Goal: Task Accomplishment & Management: Use online tool/utility

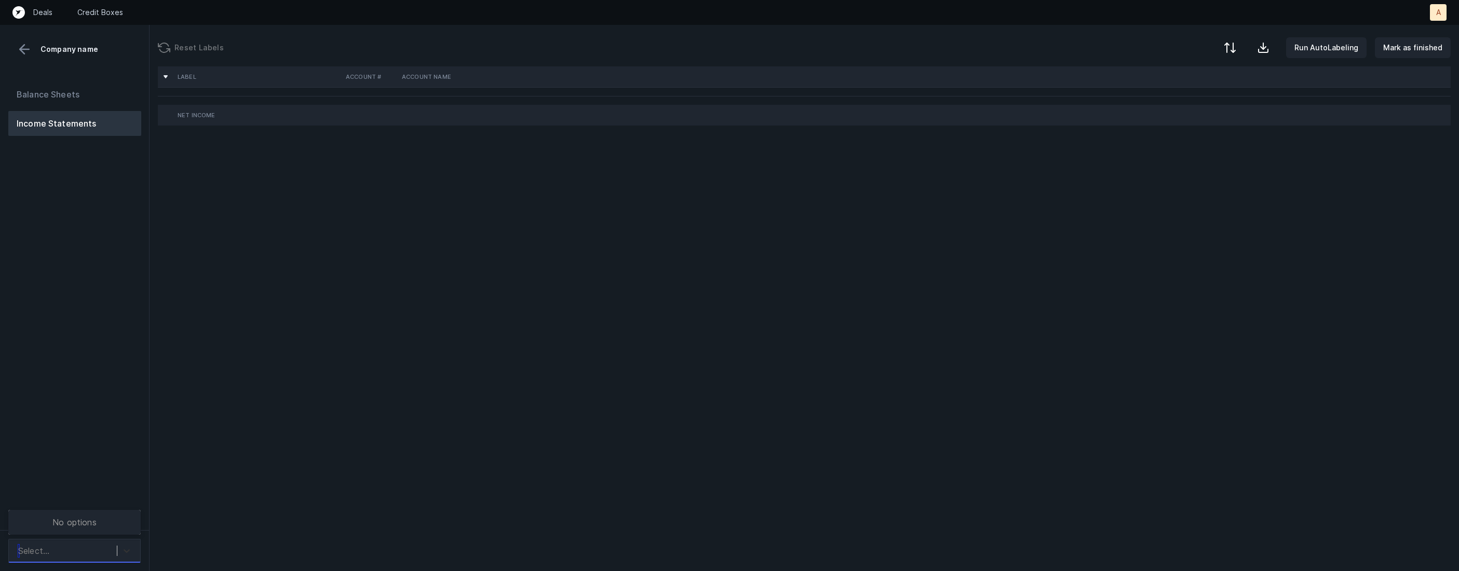
click at [125, 547] on icon at bounding box center [126, 551] width 10 height 10
click at [122, 498] on div "WeekendHoldings_P&L(2023-2024)_Cleaned.csv" at bounding box center [74, 495] width 132 height 33
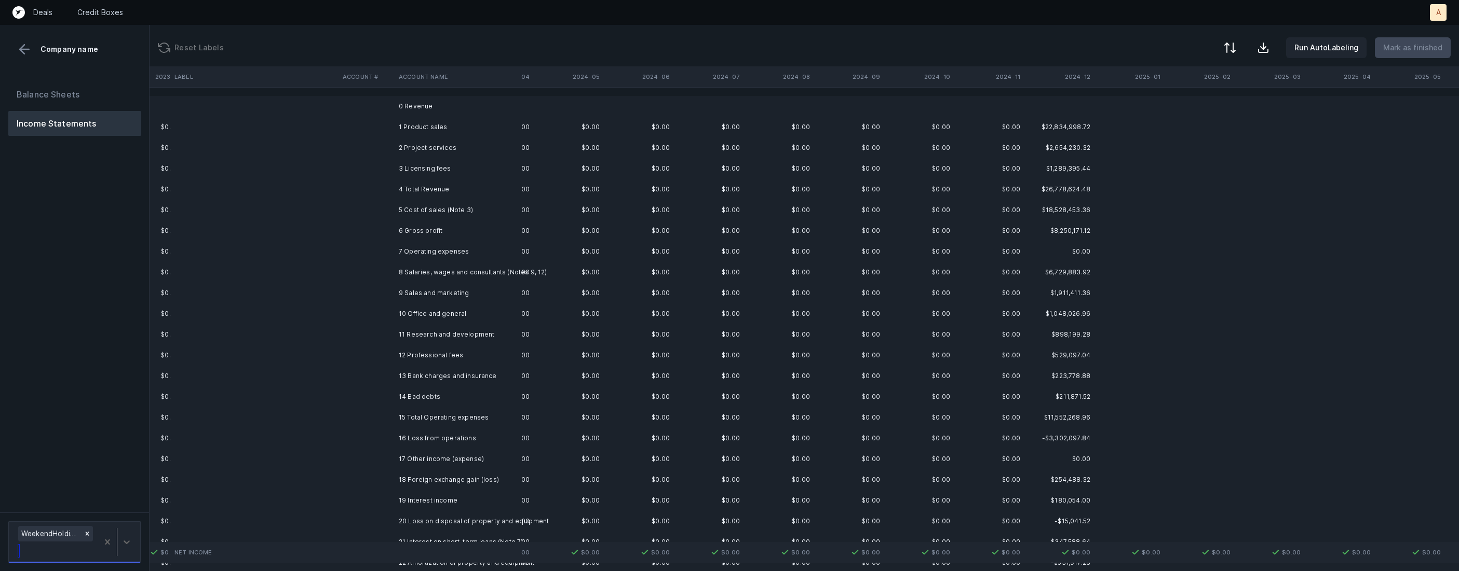
scroll to position [0, 1168]
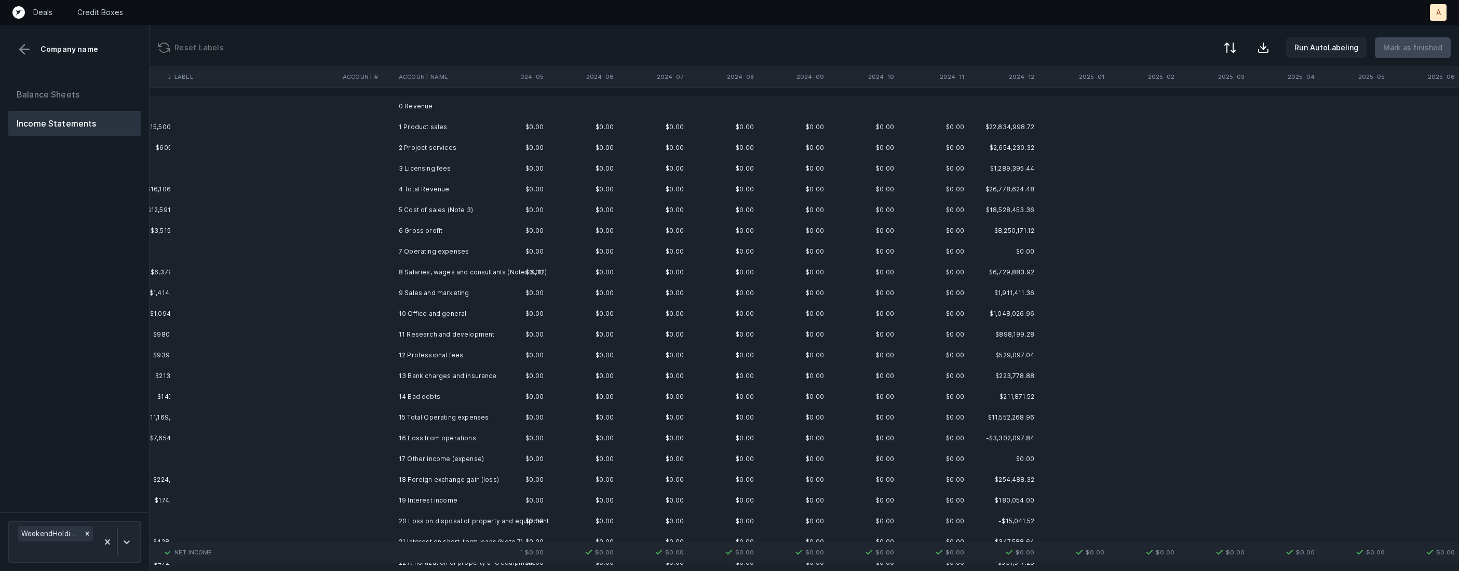
click at [473, 127] on td "1 Product sales" at bounding box center [457, 127] width 127 height 21
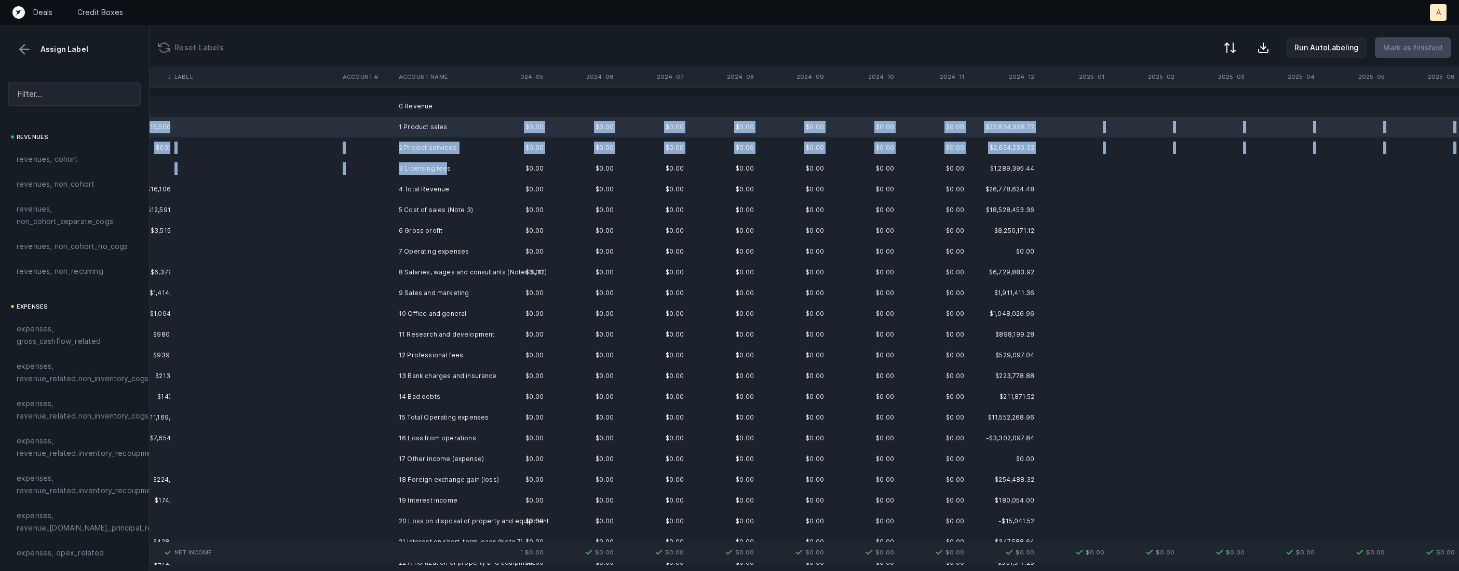
click at [446, 165] on td "3 Licensing fees" at bounding box center [457, 168] width 127 height 21
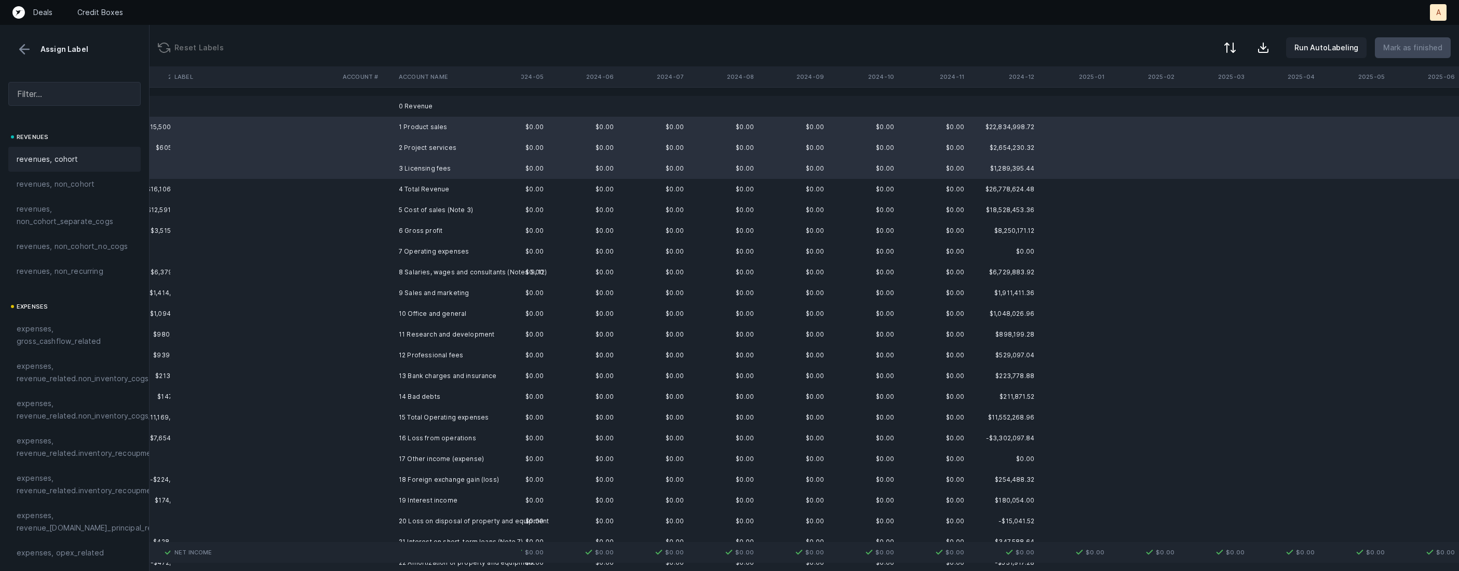
click at [76, 158] on span "revenues, cohort" at bounding box center [48, 159] width 62 height 12
click at [403, 213] on td "5 Cost of sales (Note 3)" at bounding box center [457, 210] width 127 height 21
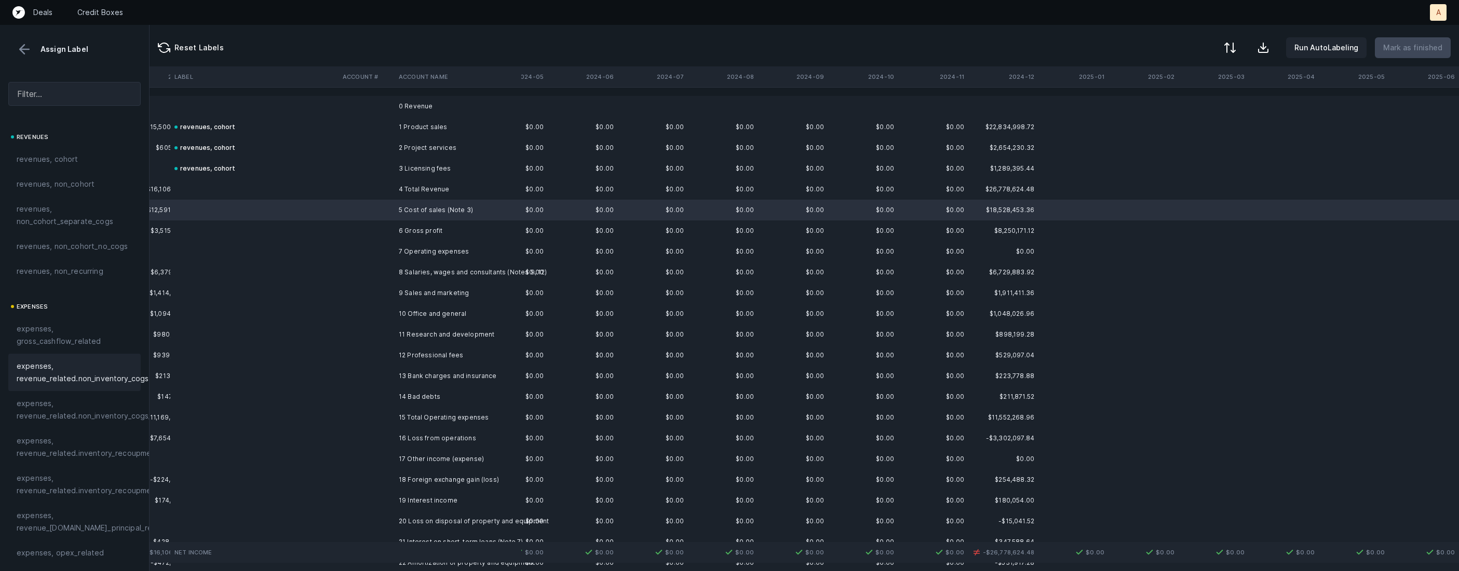
click at [98, 371] on span "expenses, revenue_related.non_inventory_cogs" at bounding box center [83, 372] width 132 height 25
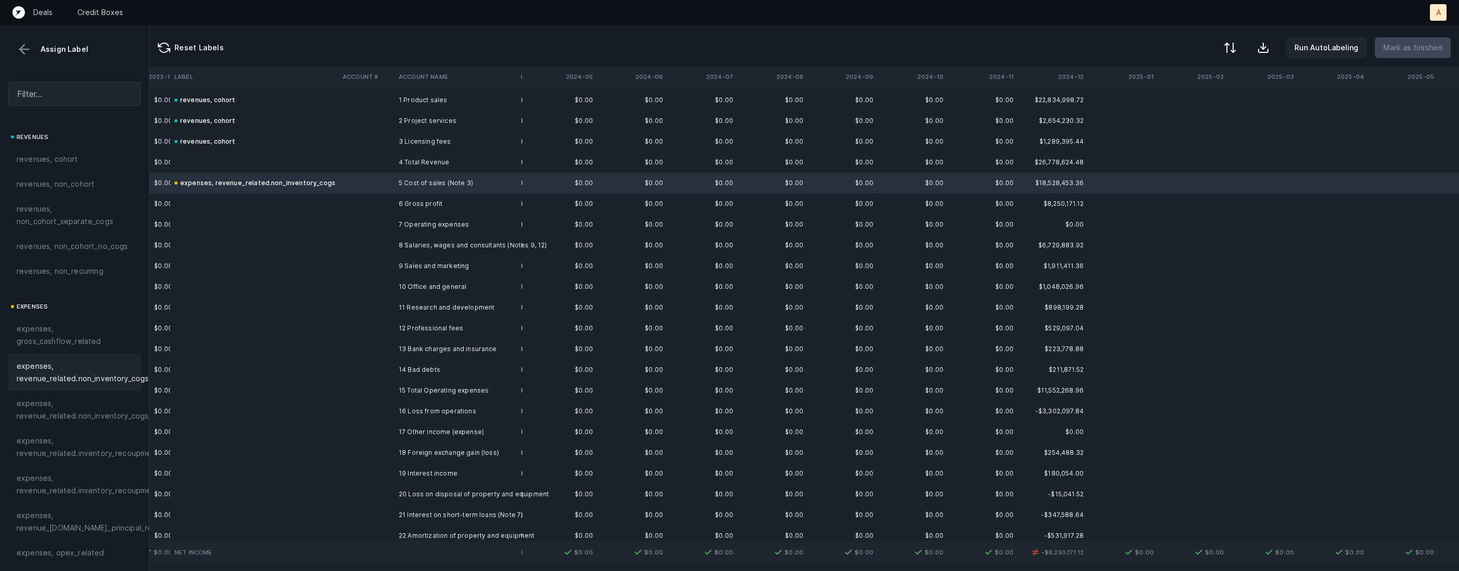
scroll to position [27, 1126]
click at [376, 261] on td at bounding box center [366, 266] width 56 height 21
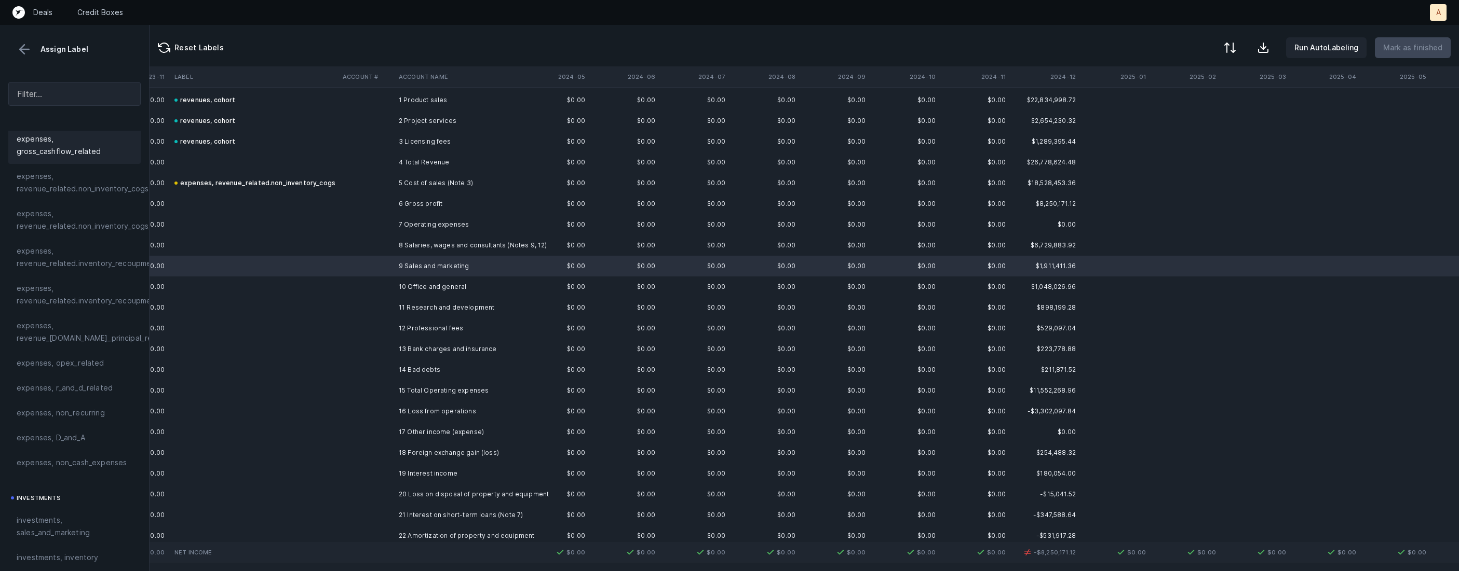
scroll to position [206, 0]
click at [53, 502] on span "investments, sales_and_marketing" at bounding box center [75, 511] width 116 height 25
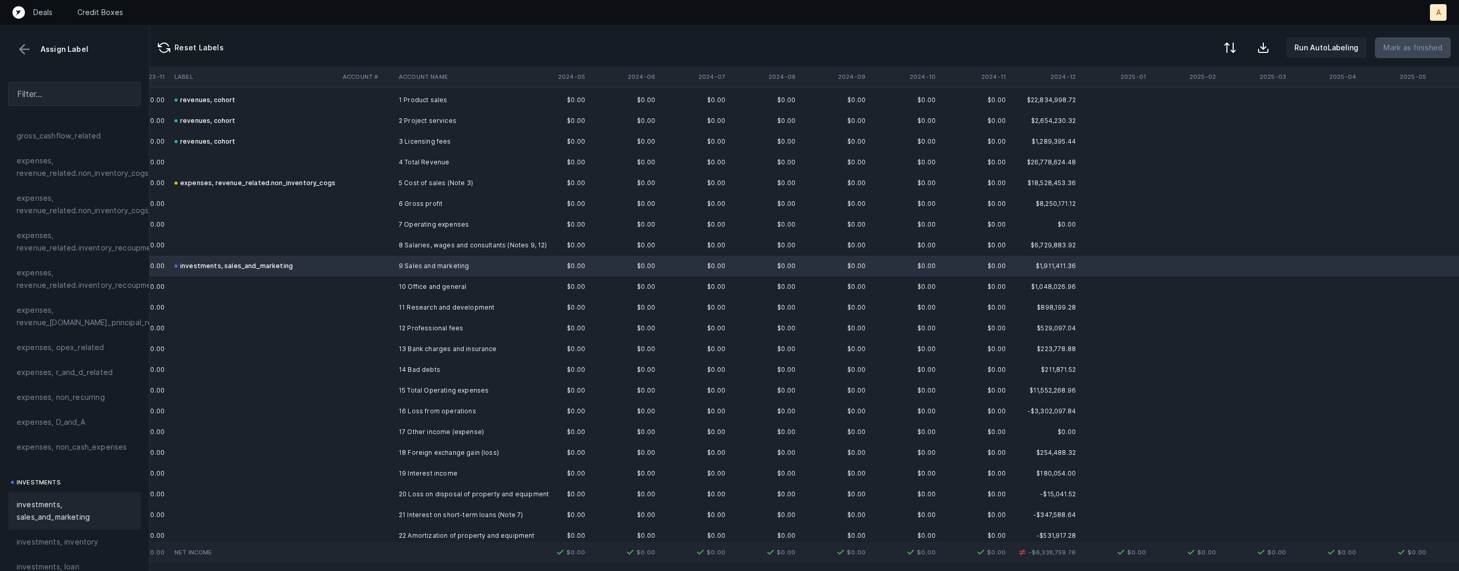
click at [377, 285] on td at bounding box center [366, 287] width 56 height 21
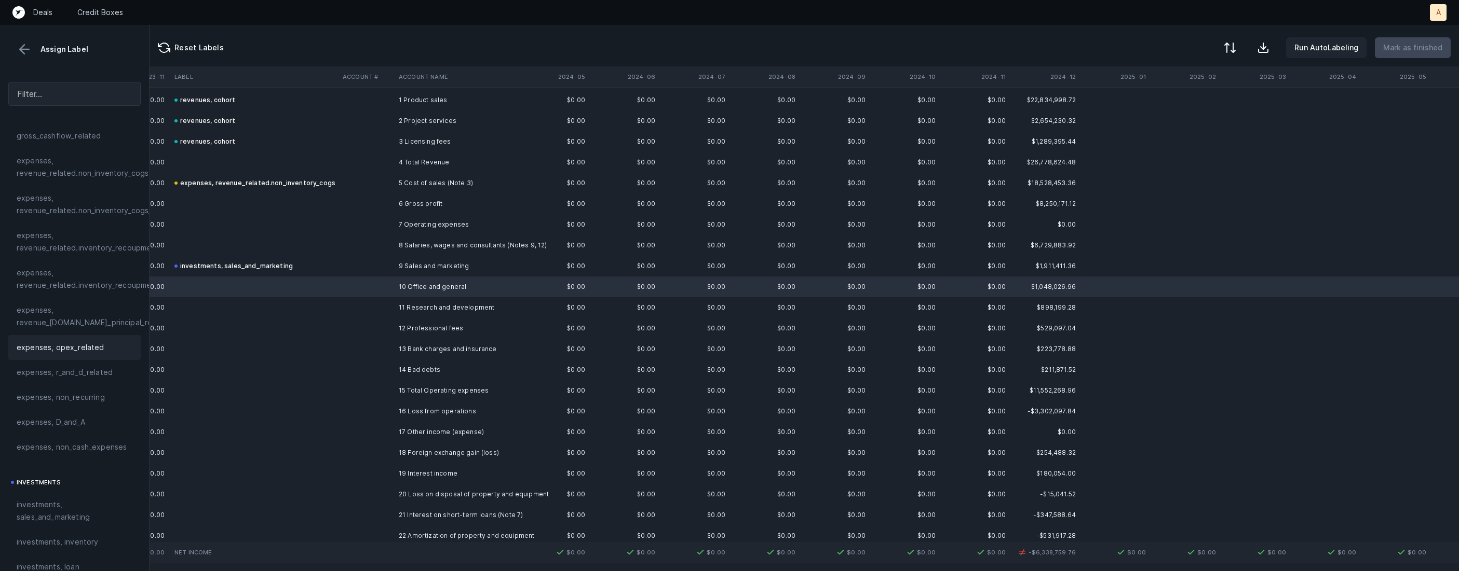
click at [50, 352] on span "expenses, opex_related" at bounding box center [61, 348] width 88 height 12
click at [388, 309] on td at bounding box center [366, 307] width 56 height 21
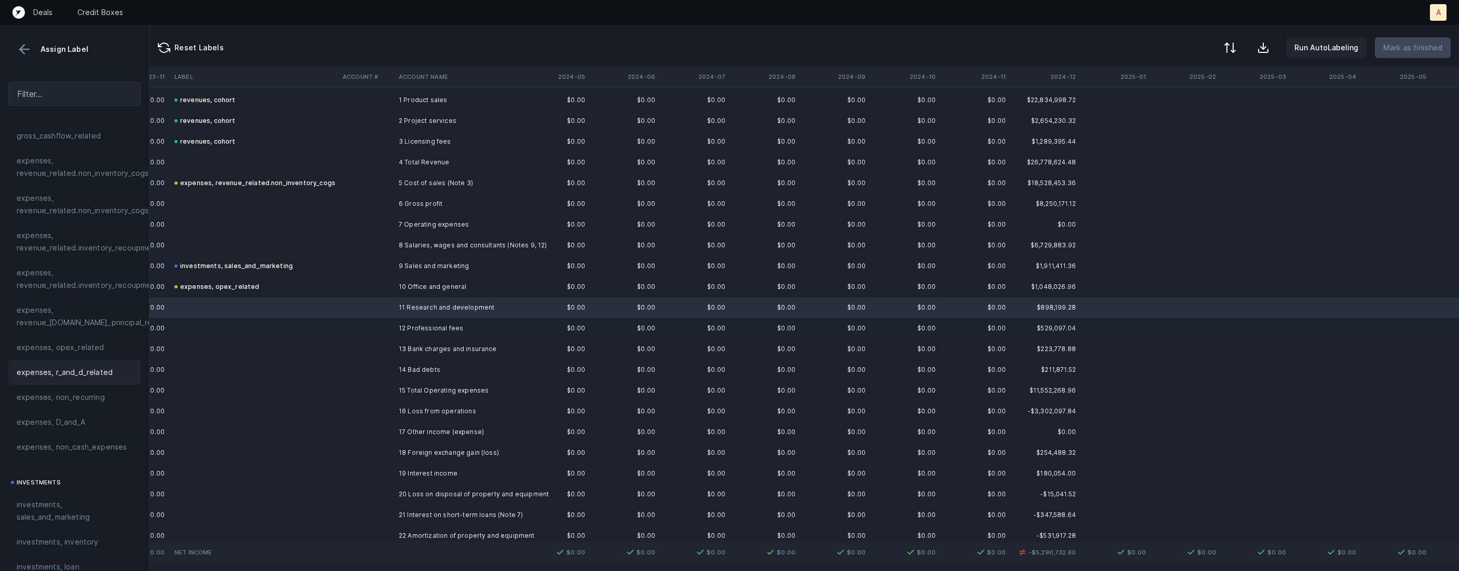
click at [88, 367] on span "expenses, r_and_d_related" at bounding box center [65, 372] width 96 height 12
click at [433, 327] on td "12 Professional fees" at bounding box center [457, 328] width 127 height 21
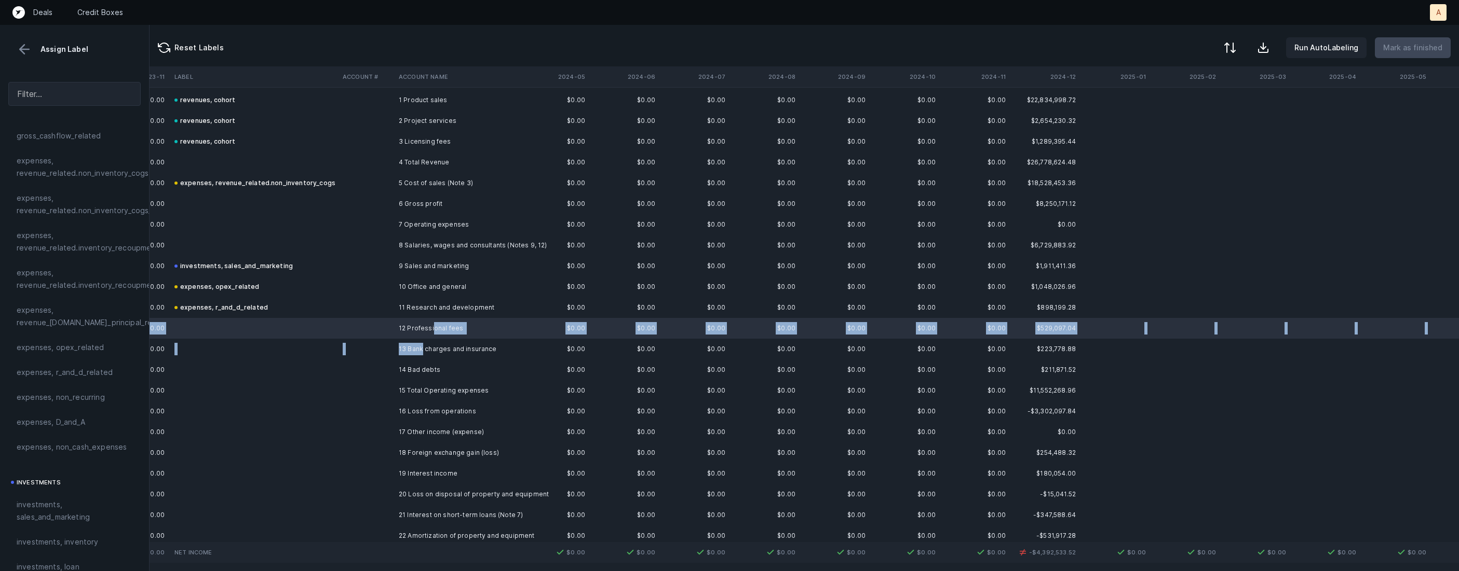
click at [421, 344] on td "13 Bank charges and insurance" at bounding box center [457, 349] width 127 height 21
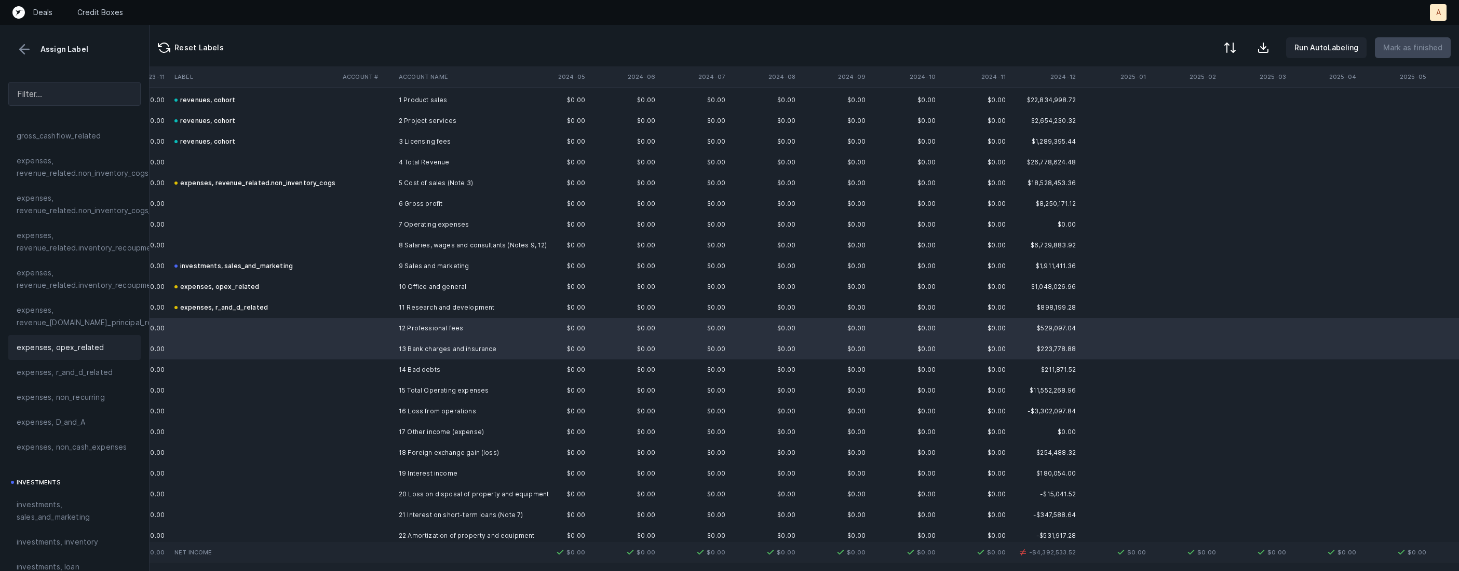
click at [90, 347] on span "expenses, opex_related" at bounding box center [61, 348] width 88 height 12
click at [391, 368] on td at bounding box center [366, 370] width 56 height 21
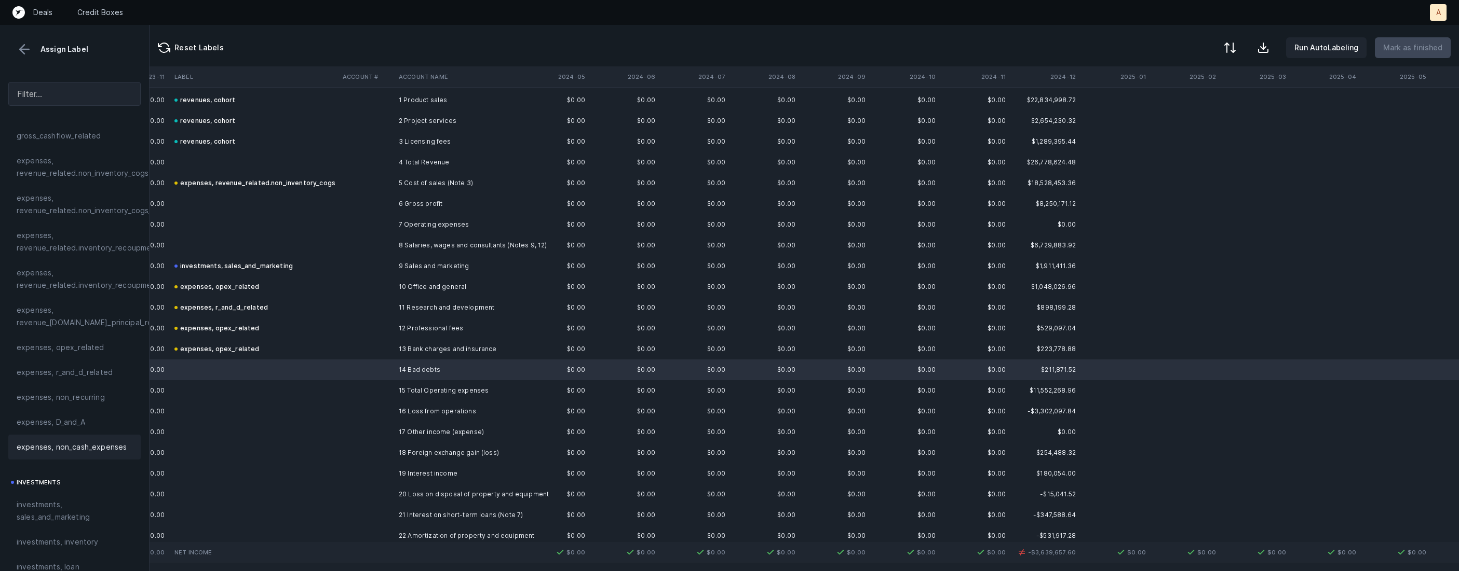
click at [86, 439] on div "expenses, non_cash_expenses" at bounding box center [74, 447] width 132 height 25
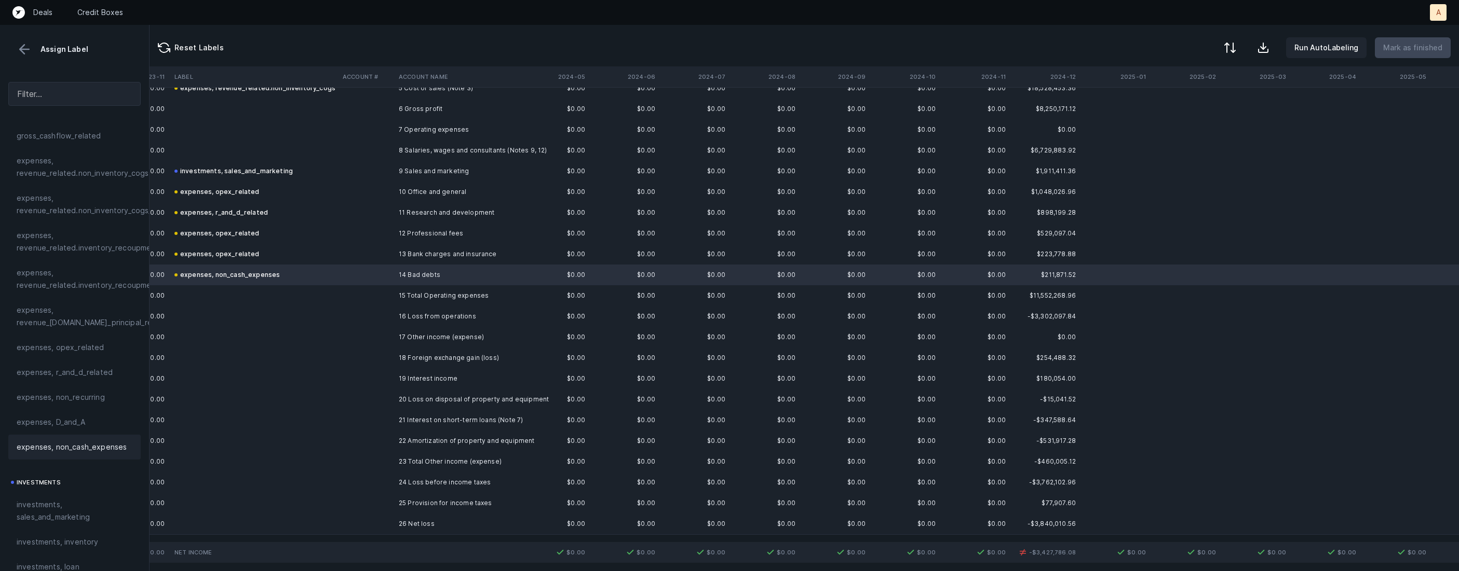
scroll to position [122, 1126]
click at [385, 371] on td at bounding box center [366, 378] width 56 height 21
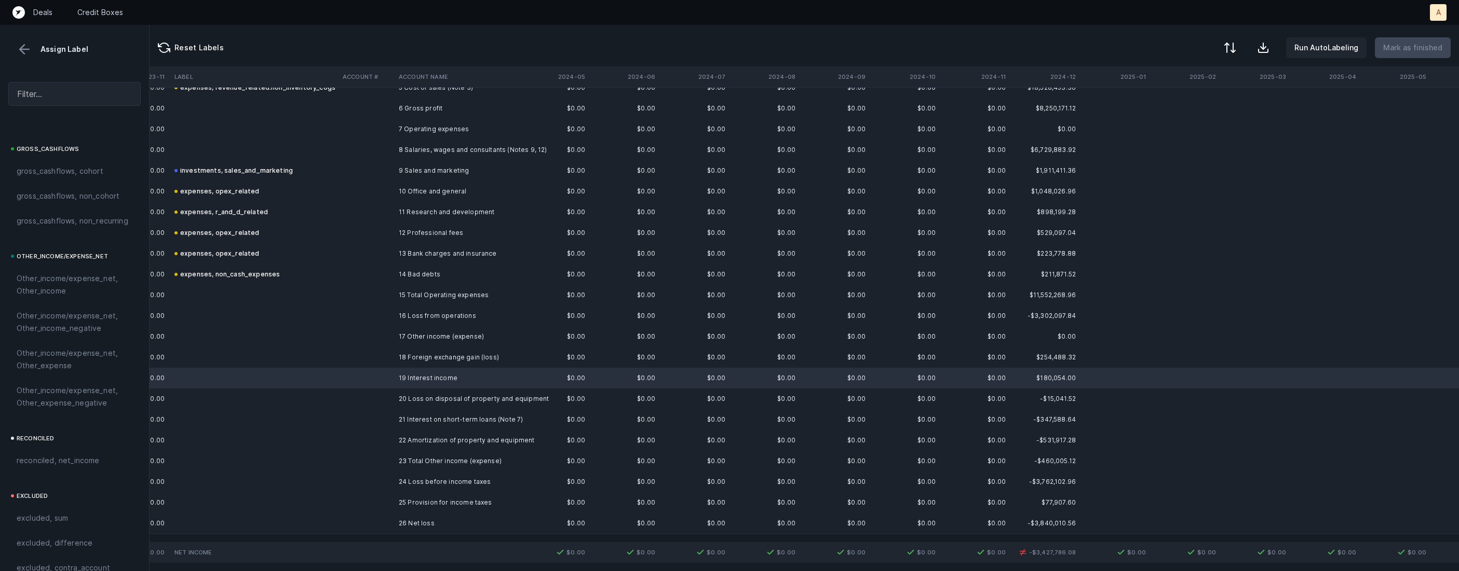
scroll to position [1143, 0]
click at [79, 247] on span "Other_income/expense_net, Other_income" at bounding box center [75, 242] width 116 height 25
click at [371, 396] on td at bounding box center [366, 399] width 56 height 21
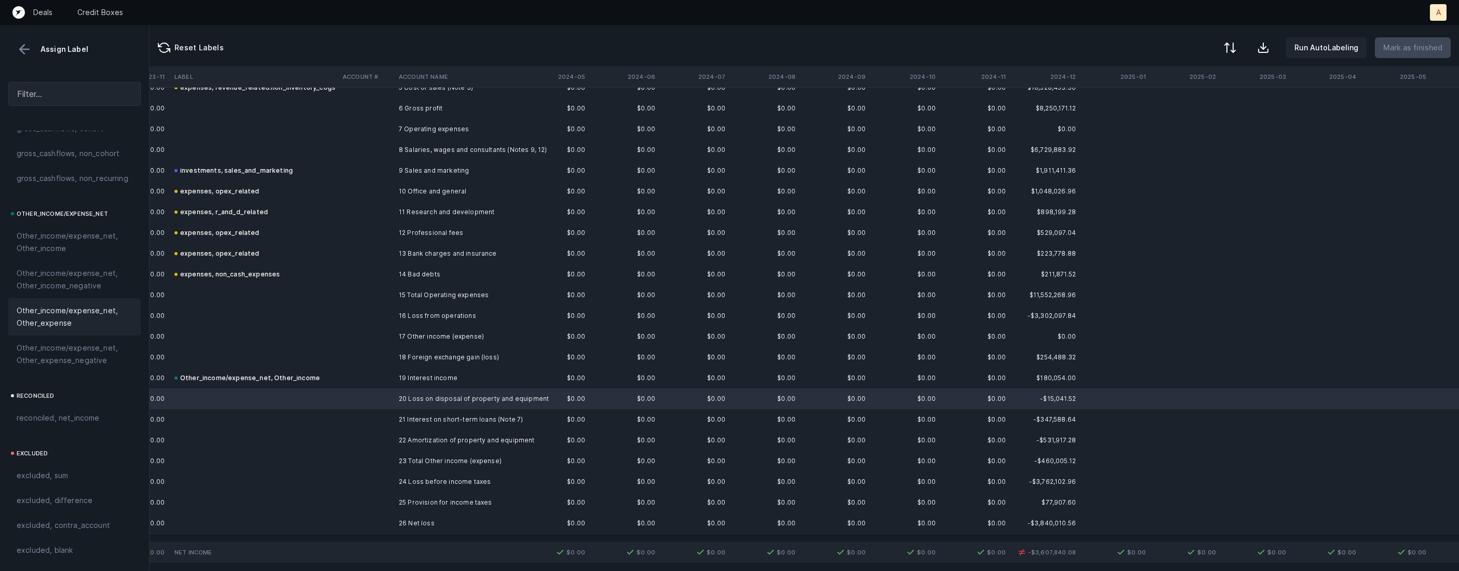
click at [64, 311] on span "Other_income/expense_net, Other_expense" at bounding box center [75, 317] width 116 height 25
click at [399, 419] on td "21 Interest on short-term loans (Note 7)" at bounding box center [457, 420] width 127 height 21
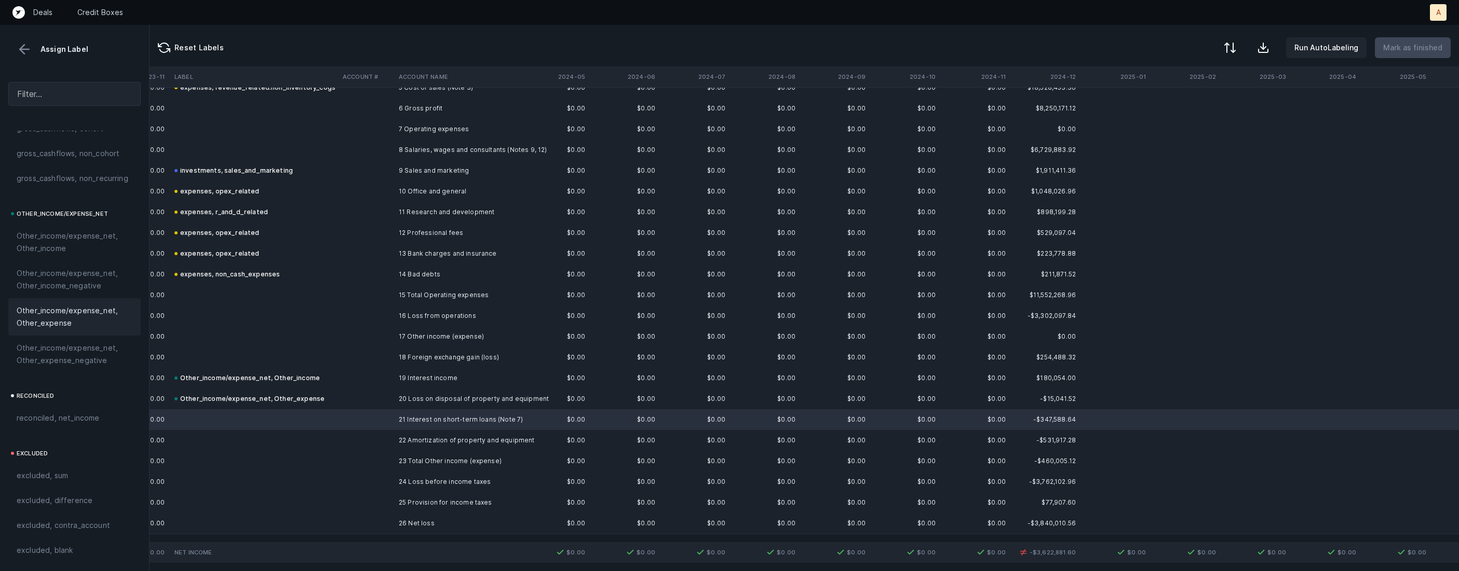
click at [85, 315] on span "Other_income/expense_net, Other_expense" at bounding box center [75, 317] width 116 height 25
click at [393, 449] on td at bounding box center [366, 440] width 56 height 21
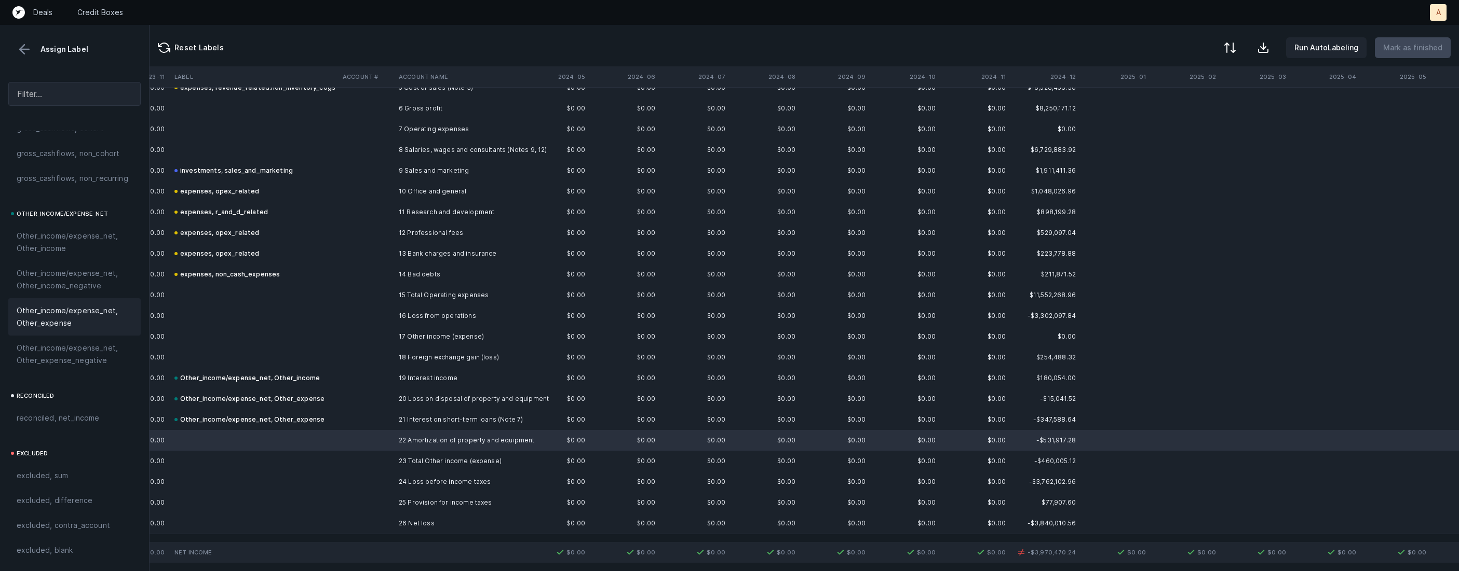
click at [84, 320] on span "Other_income/expense_net, Other_expense" at bounding box center [75, 317] width 116 height 25
click at [359, 520] on td at bounding box center [366, 523] width 56 height 21
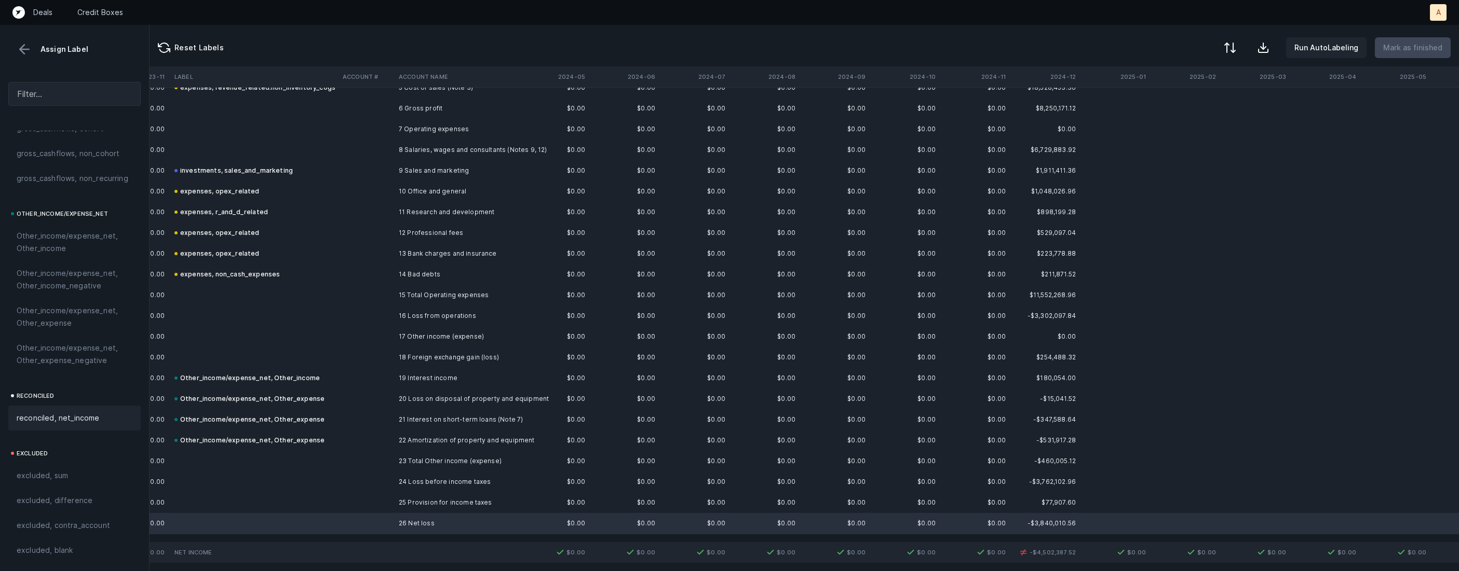
click at [99, 415] on div "reconciled, net_income" at bounding box center [75, 418] width 116 height 12
click at [314, 437] on td "Other_income/expense_net, Other_expense" at bounding box center [254, 440] width 168 height 21
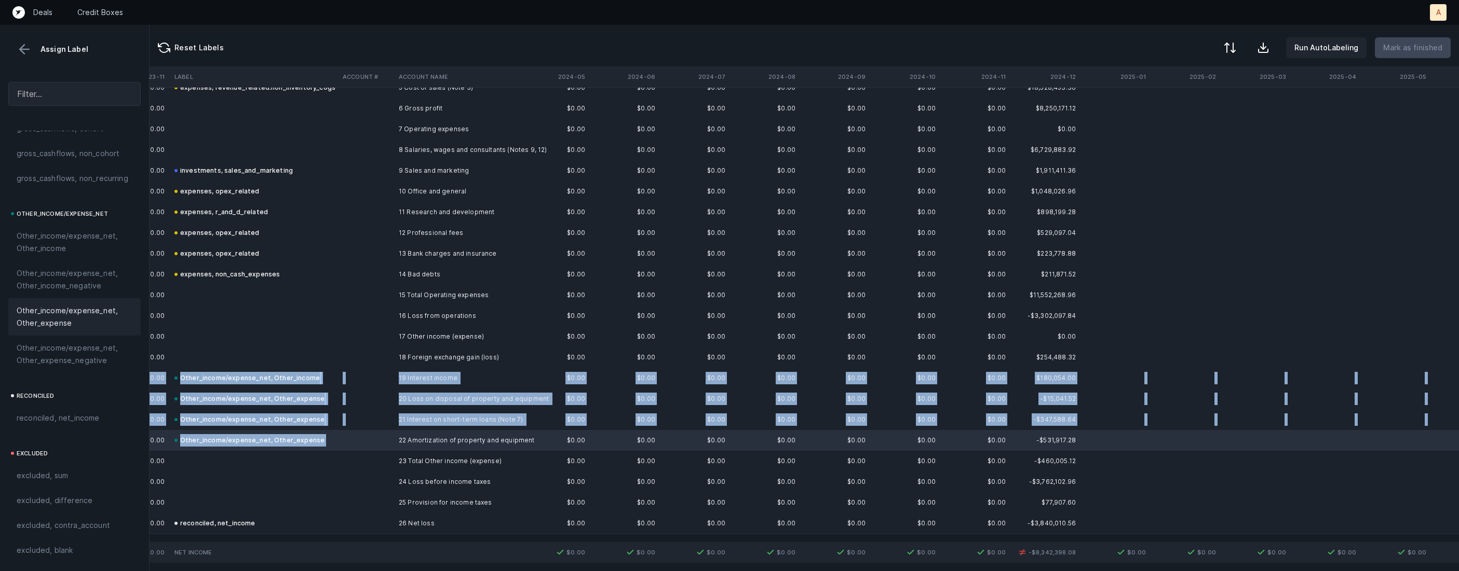
click at [332, 378] on td "Other_income/expense_net, Other_income" at bounding box center [254, 378] width 168 height 21
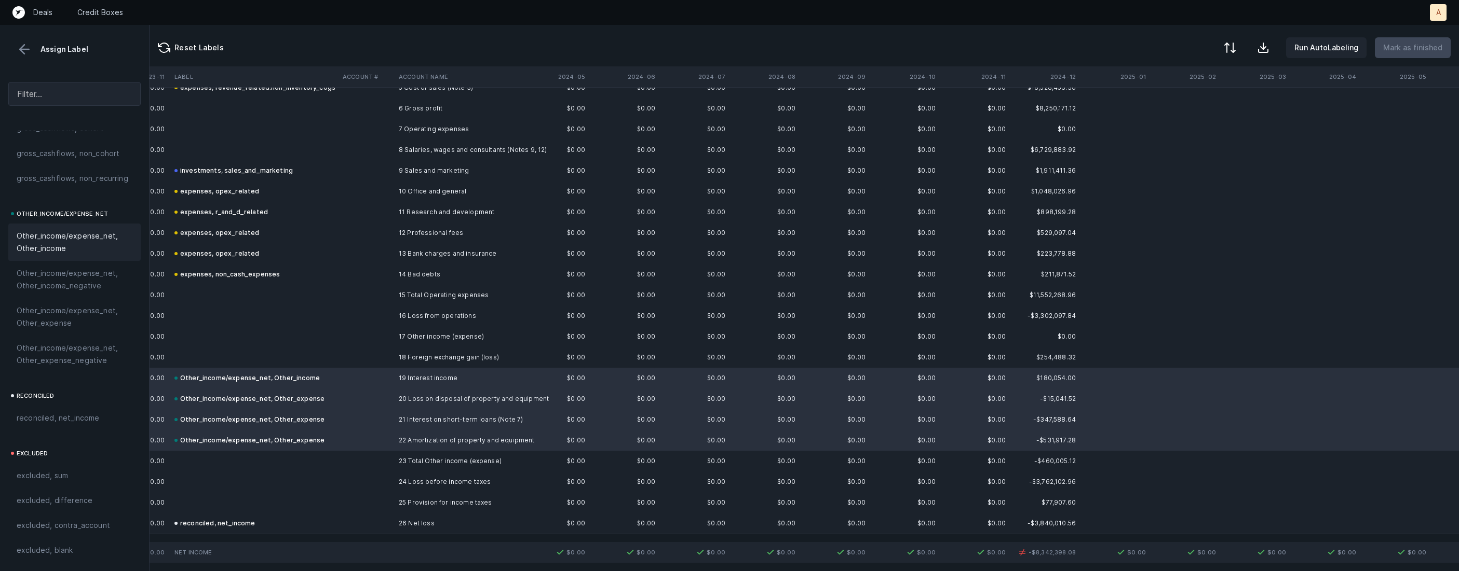
click at [69, 241] on span "Other_income/expense_net, Other_income" at bounding box center [75, 242] width 116 height 25
click at [383, 484] on td at bounding box center [366, 482] width 56 height 21
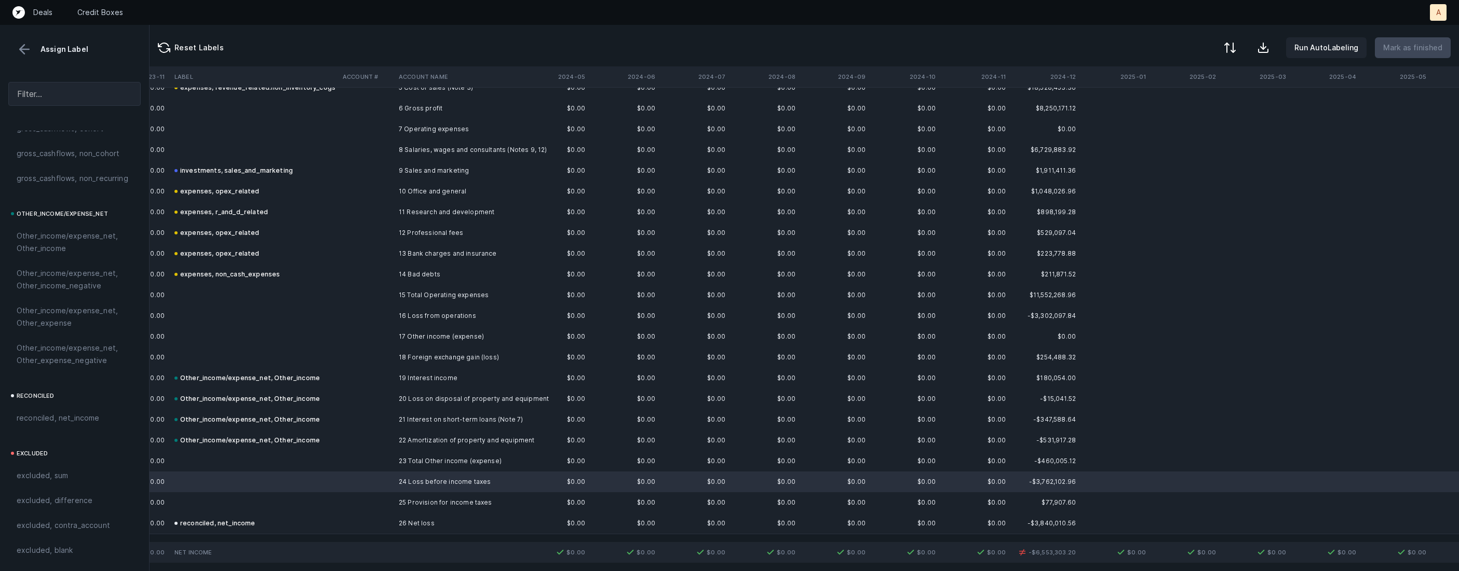
click at [355, 495] on td at bounding box center [366, 503] width 56 height 21
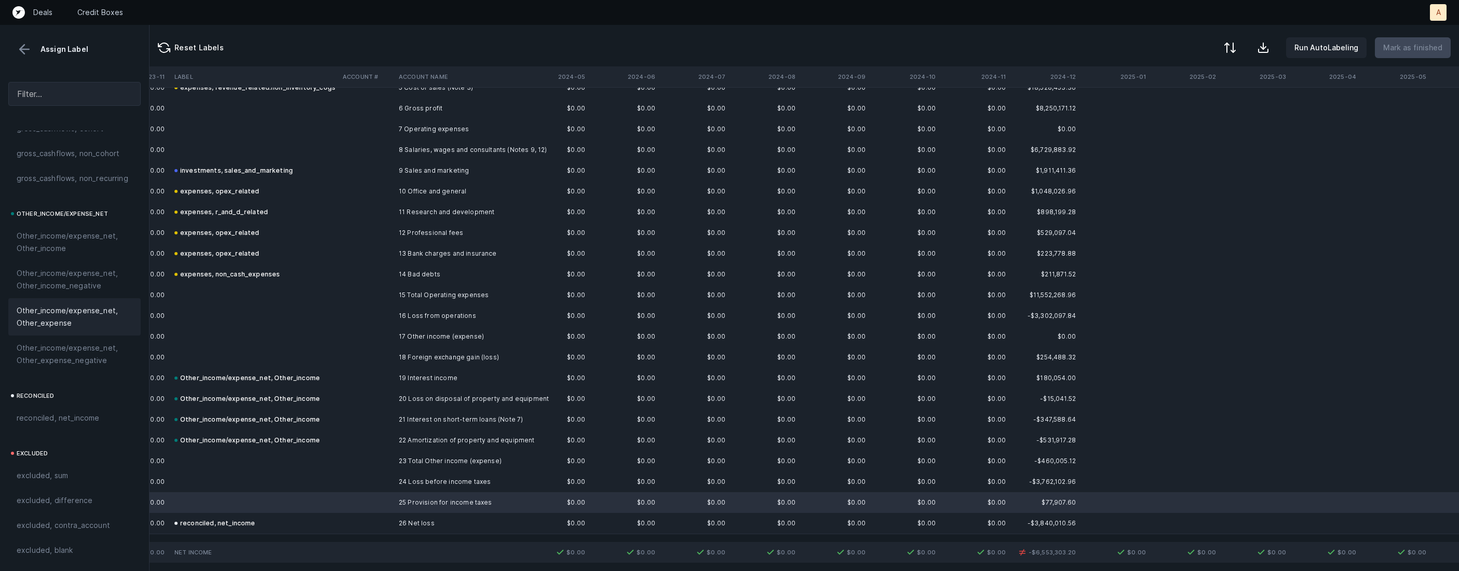
click at [57, 320] on span "Other_income/expense_net, Other_expense" at bounding box center [75, 317] width 116 height 25
click at [68, 232] on span "Other_income/expense_net, Other_income" at bounding box center [75, 242] width 116 height 25
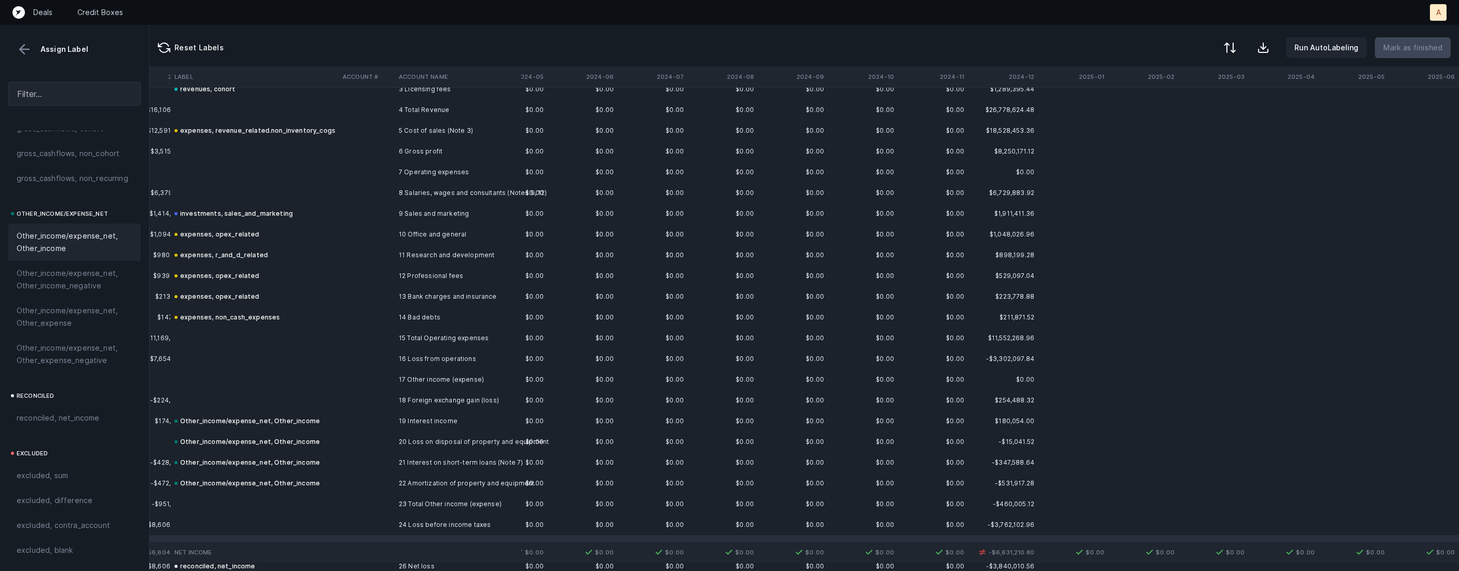
scroll to position [122, 1168]
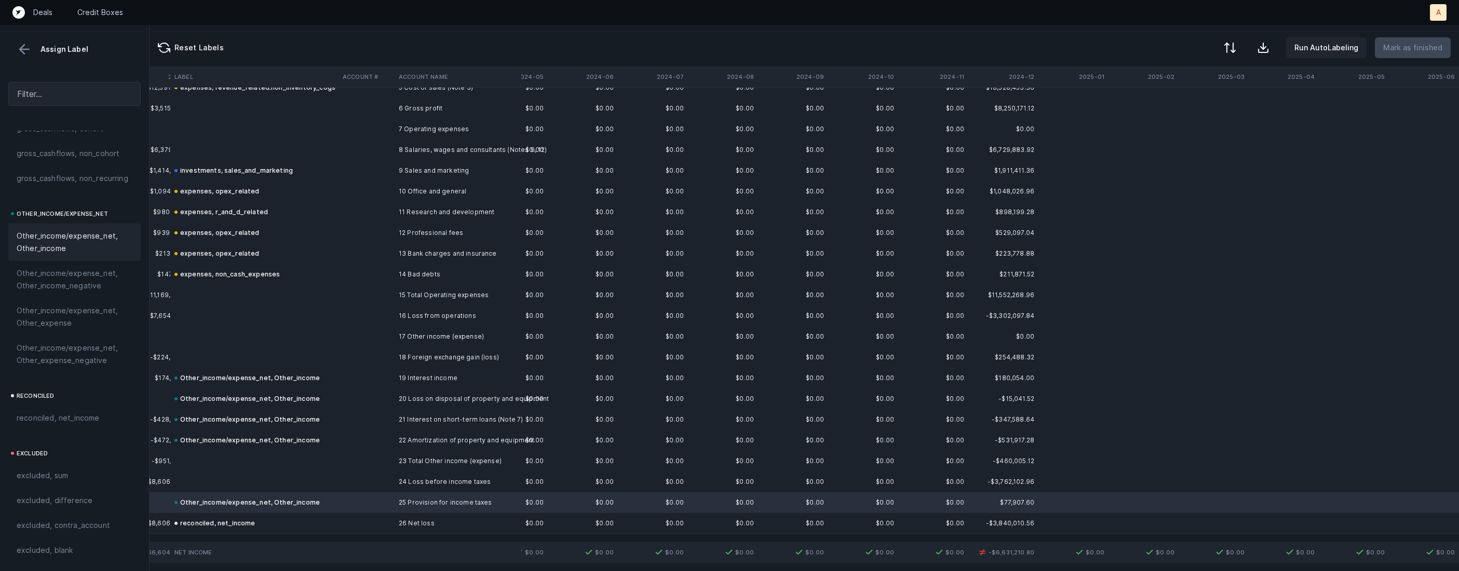
click at [476, 342] on td "17 Other income (expense)" at bounding box center [457, 336] width 127 height 21
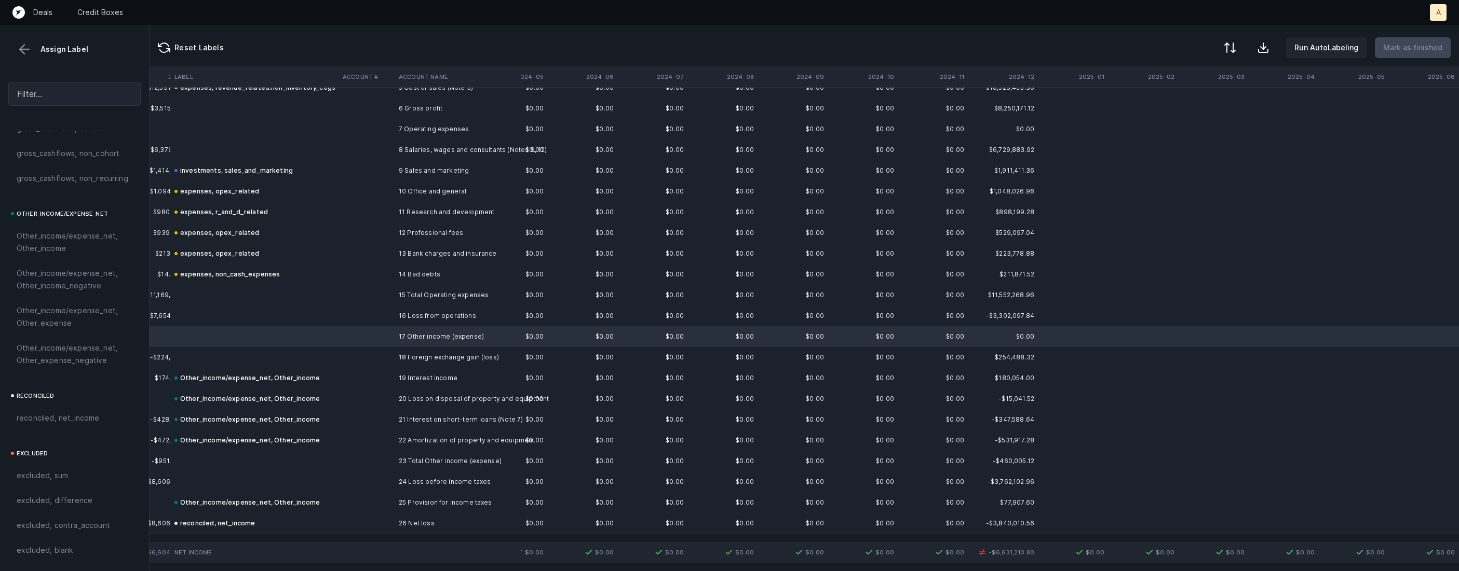
click at [464, 354] on td "18 Foreign exchange gain (loss)" at bounding box center [457, 357] width 127 height 21
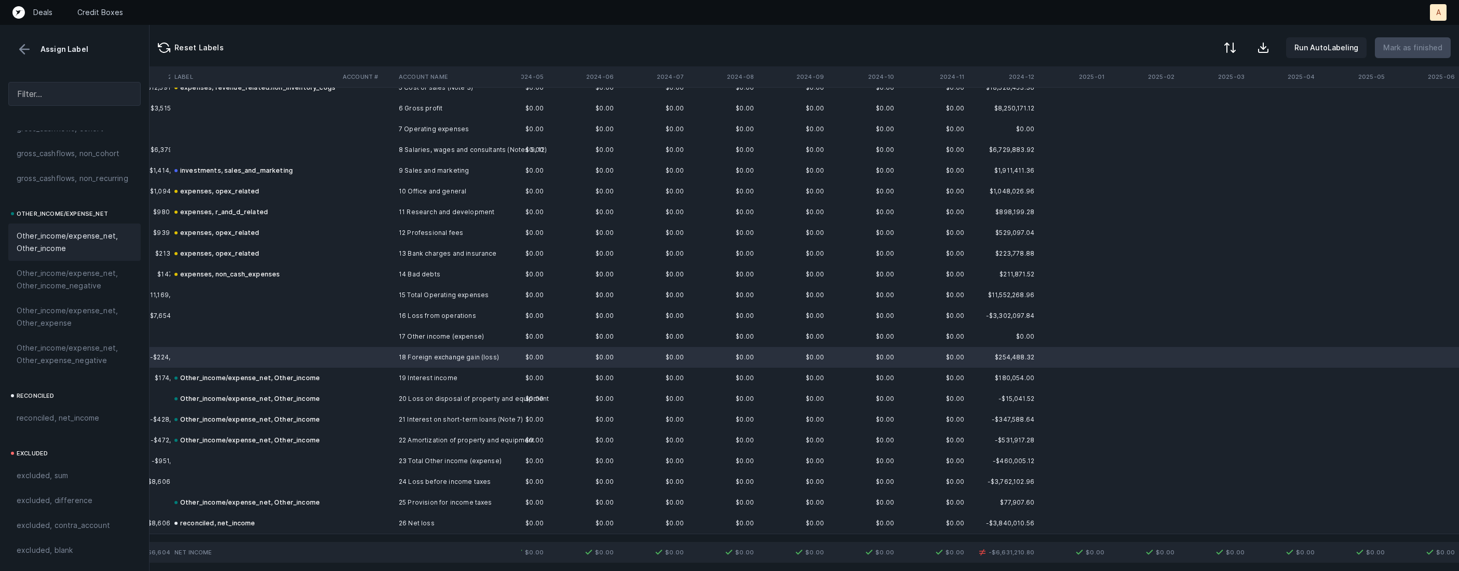
click at [57, 246] on span "Other_income/expense_net, Other_income" at bounding box center [75, 242] width 116 height 25
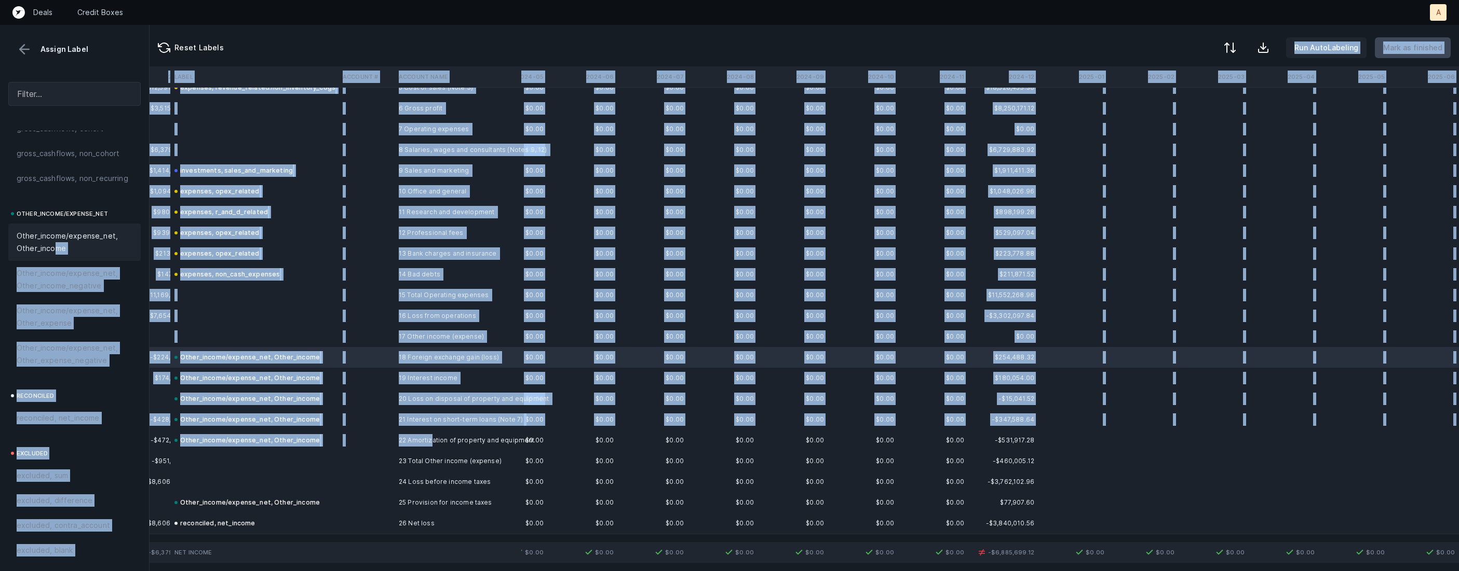
click at [432, 439] on td "22 Amortization of property and equipment" at bounding box center [457, 440] width 127 height 21
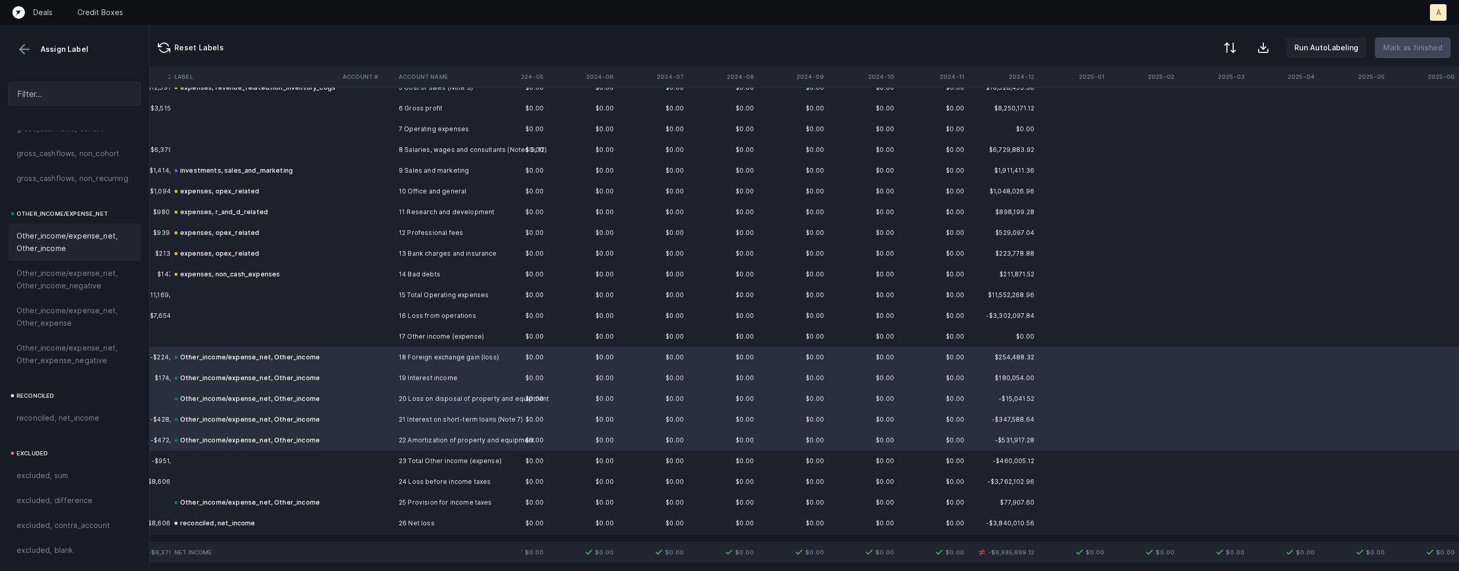
click at [84, 241] on span "Other_income/expense_net, Other_income" at bounding box center [75, 242] width 116 height 25
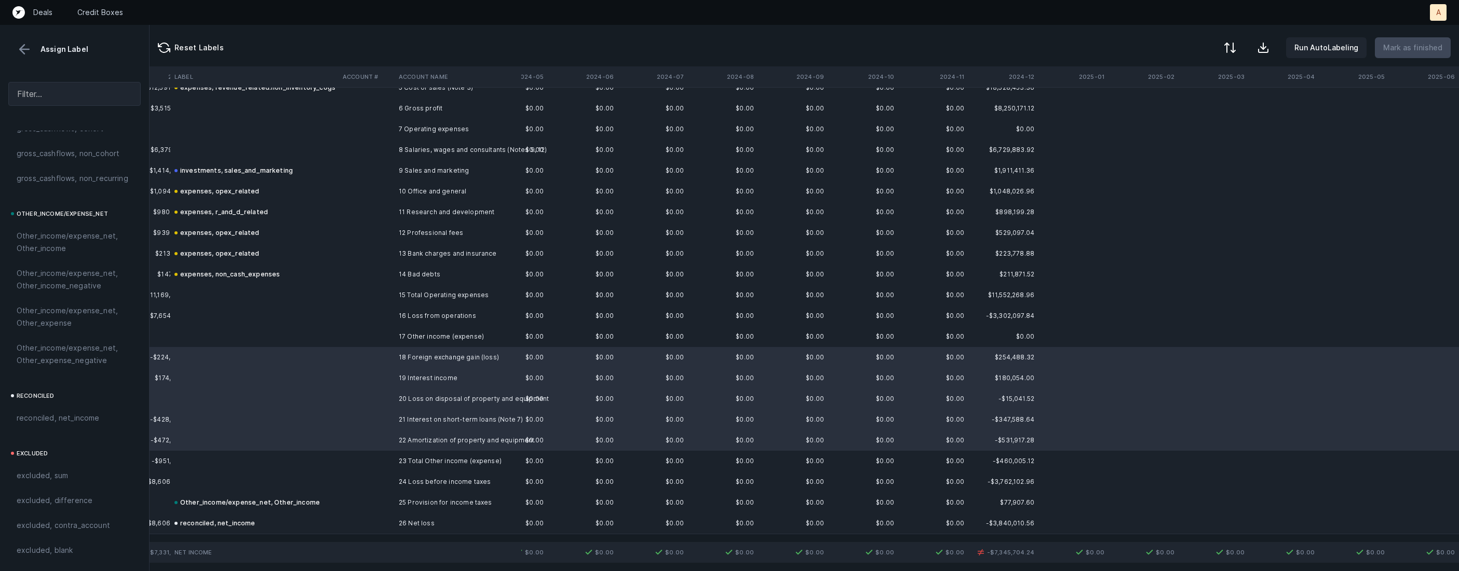
click at [354, 497] on td at bounding box center [366, 503] width 56 height 21
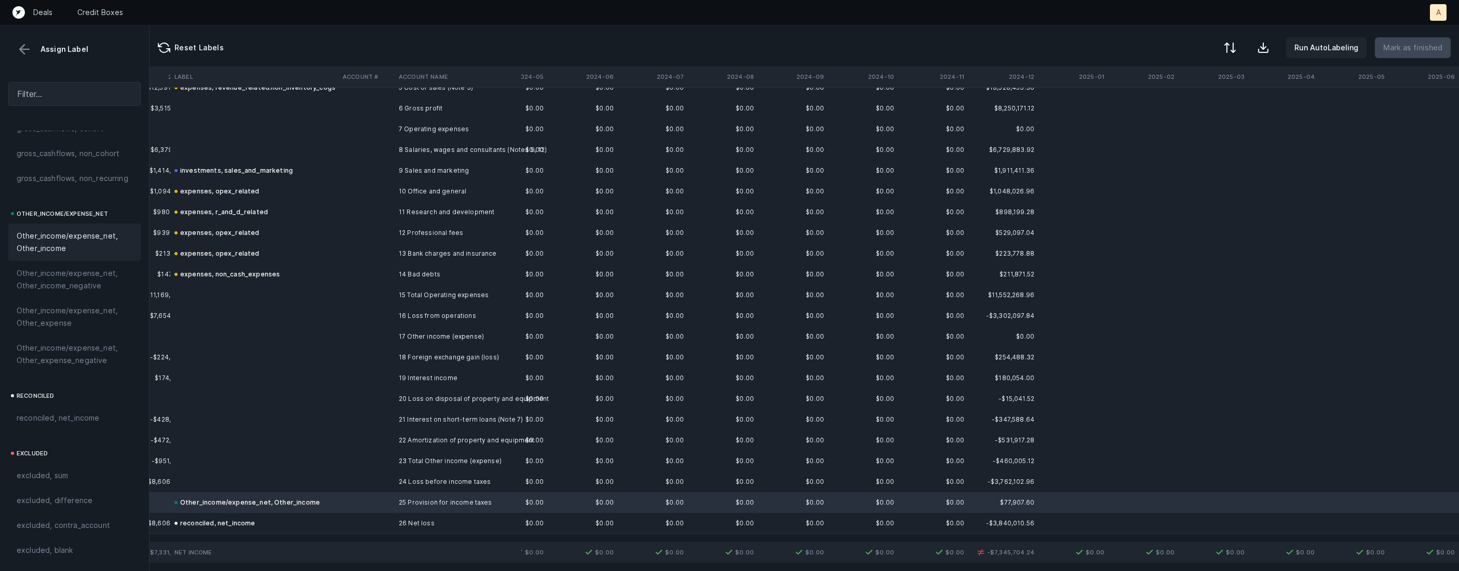
click at [96, 233] on span "Other_income/expense_net, Other_income" at bounding box center [75, 242] width 116 height 25
click at [253, 517] on td "reconciled, net_income" at bounding box center [254, 523] width 168 height 21
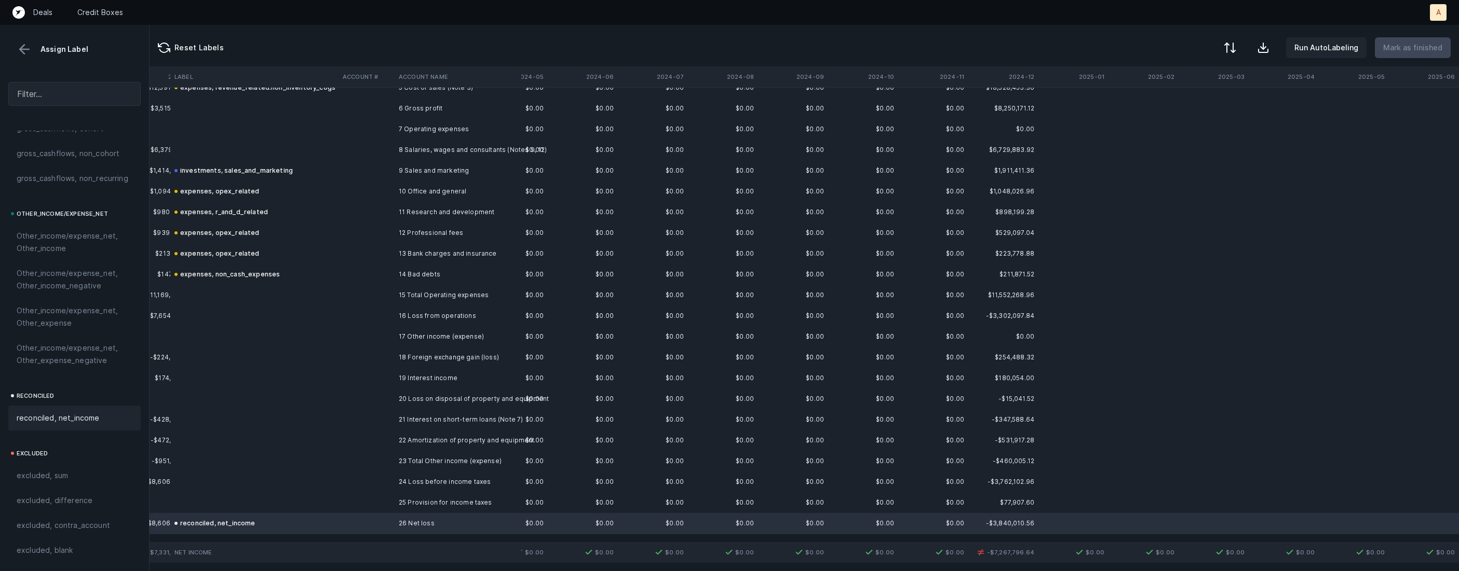
click at [75, 412] on span "reconciled, net_income" at bounding box center [58, 418] width 83 height 12
click at [63, 409] on div "reconciled, net_income" at bounding box center [74, 418] width 132 height 25
click at [330, 147] on td at bounding box center [254, 150] width 168 height 21
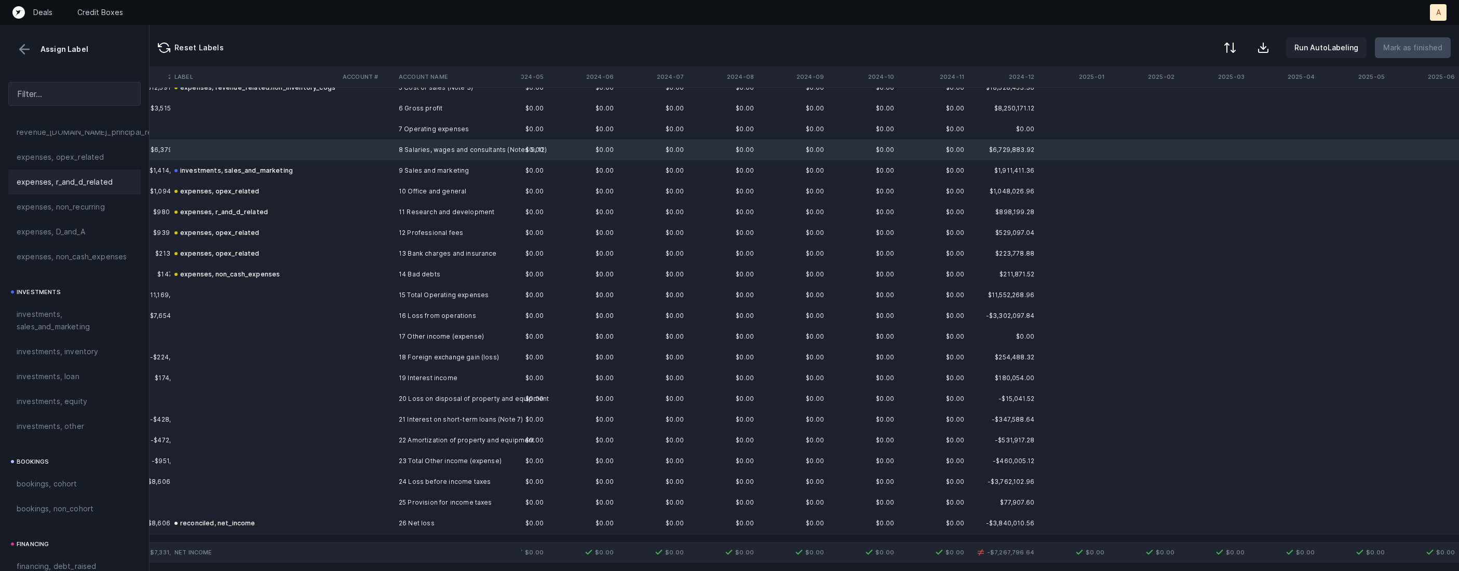
scroll to position [390, 0]
click at [85, 170] on div "expenses, opex_related" at bounding box center [74, 163] width 132 height 25
click at [423, 375] on td "19 Interest income" at bounding box center [457, 378] width 127 height 21
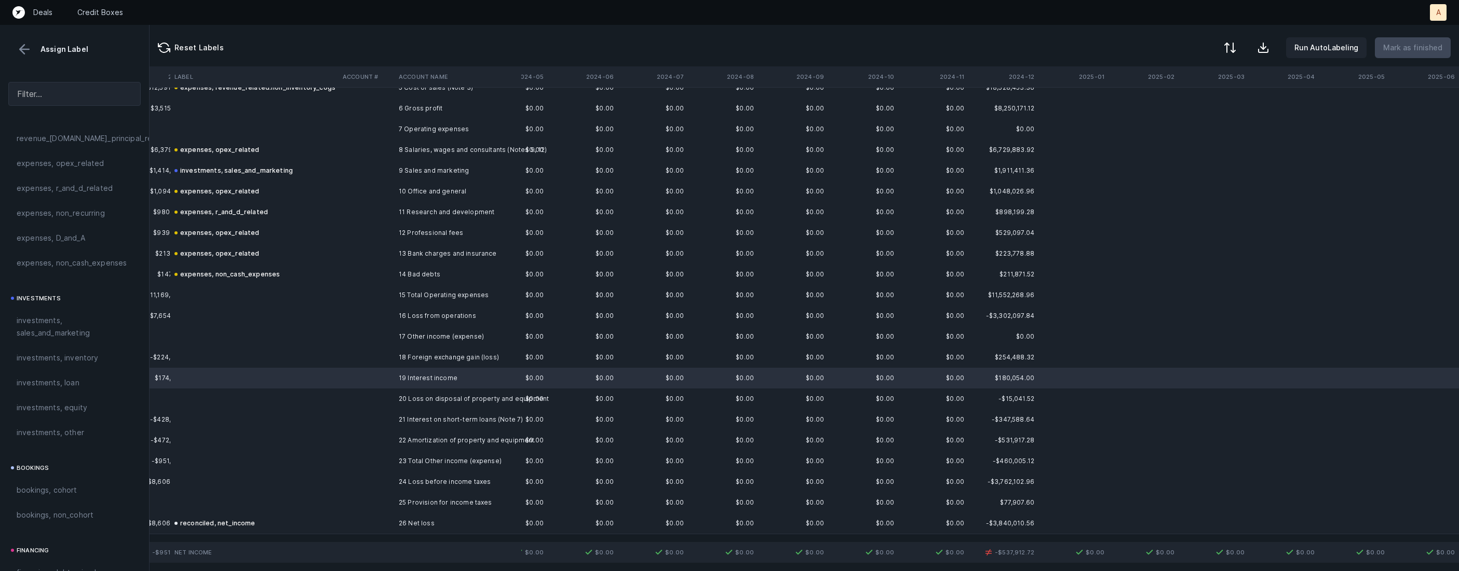
click at [442, 355] on td "18 Foreign exchange gain (loss)" at bounding box center [457, 357] width 127 height 21
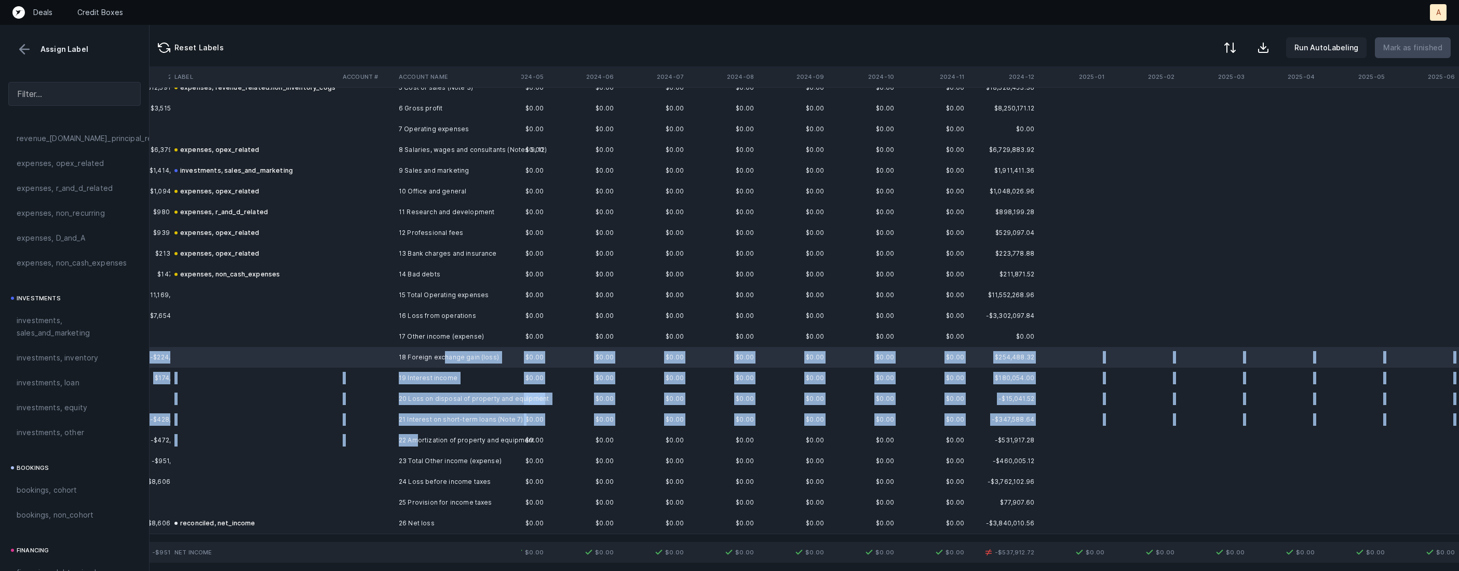
click at [415, 435] on td "22 Amortization of property and equipment" at bounding box center [457, 440] width 127 height 21
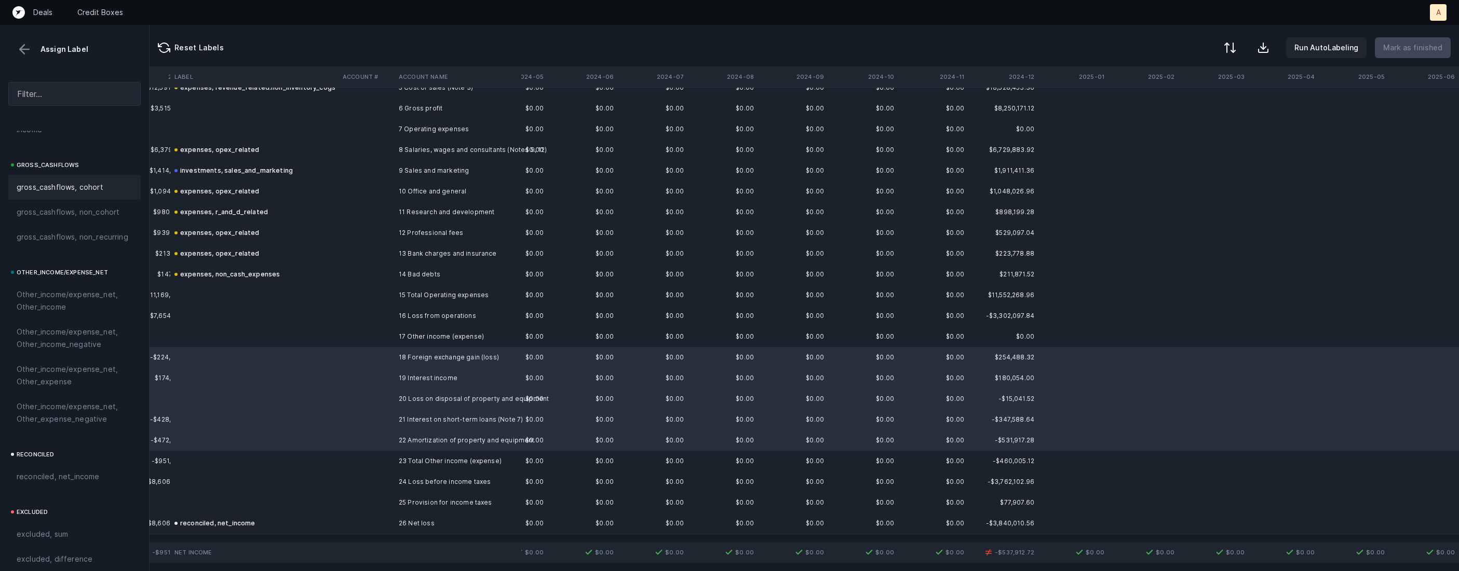
scroll to position [1143, 0]
click at [76, 244] on span "Other_income/expense_net, Other_income" at bounding box center [75, 242] width 116 height 25
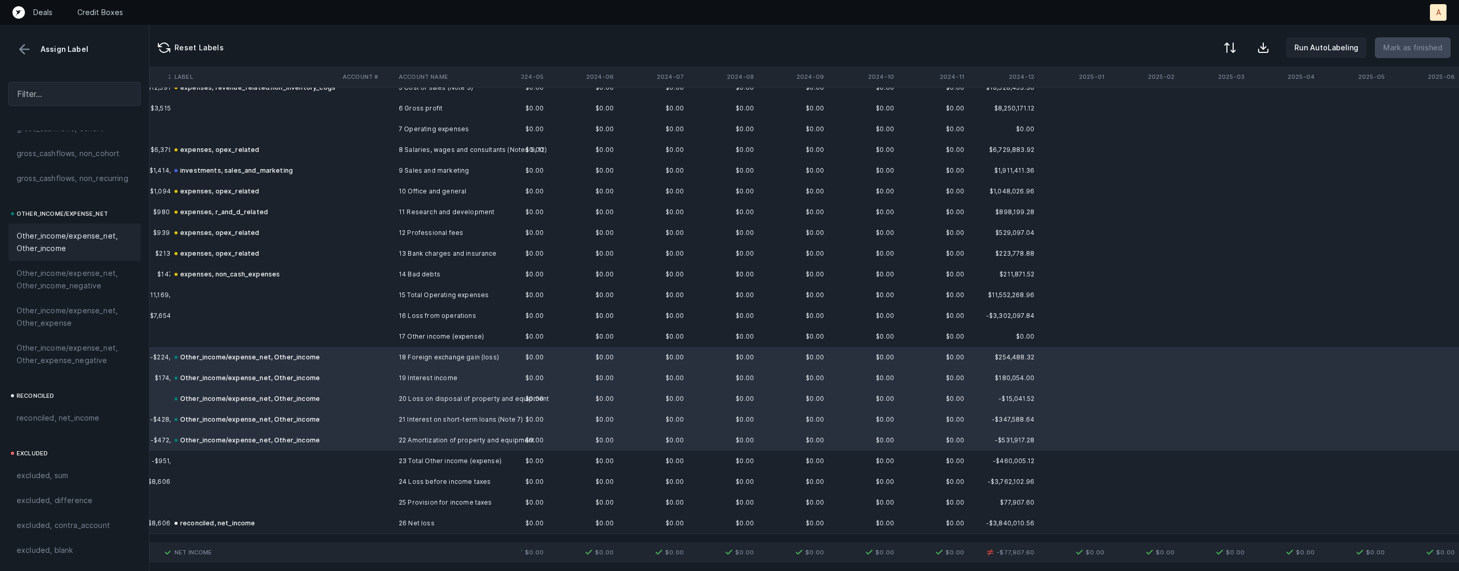
click at [333, 496] on td at bounding box center [254, 503] width 168 height 21
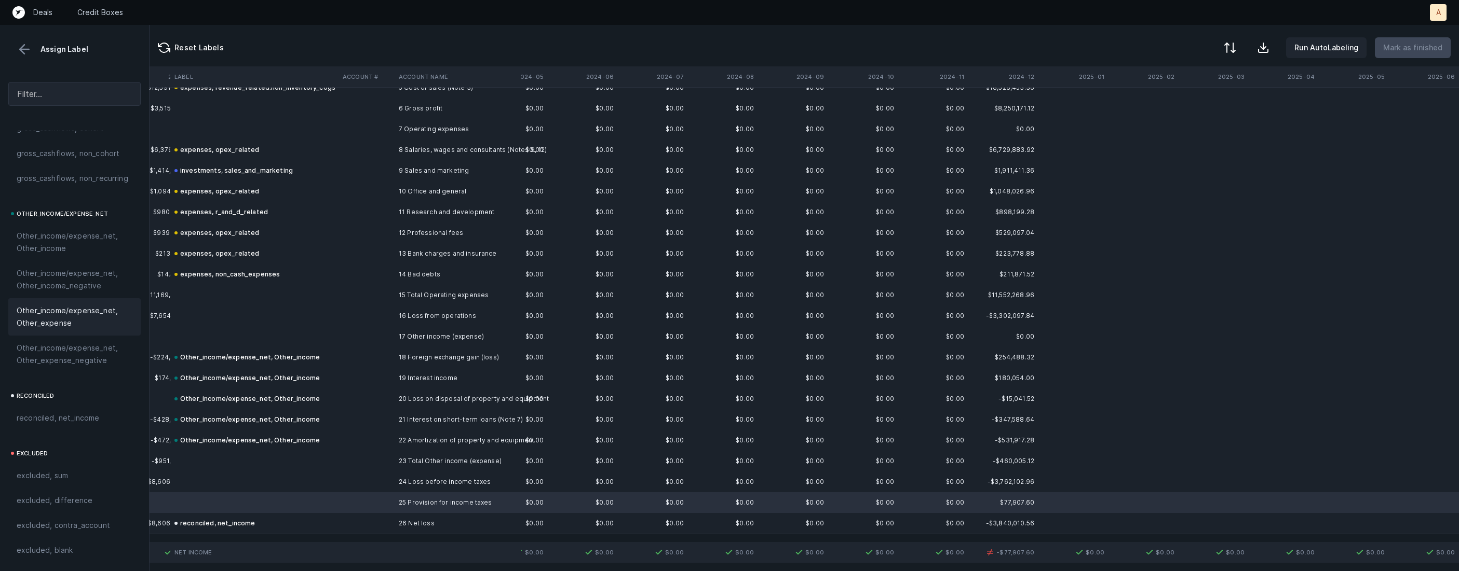
click at [99, 314] on span "Other_income/expense_net, Other_expense" at bounding box center [75, 317] width 116 height 25
click at [366, 378] on td at bounding box center [366, 378] width 56 height 21
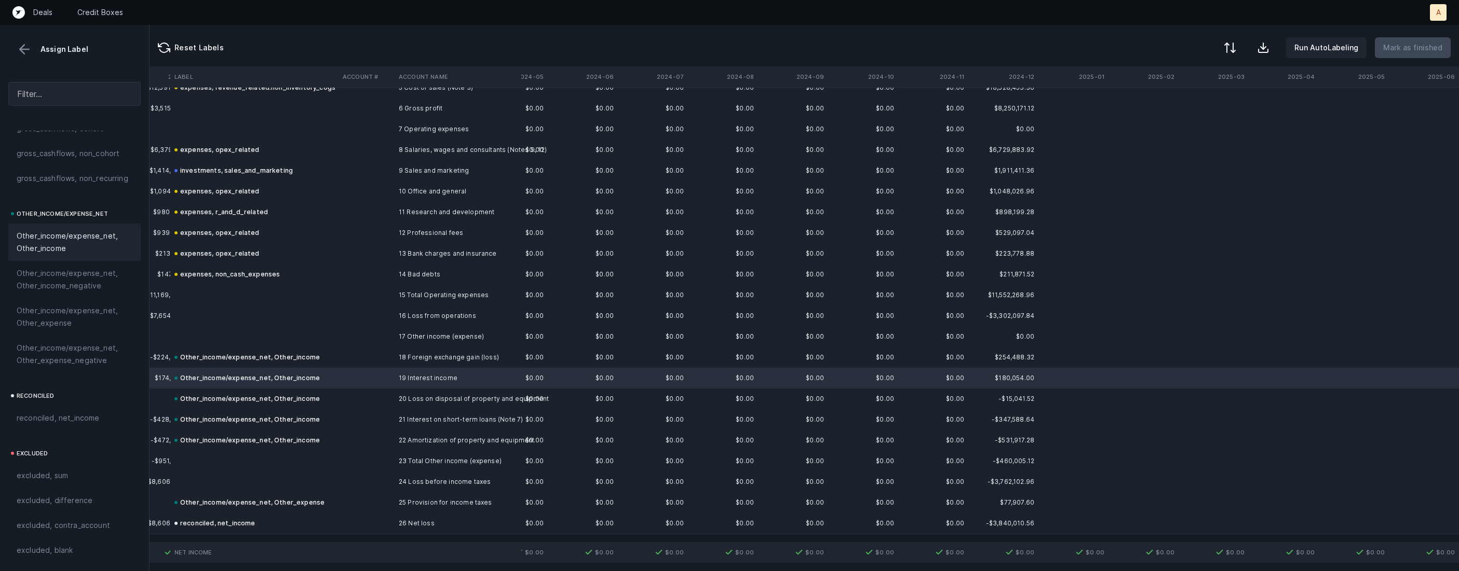
click at [371, 362] on td at bounding box center [366, 357] width 56 height 21
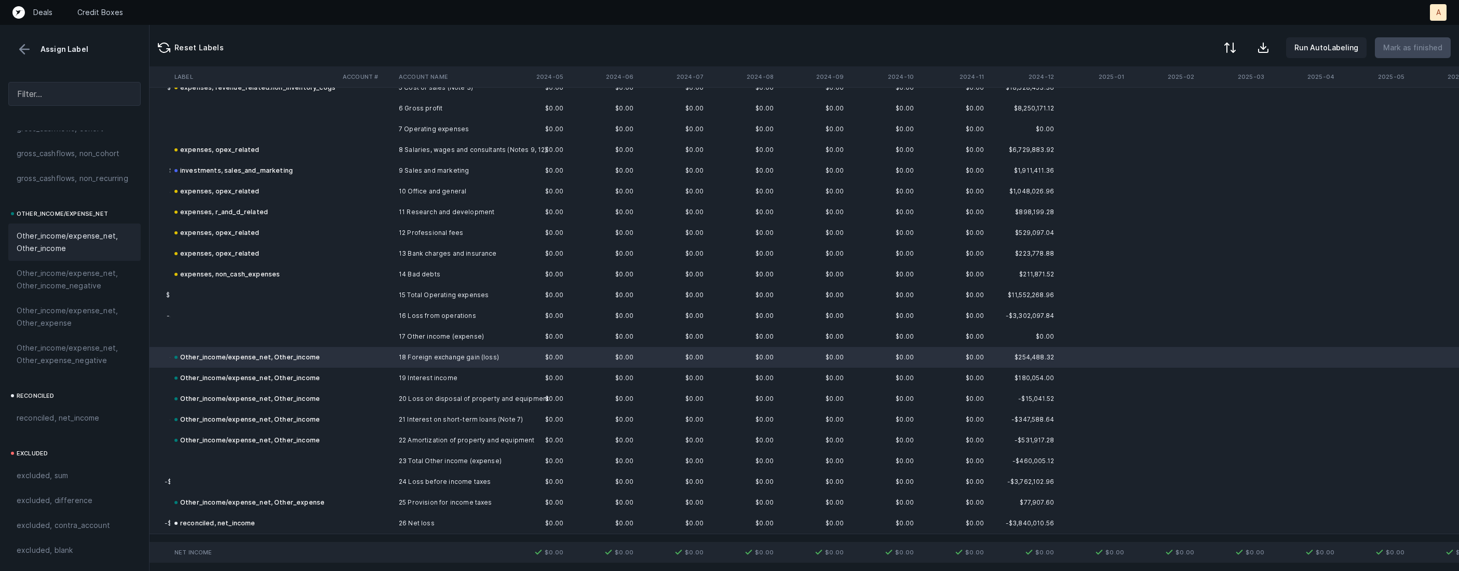
scroll to position [122, 1141]
click at [415, 404] on td "20 Loss on disposal of property and equipment" at bounding box center [457, 399] width 127 height 21
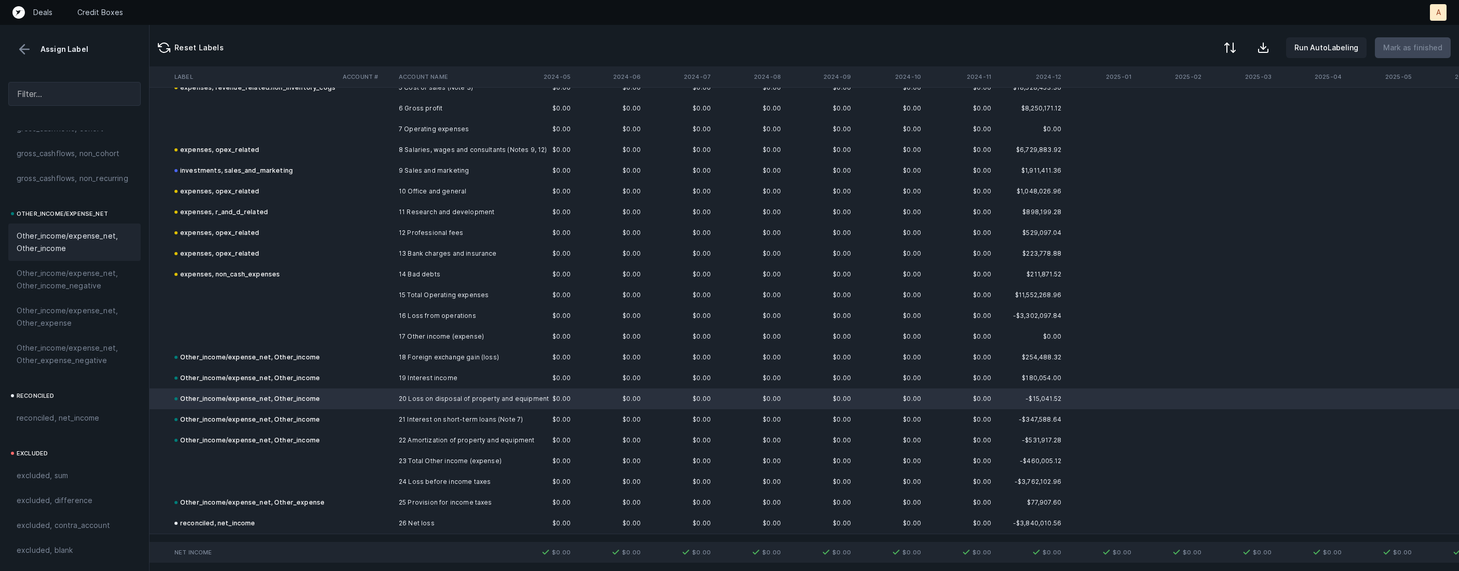
click at [408, 421] on td "21 Interest on short-term loans (Note 7)" at bounding box center [457, 420] width 127 height 21
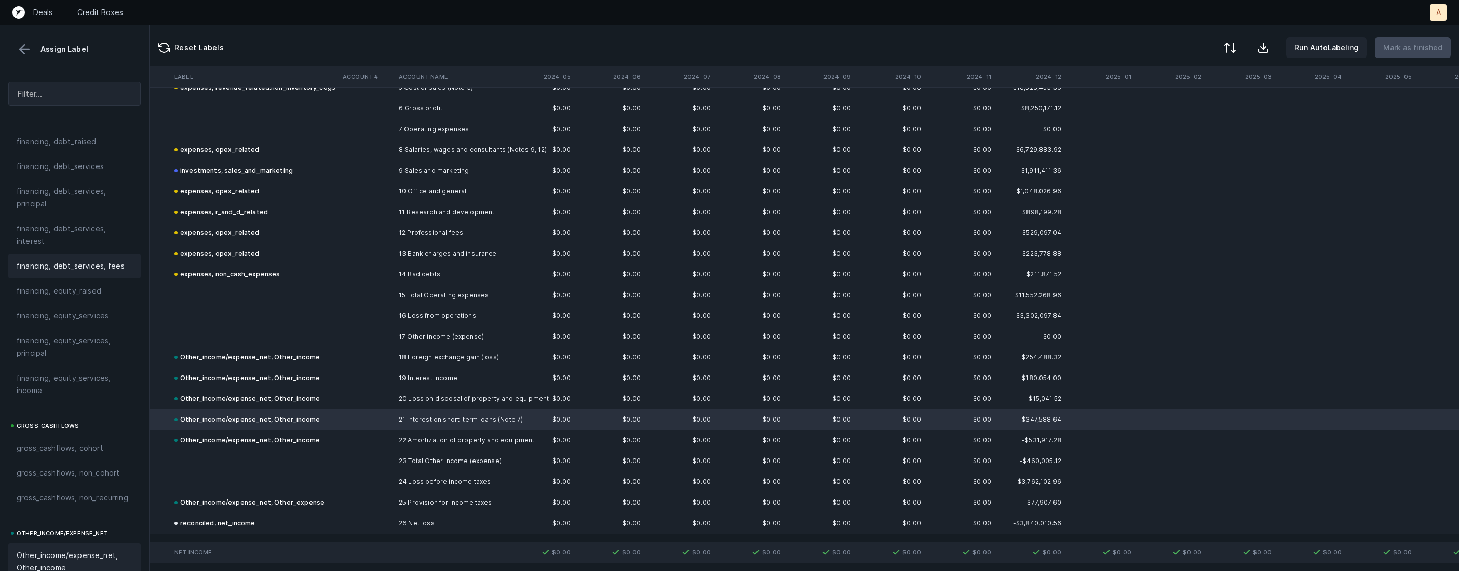
scroll to position [818, 0]
click at [79, 236] on span "financing, debt_services, interest" at bounding box center [75, 238] width 116 height 25
click at [381, 423] on td at bounding box center [366, 420] width 56 height 21
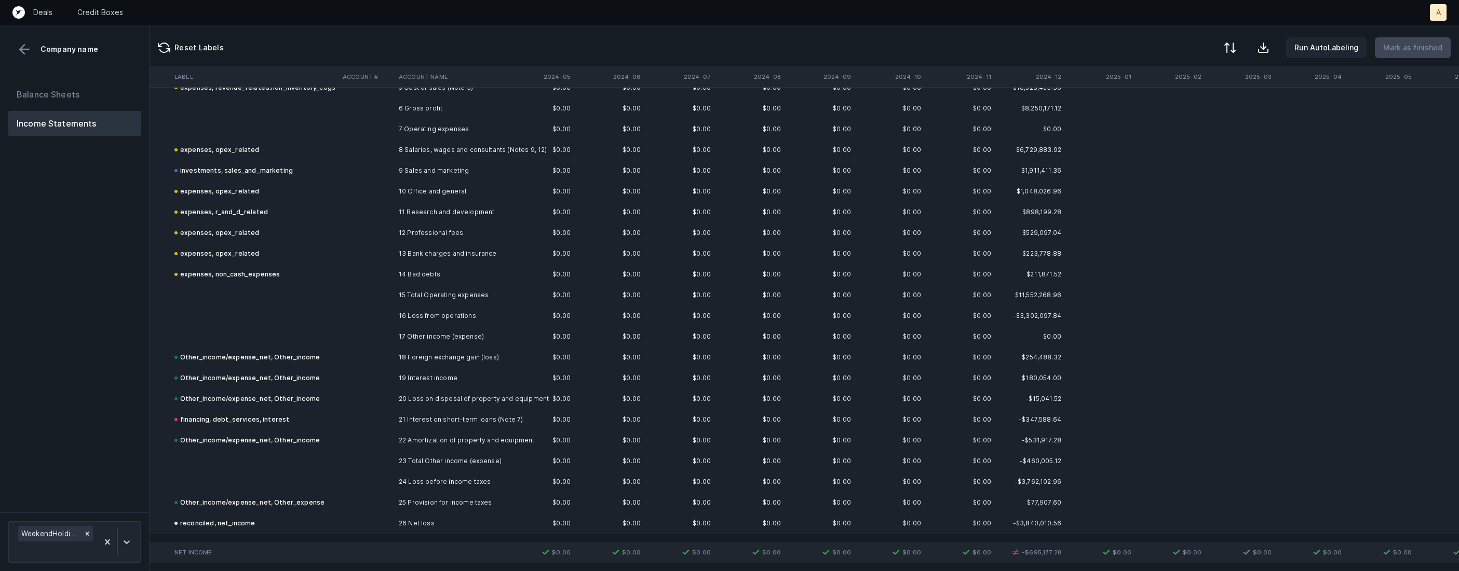
click at [381, 423] on td at bounding box center [366, 420] width 56 height 21
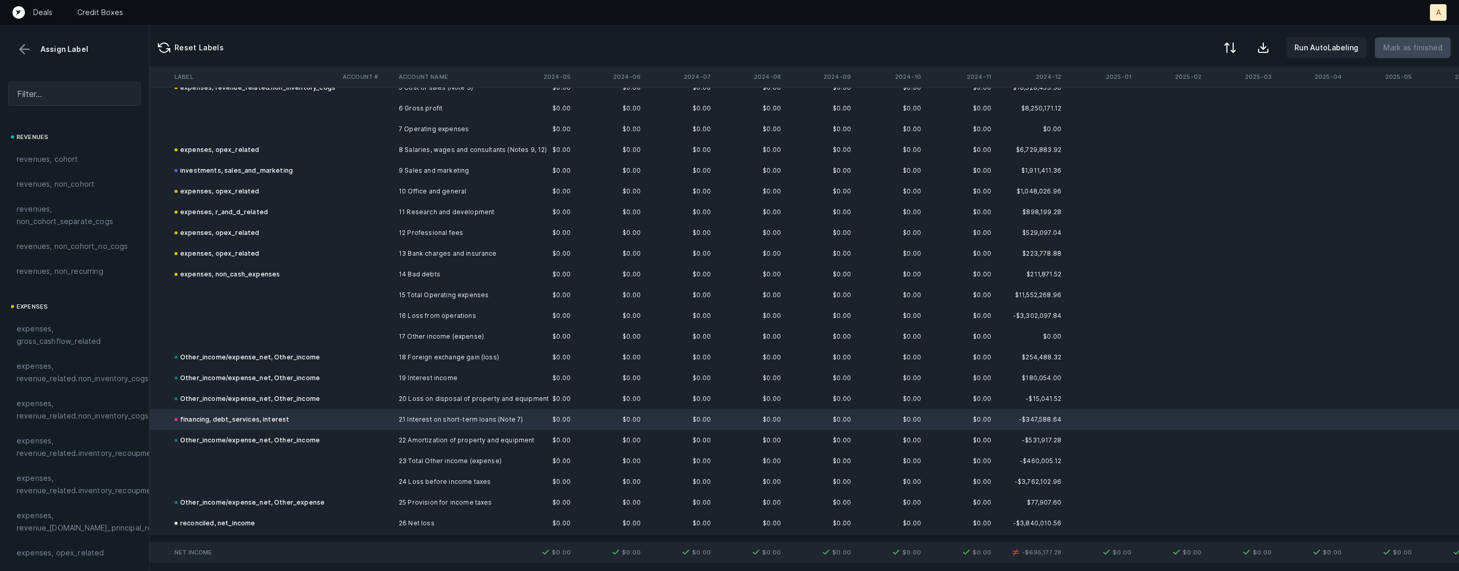
click at [381, 423] on div at bounding box center [729, 285] width 1459 height 571
click at [399, 432] on span "Sign flip" at bounding box center [404, 434] width 28 height 11
click at [429, 364] on td "18 Foreign exchange gain (loss)" at bounding box center [457, 357] width 127 height 21
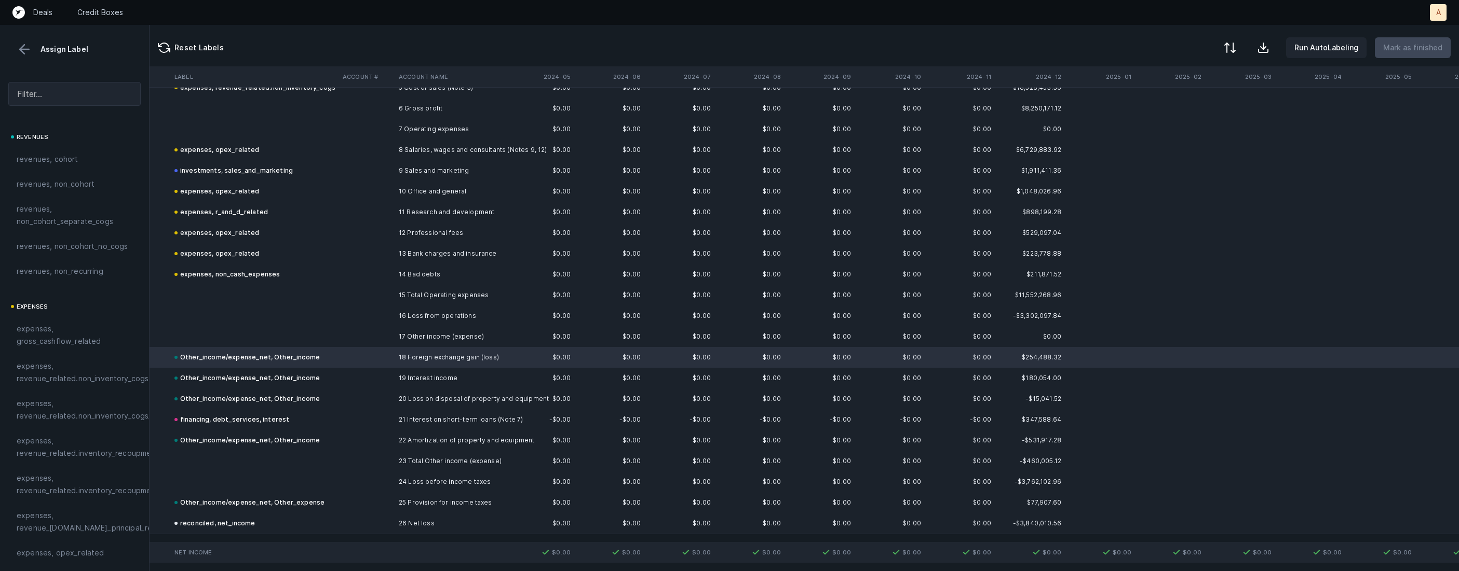
click at [428, 379] on td "19 Interest income" at bounding box center [457, 378] width 127 height 21
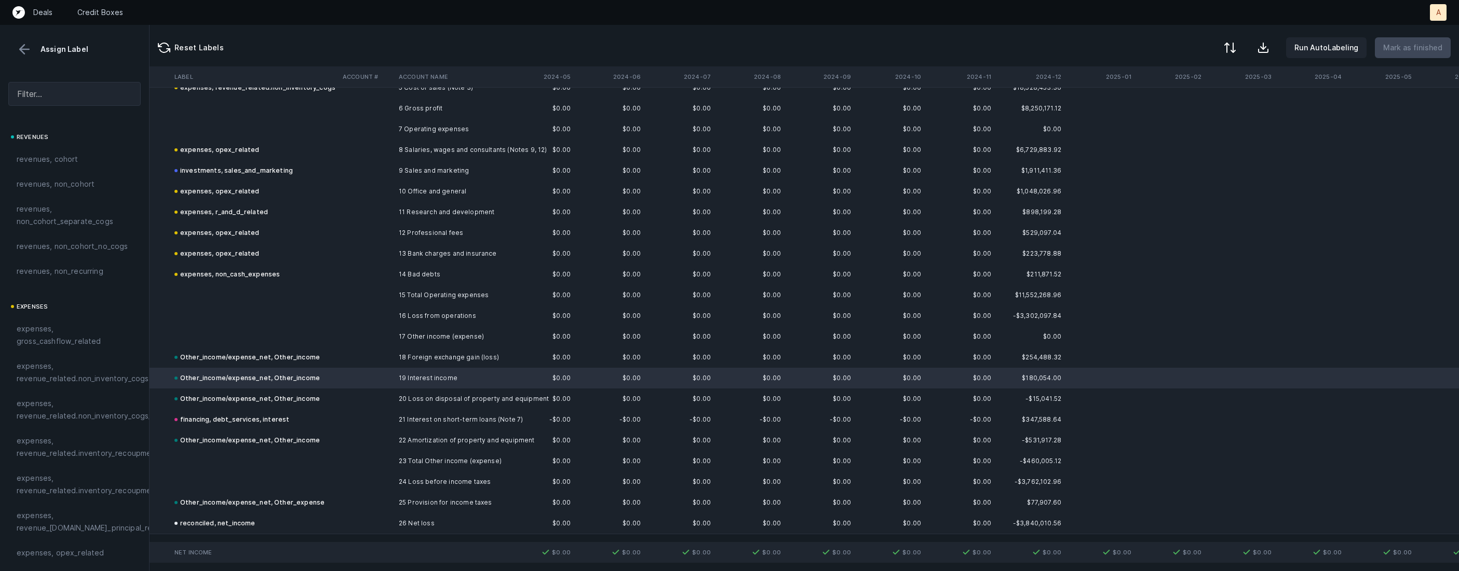
click at [423, 399] on td "20 Loss on disposal of property and equipment" at bounding box center [457, 399] width 127 height 21
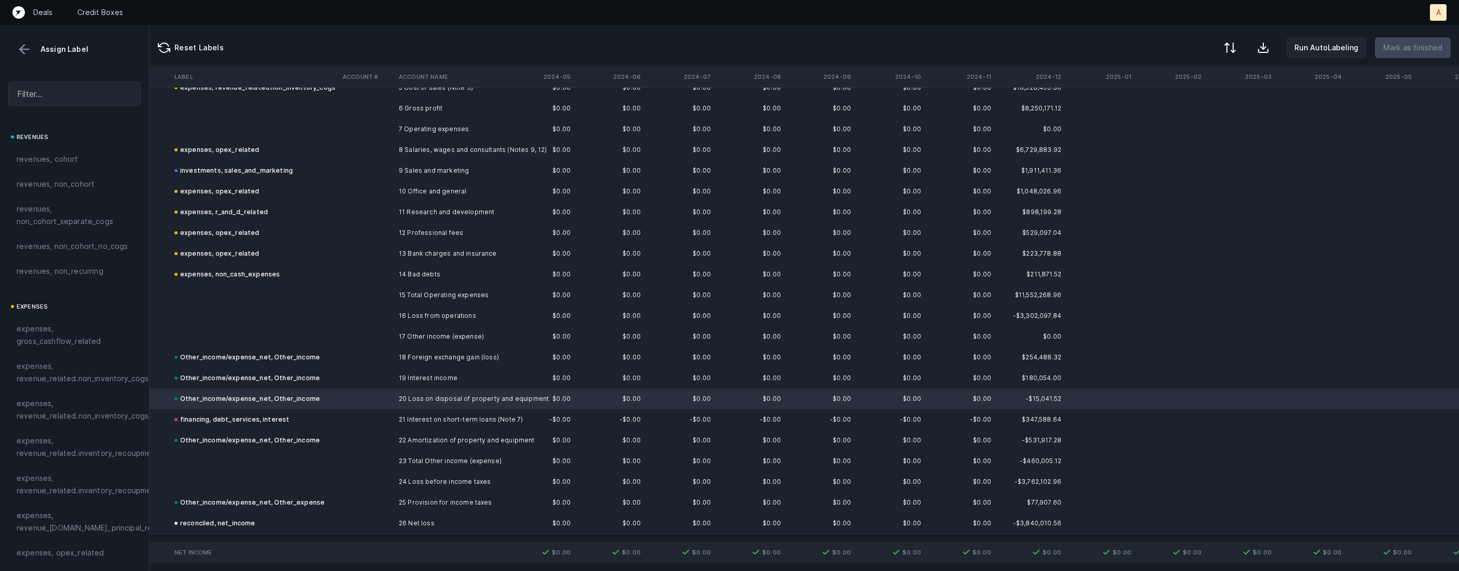
click at [420, 414] on td "21 Interest on short-term loans (Note 7)" at bounding box center [457, 420] width 127 height 21
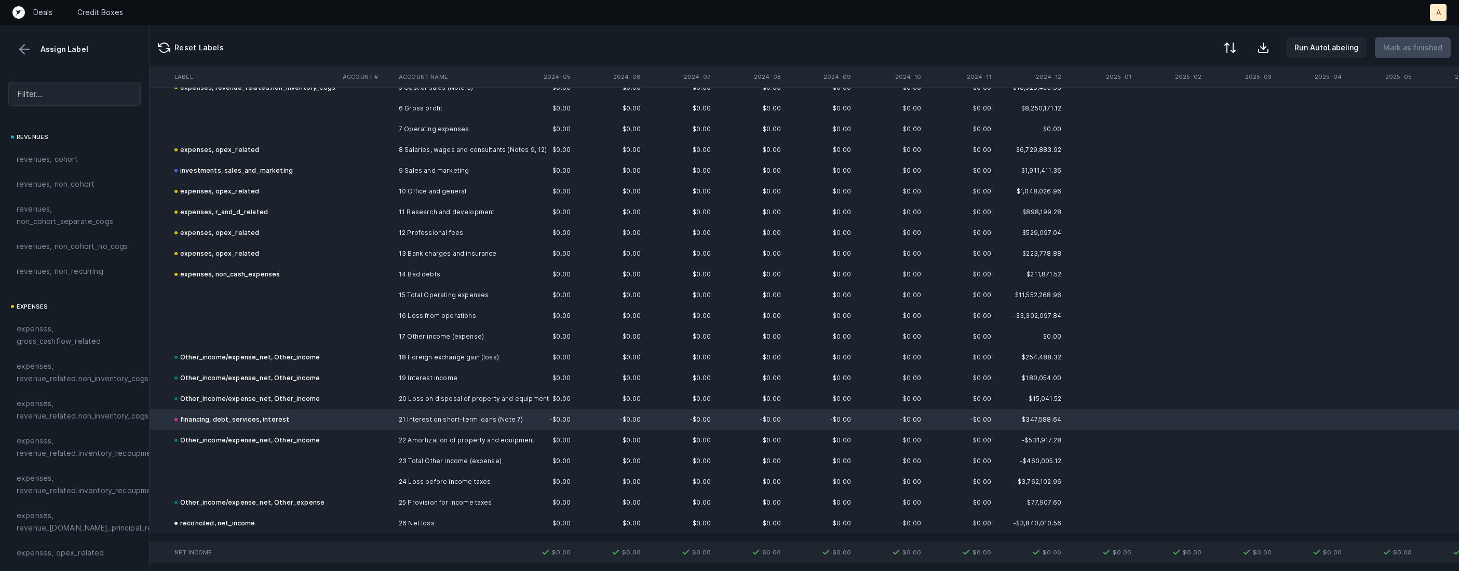
click at [418, 438] on td "22 Amortization of property and equipment" at bounding box center [457, 440] width 127 height 21
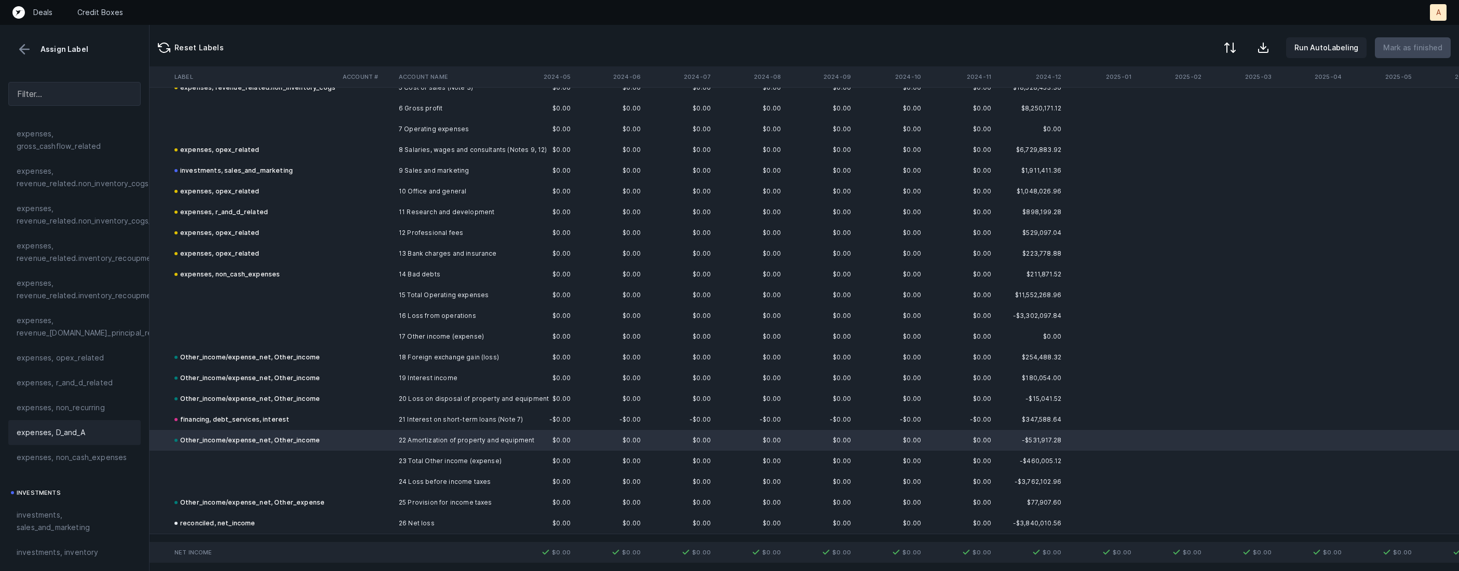
scroll to position [200, 0]
click at [49, 422] on span "expenses, D_and_A" at bounding box center [51, 428] width 69 height 12
click at [400, 457] on span "Sign flip" at bounding box center [394, 457] width 28 height 11
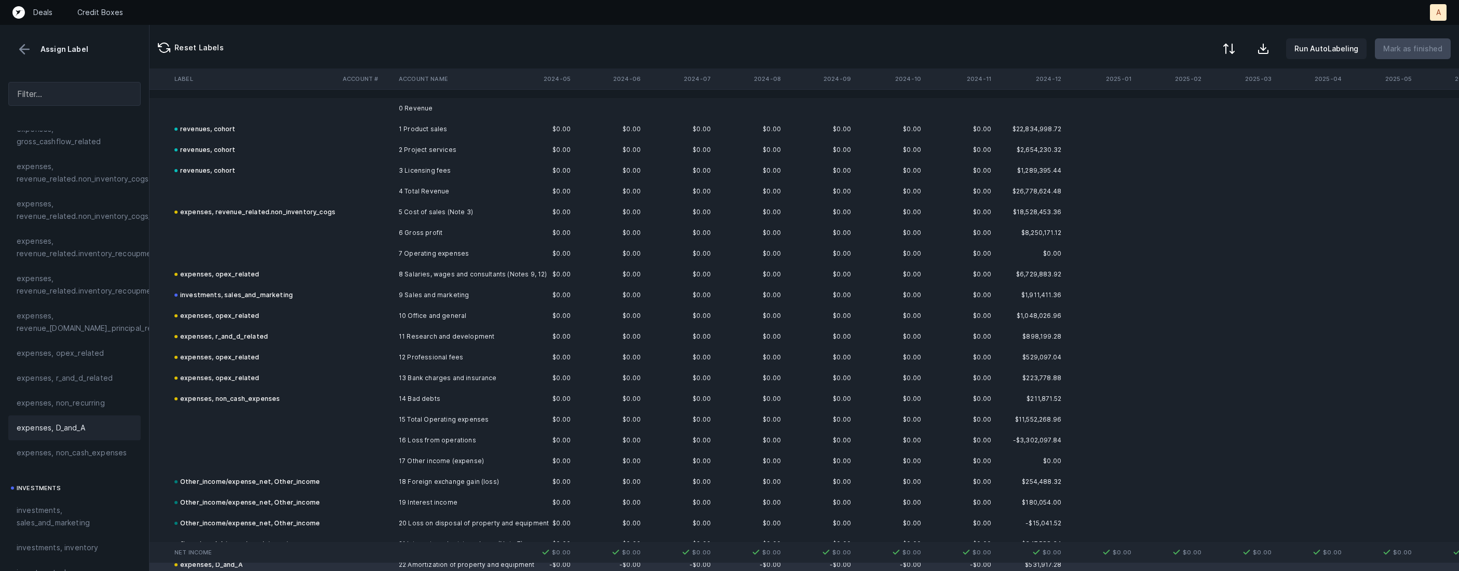
click at [1234, 56] on button at bounding box center [1228, 48] width 23 height 23
click at [1183, 105] on div "By Hum label" at bounding box center [1163, 110] width 46 height 12
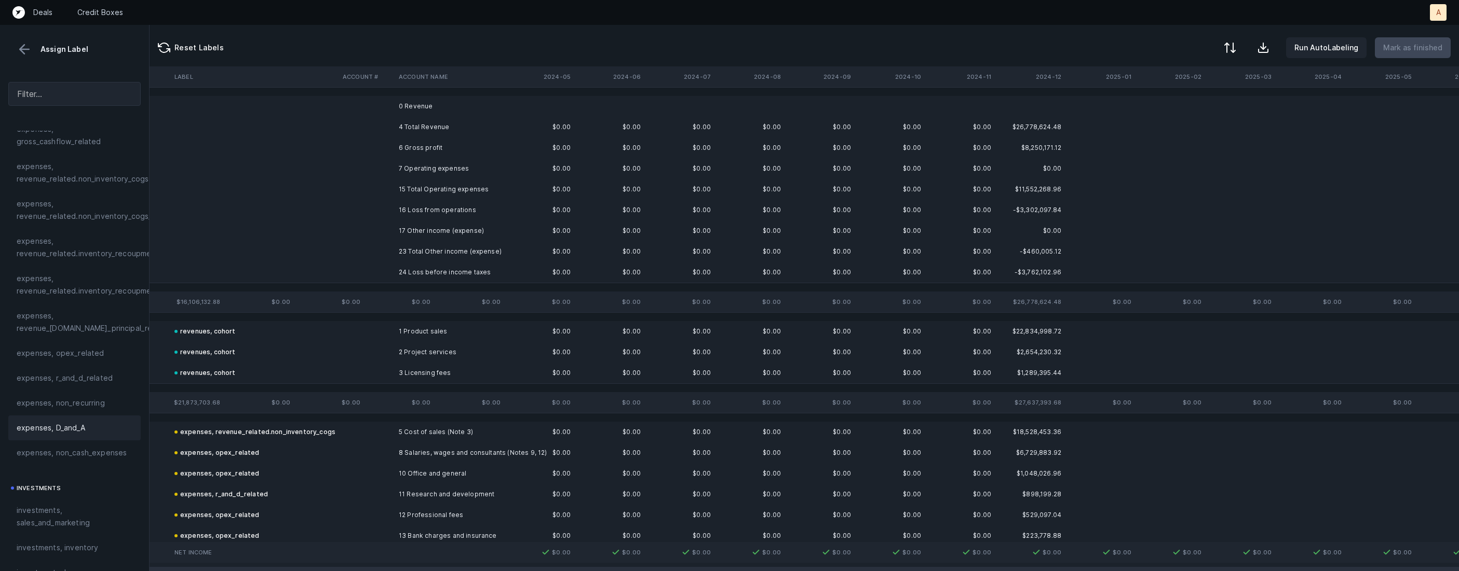
click at [427, 110] on td "0 Revenue" at bounding box center [457, 106] width 127 height 21
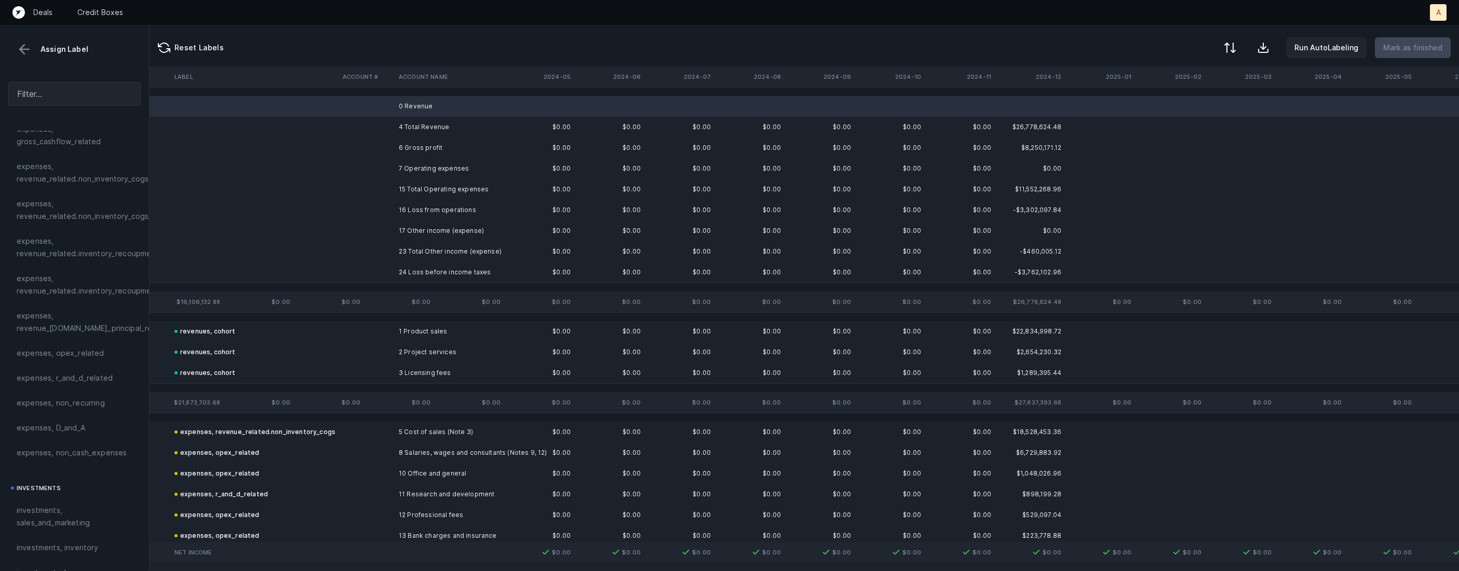
click at [420, 165] on td "7 Operating expenses" at bounding box center [457, 168] width 127 height 21
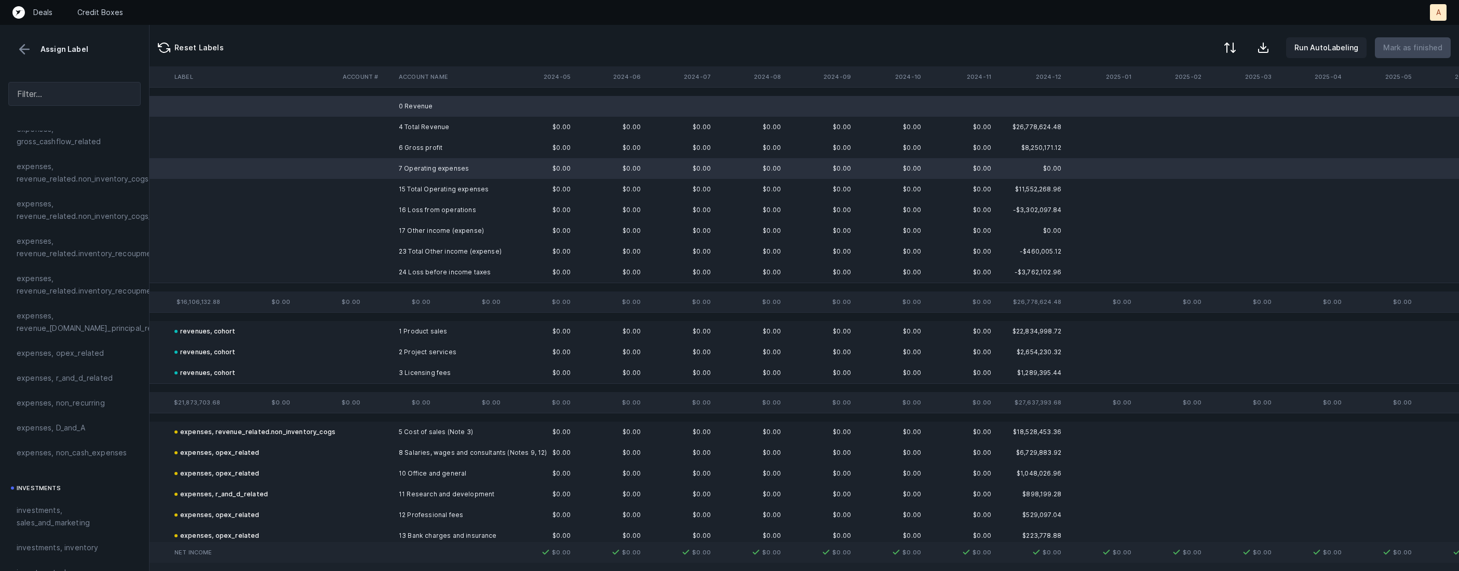
click at [425, 211] on td "16 Loss from operations" at bounding box center [457, 210] width 127 height 21
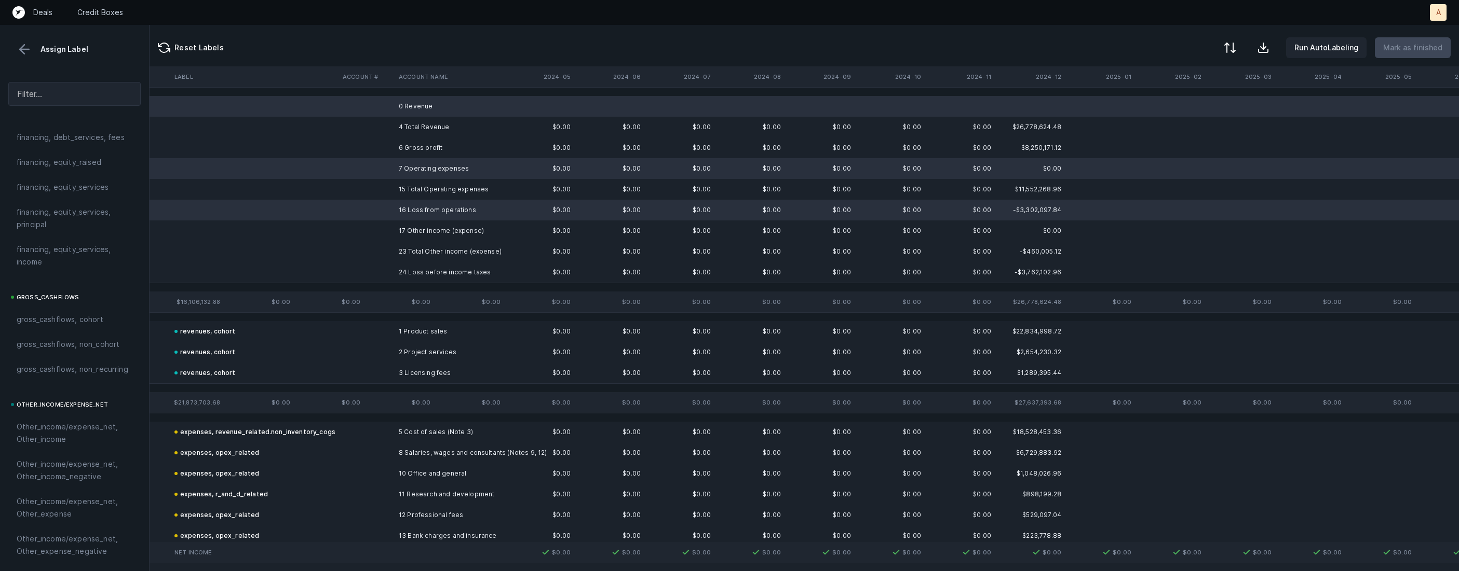
scroll to position [1043, 0]
click at [435, 206] on td "16 Loss from operations" at bounding box center [457, 210] width 127 height 21
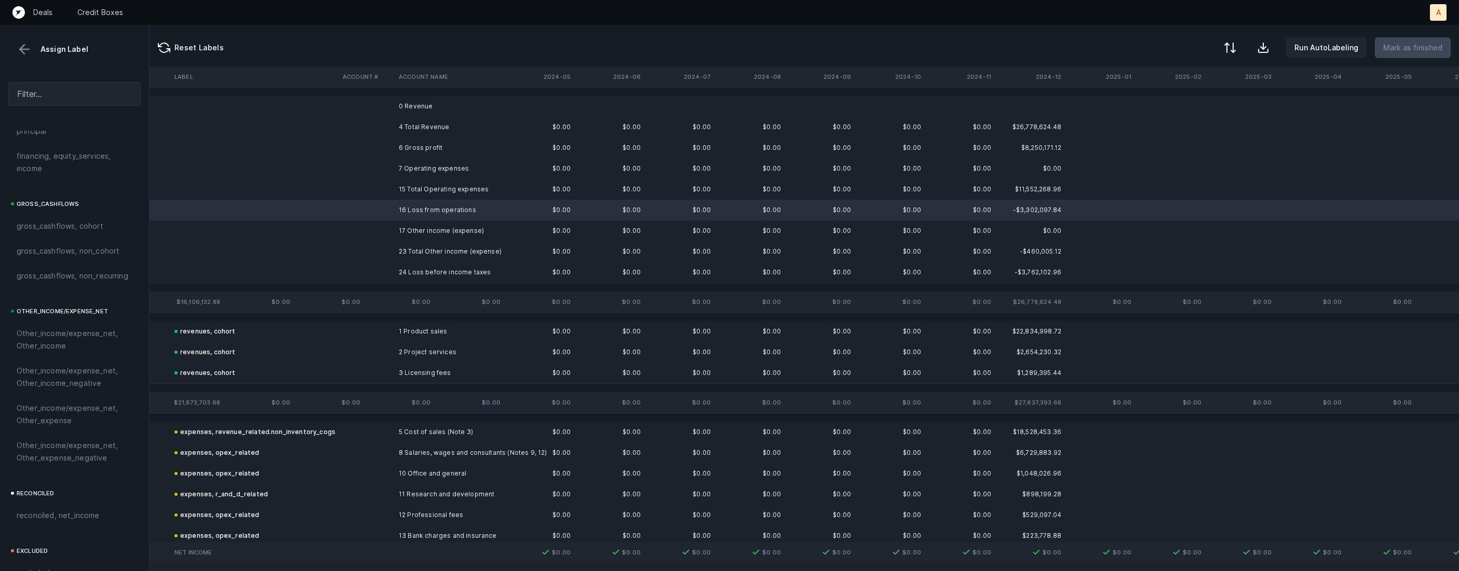
click at [424, 112] on td "0 Revenue" at bounding box center [457, 106] width 127 height 21
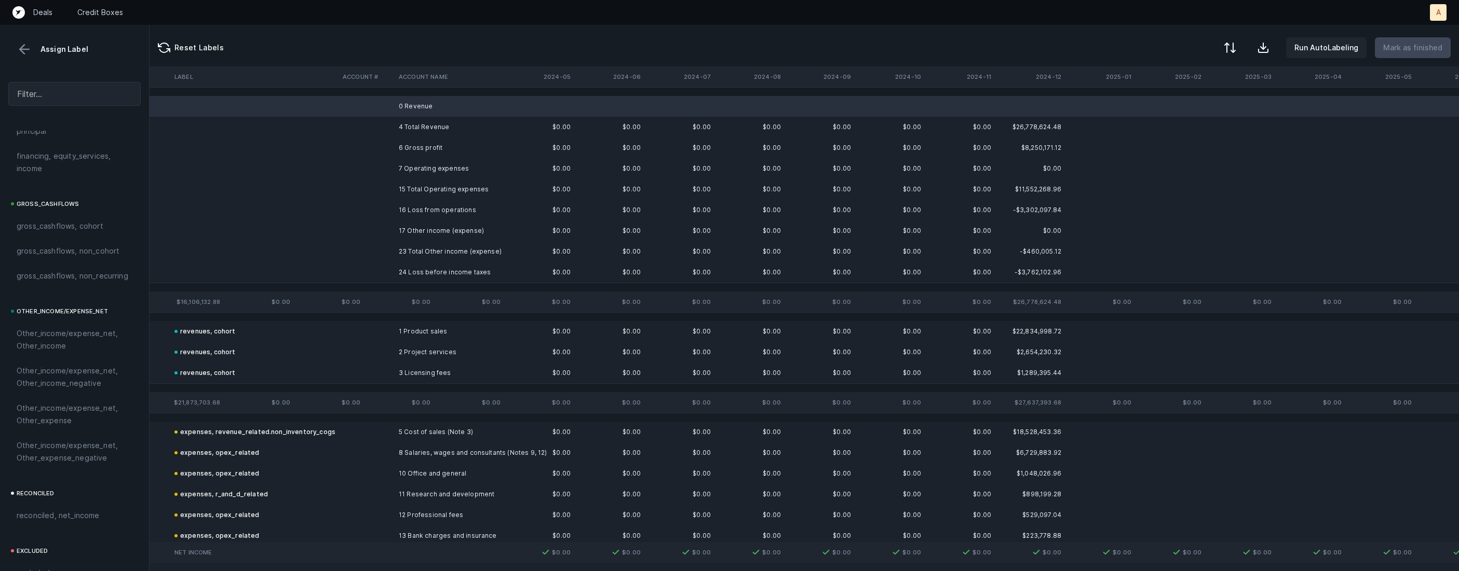
click at [418, 172] on td "7 Operating expenses" at bounding box center [457, 168] width 127 height 21
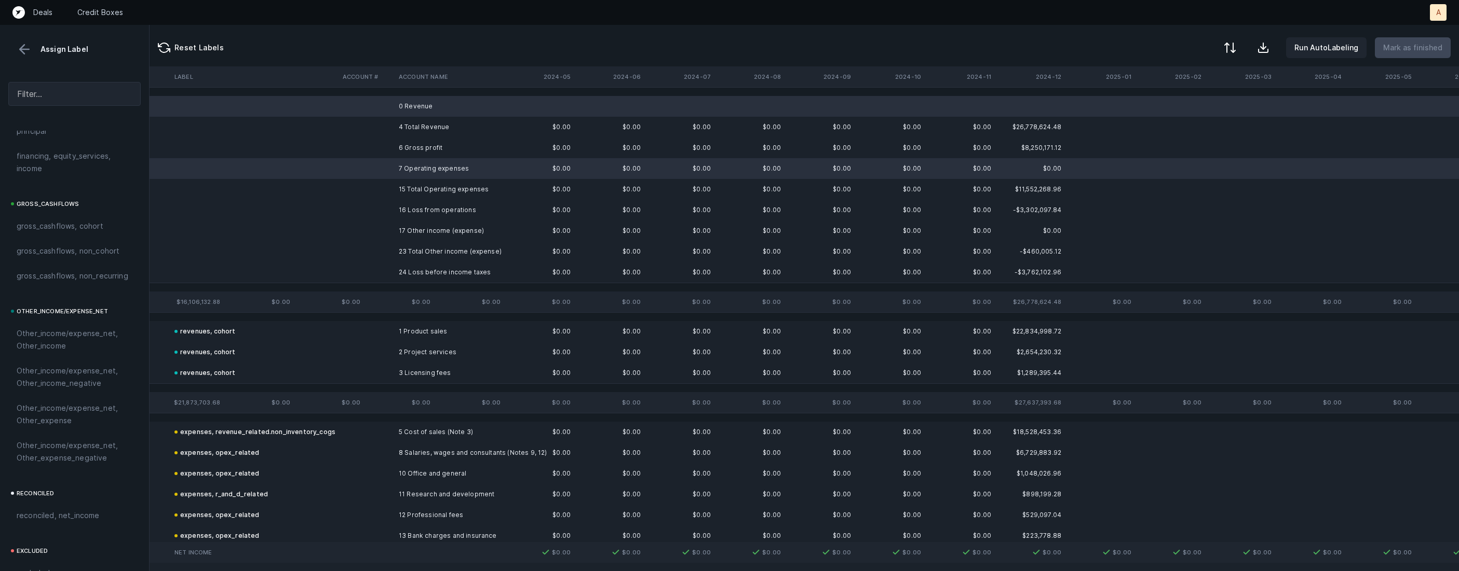
scroll to position [1143, 0]
click at [65, 542] on div "excluded, blank" at bounding box center [74, 550] width 132 height 25
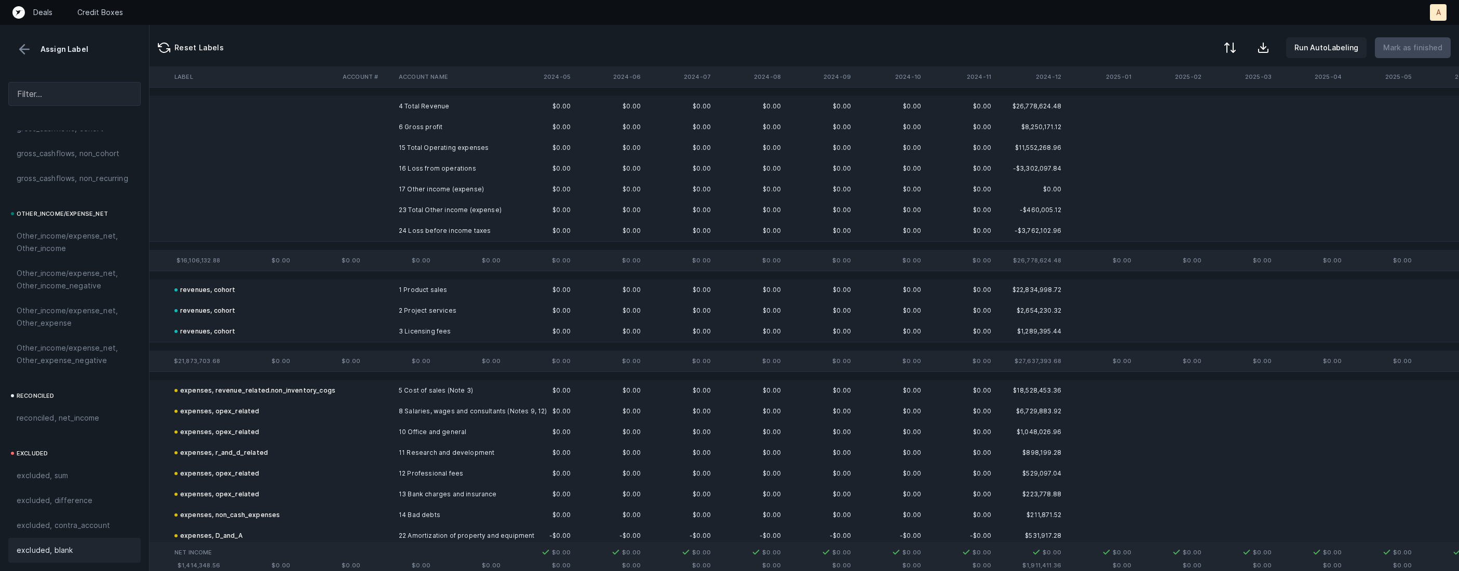
click at [426, 173] on td "16 Loss from operations" at bounding box center [457, 168] width 127 height 21
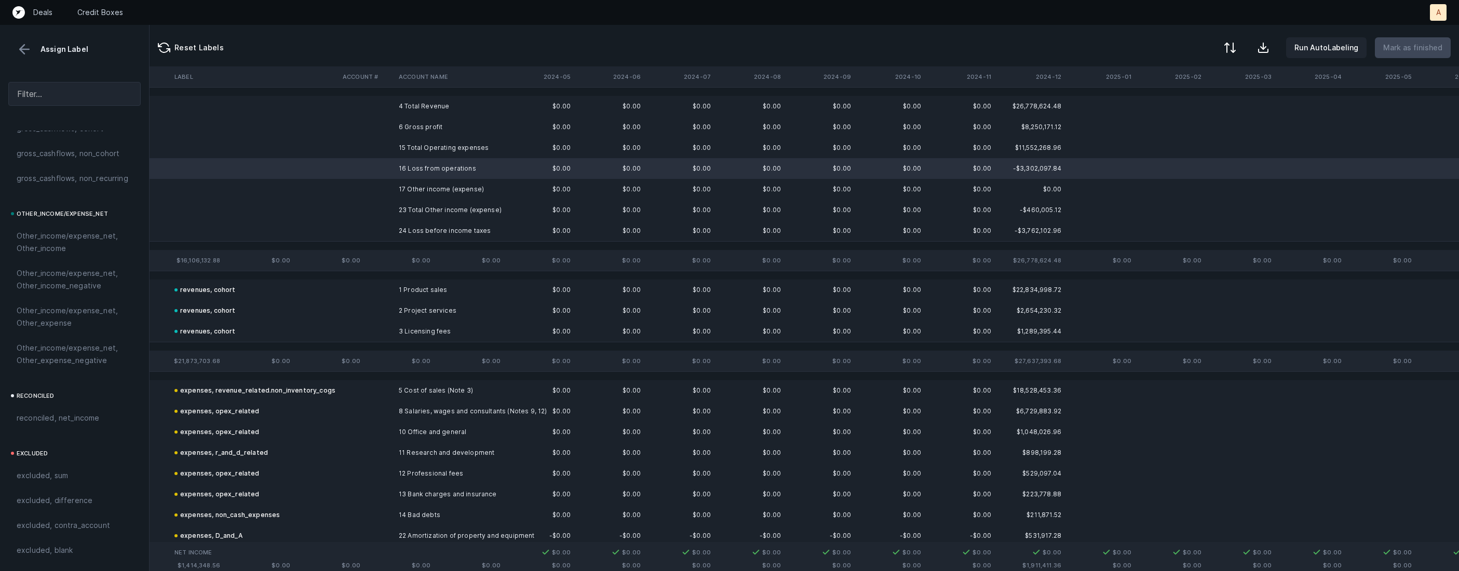
click at [412, 187] on td "17 Other income (expense)" at bounding box center [457, 189] width 127 height 21
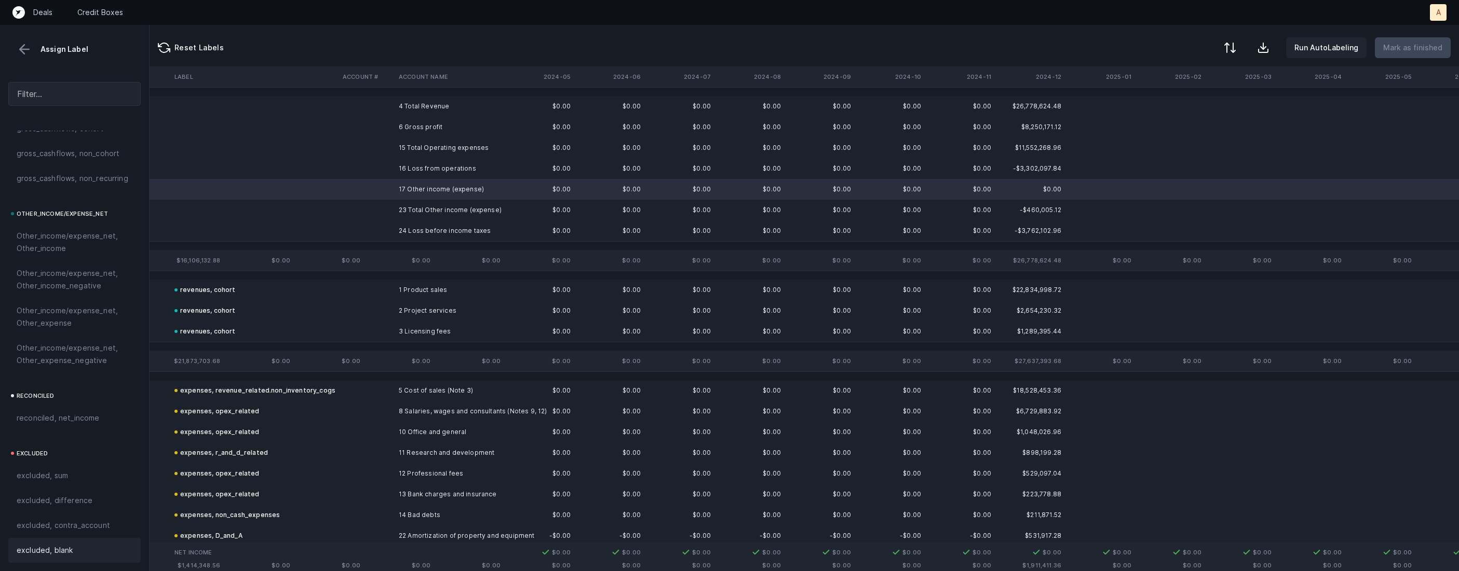
click at [62, 544] on span "excluded, blank" at bounding box center [45, 550] width 56 height 12
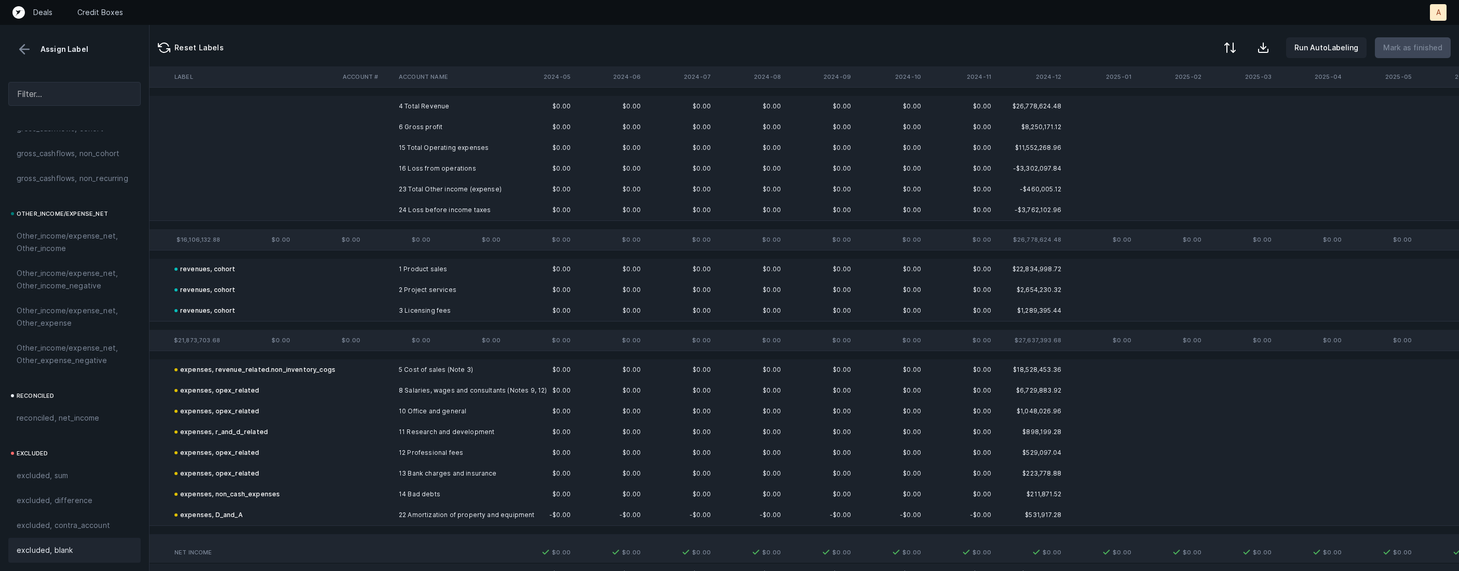
click at [433, 121] on td "6 Gross profit" at bounding box center [457, 127] width 127 height 21
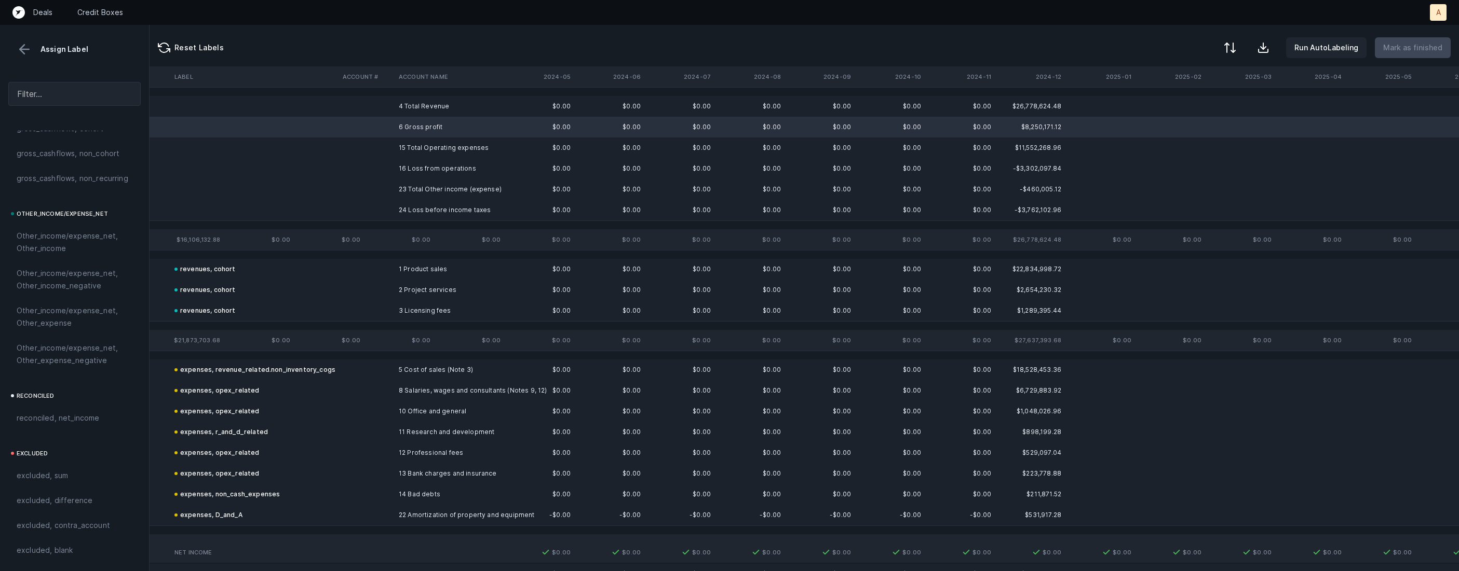
click at [437, 170] on td "16 Loss from operations" at bounding box center [457, 168] width 127 height 21
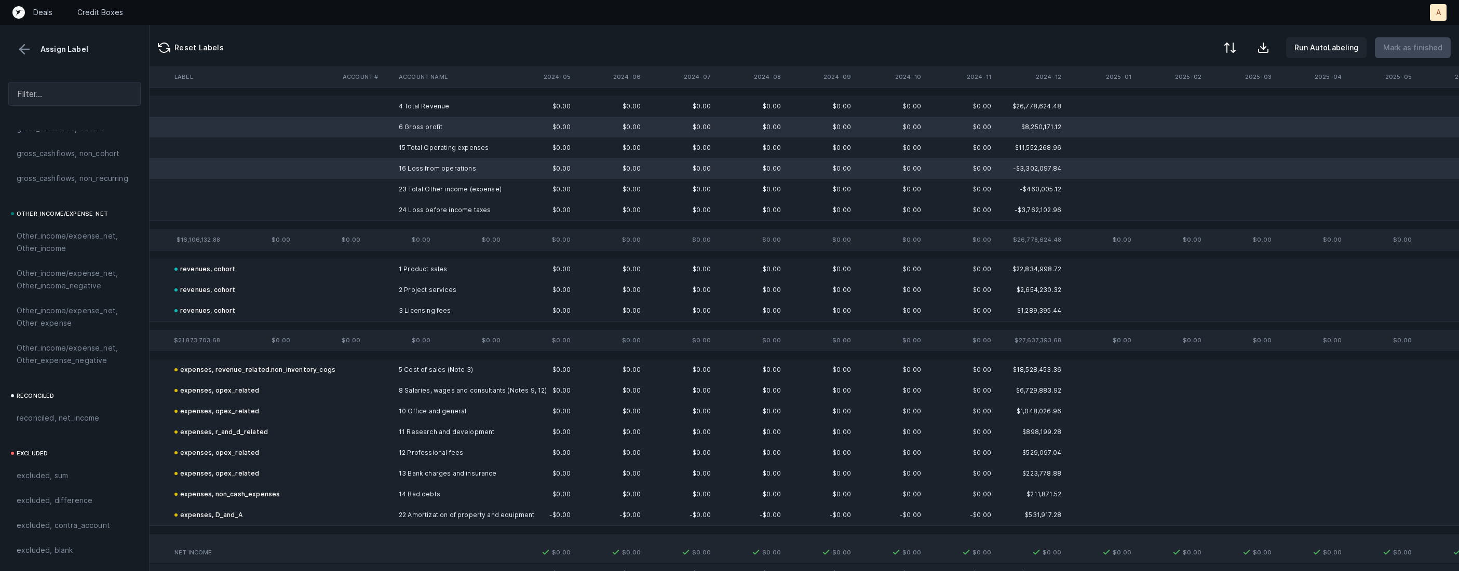
click at [430, 208] on td "24 Loss before income taxes" at bounding box center [457, 210] width 127 height 21
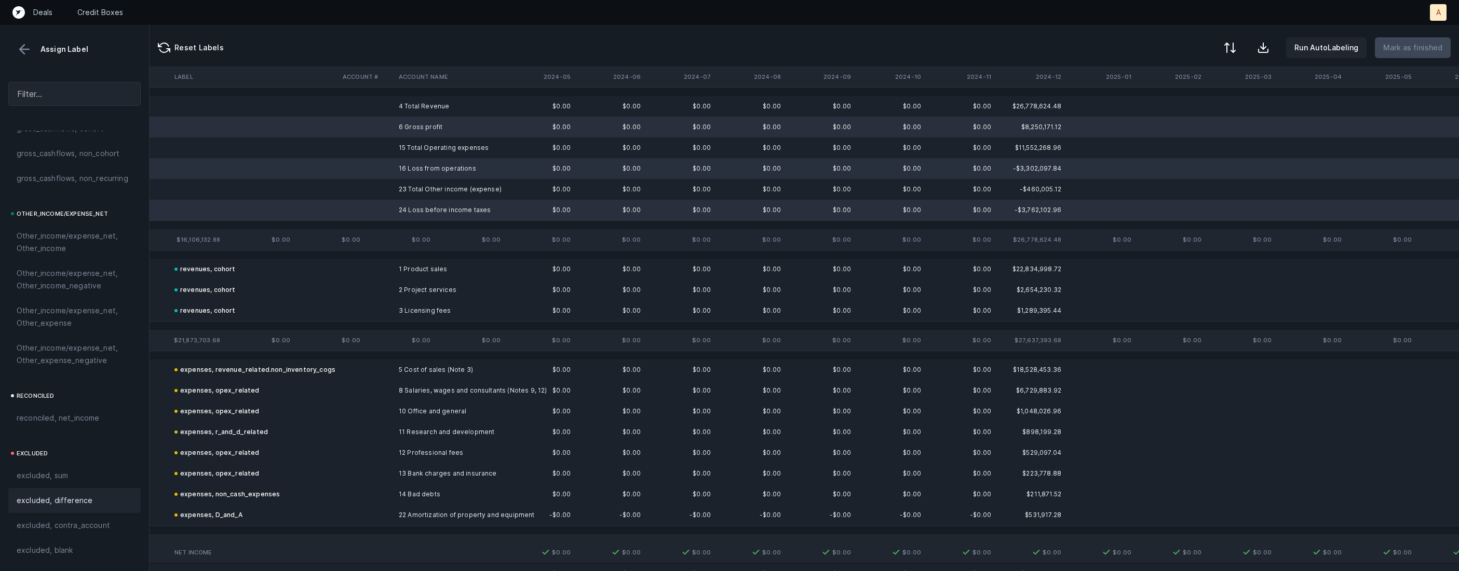
click at [51, 503] on span "excluded, difference" at bounding box center [55, 501] width 76 height 12
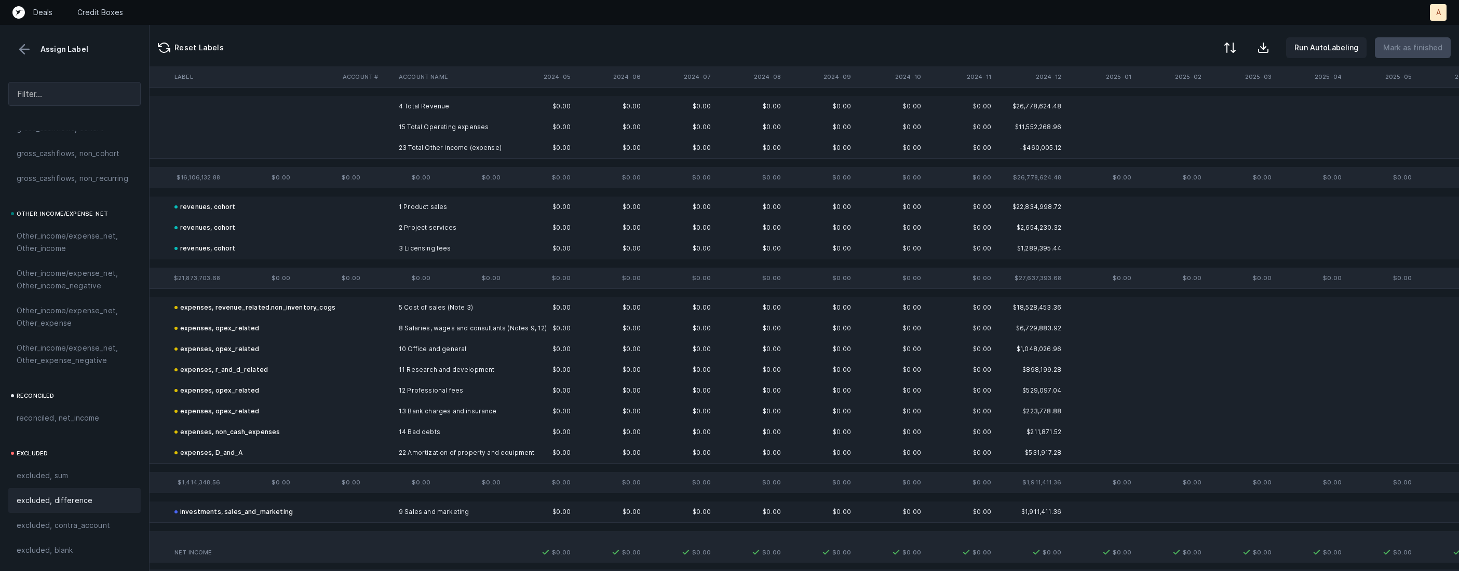
click at [429, 99] on td "4 Total Revenue" at bounding box center [457, 106] width 127 height 21
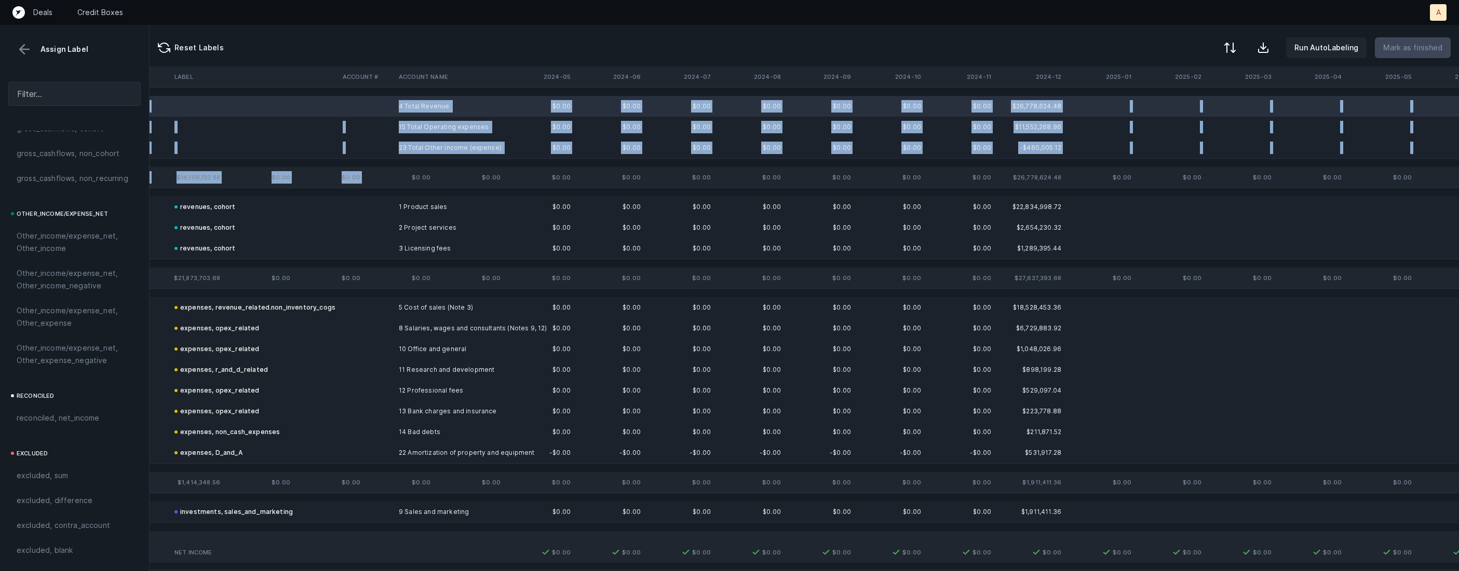
click at [441, 142] on td "23 Total Other income (expense)" at bounding box center [457, 148] width 127 height 21
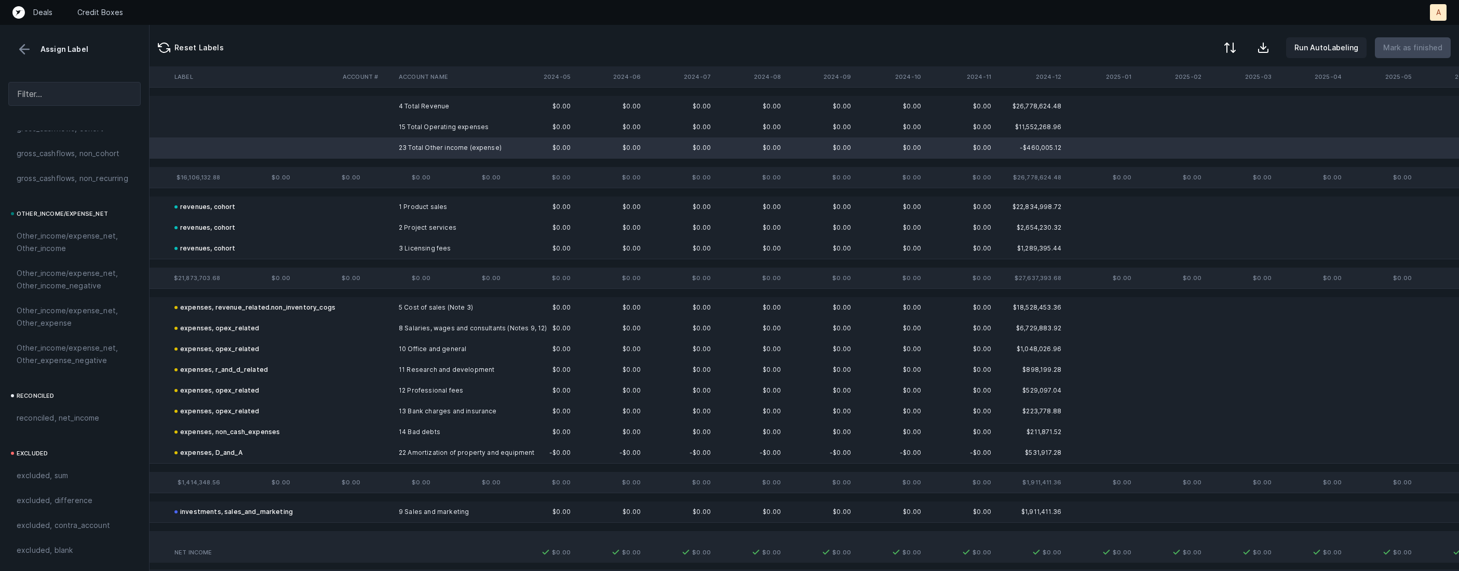
click at [440, 118] on td "15 Total Operating expenses" at bounding box center [457, 127] width 127 height 21
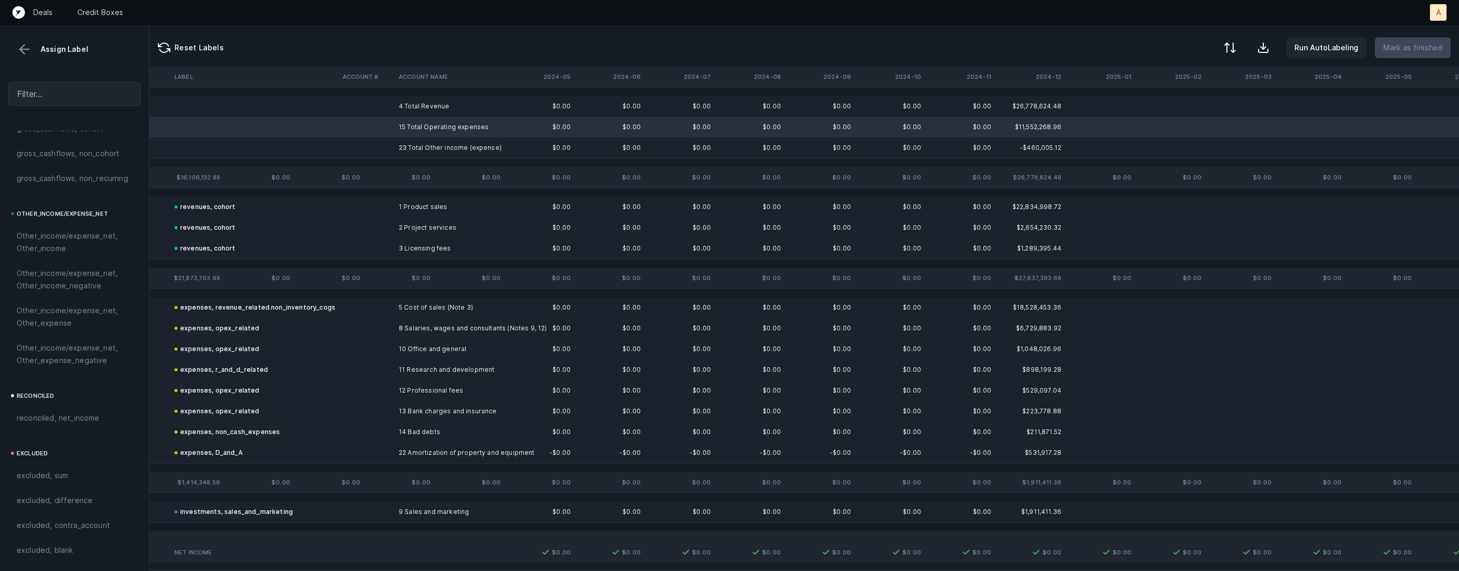
click at [440, 108] on td "4 Total Revenue" at bounding box center [457, 106] width 127 height 21
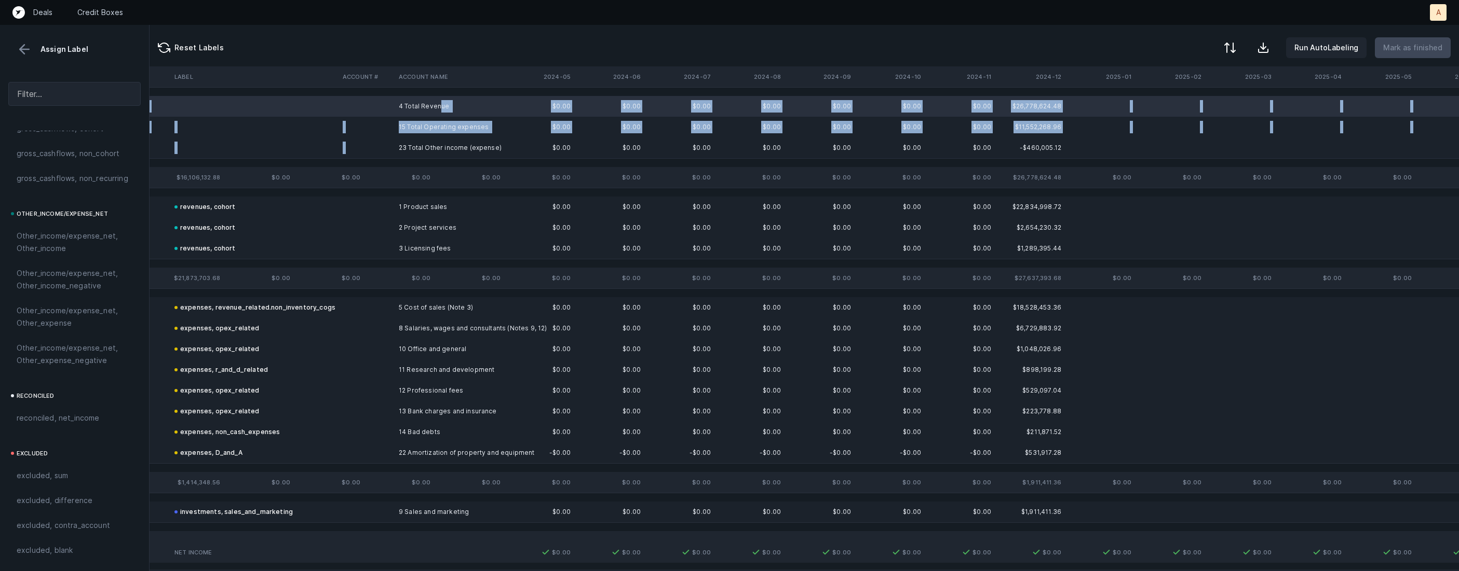
click at [429, 140] on td "23 Total Other income (expense)" at bounding box center [457, 148] width 127 height 21
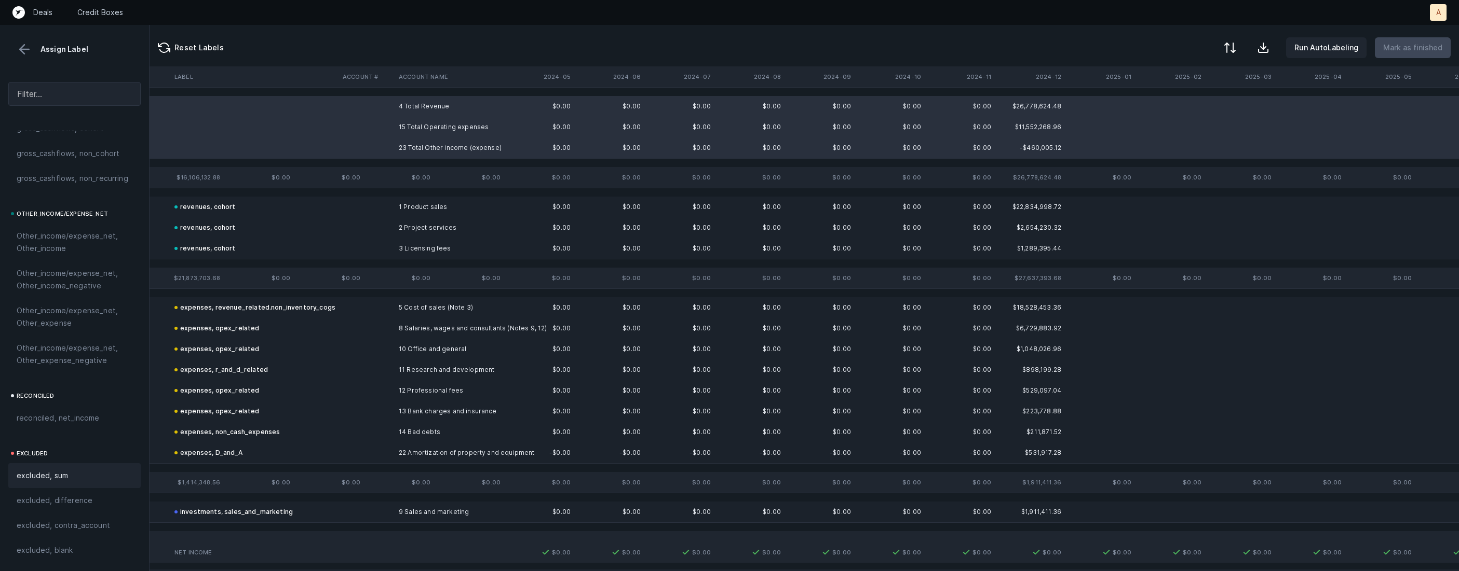
click at [61, 484] on div "excluded, sum" at bounding box center [74, 476] width 132 height 25
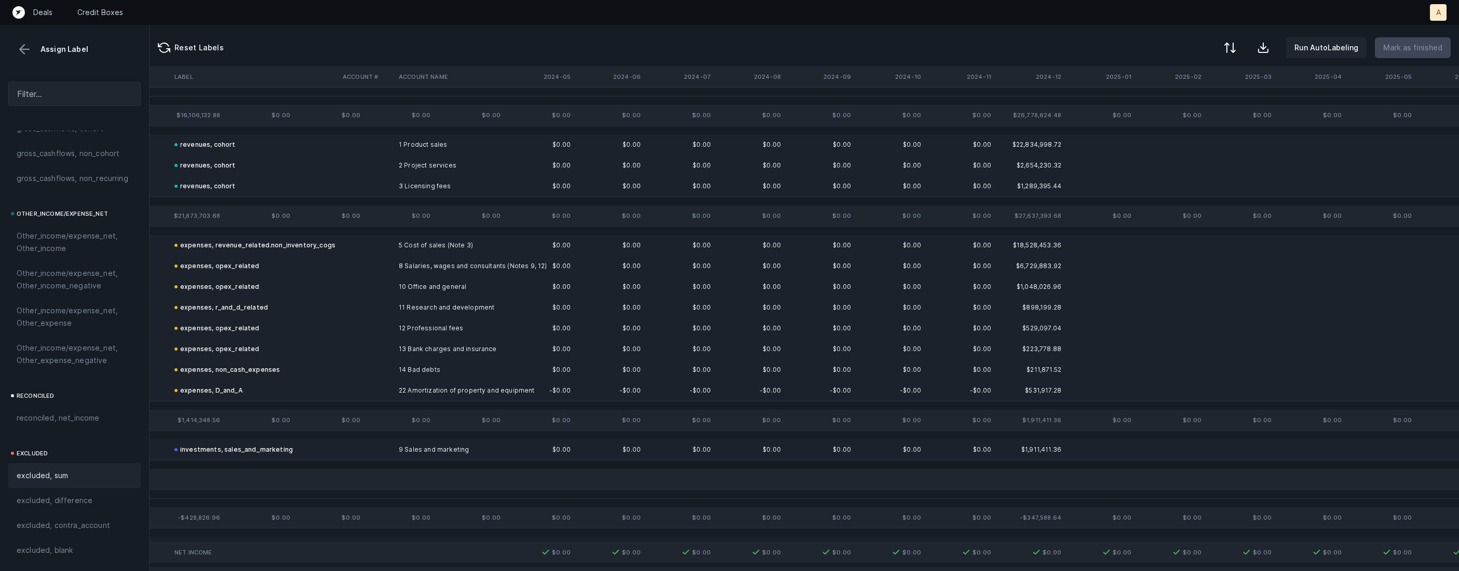
click at [31, 45] on button at bounding box center [25, 50] width 16 height 16
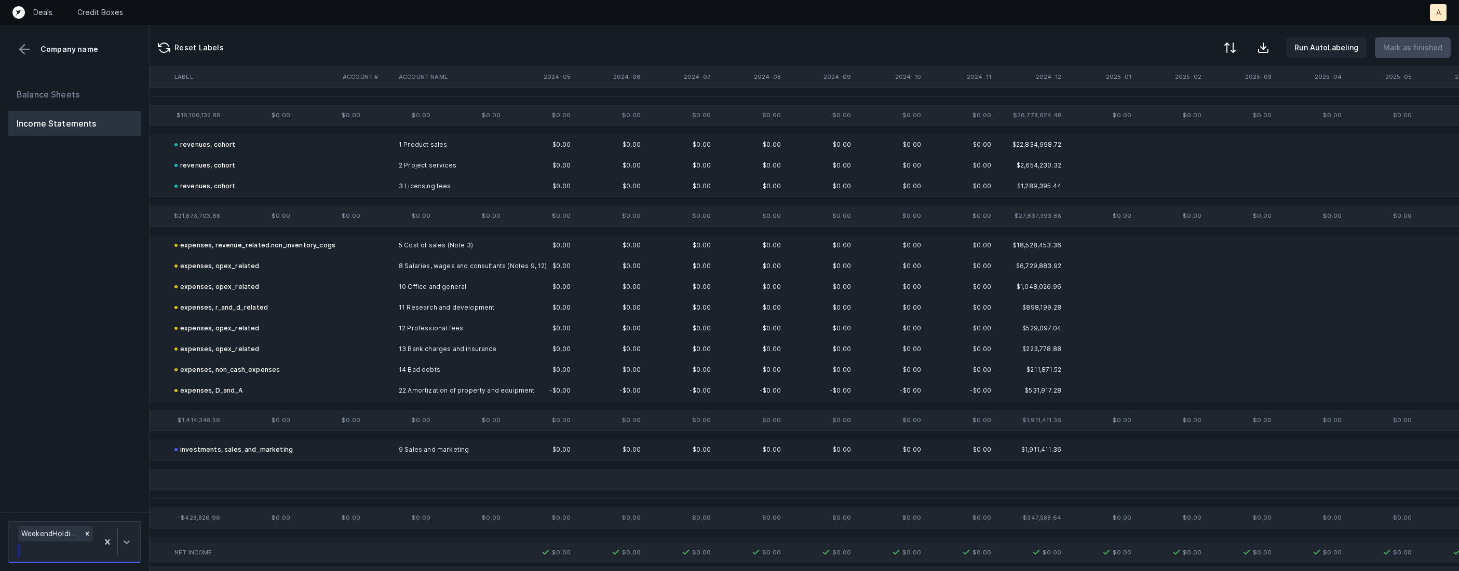
click at [122, 534] on div at bounding box center [126, 542] width 19 height 19
click at [121, 510] on div "WeekendHoldings_P&L(2025)_Cleaned.csv" at bounding box center [74, 505] width 132 height 21
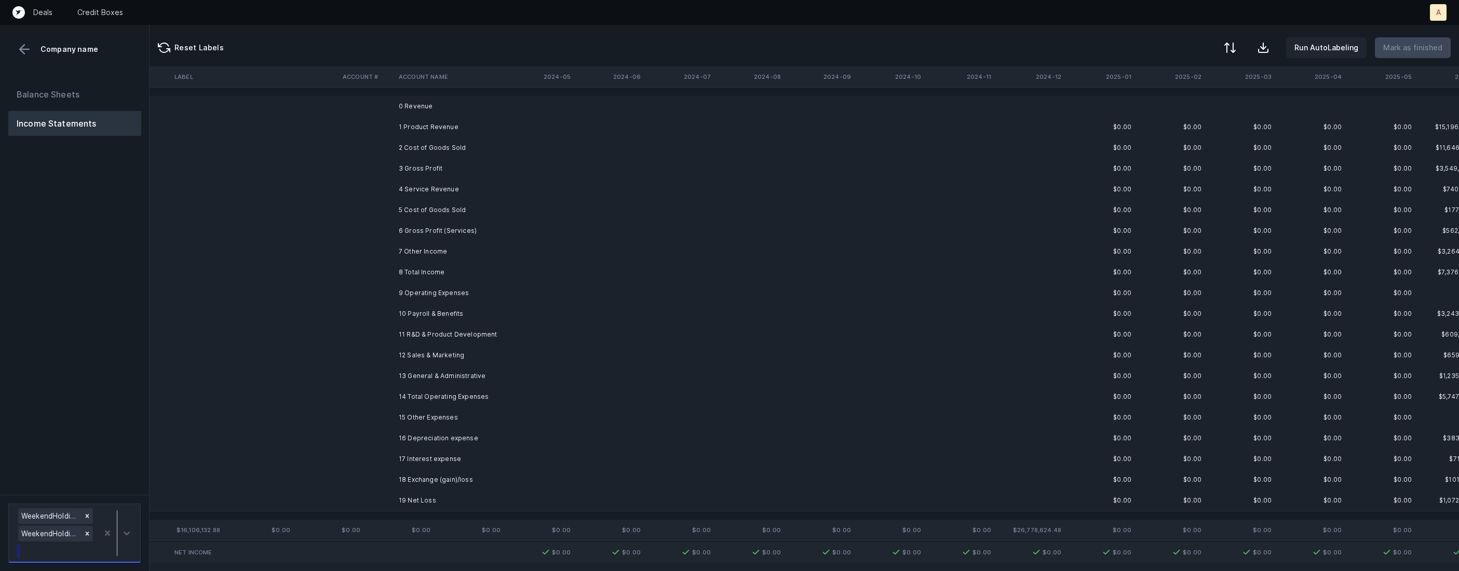
scroll to position [0, 1168]
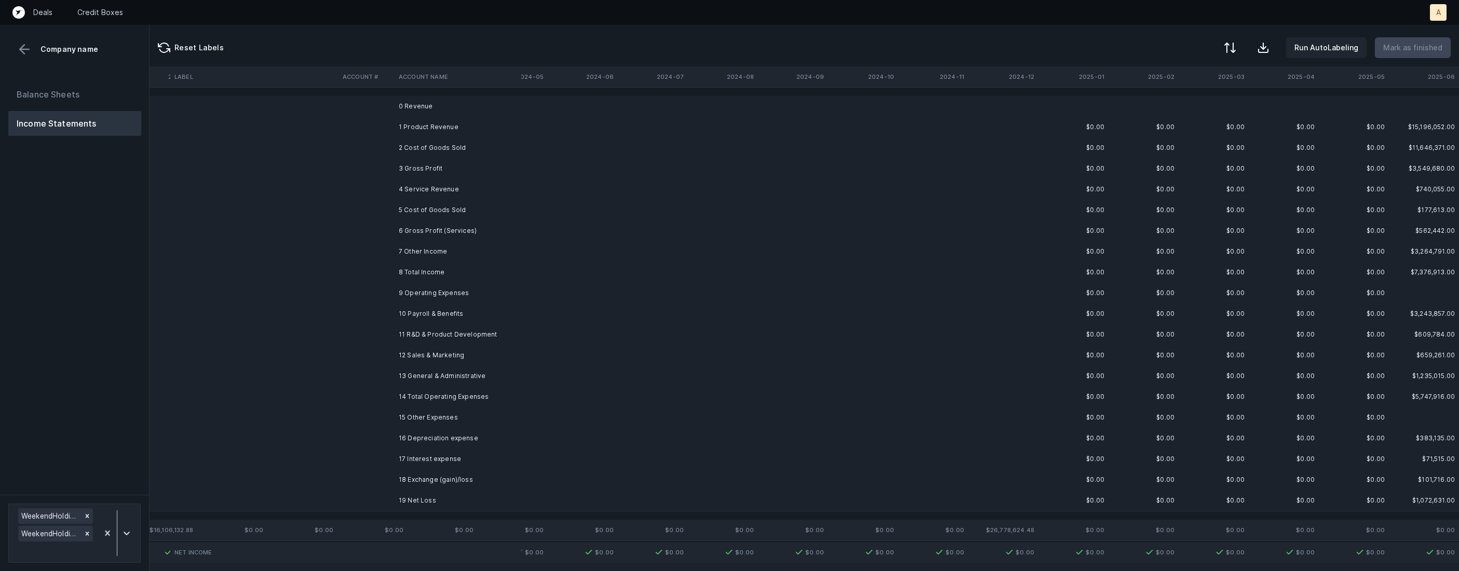
click at [411, 129] on td "1 Product Revenue" at bounding box center [457, 127] width 127 height 21
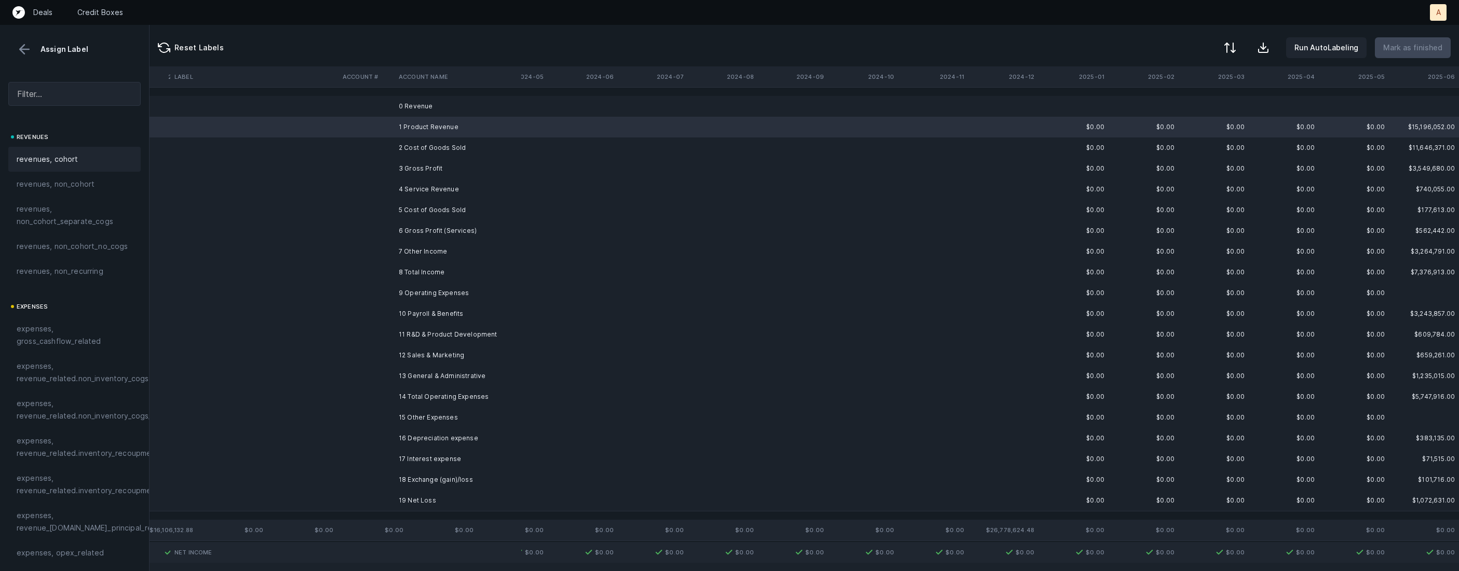
click at [64, 155] on span "revenues, cohort" at bounding box center [48, 159] width 62 height 12
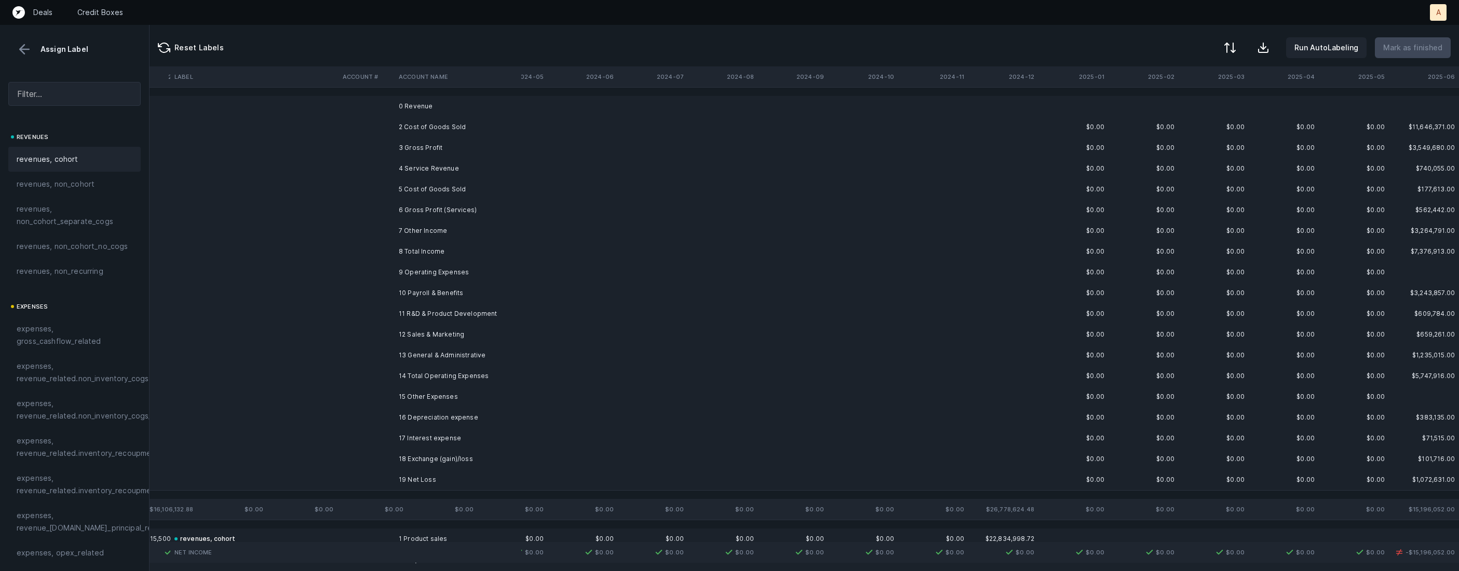
click at [446, 127] on td "2 Cost of Goods Sold" at bounding box center [457, 127] width 127 height 21
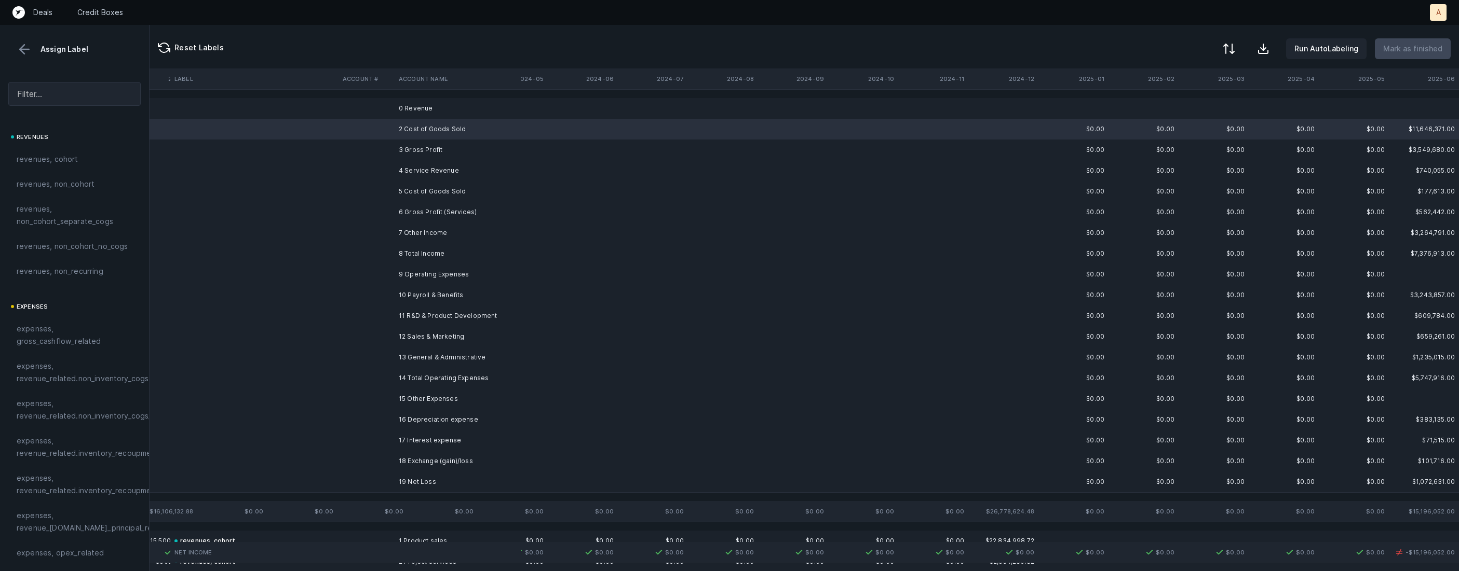
click at [1239, 39] on button at bounding box center [1228, 48] width 23 height 23
click at [1202, 81] on div "By original order" at bounding box center [1184, 89] width 104 height 21
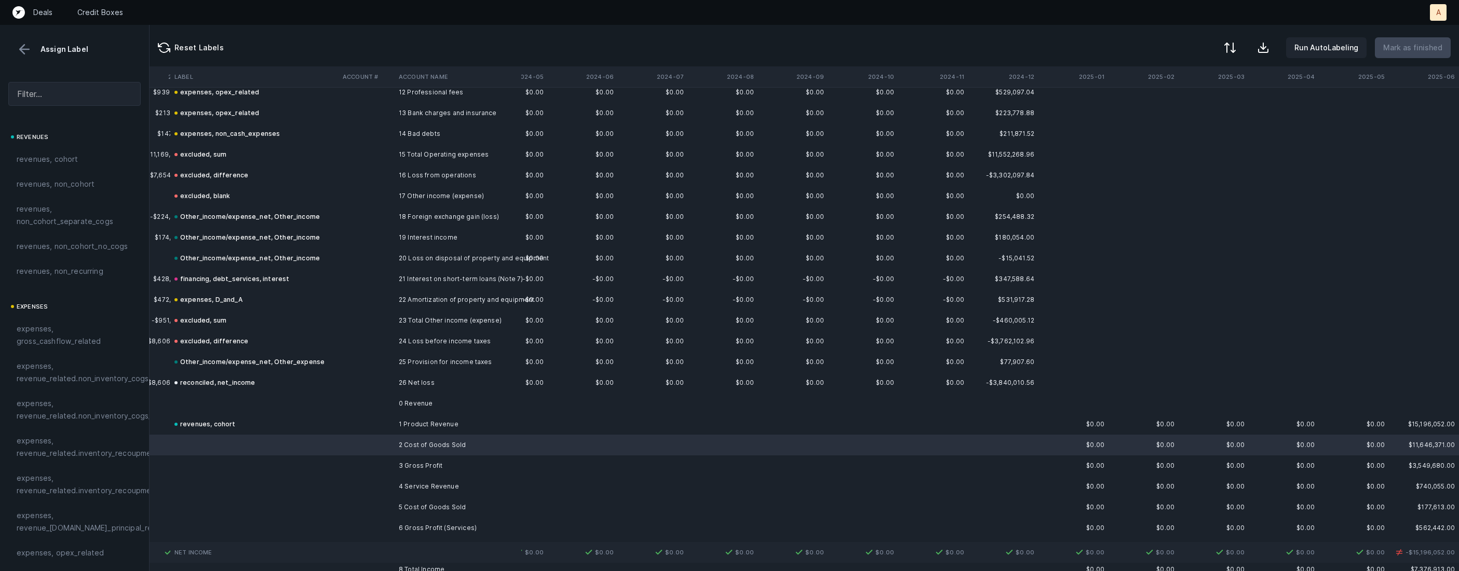
scroll to position [538, 1168]
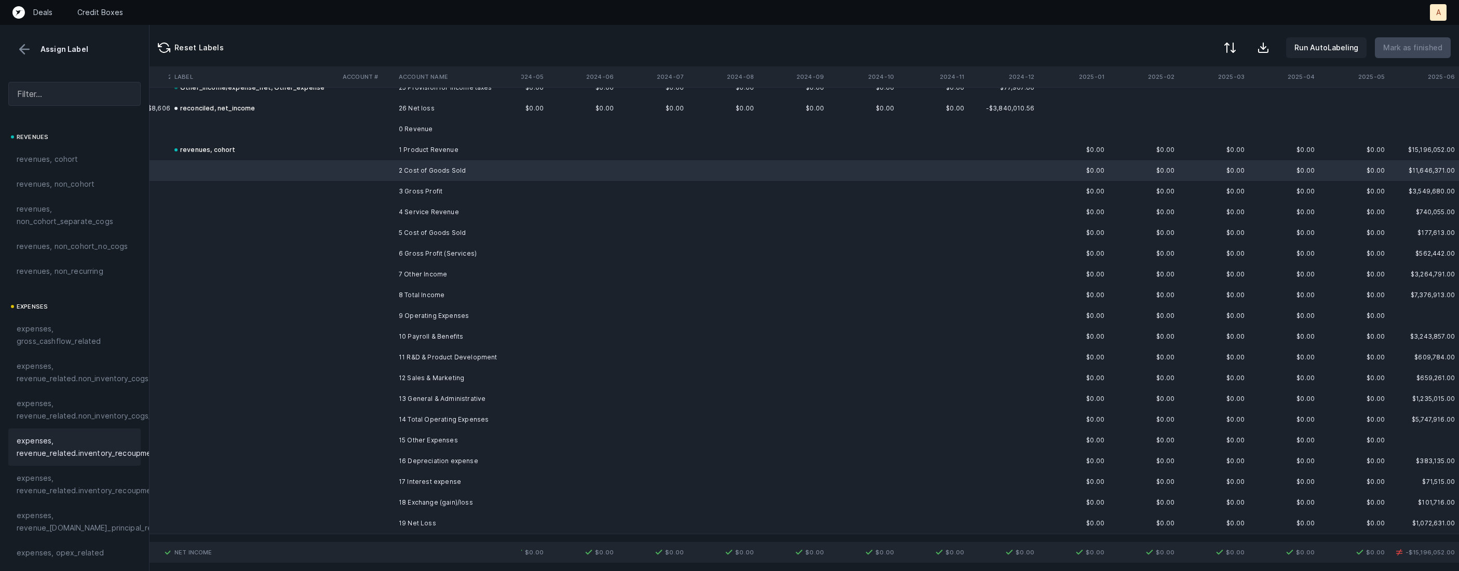
click at [86, 441] on span "expenses, revenue_related.inventory_recoupment" at bounding box center [88, 447] width 142 height 25
click at [453, 210] on td "4 Service Revenue" at bounding box center [457, 212] width 127 height 21
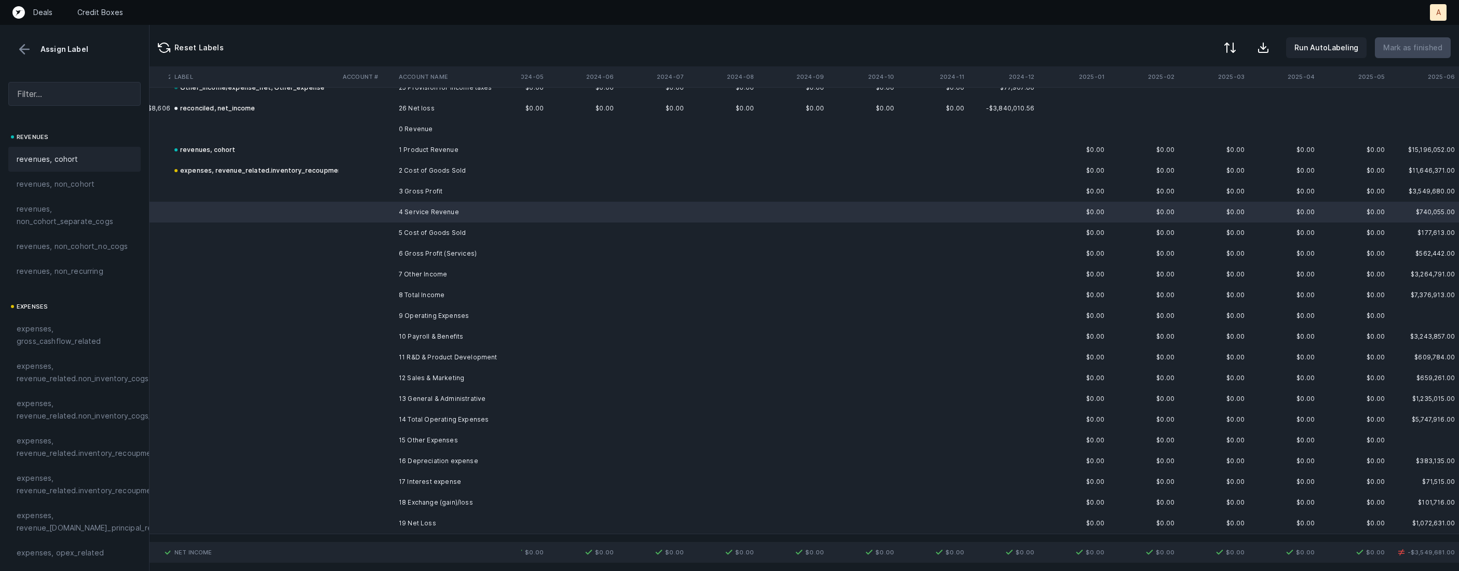
click at [84, 152] on div "revenues, cohort" at bounding box center [74, 159] width 132 height 25
click at [371, 233] on td at bounding box center [366, 233] width 56 height 21
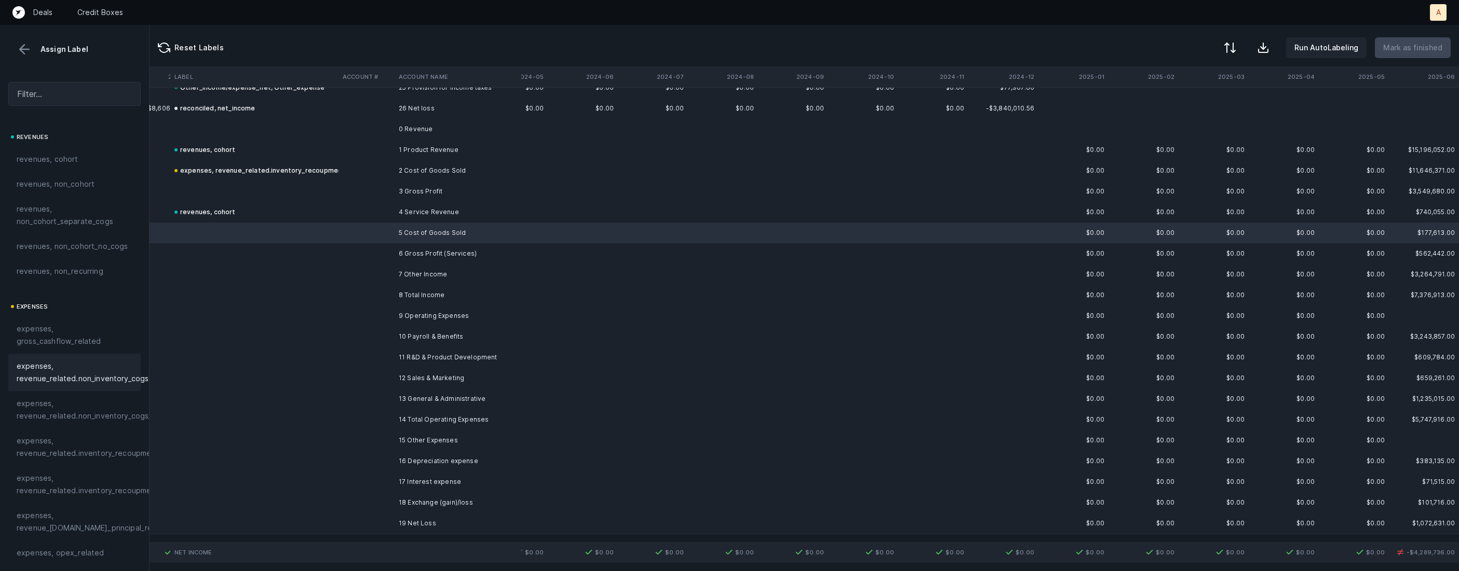
click at [70, 381] on span "expenses, revenue_related.non_inventory_cogs" at bounding box center [83, 372] width 132 height 25
click at [449, 279] on td "7 Other Income" at bounding box center [457, 274] width 127 height 21
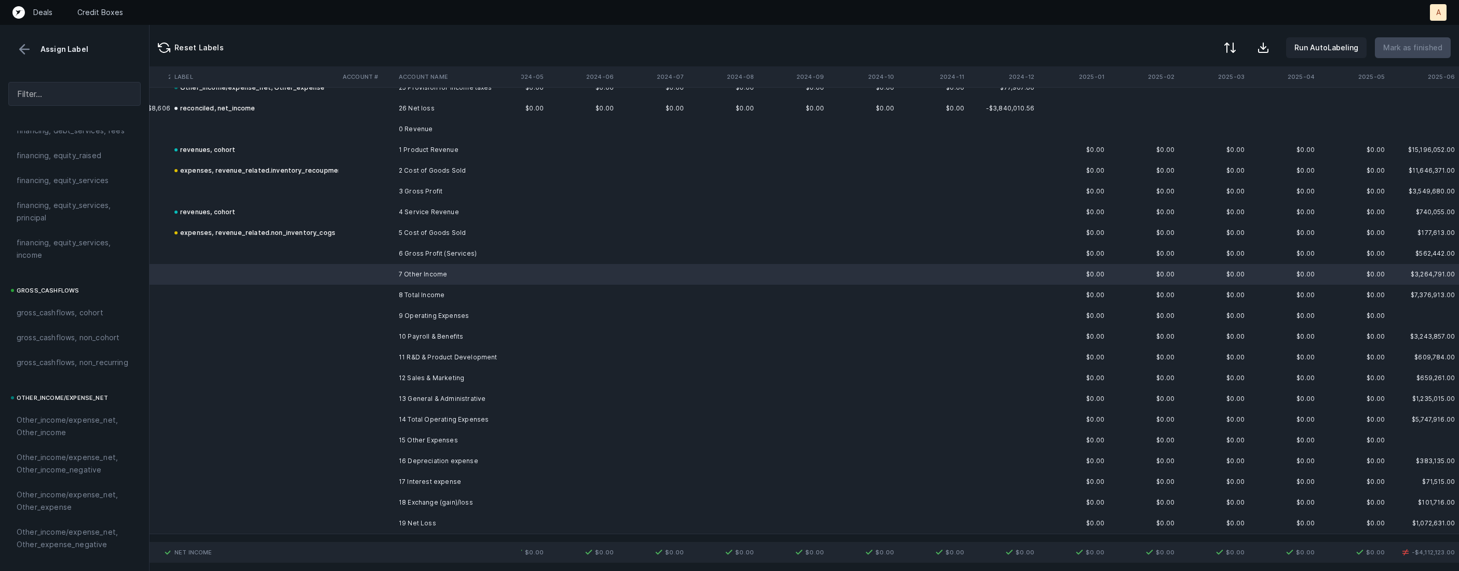
scroll to position [973, 0]
click at [51, 416] on span "Other_income/expense_net, Other_income" at bounding box center [75, 410] width 116 height 25
click at [457, 341] on td "10 Payroll & Benefits" at bounding box center [457, 336] width 127 height 21
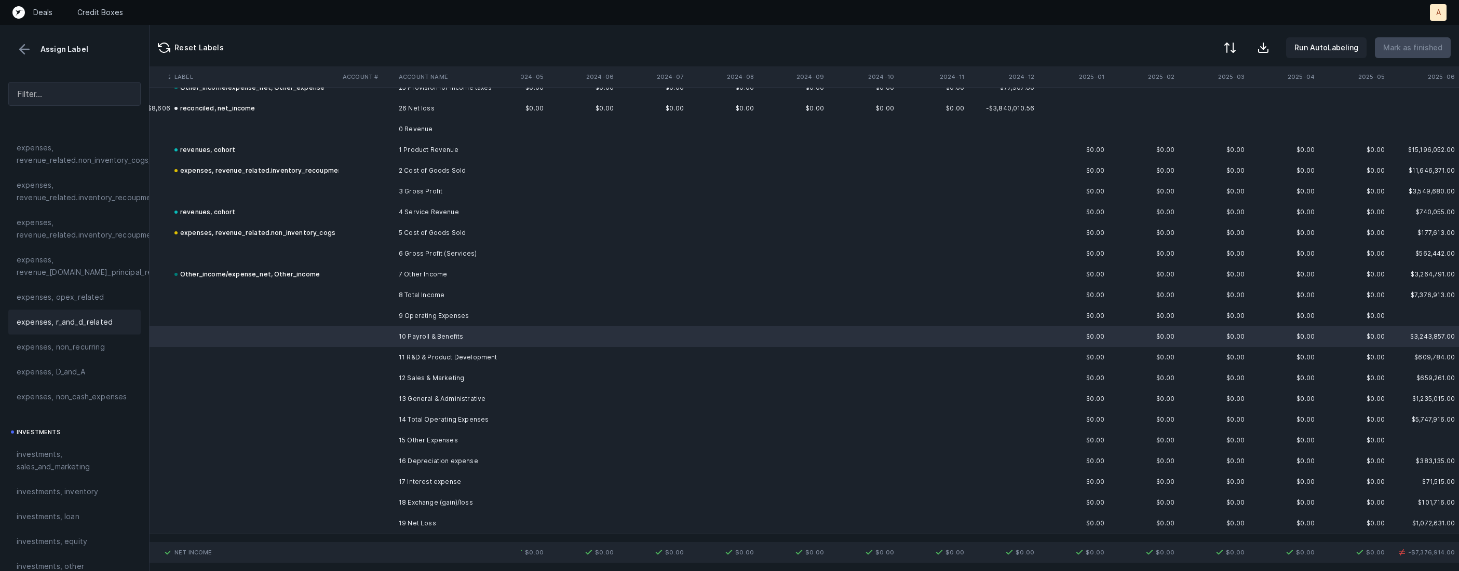
scroll to position [241, 0]
click at [81, 303] on div "expenses, opex_related" at bounding box center [74, 311] width 132 height 25
click at [389, 353] on td at bounding box center [366, 357] width 56 height 21
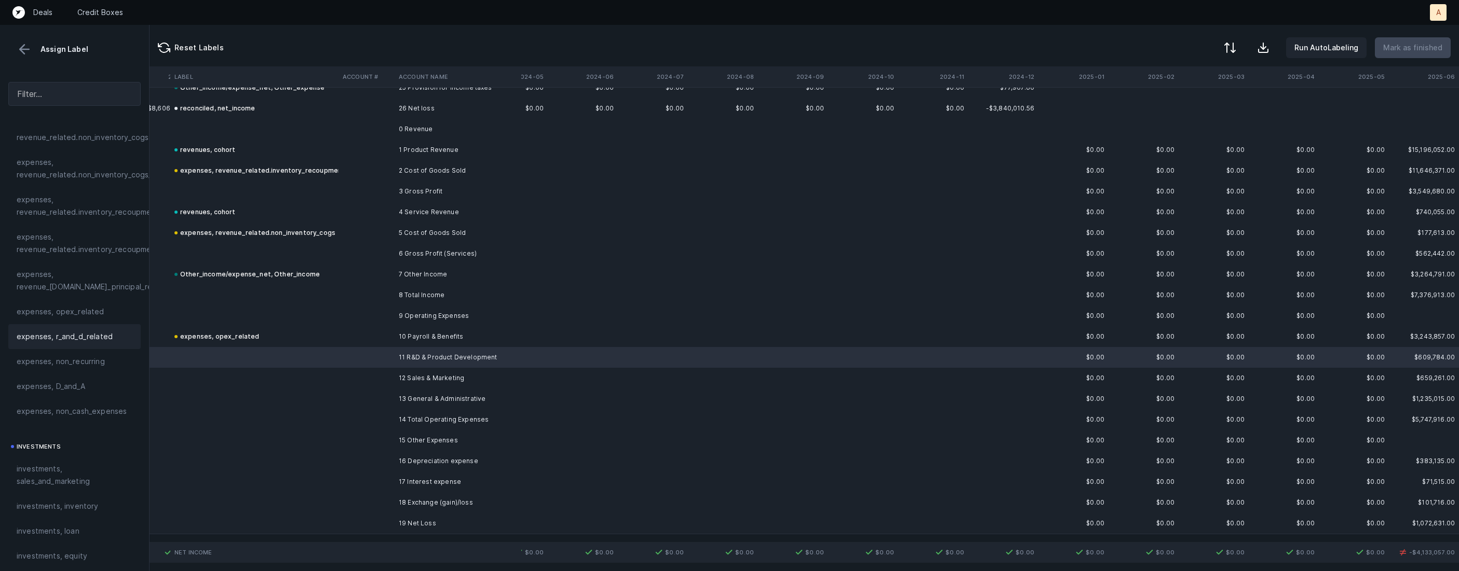
click at [83, 337] on span "expenses, r_and_d_related" at bounding box center [65, 337] width 96 height 12
click at [406, 378] on td "12 Sales & Marketing" at bounding box center [457, 378] width 127 height 21
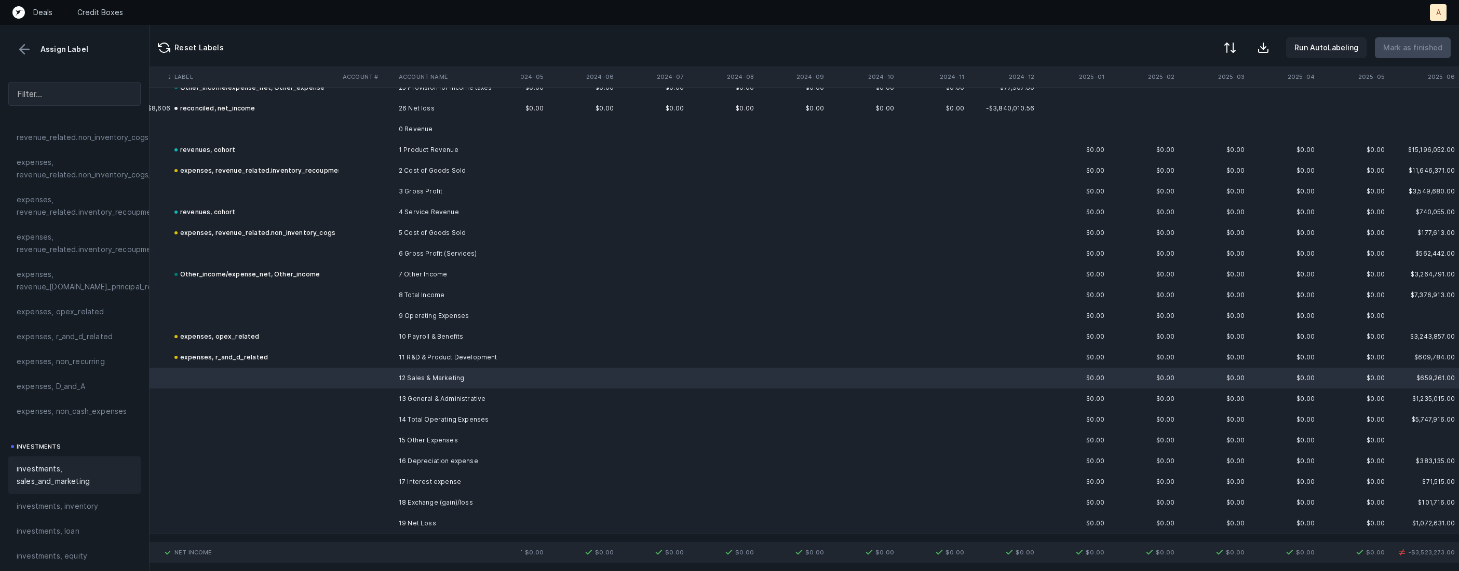
click at [69, 464] on span "investments, sales_and_marketing" at bounding box center [75, 475] width 116 height 25
click at [395, 394] on td "13 General & Administrative" at bounding box center [457, 399] width 127 height 21
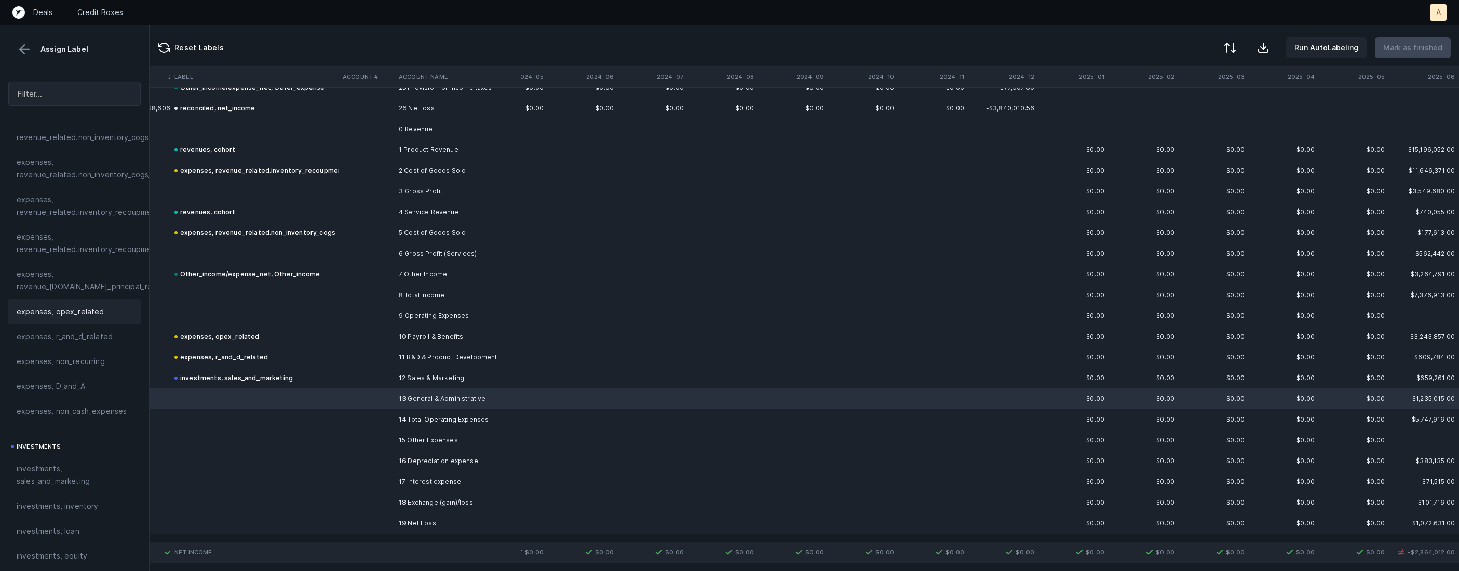
click at [70, 311] on span "expenses, opex_related" at bounding box center [61, 312] width 88 height 12
click at [423, 453] on td "16 Depreciation expense" at bounding box center [457, 461] width 127 height 21
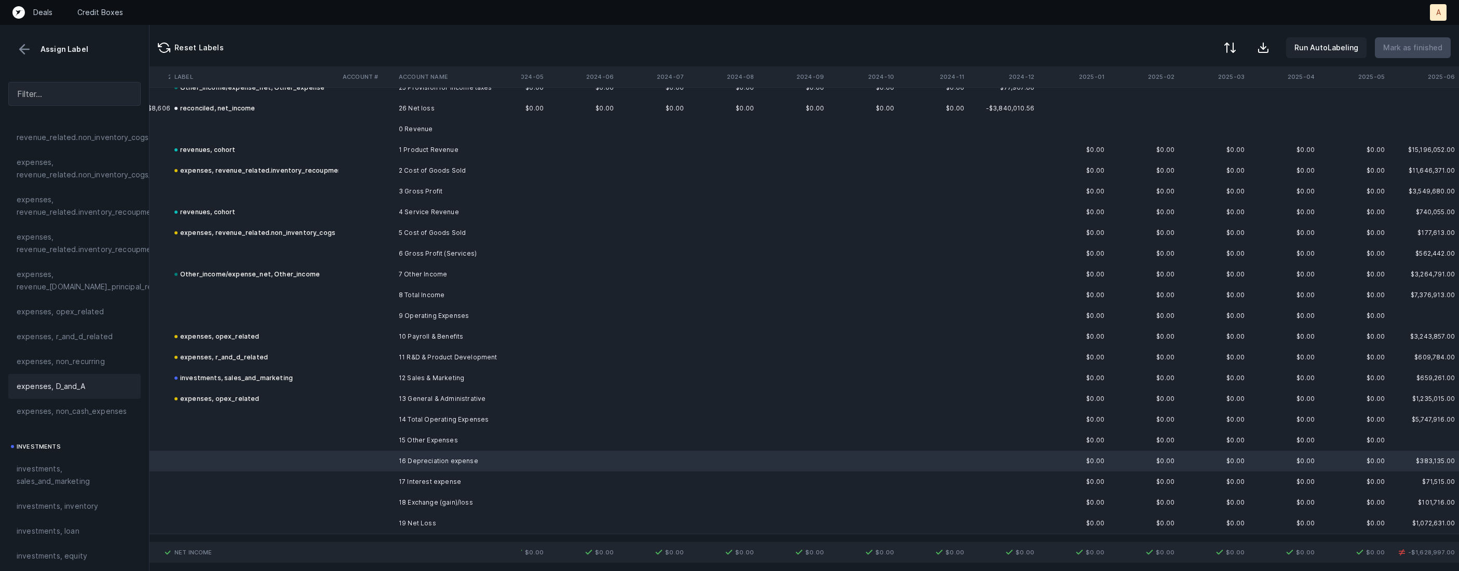
click at [49, 381] on span "expenses, D_and_A" at bounding box center [51, 386] width 69 height 12
click at [453, 481] on td "17 Interest expense" at bounding box center [457, 482] width 127 height 21
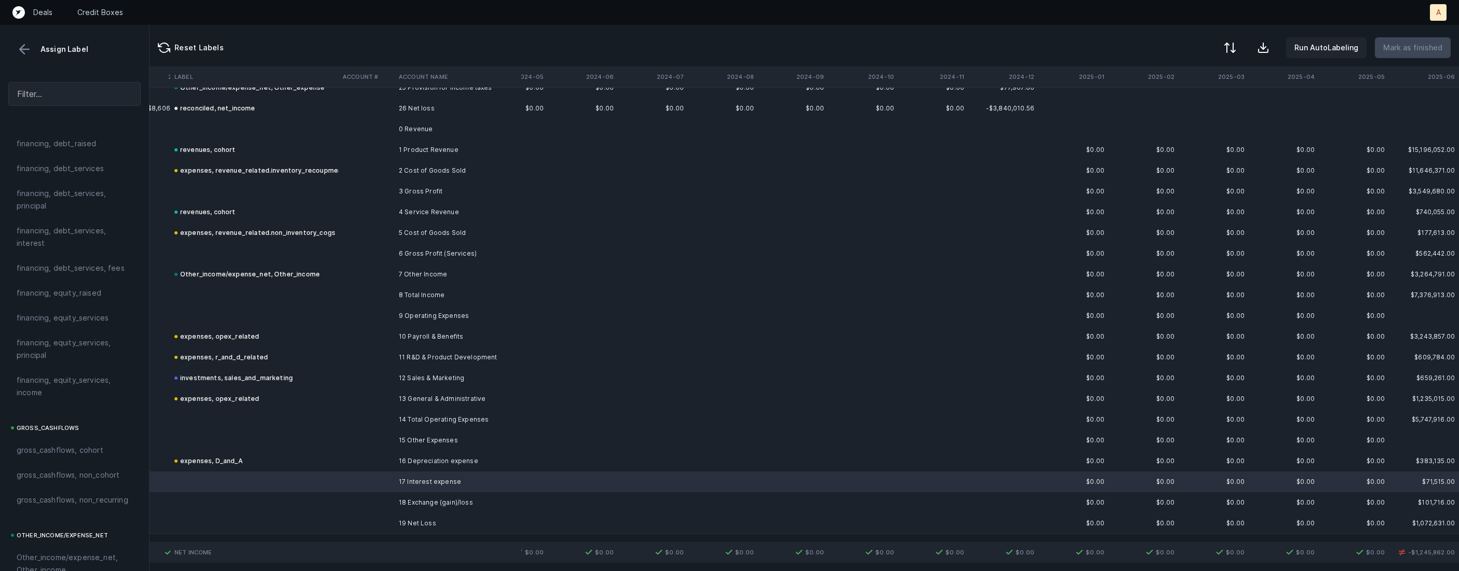
scroll to position [815, 0]
click at [67, 242] on span "financing, debt_services, interest" at bounding box center [75, 241] width 116 height 25
click at [346, 516] on td at bounding box center [366, 523] width 56 height 21
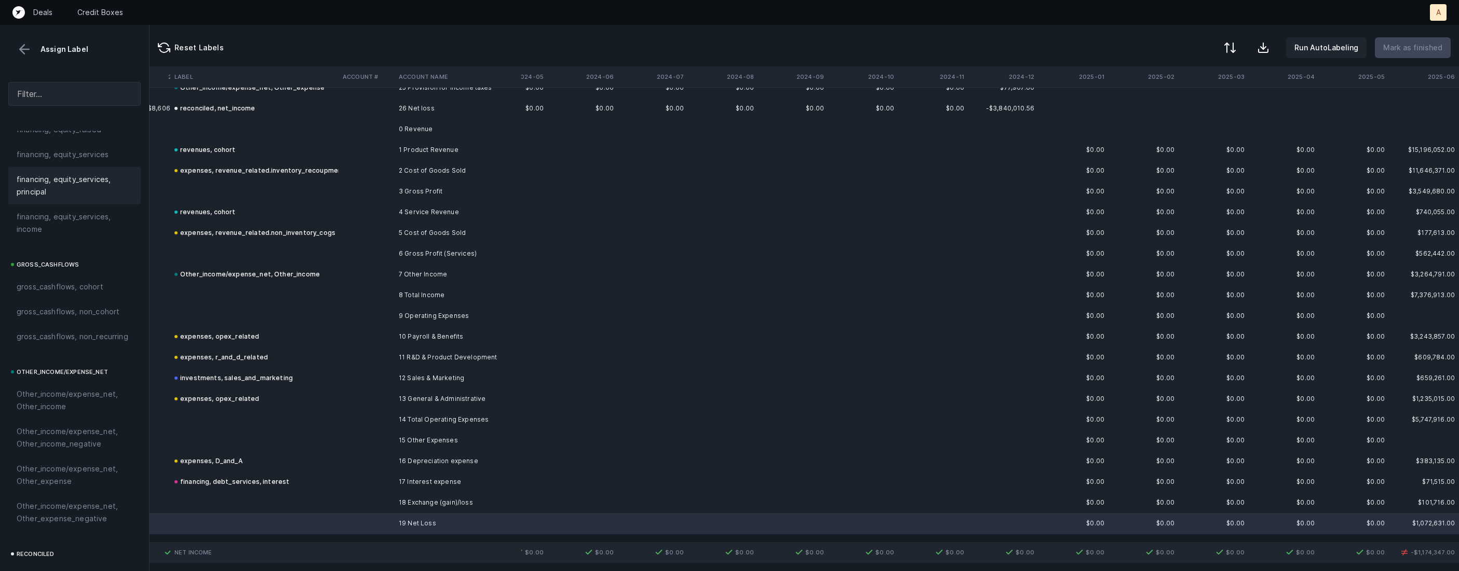
scroll to position [1143, 0]
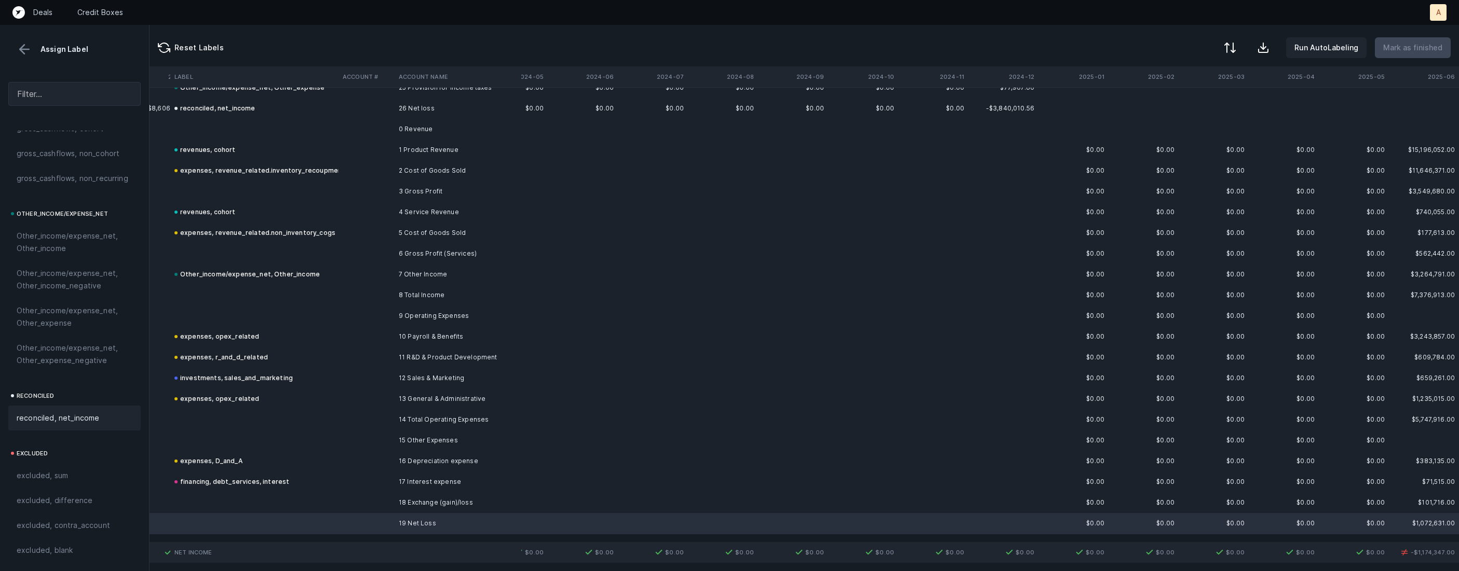
click at [59, 418] on span "reconciled, net_income" at bounding box center [58, 418] width 83 height 12
click at [207, 496] on td at bounding box center [254, 503] width 168 height 21
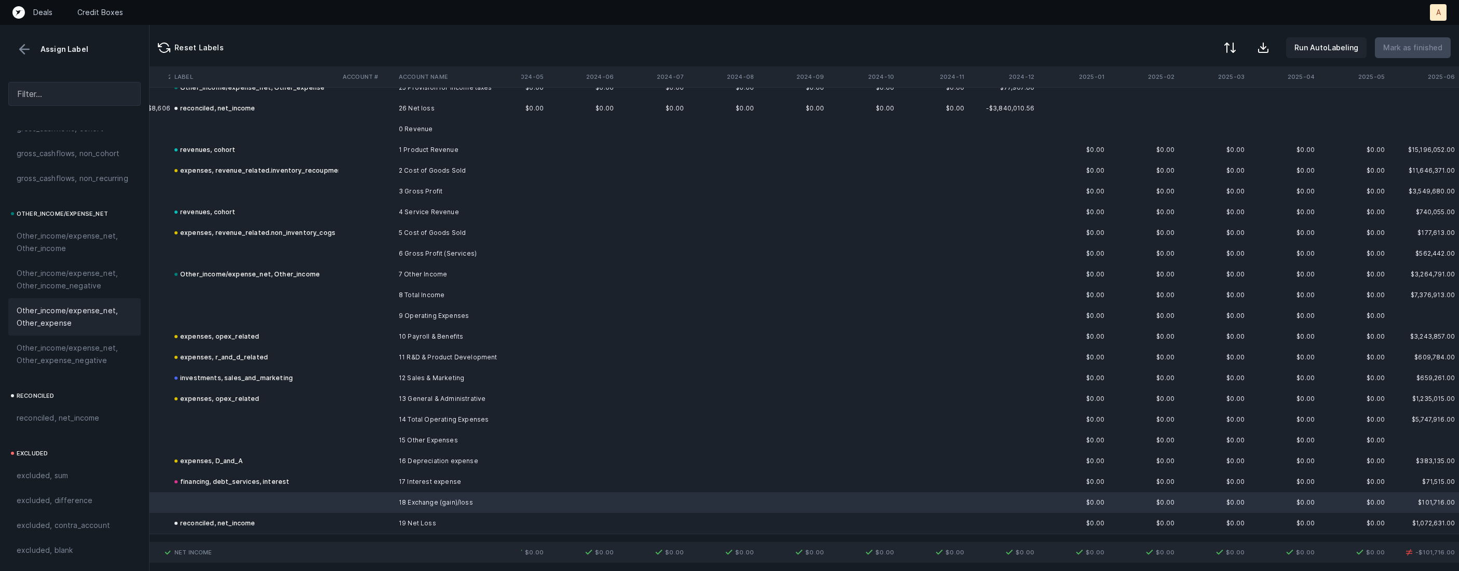
click at [51, 317] on span "Other_income/expense_net, Other_expense" at bounding box center [75, 317] width 116 height 25
click at [1231, 52] on div at bounding box center [1228, 49] width 12 height 12
click at [1179, 111] on div "By Hum label" at bounding box center [1163, 110] width 46 height 12
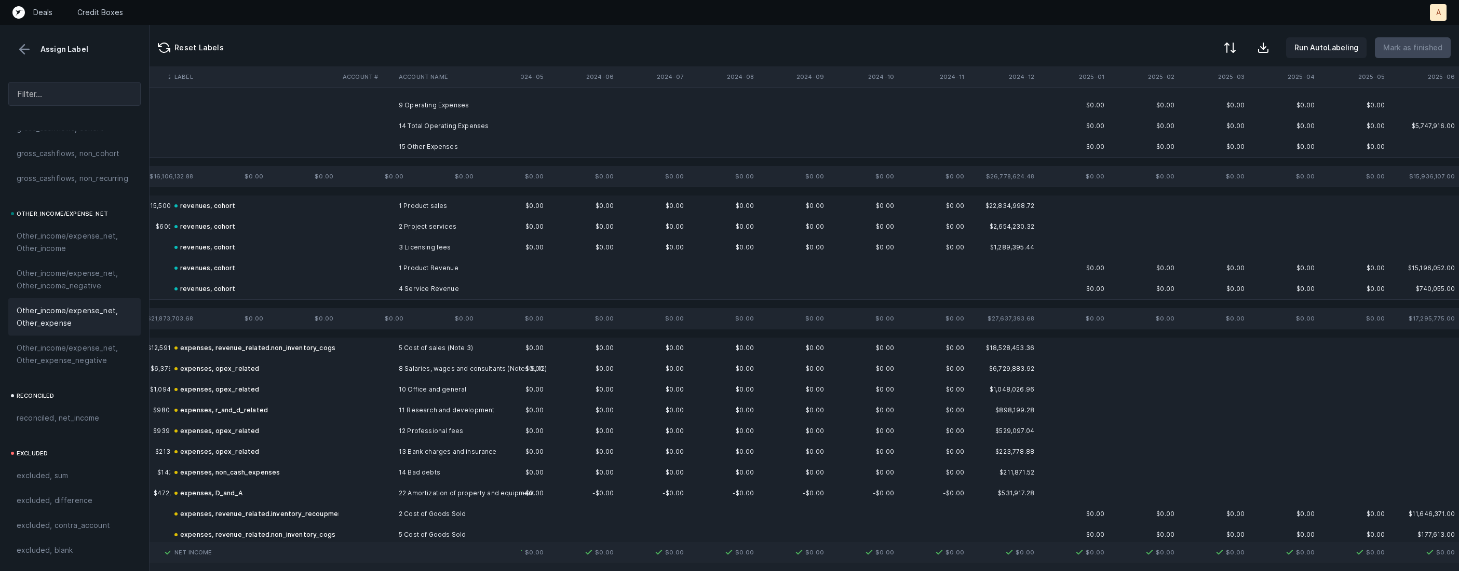
scroll to position [0, 1168]
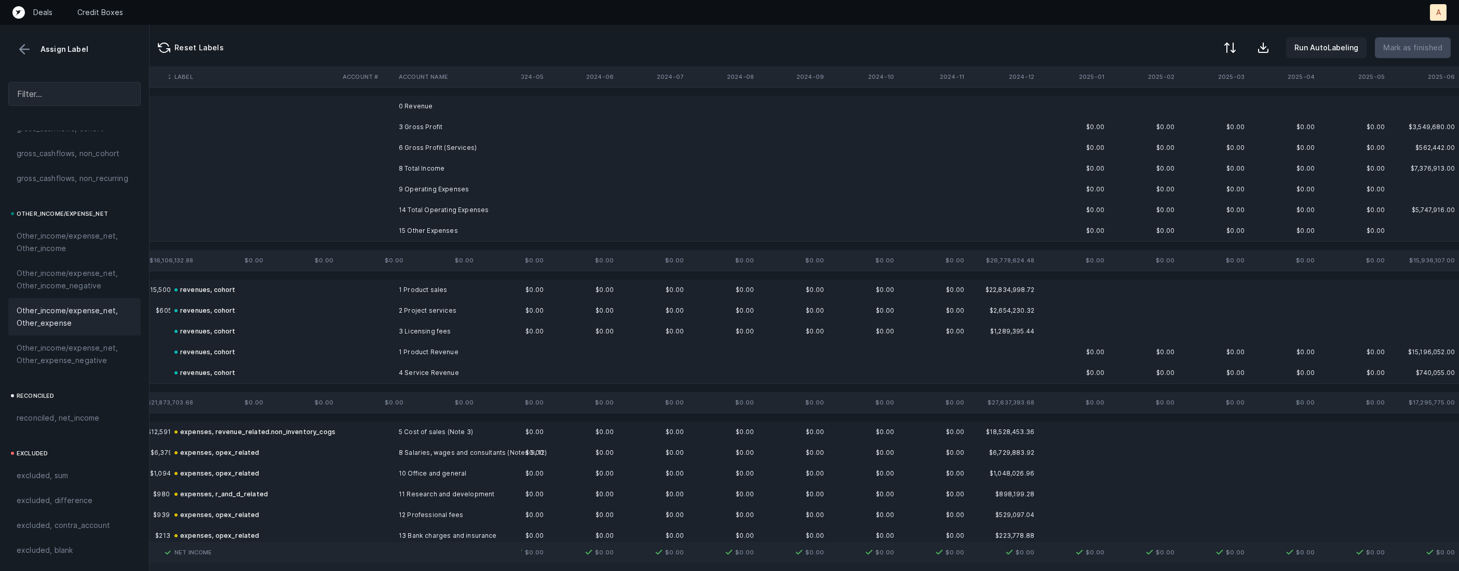
click at [424, 111] on td "0 Revenue" at bounding box center [457, 106] width 127 height 21
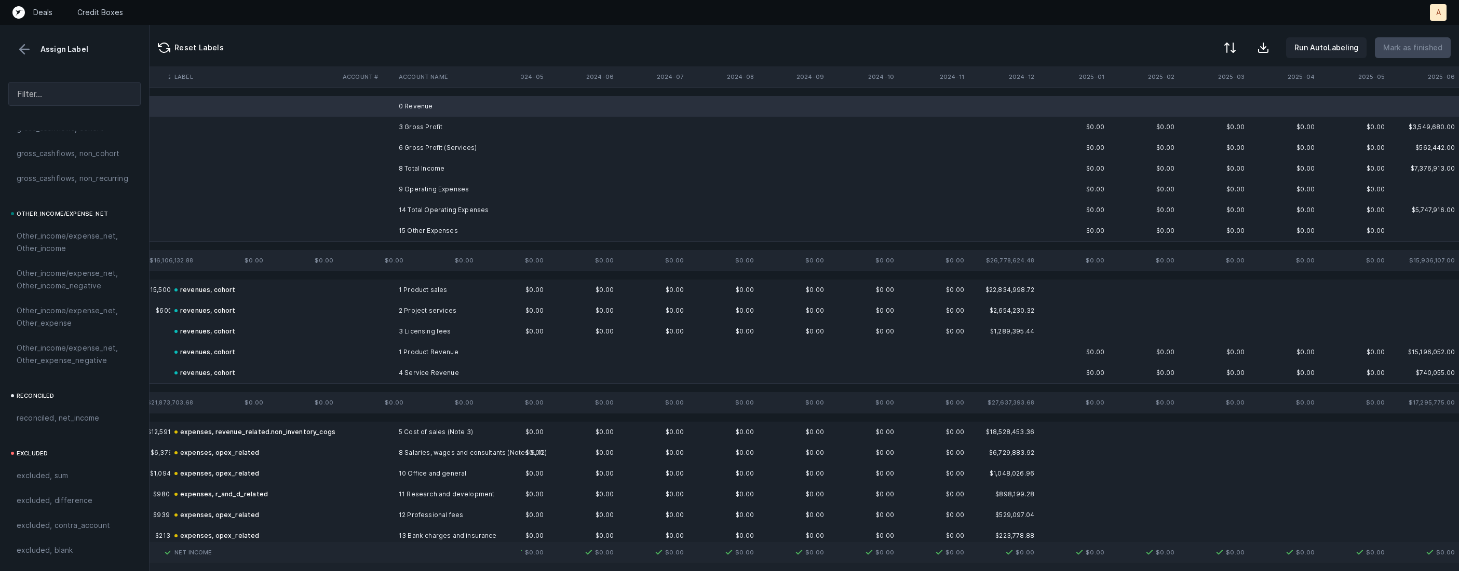
click at [433, 187] on td "9 Operating Expenses" at bounding box center [457, 189] width 127 height 21
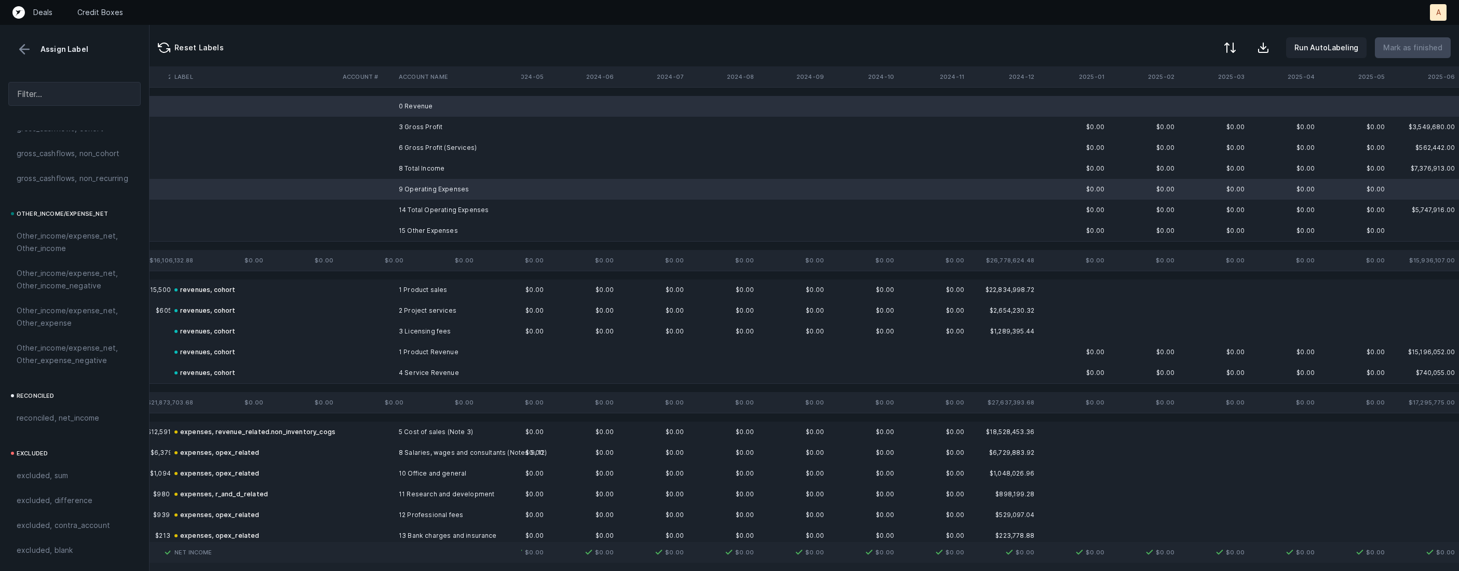
click at [417, 232] on td "15 Other Expenses" at bounding box center [457, 231] width 127 height 21
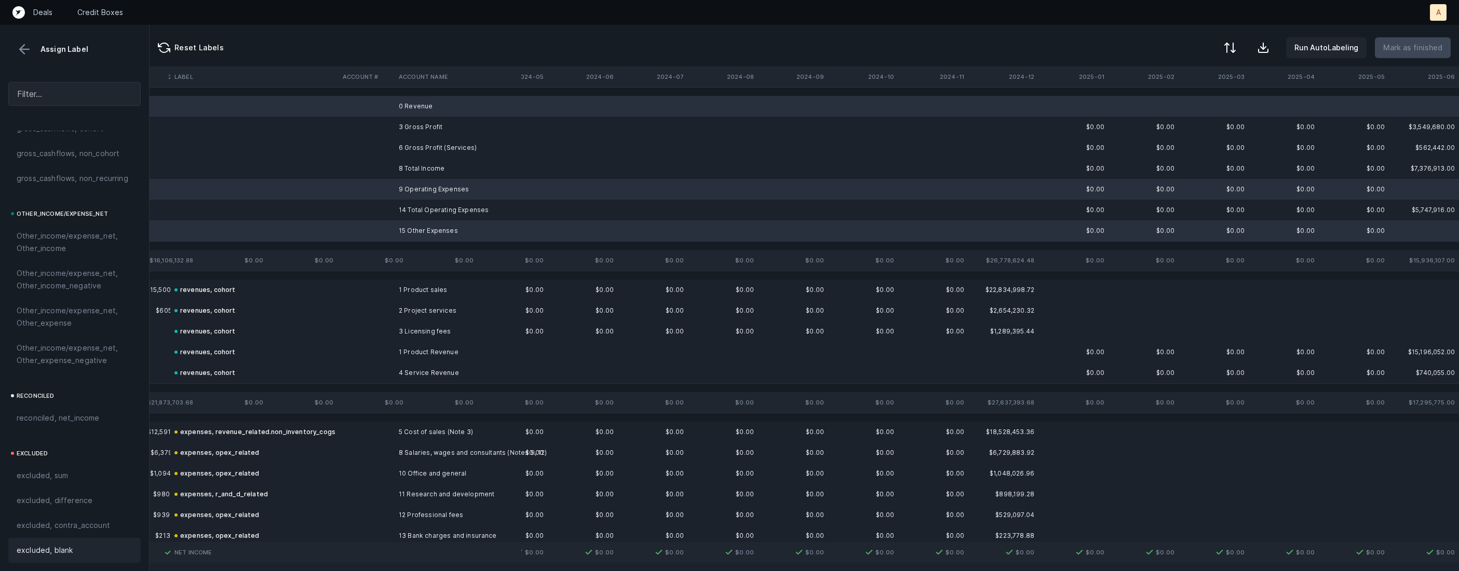
click at [54, 562] on div "excluded, blank" at bounding box center [74, 550] width 132 height 25
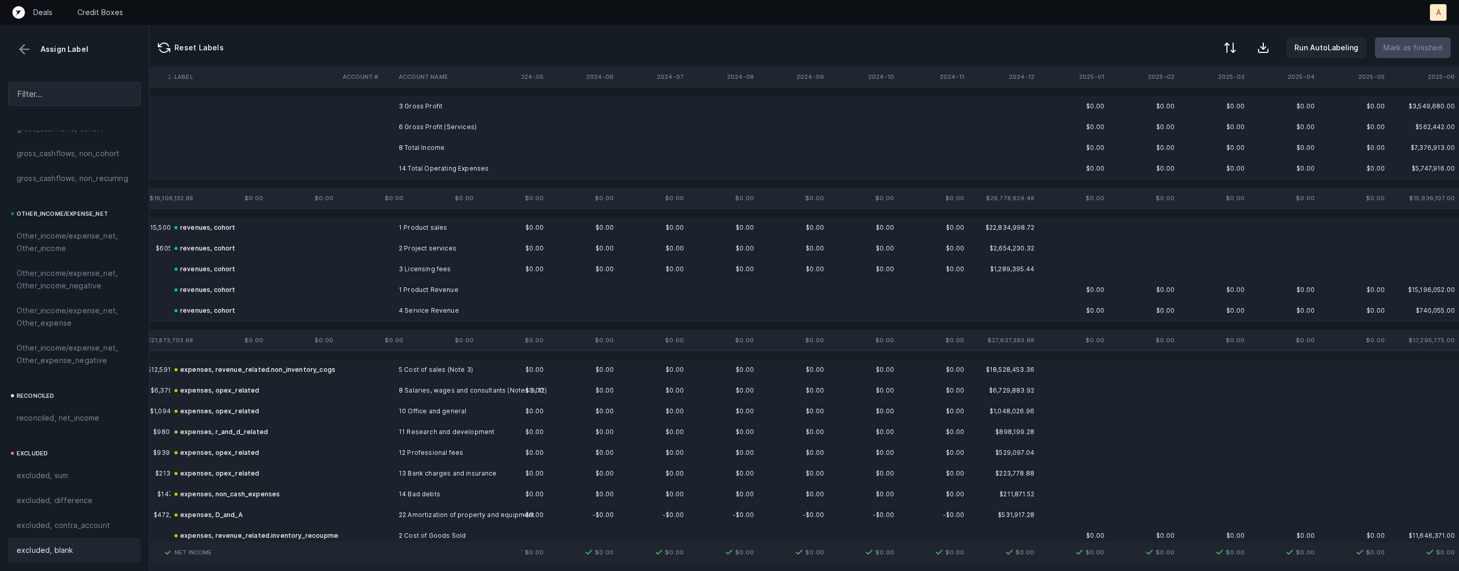
click at [439, 109] on td "3 Gross Profit" at bounding box center [457, 106] width 127 height 21
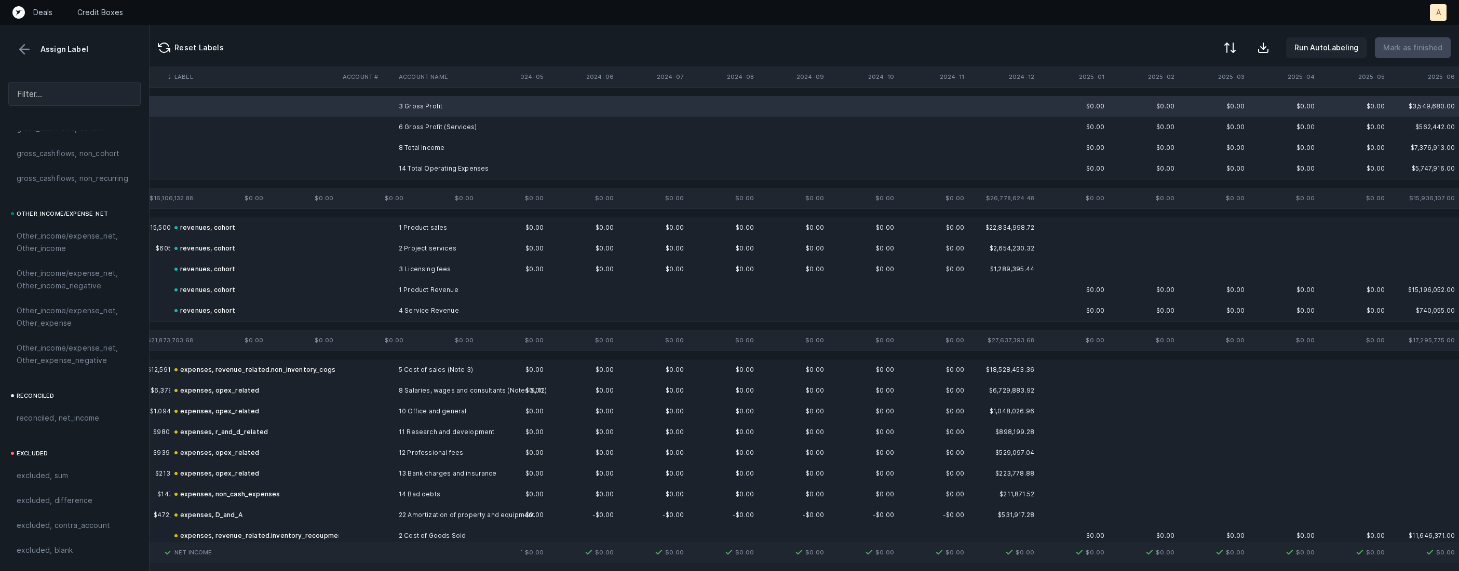
click at [427, 126] on td "6 Gross Profit (Services)" at bounding box center [457, 127] width 127 height 21
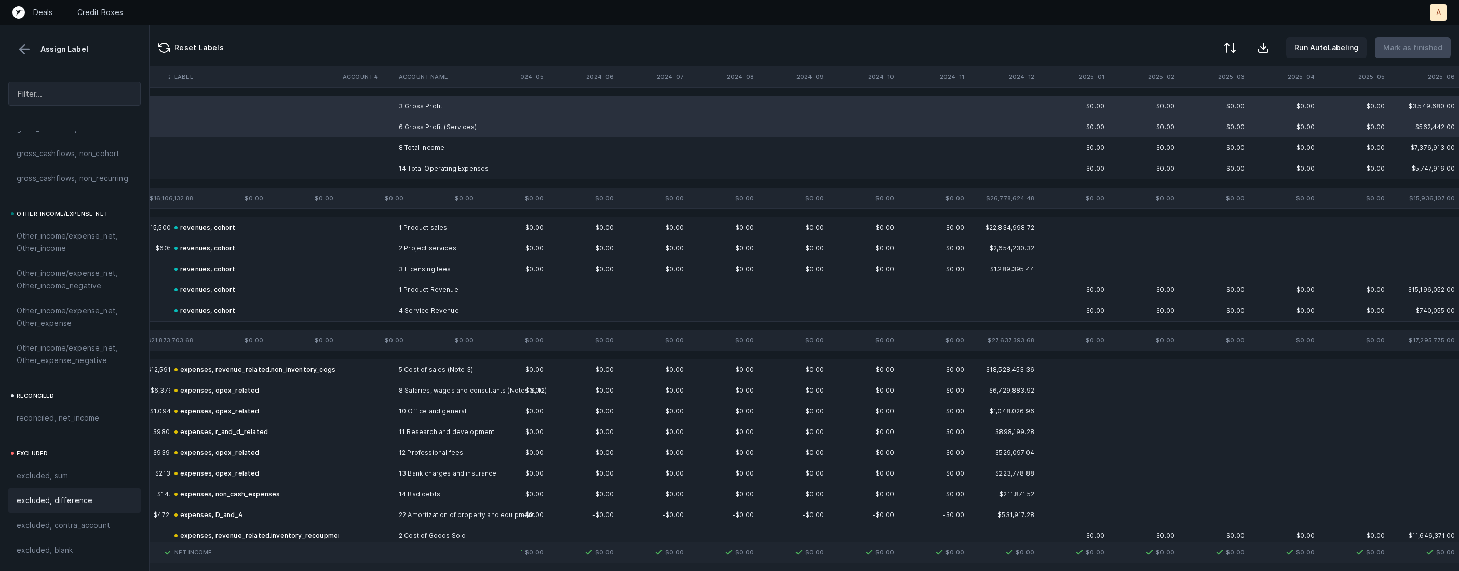
click at [49, 496] on span "excluded, difference" at bounding box center [55, 501] width 76 height 12
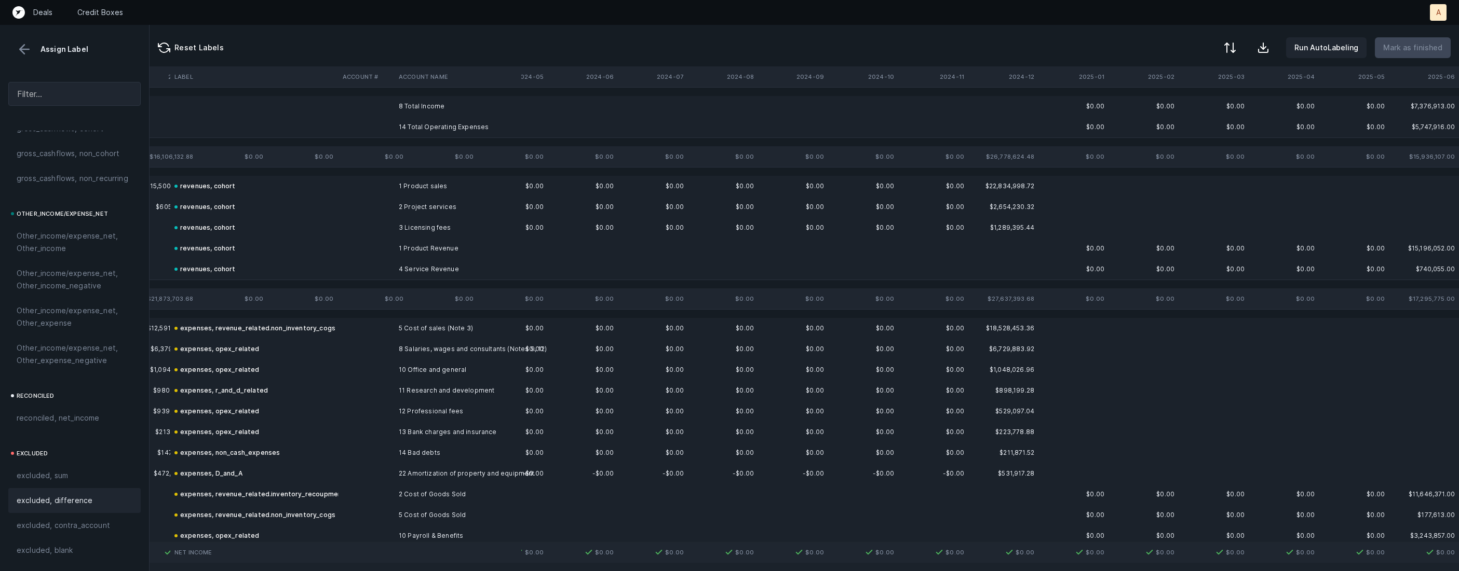
click at [412, 102] on td "8 Total Income" at bounding box center [457, 106] width 127 height 21
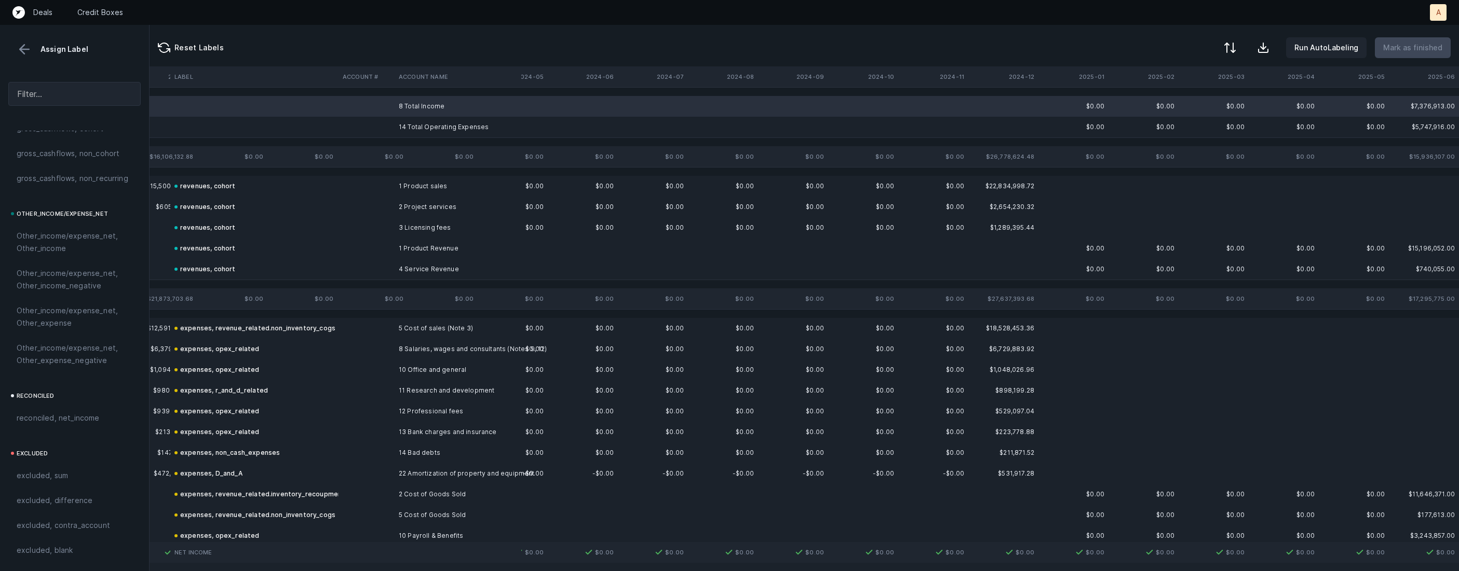
click at [412, 126] on td "14 Total Operating Expenses" at bounding box center [457, 127] width 127 height 21
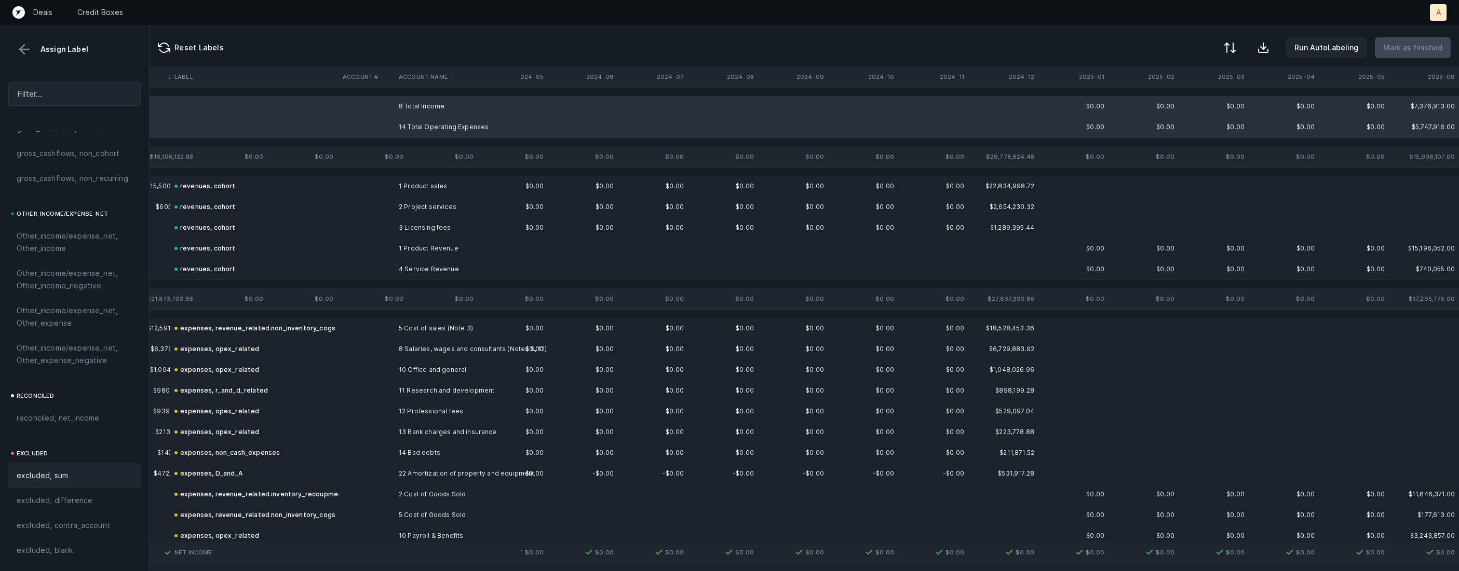
click at [64, 476] on span "excluded, sum" at bounding box center [42, 476] width 51 height 12
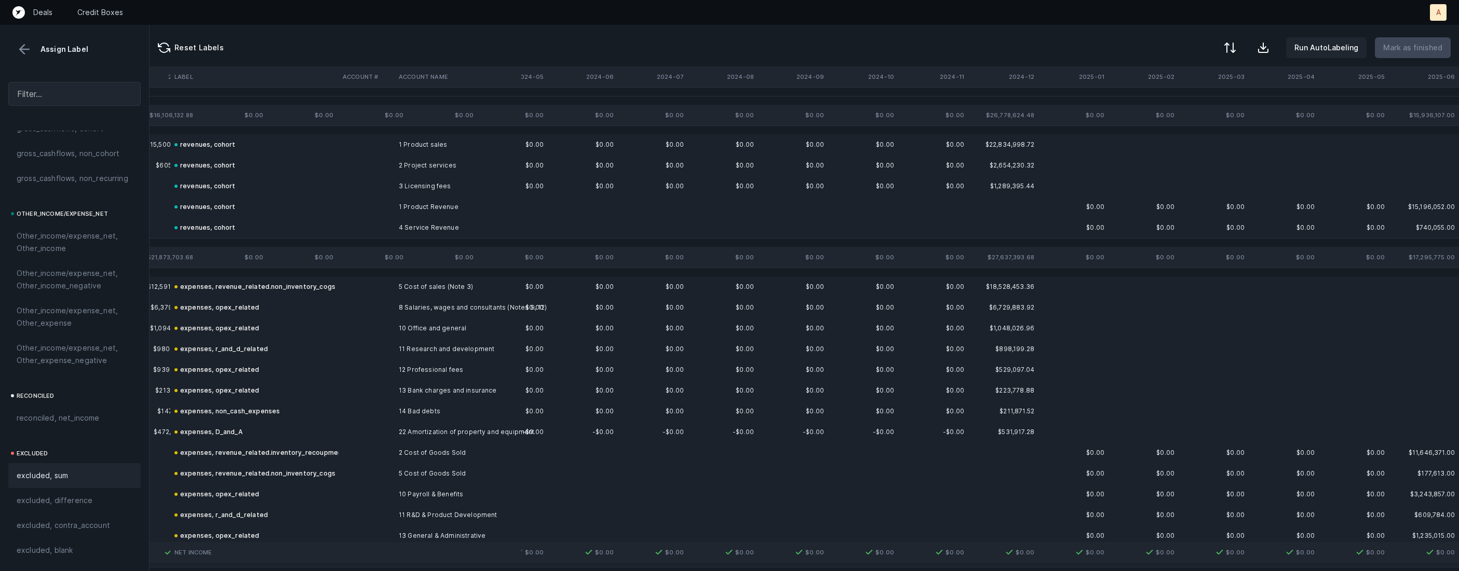
click at [23, 53] on button at bounding box center [25, 50] width 16 height 16
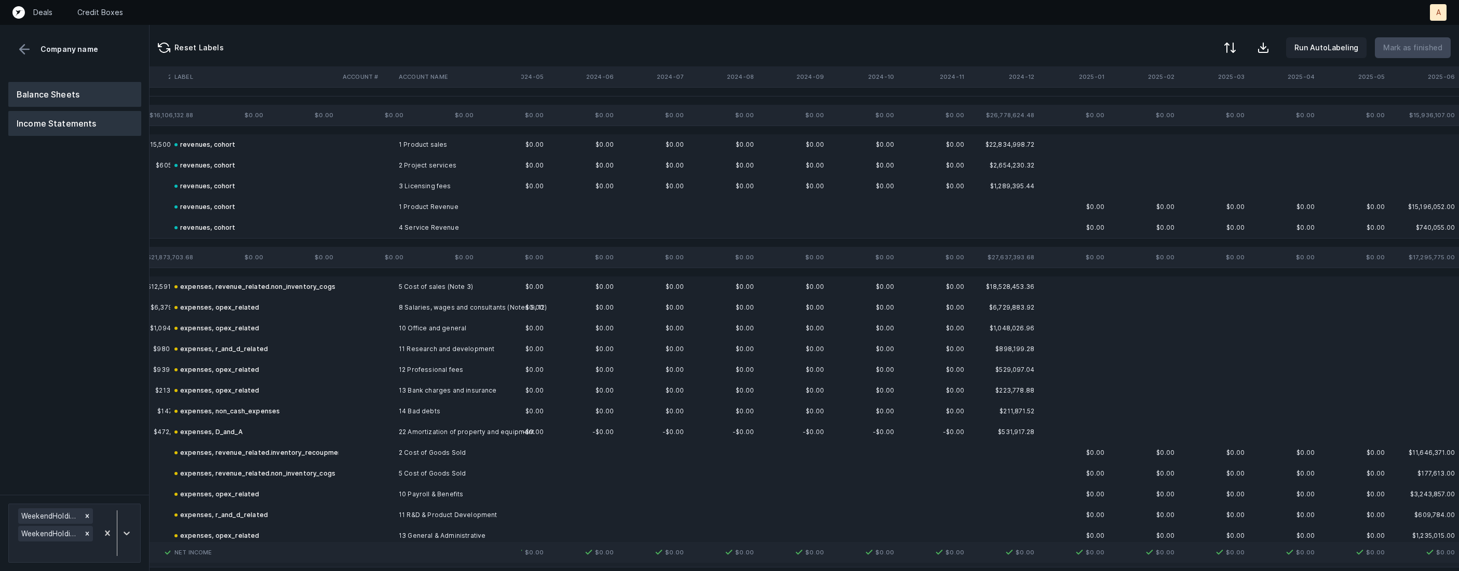
click at [45, 87] on button "Balance Sheets" at bounding box center [74, 94] width 133 height 25
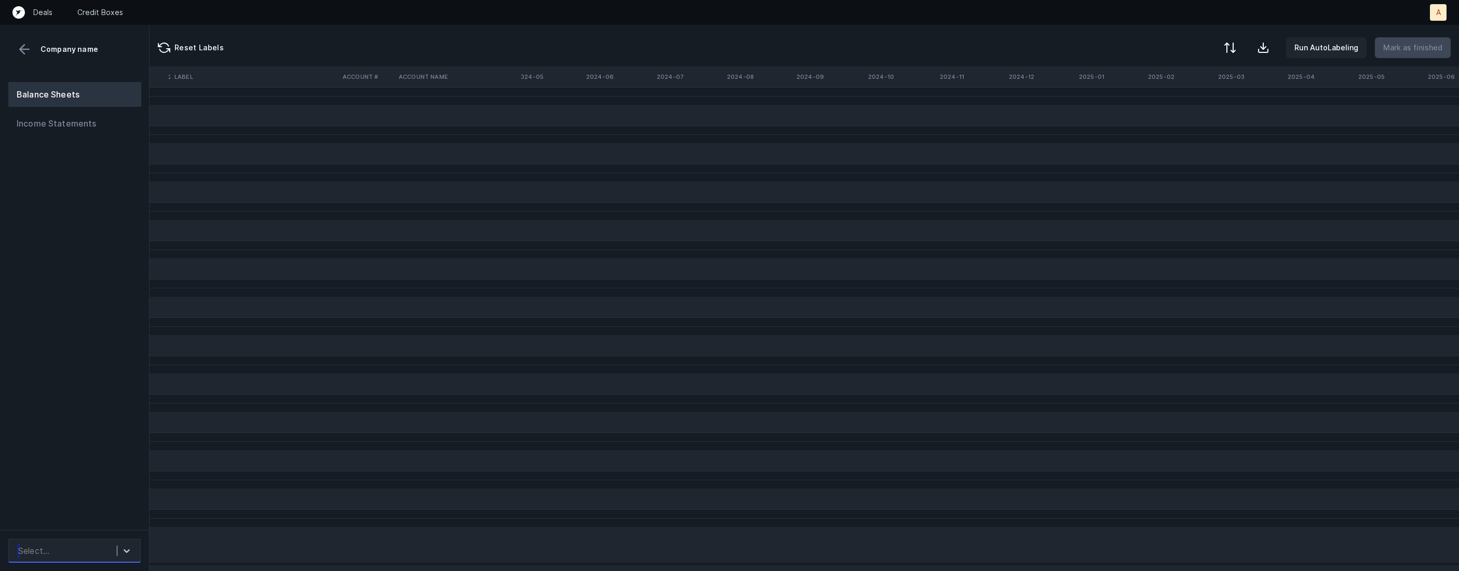
click at [70, 555] on div "Select..." at bounding box center [65, 551] width 104 height 19
click at [91, 499] on div "WeekendHoldings_BS(2023-2024)_Cleaned.csv" at bounding box center [74, 495] width 132 height 33
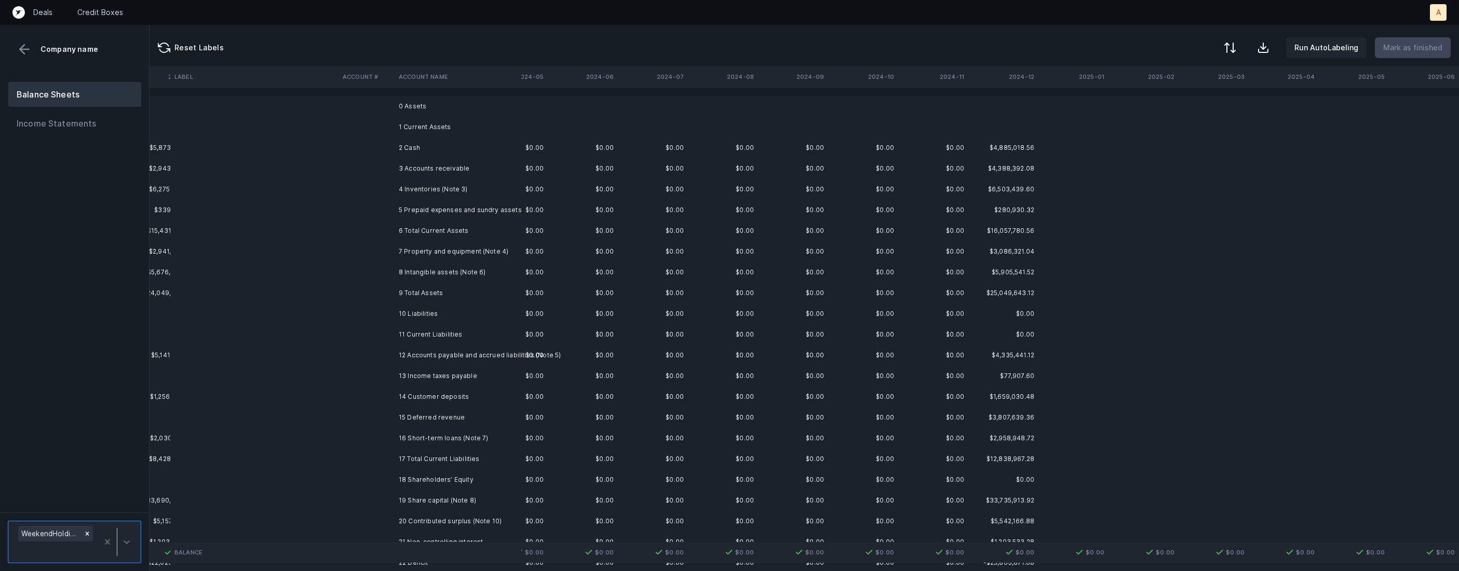
click at [467, 143] on td "2 Cash" at bounding box center [457, 148] width 127 height 21
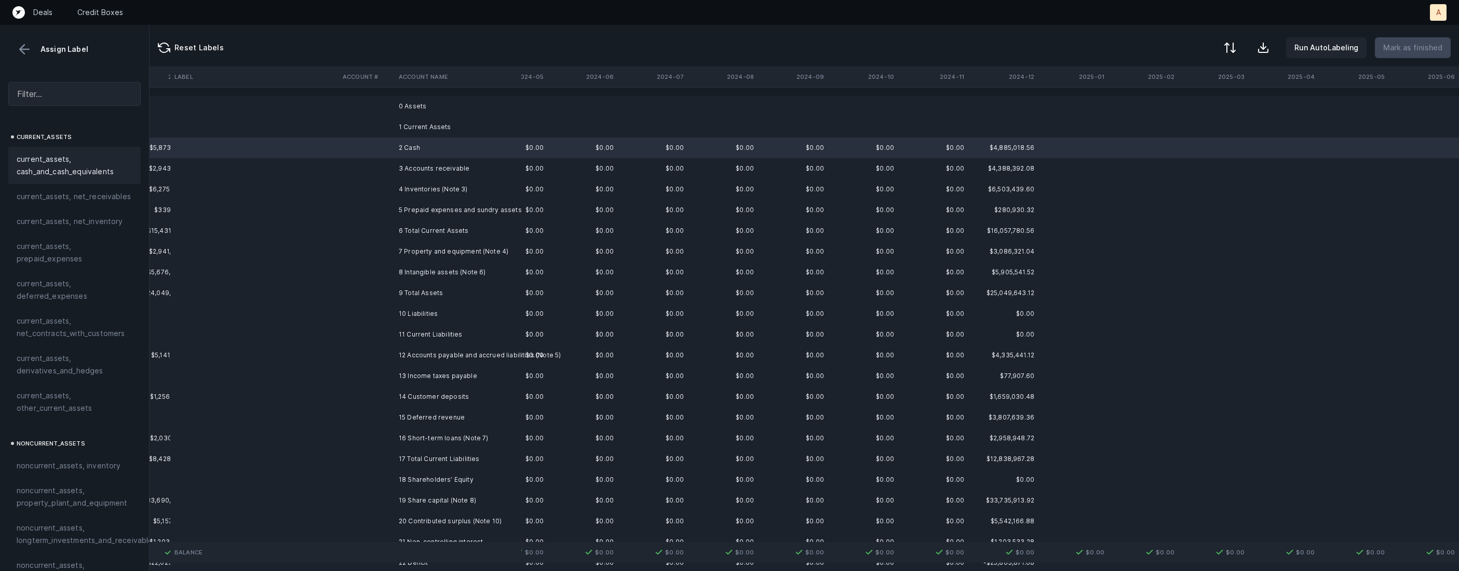
click at [73, 161] on span "current_assets, cash_and_cash_equivalents" at bounding box center [75, 165] width 116 height 25
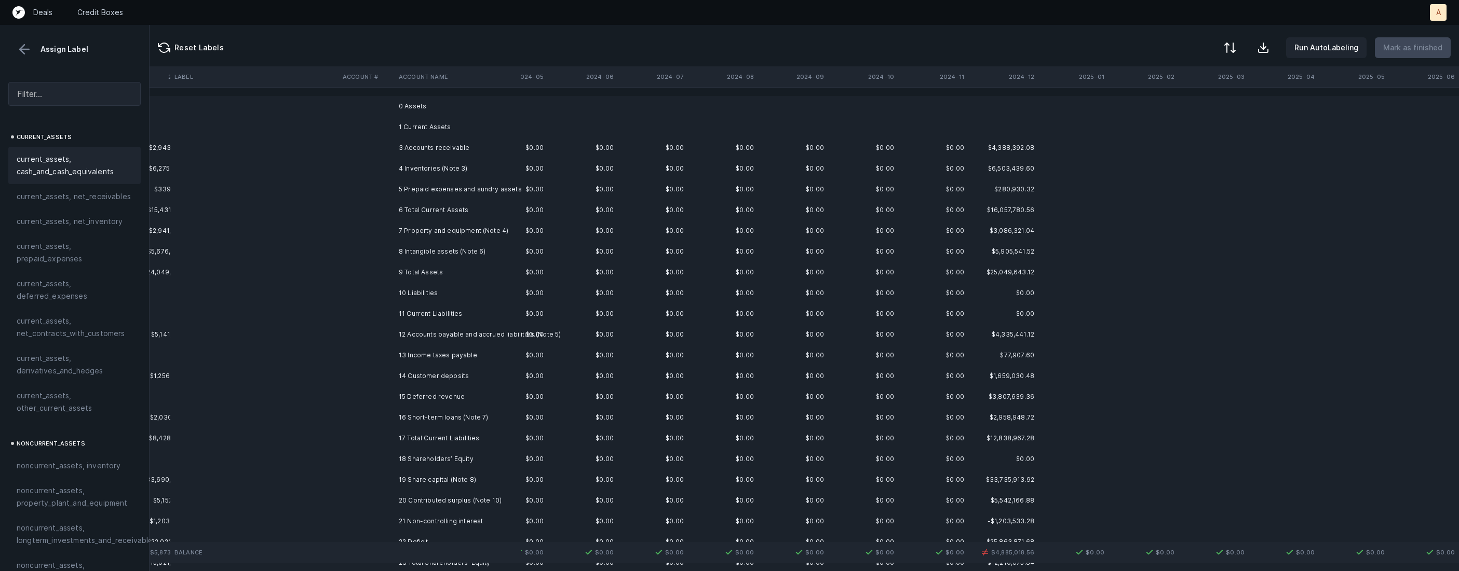
click at [415, 148] on td "3 Accounts receivable" at bounding box center [457, 148] width 127 height 21
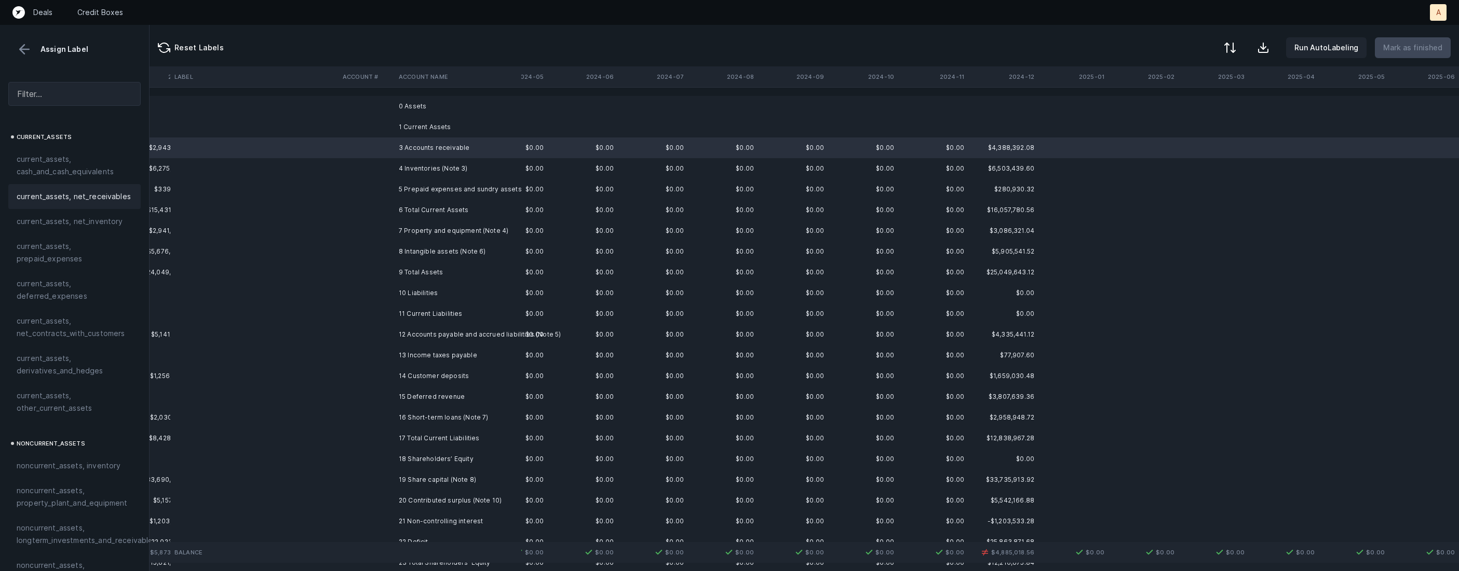
click at [87, 193] on span "current_assets, net_receivables" at bounding box center [74, 196] width 114 height 12
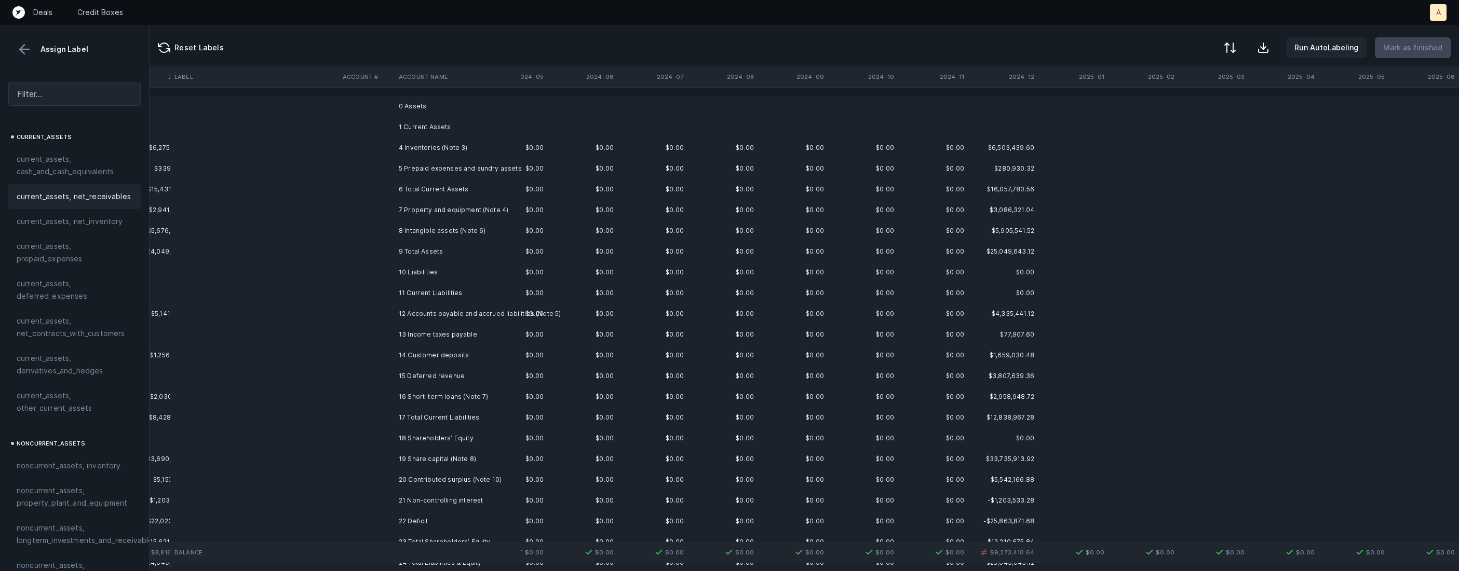
click at [429, 151] on td "4 Inventories (Note 3)" at bounding box center [457, 148] width 127 height 21
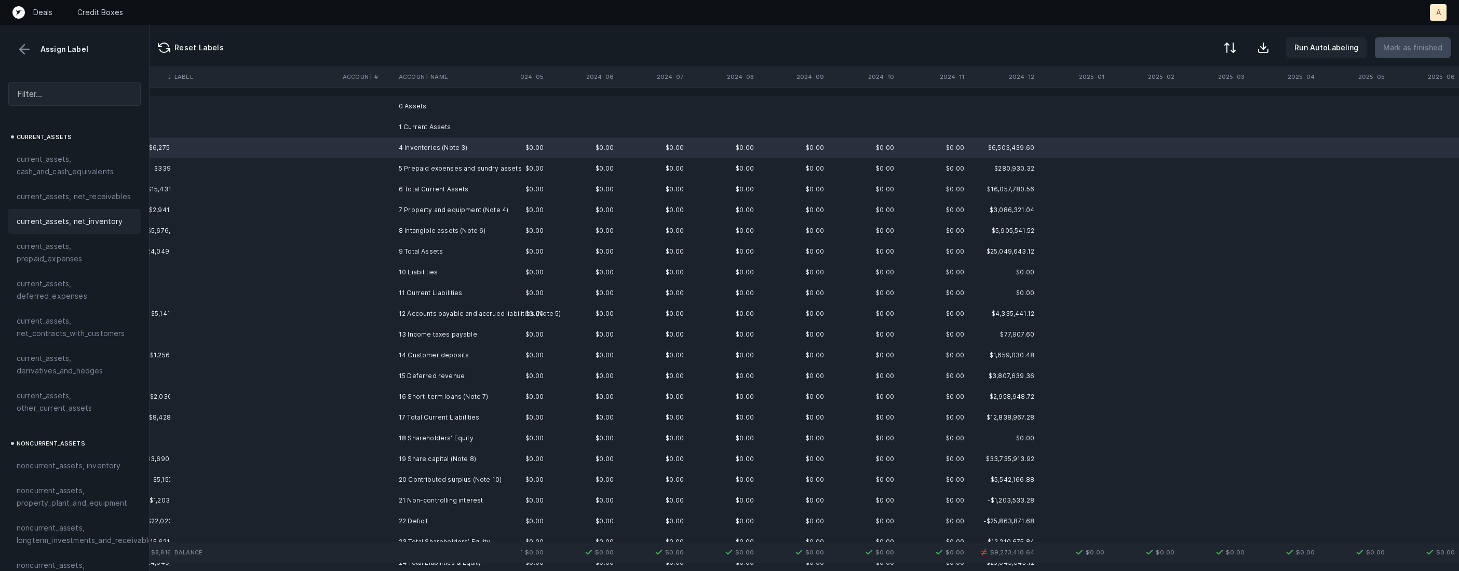
click at [88, 223] on span "current_assets, net_inventory" at bounding box center [70, 221] width 106 height 12
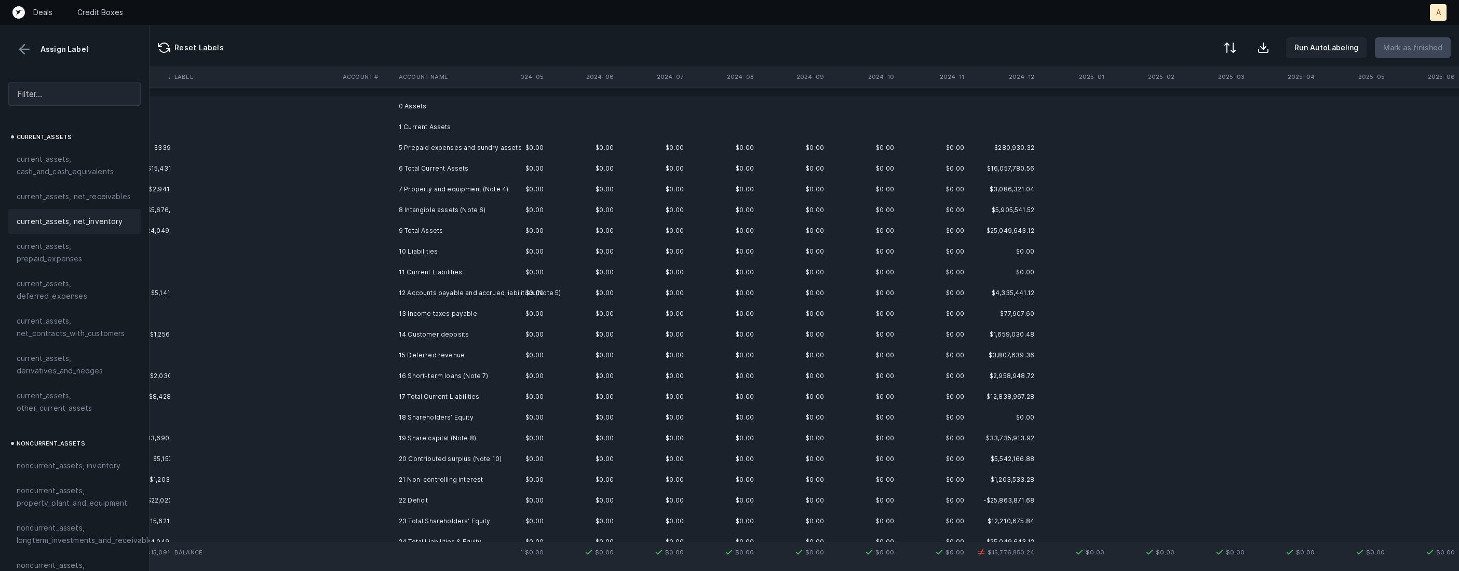
click at [444, 147] on td "5 Prepaid expenses and sundry assets" at bounding box center [457, 148] width 127 height 21
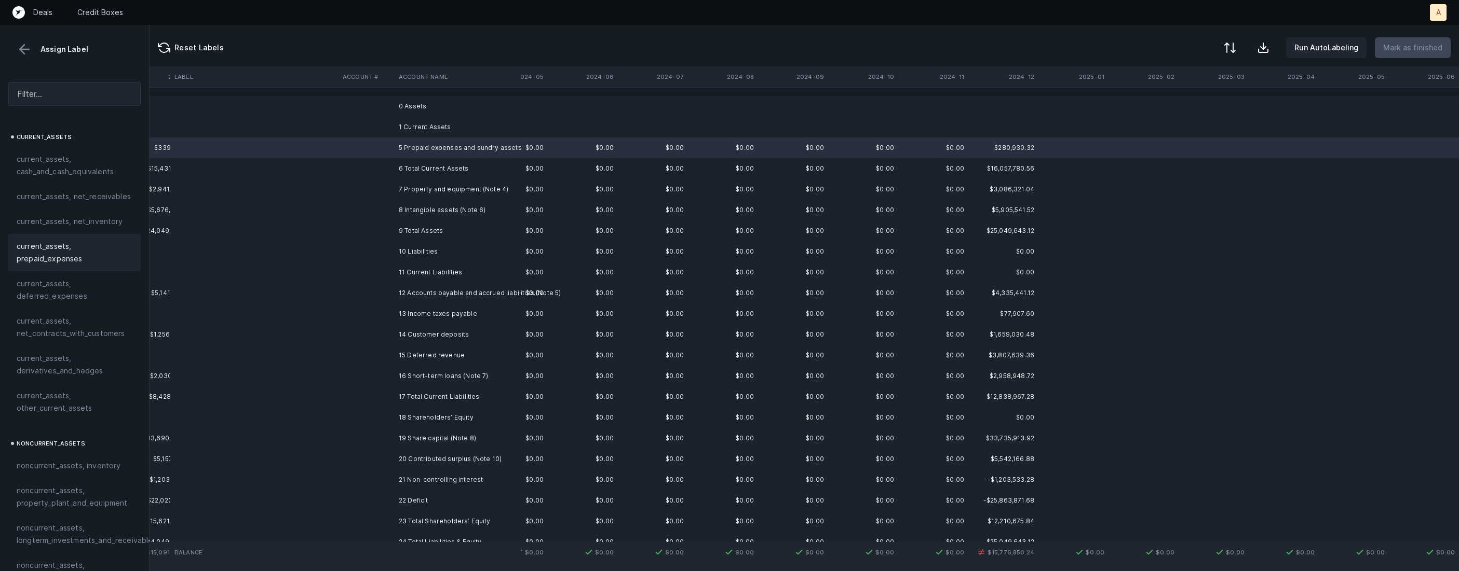
click at [92, 248] on span "current_assets, prepaid_expenses" at bounding box center [75, 252] width 116 height 25
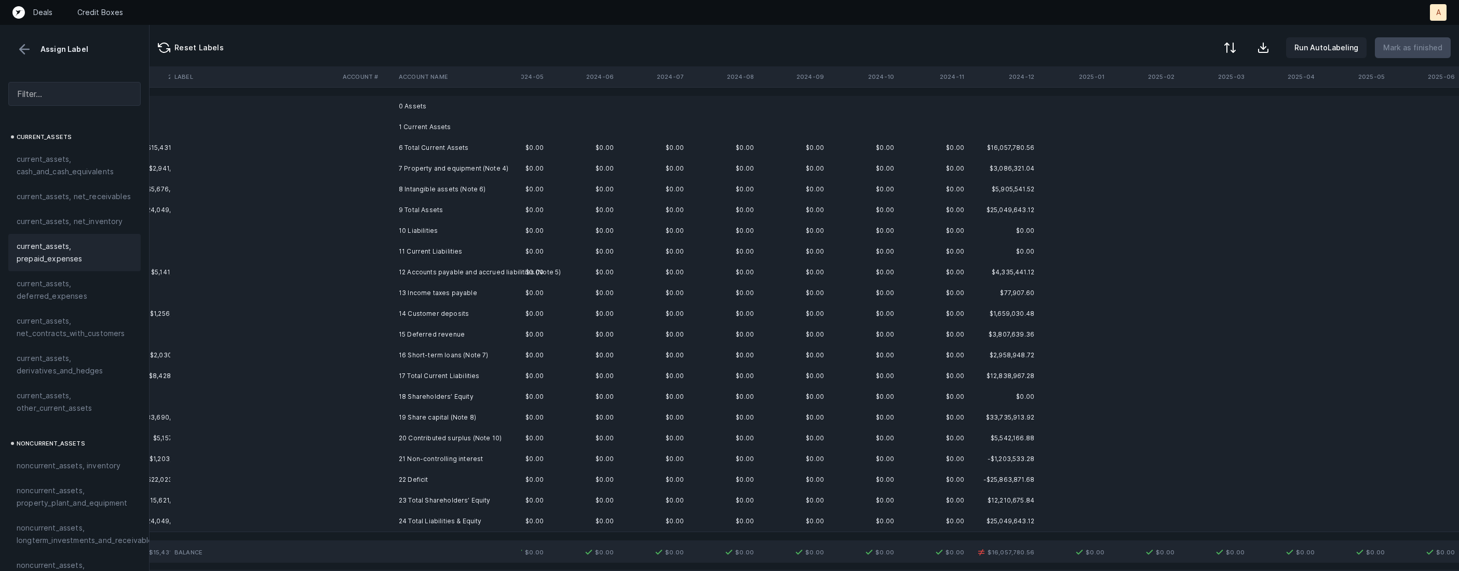
click at [468, 169] on td "7 Property and equipment (Note 4)" at bounding box center [457, 168] width 127 height 21
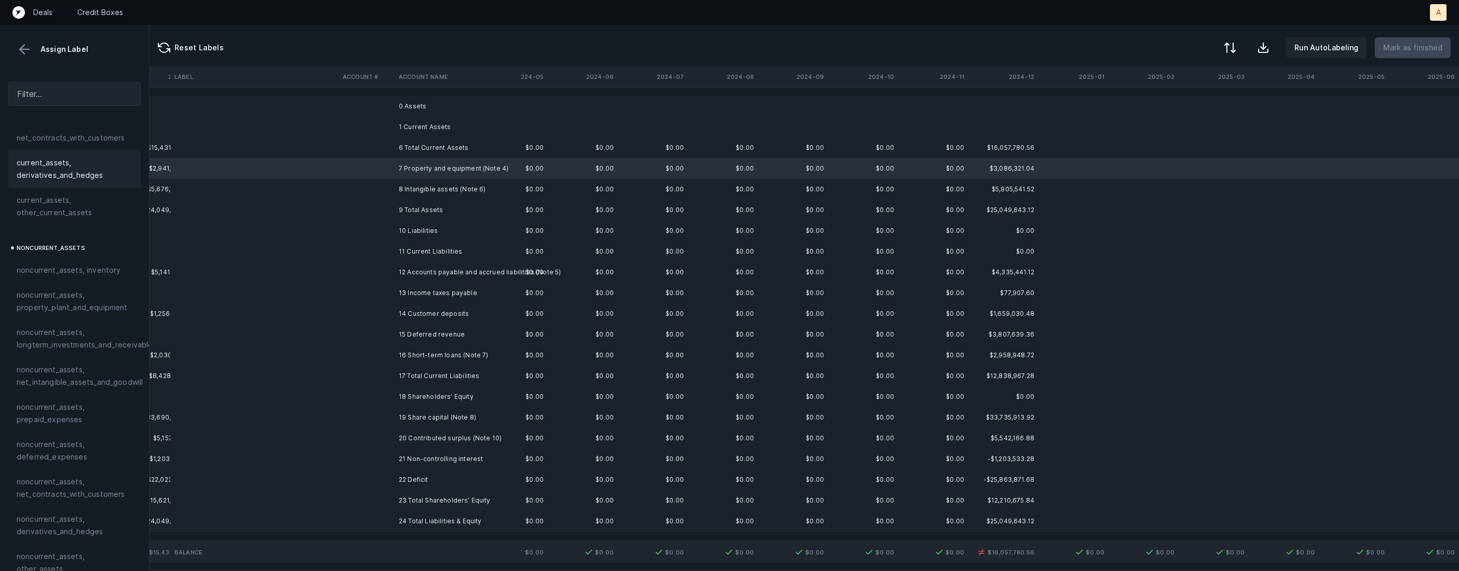
scroll to position [197, 0]
click at [91, 303] on span "noncurrent_assets, property_plant_and_equipment" at bounding box center [75, 300] width 116 height 25
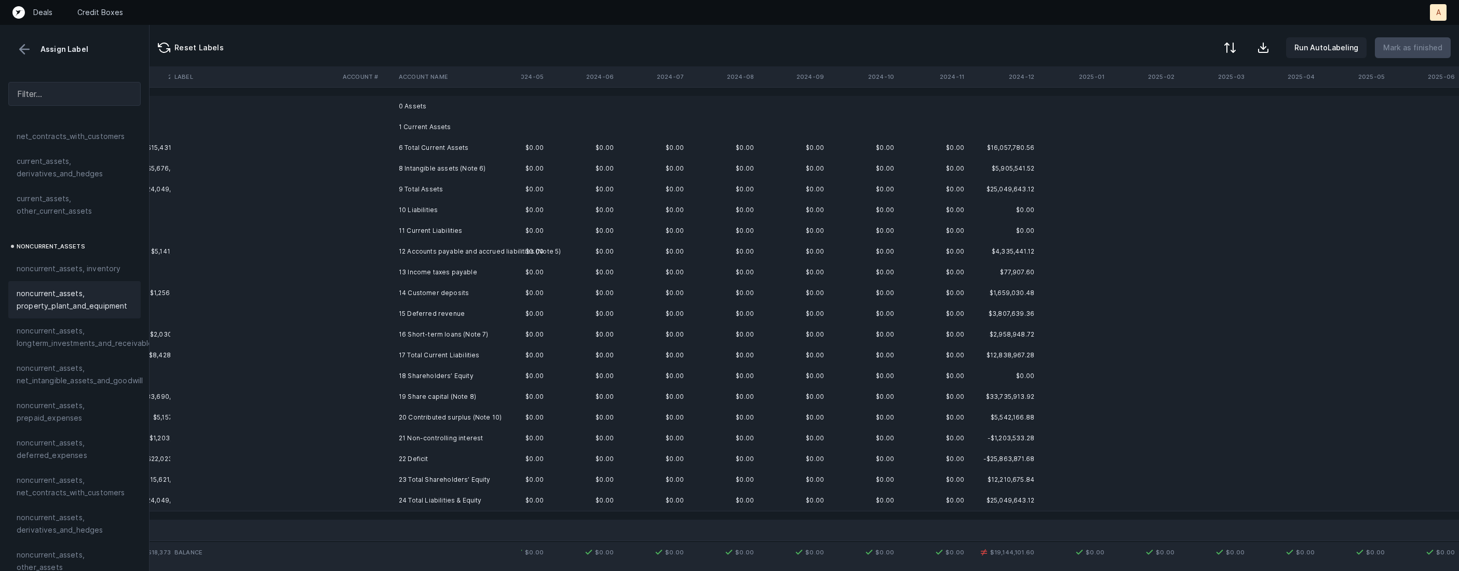
click at [432, 170] on td "8 Intangible assets (Note 6)" at bounding box center [457, 168] width 127 height 21
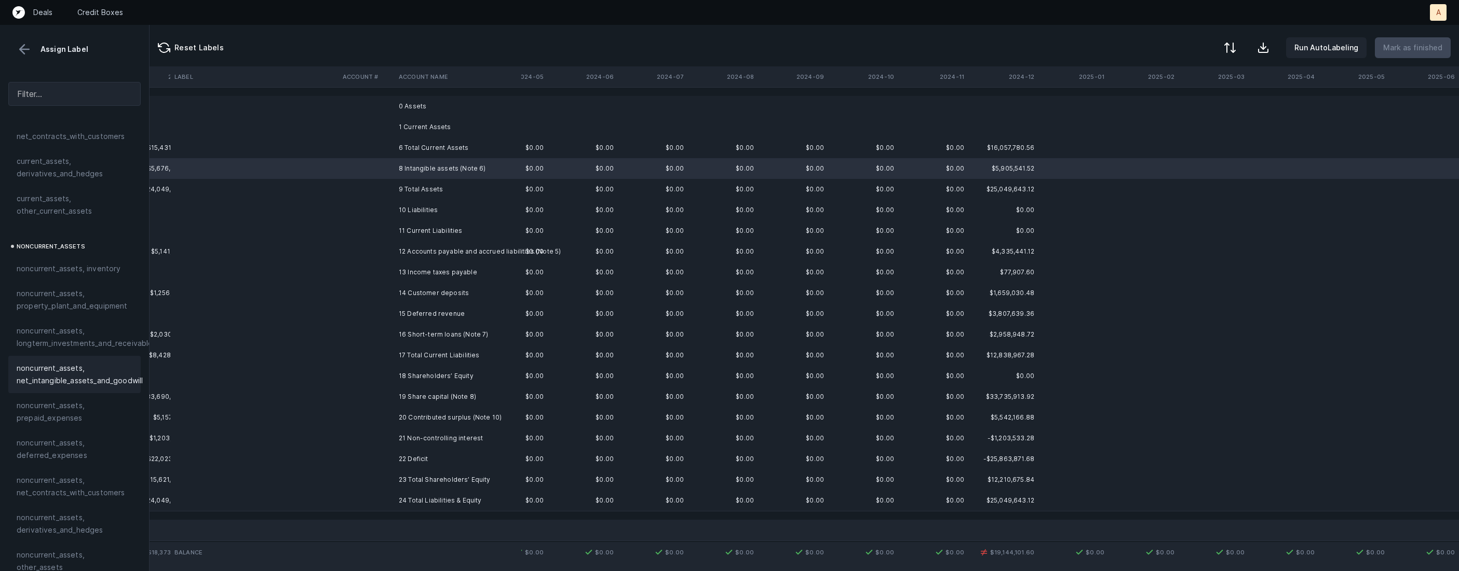
click at [71, 385] on span "noncurrent_assets, net_intangible_assets_and_goodwill" at bounding box center [80, 374] width 126 height 25
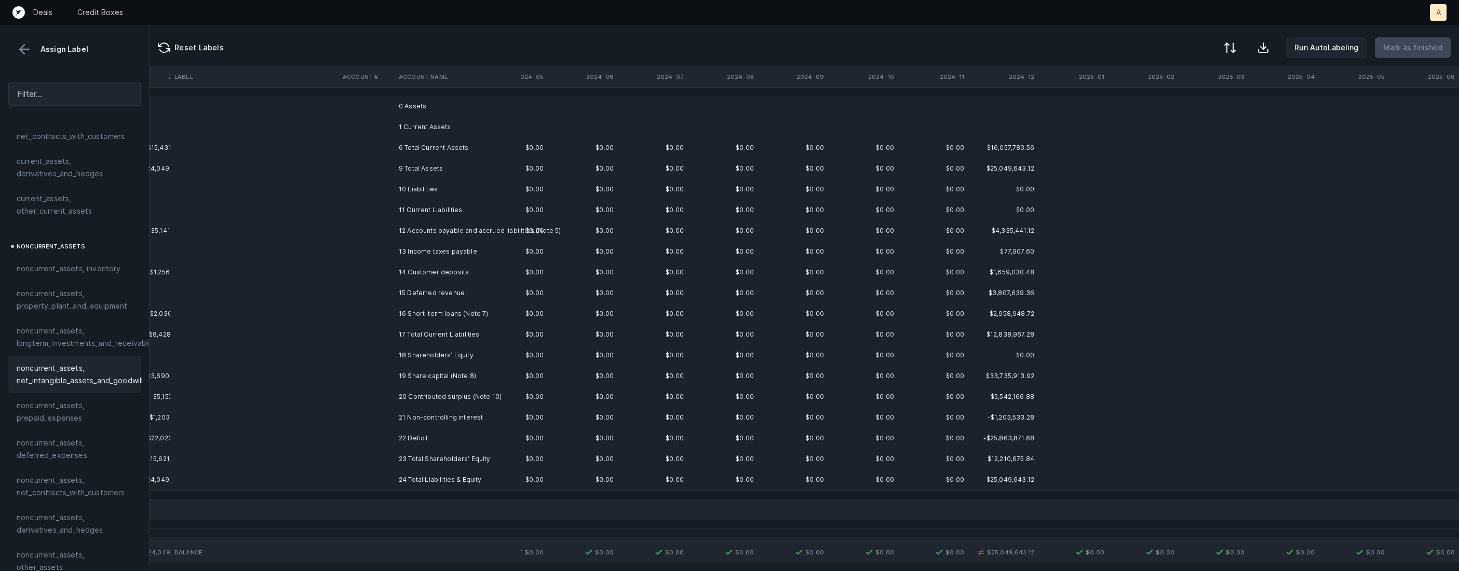
click at [435, 229] on td "12 Accounts payable and accrued liabilities (Note 5)" at bounding box center [457, 231] width 127 height 21
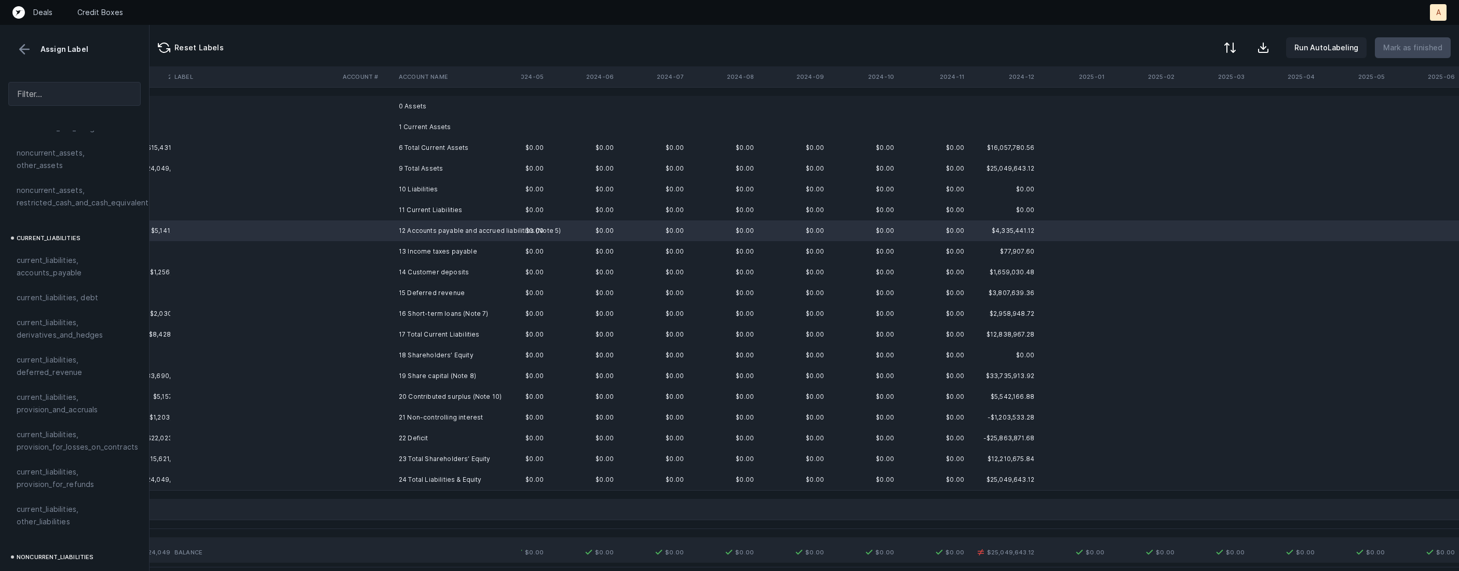
scroll to position [603, 0]
click at [96, 261] on span "current_liabilities, accounts_payable" at bounding box center [75, 263] width 116 height 25
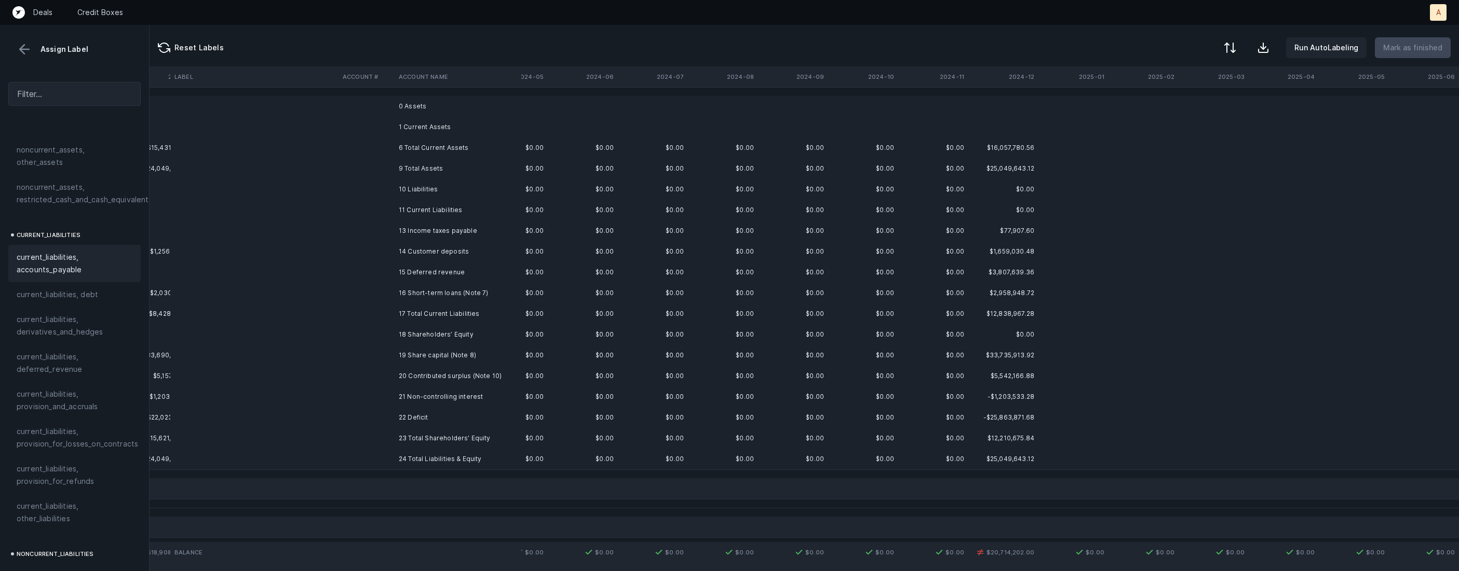
click at [418, 232] on td "13 Income taxes payable" at bounding box center [457, 231] width 127 height 21
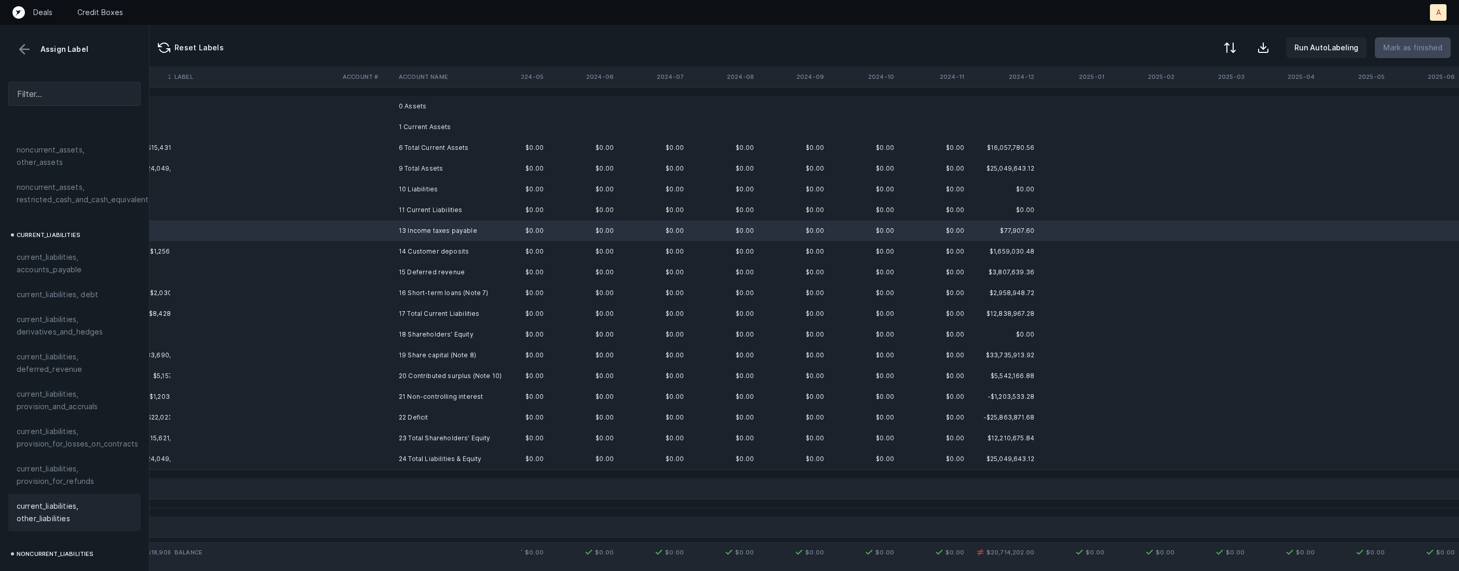
click at [36, 500] on span "current_liabilities, other_liabilities" at bounding box center [75, 512] width 116 height 25
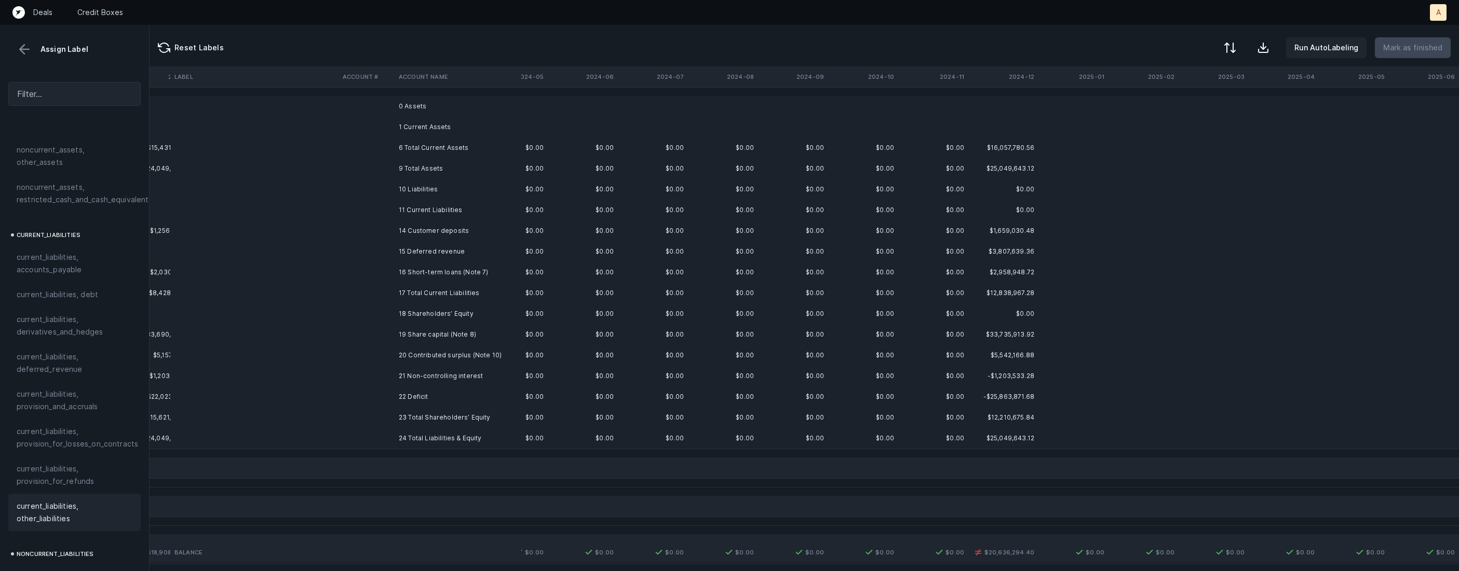
click at [459, 231] on td "14 Customer deposits" at bounding box center [457, 231] width 127 height 21
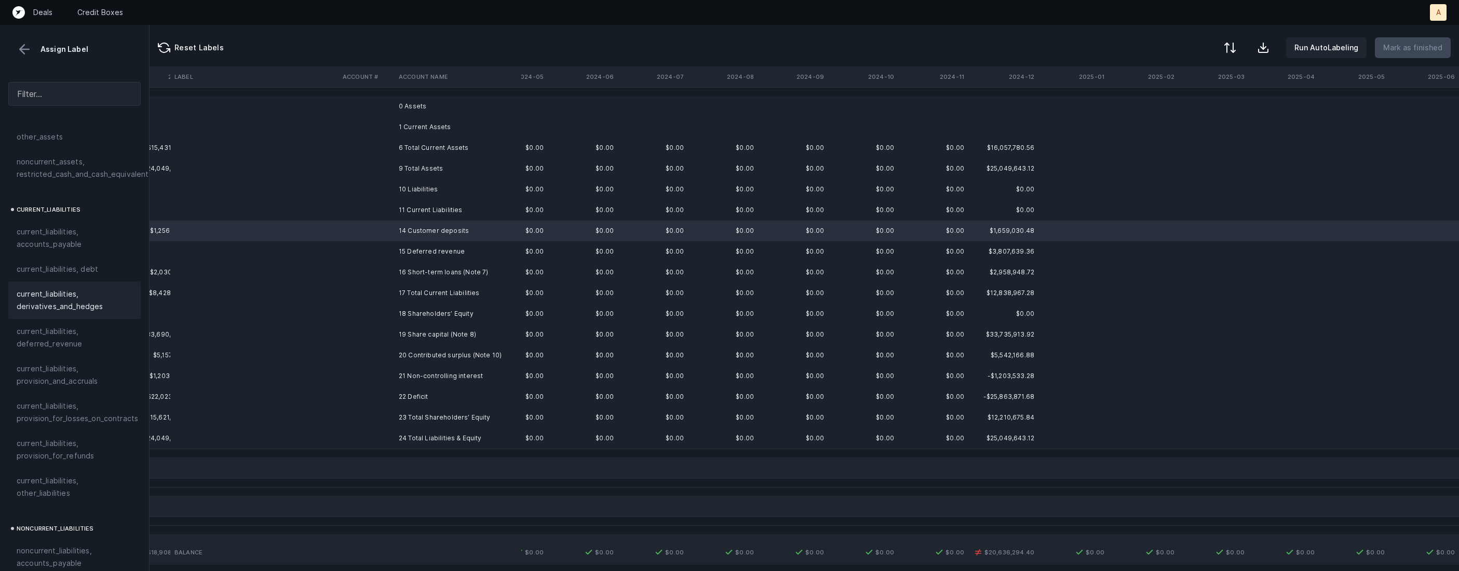
scroll to position [629, 0]
click at [98, 332] on span "current_liabilities, deferred_revenue" at bounding box center [75, 336] width 116 height 25
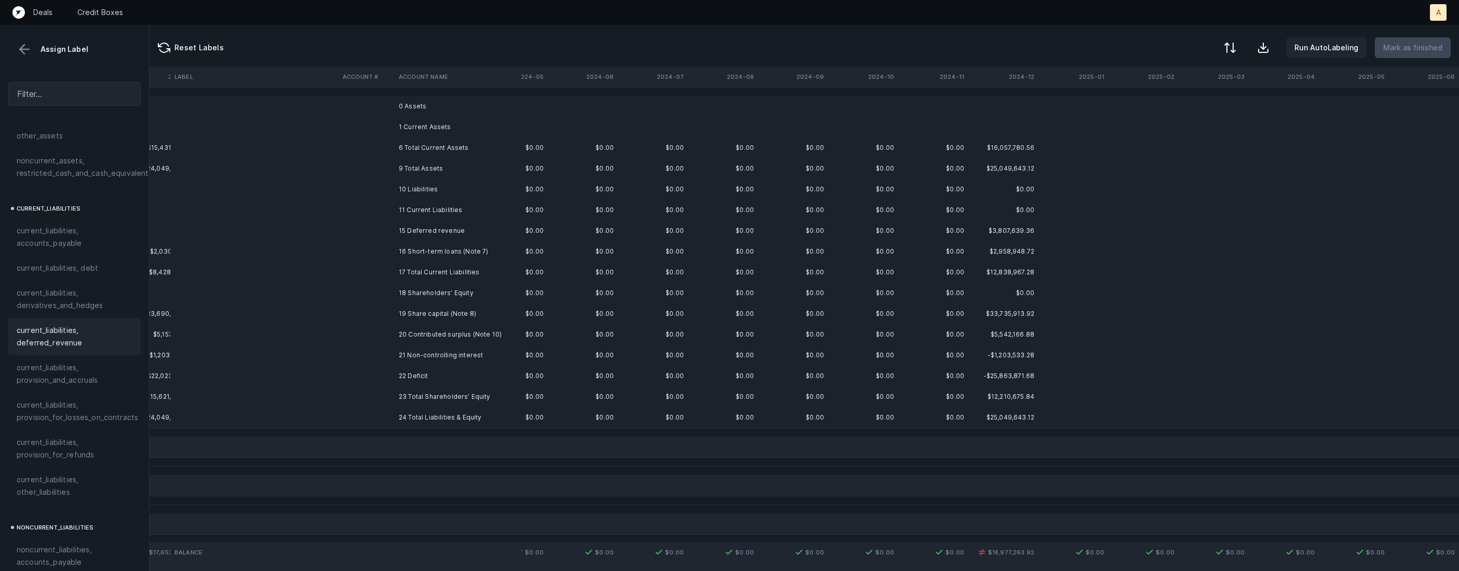
click at [439, 235] on td "15 Deferred revenue" at bounding box center [457, 231] width 127 height 21
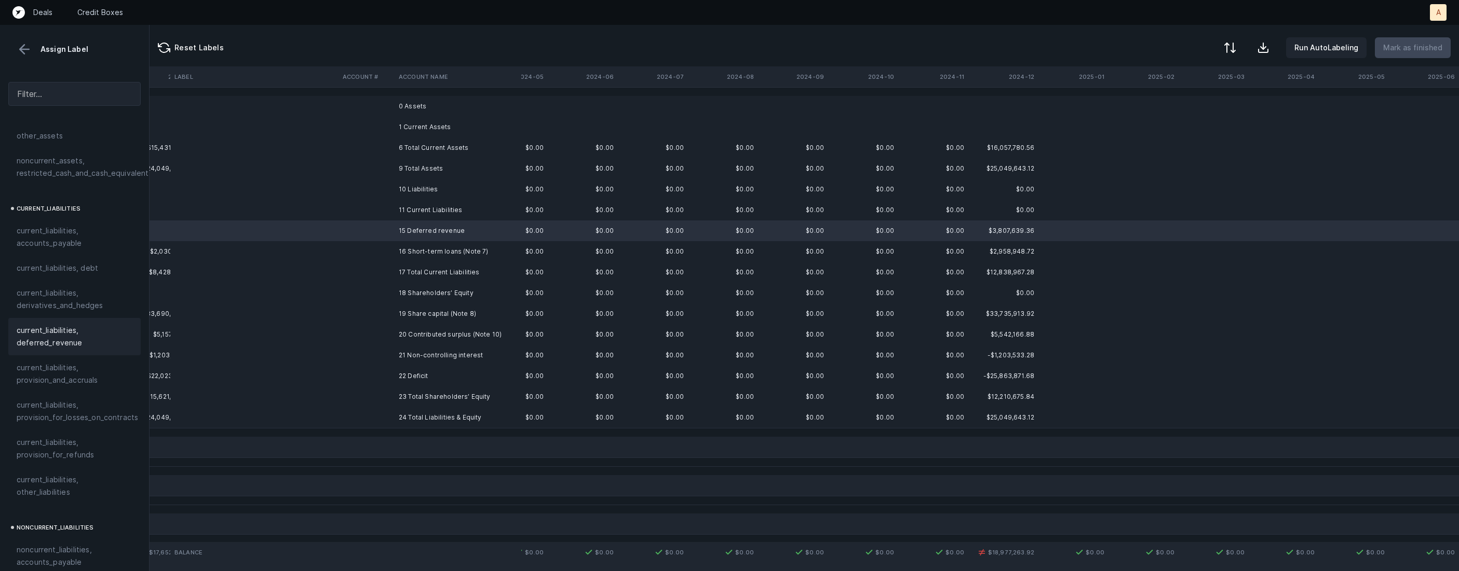
click at [57, 324] on span "current_liabilities, deferred_revenue" at bounding box center [75, 336] width 116 height 25
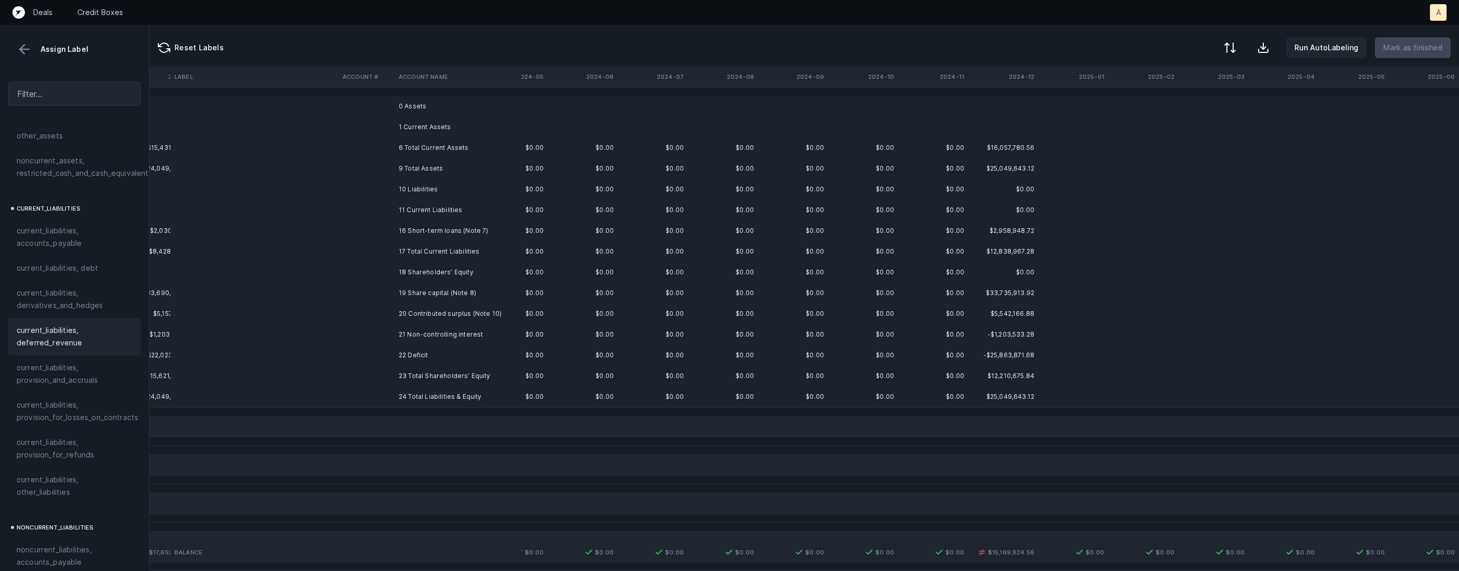
click at [442, 231] on td "16 Short-term loans (Note 7)" at bounding box center [457, 231] width 127 height 21
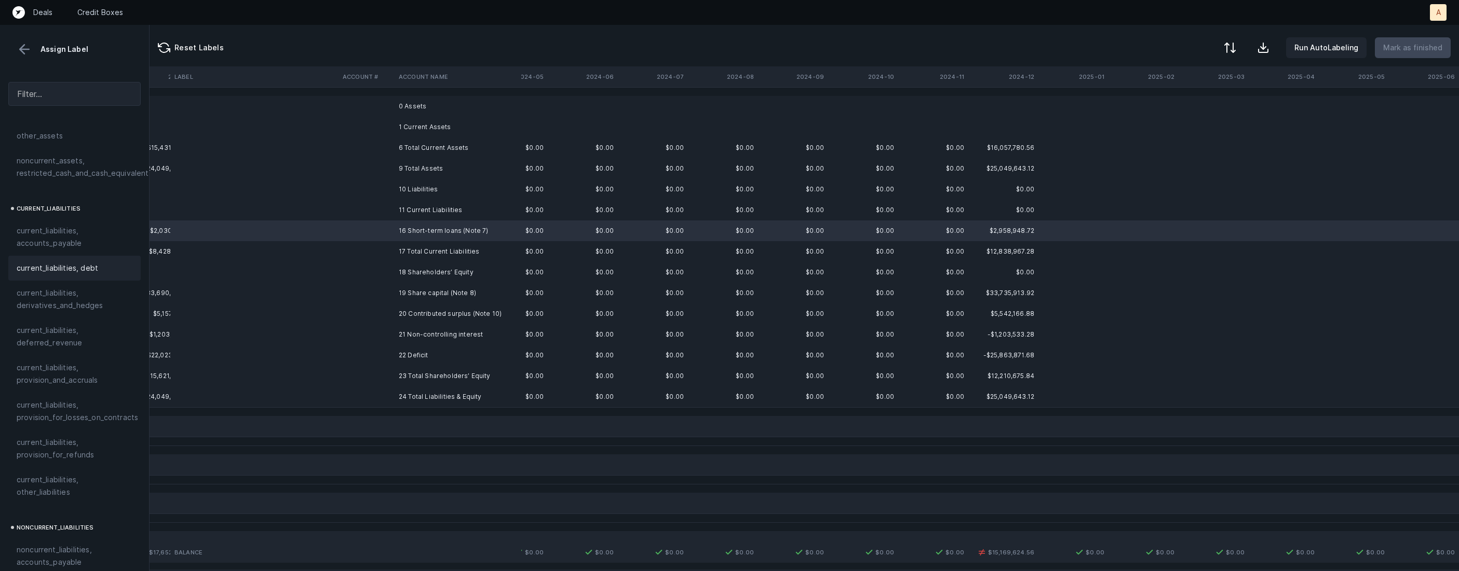
click at [89, 262] on span "current_liabilities, debt" at bounding box center [57, 268] width 81 height 12
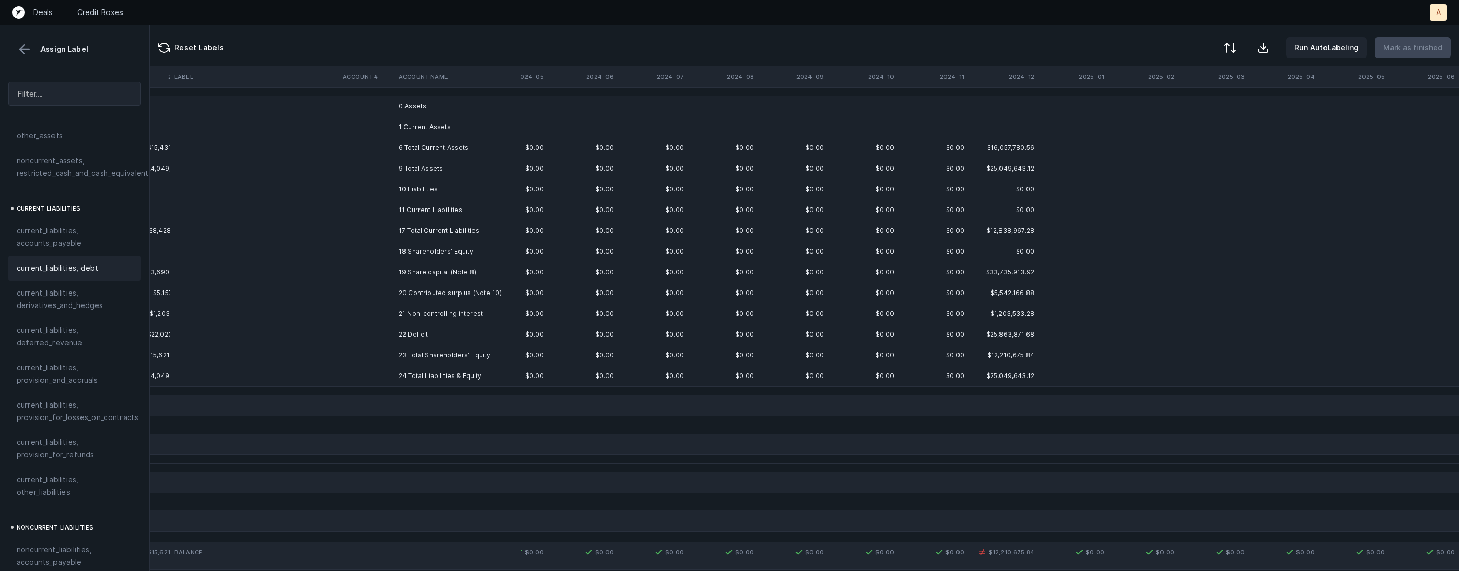
click at [408, 275] on td "19 Share capital (Note 8)" at bounding box center [457, 272] width 127 height 21
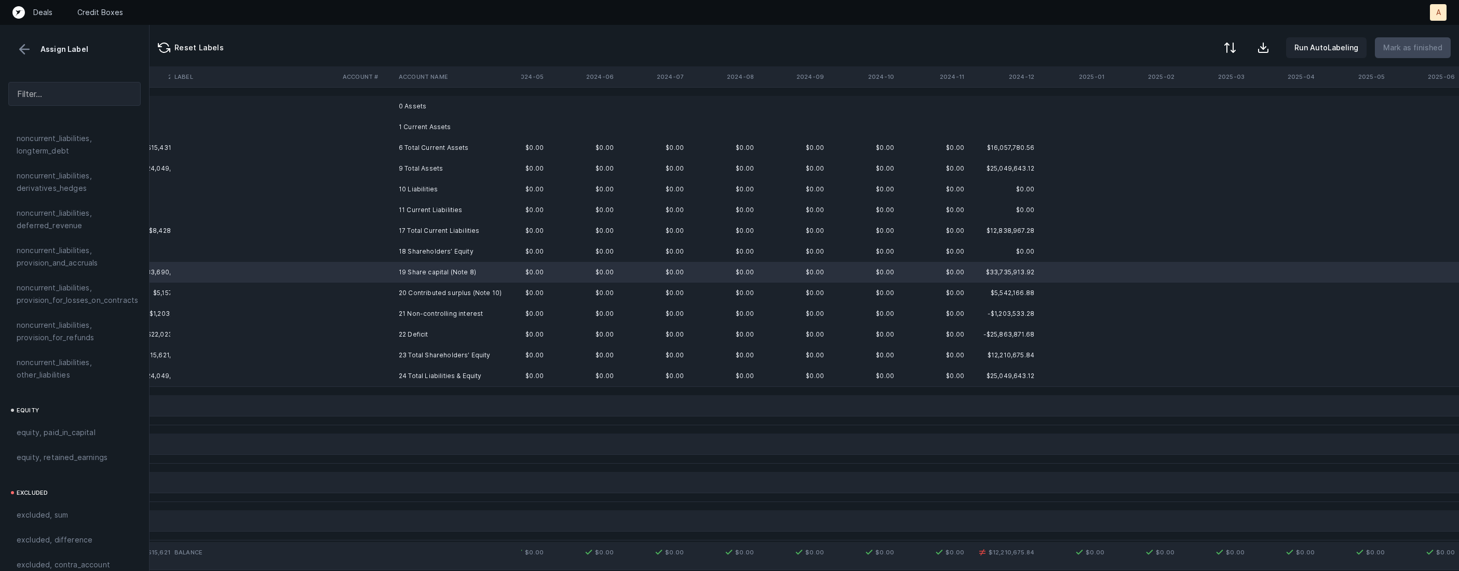
scroll to position [1107, 0]
click at [64, 398] on span "equity, paid_in_capital" at bounding box center [56, 404] width 79 height 12
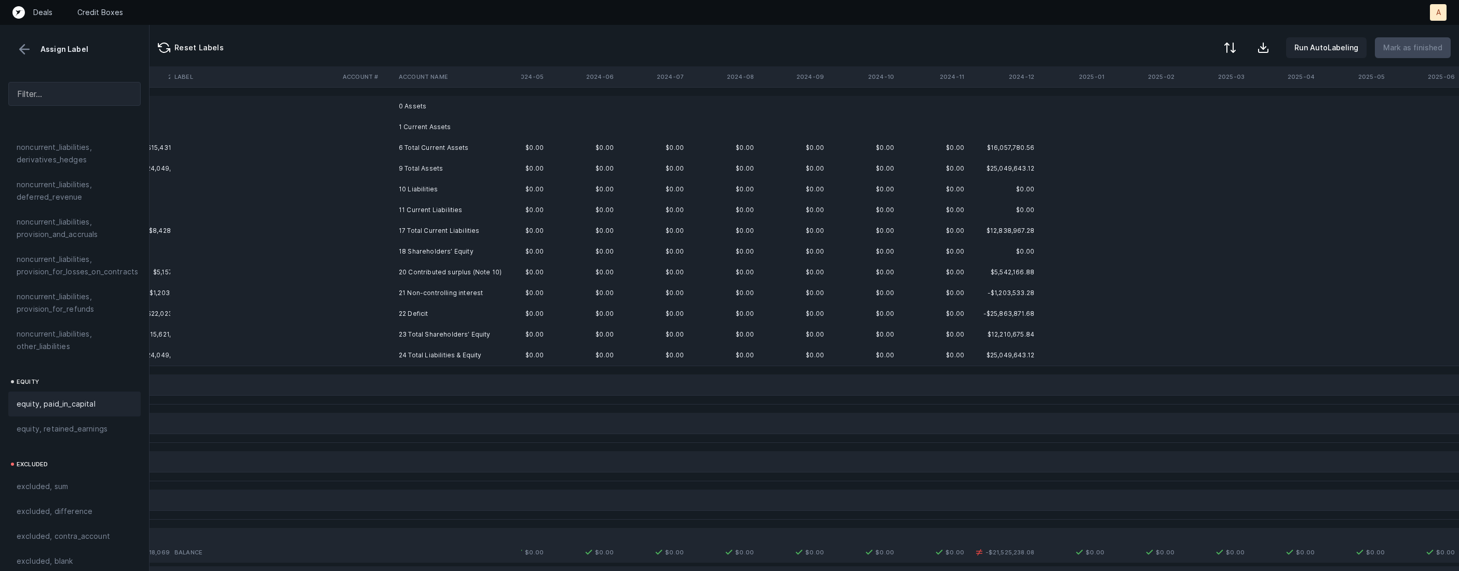
click at [466, 275] on td "20 Contributed surplus (Note 10)" at bounding box center [457, 272] width 127 height 21
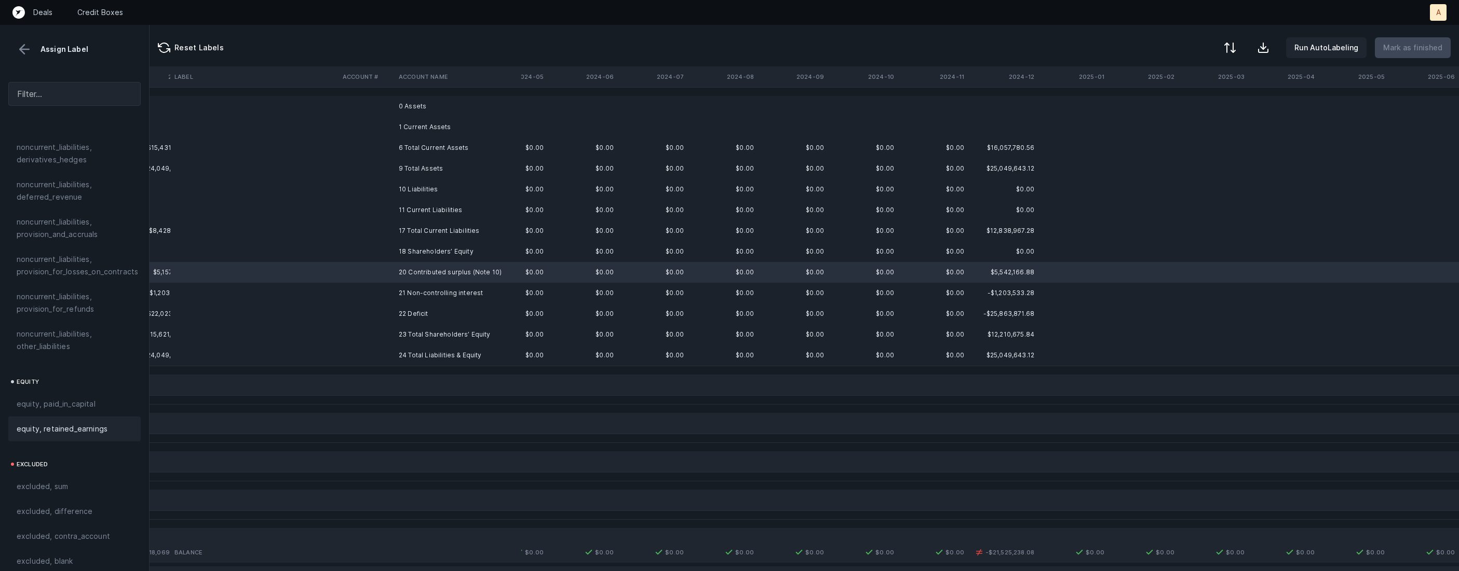
click at [71, 423] on span "equity, retained_earnings" at bounding box center [62, 429] width 91 height 12
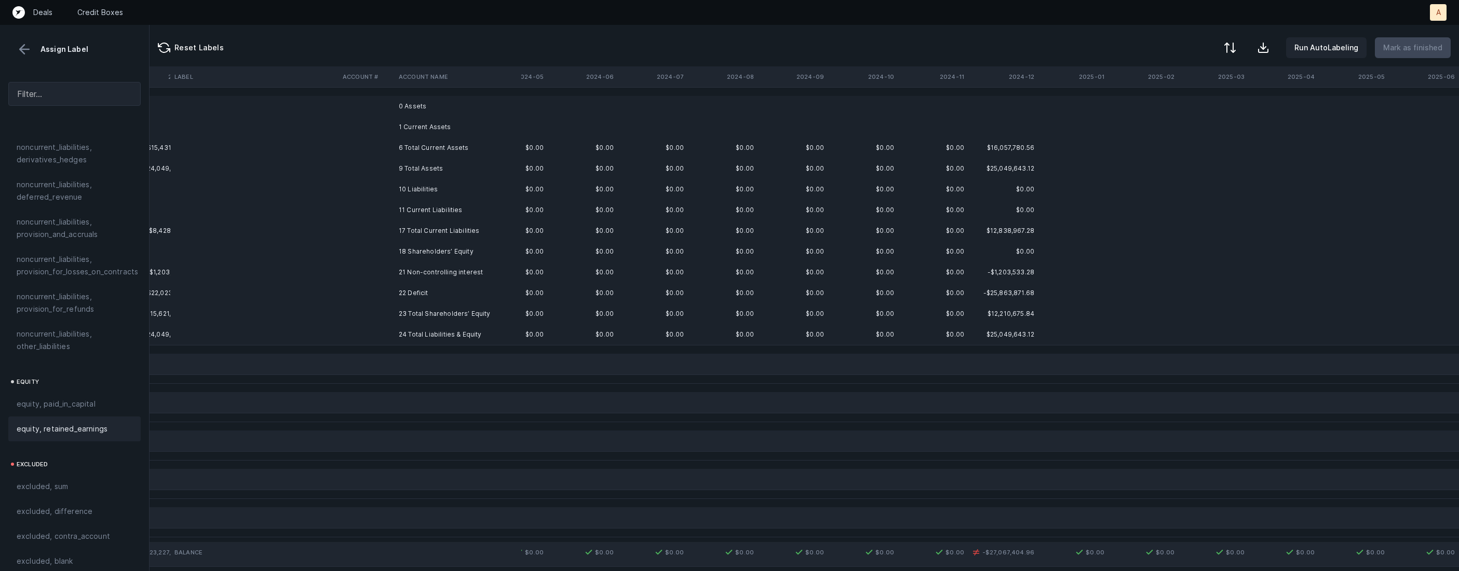
click at [424, 278] on td "21 Non-controlling interest" at bounding box center [457, 272] width 127 height 21
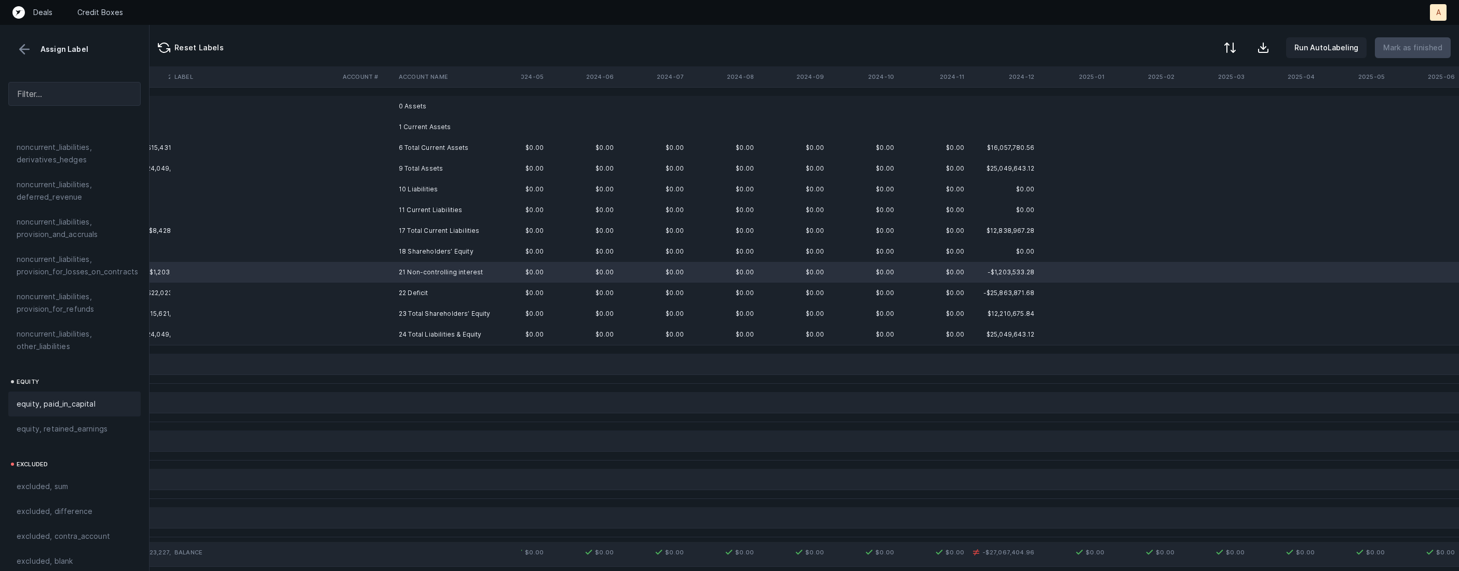
click at [103, 398] on div "equity, paid_in_capital" at bounding box center [75, 404] width 116 height 12
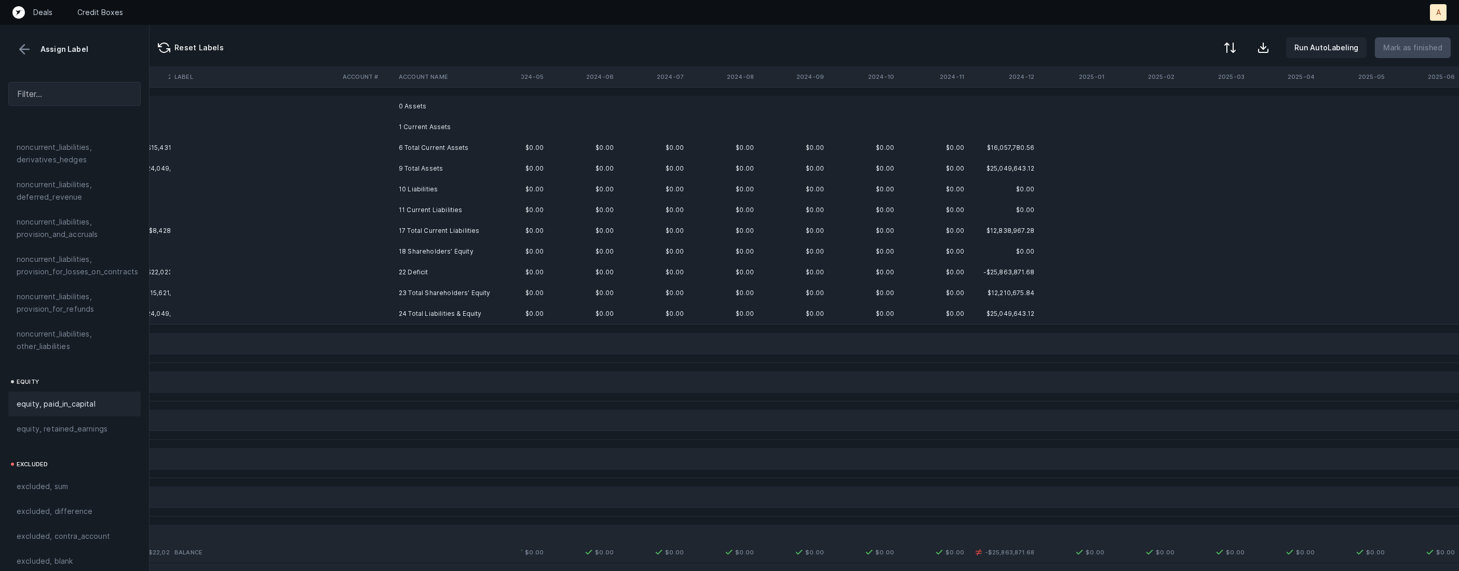
click at [425, 268] on td "22 Deficit" at bounding box center [457, 272] width 127 height 21
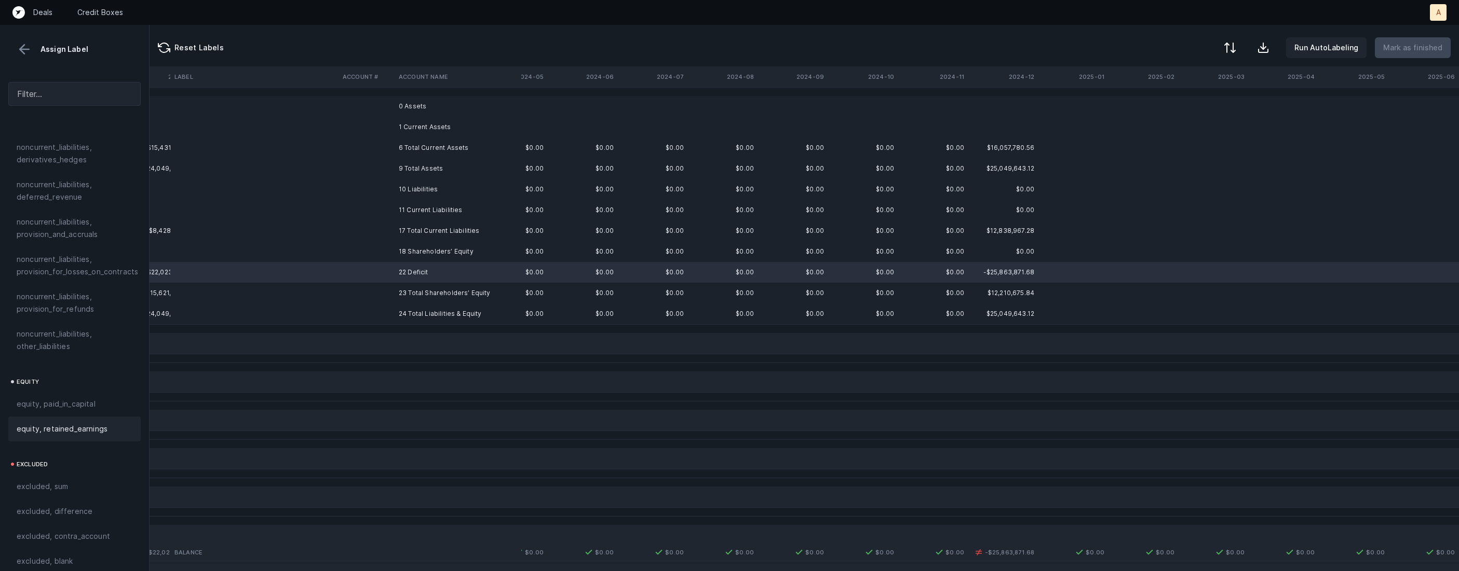
click at [106, 423] on div "equity, retained_earnings" at bounding box center [75, 429] width 116 height 12
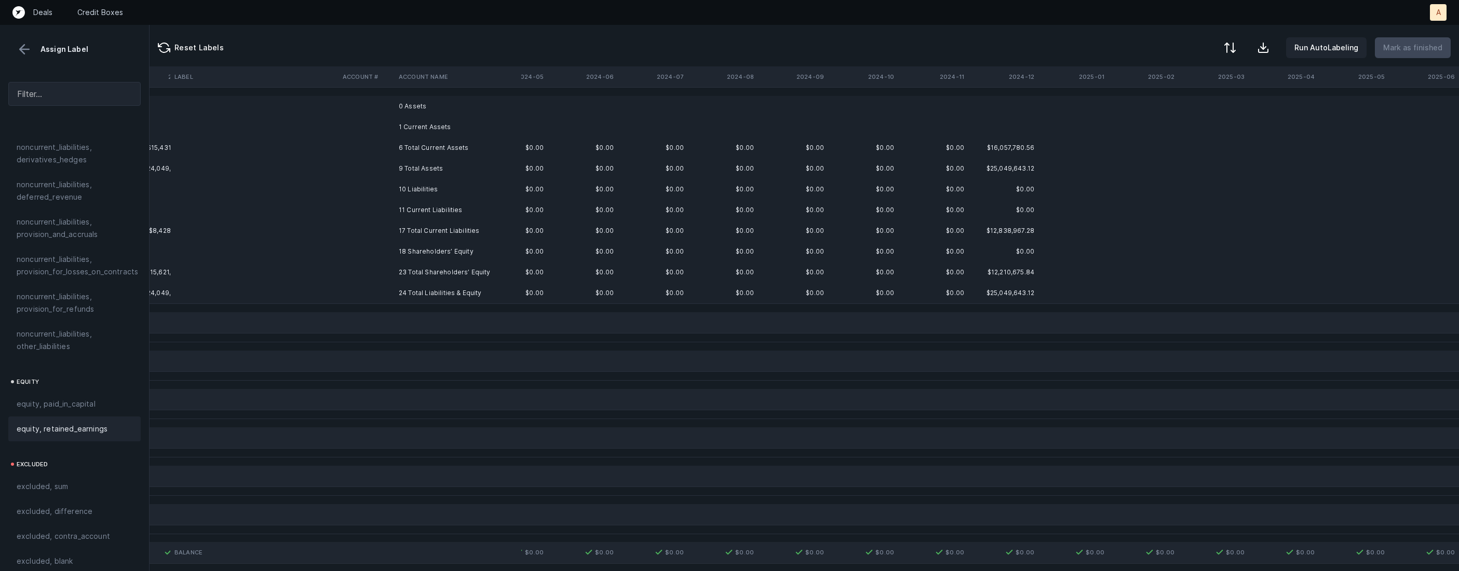
click at [421, 106] on td "0 Assets" at bounding box center [457, 106] width 127 height 21
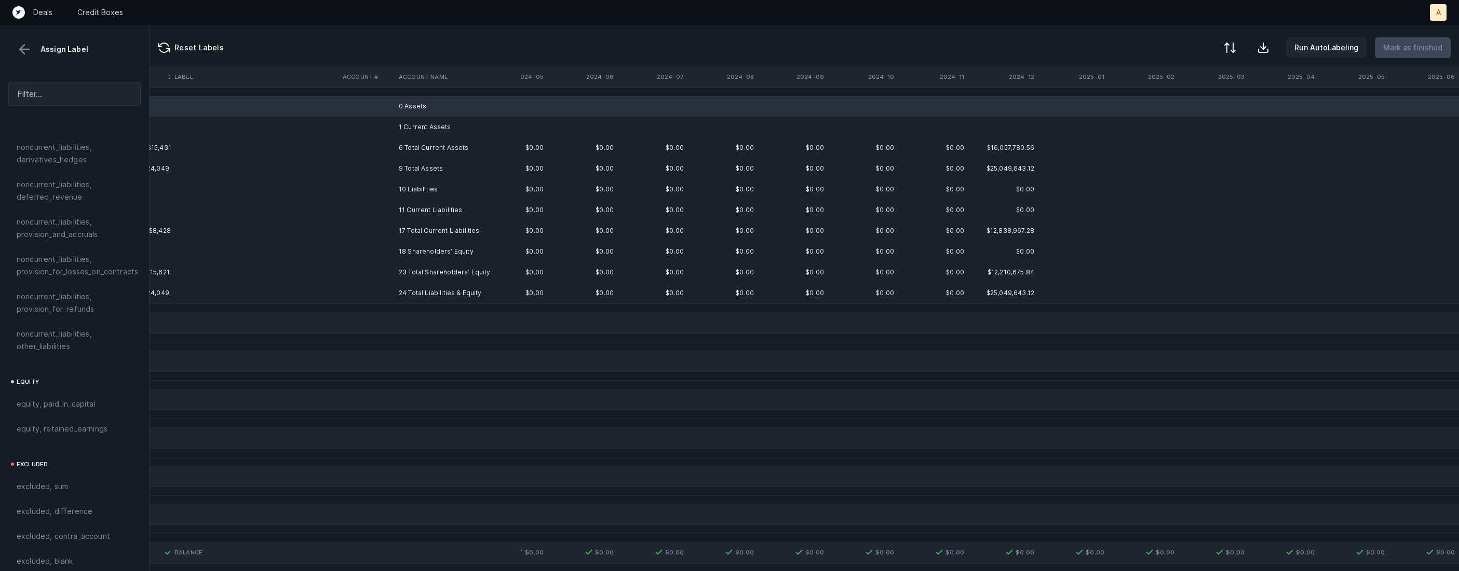
click at [414, 124] on td "1 Current Assets" at bounding box center [457, 127] width 127 height 21
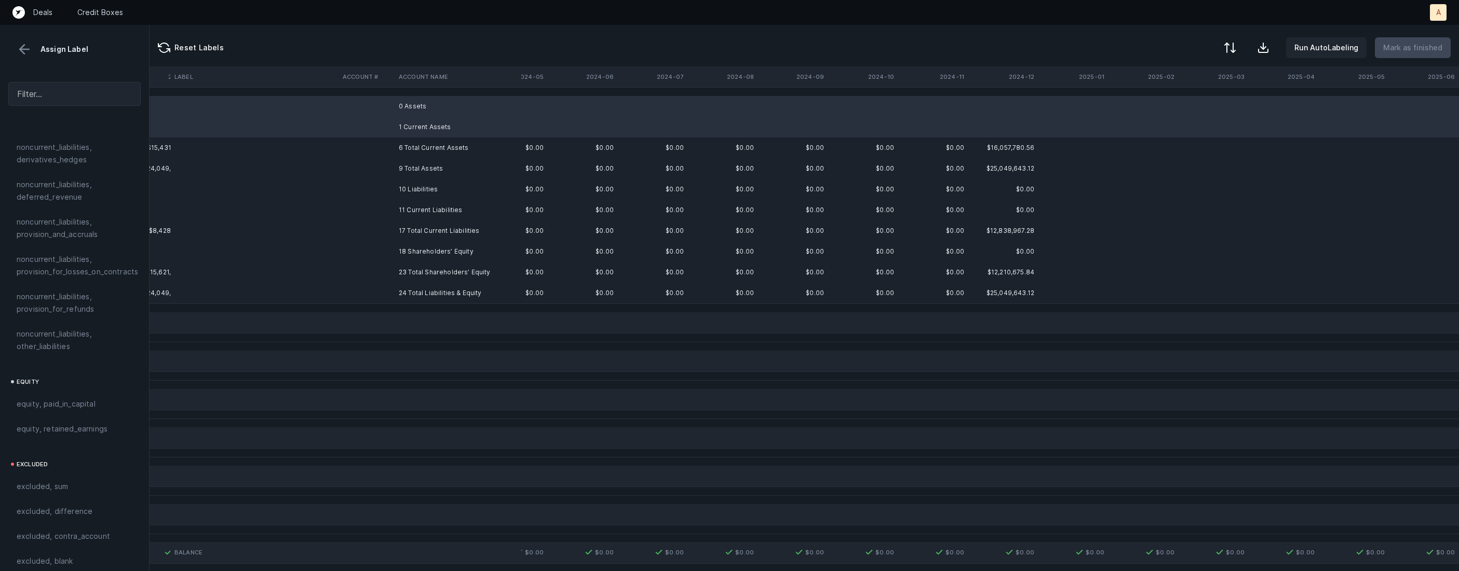
click at [413, 188] on td "10 Liabilities" at bounding box center [457, 189] width 127 height 21
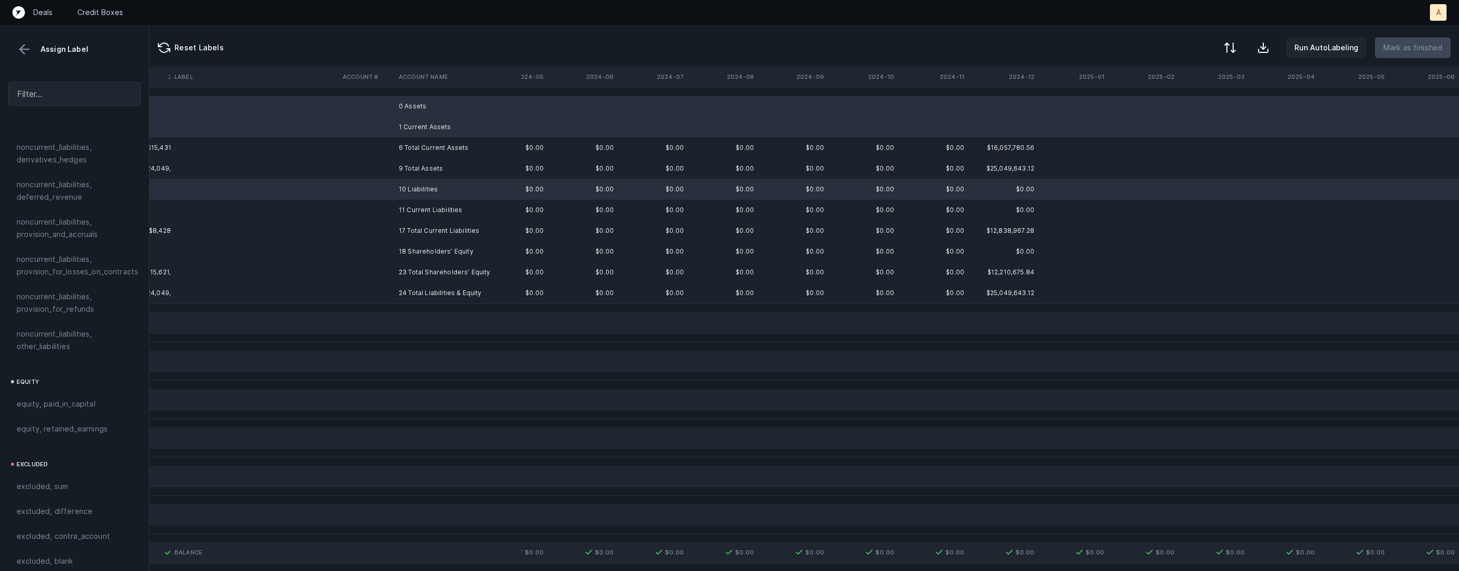
click at [406, 214] on td "11 Current Liabilities" at bounding box center [457, 210] width 127 height 21
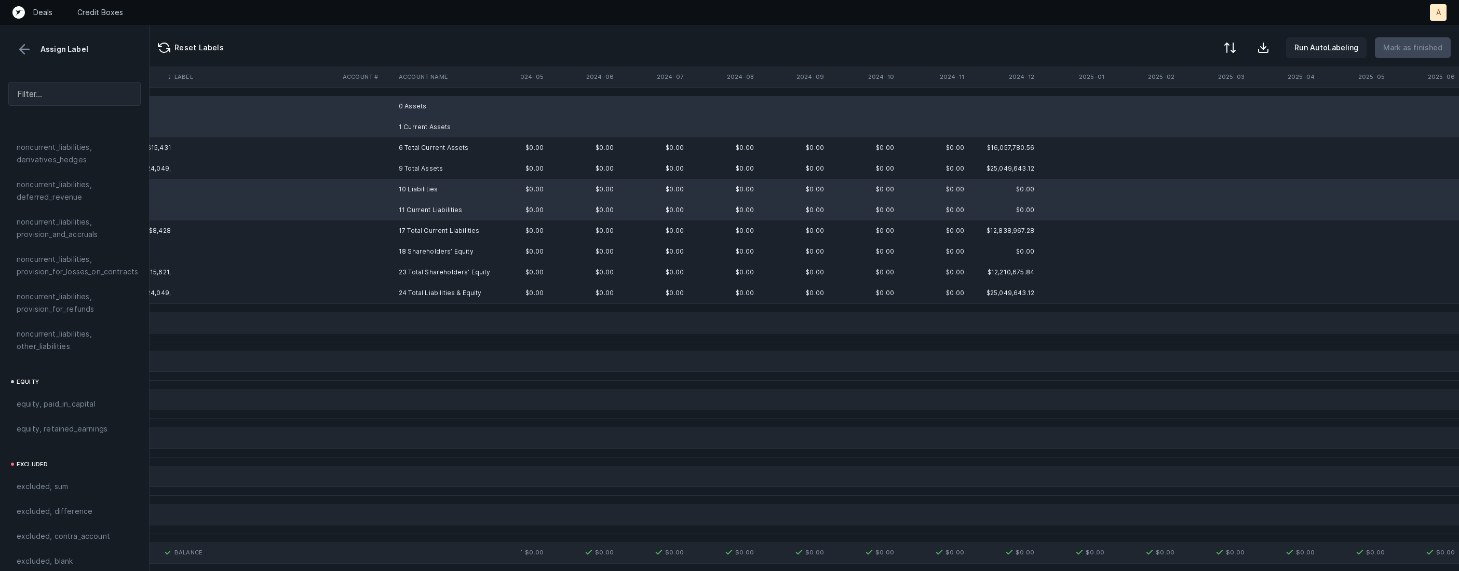
click at [399, 250] on td "18 Shareholders’ Equity" at bounding box center [457, 251] width 127 height 21
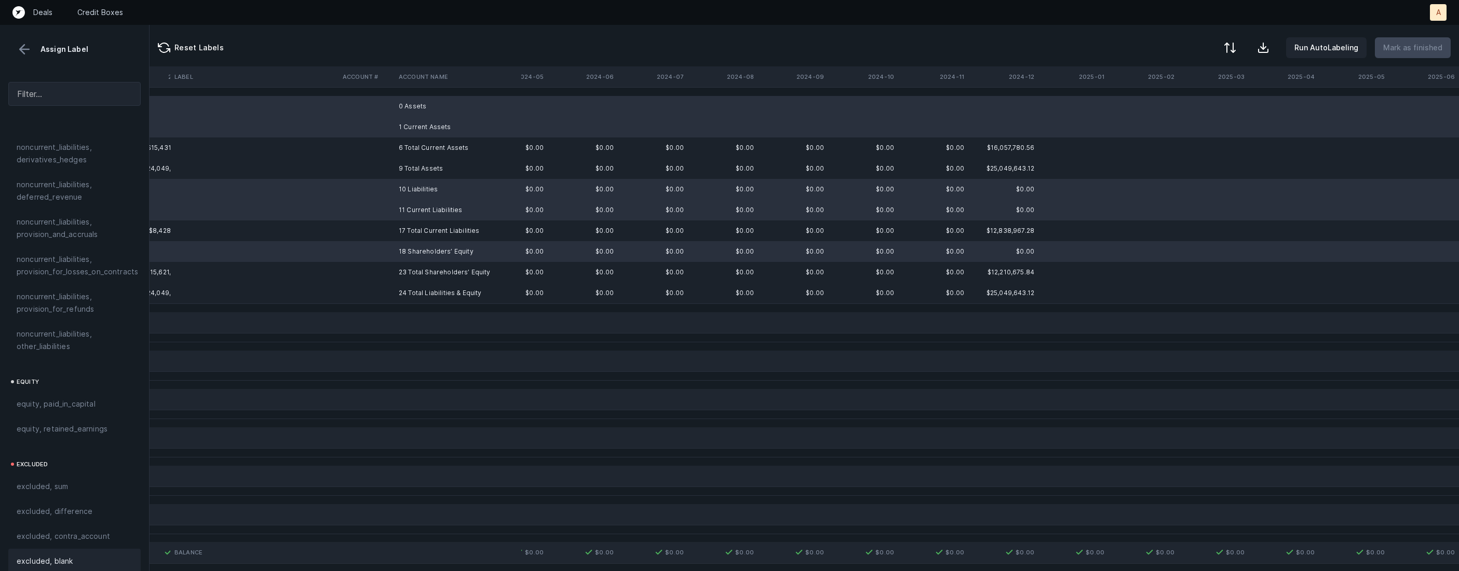
click at [61, 549] on div "excluded, blank" at bounding box center [74, 561] width 132 height 25
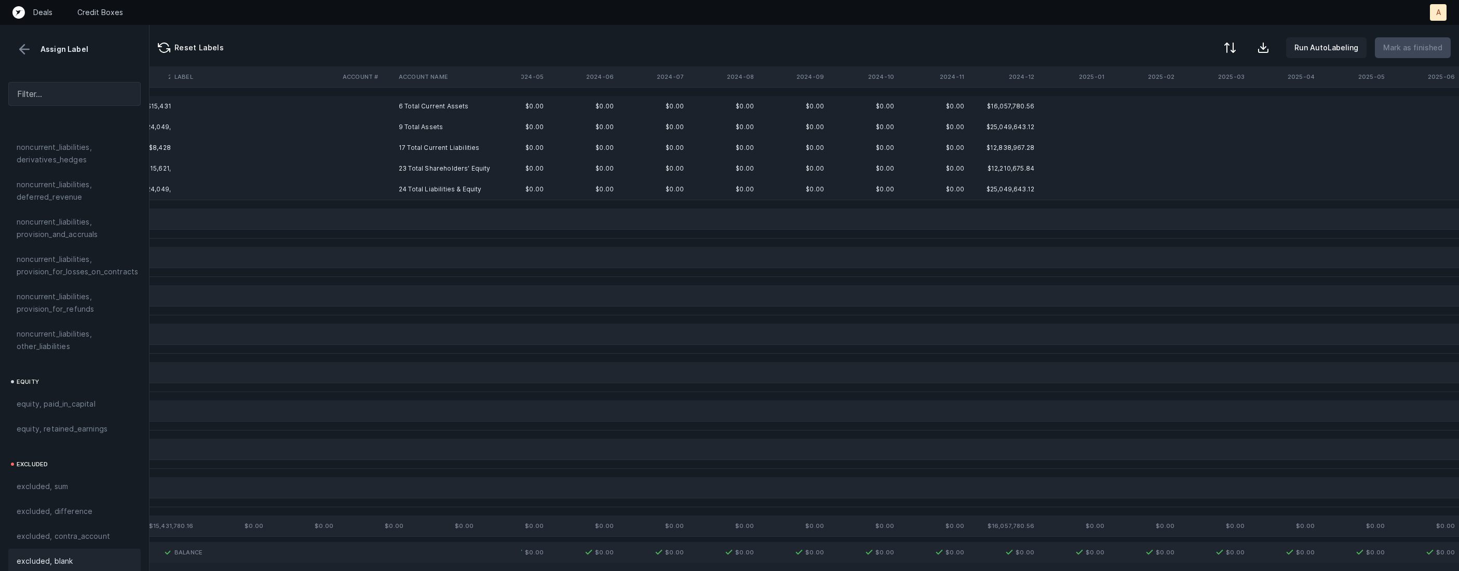
click at [453, 104] on td "6 Total Current Assets" at bounding box center [457, 106] width 127 height 21
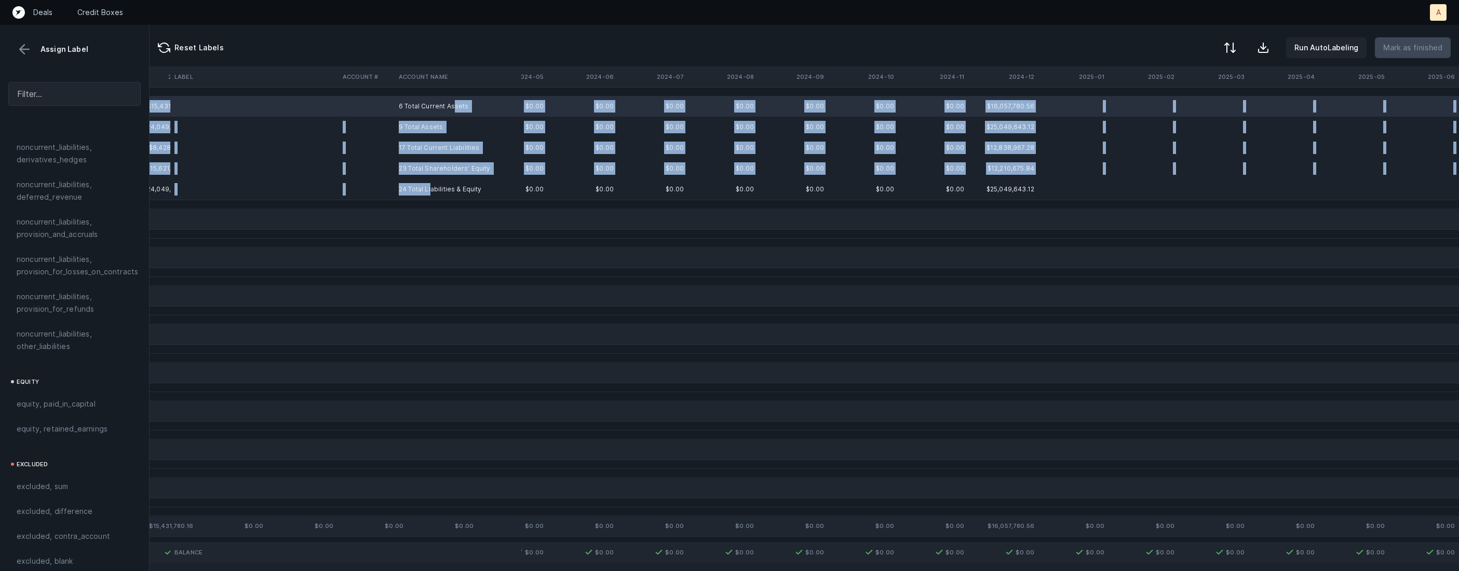
click at [430, 184] on td "24 Total Liabilities & Equity" at bounding box center [457, 189] width 127 height 21
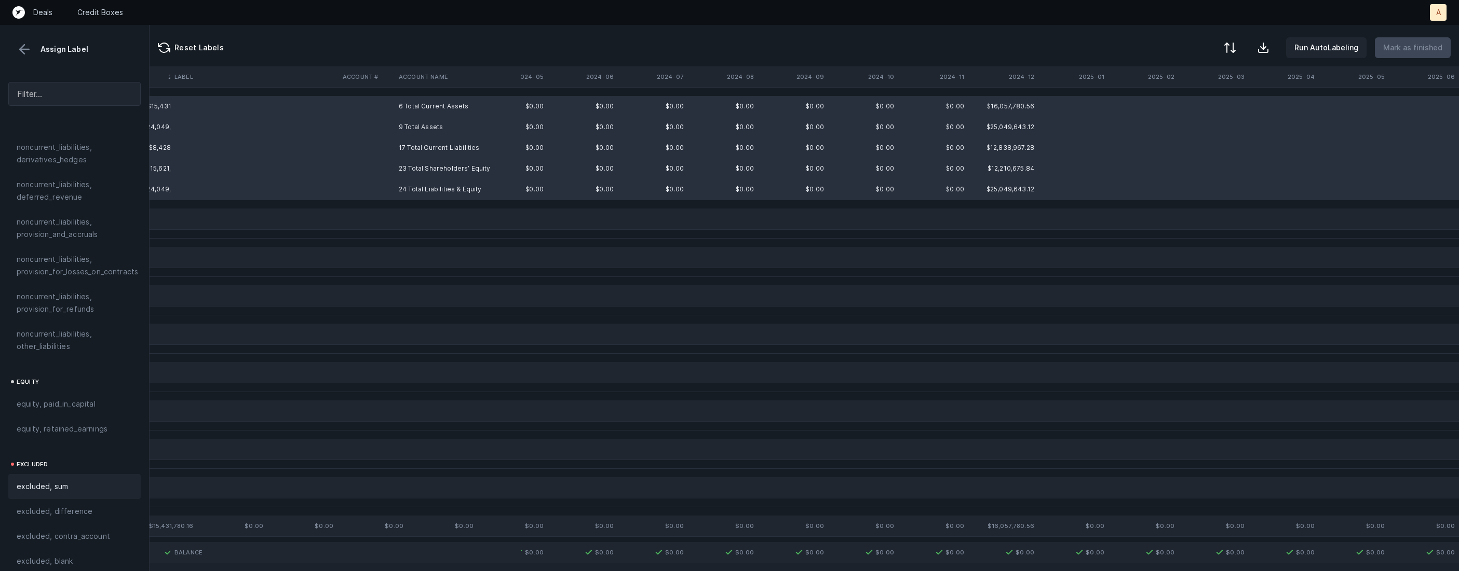
click at [54, 481] on span "excluded, sum" at bounding box center [42, 487] width 51 height 12
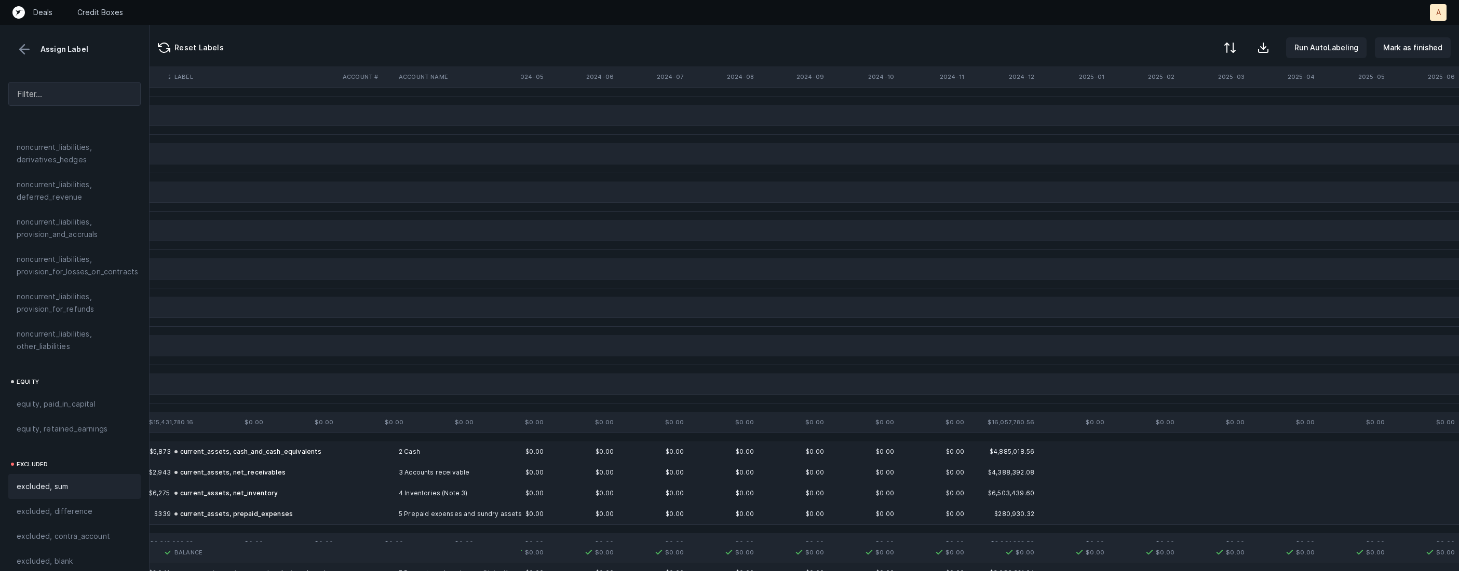
click at [29, 50] on button at bounding box center [25, 50] width 16 height 16
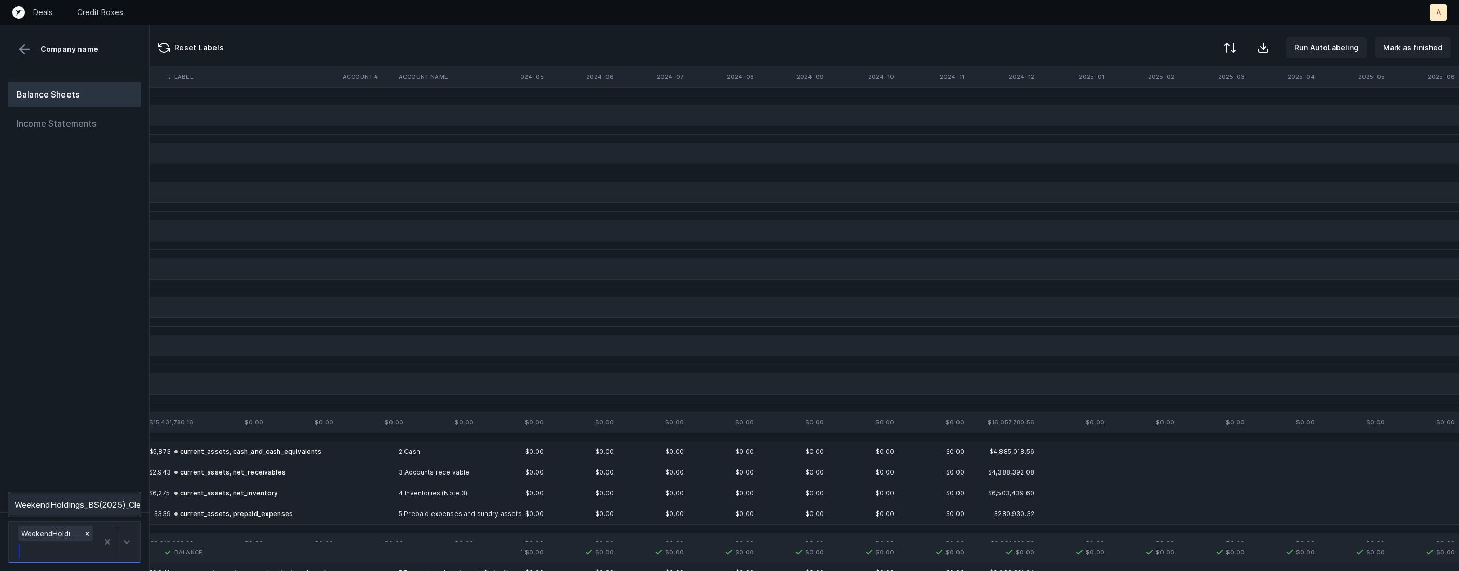
click at [115, 522] on div "WeekendHoldings_BS(2023-2024)_Cleaned.csv" at bounding box center [74, 543] width 132 height 42
click at [118, 493] on div "WeekendHoldings_BS(2025)_Cleaned.csv" at bounding box center [74, 505] width 132 height 25
click at [118, 503] on div "WeekendHoldings_BS(2025)_Cleaned.csv" at bounding box center [74, 505] width 132 height 21
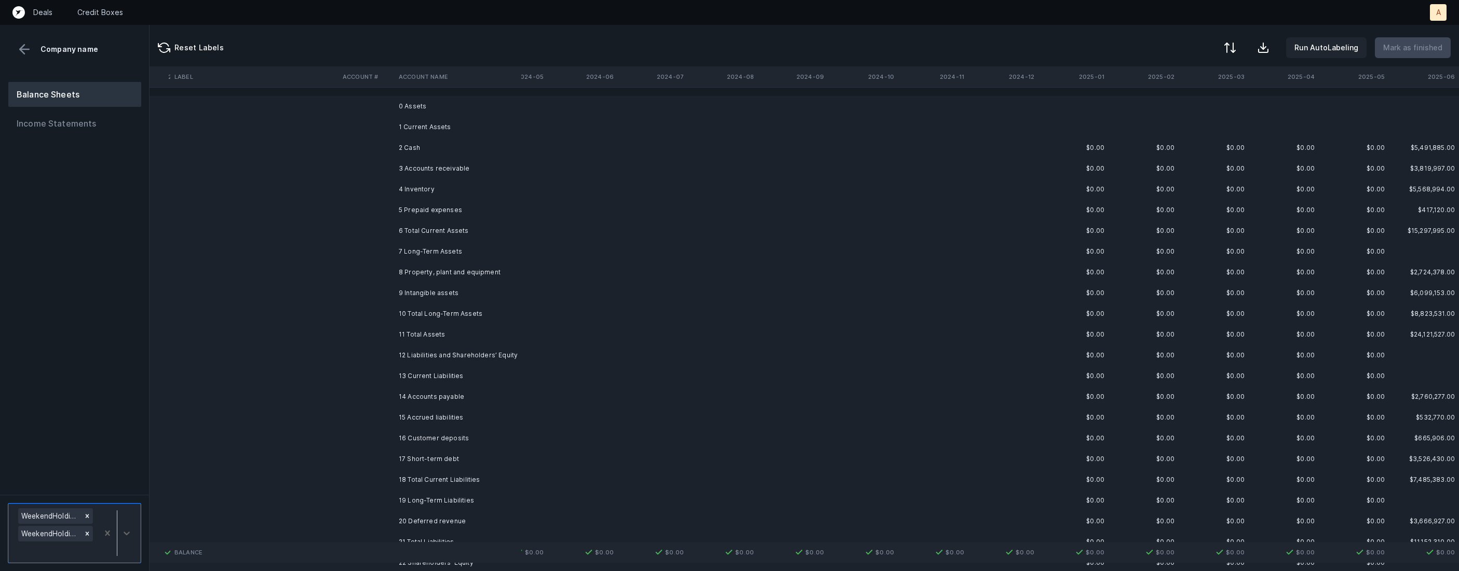
click at [421, 146] on td "2 Cash" at bounding box center [457, 148] width 127 height 21
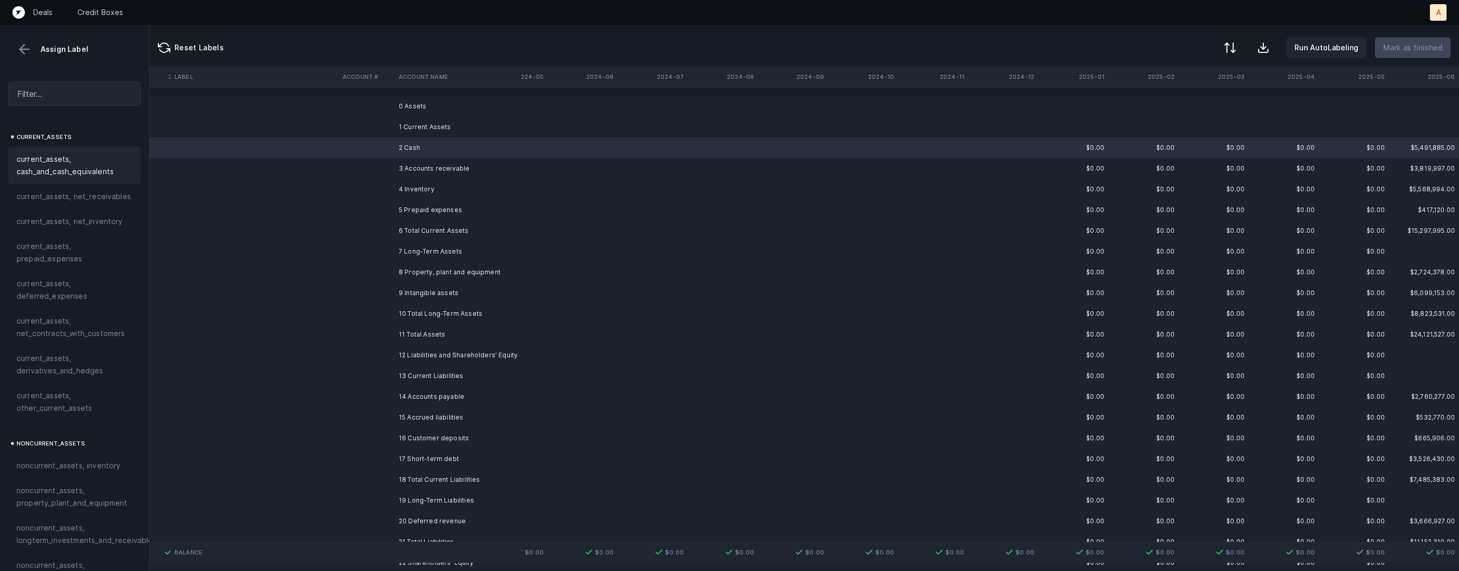
click at [63, 159] on span "current_assets, cash_and_cash_equivalents" at bounding box center [75, 165] width 116 height 25
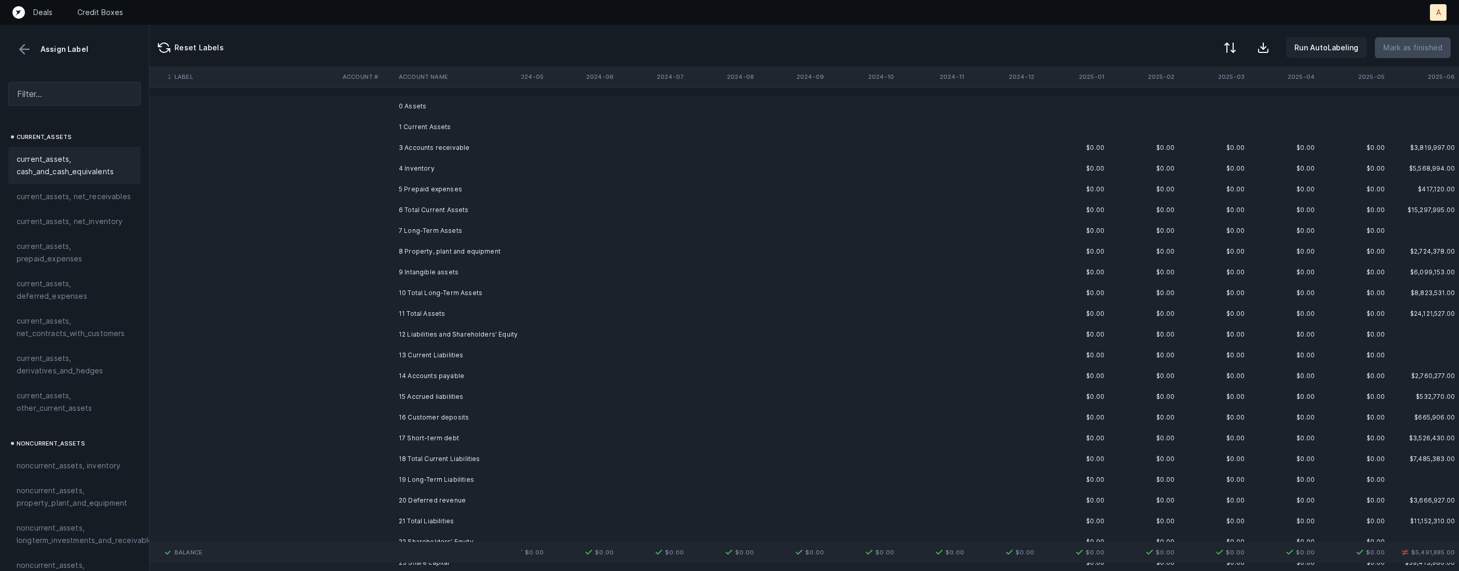
click at [452, 143] on td "3 Accounts receivable" at bounding box center [457, 148] width 127 height 21
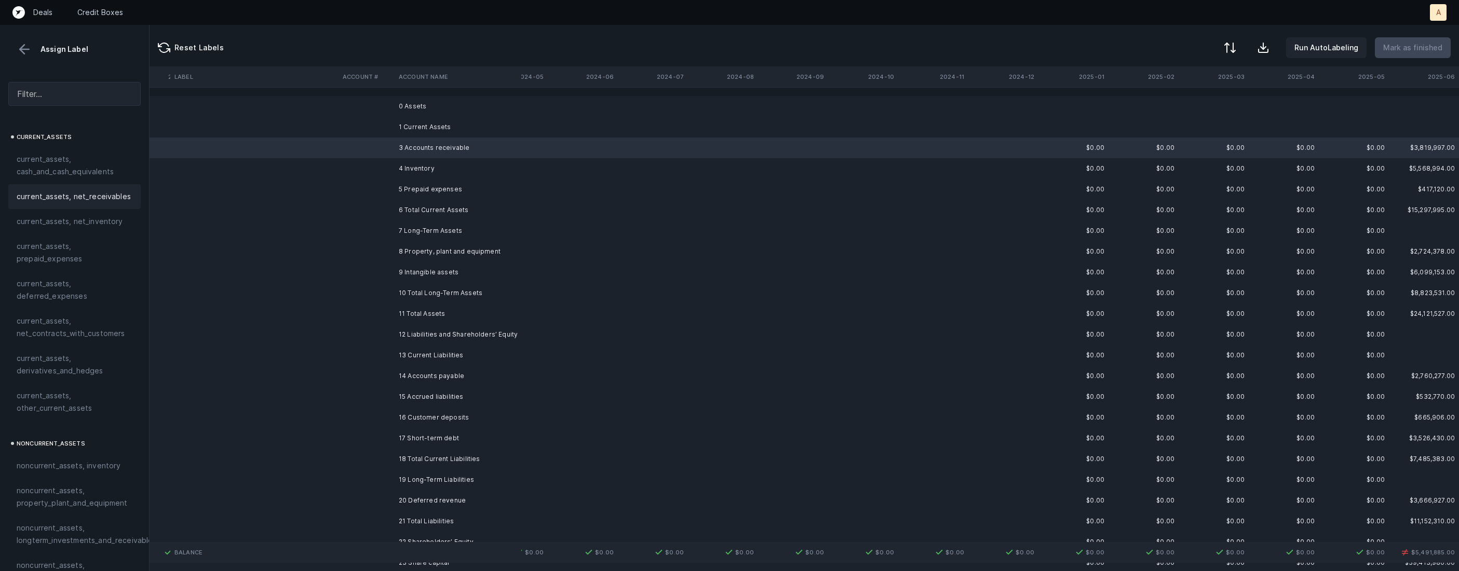
click at [95, 197] on span "current_assets, net_receivables" at bounding box center [74, 196] width 114 height 12
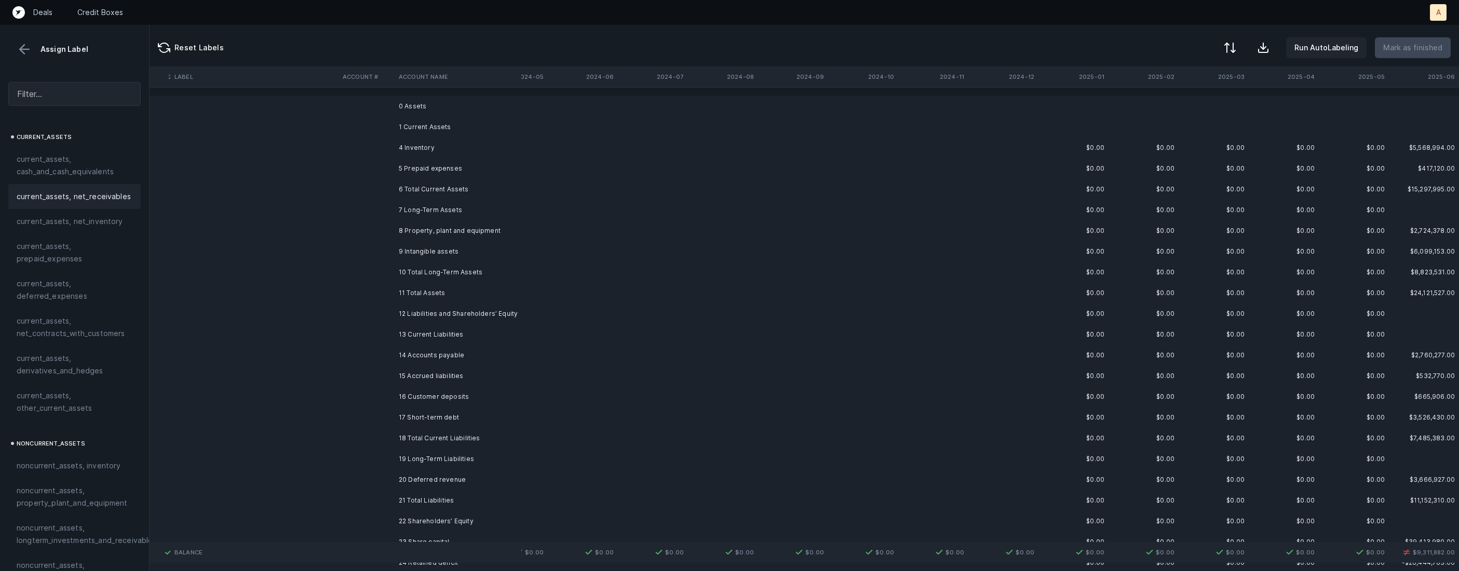
click at [429, 155] on td "4 Inventory" at bounding box center [457, 148] width 127 height 21
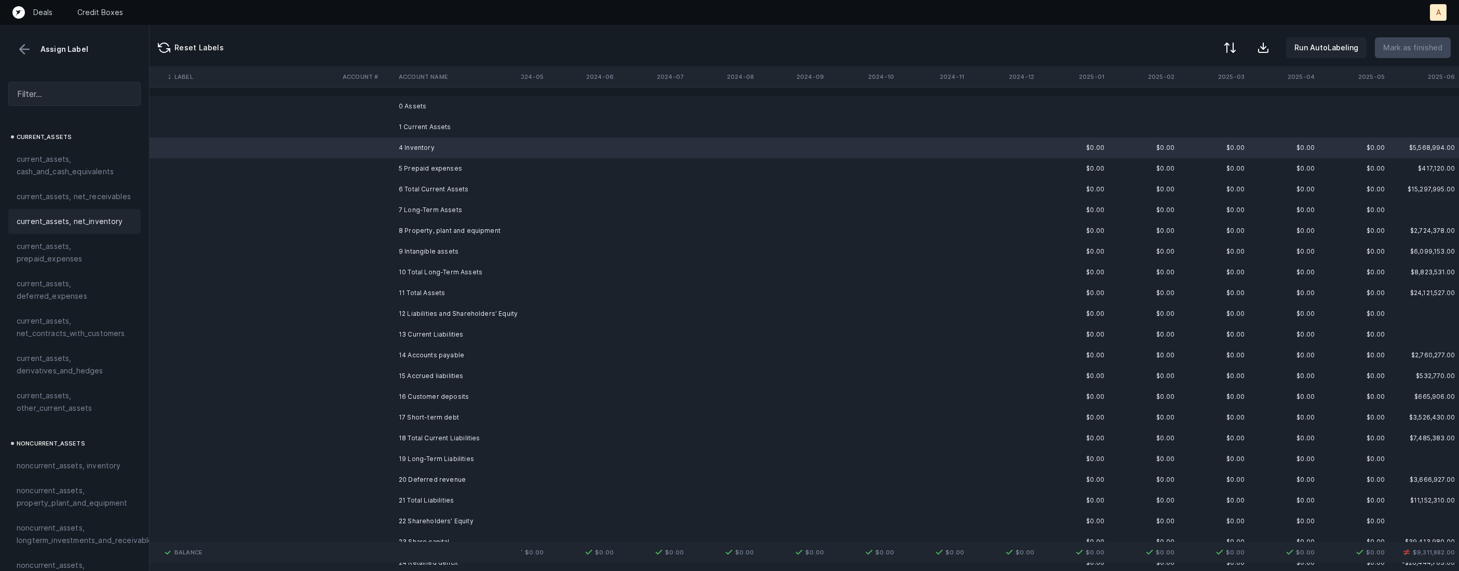
click at [100, 217] on span "current_assets, net_inventory" at bounding box center [70, 221] width 106 height 12
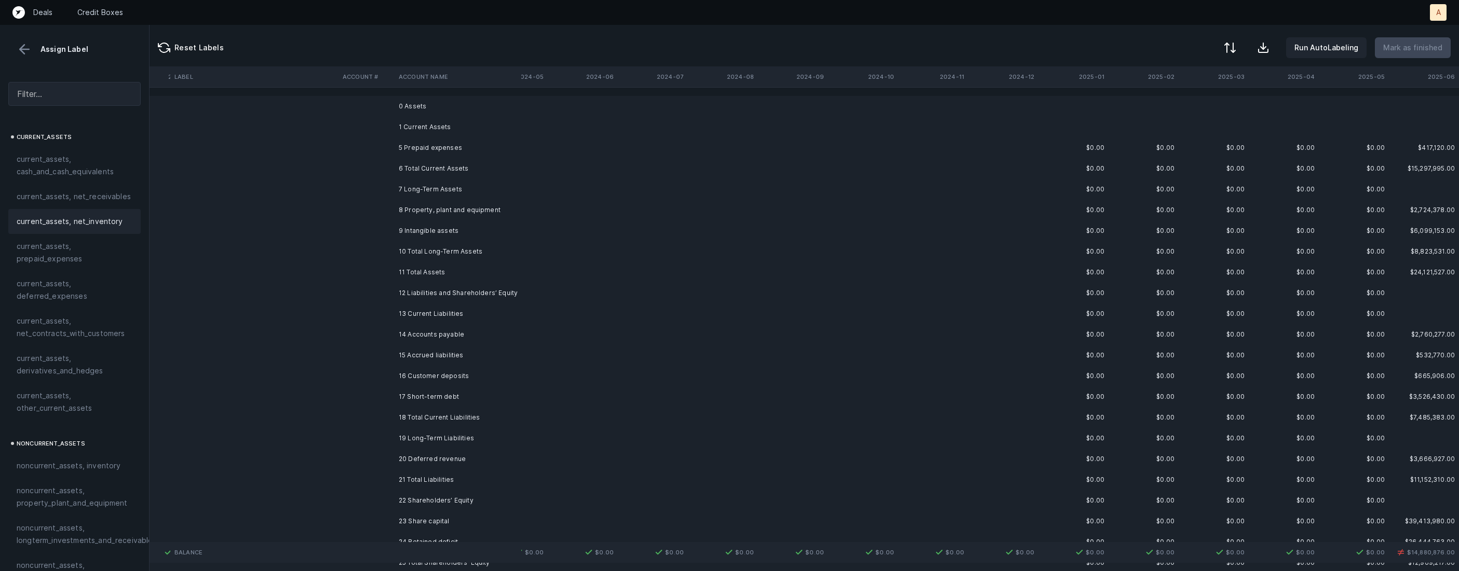
click at [780, 157] on td at bounding box center [793, 148] width 70 height 21
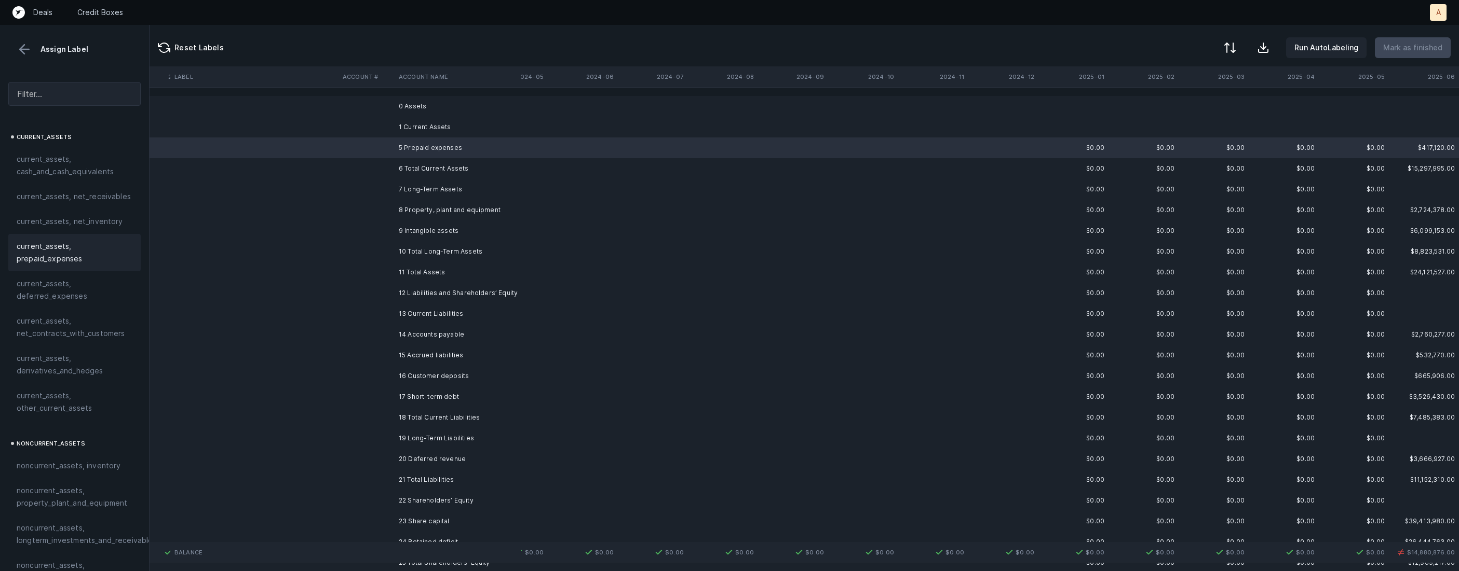
click at [60, 244] on span "current_assets, prepaid_expenses" at bounding box center [75, 252] width 116 height 25
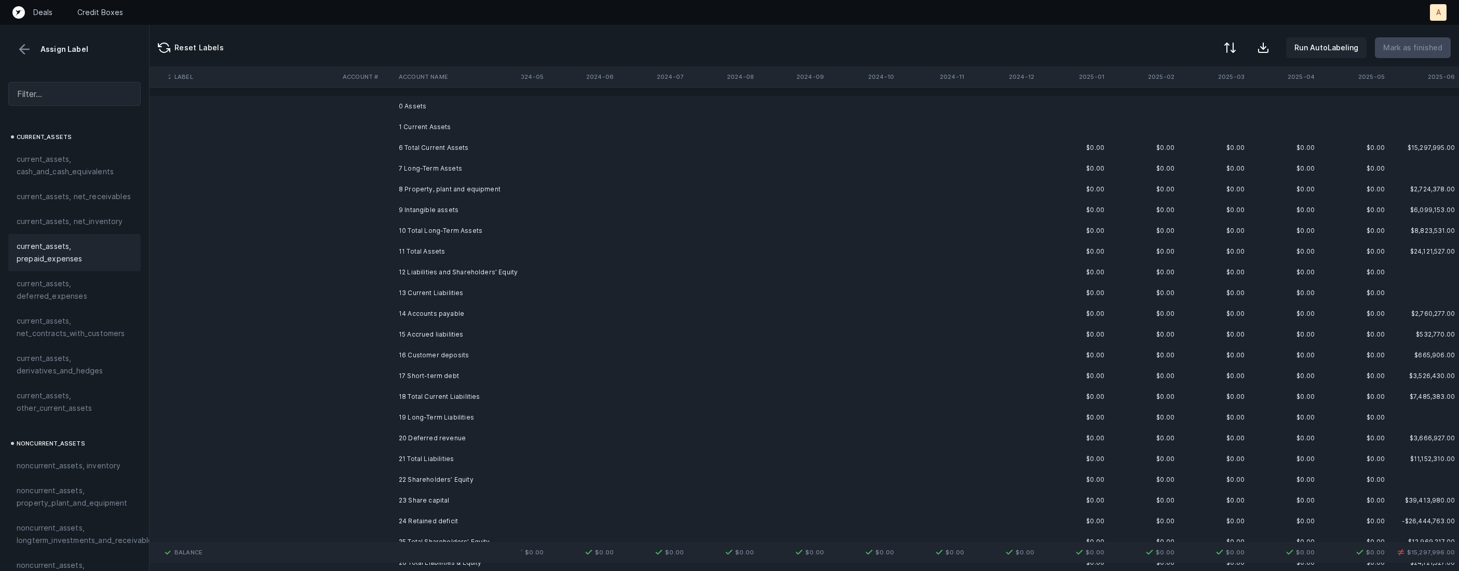
click at [447, 189] on td "8 Property, plant and equipment" at bounding box center [457, 189] width 127 height 21
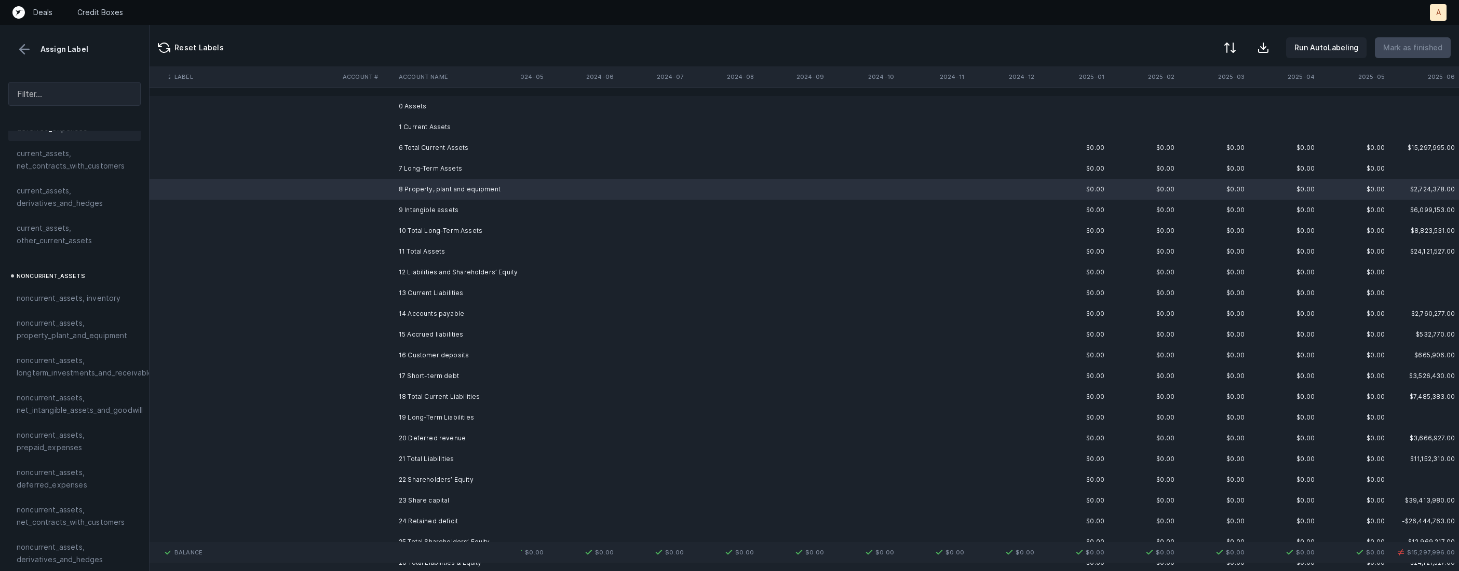
scroll to position [198, 0]
click at [78, 295] on span "noncurrent_assets, property_plant_and_equipment" at bounding box center [75, 299] width 116 height 25
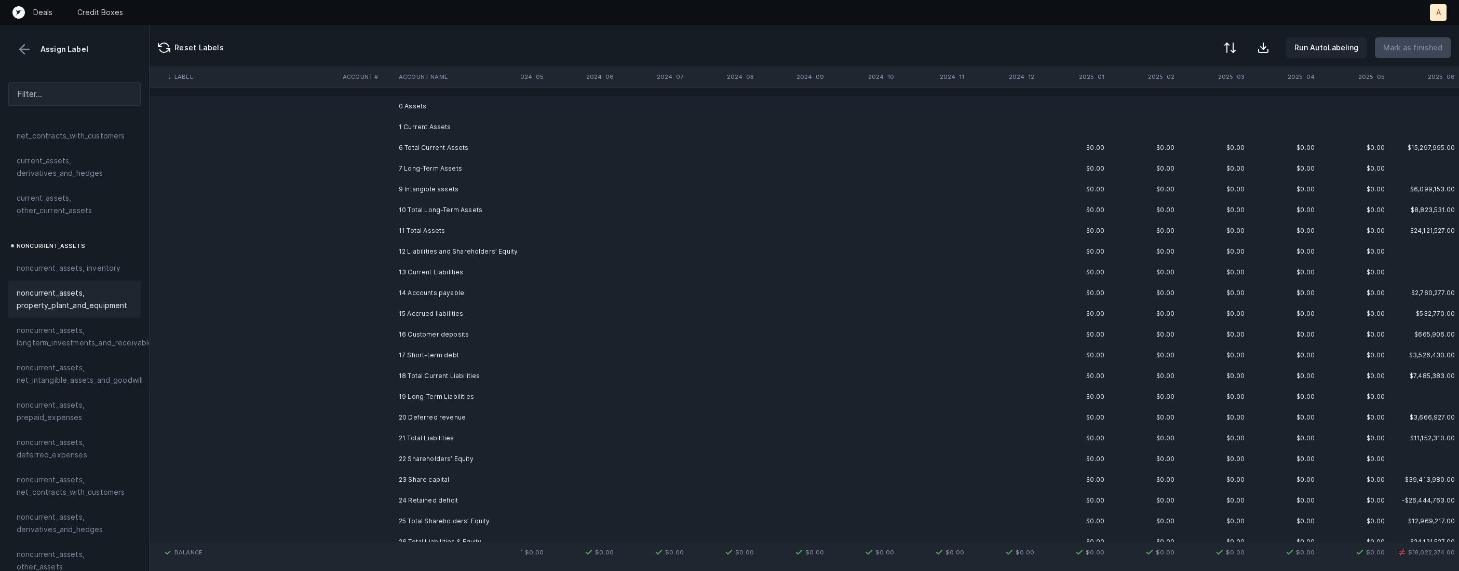
click at [425, 190] on td "9 Intangible assets" at bounding box center [457, 189] width 127 height 21
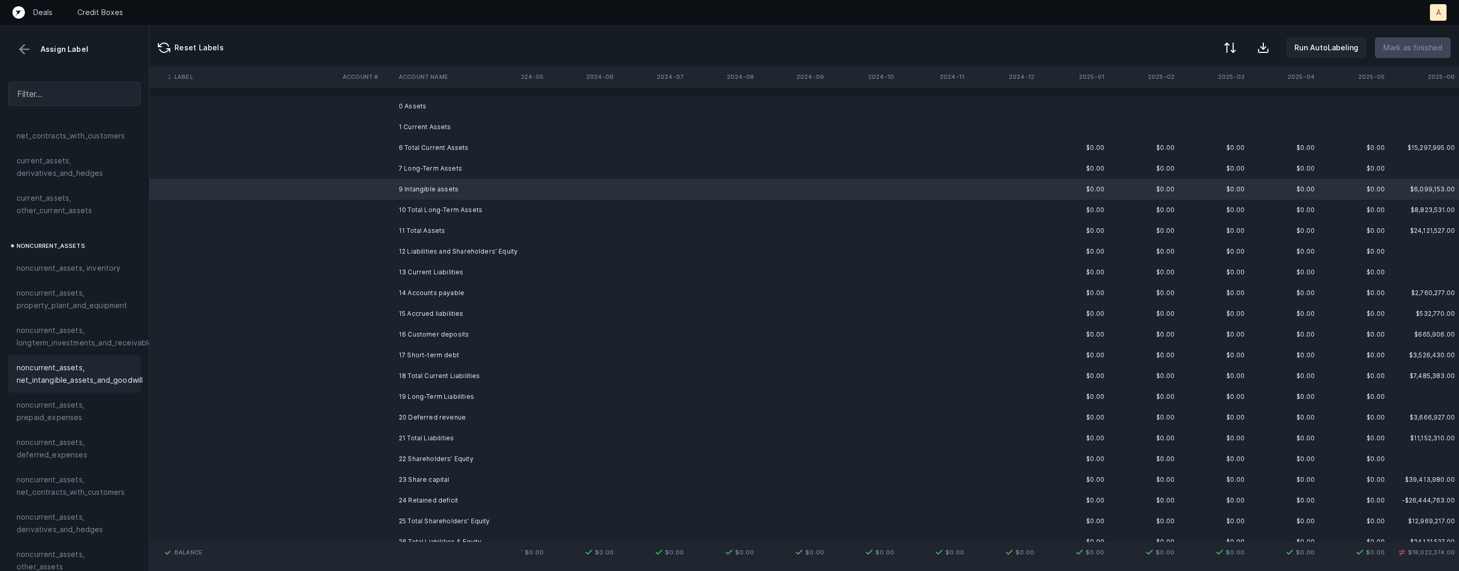
click at [84, 370] on span "noncurrent_assets, net_intangible_assets_and_goodwill" at bounding box center [80, 374] width 126 height 25
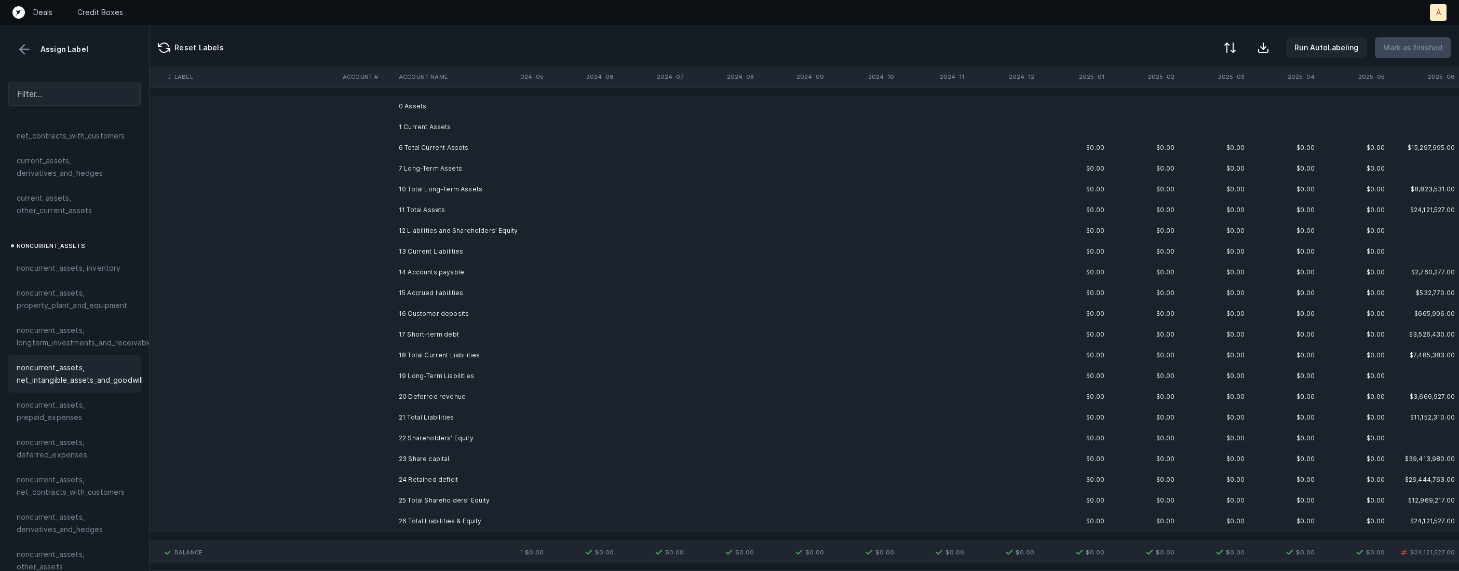
click at [508, 233] on td "12 Liabilities and Shareholders’ Equity" at bounding box center [457, 231] width 127 height 21
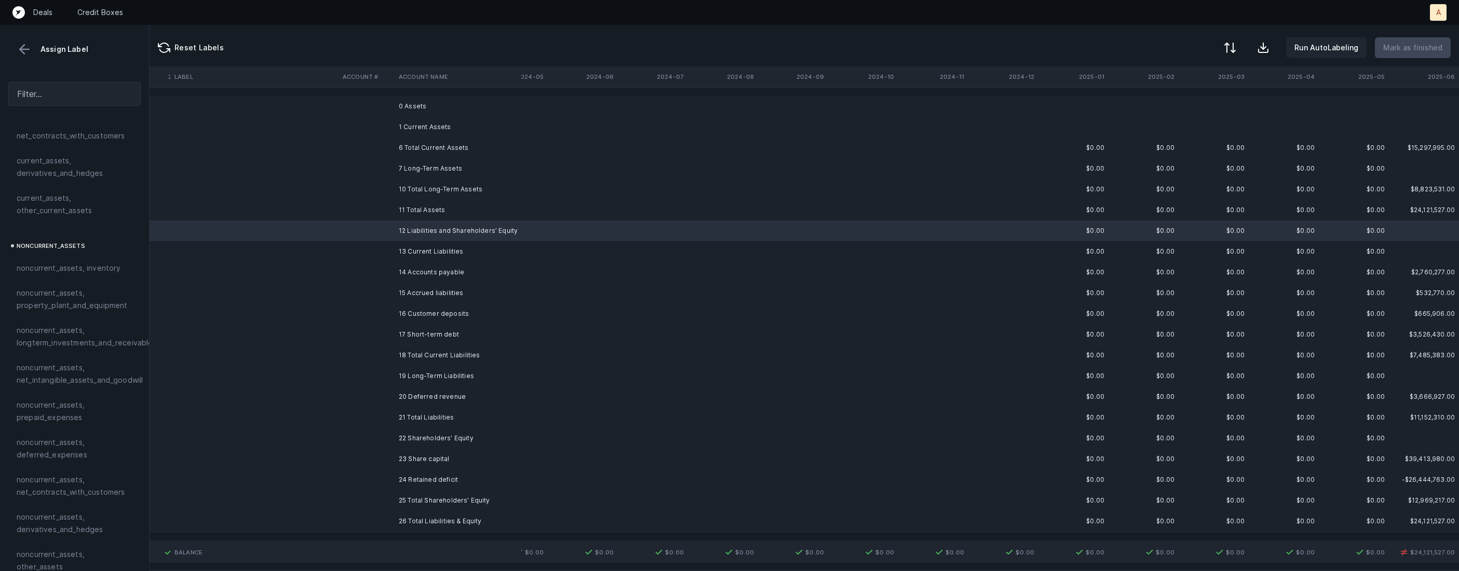
click at [484, 251] on td "13 Current Liabilities" at bounding box center [457, 251] width 127 height 21
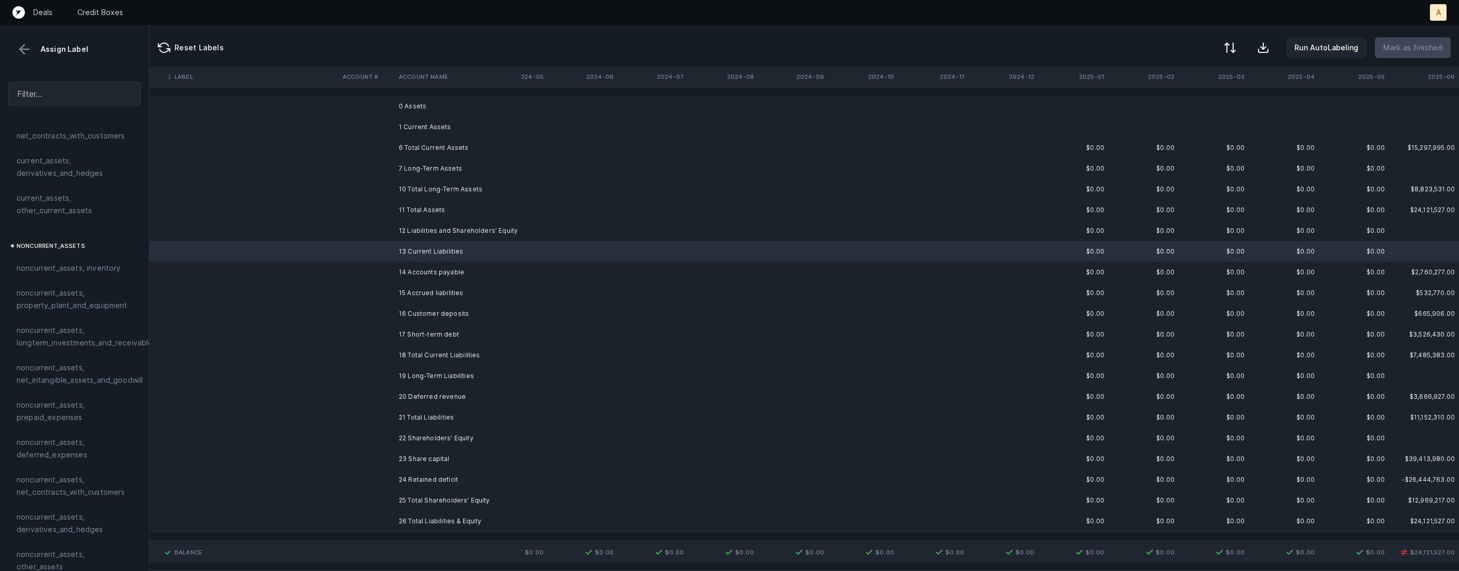
click at [454, 270] on td "14 Accounts payable" at bounding box center [457, 272] width 127 height 21
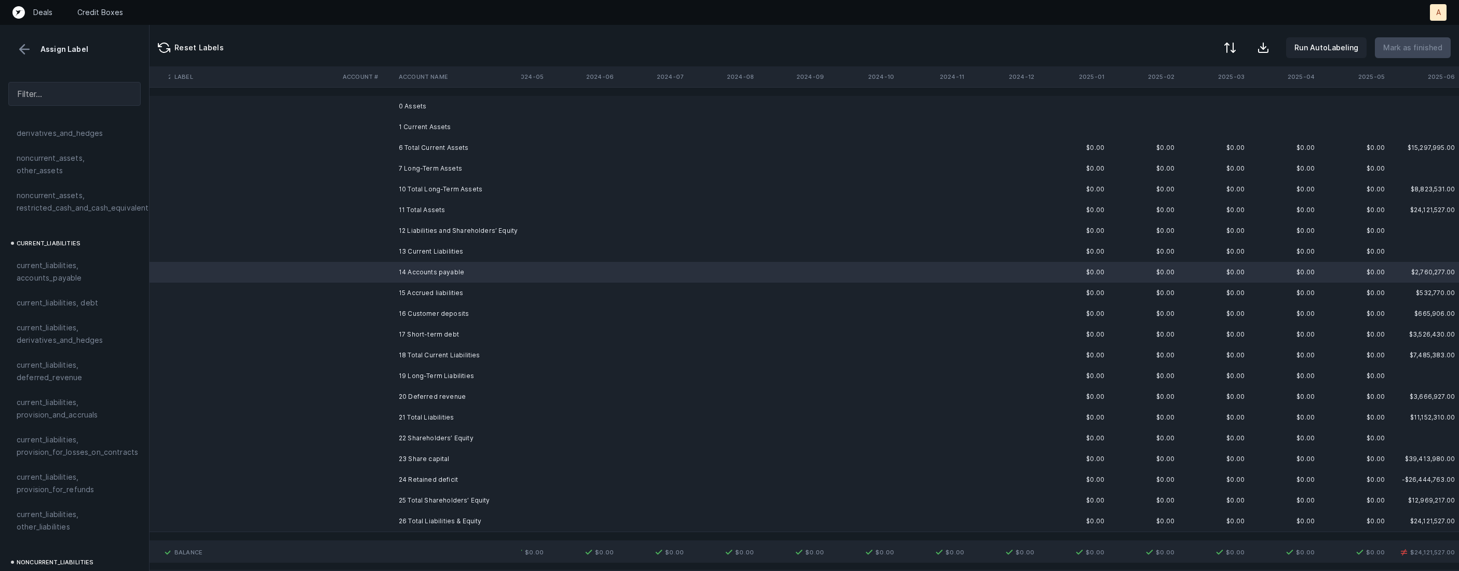
scroll to position [612, 0]
click at [84, 247] on span "current_liabilities, accounts_payable" at bounding box center [75, 253] width 116 height 25
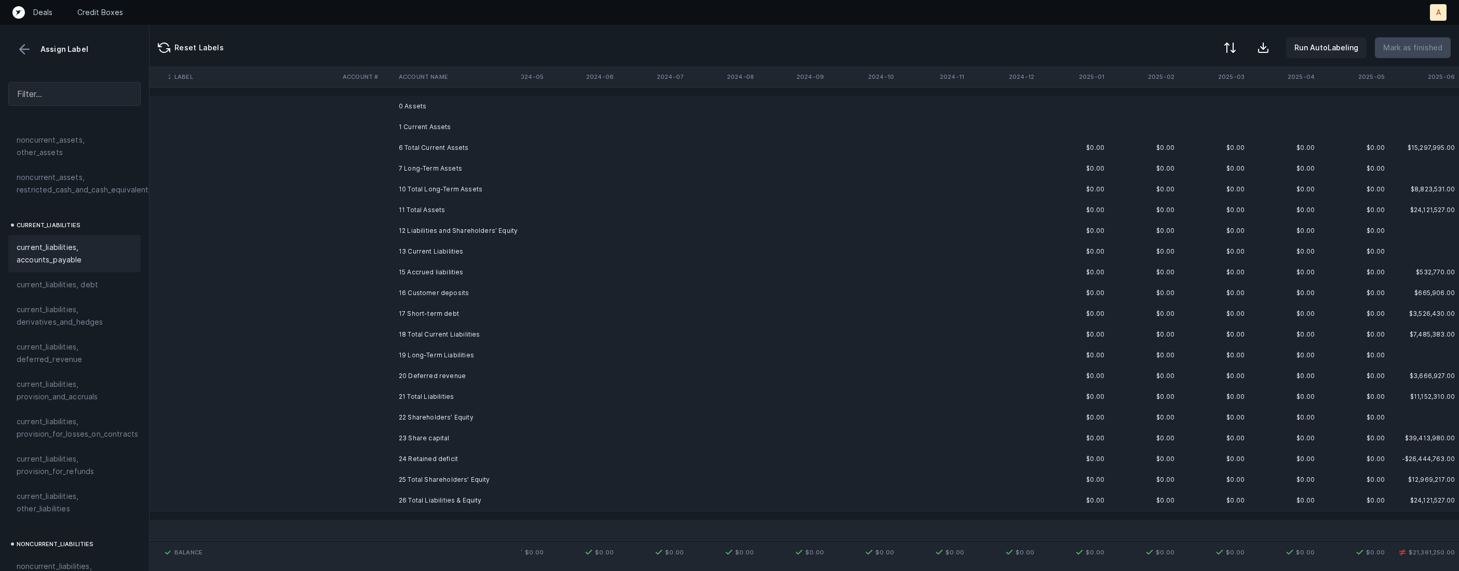
click at [411, 276] on td "15 Accrued liabilities" at bounding box center [457, 272] width 127 height 21
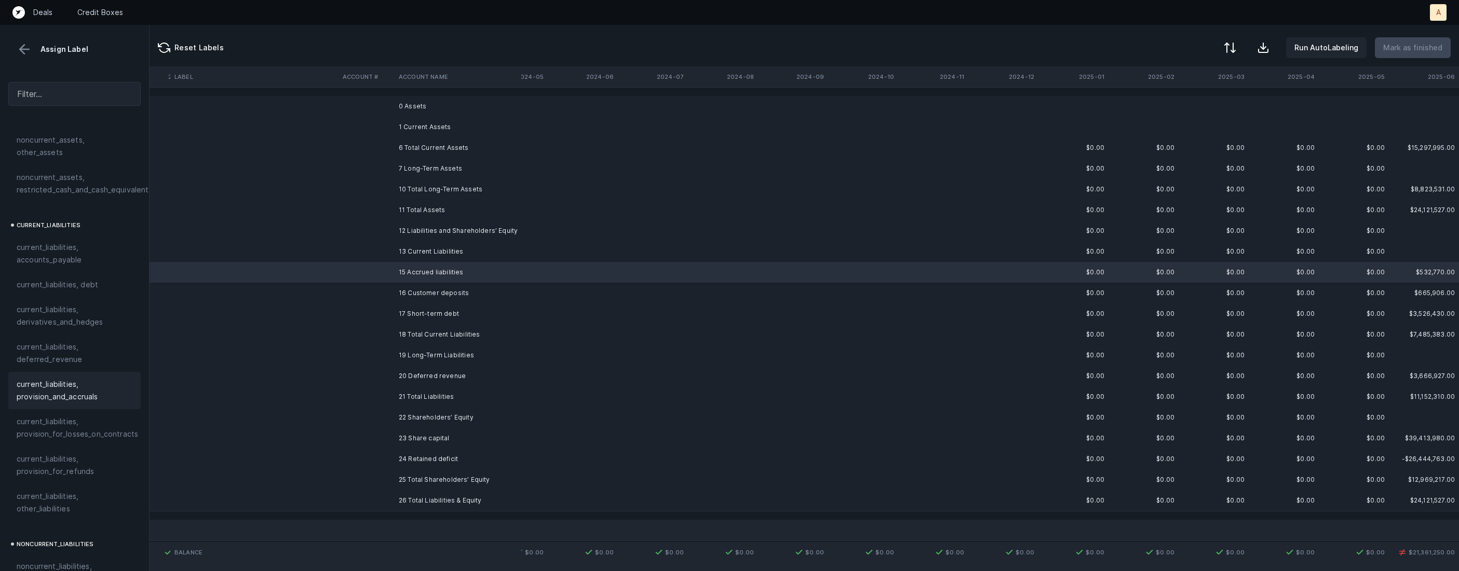
click at [74, 378] on span "current_liabilities, provision_and_accruals" at bounding box center [75, 390] width 116 height 25
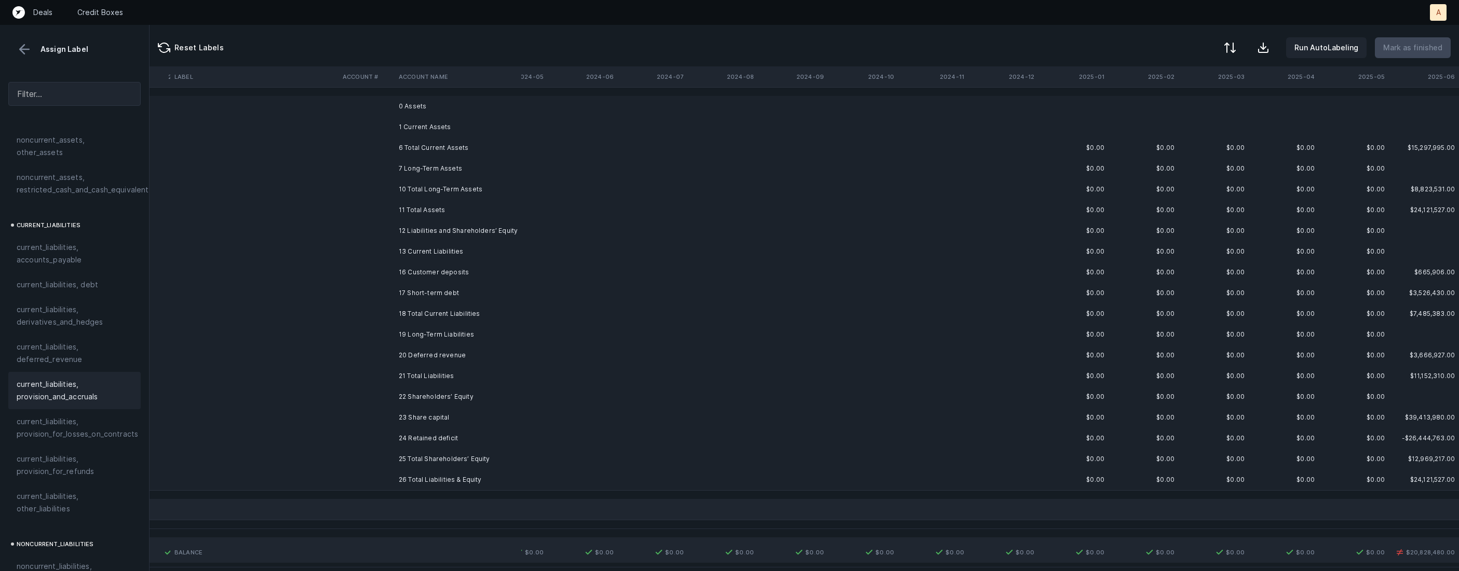
click at [428, 268] on td "16 Customer deposits" at bounding box center [457, 272] width 127 height 21
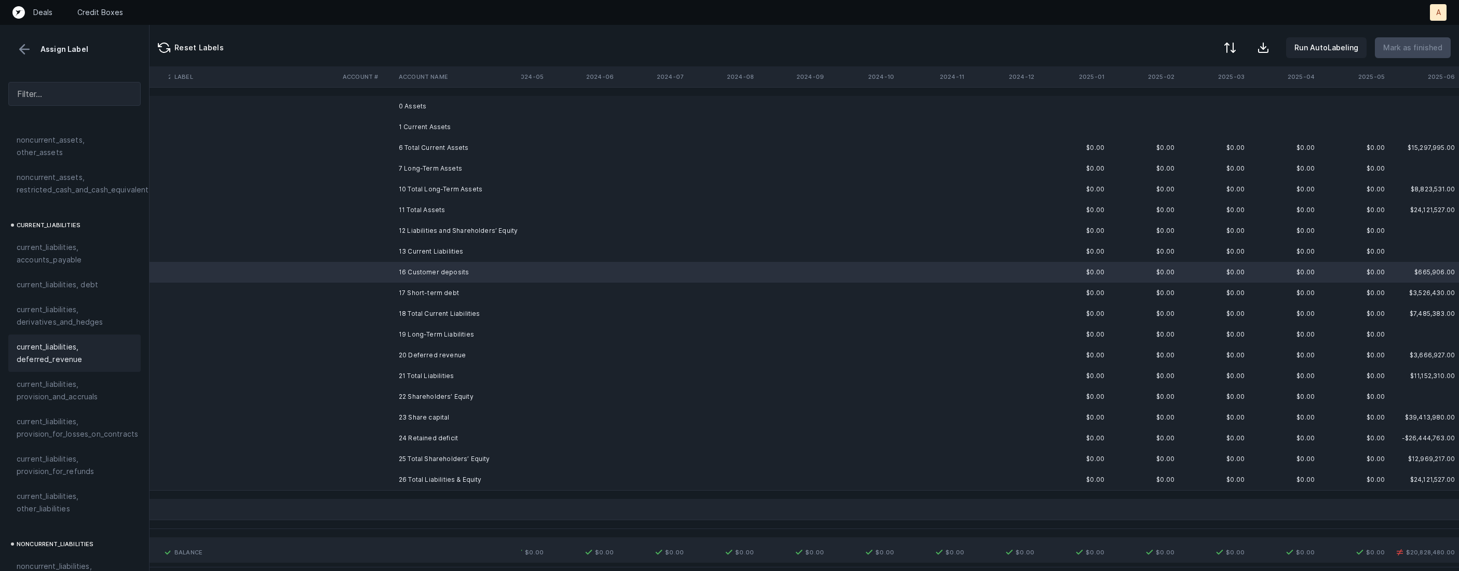
click at [84, 349] on span "current_liabilities, deferred_revenue" at bounding box center [75, 353] width 116 height 25
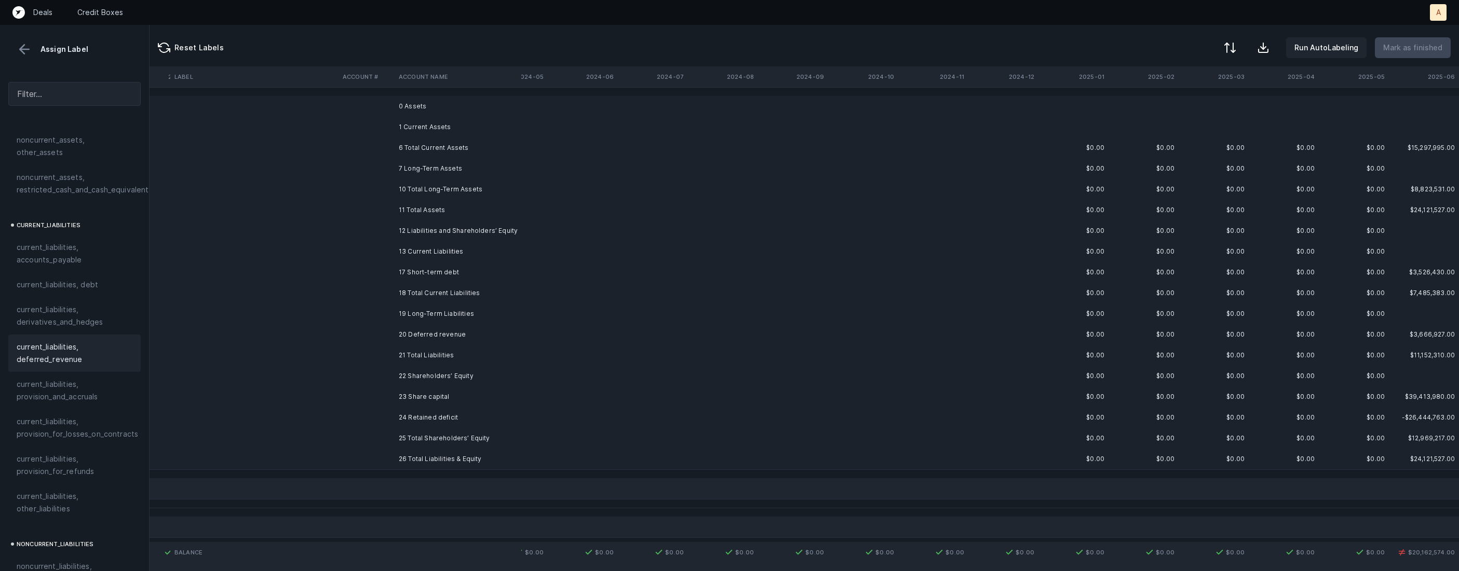
click at [440, 277] on td "17 Short-term debt" at bounding box center [457, 272] width 127 height 21
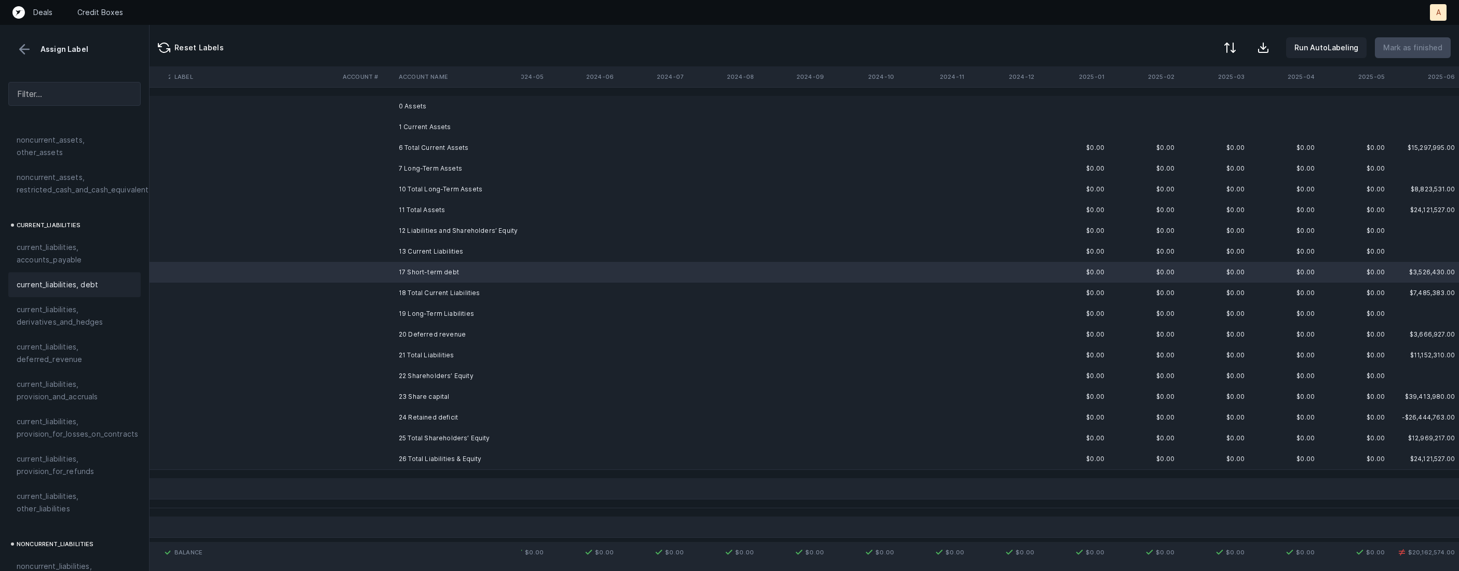
click at [73, 279] on span "current_liabilities, debt" at bounding box center [57, 285] width 81 height 12
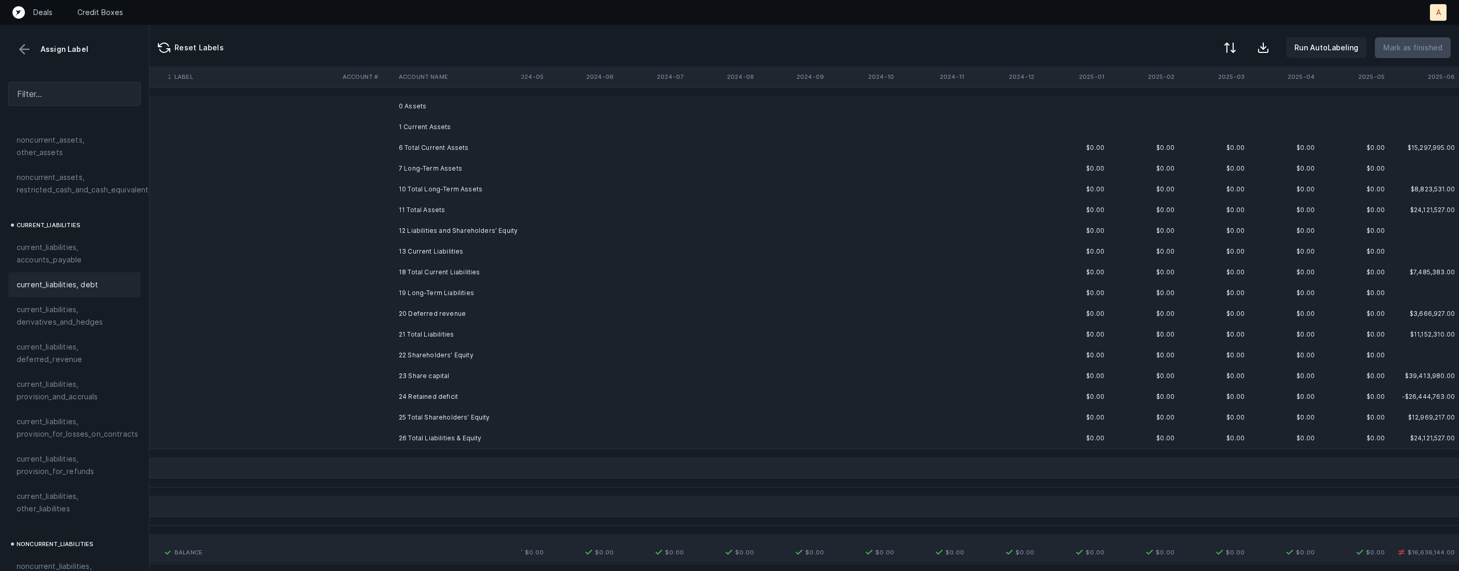
click at [413, 314] on td "20 Deferred revenue" at bounding box center [457, 314] width 127 height 21
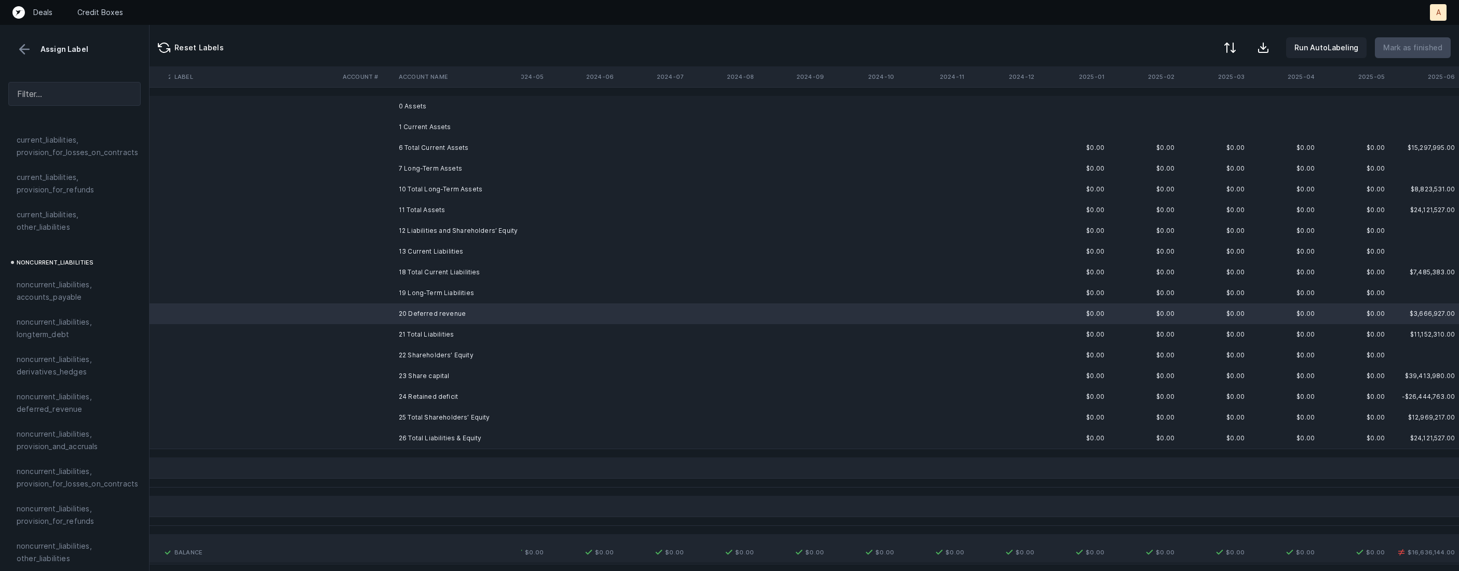
scroll to position [899, 0]
click at [51, 386] on span "noncurrent_liabilities, deferred_revenue" at bounding box center [75, 398] width 116 height 25
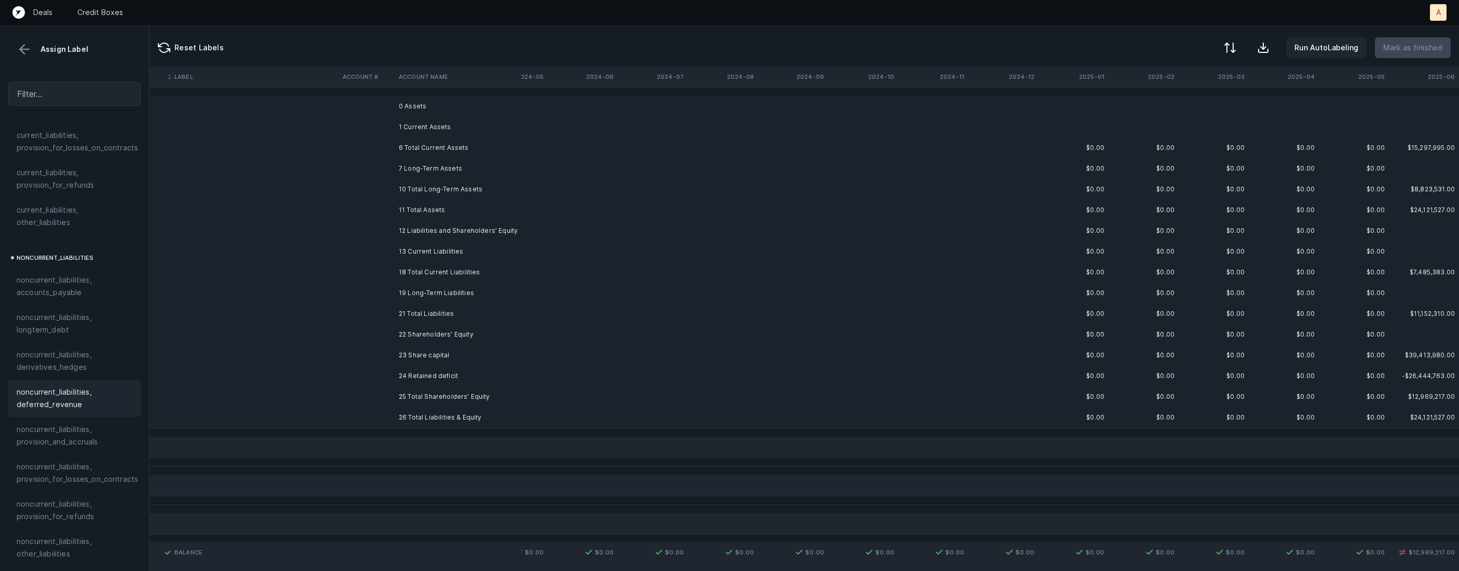
click at [393, 369] on td at bounding box center [366, 376] width 56 height 21
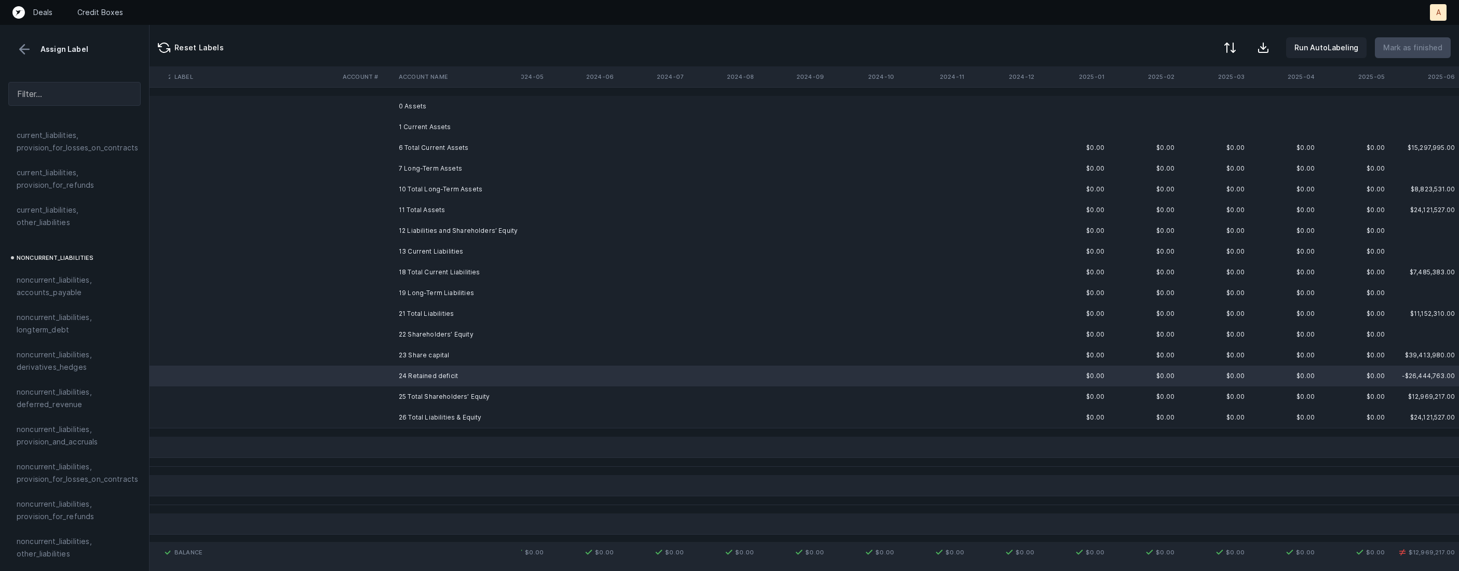
click at [400, 352] on td "23 Share capital" at bounding box center [457, 355] width 127 height 21
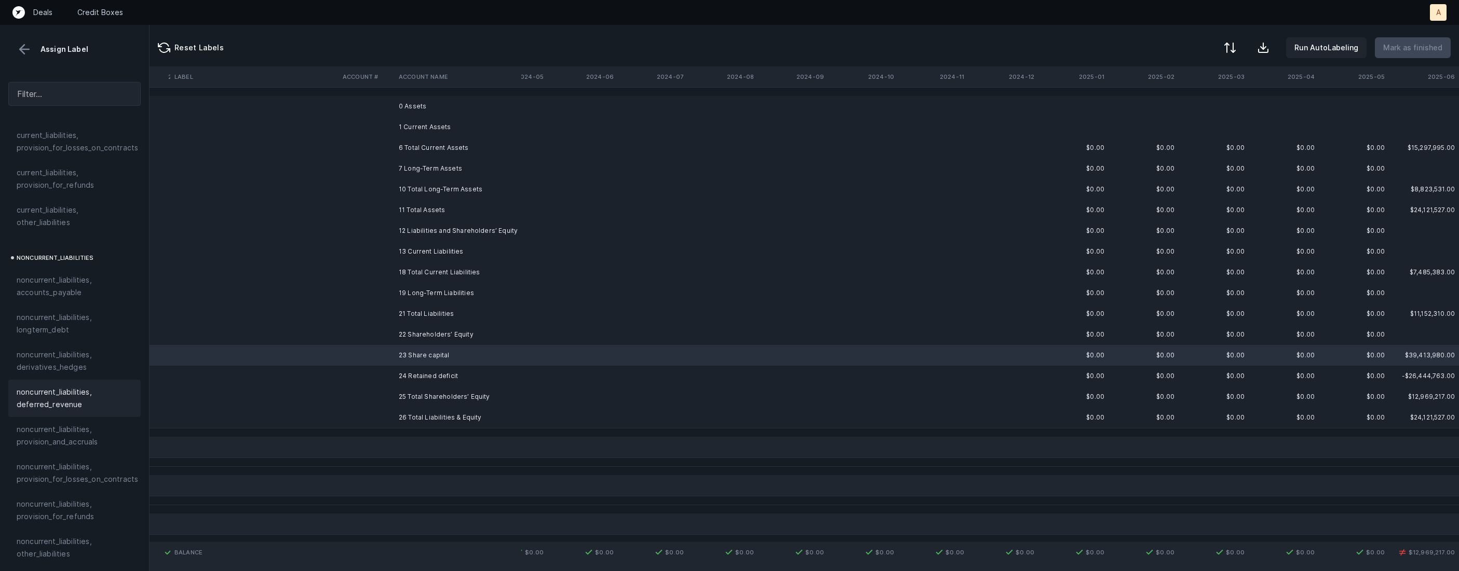
scroll to position [1107, 0]
click at [99, 398] on div "equity, paid_in_capital" at bounding box center [75, 404] width 116 height 12
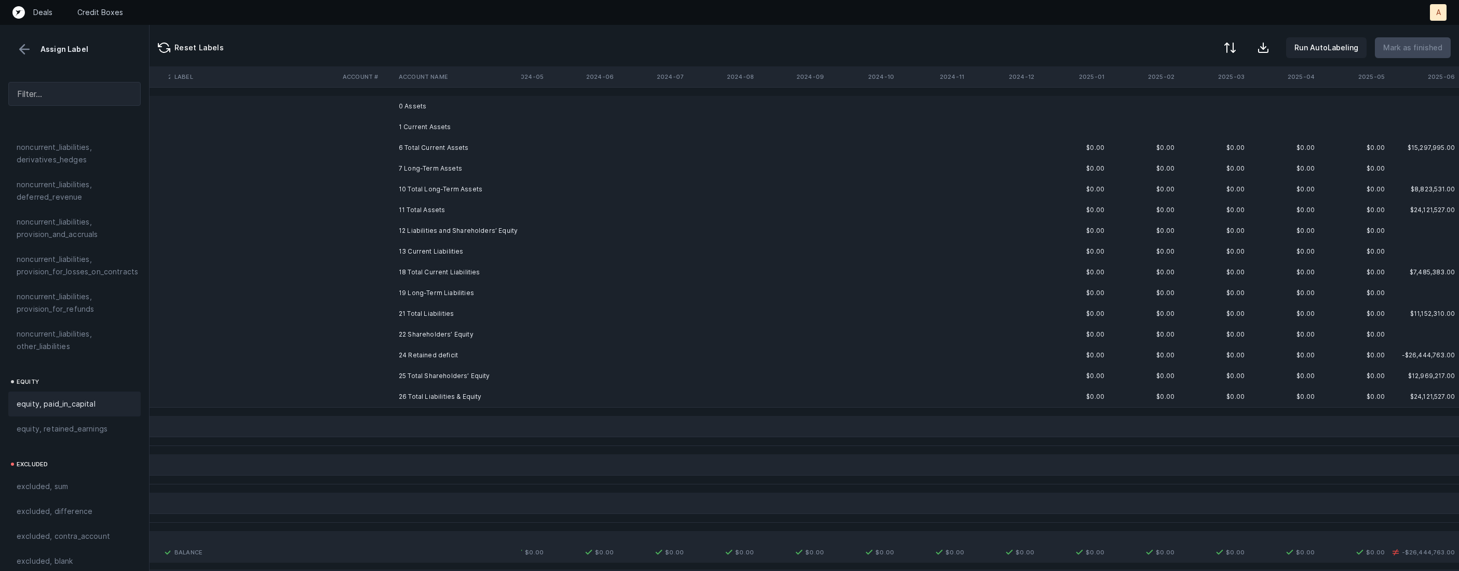
click at [413, 366] on td "25 Total Shareholders’ Equity" at bounding box center [457, 376] width 127 height 21
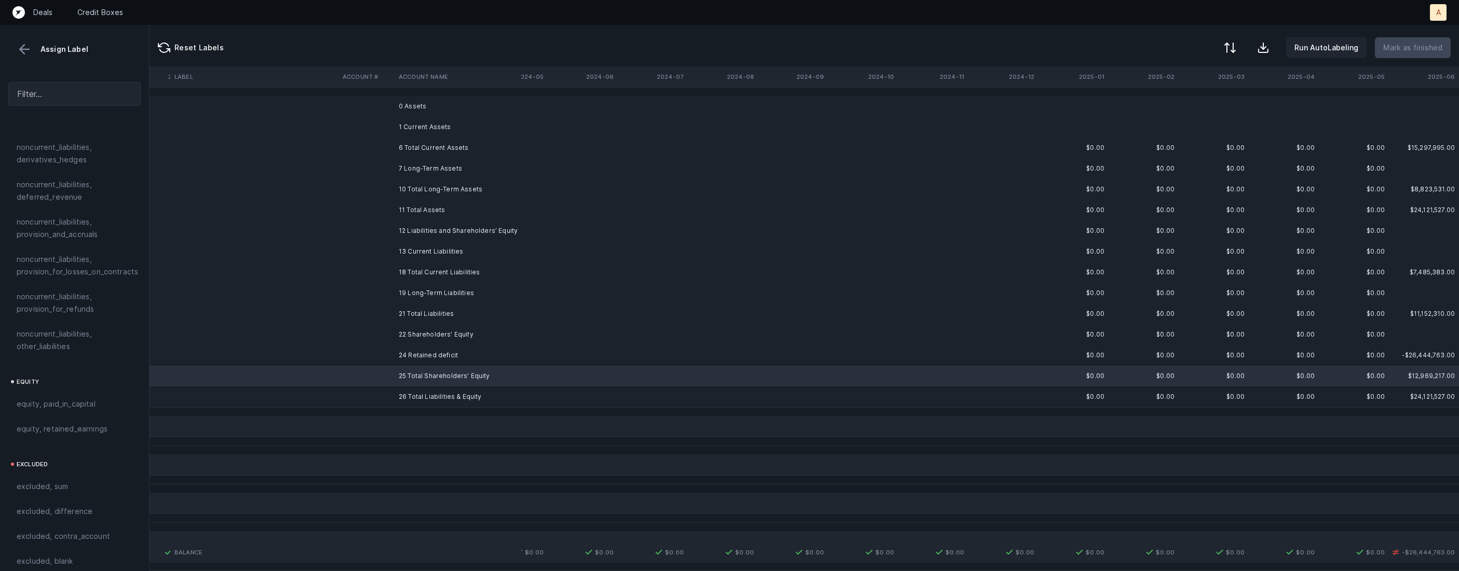
click at [424, 358] on td "24 Retained deficit" at bounding box center [457, 355] width 127 height 21
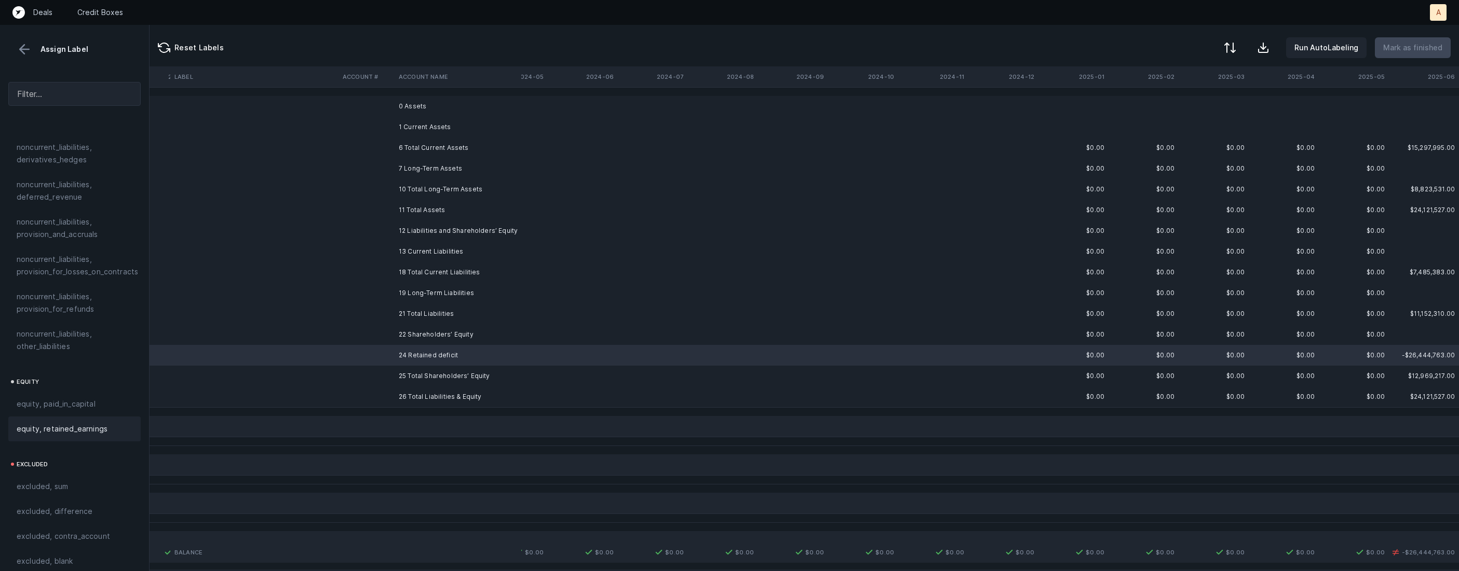
click at [73, 423] on span "equity, retained_earnings" at bounding box center [62, 429] width 91 height 12
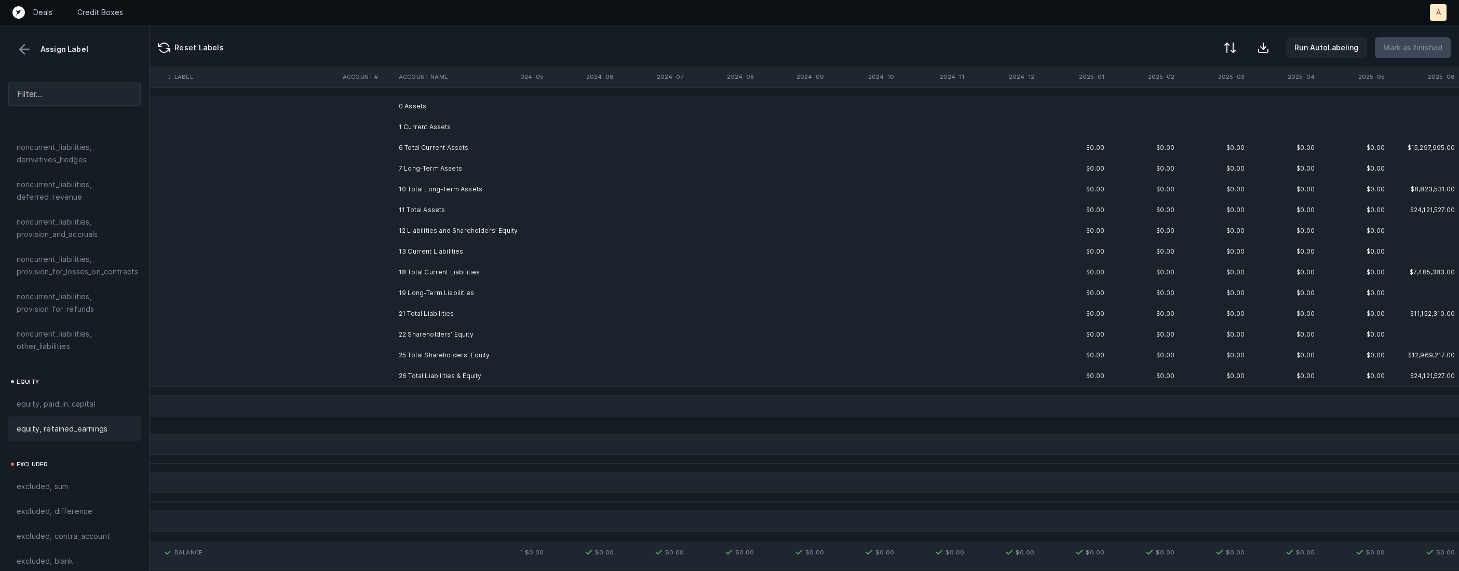
click at [425, 111] on td "0 Assets" at bounding box center [457, 106] width 127 height 21
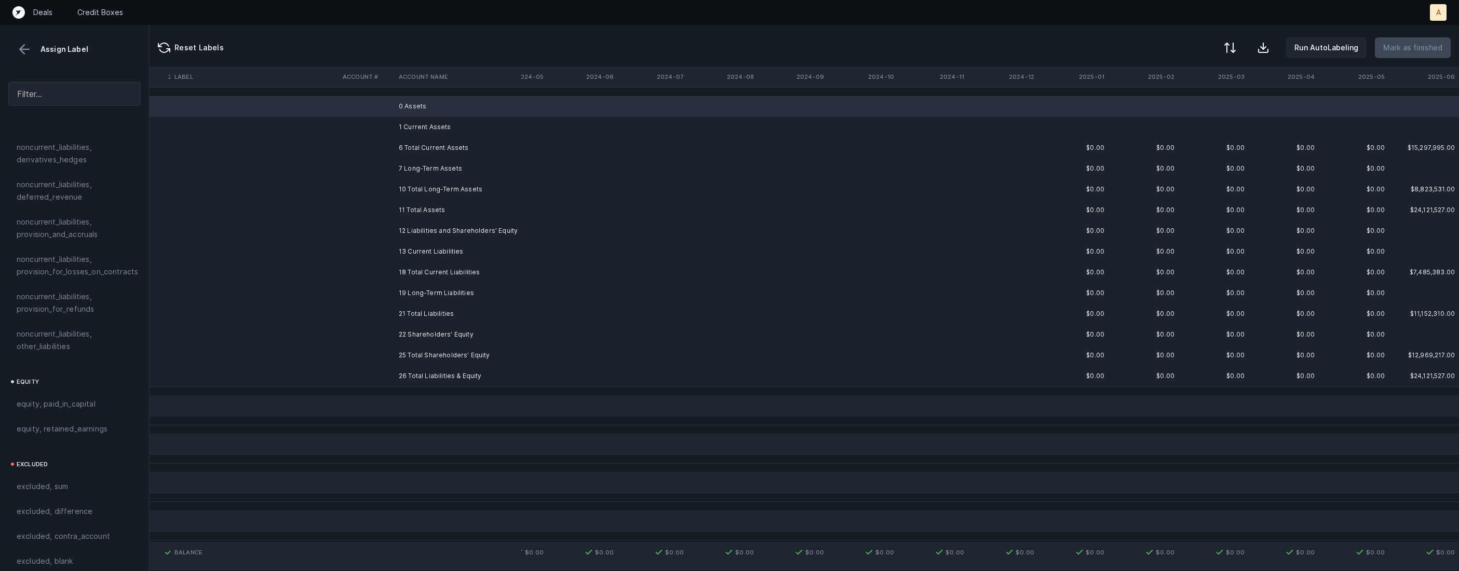
click at [416, 122] on td "1 Current Assets" at bounding box center [457, 127] width 127 height 21
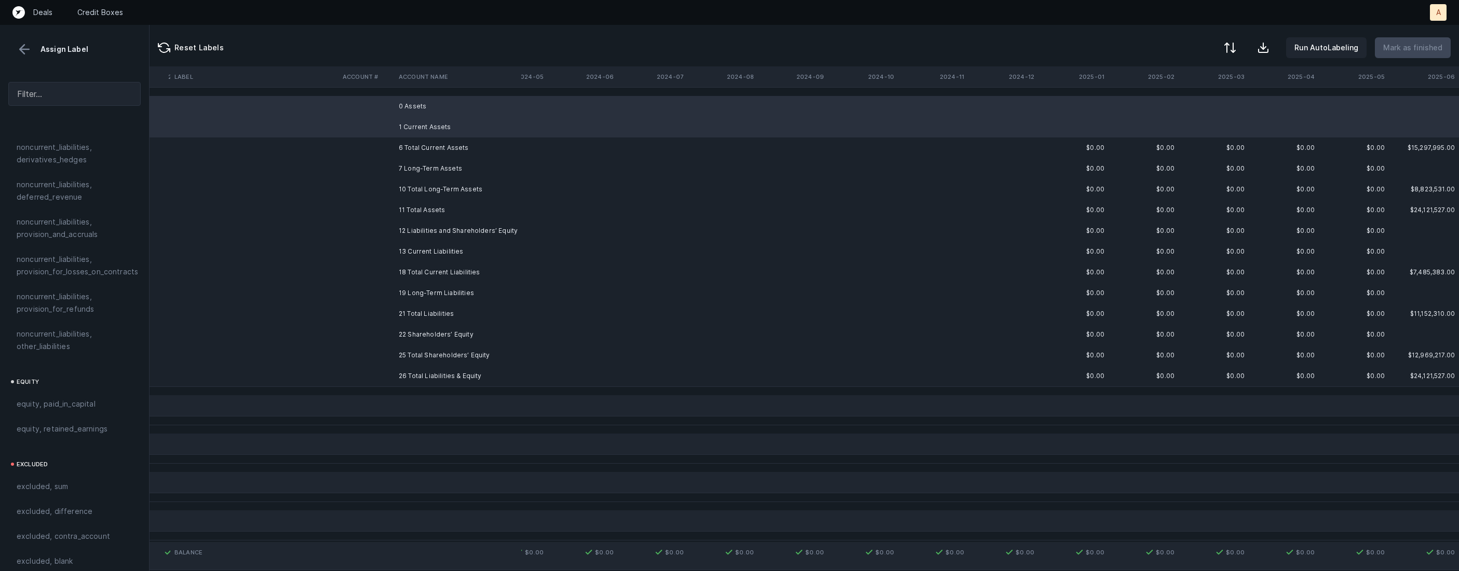
click at [432, 166] on td "7 Long-Term Assets" at bounding box center [457, 168] width 127 height 21
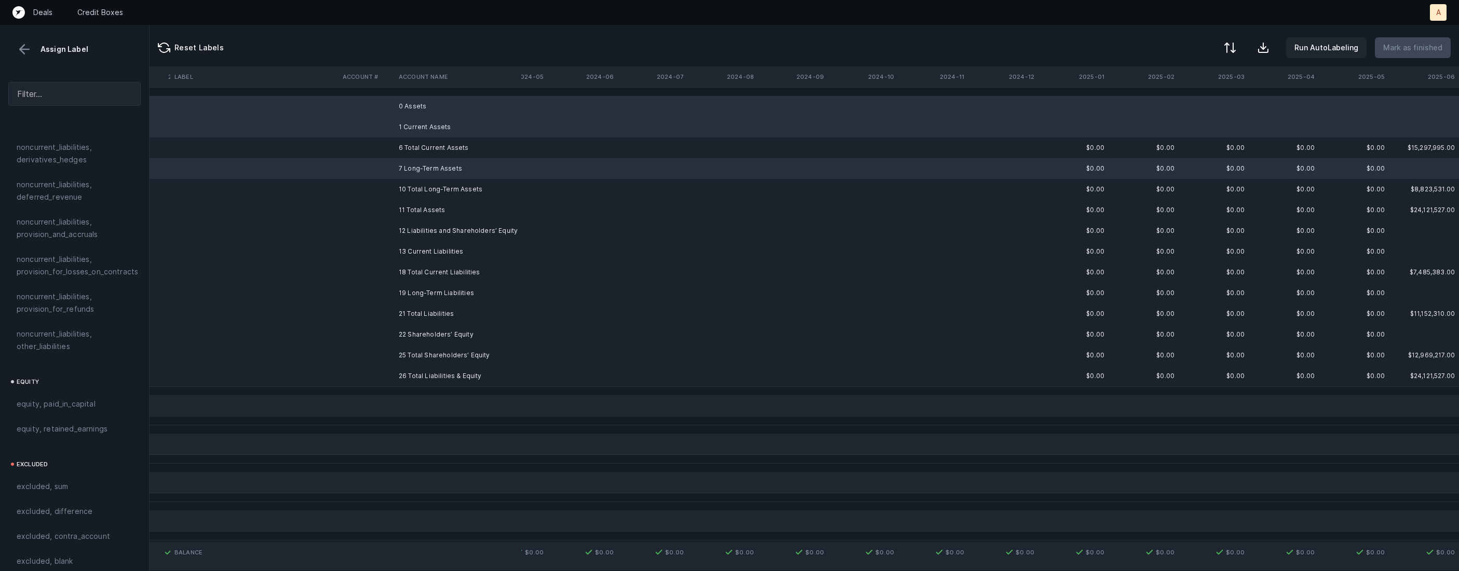
click at [421, 231] on td "12 Liabilities and Shareholders’ Equity" at bounding box center [457, 231] width 127 height 21
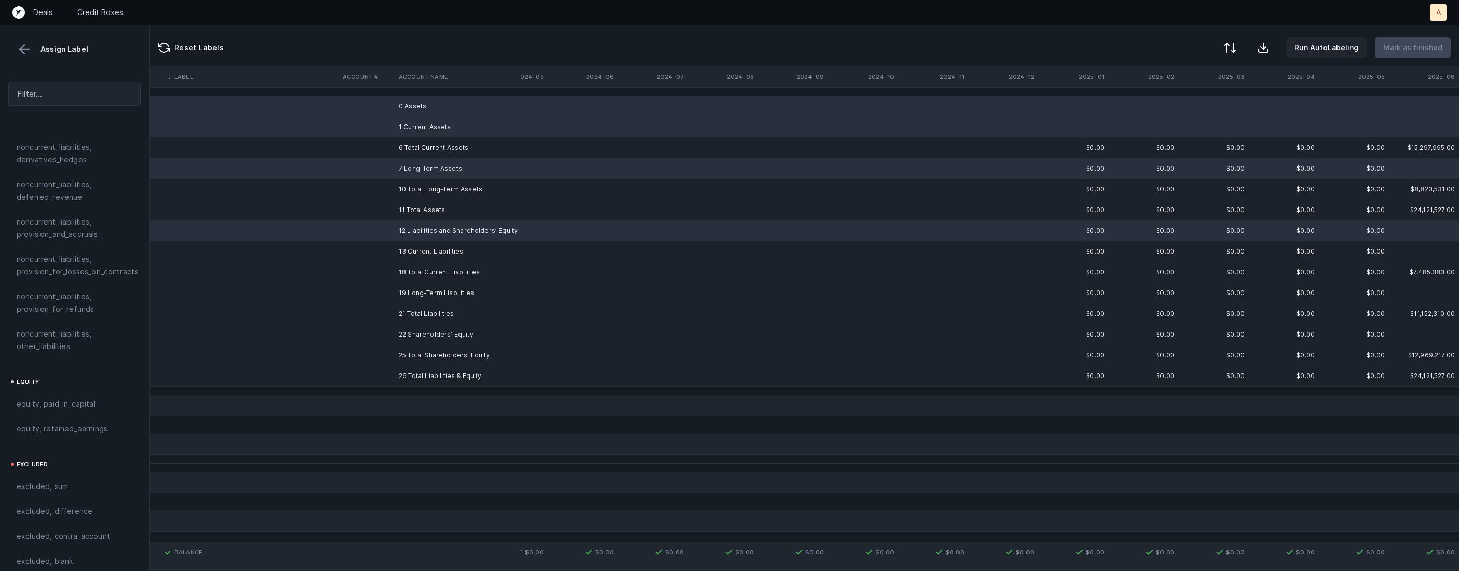
click at [417, 244] on td "13 Current Liabilities" at bounding box center [457, 251] width 127 height 21
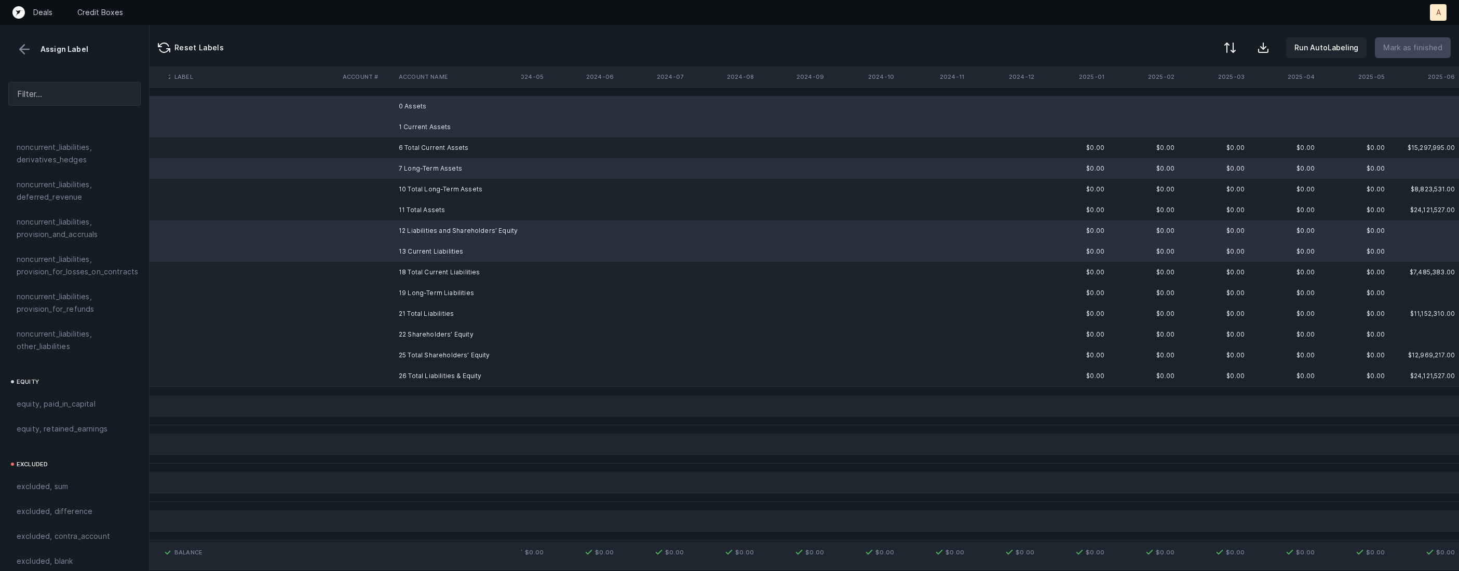
click at [423, 294] on td "19 Long-Term Liabilities" at bounding box center [457, 293] width 127 height 21
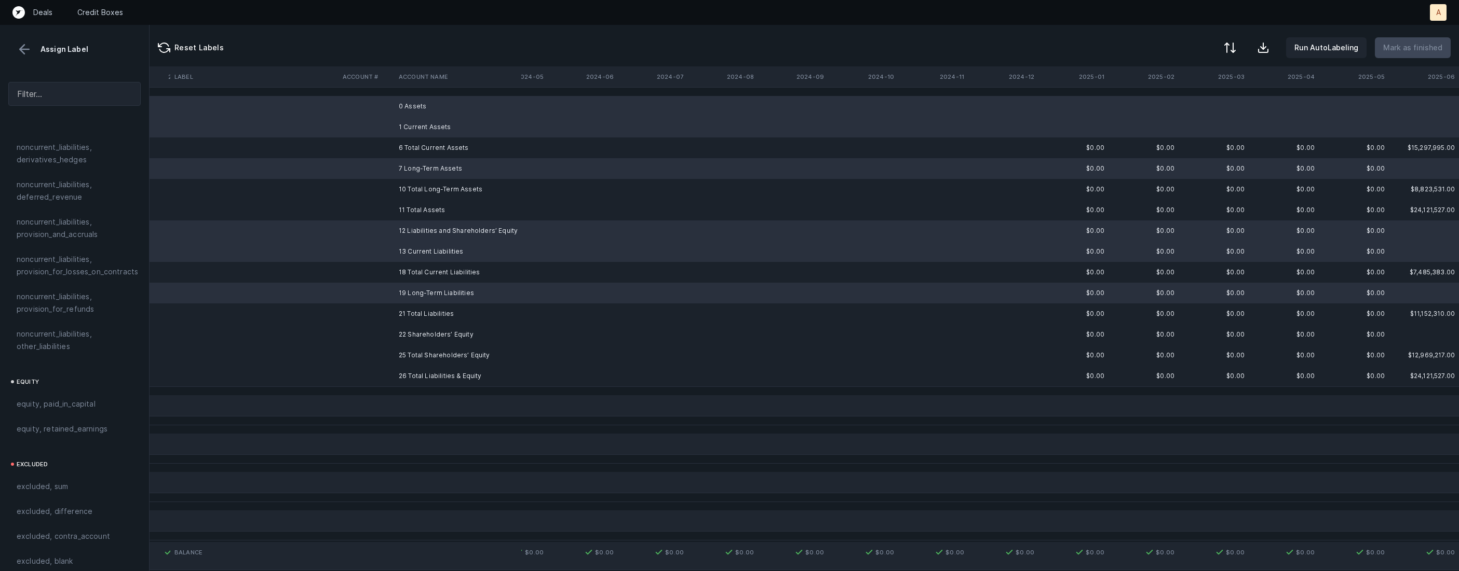
click at [416, 328] on td "22 Shareholders’ Equity" at bounding box center [457, 334] width 127 height 21
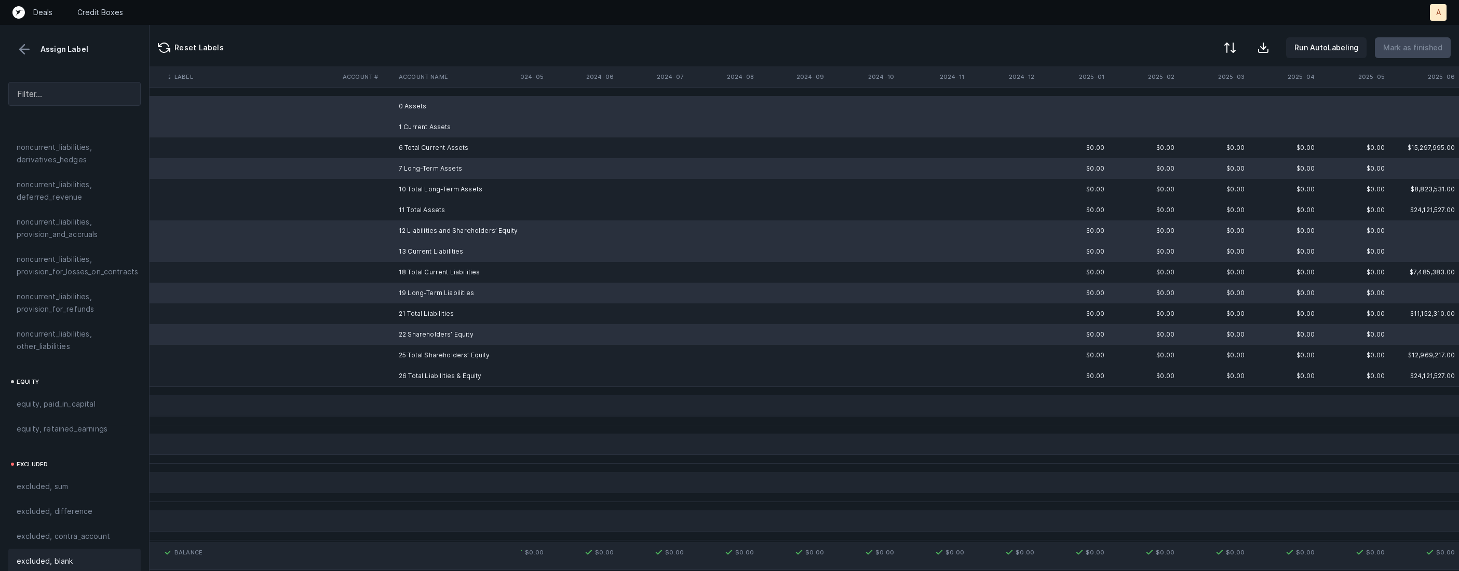
click at [64, 555] on span "excluded, blank" at bounding box center [45, 561] width 56 height 12
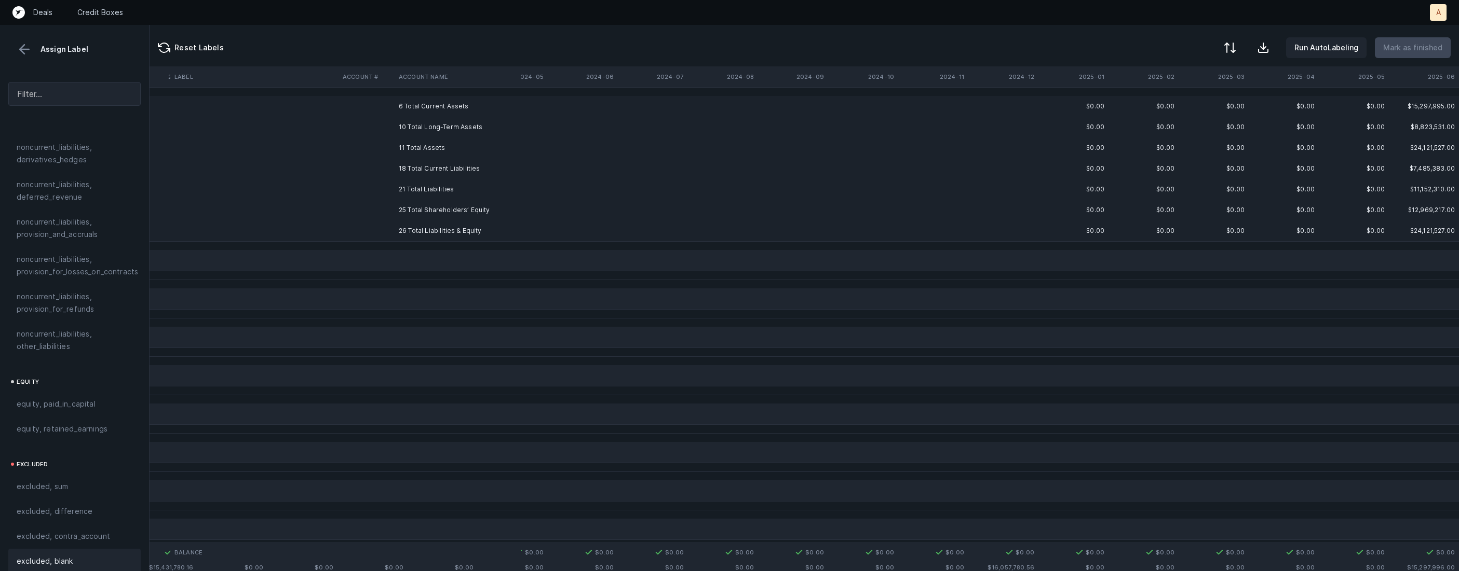
click at [458, 102] on td "6 Total Current Assets" at bounding box center [457, 106] width 127 height 21
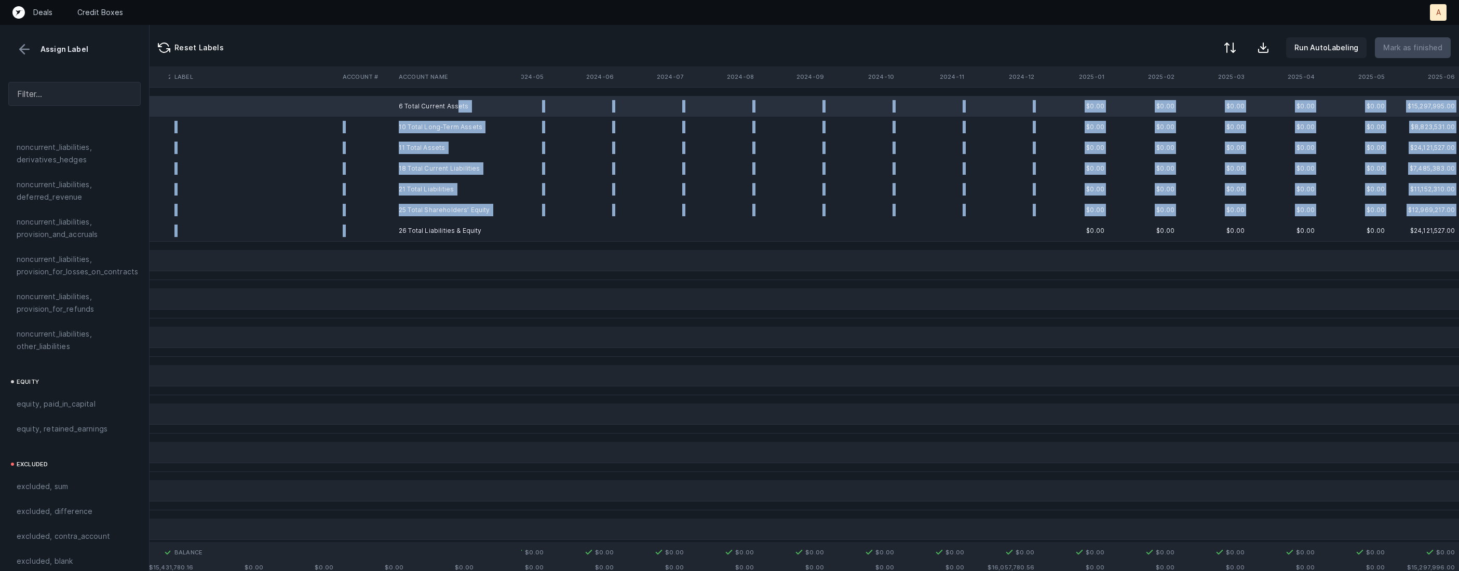
click at [435, 225] on td "26 Total Liabilities & Equity" at bounding box center [457, 231] width 127 height 21
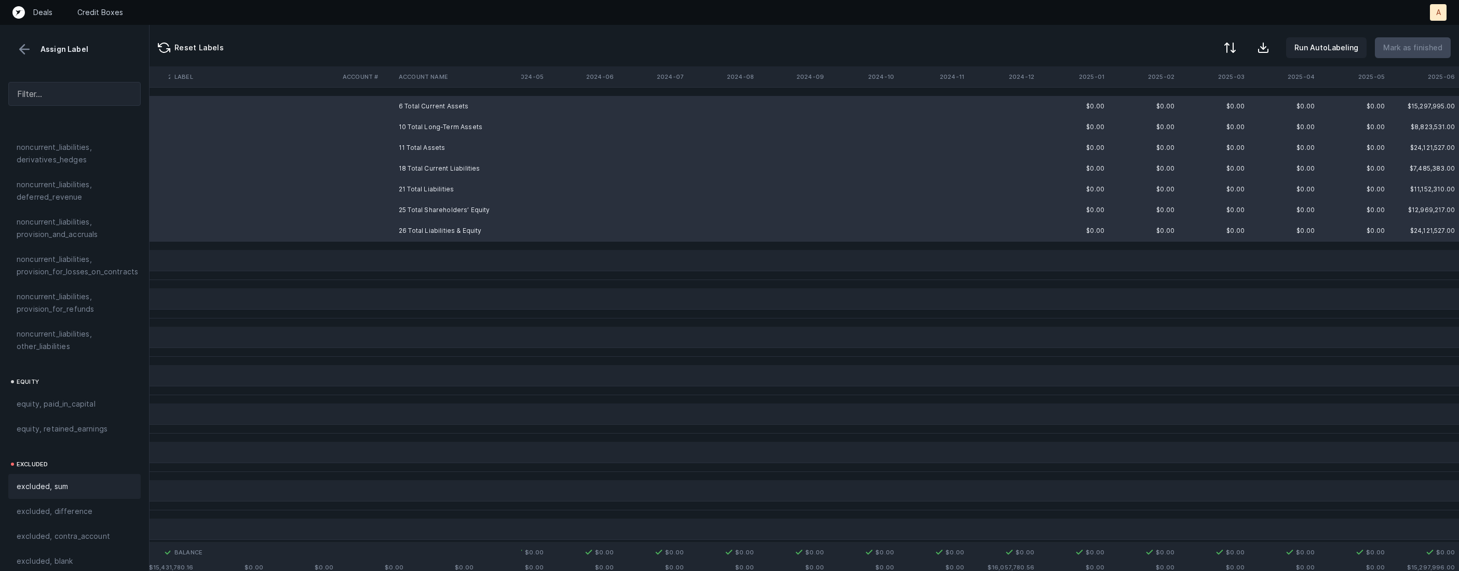
click at [55, 481] on span "excluded, sum" at bounding box center [42, 487] width 51 height 12
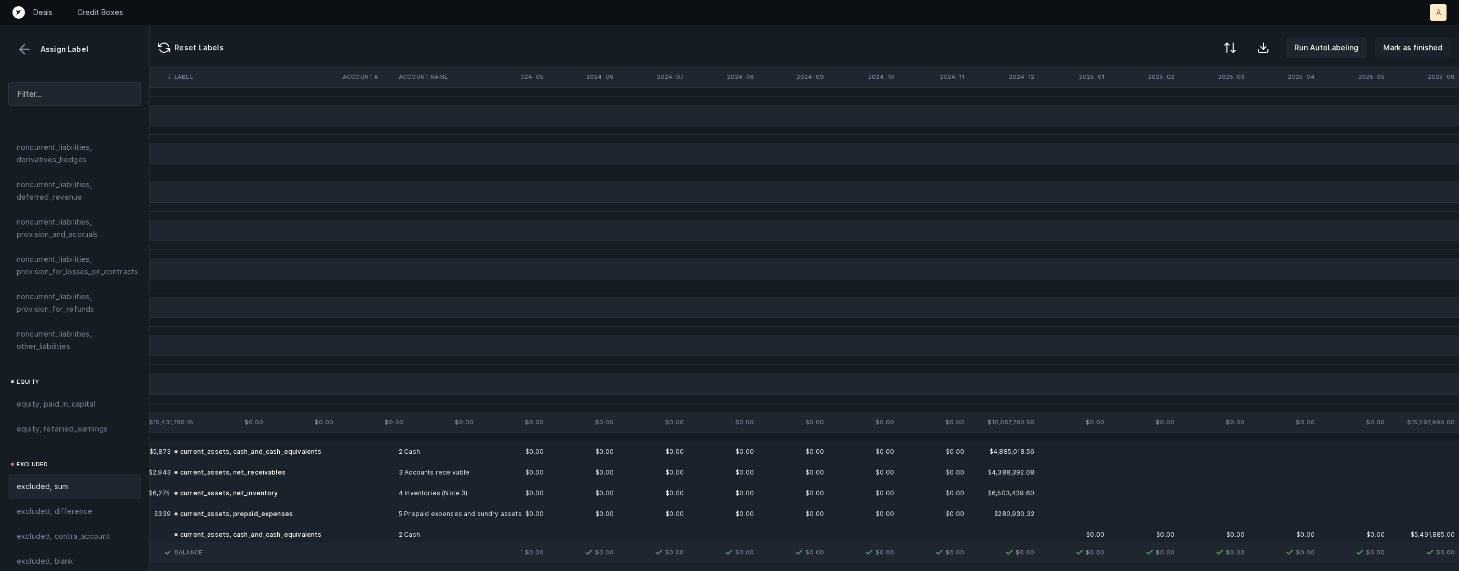
click at [1437, 52] on p "Mark as finished" at bounding box center [1412, 48] width 59 height 12
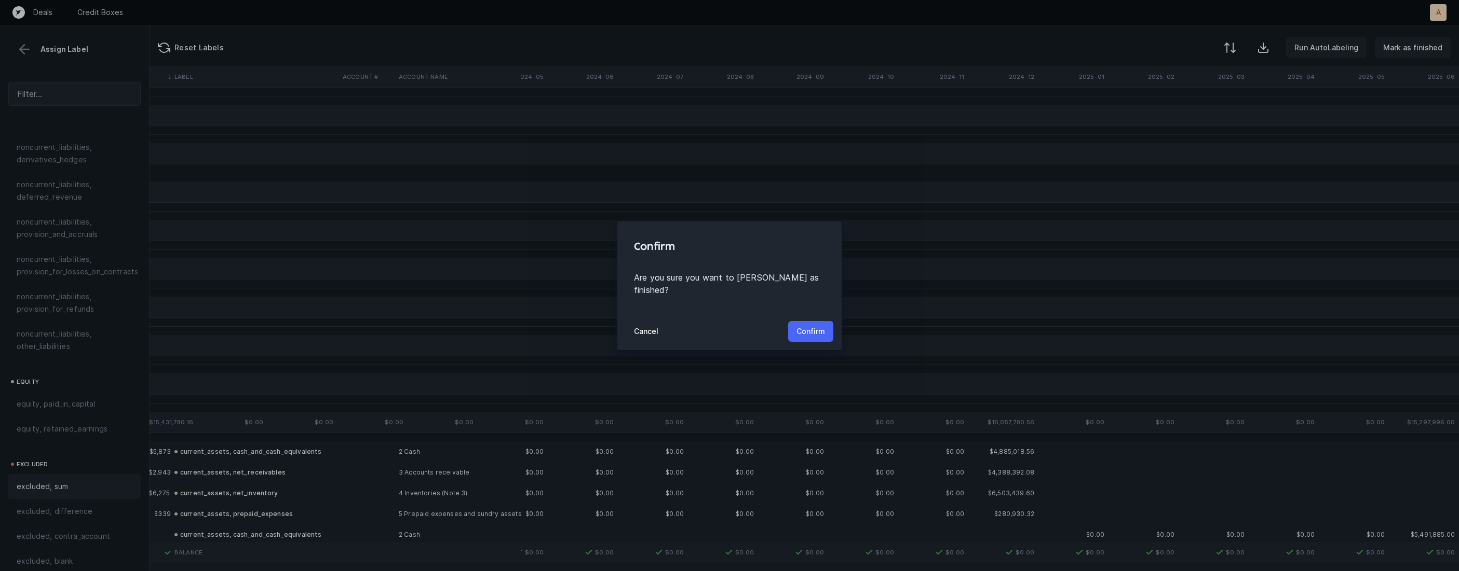
click at [811, 329] on p "Confirm" at bounding box center [810, 331] width 29 height 12
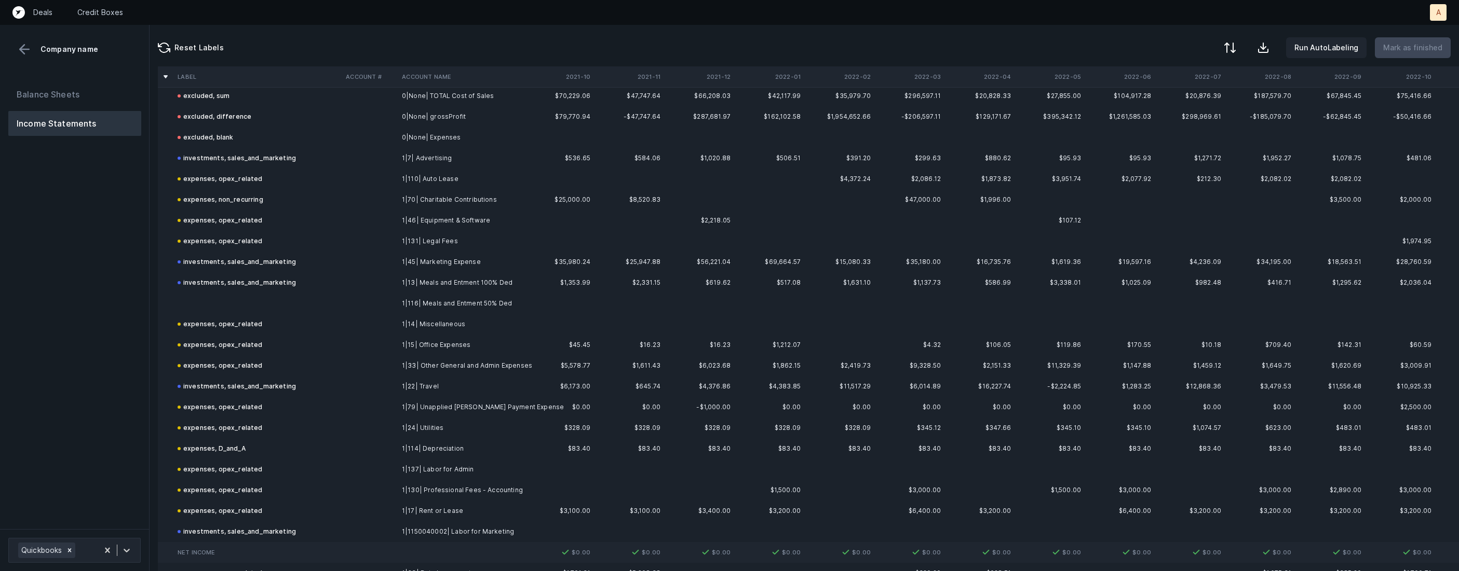
scroll to position [402, 0]
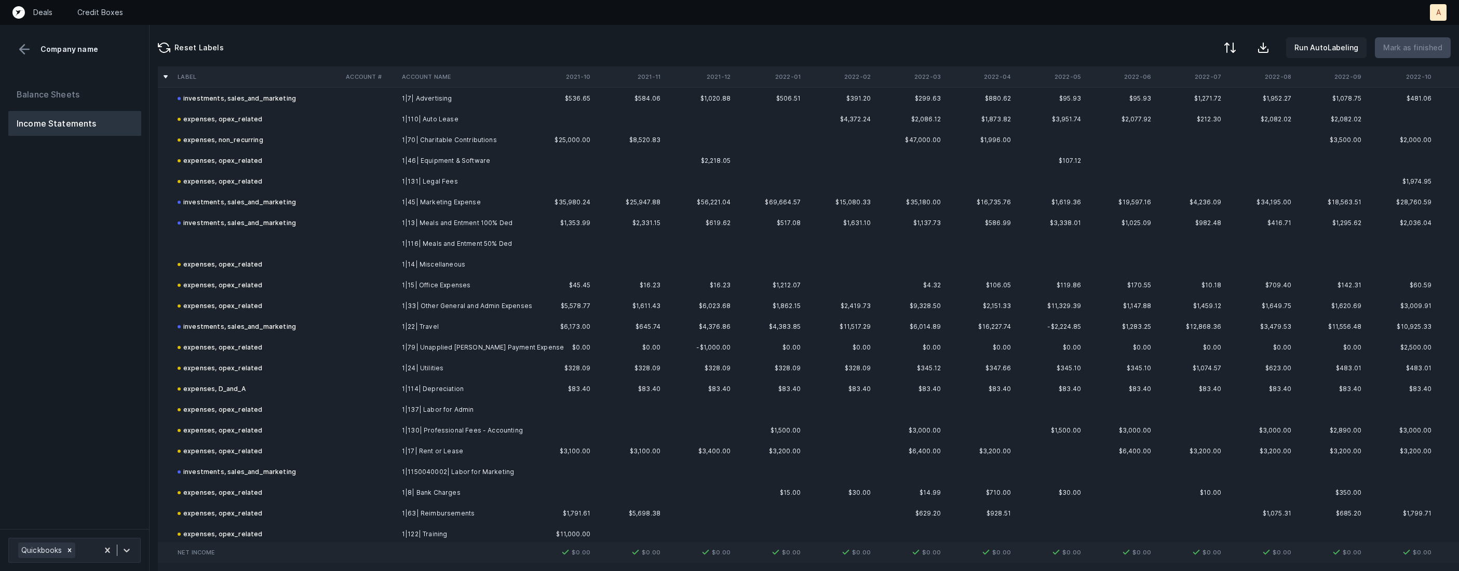
click at [413, 238] on td "1|116| Meals and Entment 50% Ded" at bounding box center [461, 244] width 127 height 21
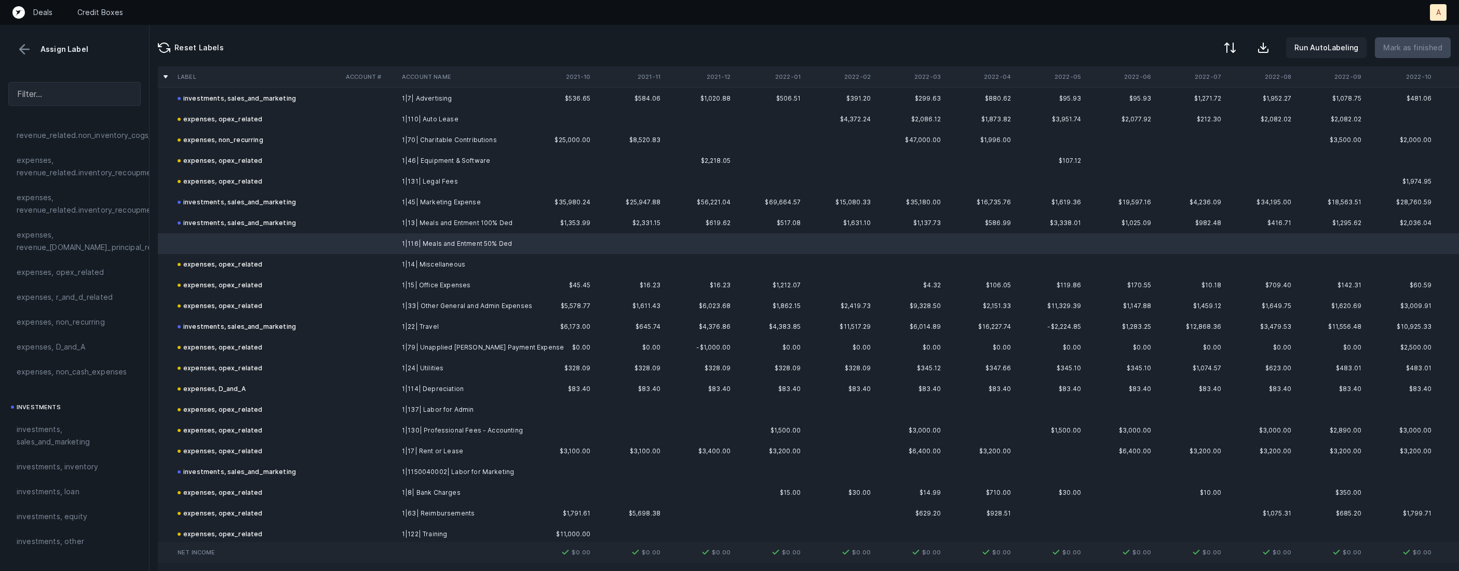
scroll to position [429, 0]
click at [81, 297] on span "investments, sales_and_marketing" at bounding box center [75, 288] width 116 height 25
click at [1412, 54] on button "Mark as finished" at bounding box center [1412, 47] width 76 height 21
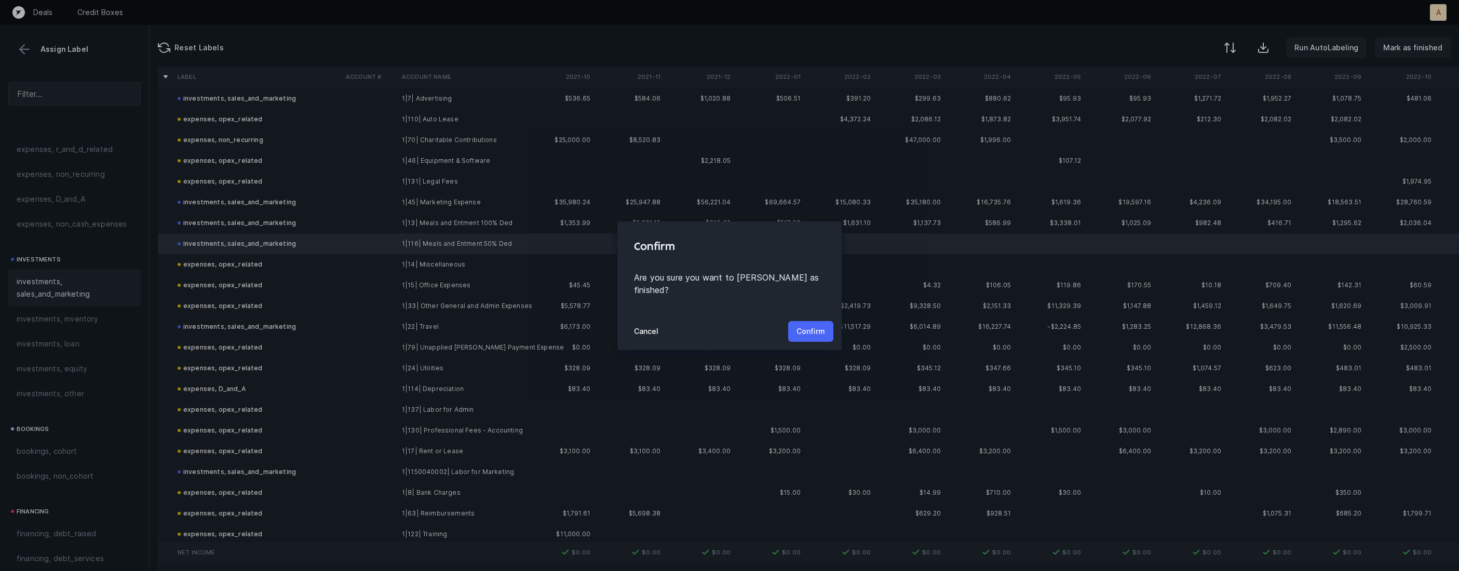
click at [799, 326] on p "Confirm" at bounding box center [810, 331] width 29 height 12
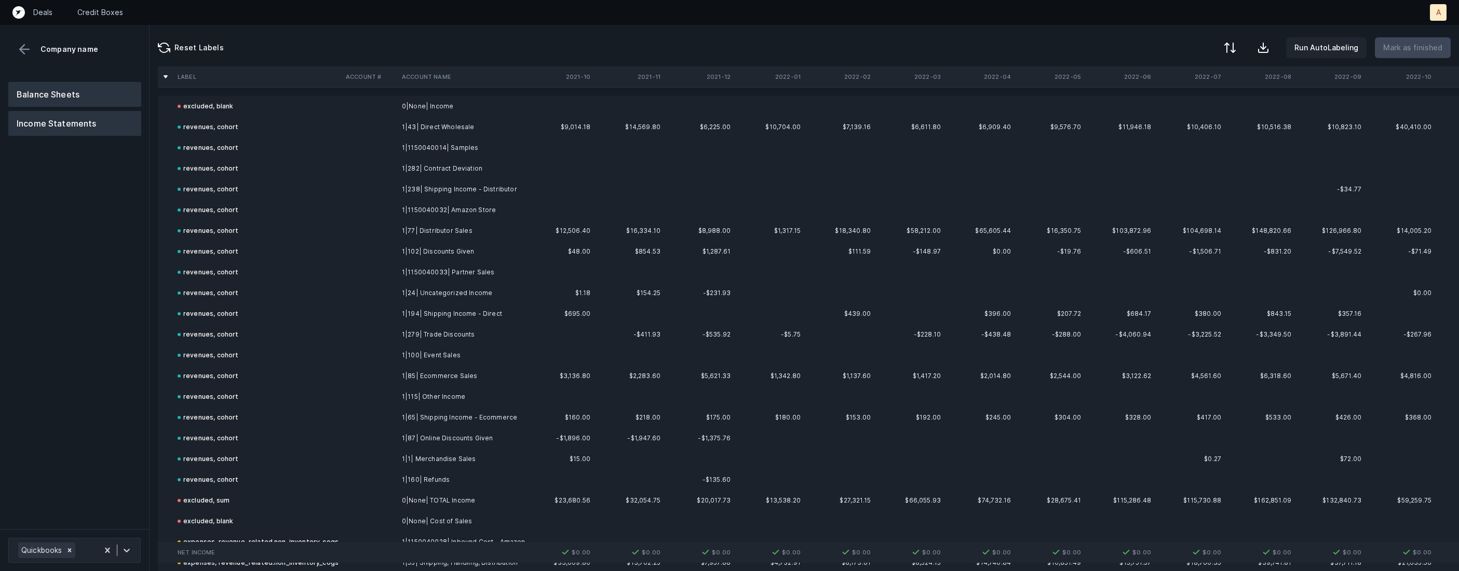
click at [107, 89] on button "Balance Sheets" at bounding box center [74, 94] width 133 height 25
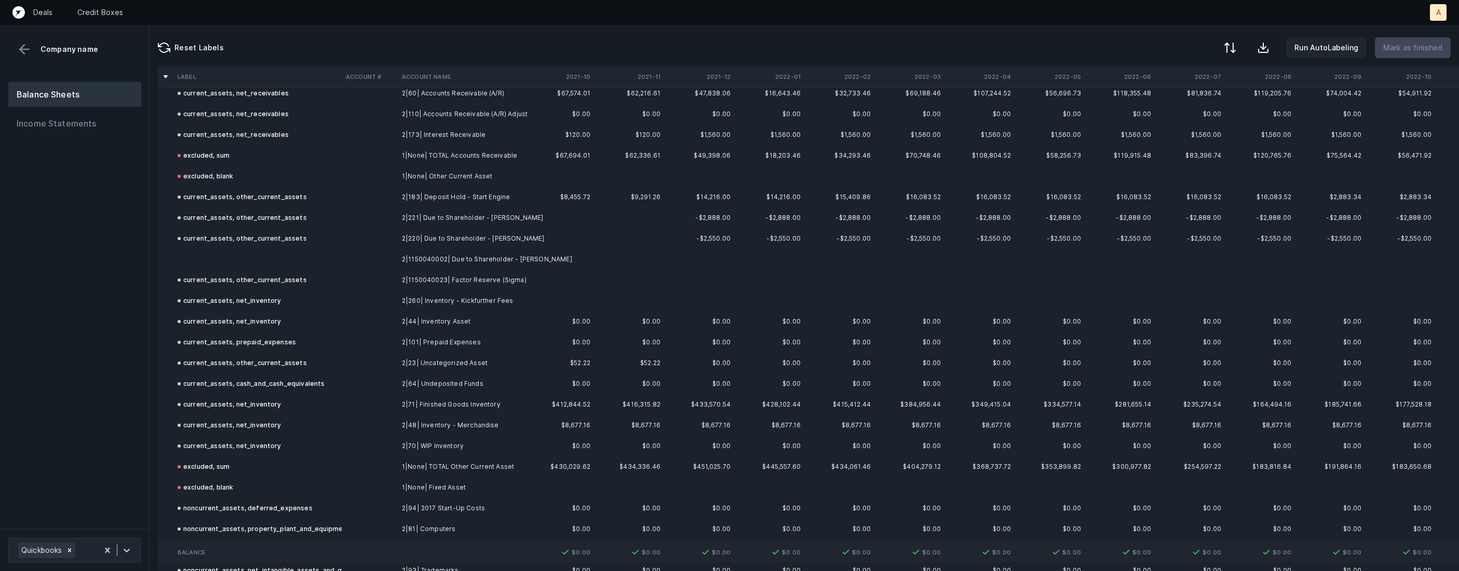
scroll to position [219, 0]
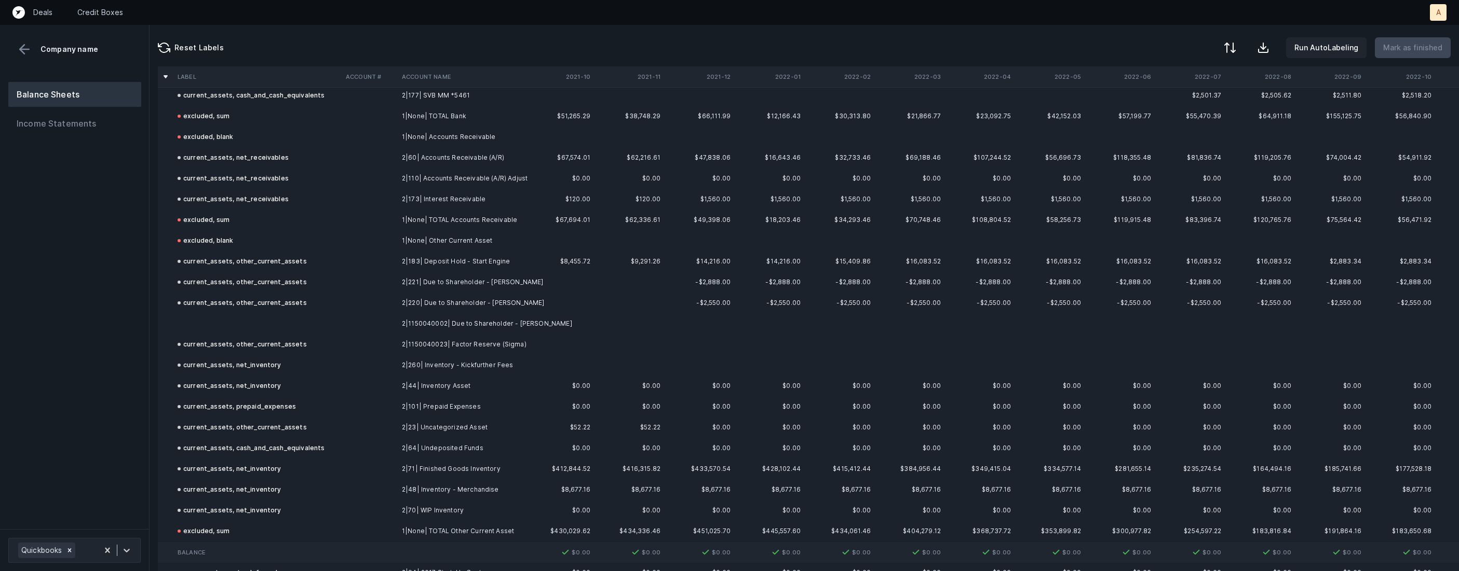
click at [296, 323] on td at bounding box center [257, 324] width 168 height 21
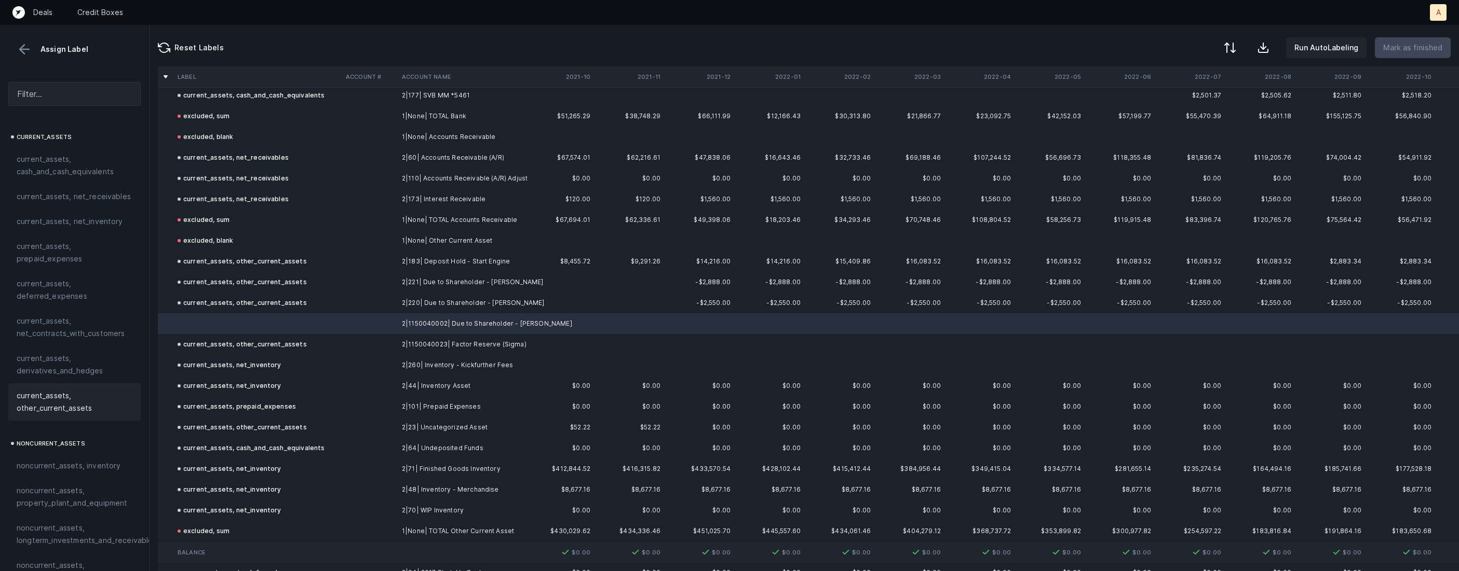
click at [28, 400] on span "current_assets, other_current_assets" at bounding box center [75, 402] width 116 height 25
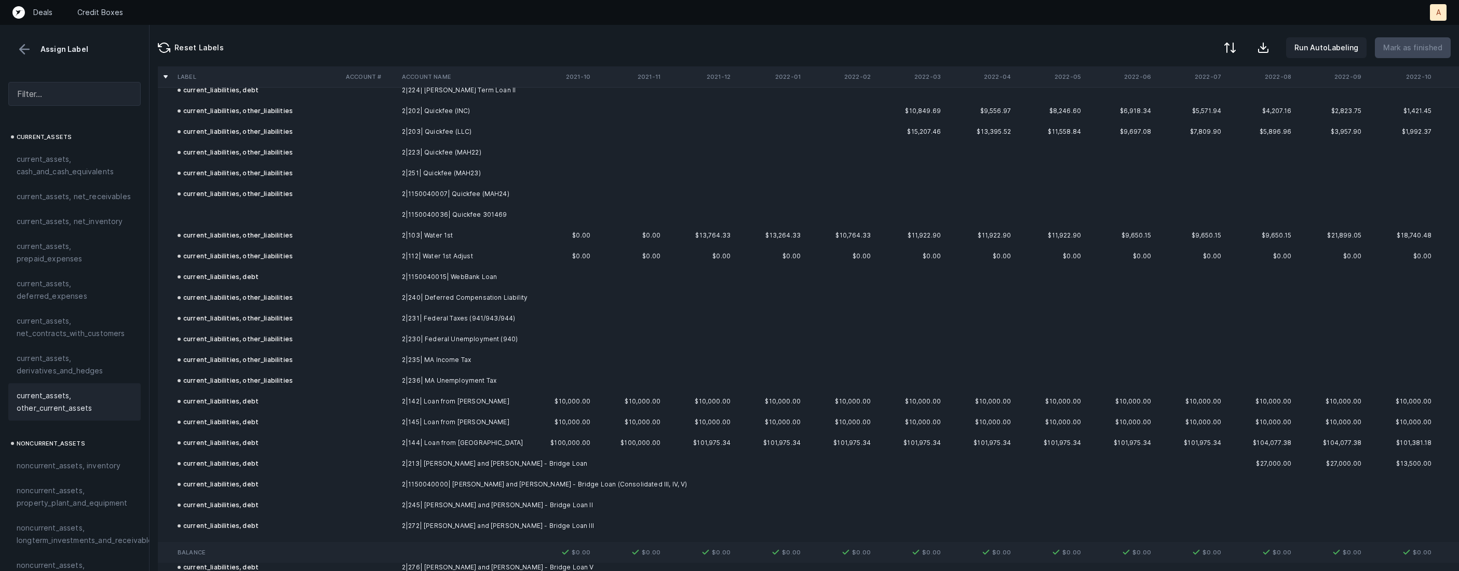
scroll to position [2015, 0]
click at [387, 203] on td at bounding box center [370, 208] width 56 height 21
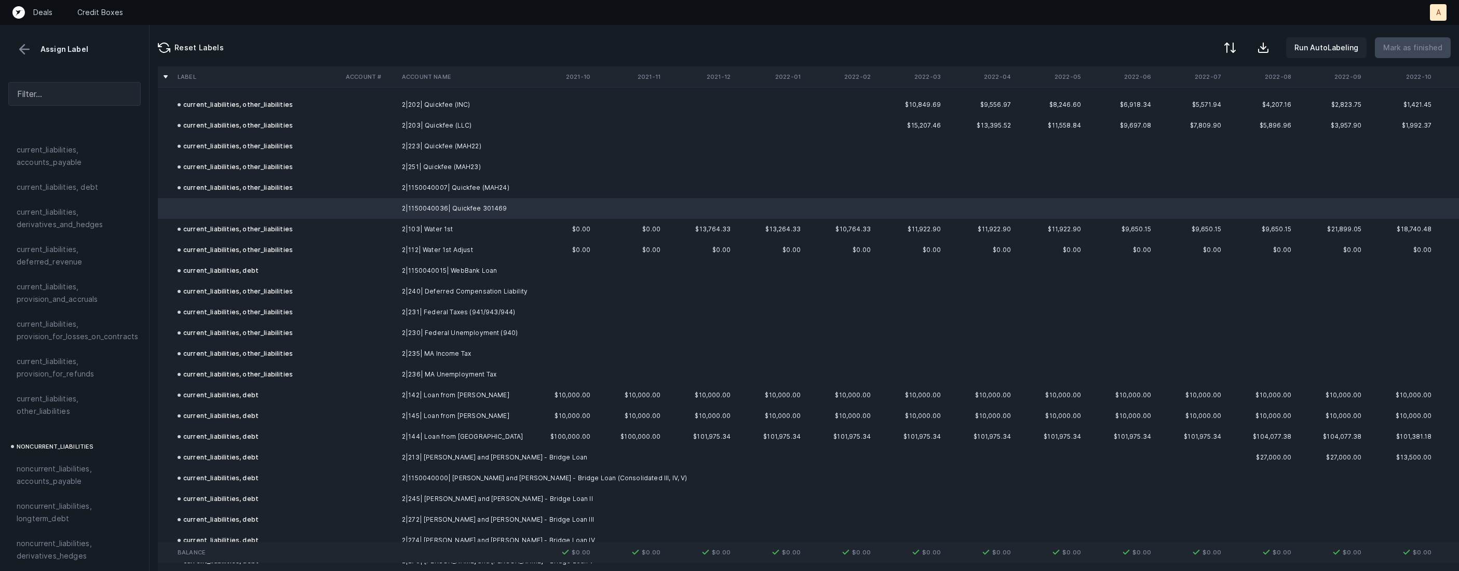
scroll to position [720, 0]
click at [56, 389] on span "current_liabilities, other_liabilities" at bounding box center [75, 395] width 116 height 25
click at [1420, 46] on p "Mark as finished" at bounding box center [1412, 48] width 59 height 12
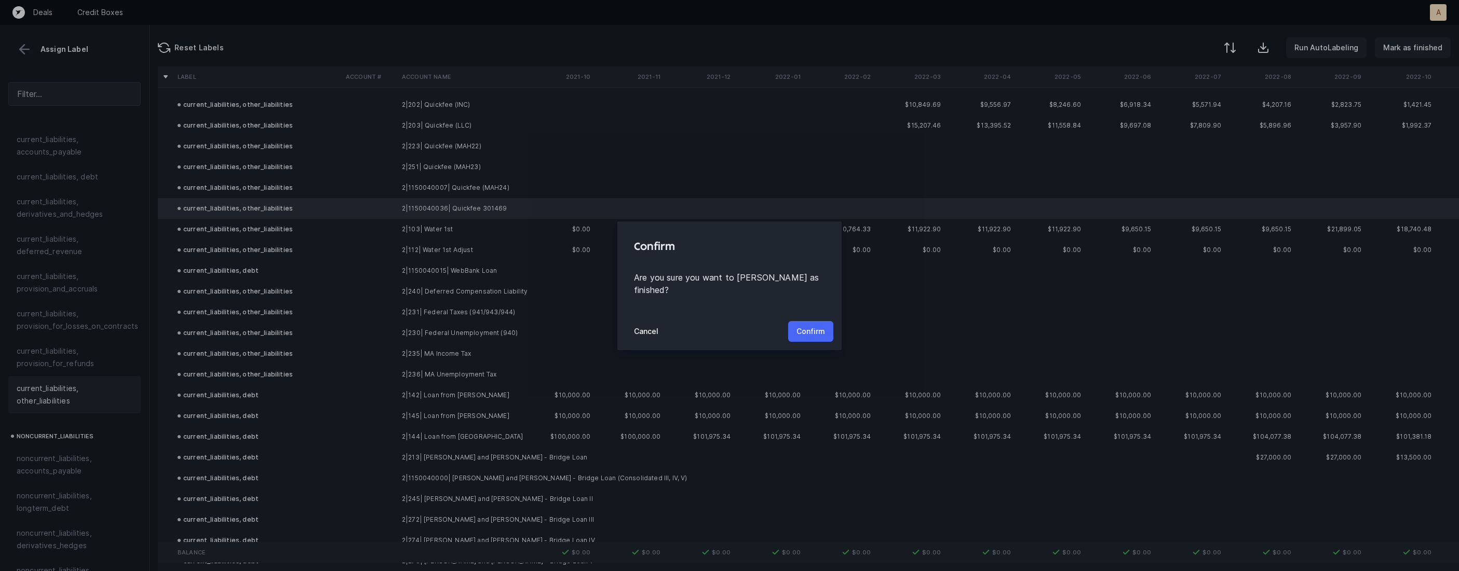
click at [823, 325] on p "Confirm" at bounding box center [810, 331] width 29 height 12
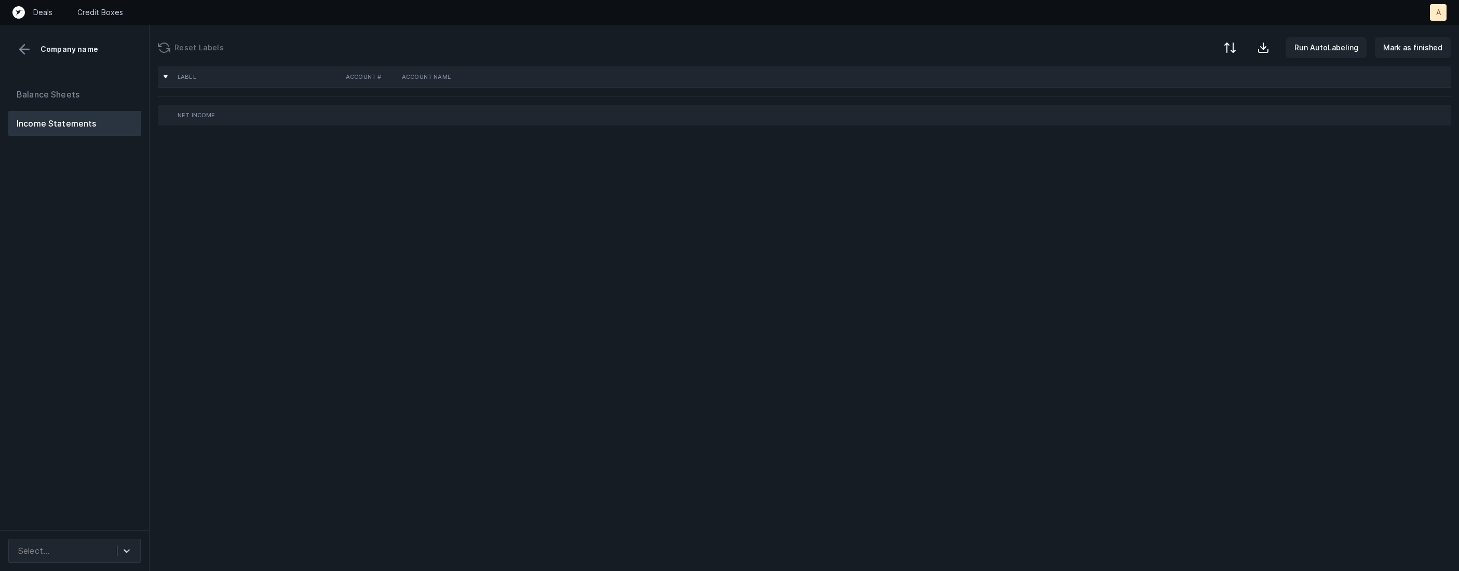
click at [116, 272] on div "Balance Sheets Income Statements" at bounding box center [74, 302] width 149 height 457
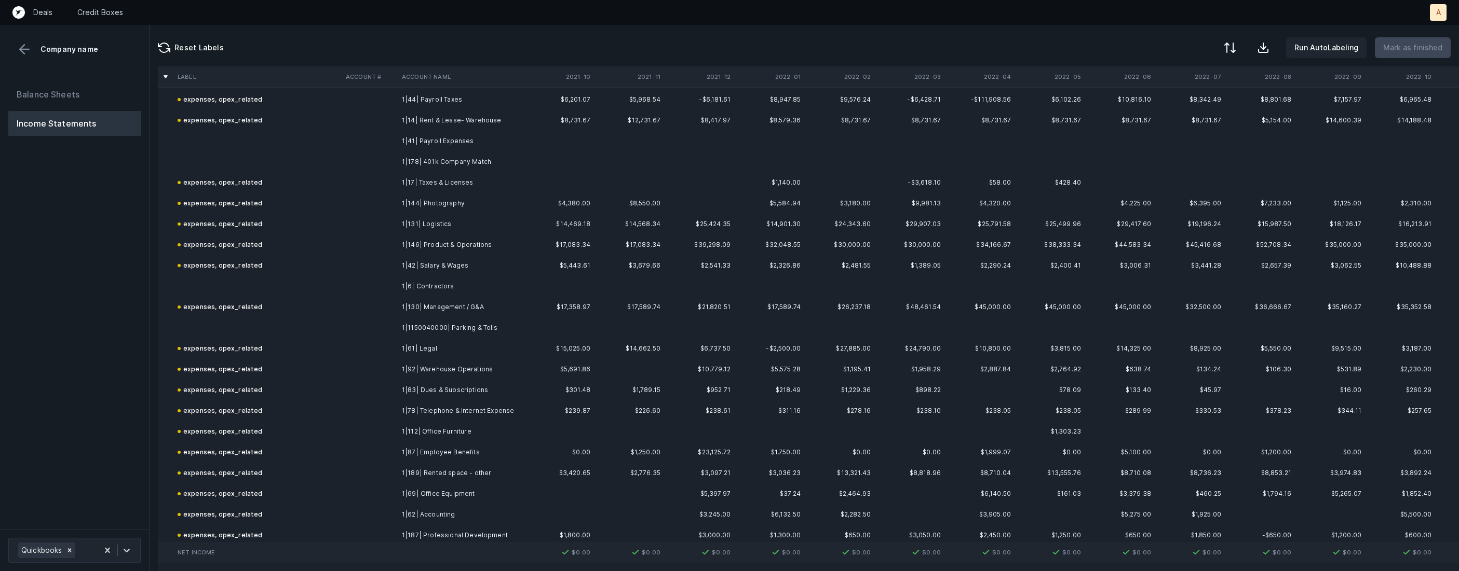
scroll to position [1044, 0]
click at [423, 141] on td "1|41| Payroll Expenses" at bounding box center [461, 142] width 127 height 21
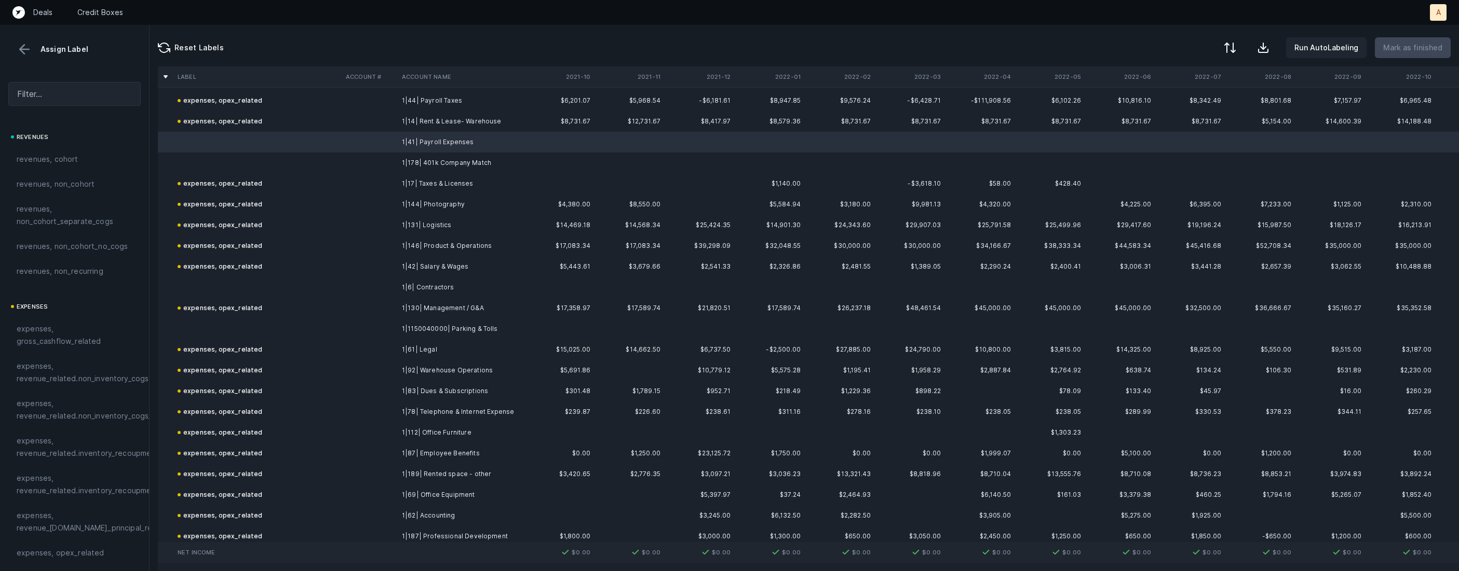
click at [402, 161] on td "1|178| 401k Company Match" at bounding box center [461, 163] width 127 height 21
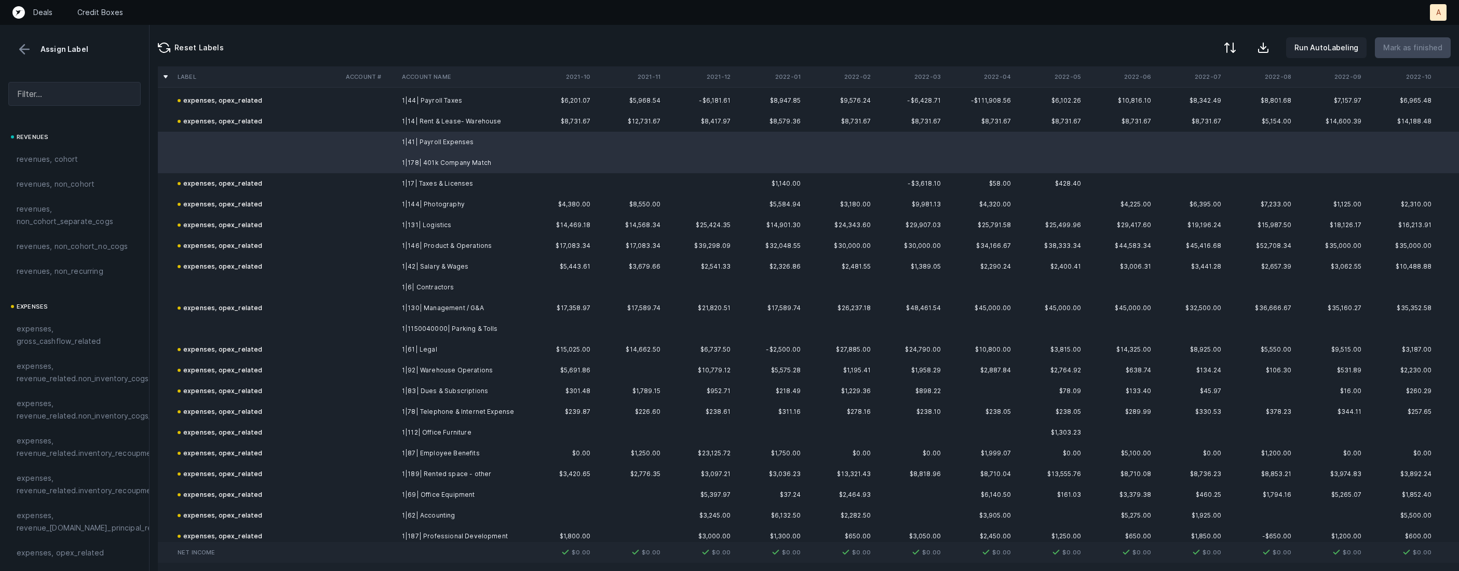
click at [237, 286] on td at bounding box center [257, 287] width 168 height 21
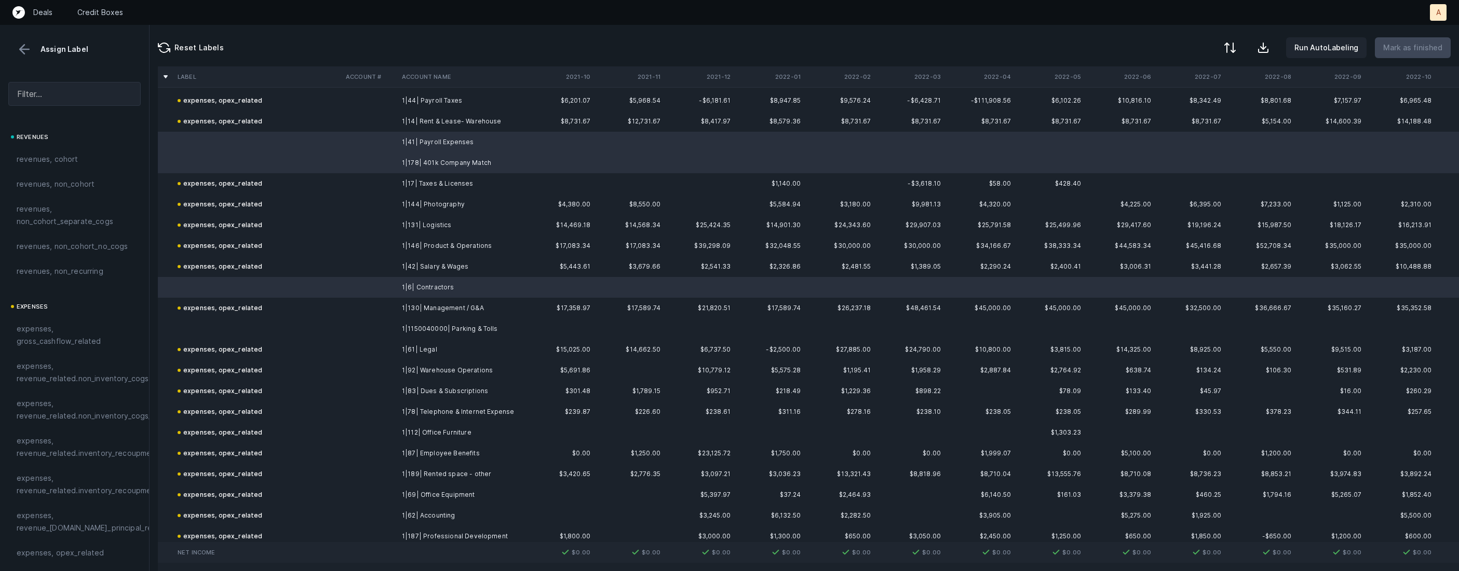
click at [224, 334] on td at bounding box center [257, 329] width 168 height 21
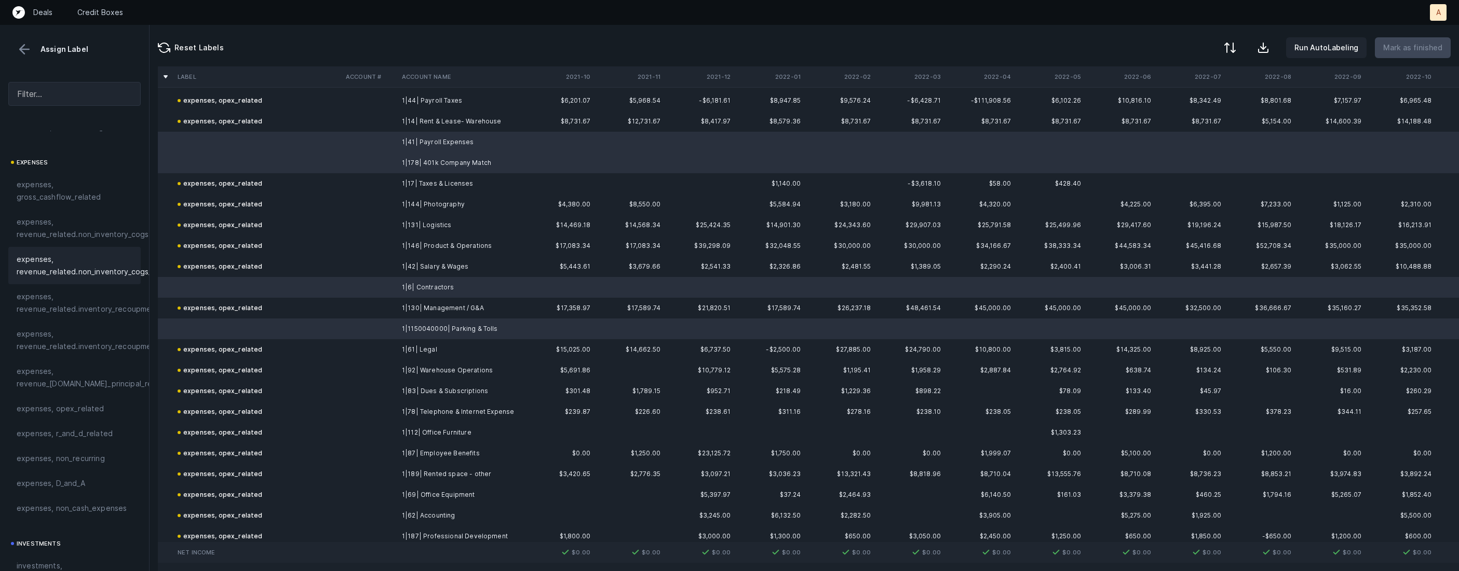
scroll to position [155, 0]
click at [76, 397] on span "expenses, opex_related" at bounding box center [61, 398] width 88 height 12
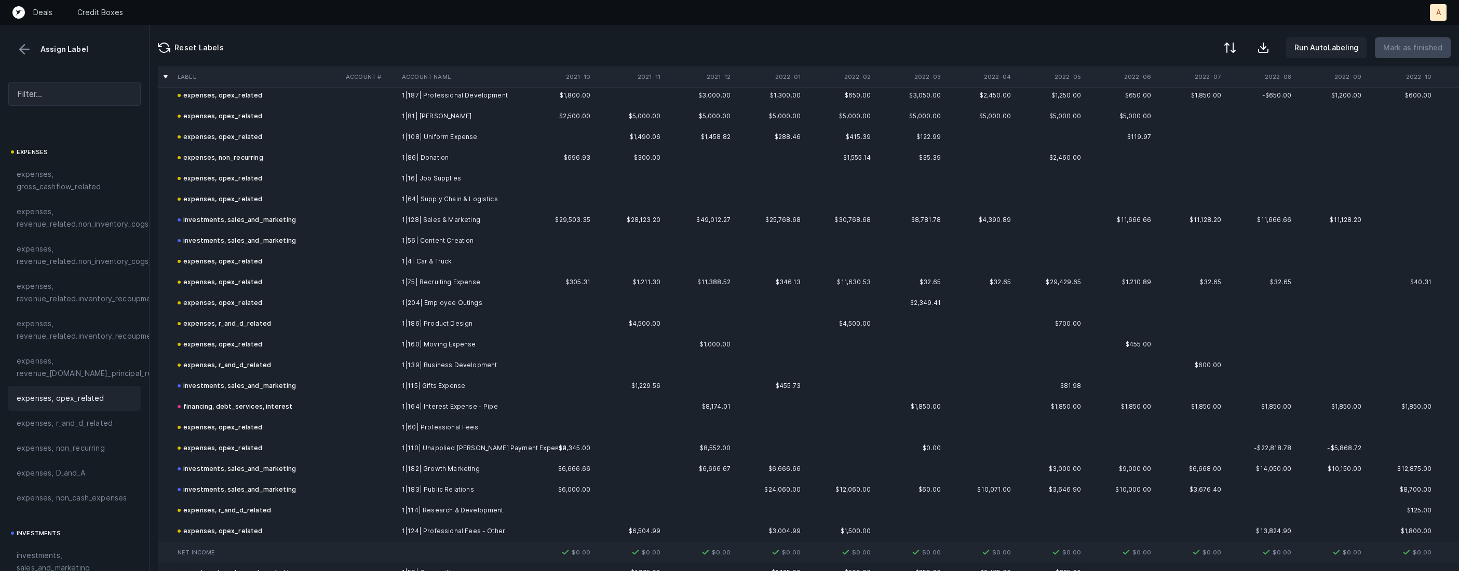
scroll to position [1845, 0]
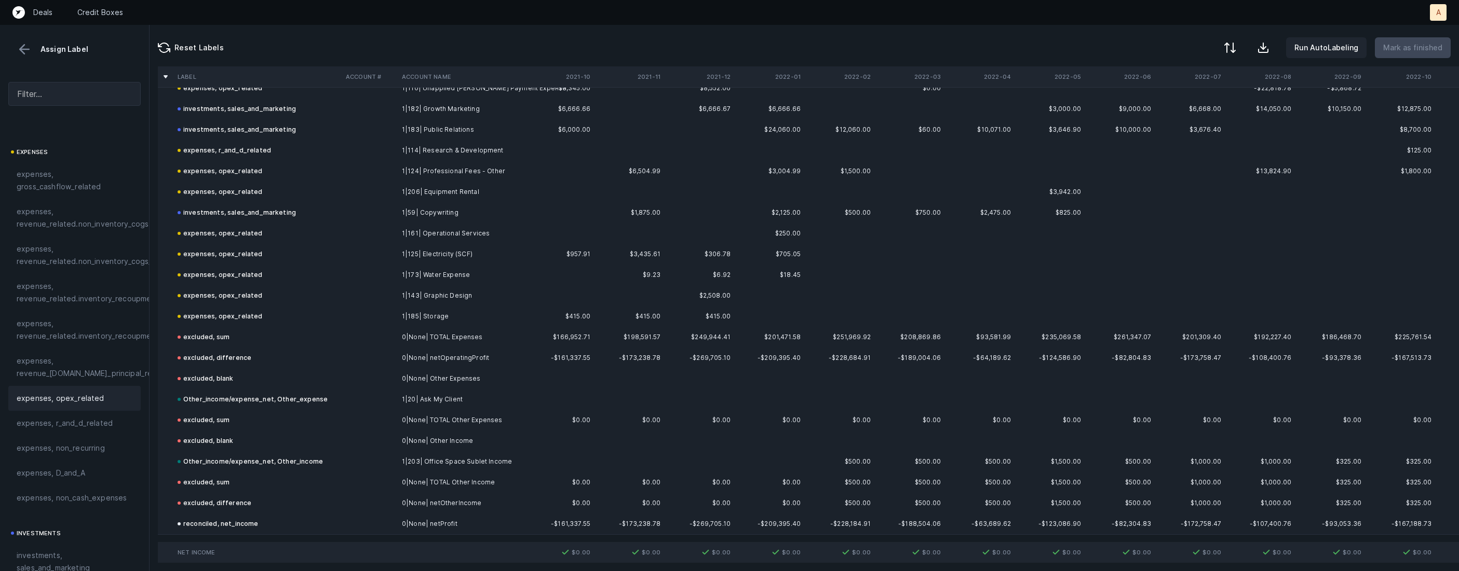
click at [23, 44] on button at bounding box center [25, 50] width 16 height 16
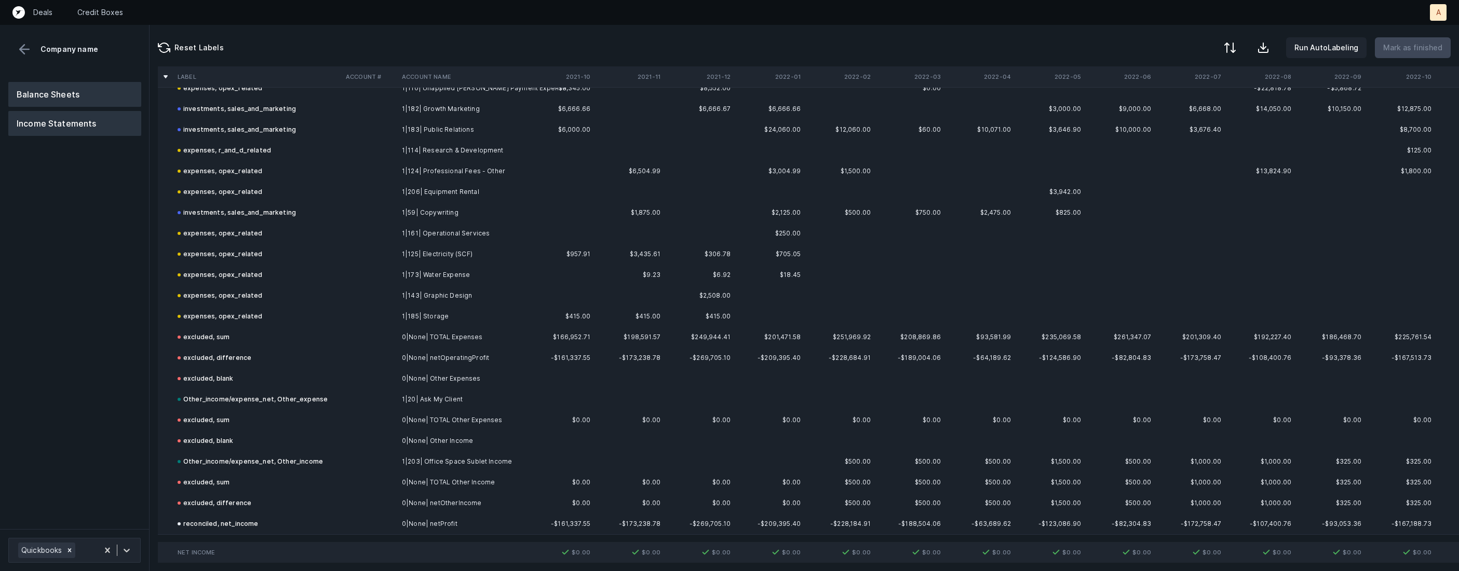
click at [42, 91] on button "Balance Sheets" at bounding box center [74, 94] width 133 height 25
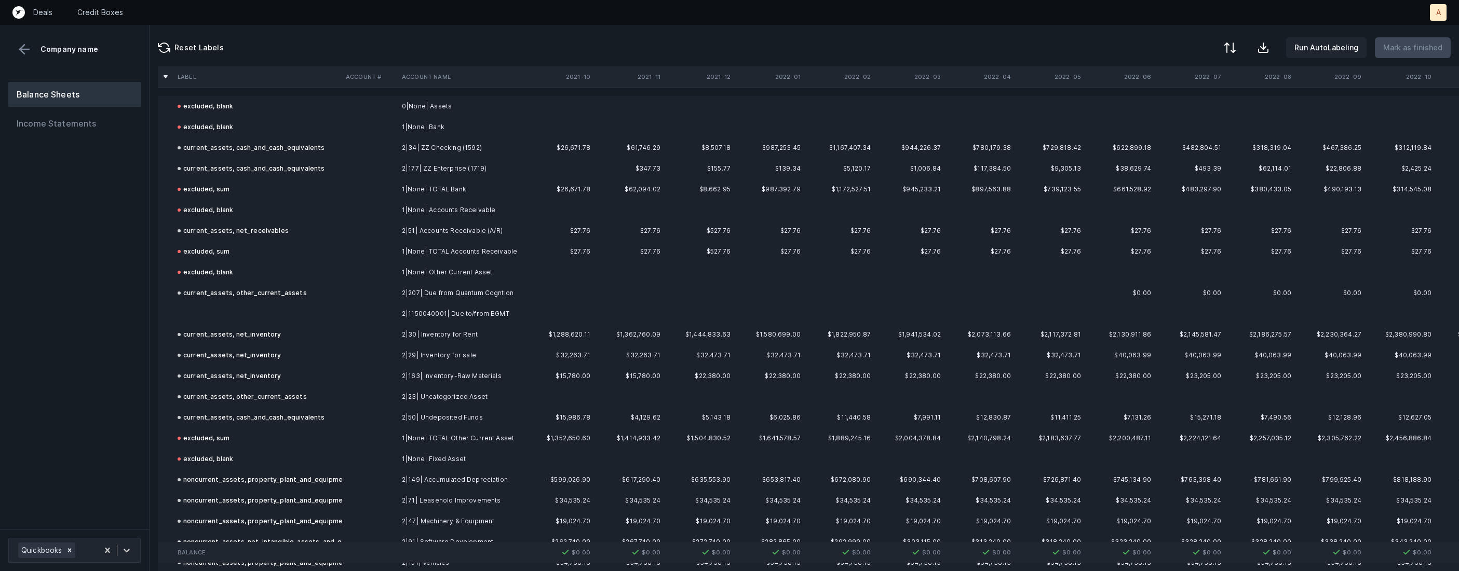
click at [251, 314] on td at bounding box center [257, 314] width 168 height 21
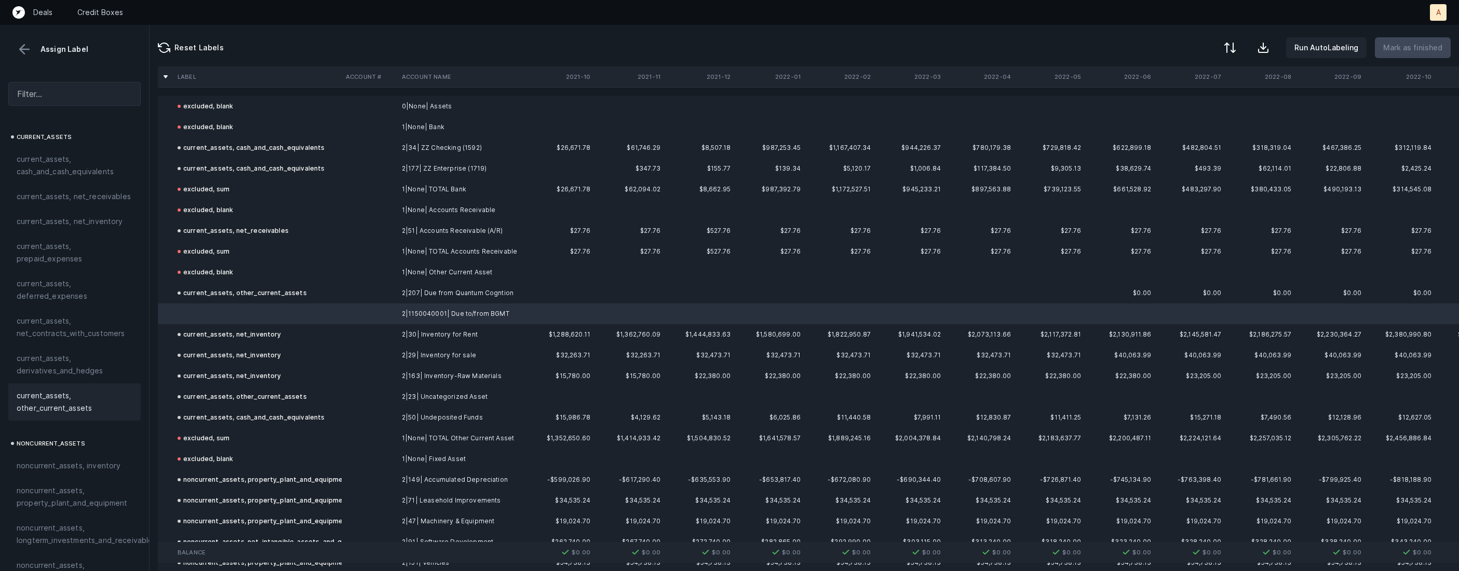
click at [67, 394] on span "current_assets, other_current_assets" at bounding box center [75, 402] width 116 height 25
click at [1424, 45] on p "Mark as finished" at bounding box center [1412, 48] width 59 height 12
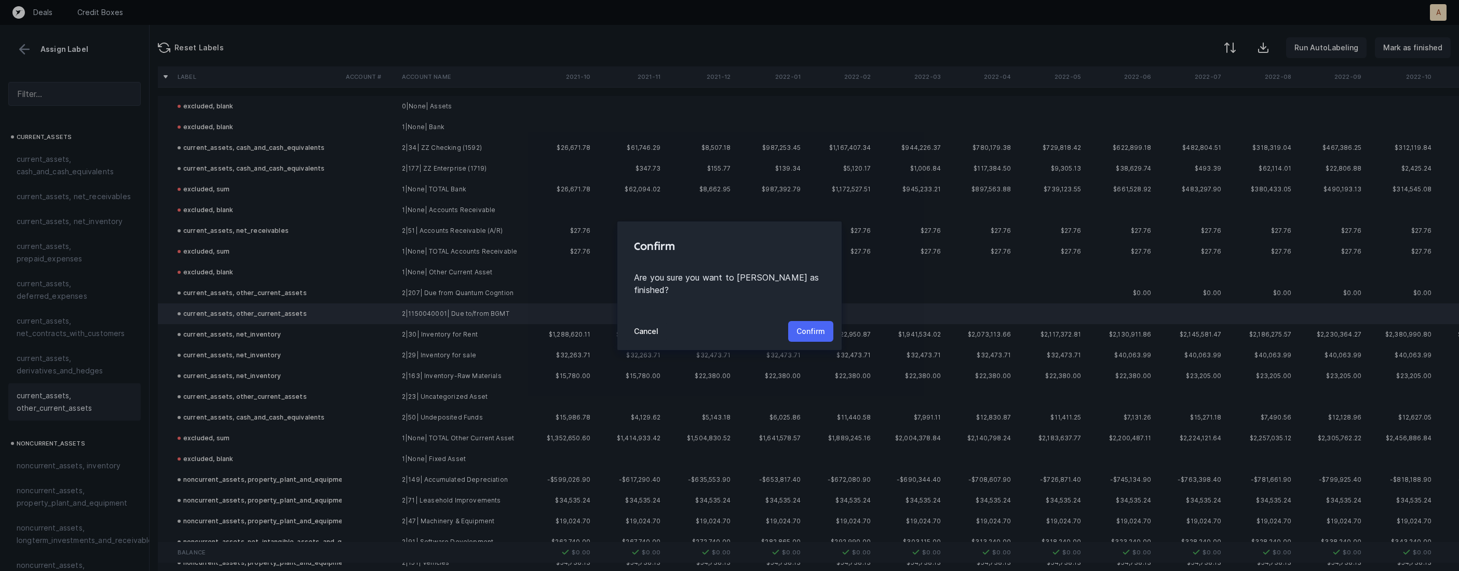
click at [814, 325] on p "Confirm" at bounding box center [810, 331] width 29 height 12
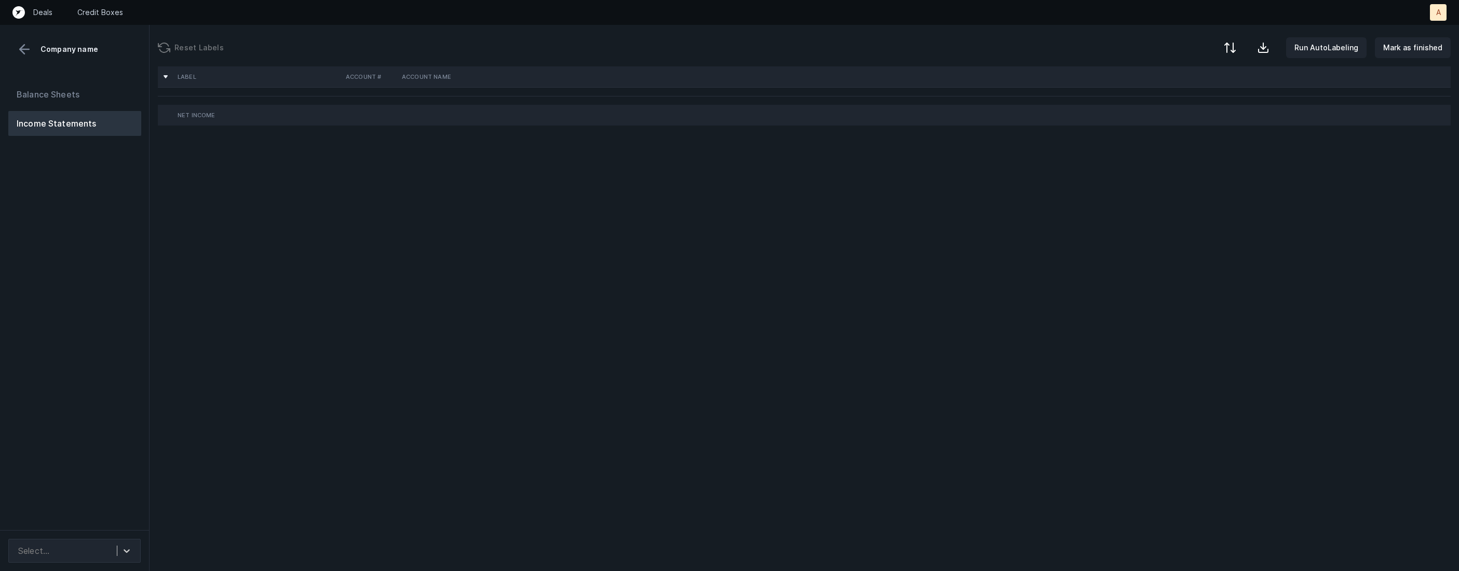
click at [119, 282] on div "Balance Sheets Income Statements" at bounding box center [74, 302] width 149 height 457
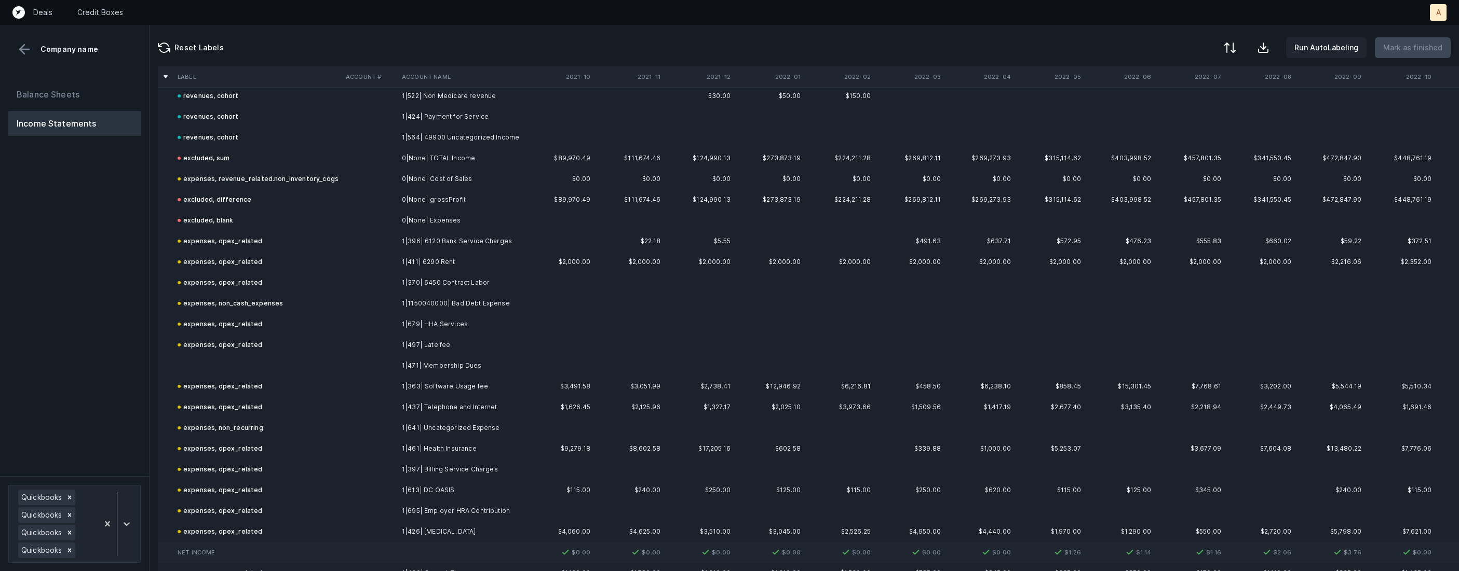
scroll to position [2180, 0]
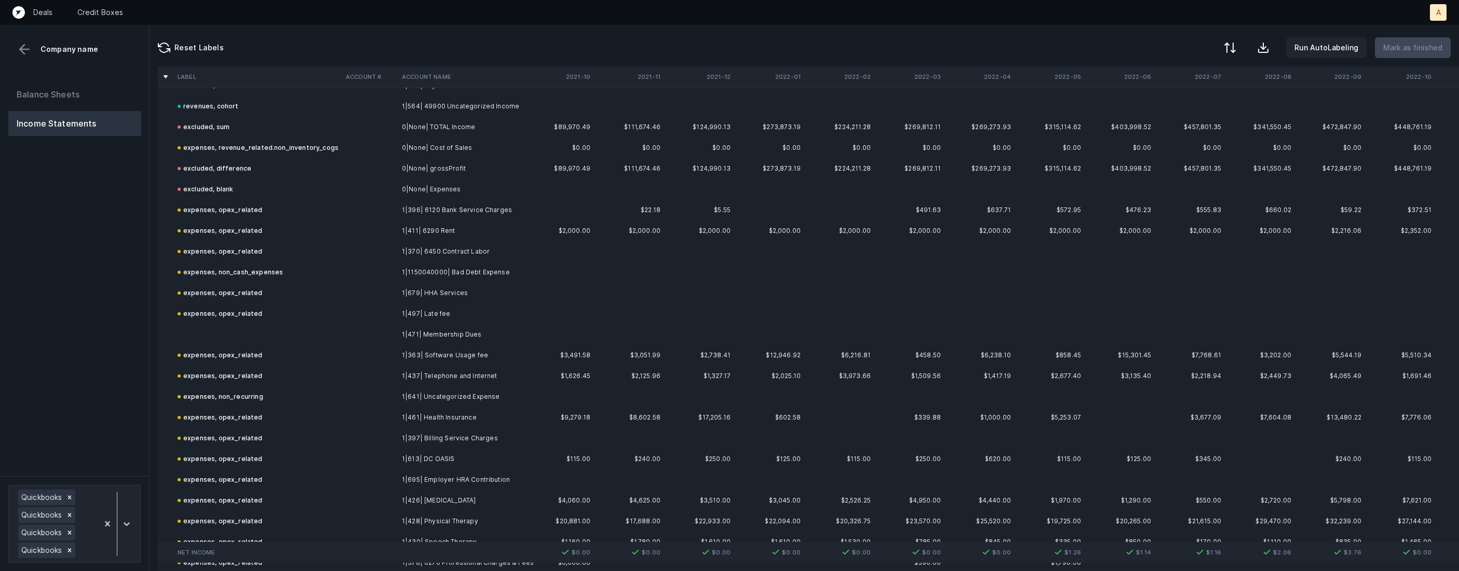
click at [436, 332] on td "1|471| Membership Dues" at bounding box center [461, 334] width 127 height 21
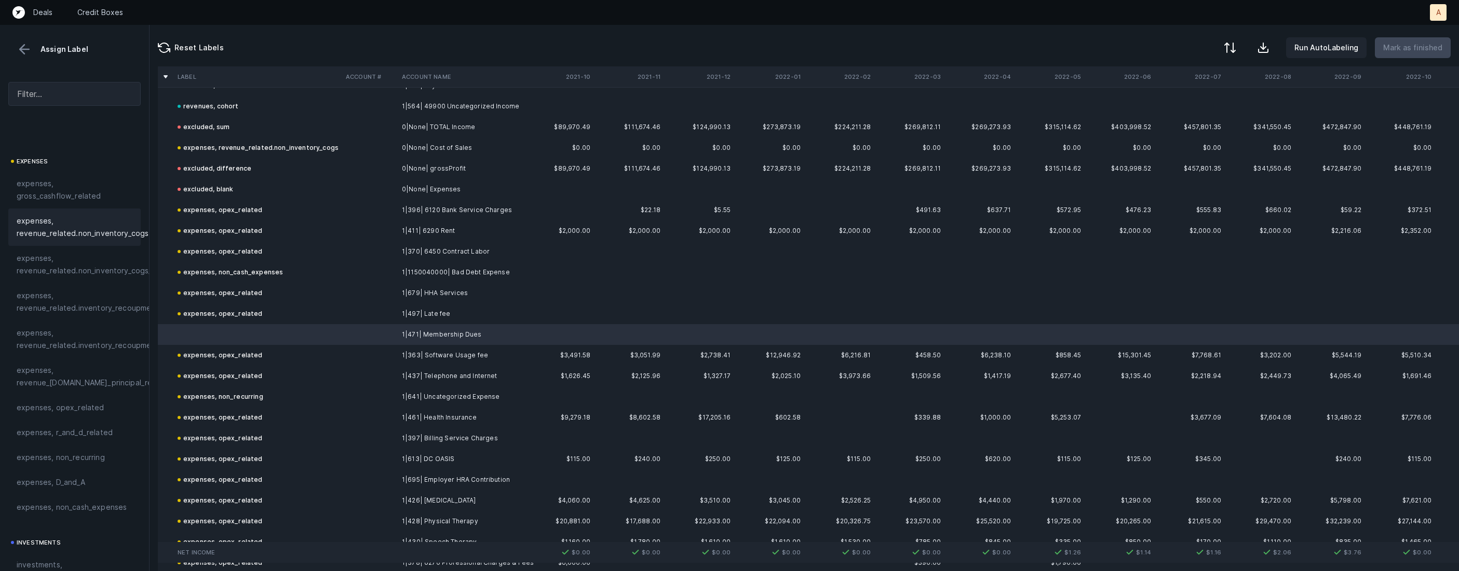
scroll to position [163, 0]
click at [96, 386] on span "expenses, opex_related" at bounding box center [61, 390] width 88 height 12
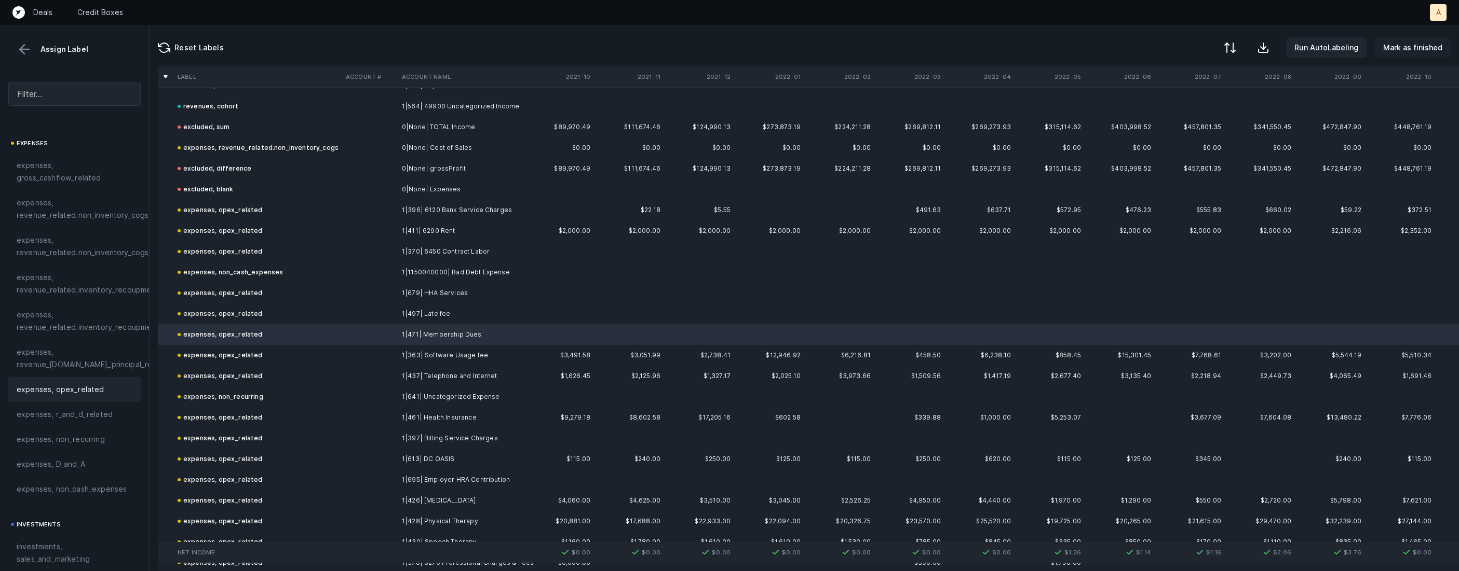
click at [1416, 50] on p "Mark as finished" at bounding box center [1412, 48] width 59 height 12
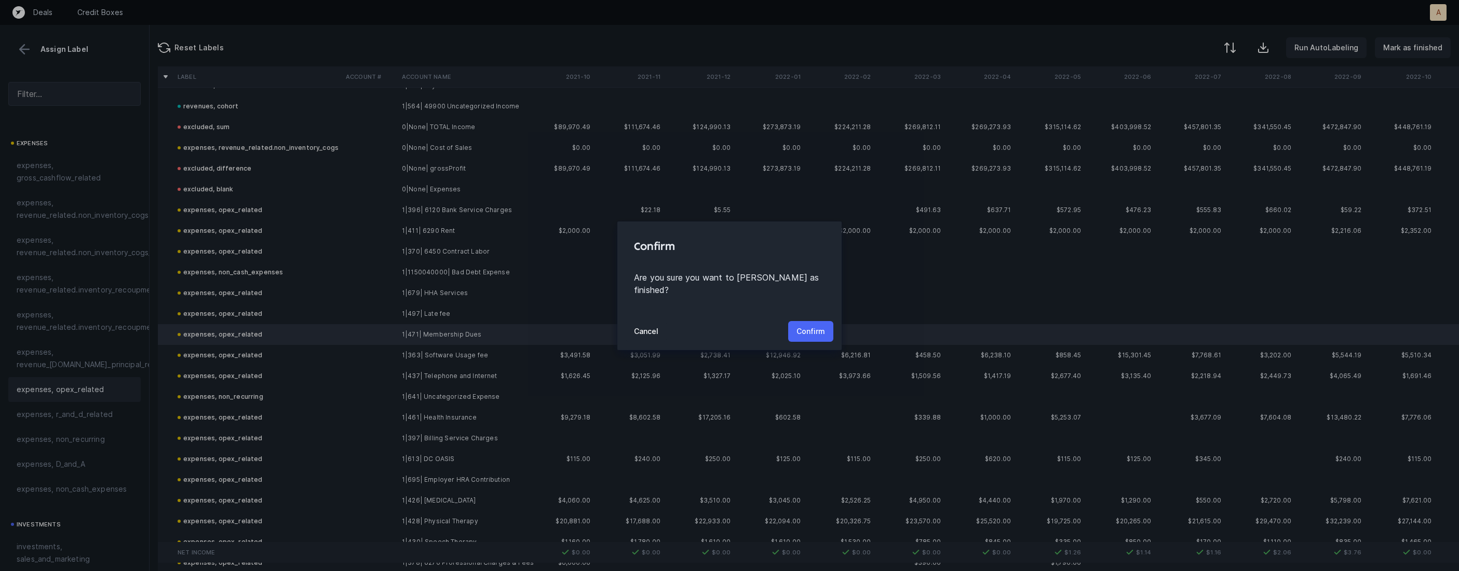
click at [815, 325] on p "Confirm" at bounding box center [810, 331] width 29 height 12
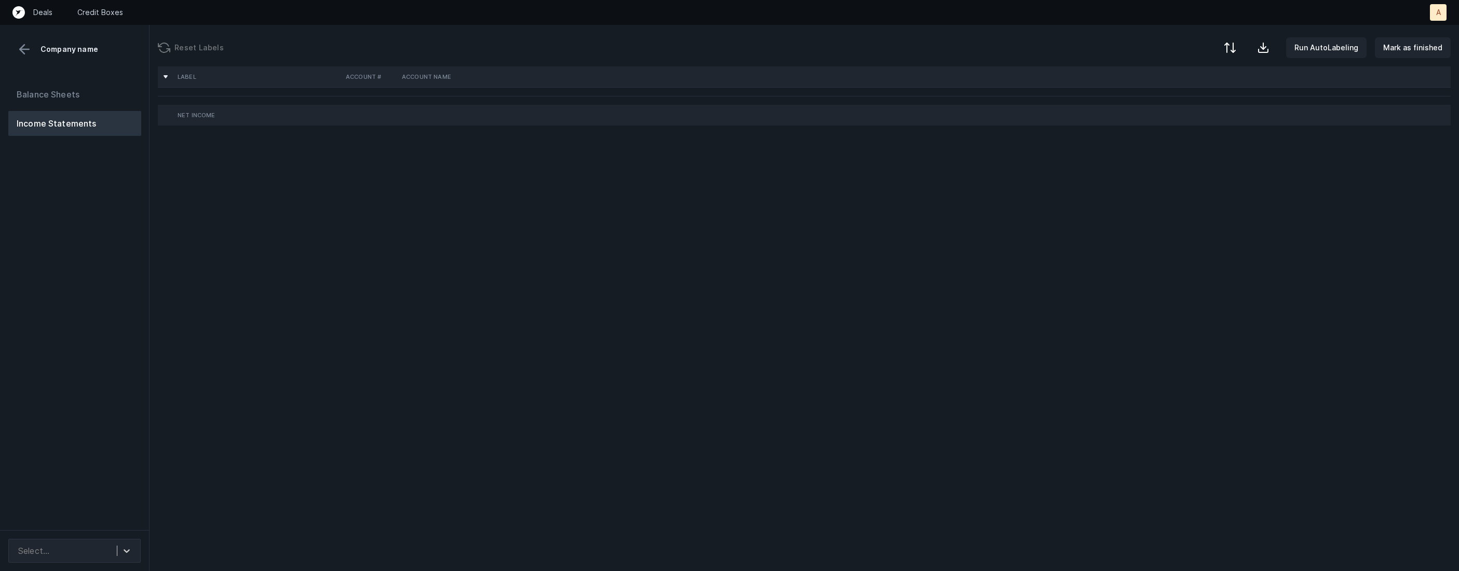
click at [105, 240] on div "Balance Sheets Income Statements" at bounding box center [74, 302] width 149 height 457
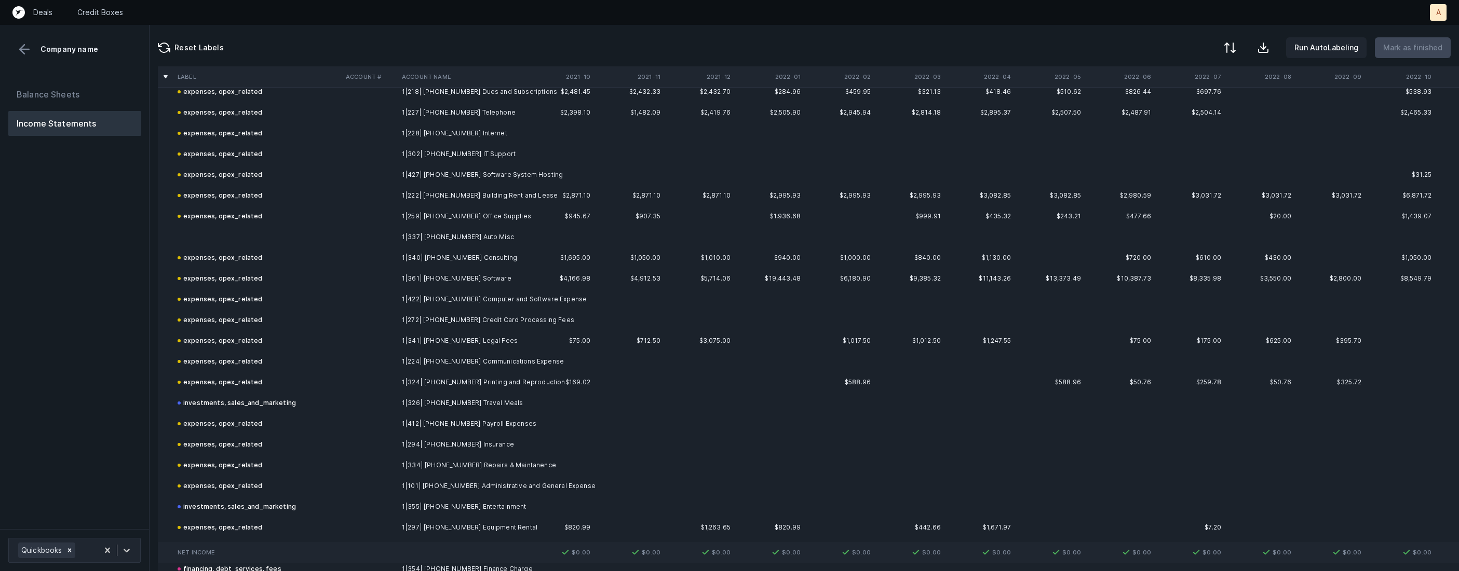
scroll to position [774, 0]
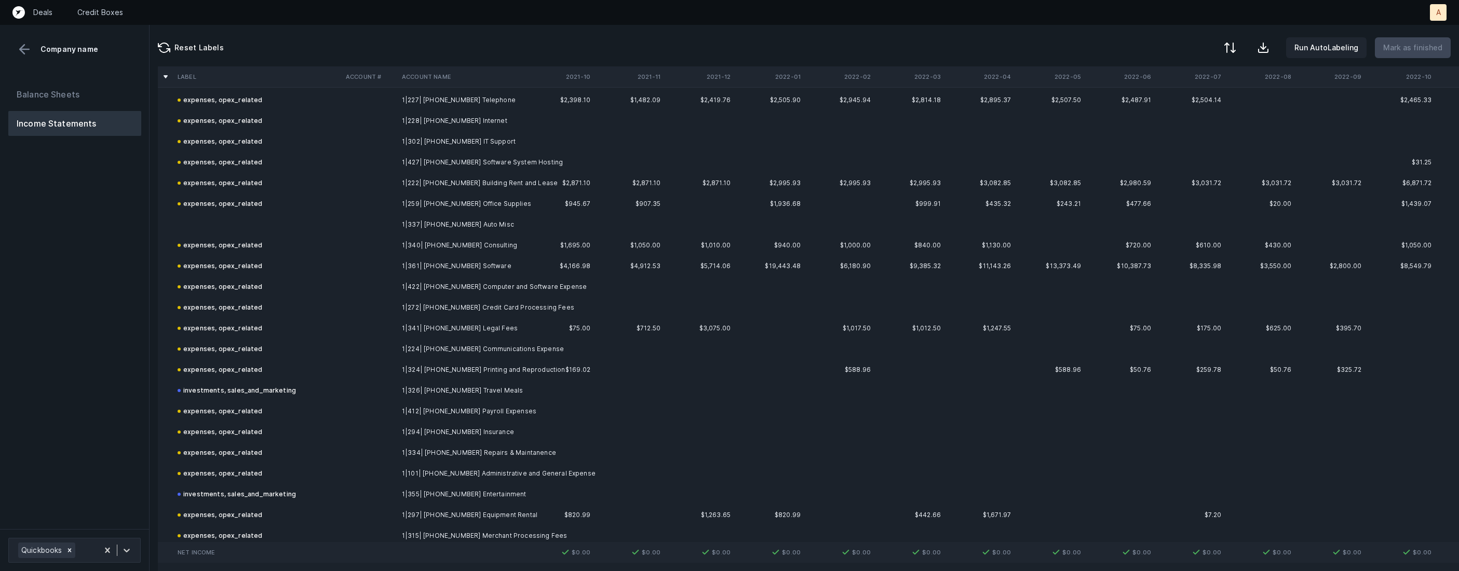
click at [387, 224] on td at bounding box center [370, 224] width 56 height 21
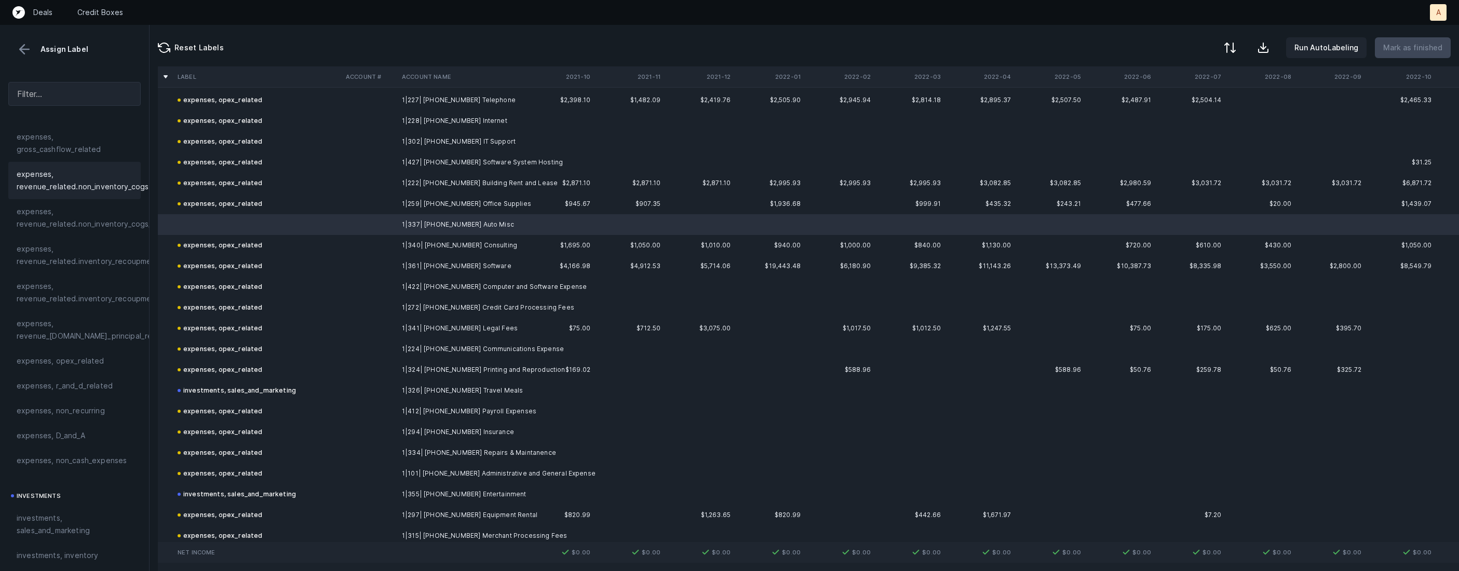
scroll to position [218, 0]
click at [94, 329] on span "expenses, opex_related" at bounding box center [61, 335] width 88 height 12
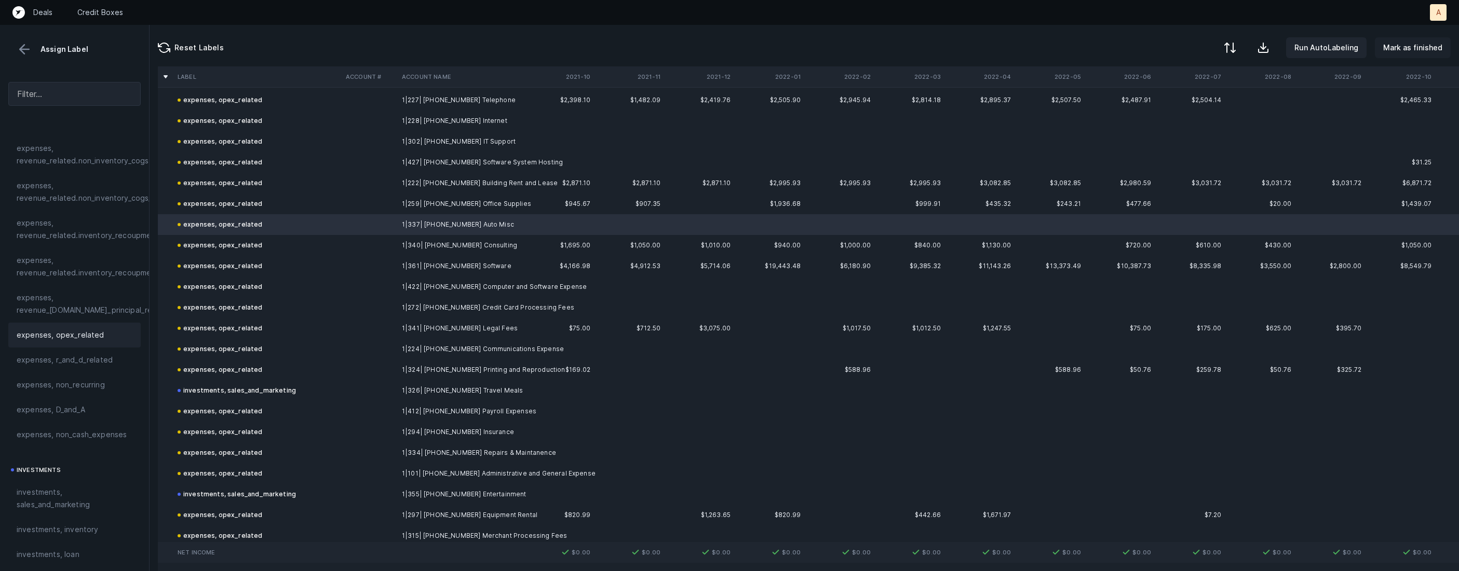
click at [1405, 50] on p "Mark as finished" at bounding box center [1412, 48] width 59 height 12
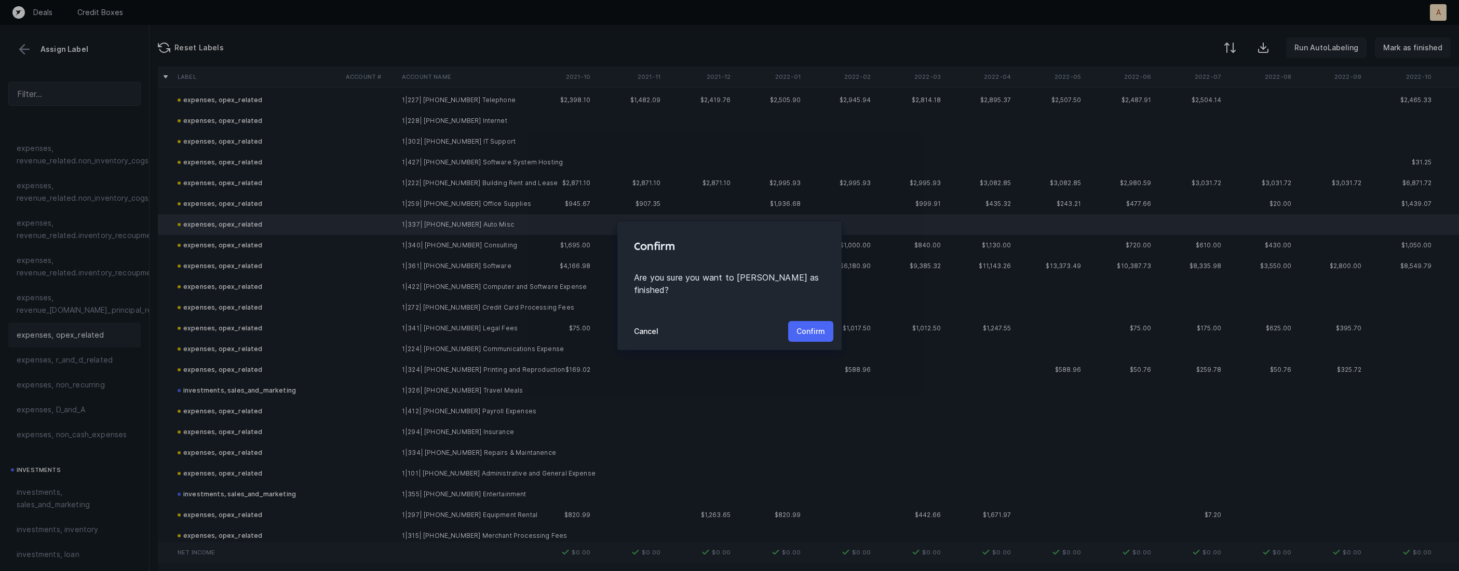
click at [799, 325] on p "Confirm" at bounding box center [810, 331] width 29 height 12
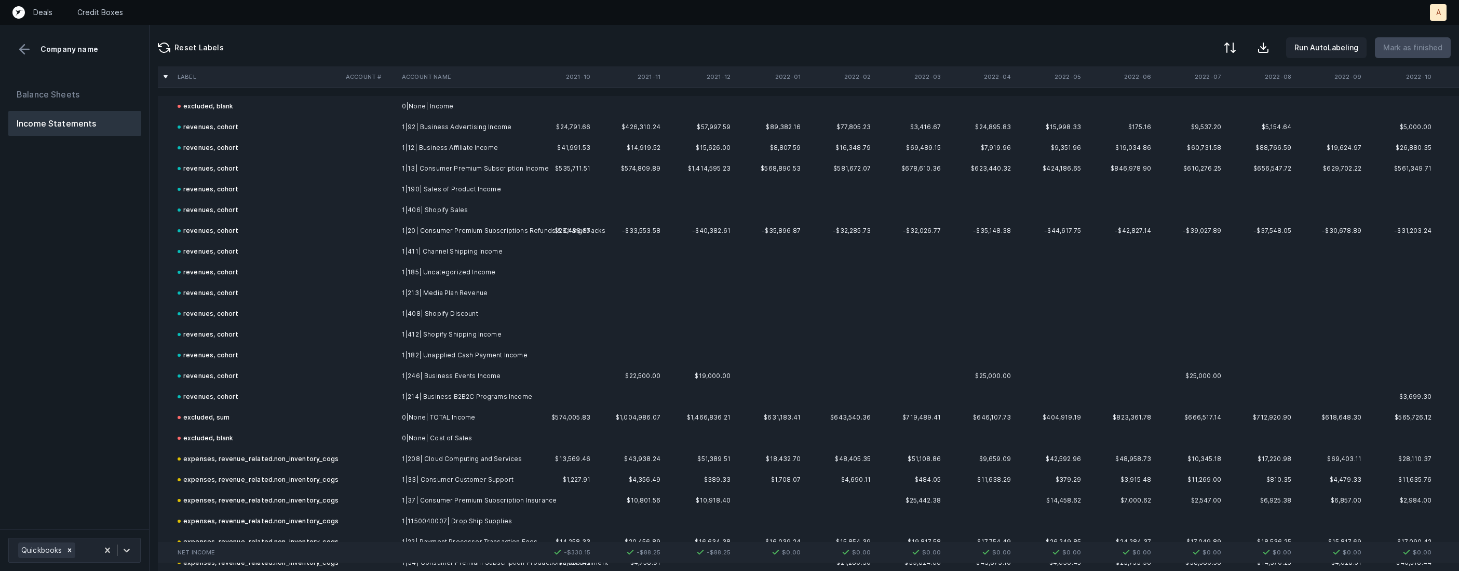
click at [78, 323] on div "Balance Sheets Income Statements" at bounding box center [74, 302] width 149 height 456
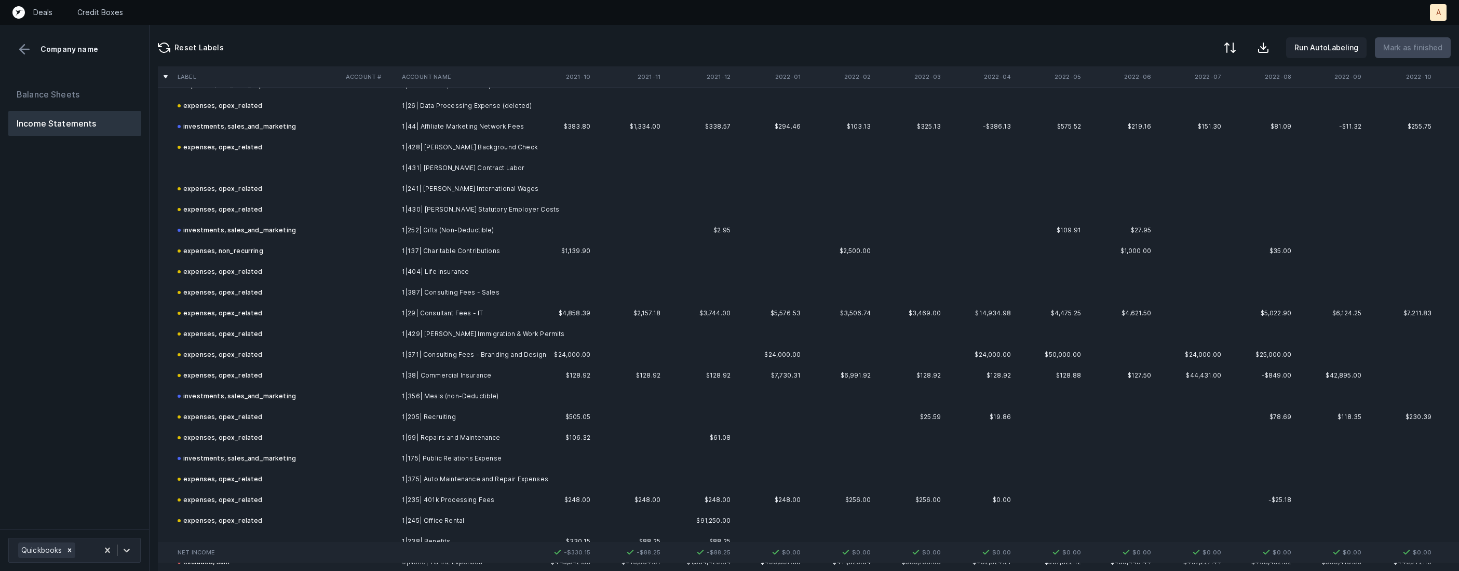
scroll to position [1582, 0]
click at [444, 167] on td "1|431| [PERSON_NAME] Contract Labor" at bounding box center [461, 165] width 127 height 21
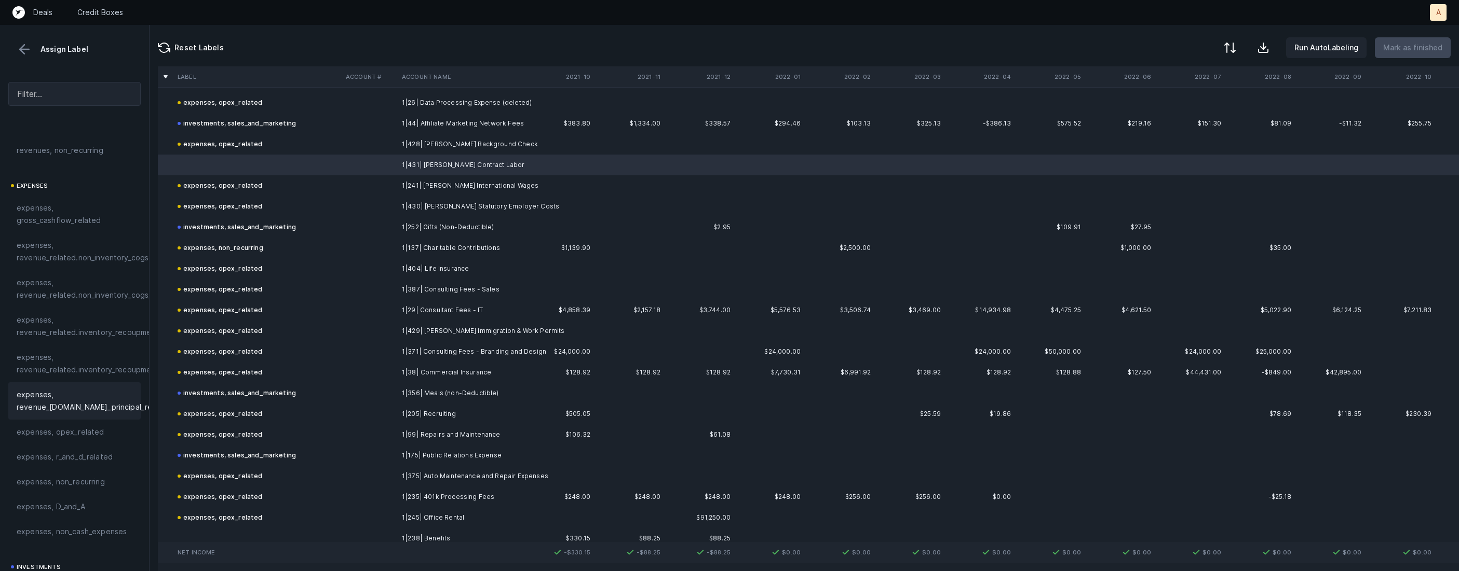
scroll to position [125, 0]
click at [61, 425] on span "expenses, opex_related" at bounding box center [61, 428] width 88 height 12
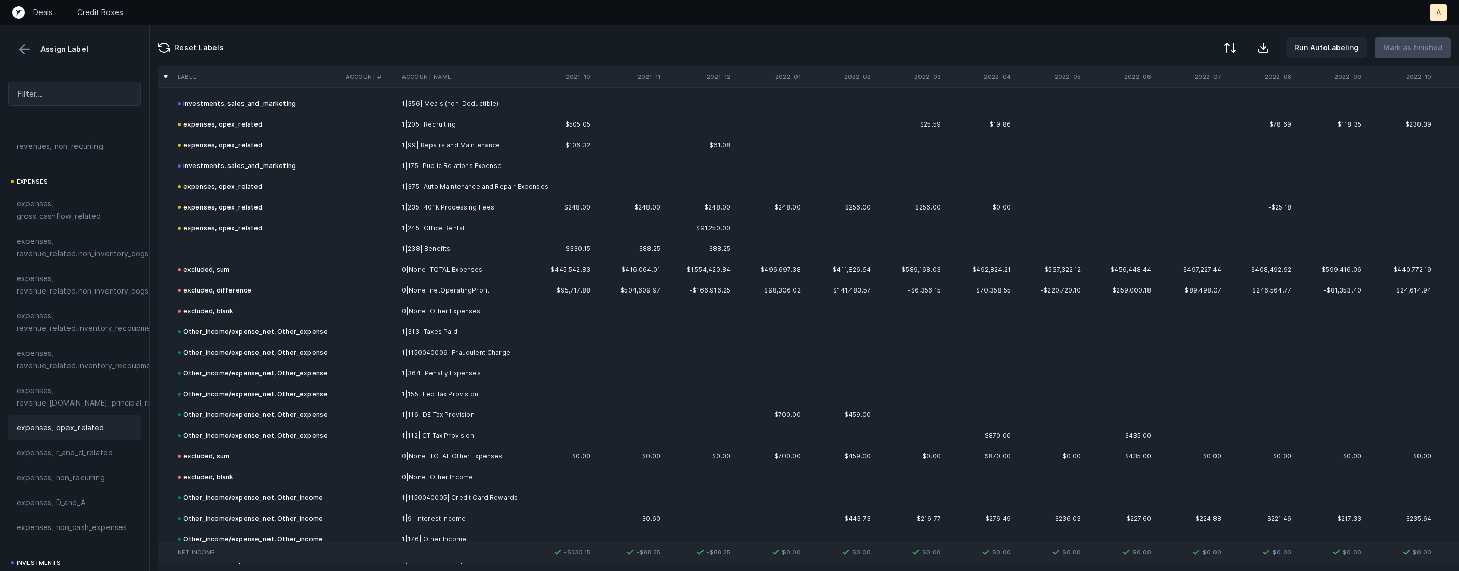
scroll to position [1882, 0]
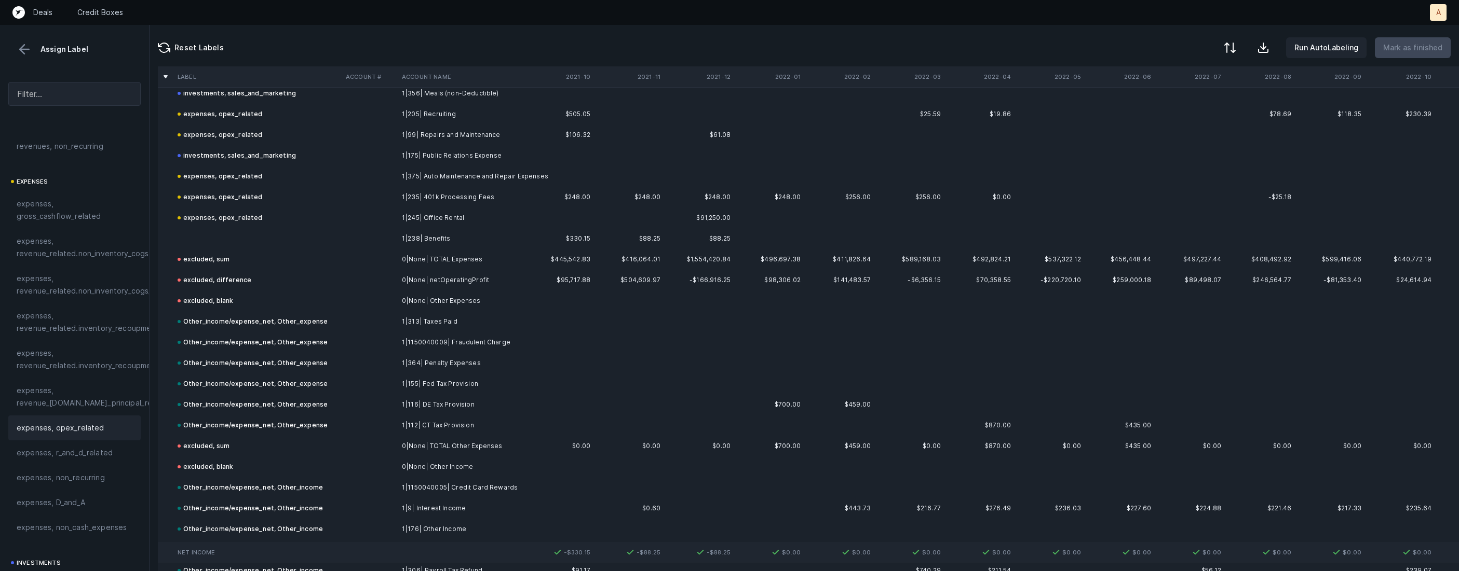
click at [471, 238] on td "1|238| Benefits" at bounding box center [461, 238] width 127 height 21
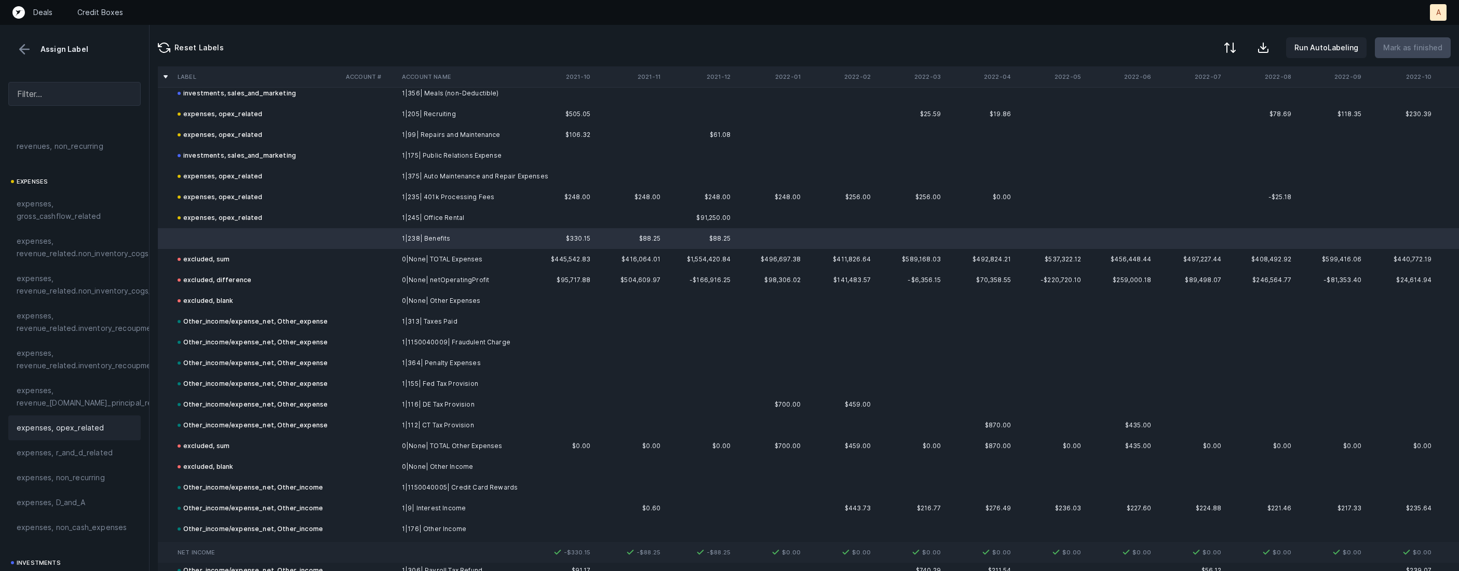
click at [59, 431] on span "expenses, opex_related" at bounding box center [61, 428] width 88 height 12
click at [1415, 56] on button "Mark as finished" at bounding box center [1412, 47] width 76 height 21
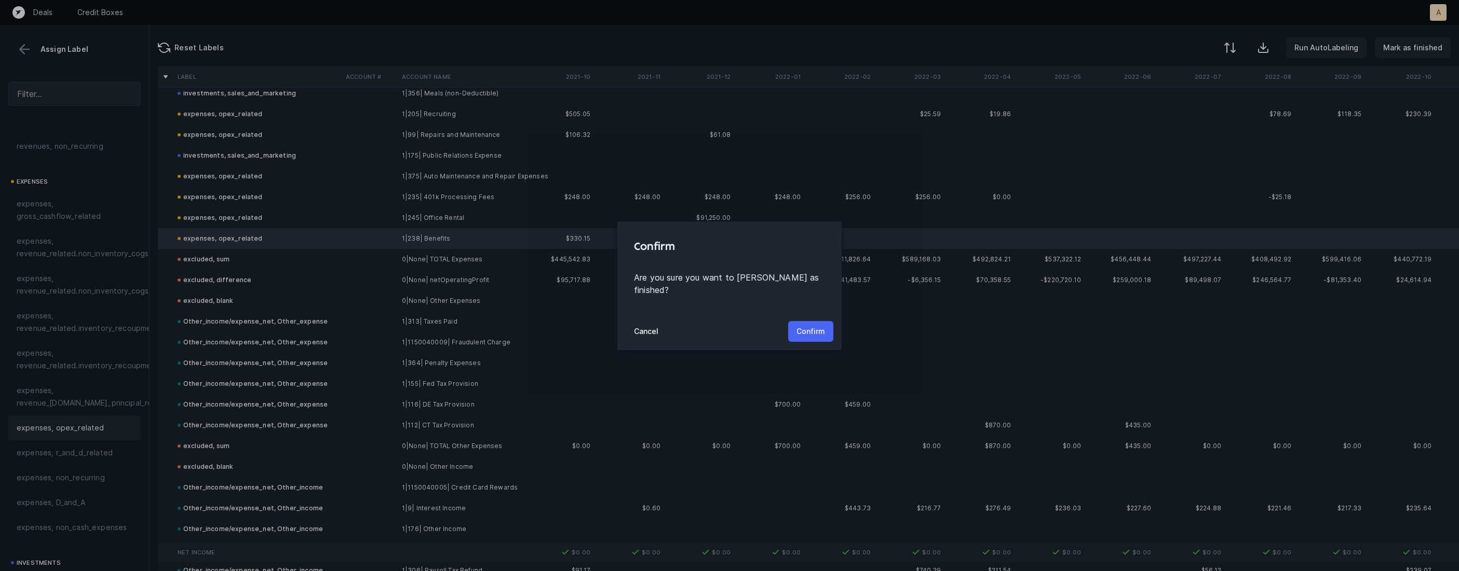
click at [814, 321] on button "Confirm" at bounding box center [810, 331] width 45 height 21
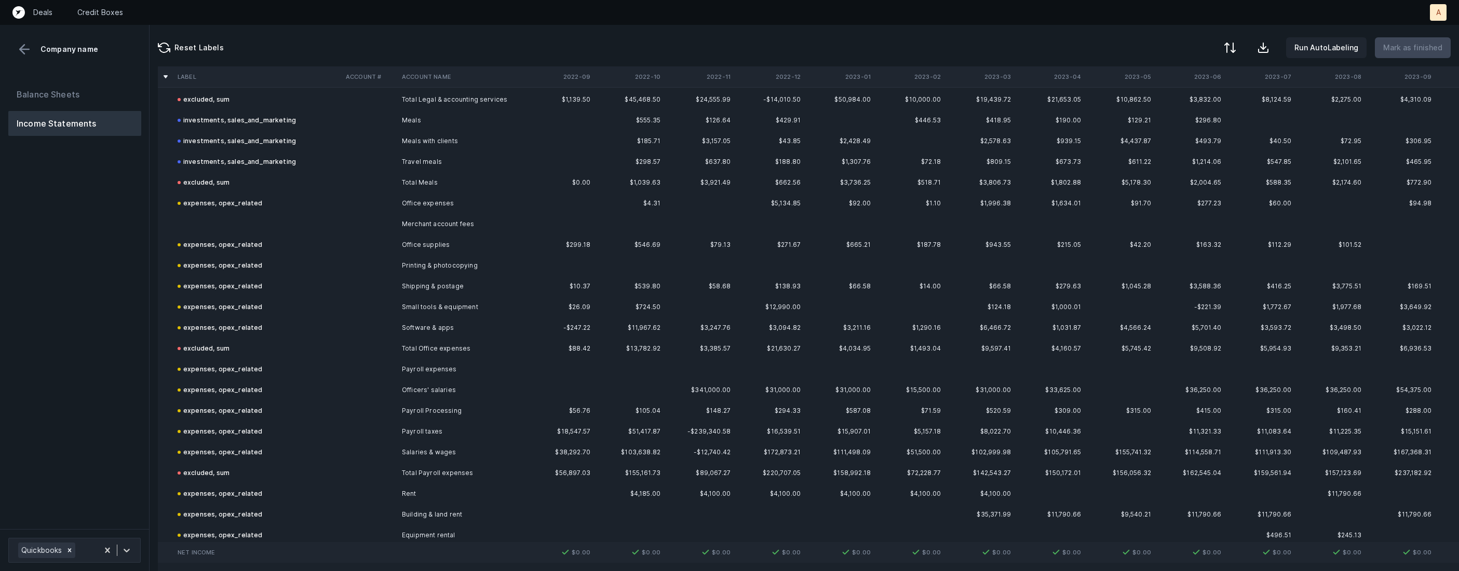
scroll to position [966, 0]
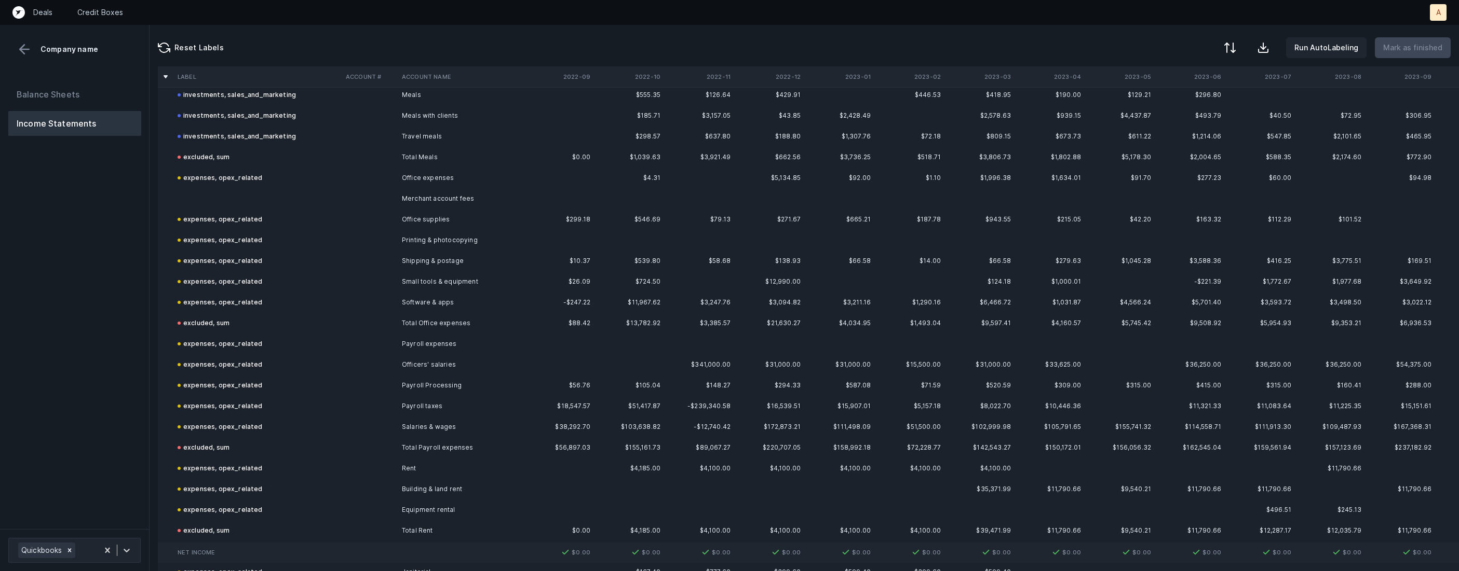
click at [419, 190] on td "Merchant account fees" at bounding box center [461, 198] width 127 height 21
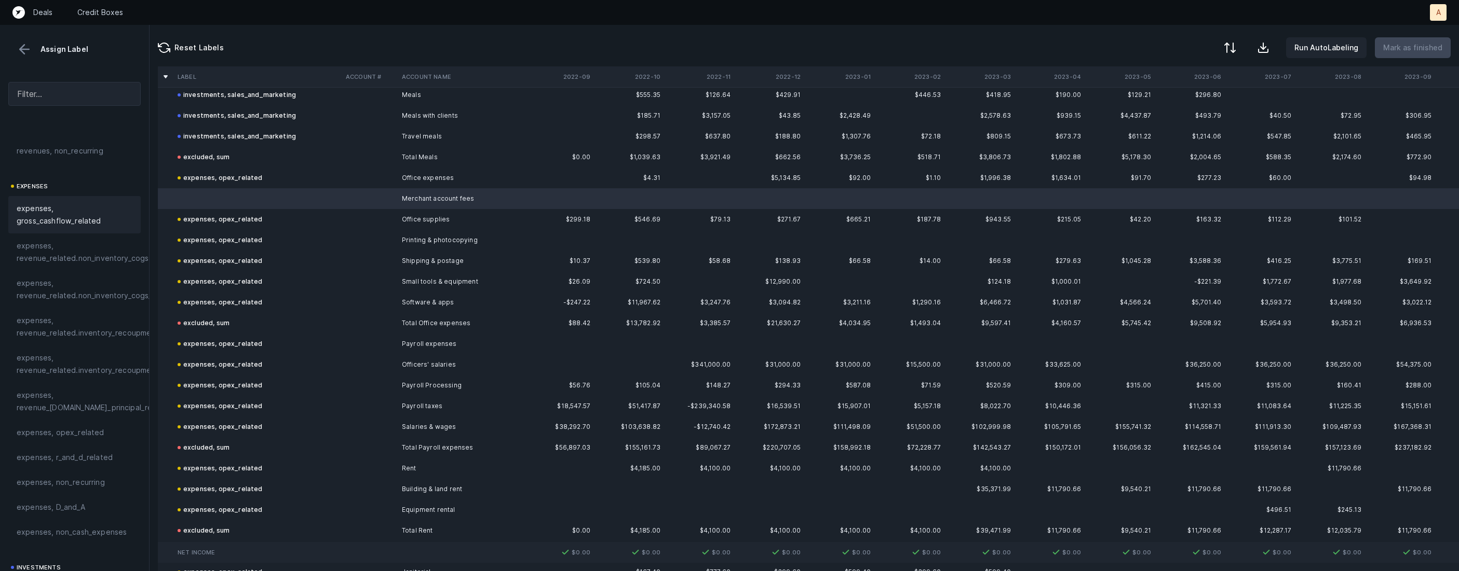
scroll to position [159, 0]
click at [92, 399] on span "expenses, opex_related" at bounding box center [61, 394] width 88 height 12
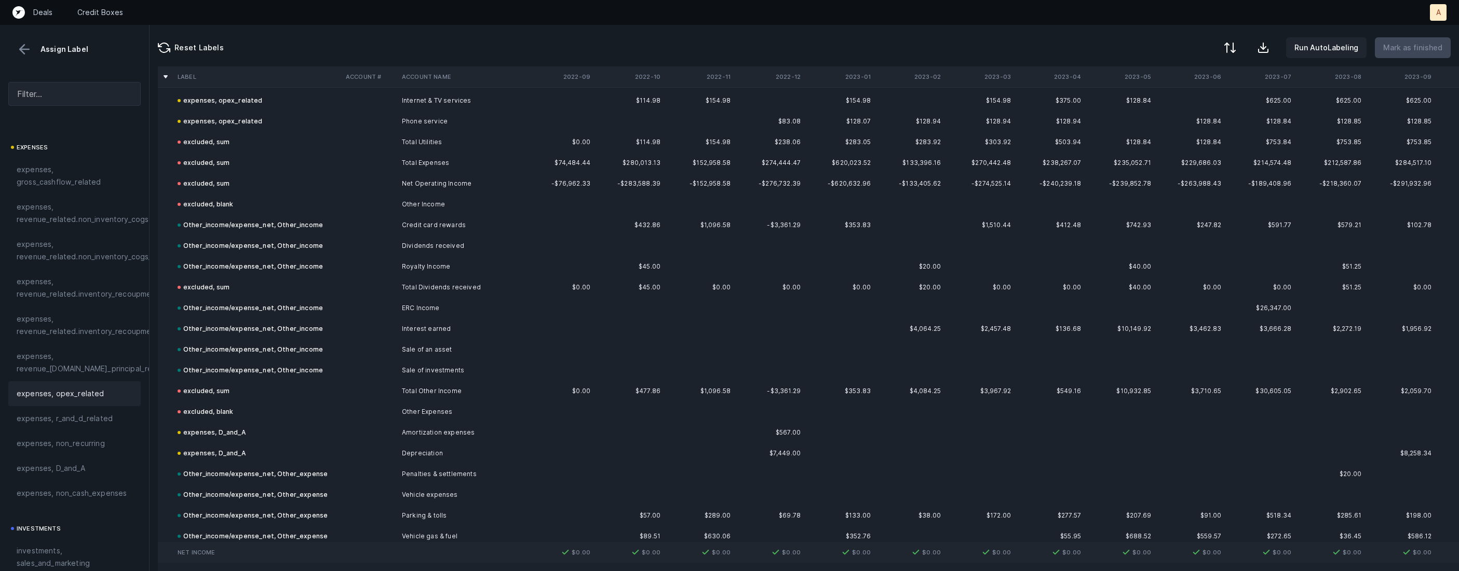
scroll to position [1866, 0]
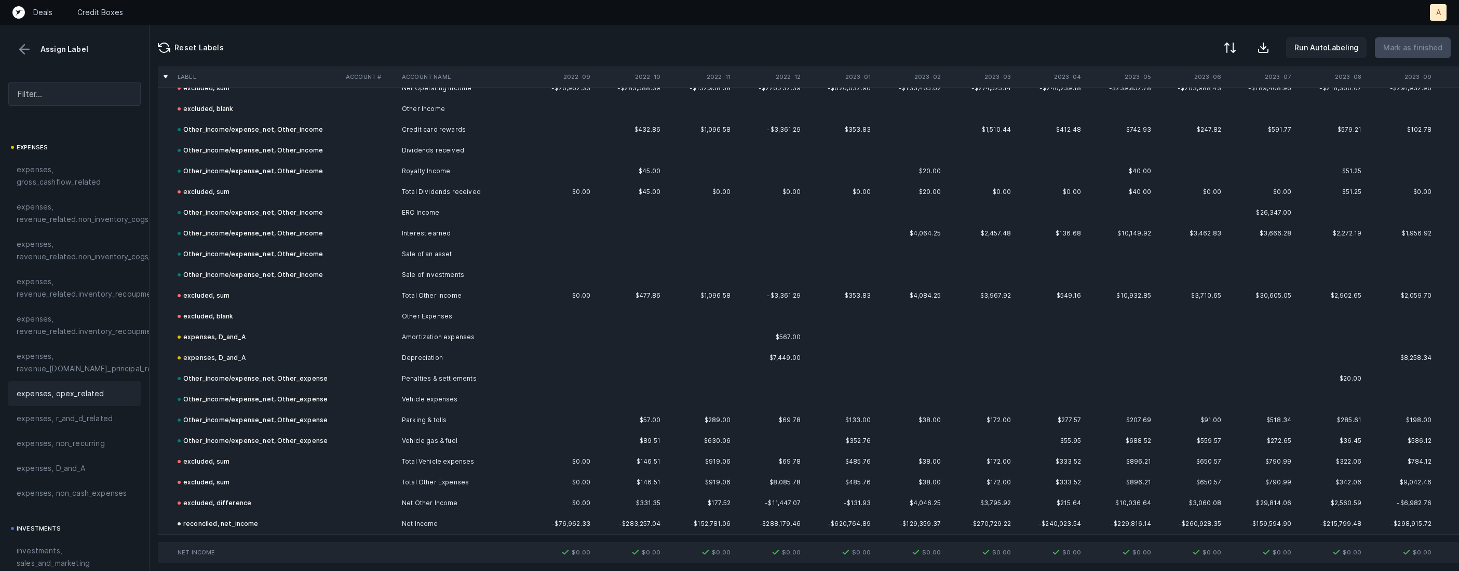
click at [25, 44] on button at bounding box center [25, 50] width 16 height 16
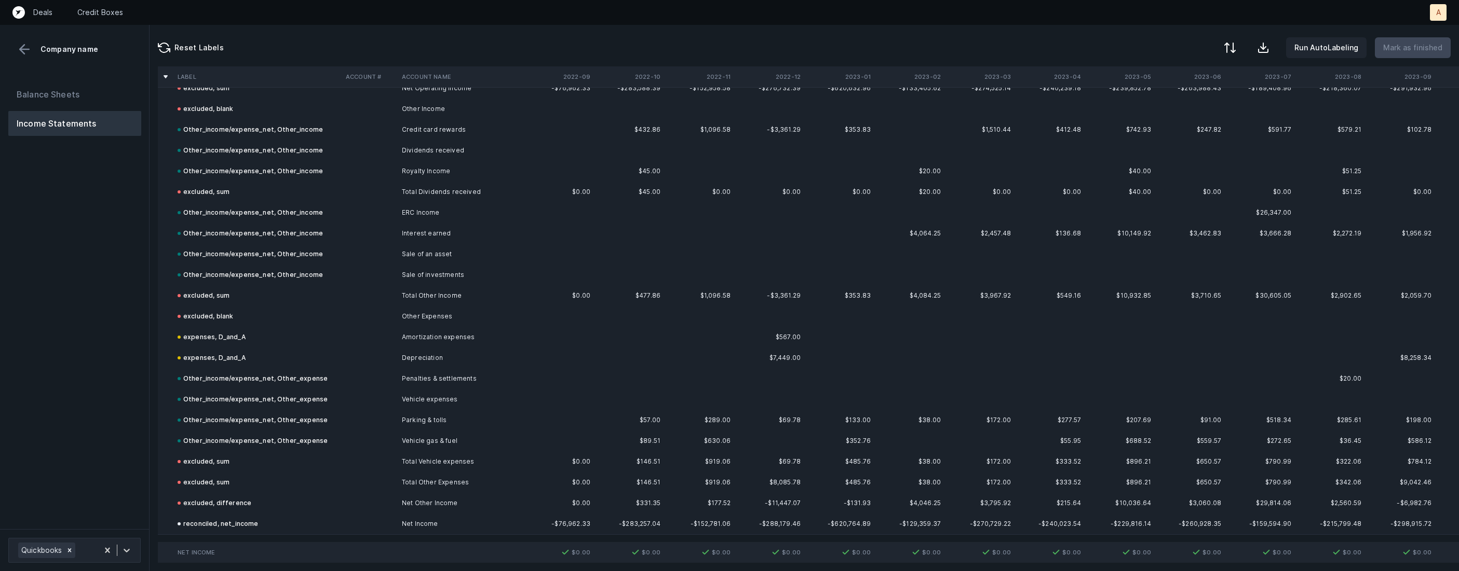
click at [51, 80] on div "Balance Sheets Income Statements" at bounding box center [74, 302] width 149 height 456
click at [51, 95] on button "Balance Sheets" at bounding box center [74, 94] width 133 height 25
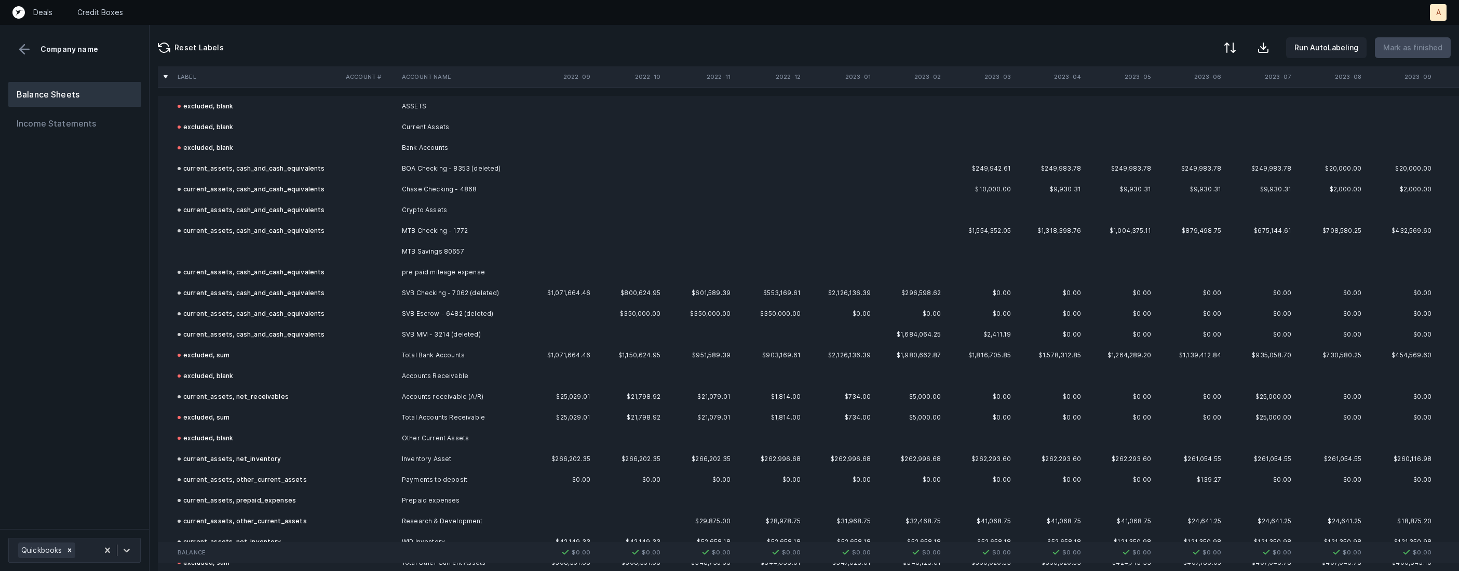
click at [405, 246] on td "MTB Savings 80657" at bounding box center [461, 251] width 127 height 21
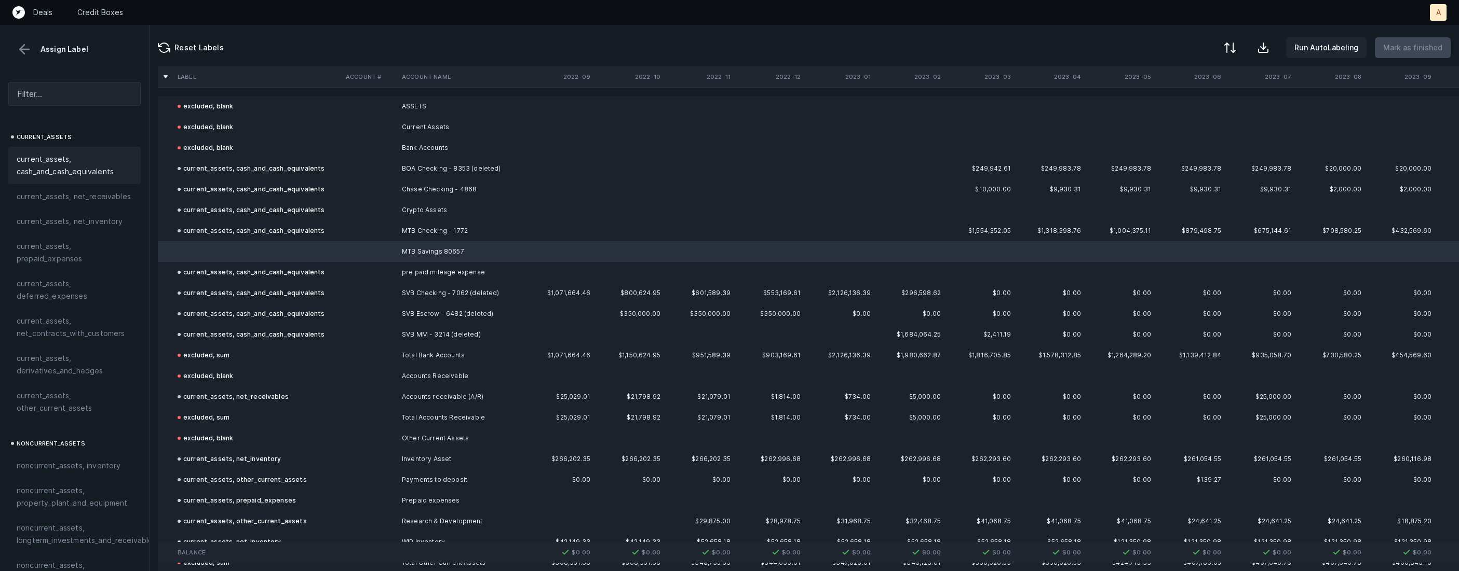
click at [93, 152] on div "current_assets, cash_and_cash_equivalents" at bounding box center [74, 165] width 132 height 37
click at [1427, 49] on p "Mark as finished" at bounding box center [1412, 48] width 59 height 12
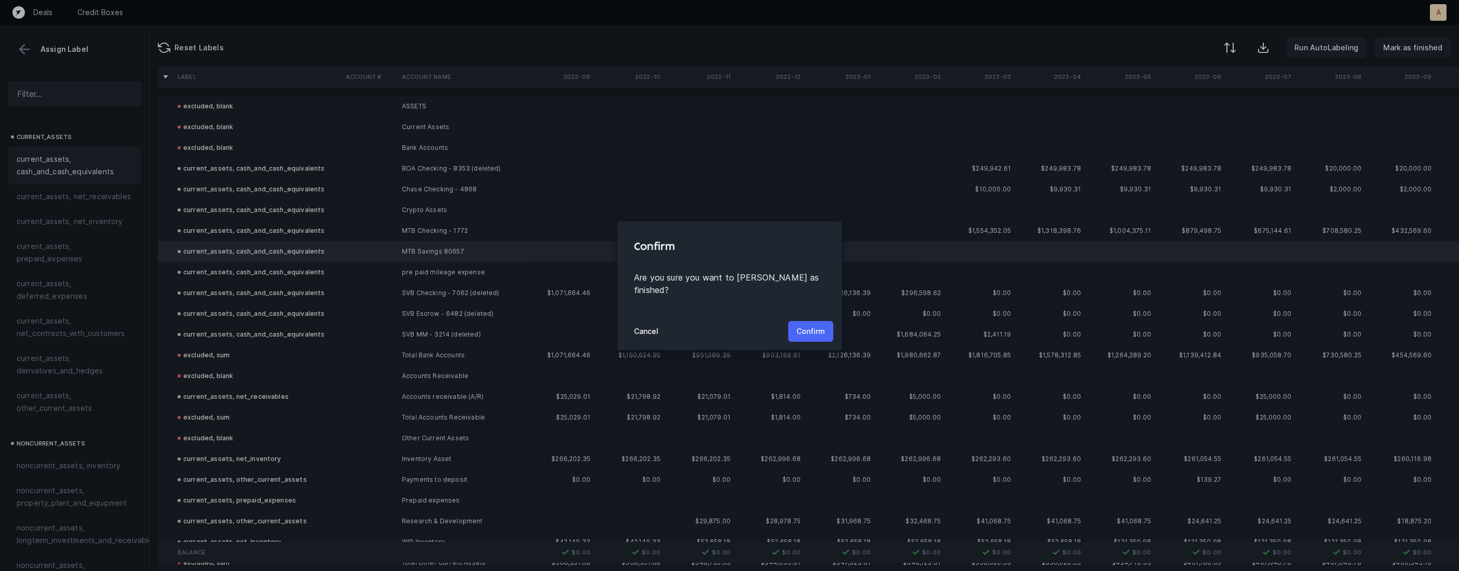
click at [803, 325] on p "Confirm" at bounding box center [810, 331] width 29 height 12
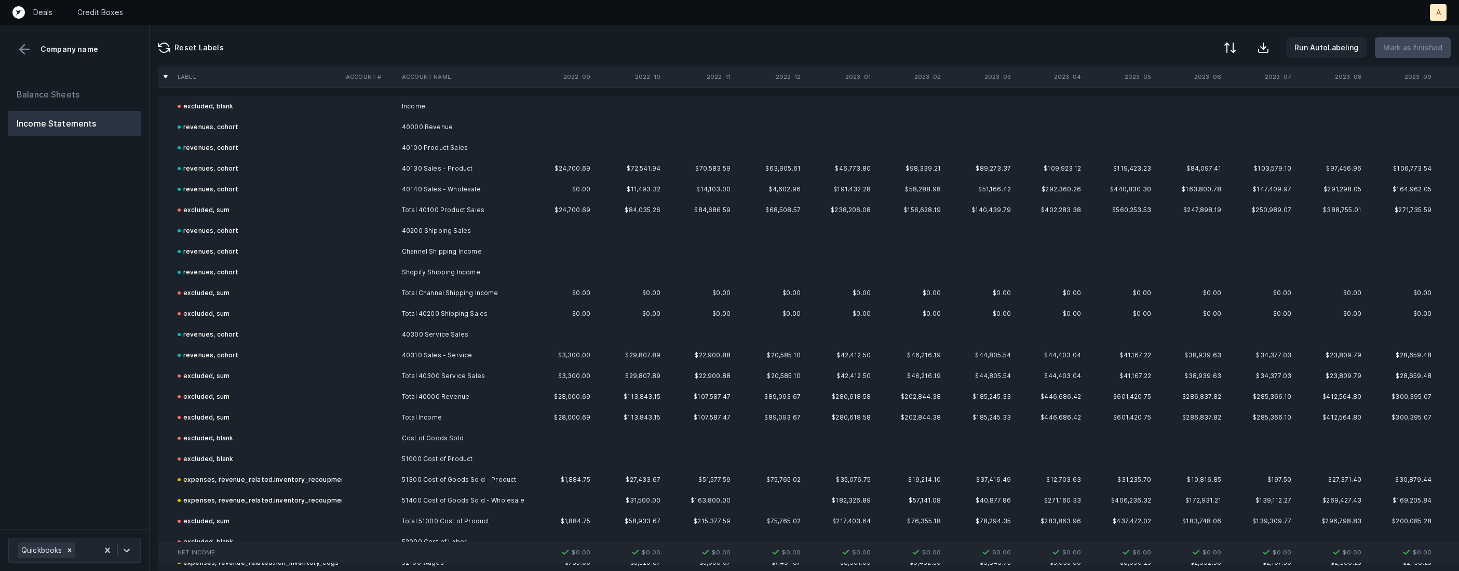
click at [110, 377] on div "Balance Sheets Income Statements" at bounding box center [74, 302] width 149 height 456
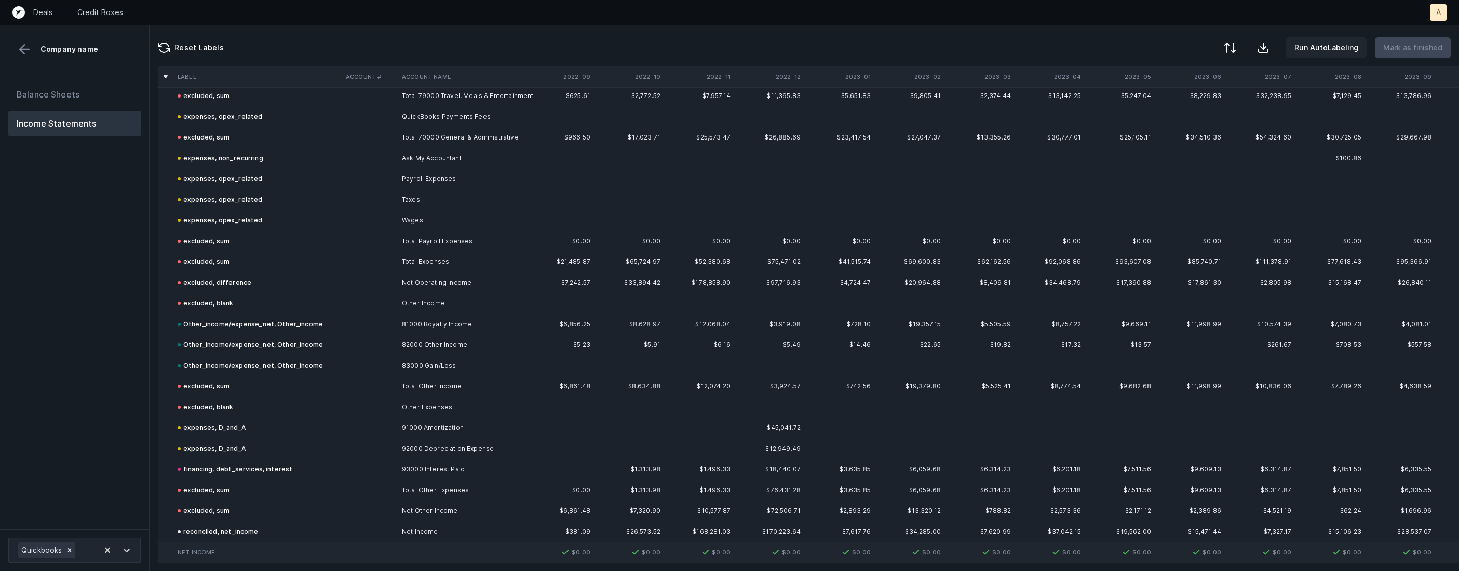
scroll to position [1471, 0]
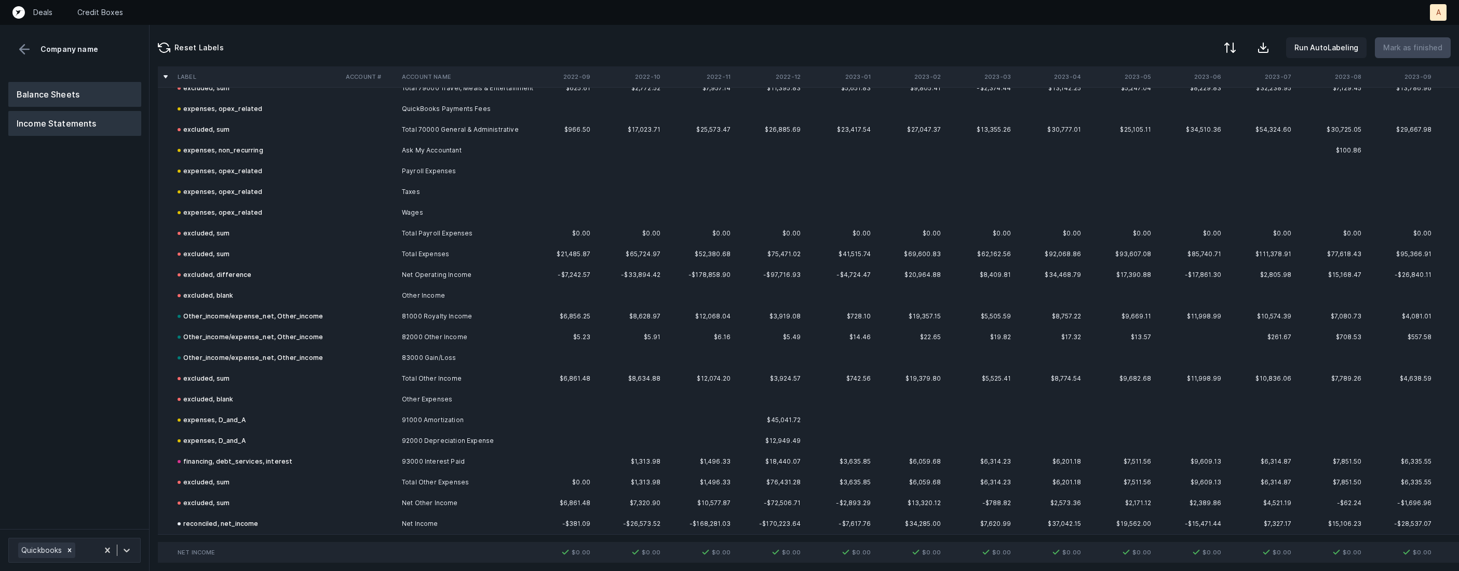
click at [108, 98] on button "Balance Sheets" at bounding box center [74, 94] width 133 height 25
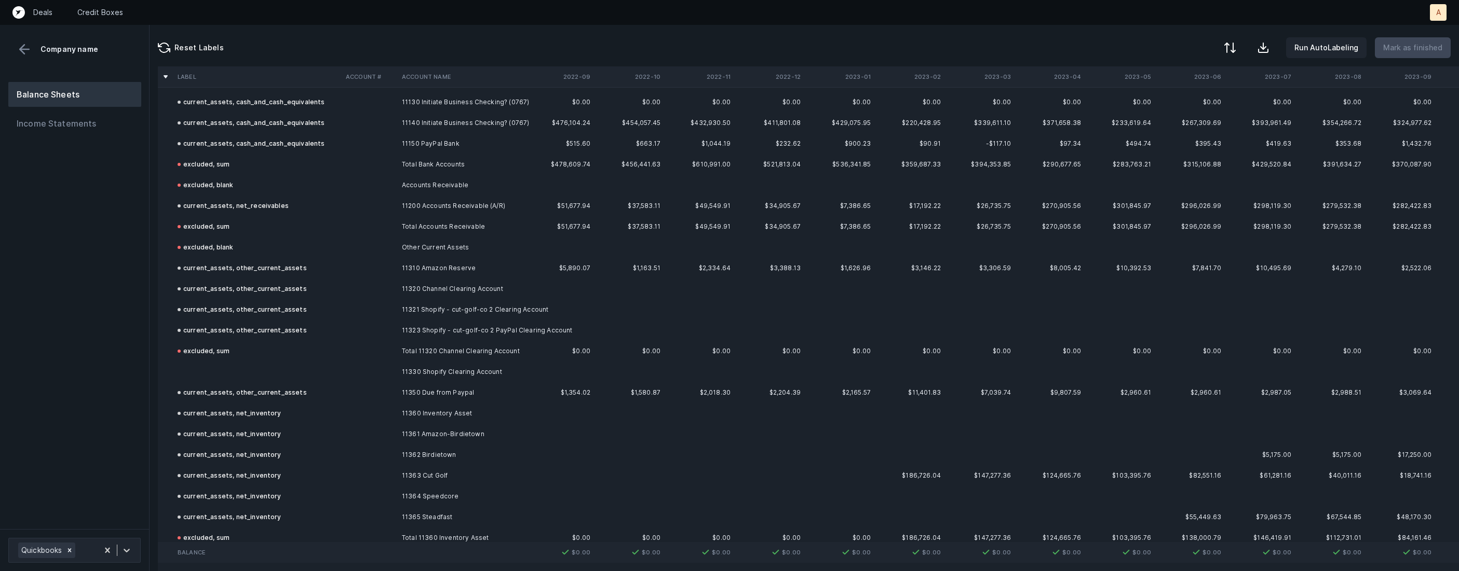
scroll to position [117, 0]
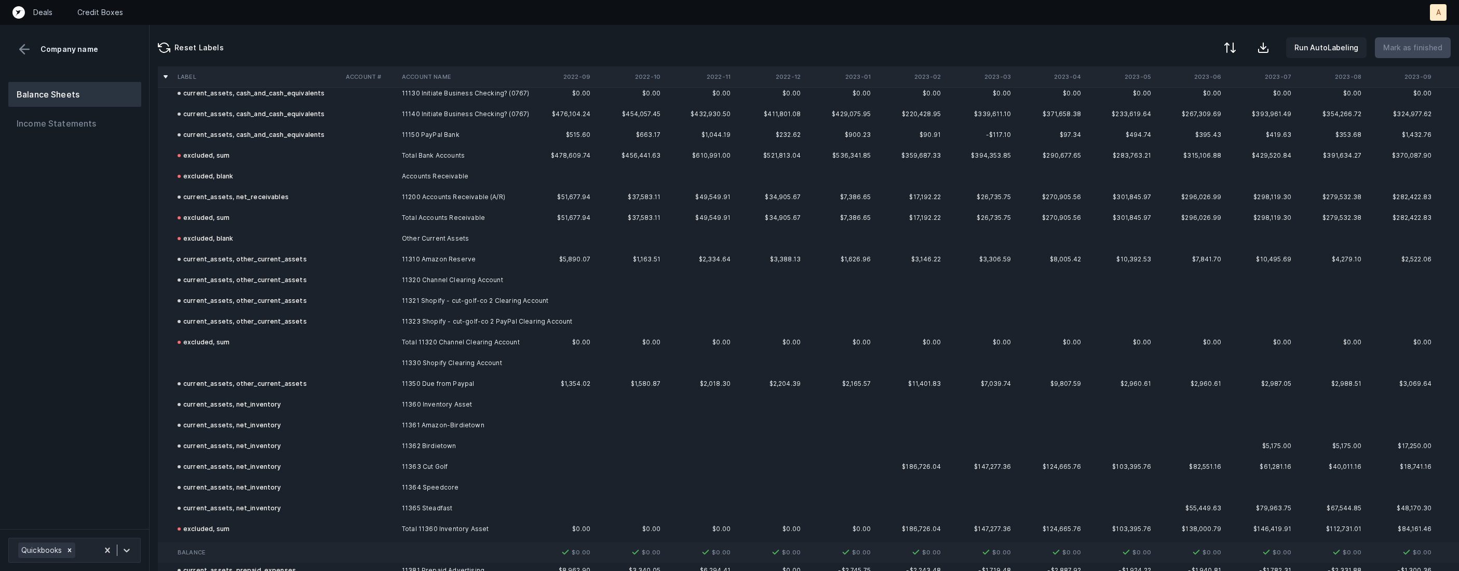
click at [434, 362] on td "11330 Shopify Clearing Account" at bounding box center [461, 363] width 127 height 21
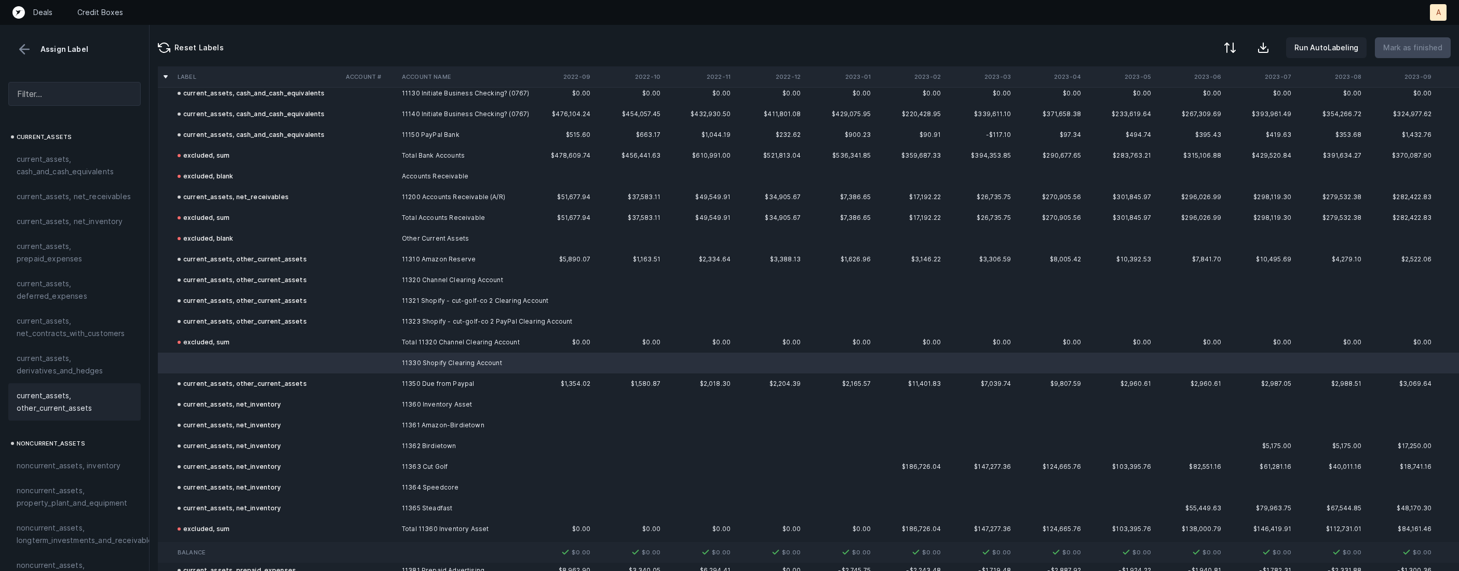
click at [89, 404] on span "current_assets, other_current_assets" at bounding box center [75, 402] width 116 height 25
click at [1421, 51] on p "Mark as finished" at bounding box center [1412, 48] width 59 height 12
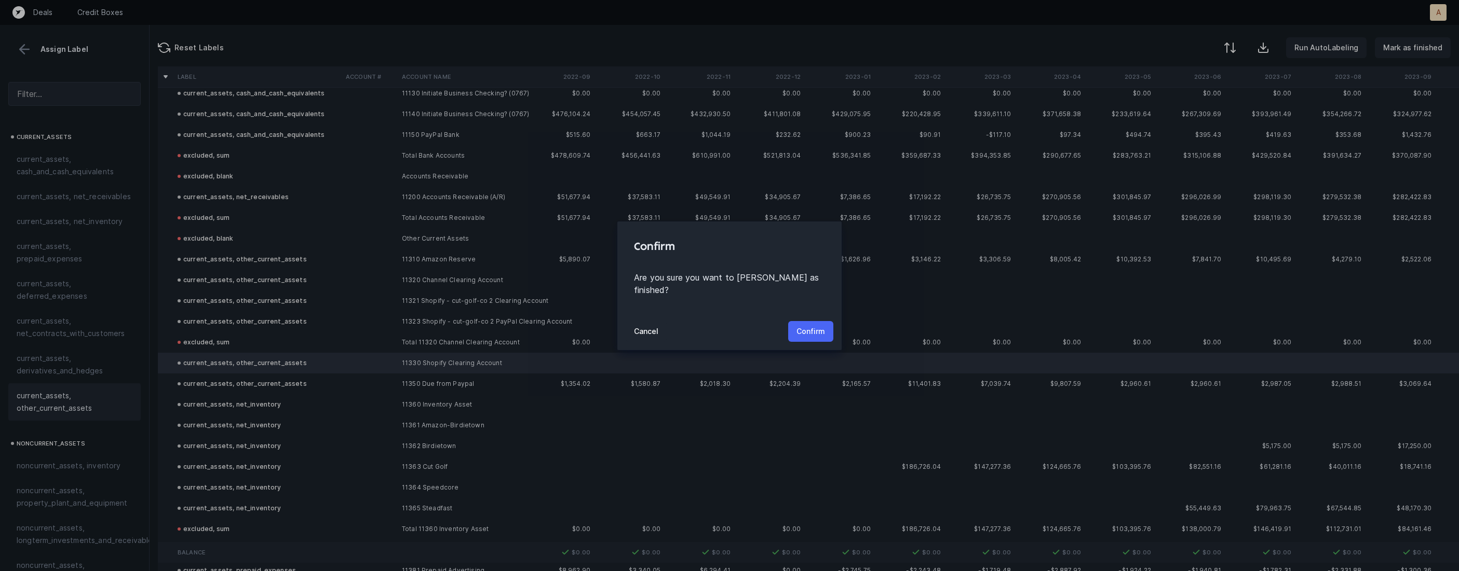
click at [807, 325] on p "Confirm" at bounding box center [810, 331] width 29 height 12
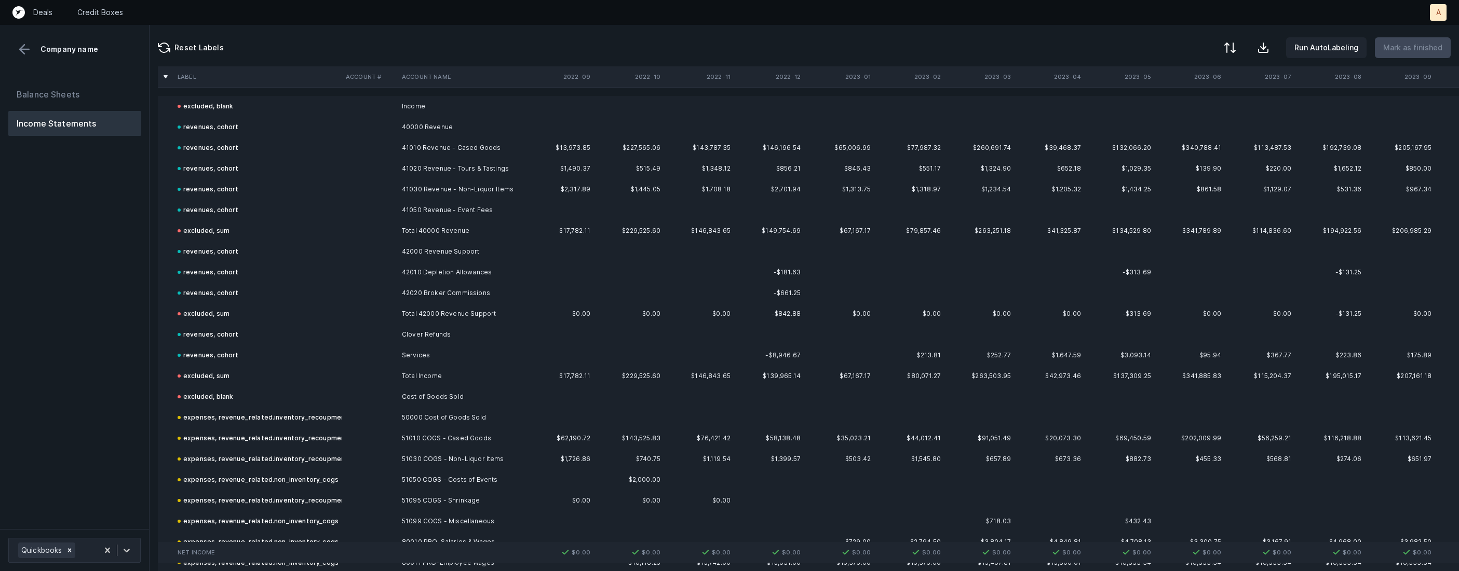
click at [144, 250] on div "Balance Sheets Income Statements" at bounding box center [74, 302] width 149 height 456
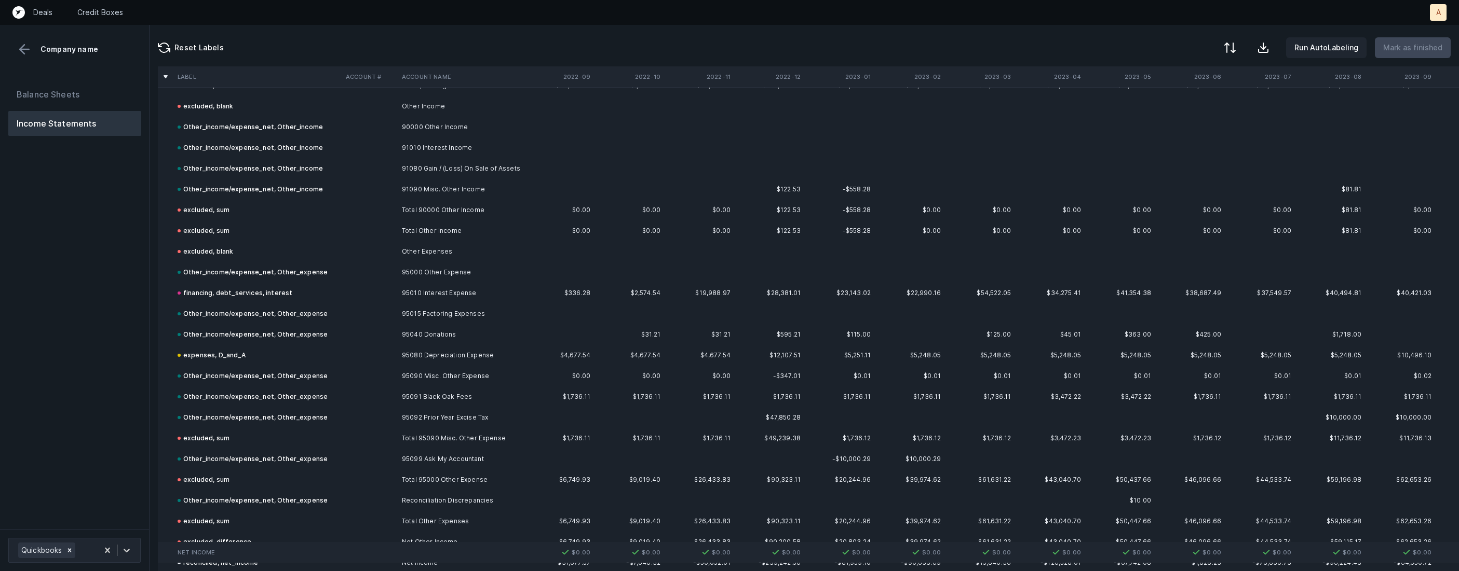
scroll to position [3256, 0]
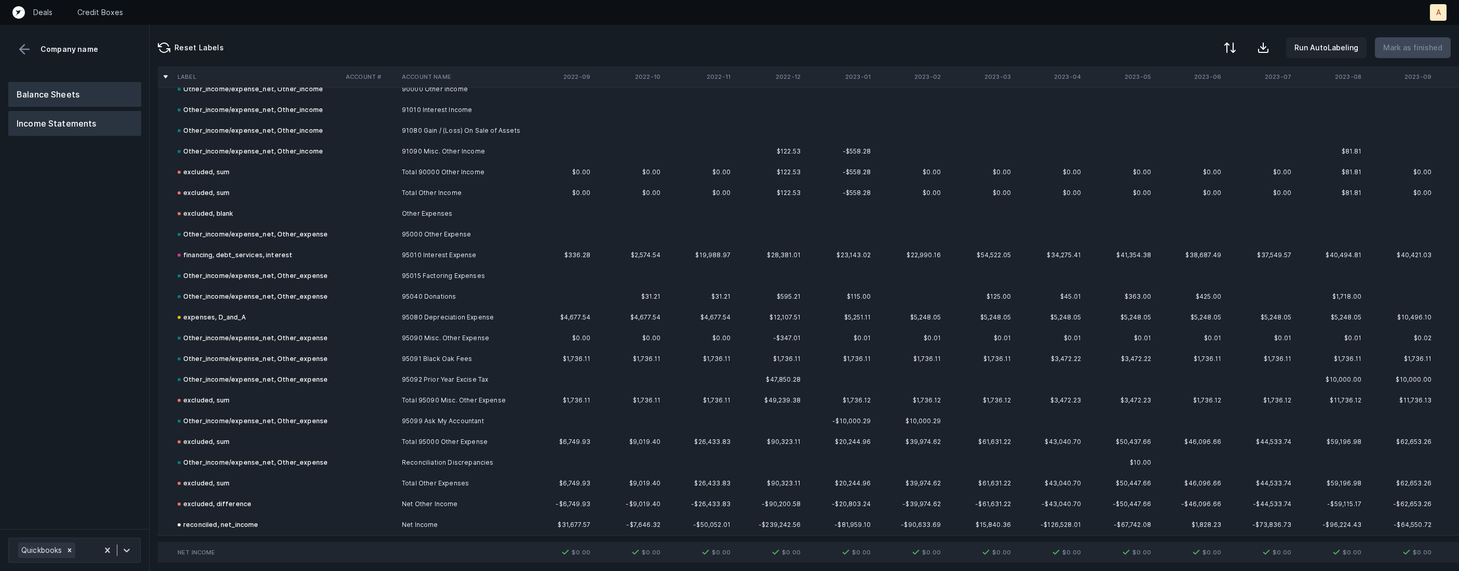
click at [82, 92] on button "Balance Sheets" at bounding box center [74, 94] width 133 height 25
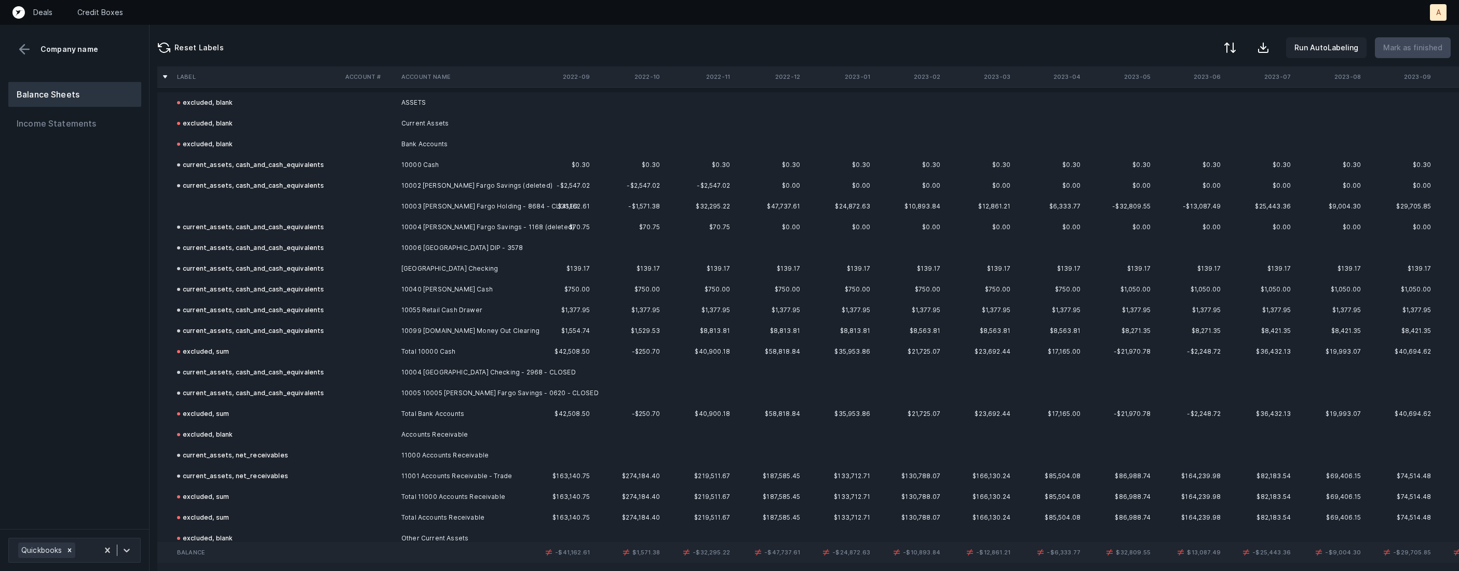
scroll to position [0, 1]
click at [346, 201] on td at bounding box center [369, 210] width 56 height 21
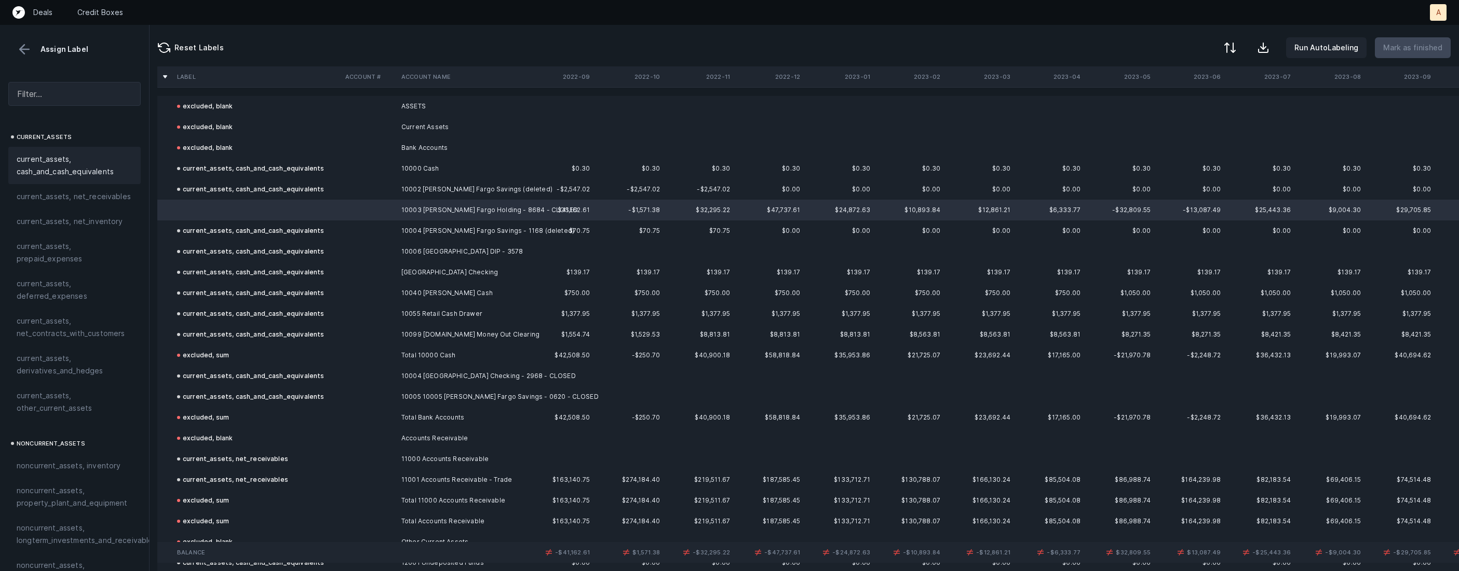
click at [43, 166] on span "current_assets, cash_and_cash_equivalents" at bounding box center [75, 165] width 116 height 25
click at [1410, 50] on p "Mark as finished" at bounding box center [1412, 48] width 59 height 12
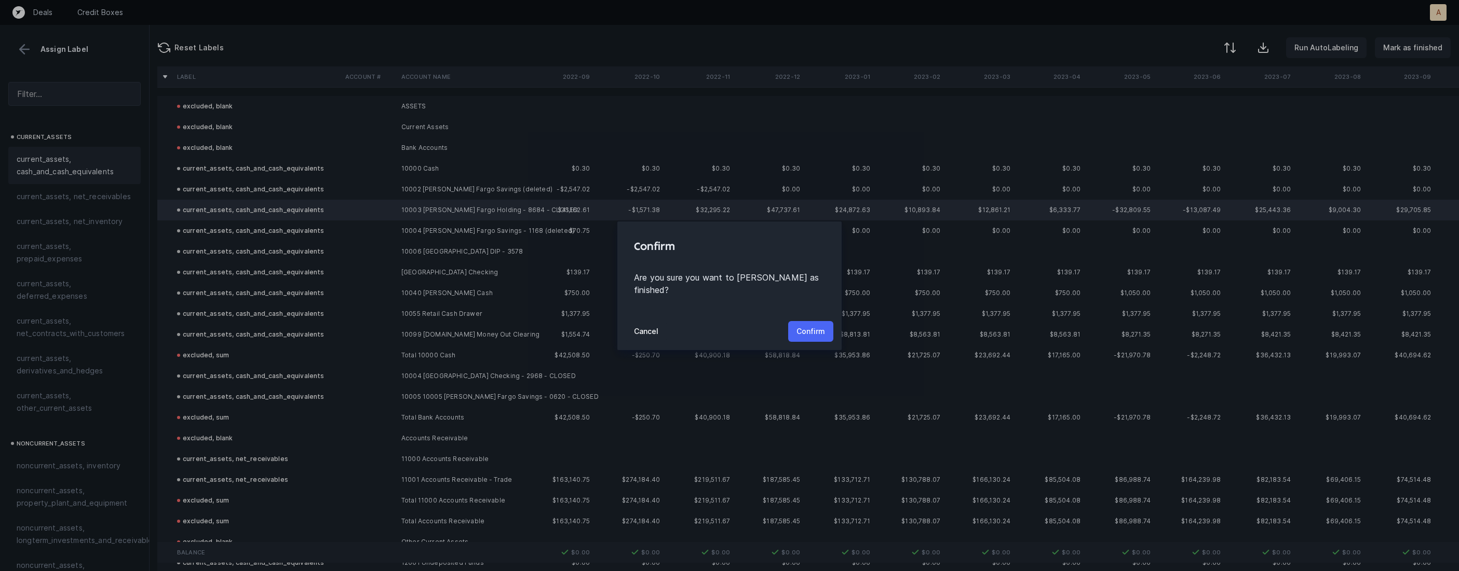
click at [820, 321] on button "Confirm" at bounding box center [810, 331] width 45 height 21
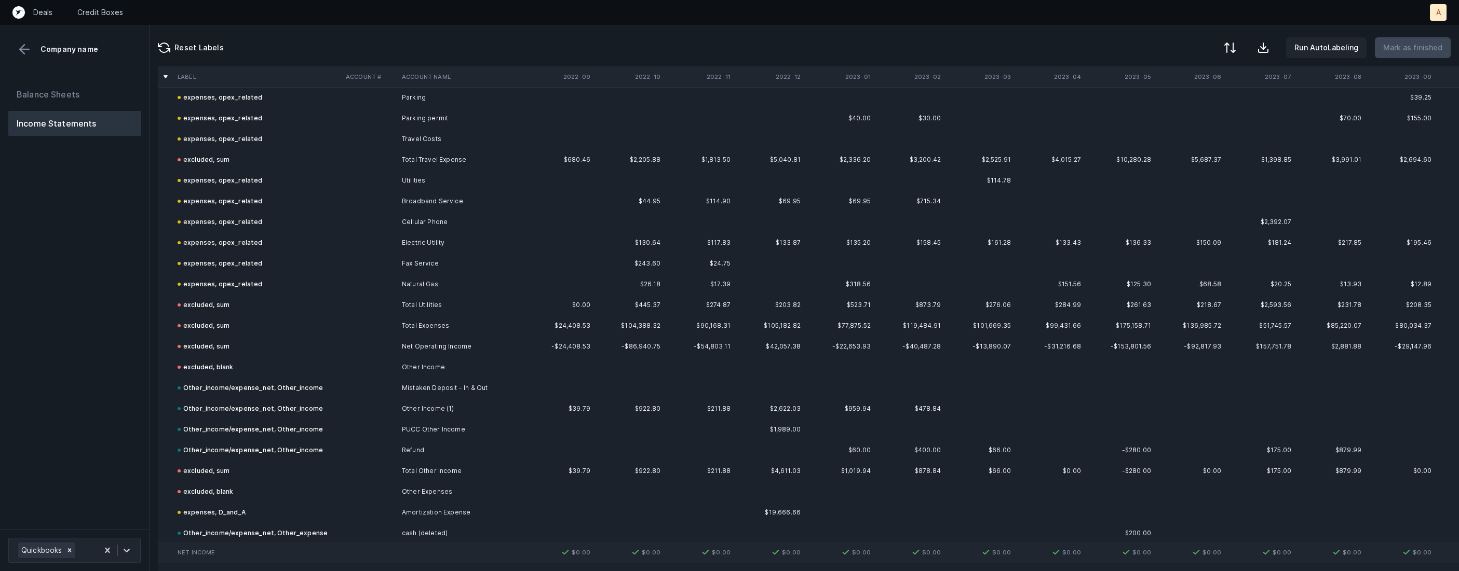
scroll to position [2945, 0]
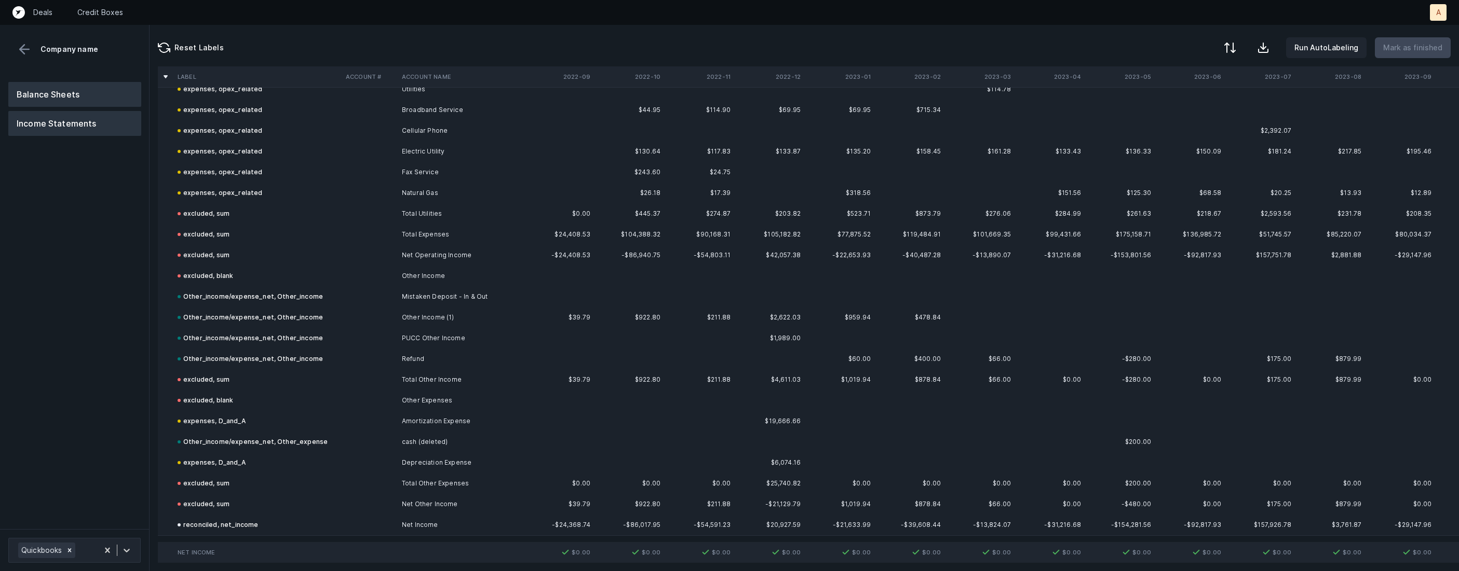
click at [85, 99] on button "Balance Sheets" at bounding box center [74, 94] width 133 height 25
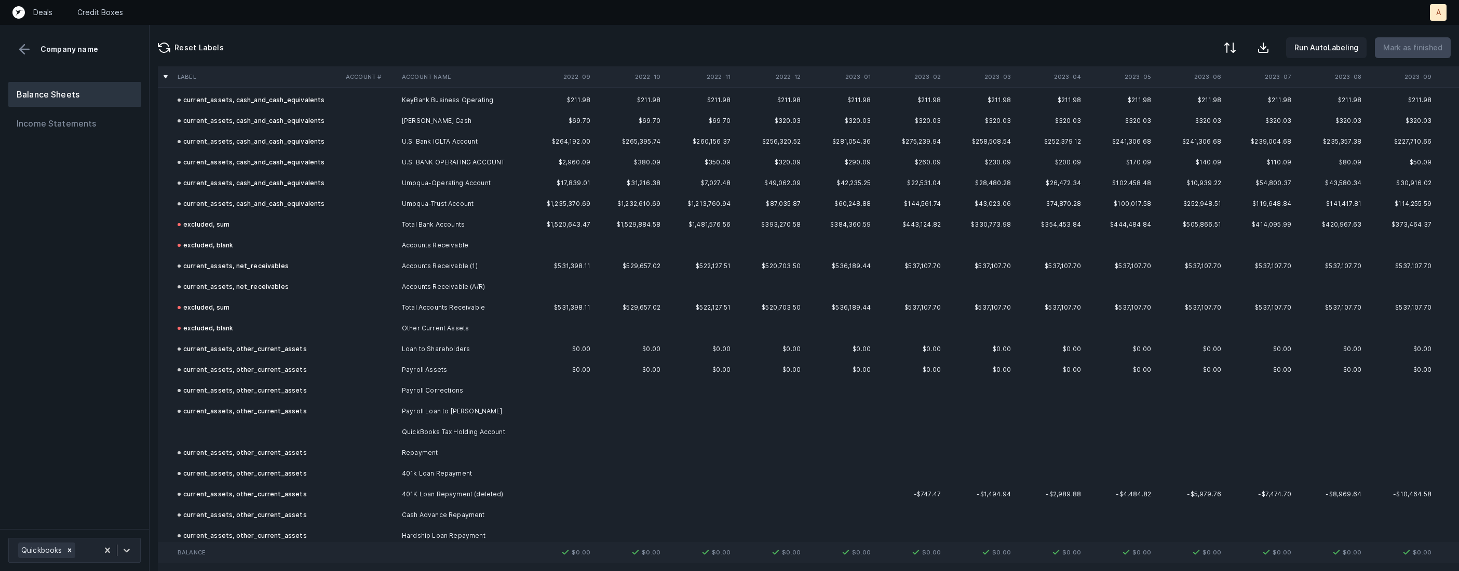
scroll to position [49, 0]
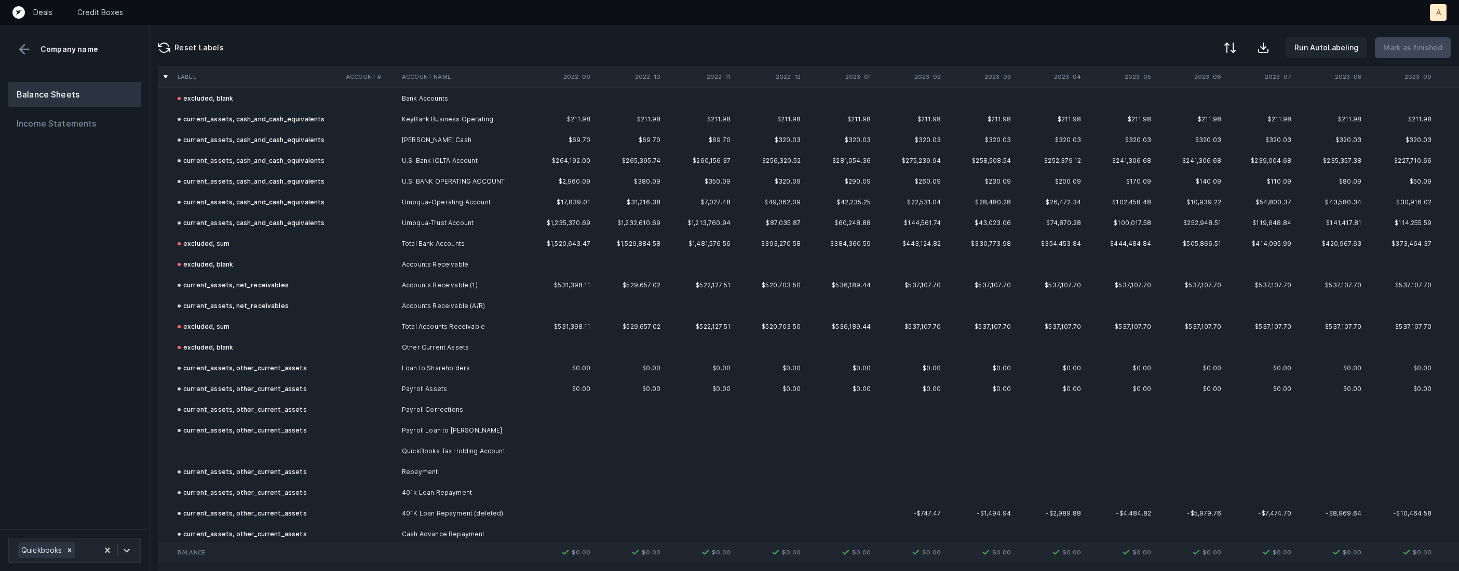
click at [228, 453] on td at bounding box center [257, 451] width 168 height 21
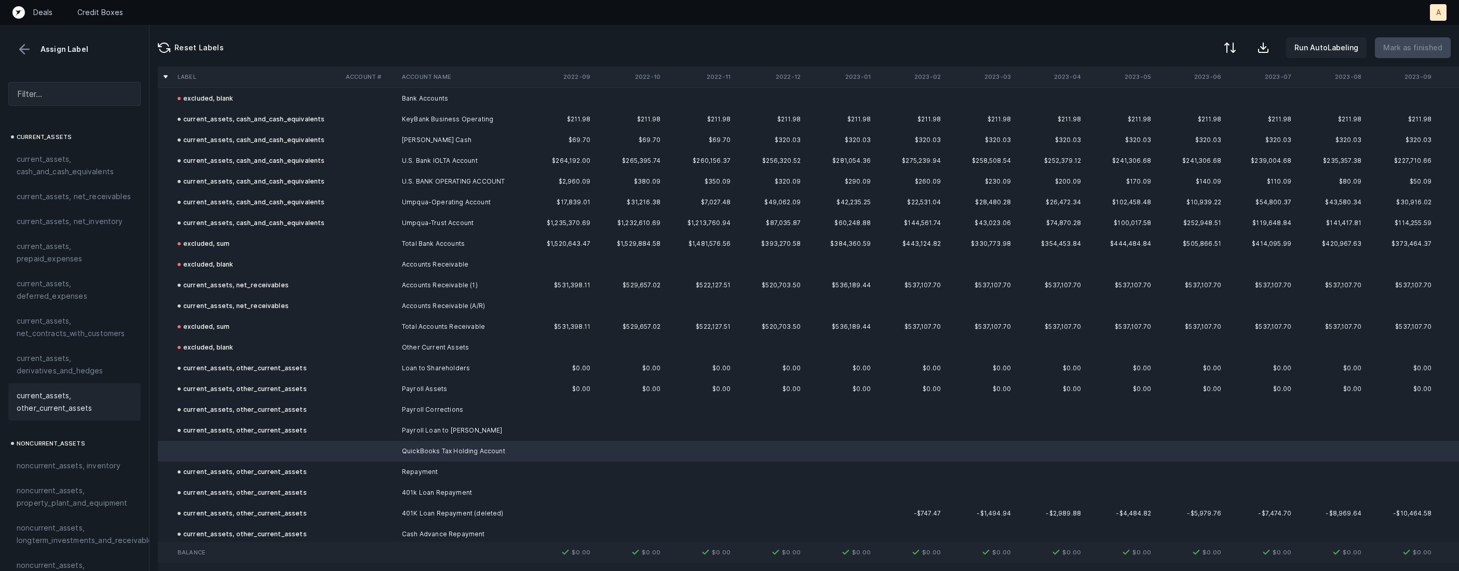
click at [61, 406] on span "current_assets, other_current_assets" at bounding box center [75, 402] width 116 height 25
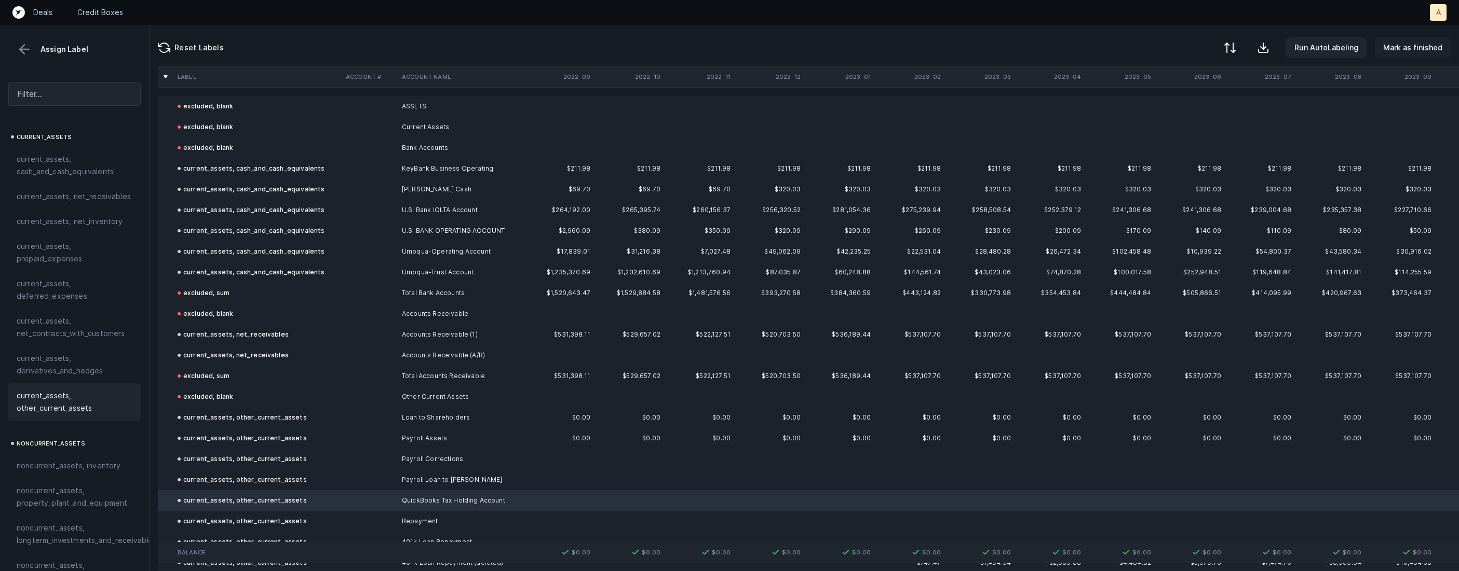
click at [1413, 52] on p "Mark as finished" at bounding box center [1412, 48] width 59 height 12
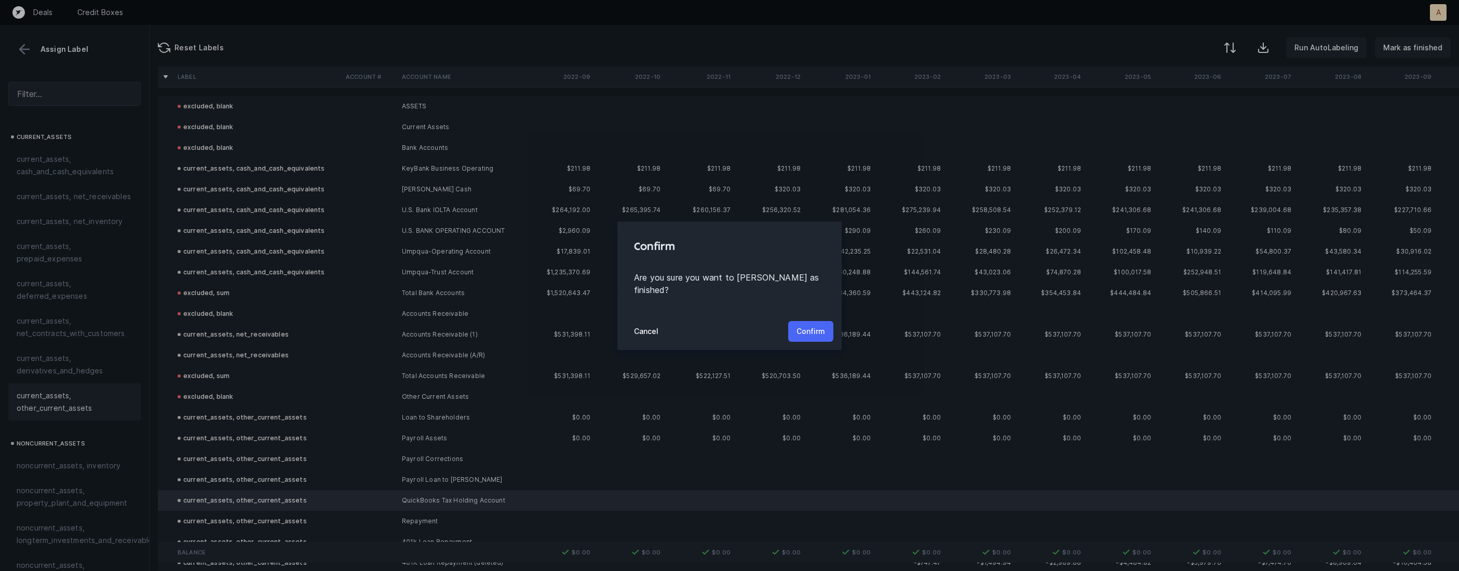
click at [802, 325] on p "Confirm" at bounding box center [810, 331] width 29 height 12
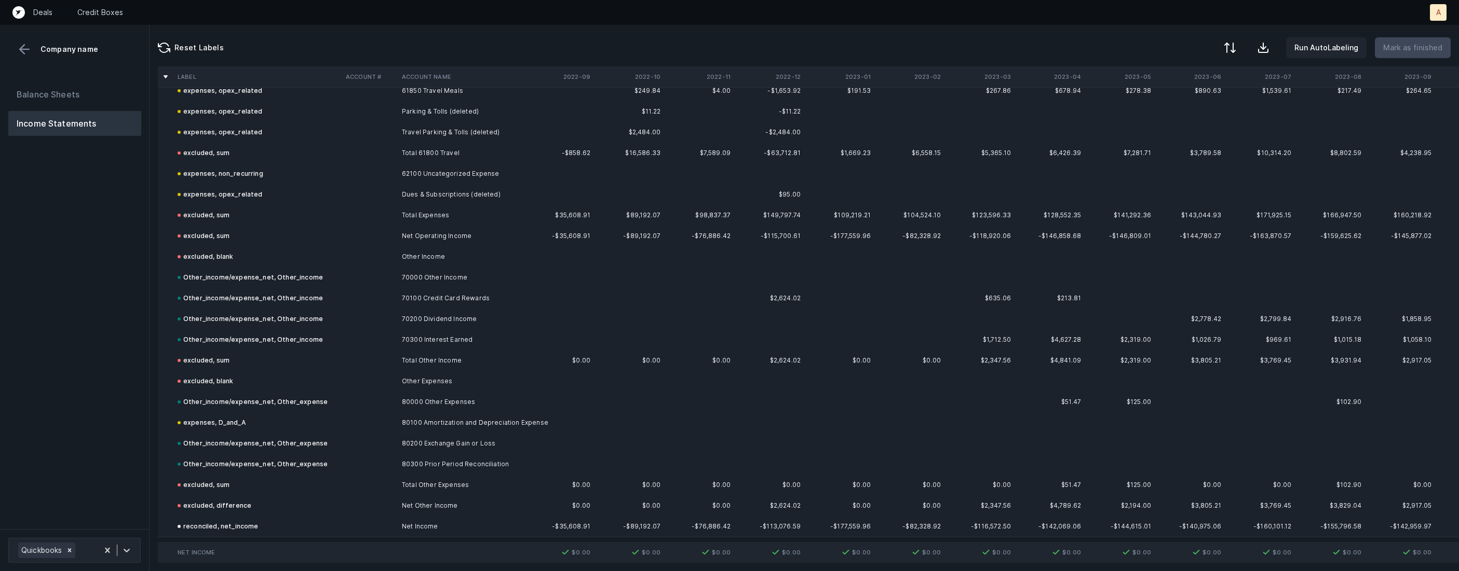
scroll to position [3028, 0]
click at [72, 97] on button "Balance Sheets" at bounding box center [74, 94] width 133 height 25
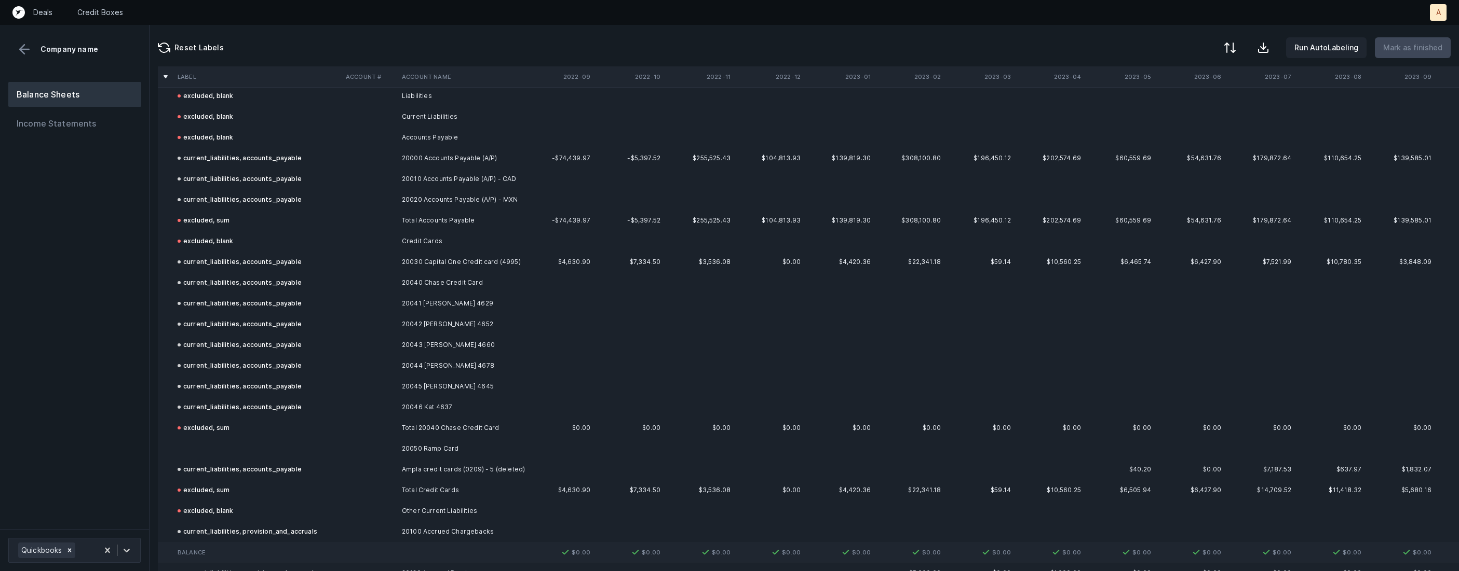
scroll to position [946, 0]
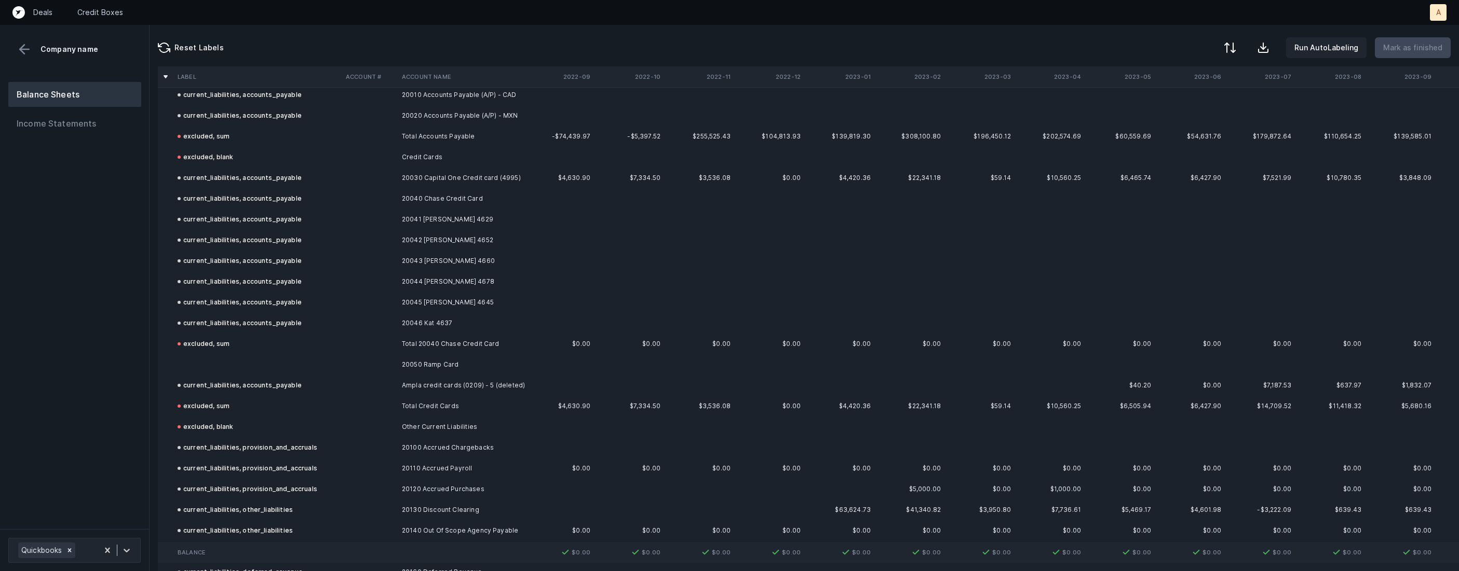
click at [251, 367] on td at bounding box center [257, 365] width 168 height 21
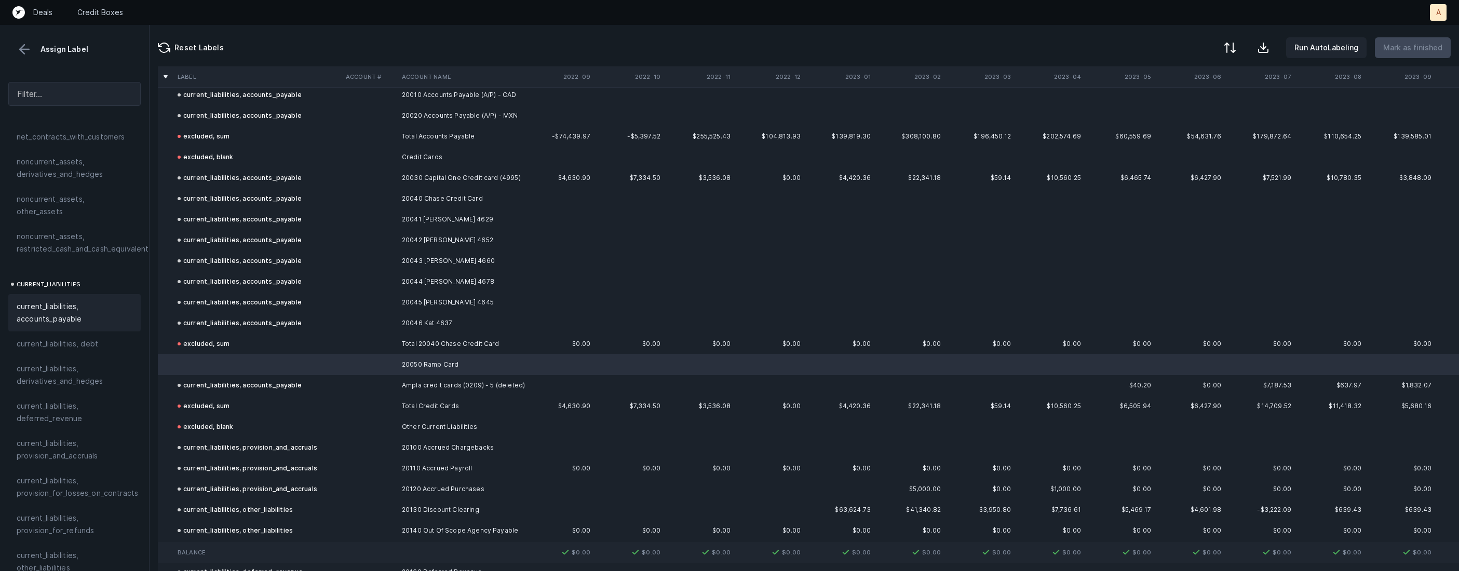
scroll to position [554, 0]
click at [66, 299] on span "current_liabilities, accounts_payable" at bounding box center [75, 311] width 116 height 25
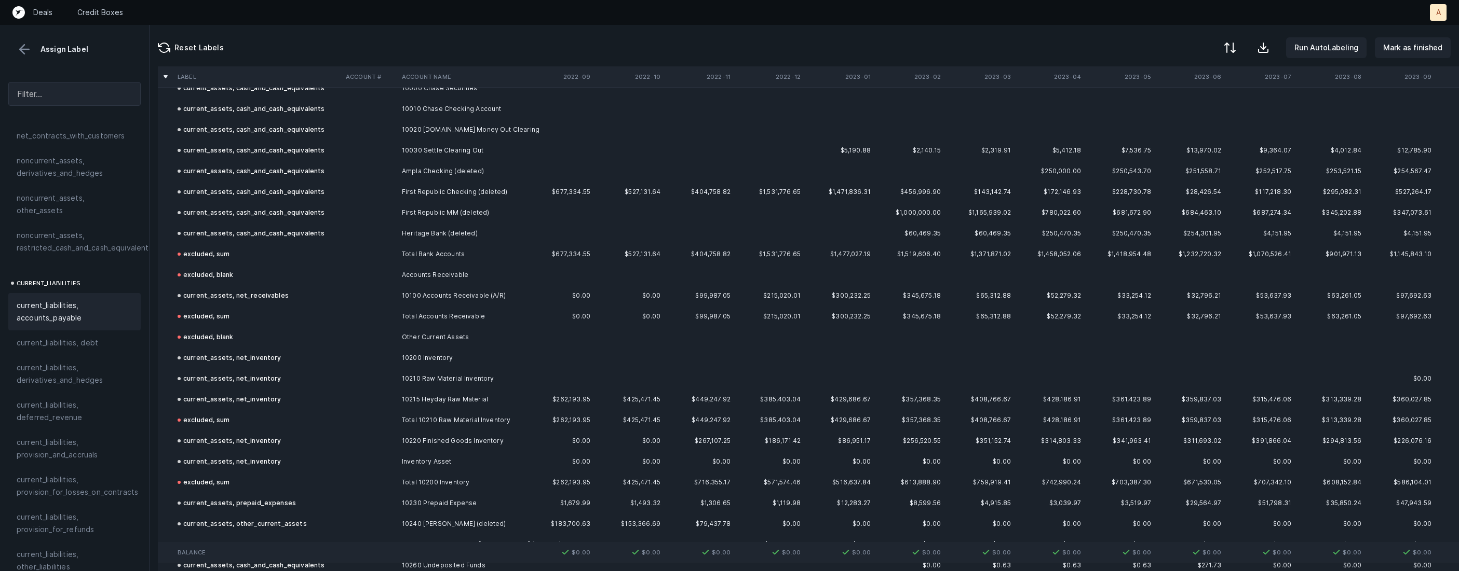
scroll to position [0, 0]
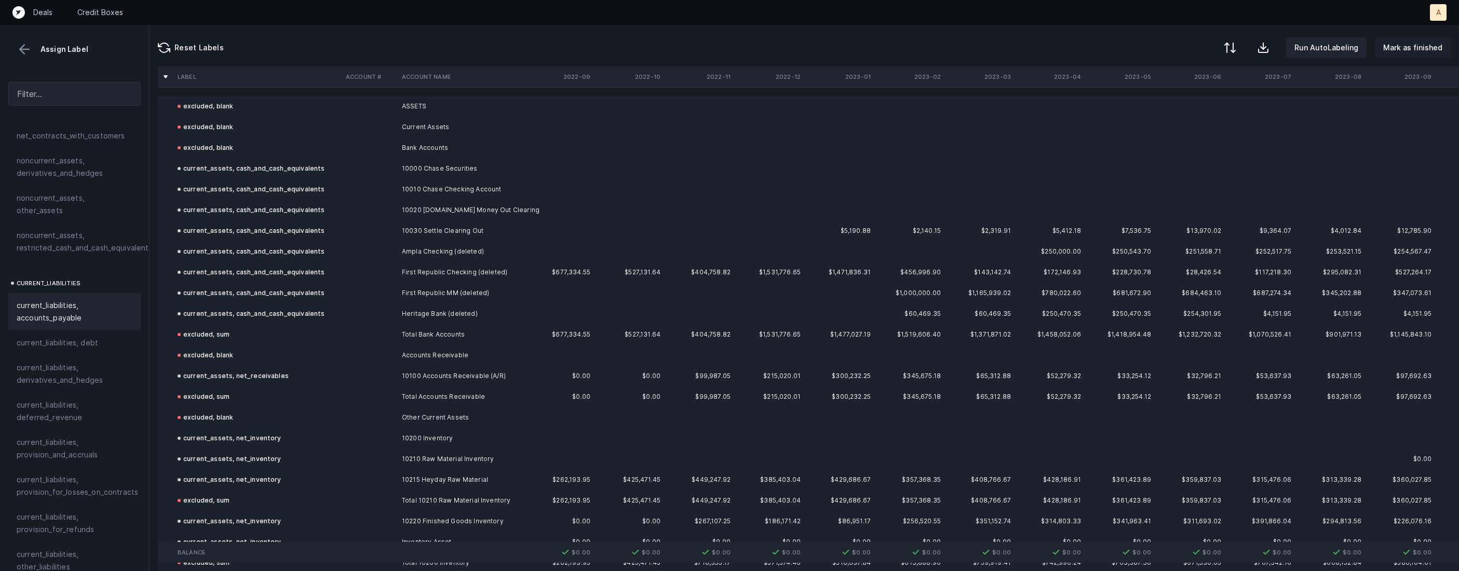
click at [1428, 49] on p "Mark as finished" at bounding box center [1412, 48] width 59 height 12
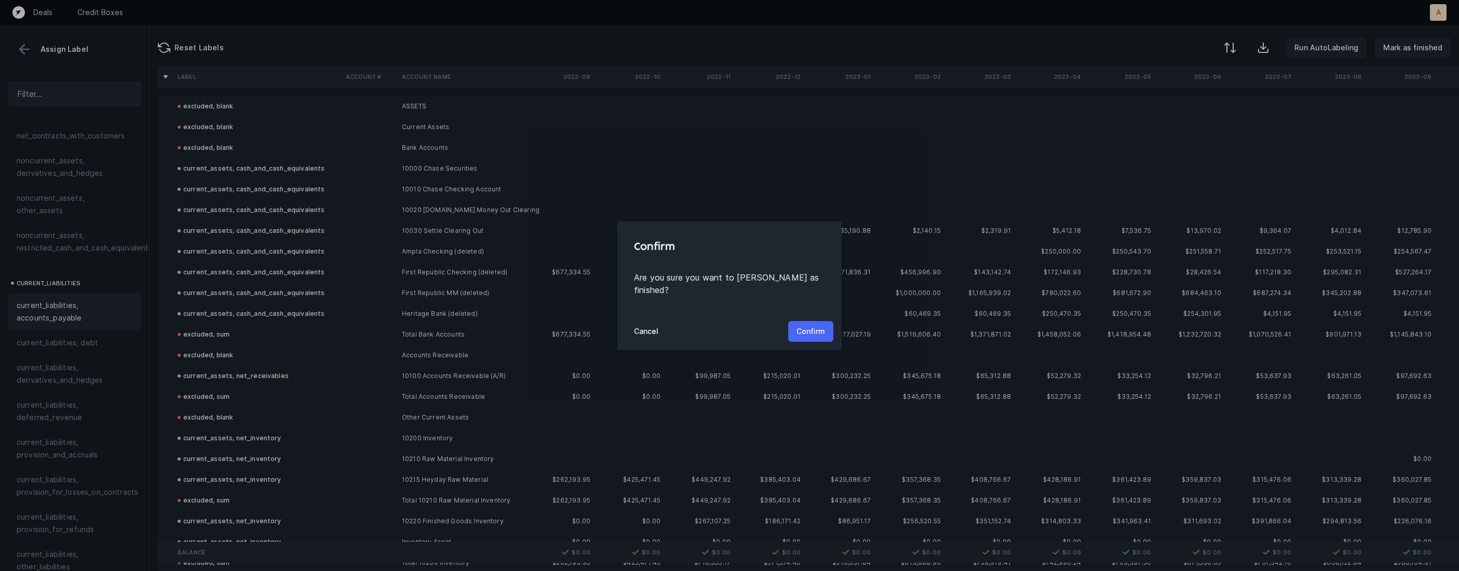
click at [815, 321] on button "Confirm" at bounding box center [810, 331] width 45 height 21
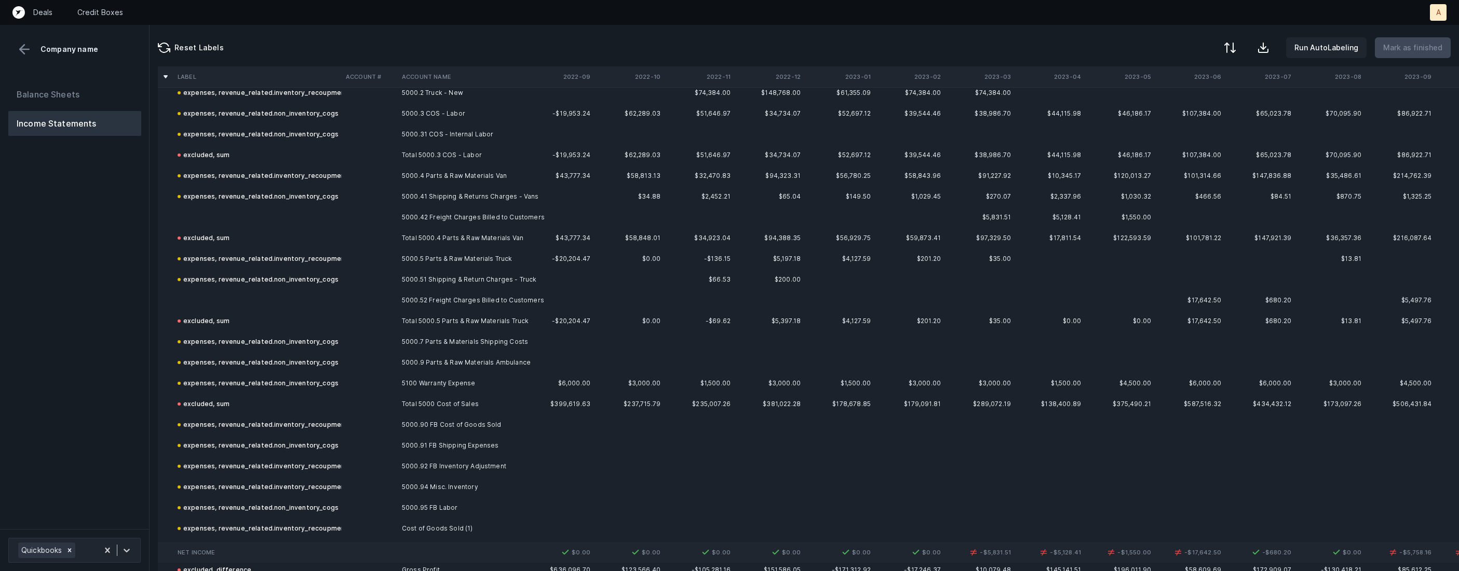
scroll to position [351, 0]
click at [404, 209] on td "5000.42 Freight Charges Billed to Customers" at bounding box center [461, 212] width 127 height 21
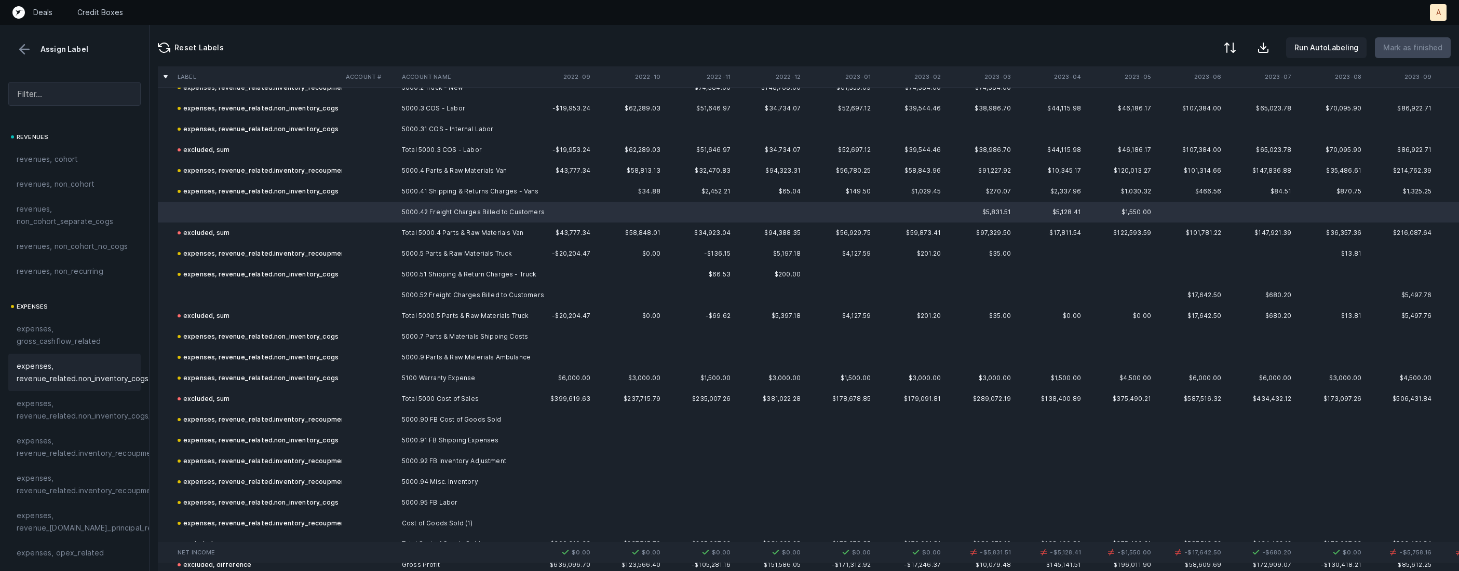
click at [112, 373] on span "expenses, revenue_related.non_inventory_cogs" at bounding box center [83, 372] width 132 height 25
click at [252, 294] on td at bounding box center [257, 295] width 168 height 21
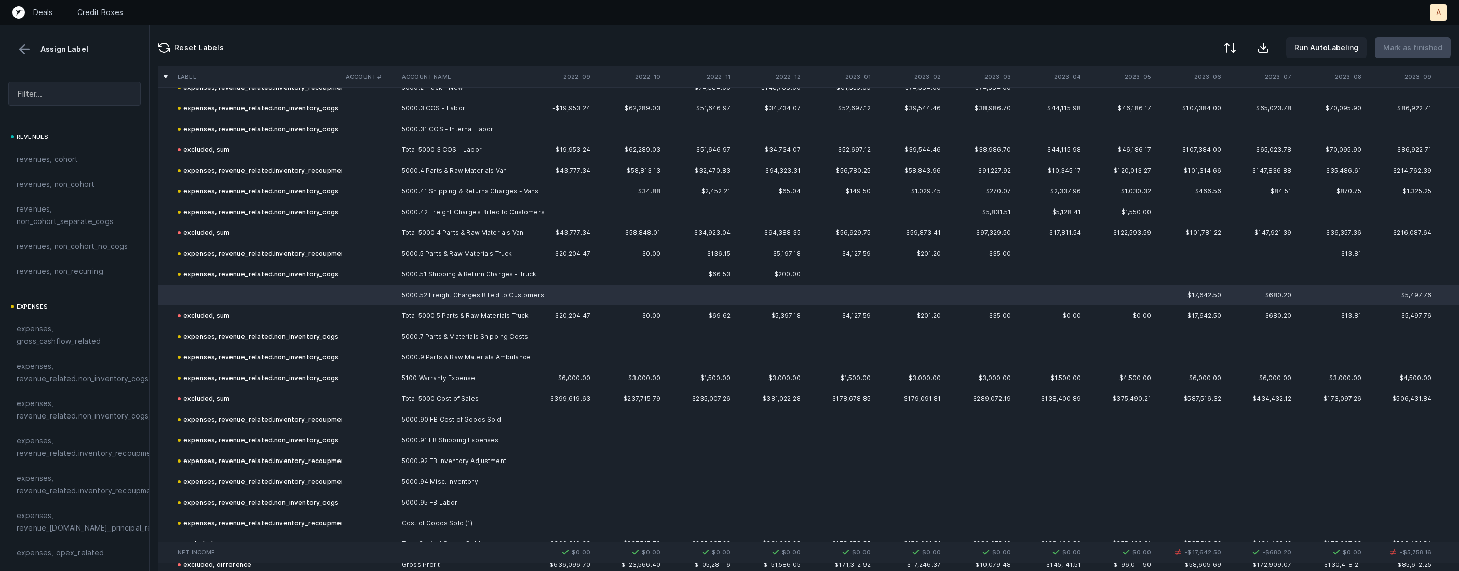
click at [102, 375] on span "expenses, revenue_related.non_inventory_cogs" at bounding box center [83, 372] width 132 height 25
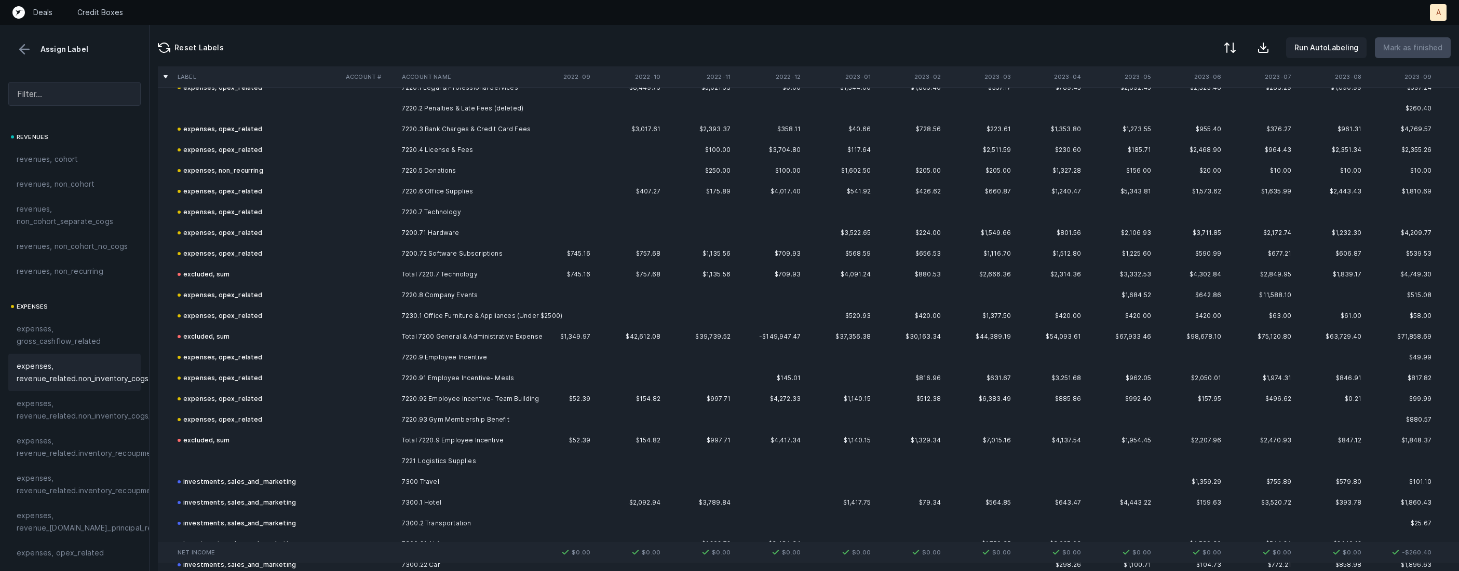
scroll to position [1527, 0]
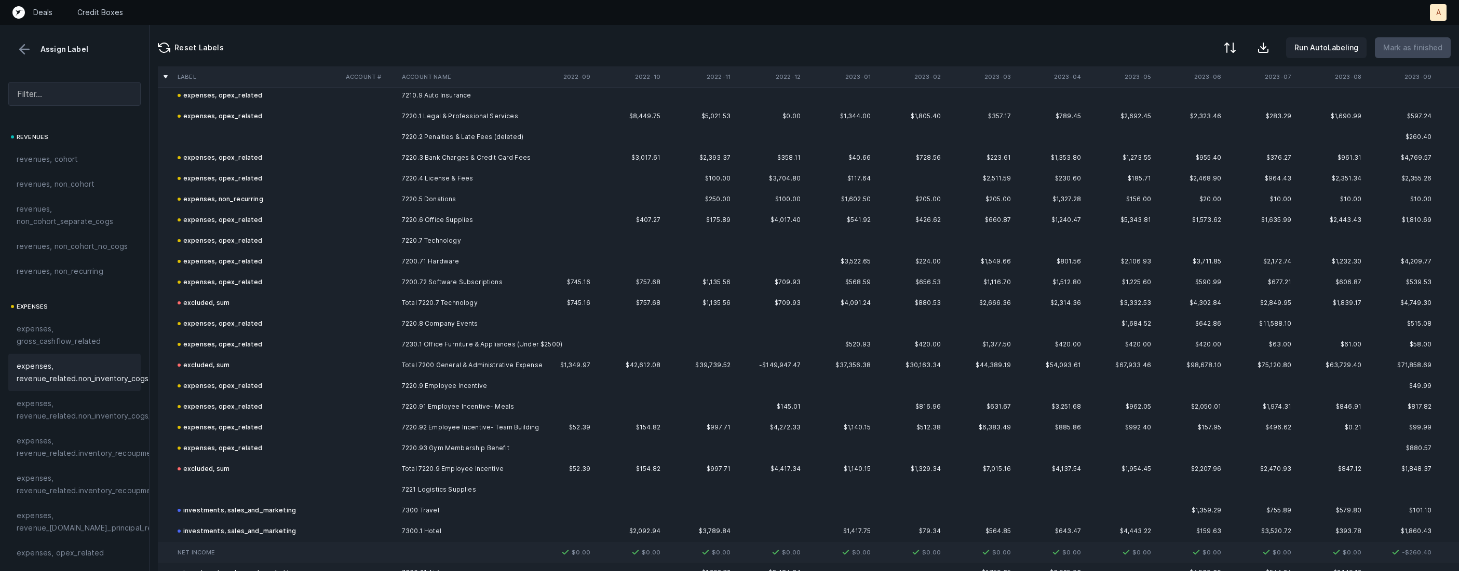
click at [264, 136] on td at bounding box center [257, 137] width 168 height 21
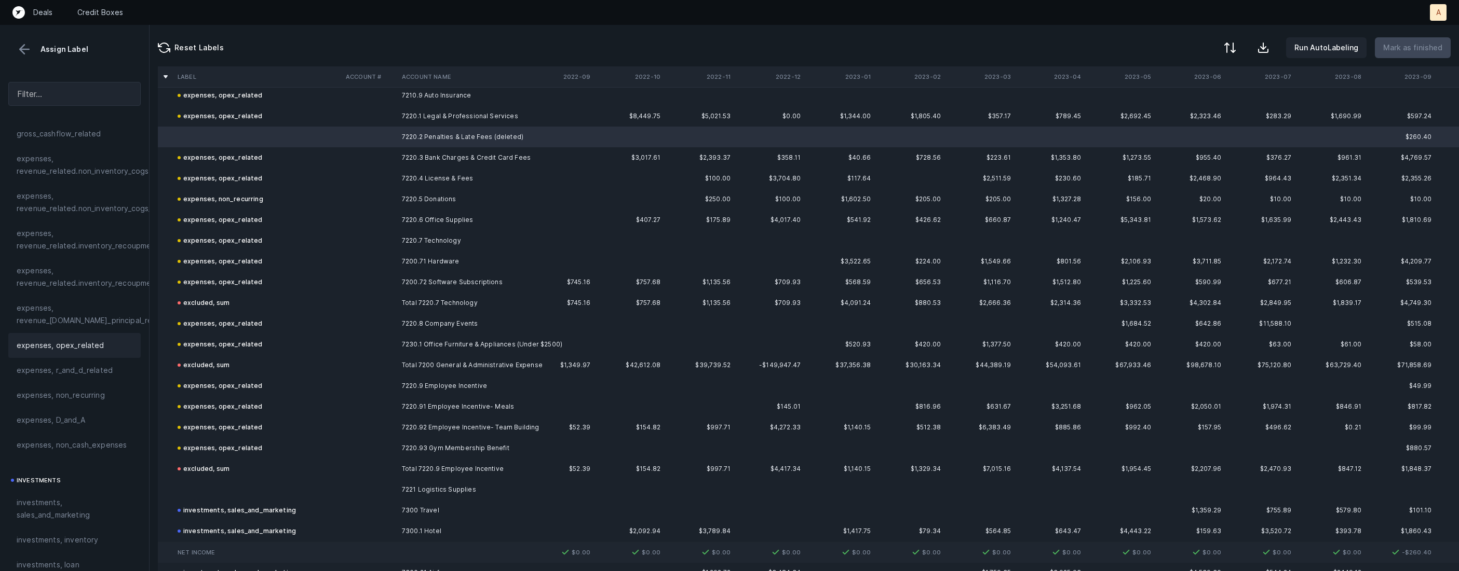
scroll to position [214, 0]
click at [74, 340] on span "expenses, opex_related" at bounding box center [61, 339] width 88 height 12
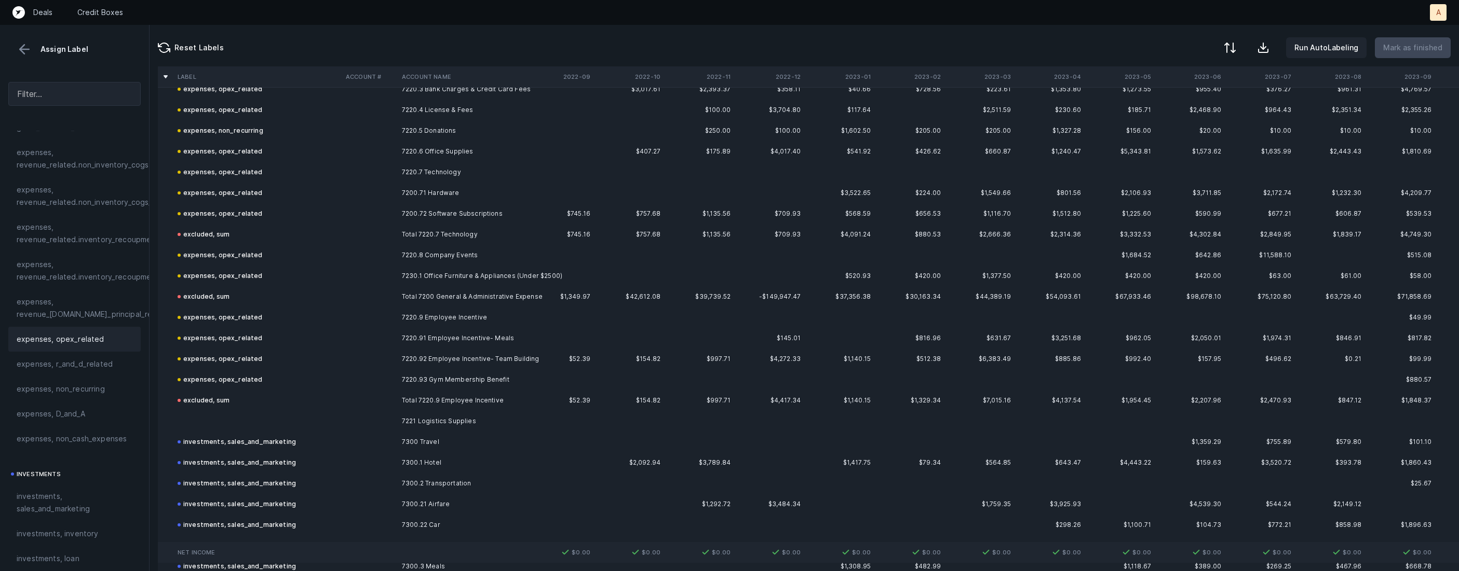
scroll to position [1611, 0]
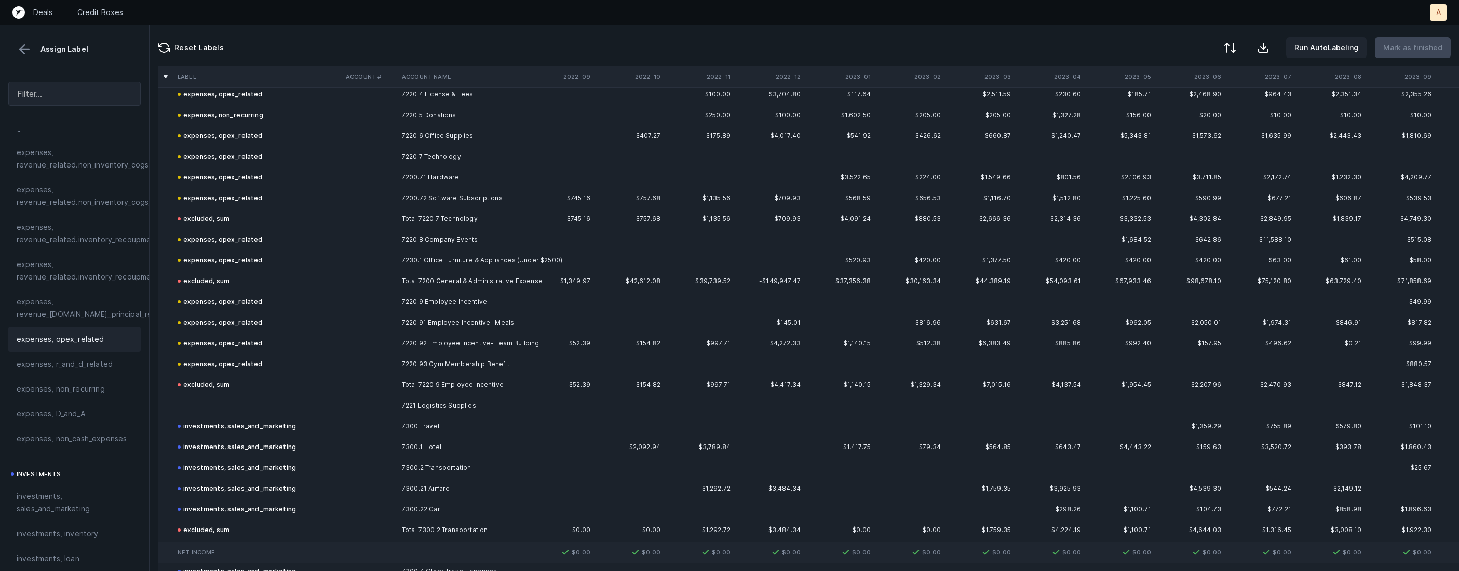
click at [229, 402] on td at bounding box center [257, 406] width 168 height 21
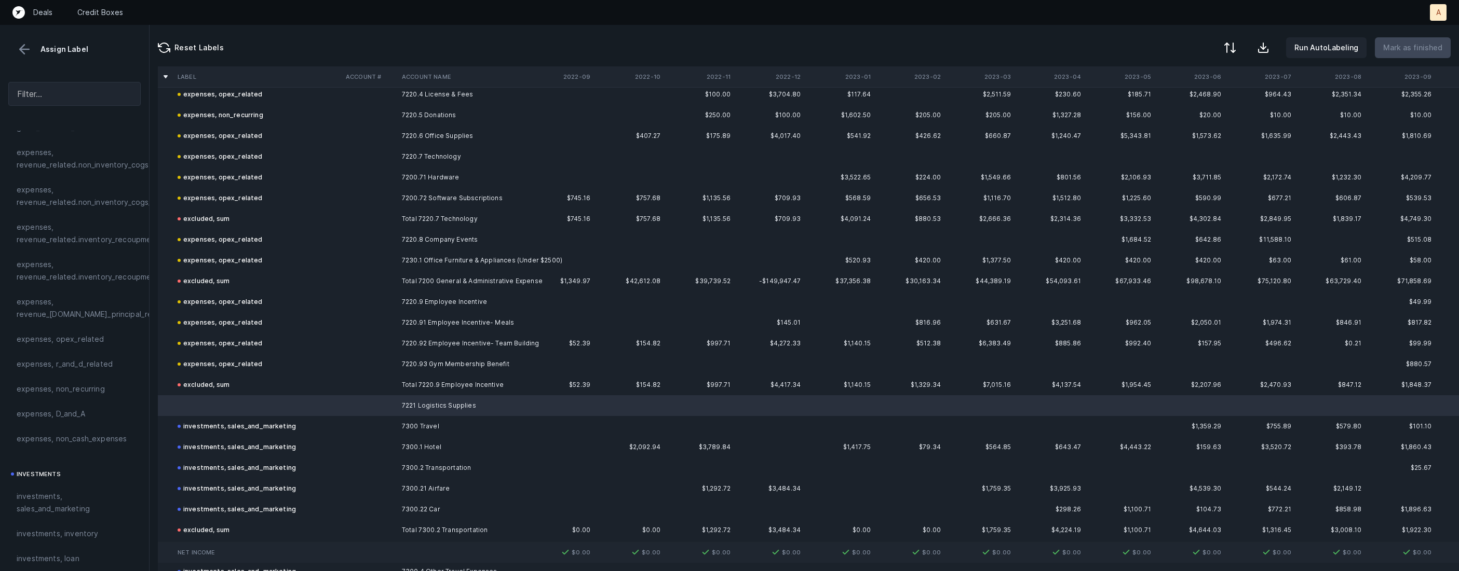
click at [104, 342] on div "expenses, opex_related" at bounding box center [75, 339] width 116 height 12
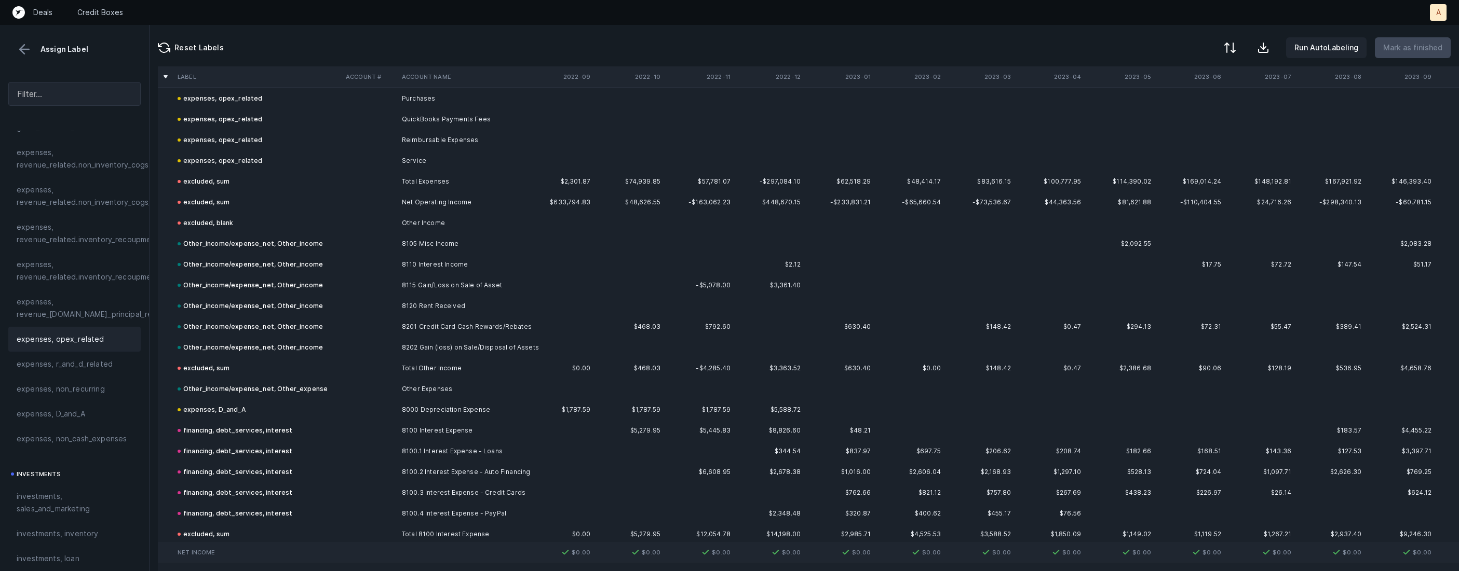
scroll to position [3214, 0]
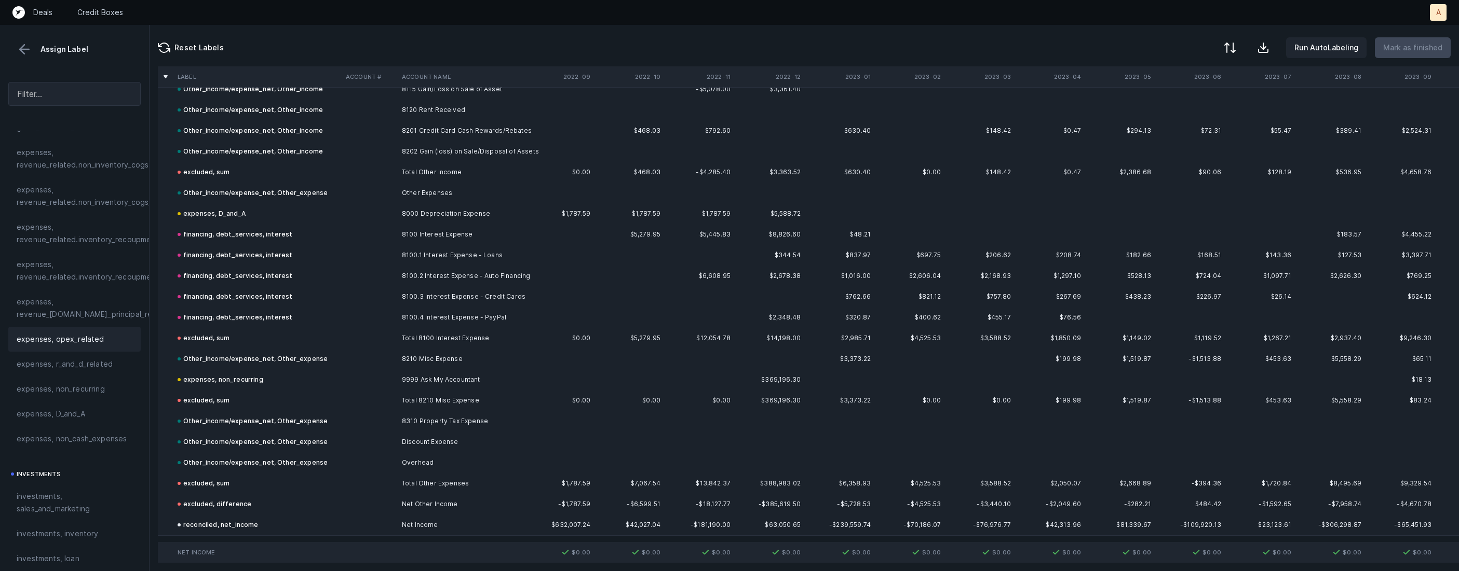
click at [26, 48] on button at bounding box center [25, 50] width 16 height 16
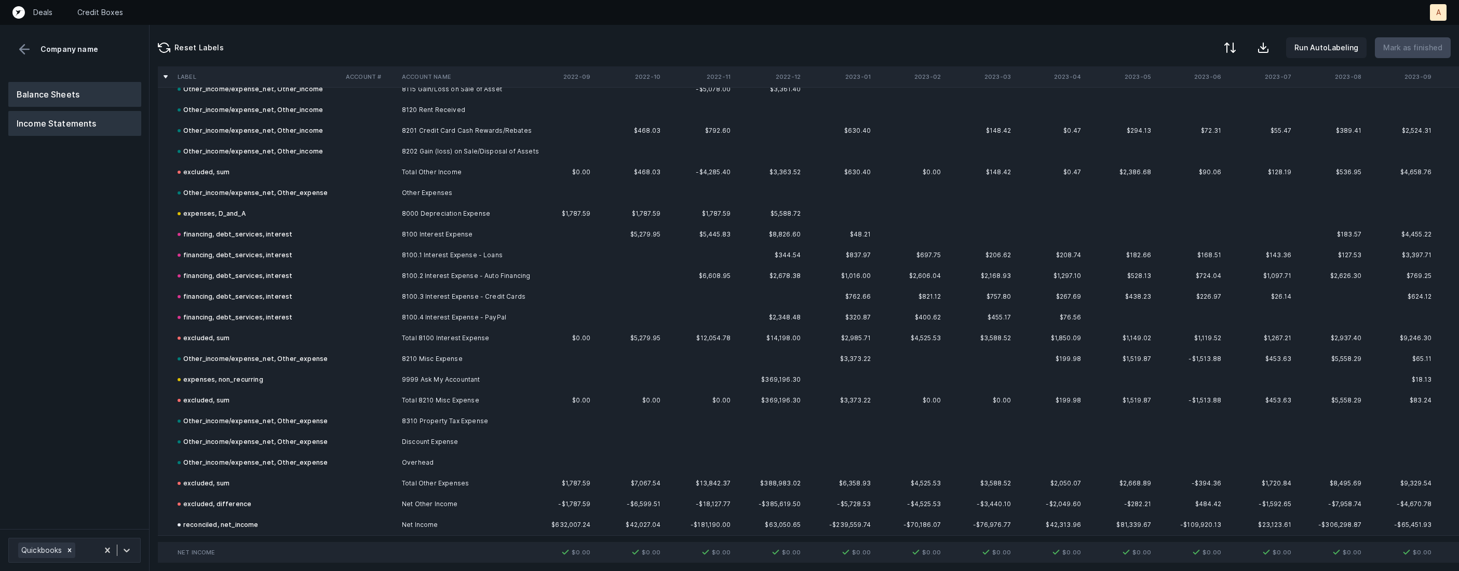
click at [53, 87] on button "Balance Sheets" at bounding box center [74, 94] width 133 height 25
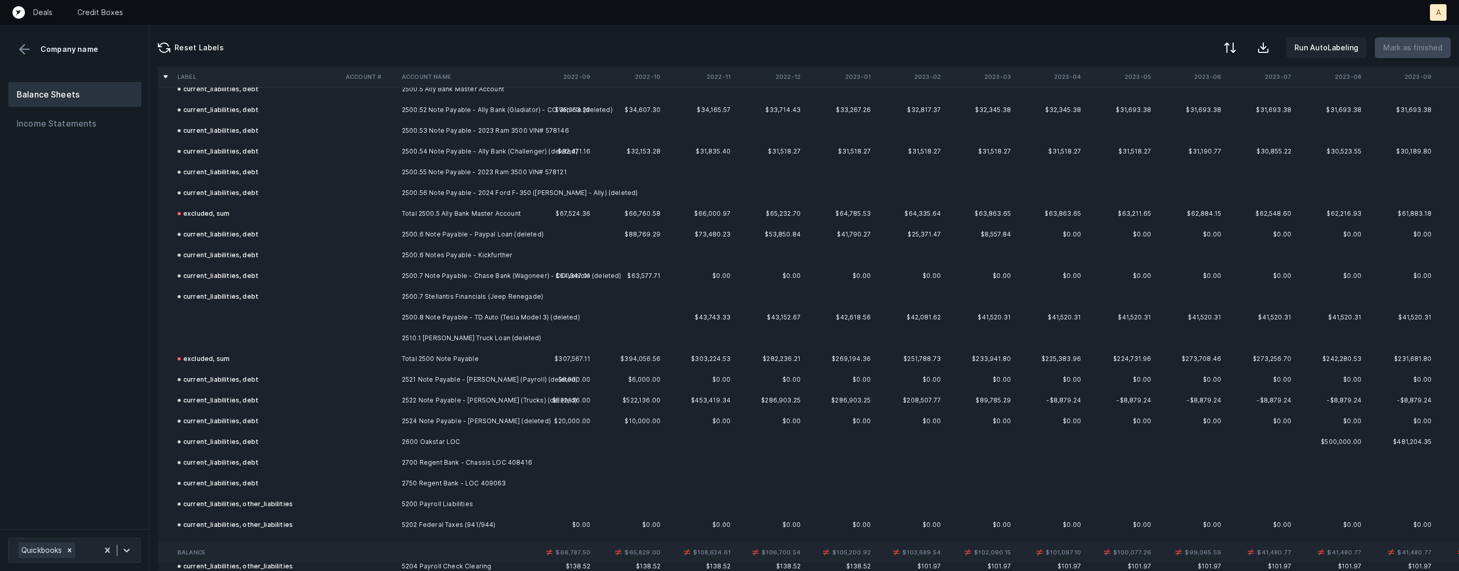
click at [442, 310] on td "2500.8 Note Payable - TD Auto (Tesla Model 3) (deleted)" at bounding box center [461, 317] width 127 height 21
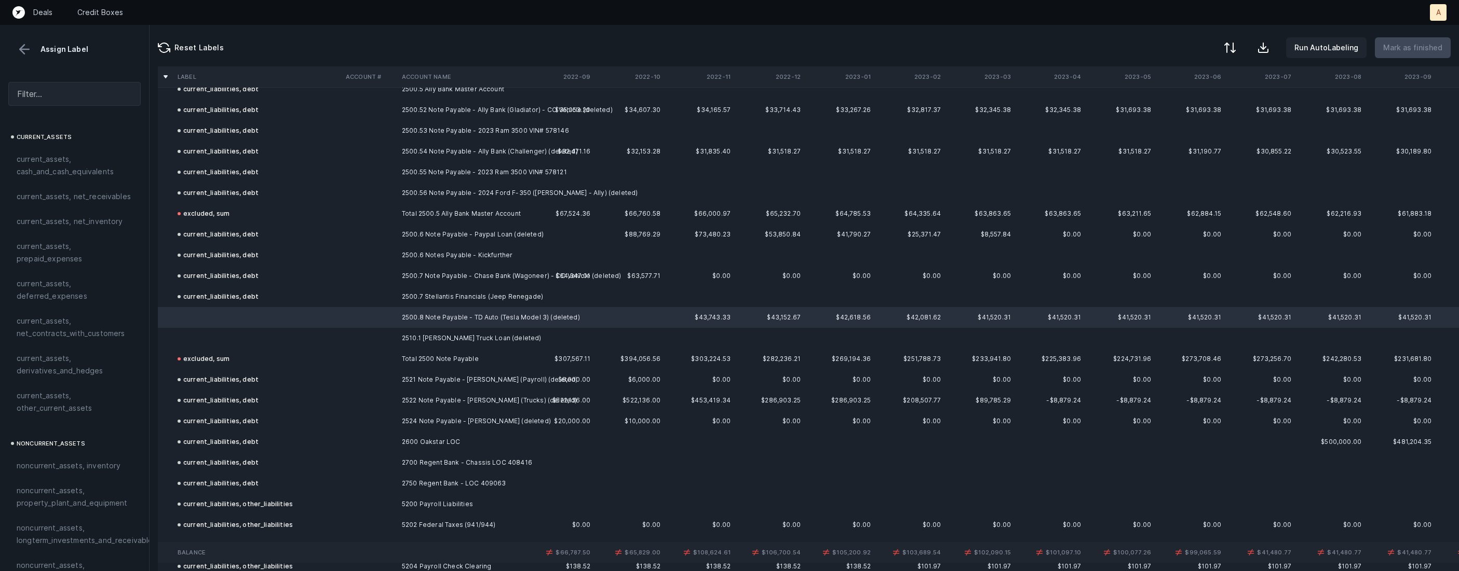
click at [431, 337] on td "2510.1 Dennis Sherrod Truck Loan (deleted)" at bounding box center [461, 338] width 127 height 21
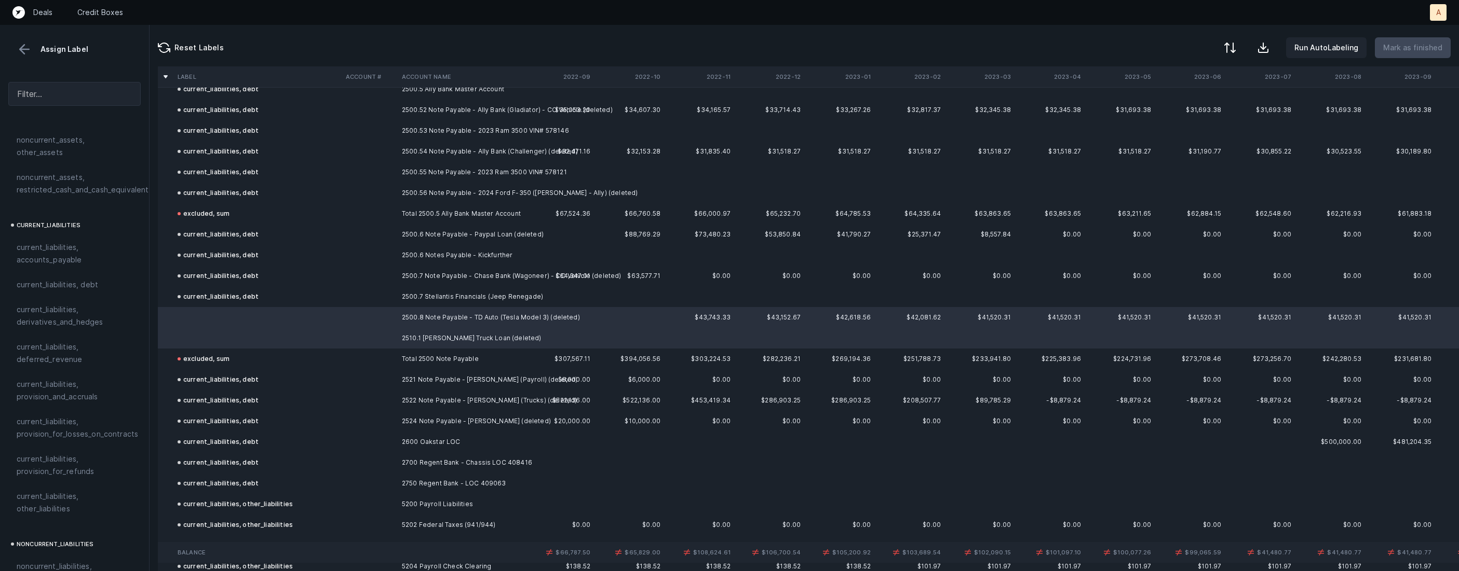
scroll to position [597, 0]
click at [92, 294] on span "current_liabilities, debt" at bounding box center [57, 300] width 81 height 12
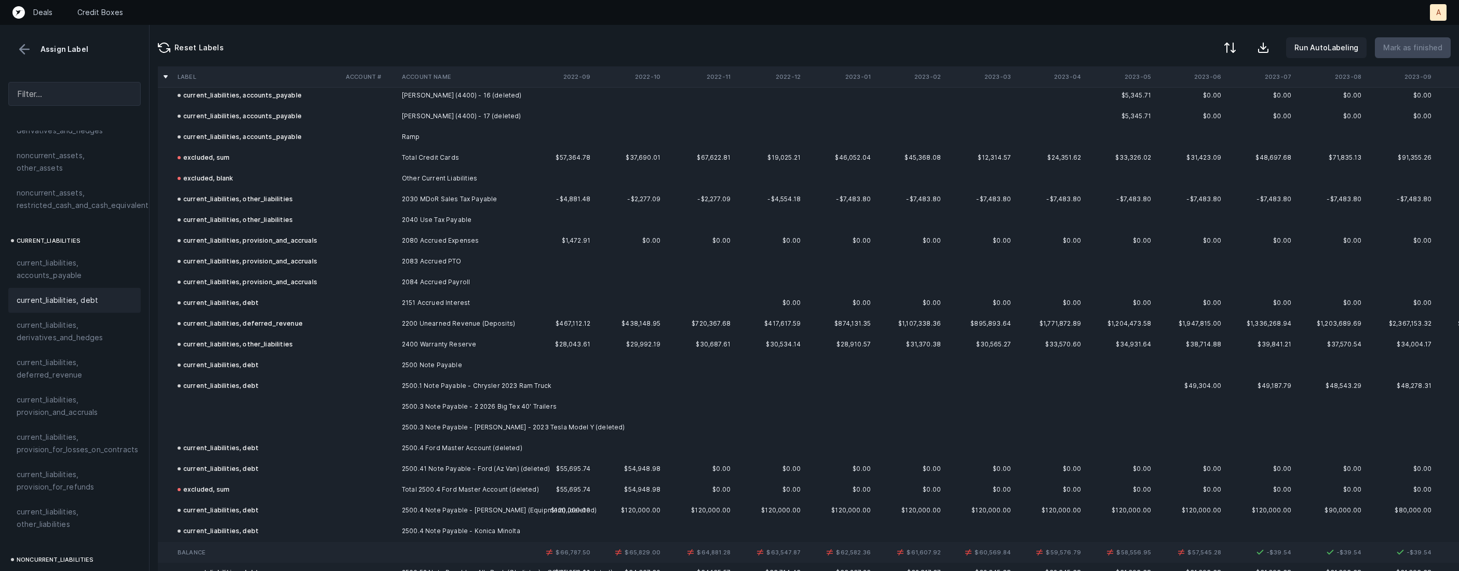
scroll to position [2747, 1]
click at [402, 412] on td "2500.3 Note Payable - 2 2026 Big Tex 40' Trailers" at bounding box center [460, 411] width 127 height 21
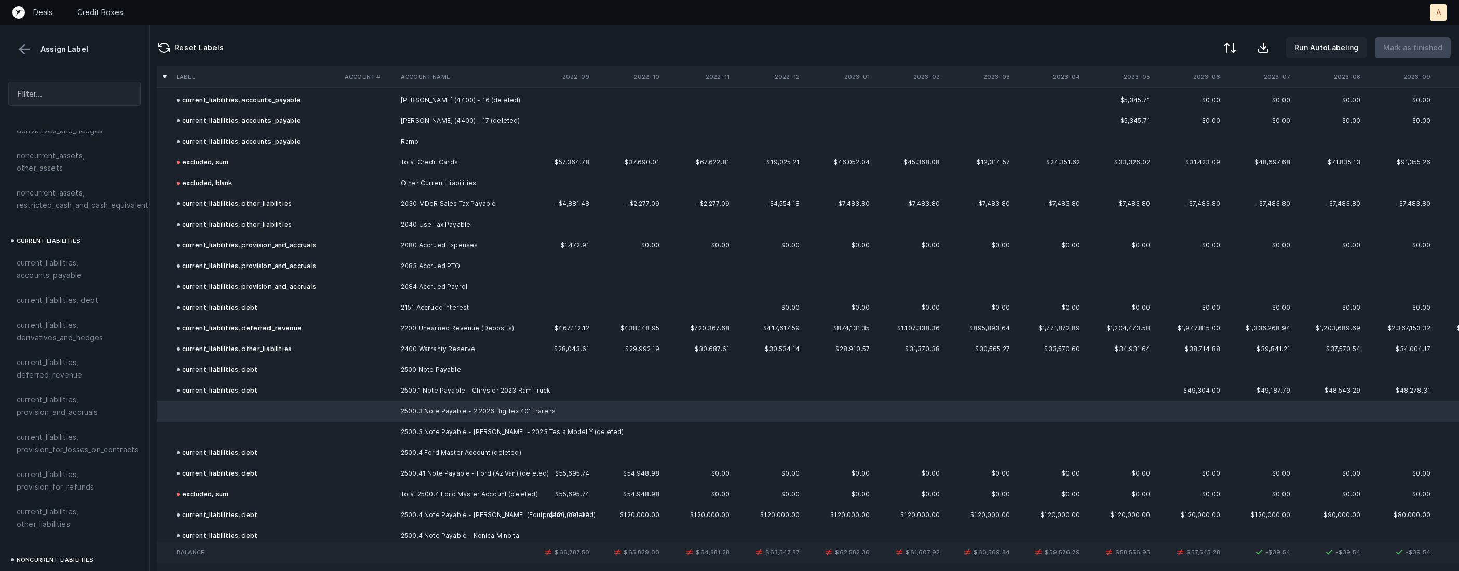
click at [389, 428] on td at bounding box center [368, 432] width 56 height 21
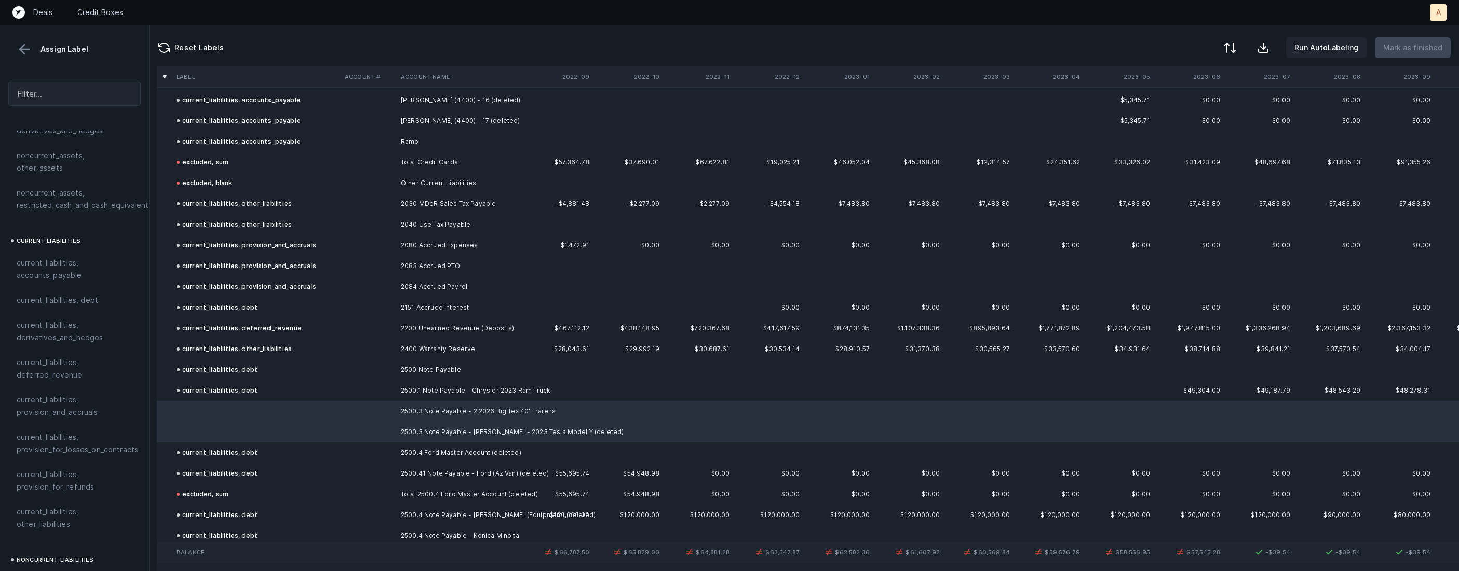
click at [85, 294] on span "current_liabilities, debt" at bounding box center [57, 300] width 81 height 12
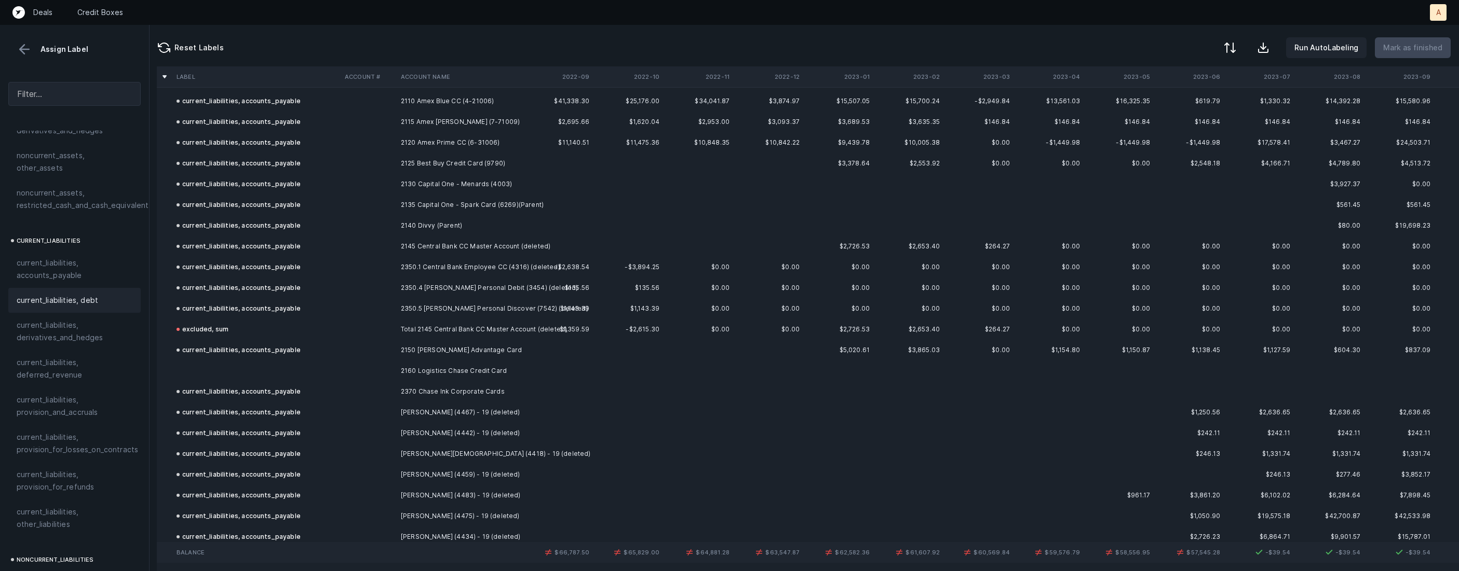
scroll to position [1988, 1]
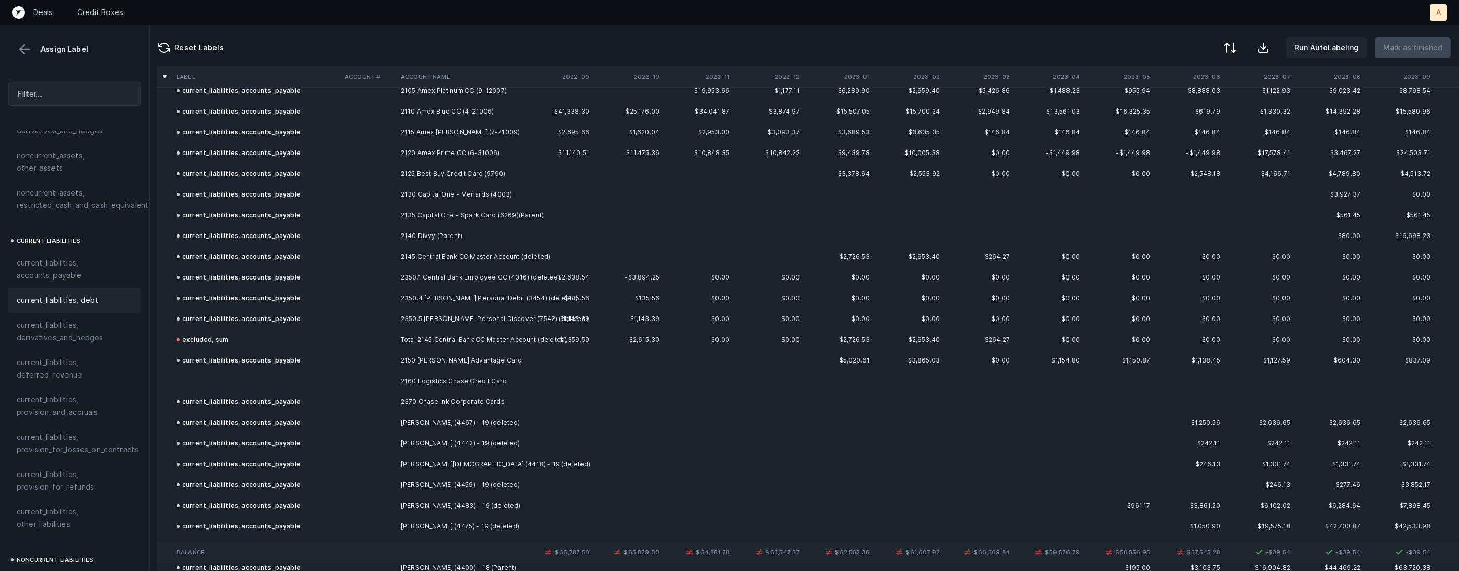
click at [268, 380] on td at bounding box center [256, 381] width 168 height 21
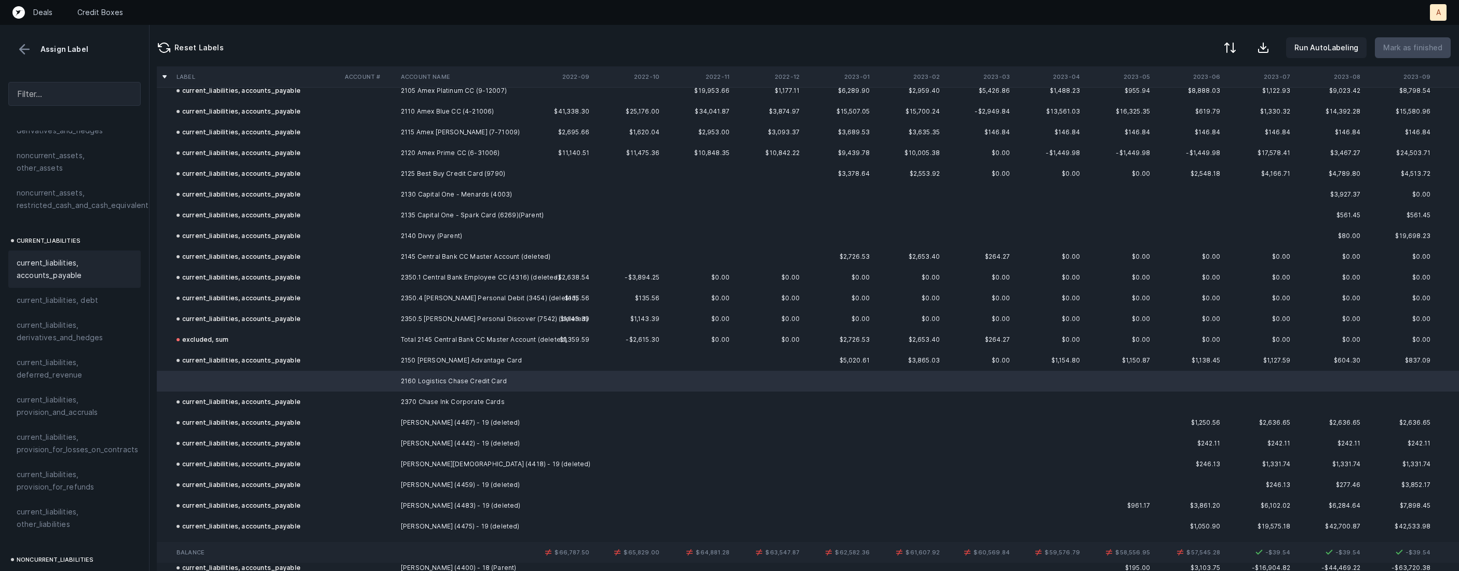
click at [79, 270] on div "current_liabilities, accounts_payable" at bounding box center [74, 269] width 132 height 37
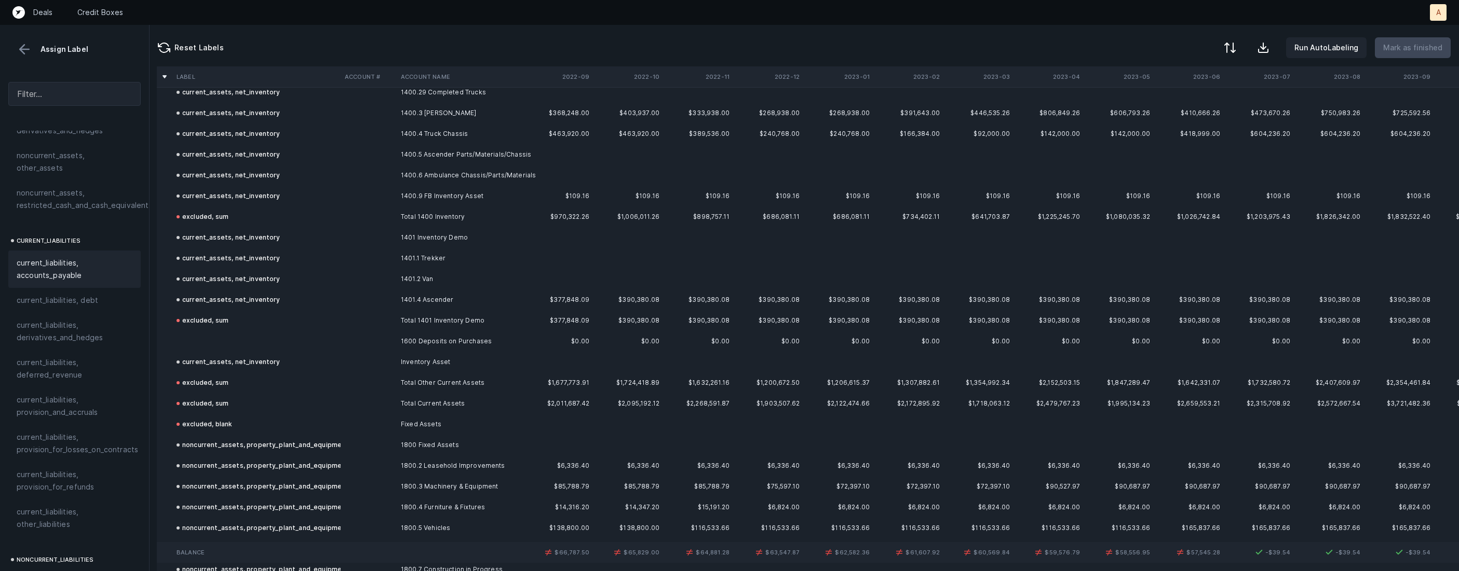
scroll to position [1028, 1]
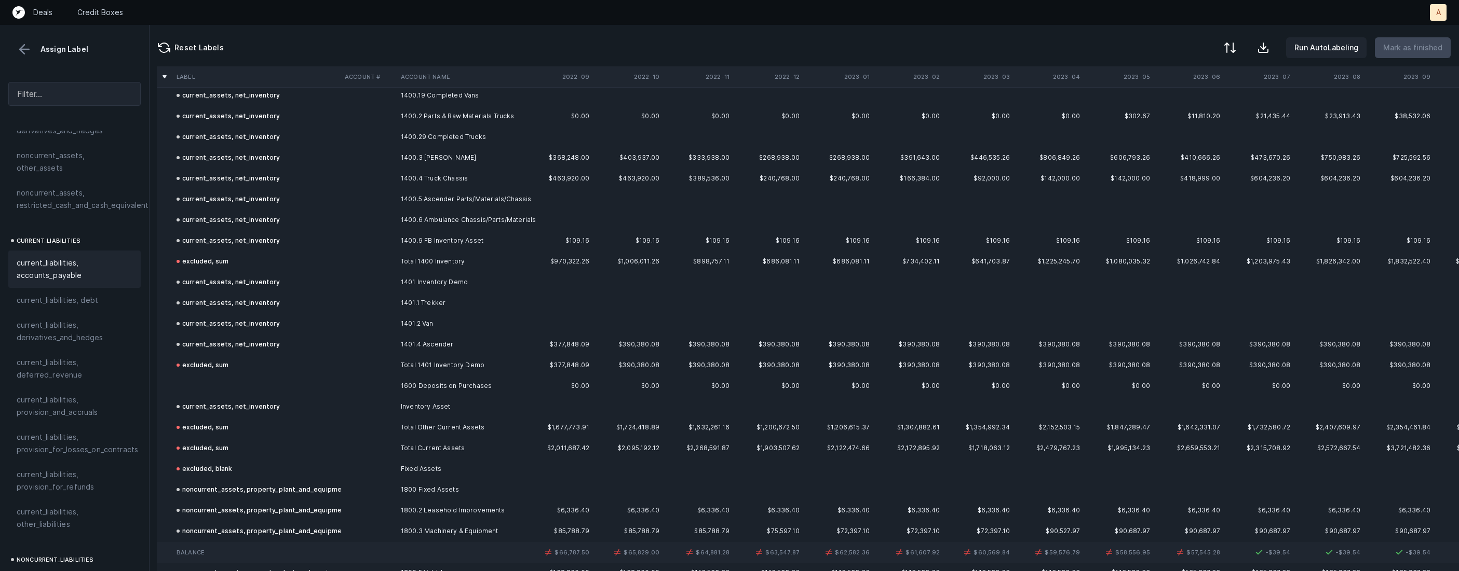
click at [242, 377] on td at bounding box center [256, 386] width 168 height 21
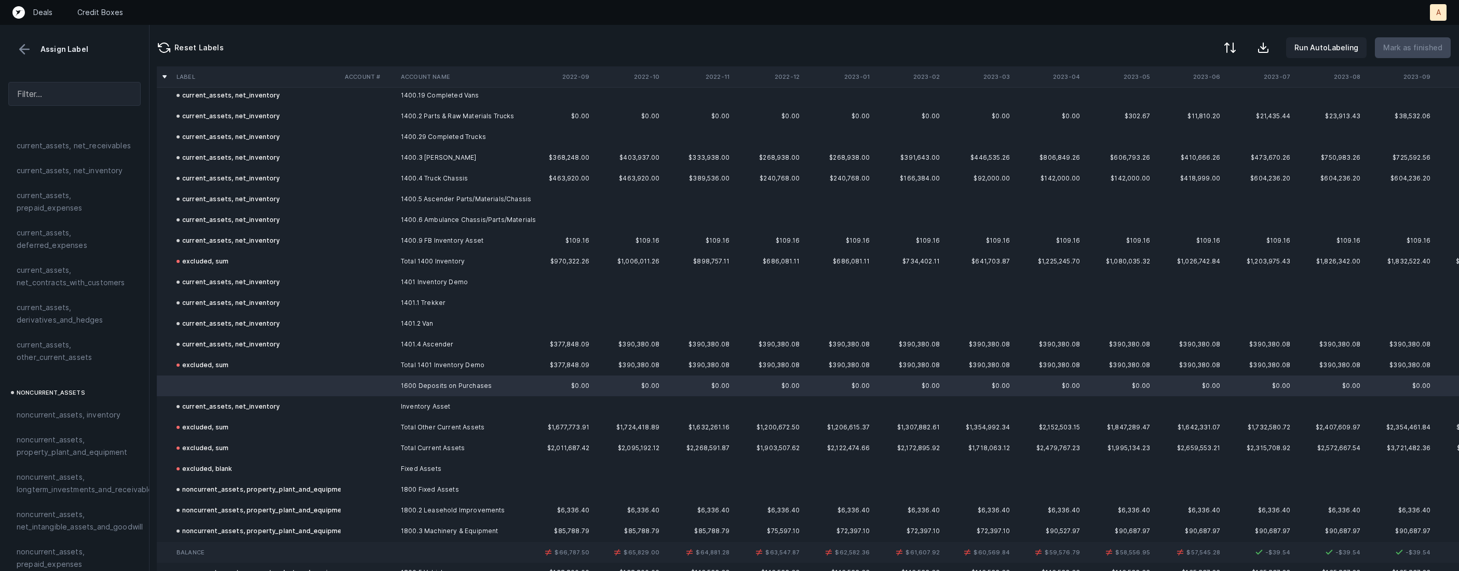
scroll to position [0, 0]
click at [45, 402] on span "current_assets, other_current_assets" at bounding box center [75, 402] width 116 height 25
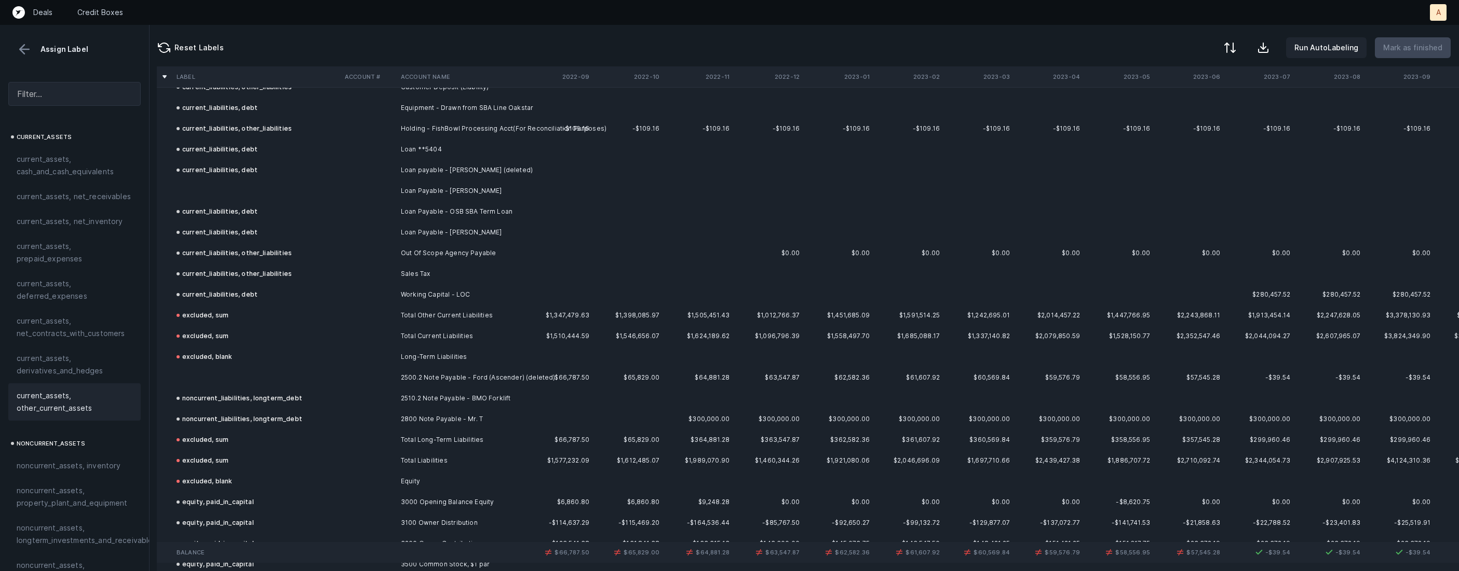
scroll to position [3781, 1]
click at [429, 179] on td "Loan Payable - Doug Pitt" at bounding box center [460, 186] width 127 height 21
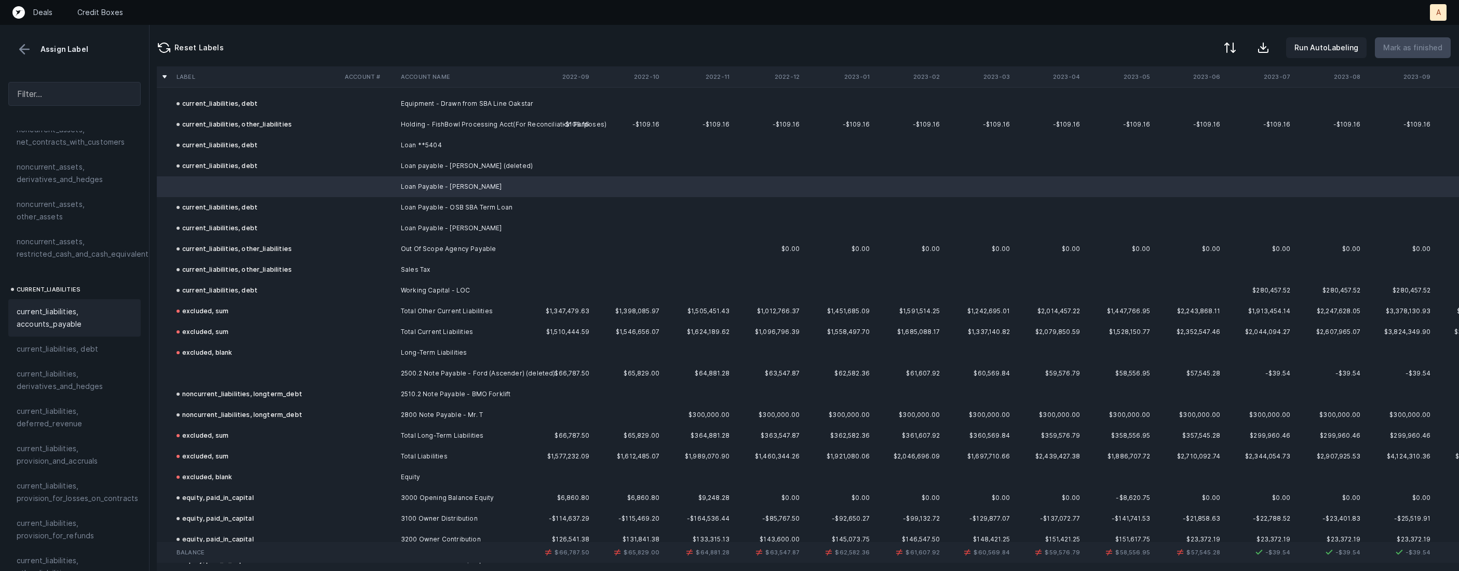
scroll to position [552, 0]
click at [64, 333] on div "current_liabilities, debt" at bounding box center [74, 345] width 132 height 25
click at [244, 371] on td at bounding box center [256, 373] width 168 height 21
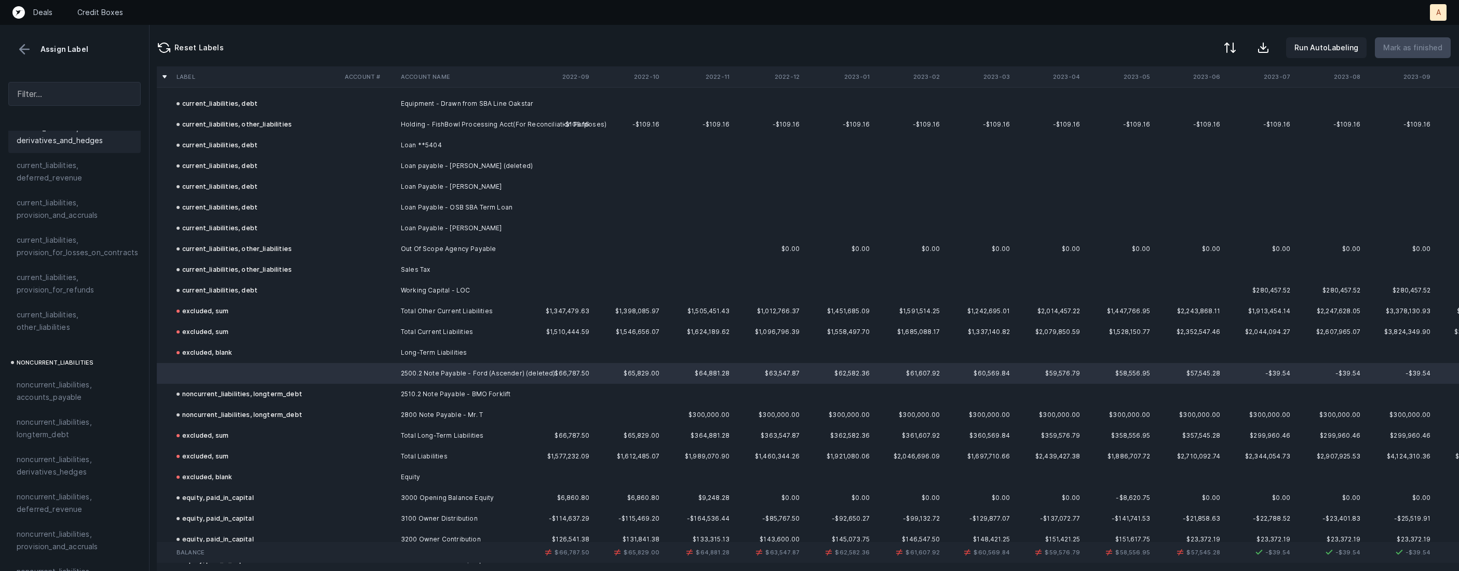
scroll to position [821, 0]
click at [44, 389] on span "noncurrent_liabilities, longterm_debt" at bounding box center [75, 401] width 116 height 25
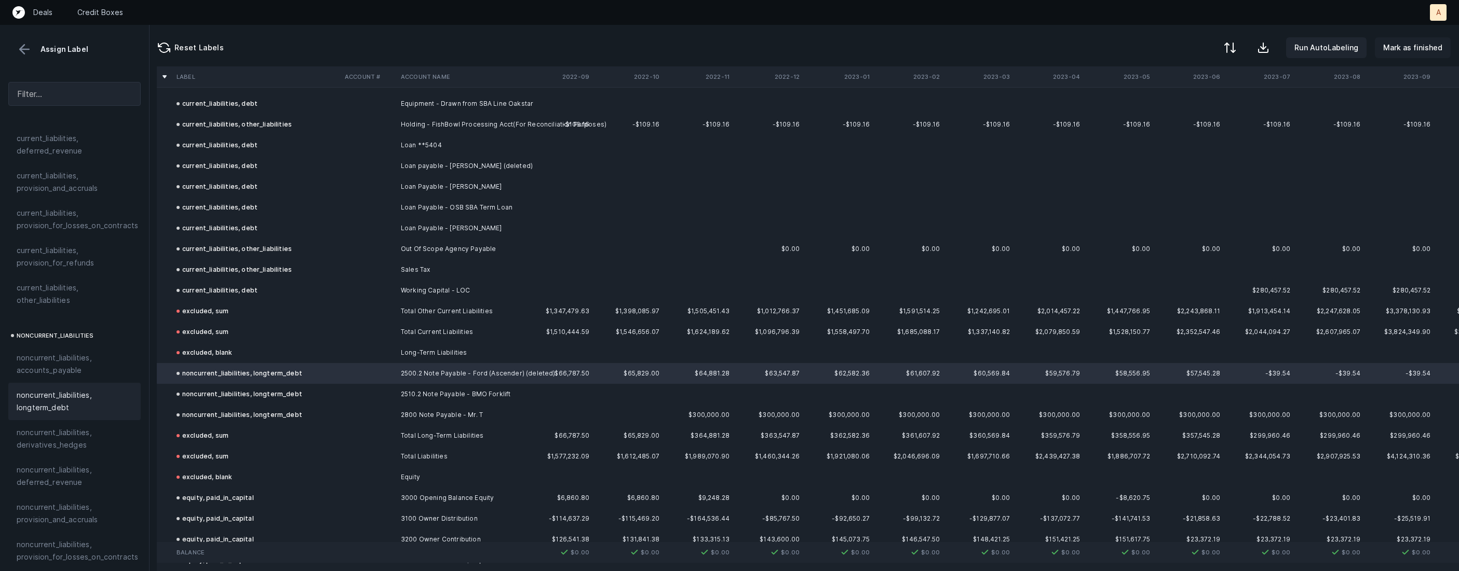
click at [1433, 47] on p "Mark as finished" at bounding box center [1412, 48] width 59 height 12
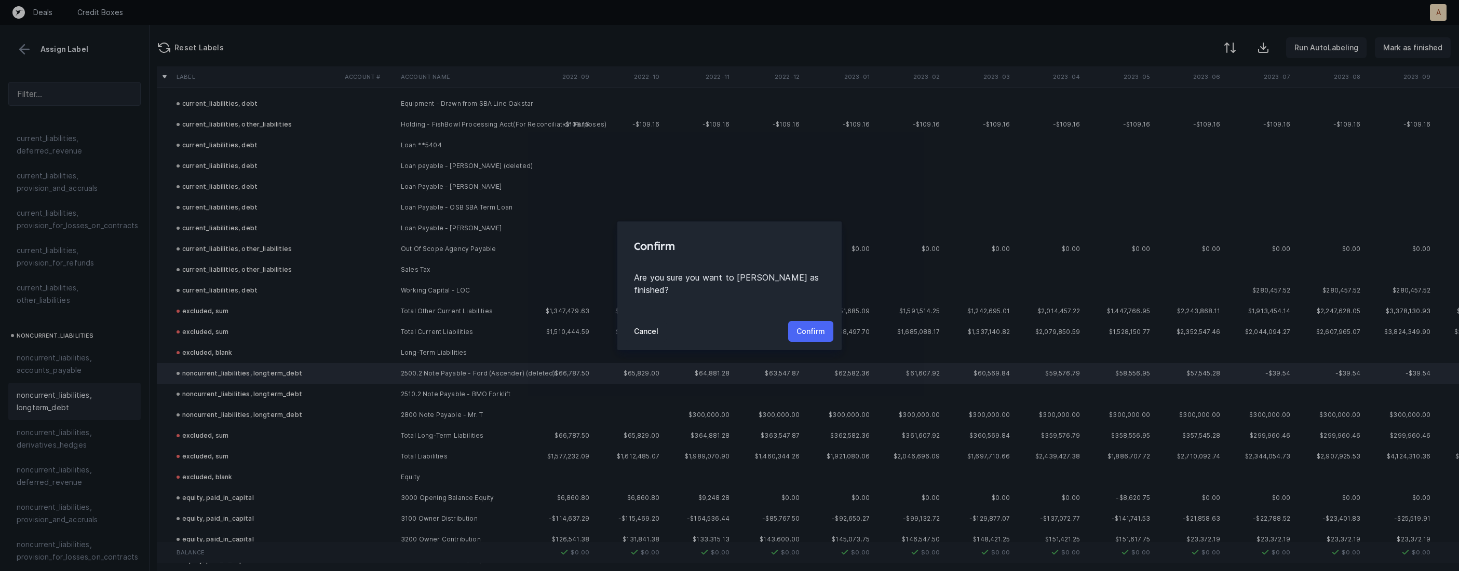
click at [803, 321] on button "Confirm" at bounding box center [810, 331] width 45 height 21
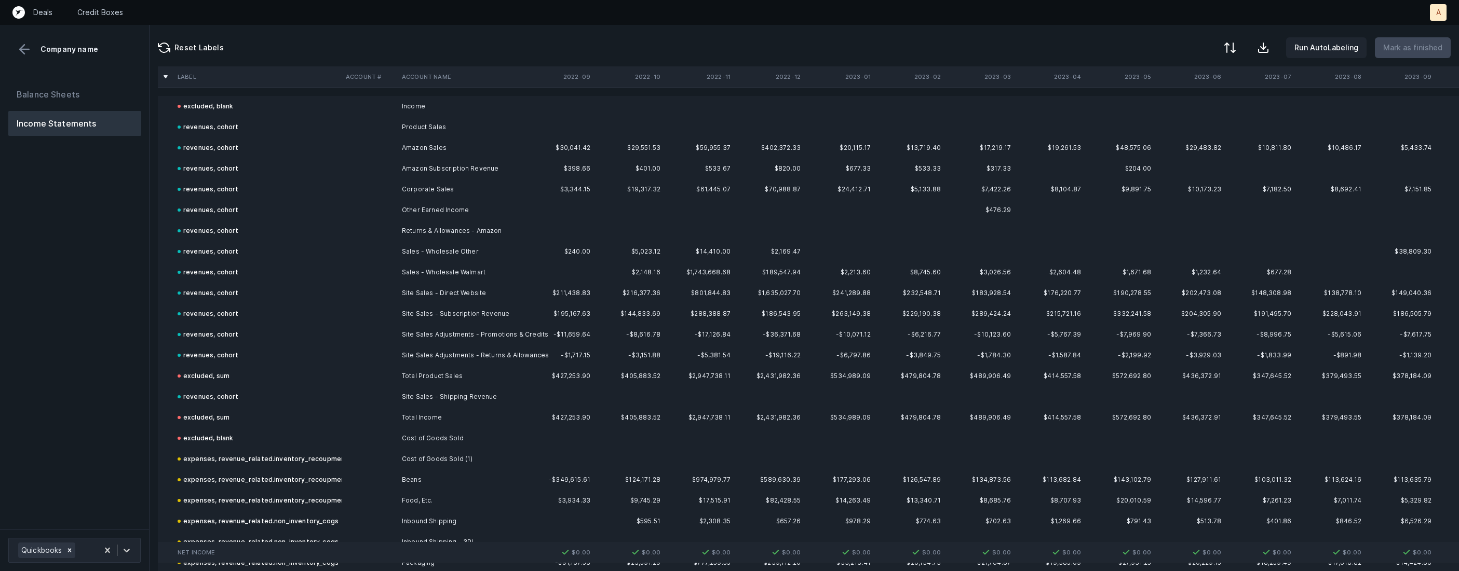
click at [92, 295] on div "Balance Sheets Income Statements" at bounding box center [74, 302] width 149 height 456
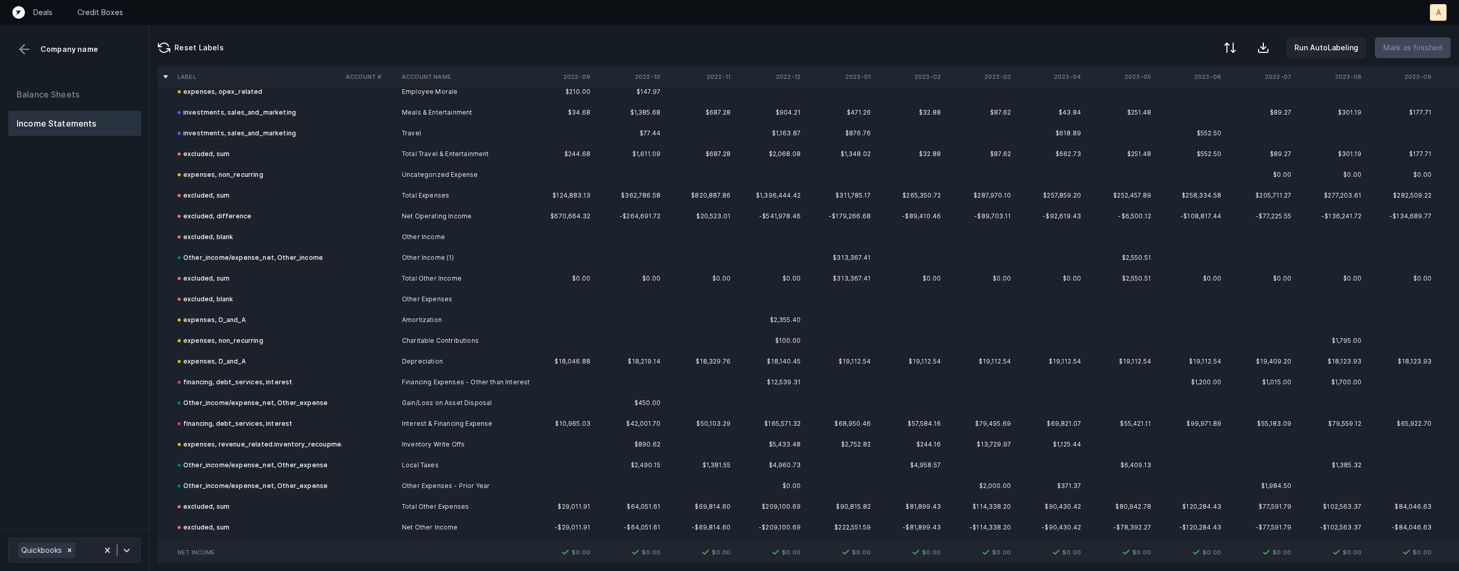
scroll to position [2239, 0]
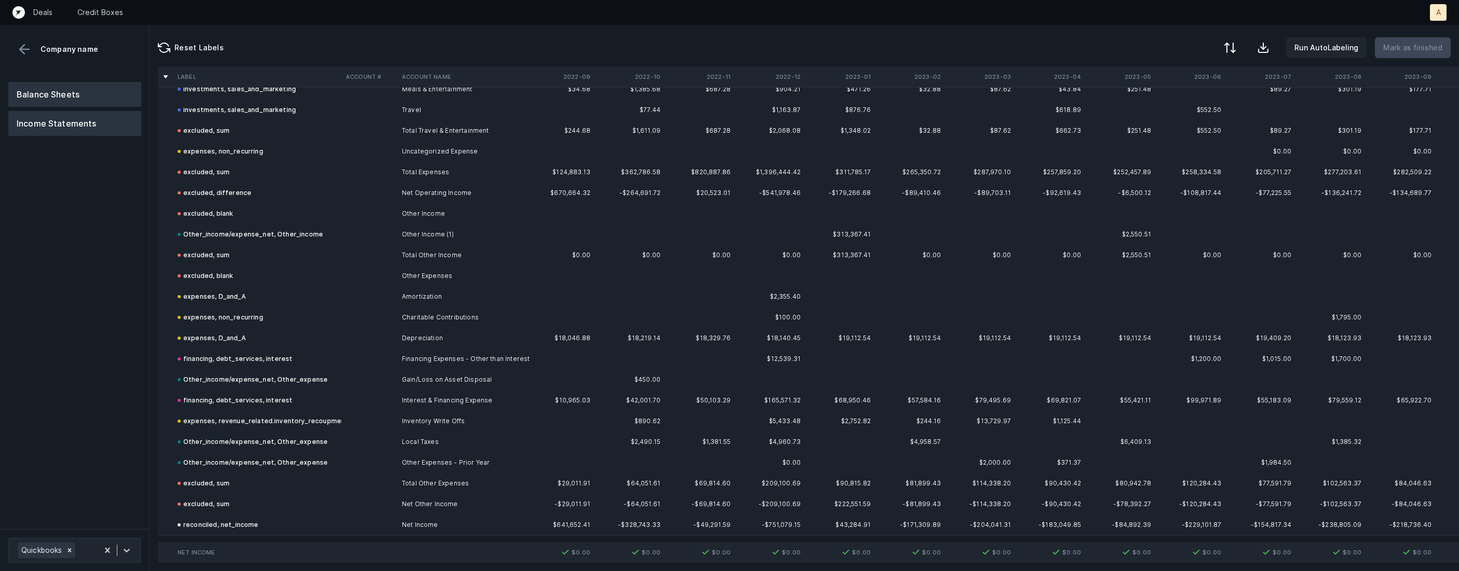
click at [97, 94] on button "Balance Sheets" at bounding box center [74, 94] width 133 height 25
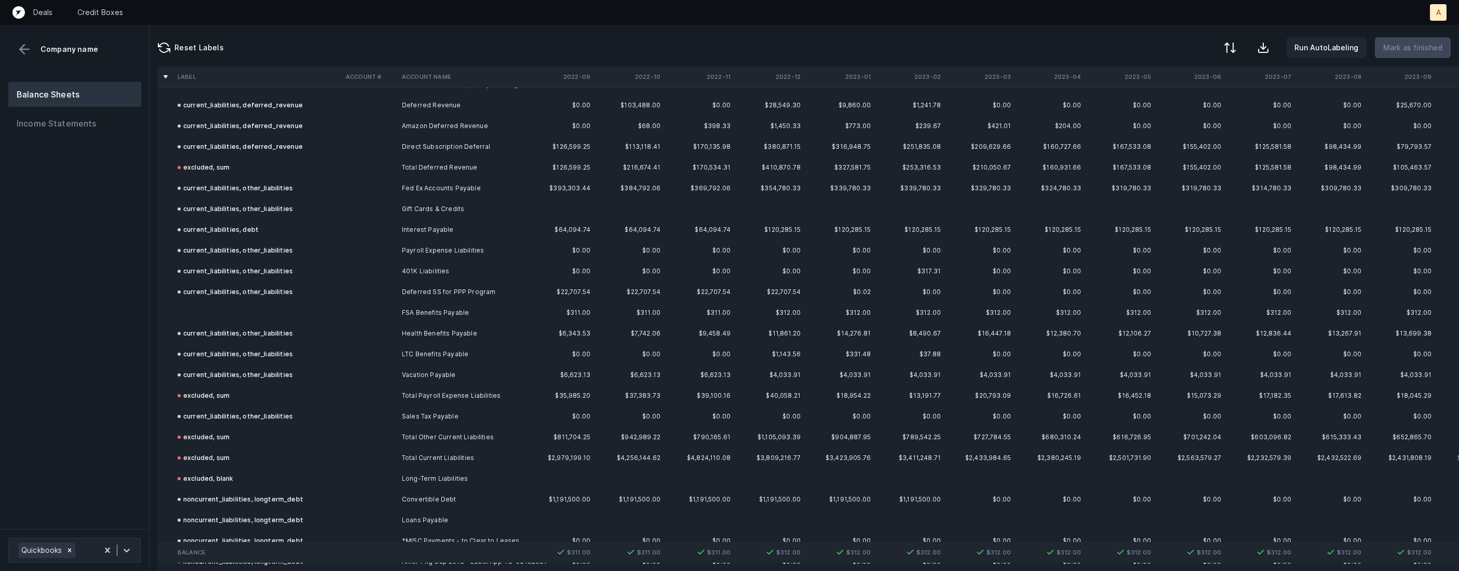
scroll to position [1987, 0]
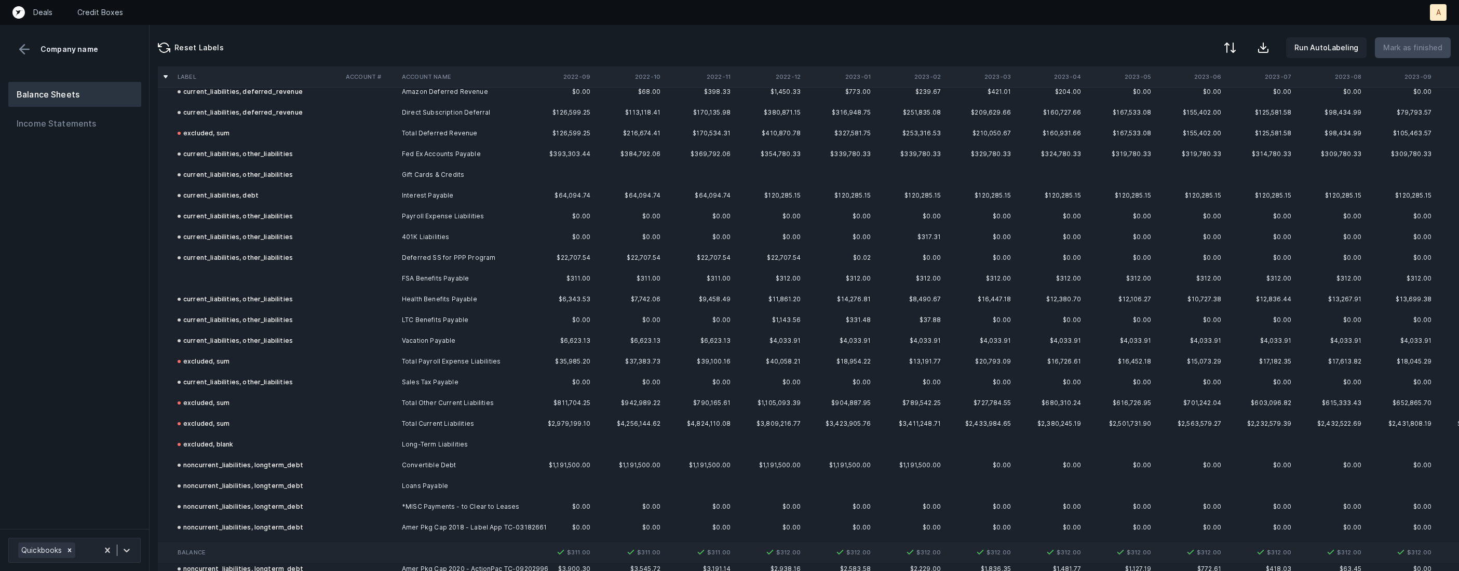
click at [271, 278] on td at bounding box center [257, 278] width 168 height 21
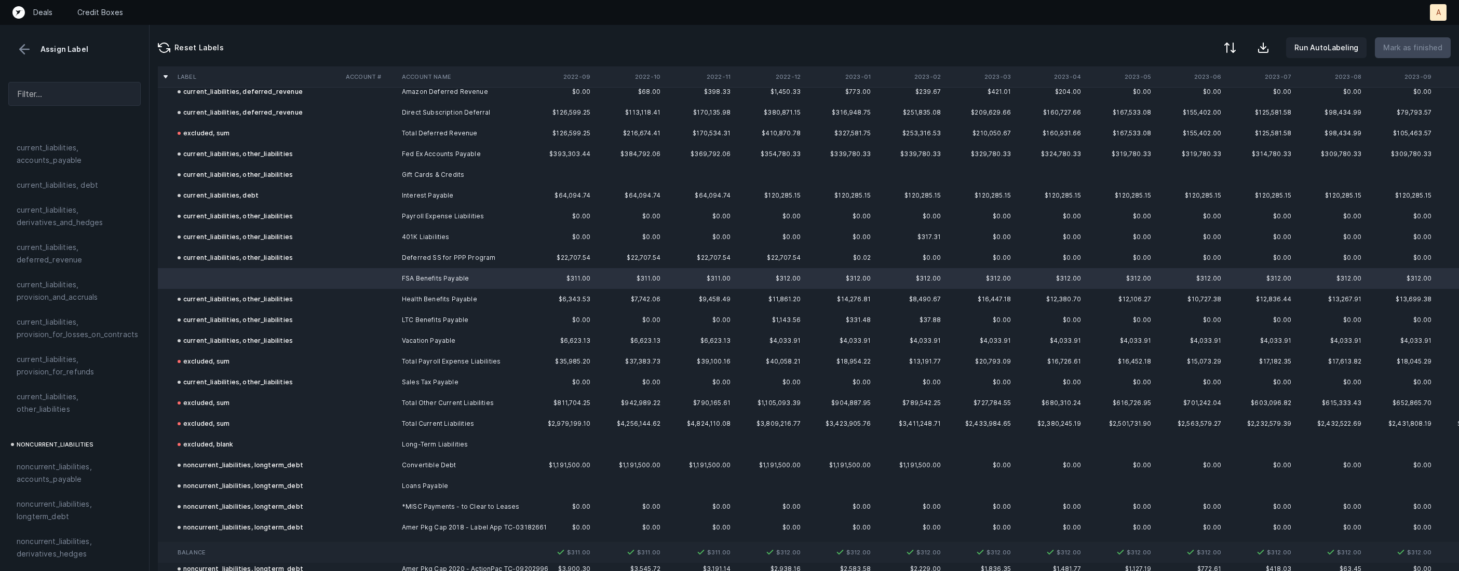
scroll to position [741, 0]
click at [61, 368] on span "current_liabilities, other_liabilities" at bounding box center [75, 374] width 116 height 25
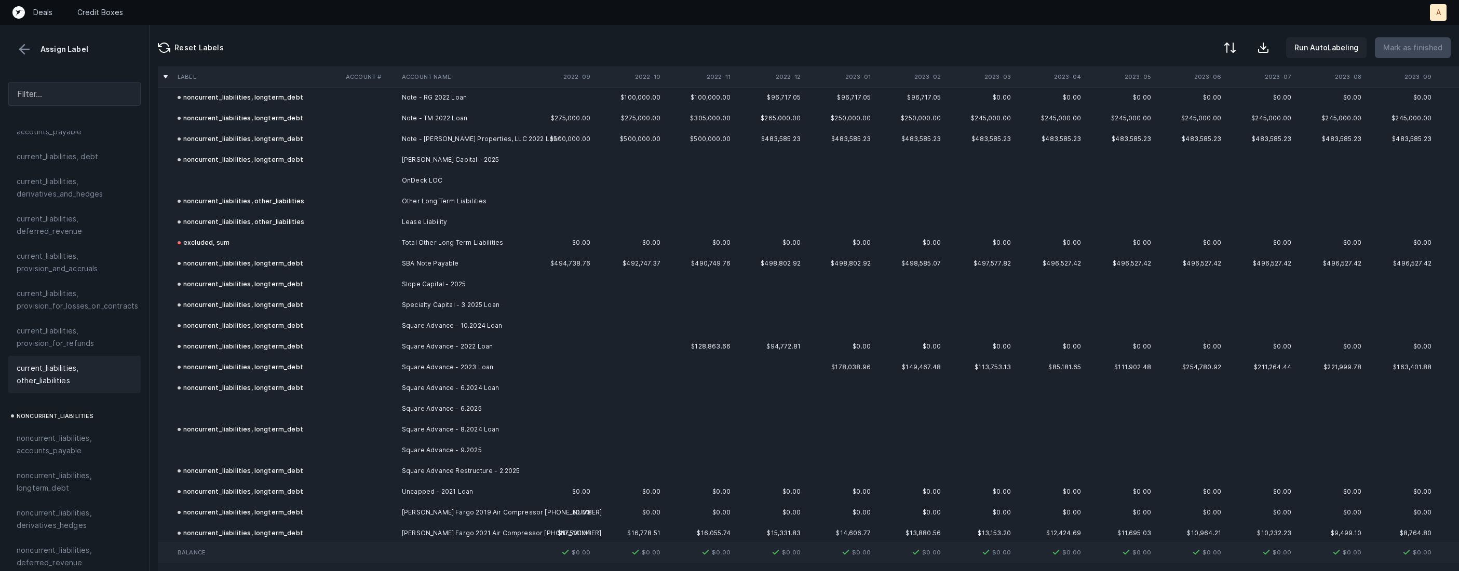
scroll to position [2940, 0]
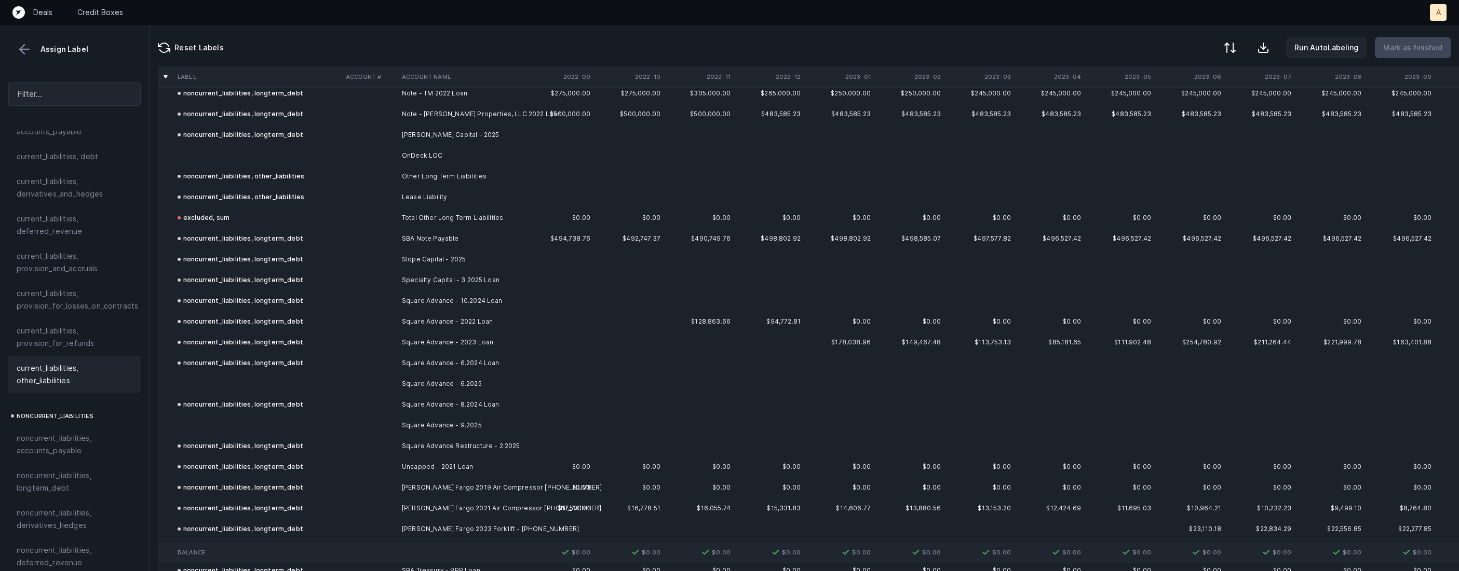
click at [288, 152] on td at bounding box center [257, 155] width 168 height 21
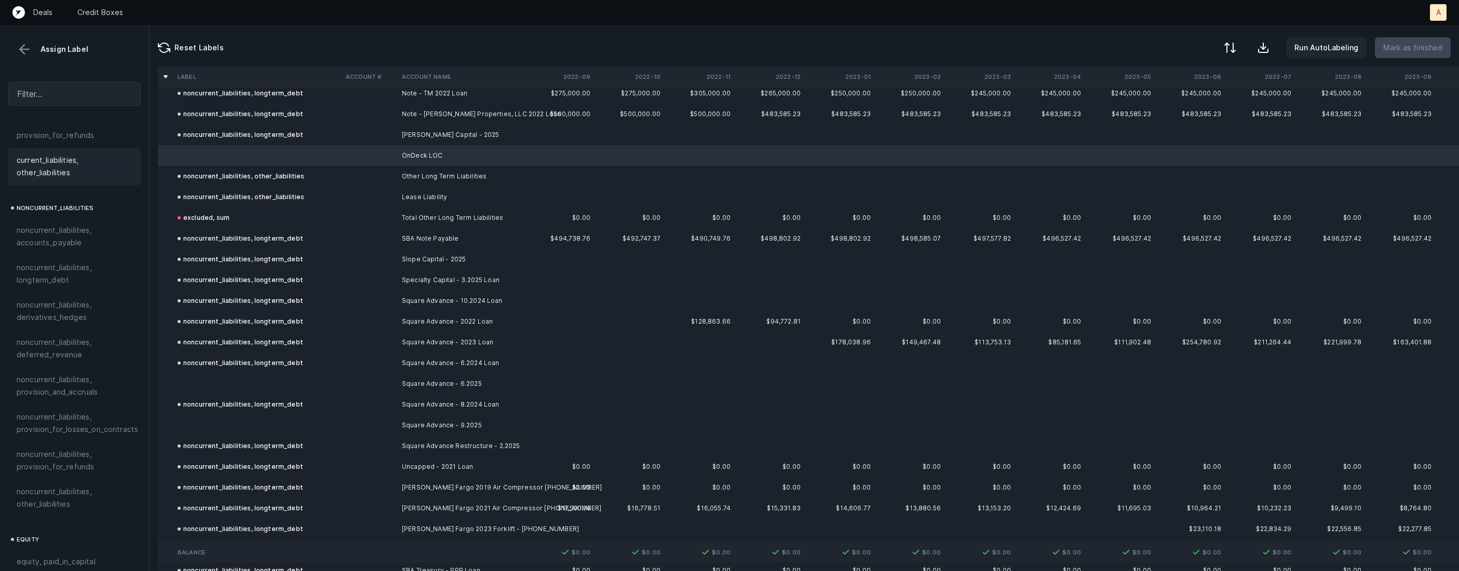
scroll to position [970, 0]
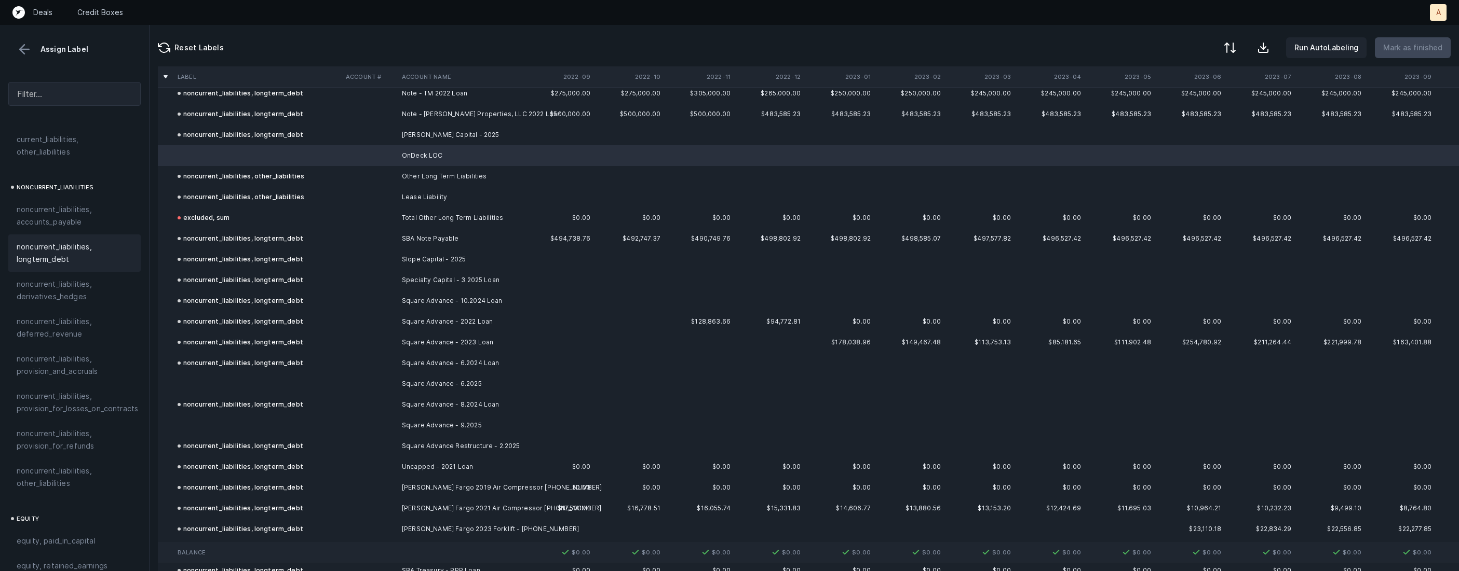
click at [76, 247] on span "noncurrent_liabilities, longterm_debt" at bounding box center [75, 253] width 116 height 25
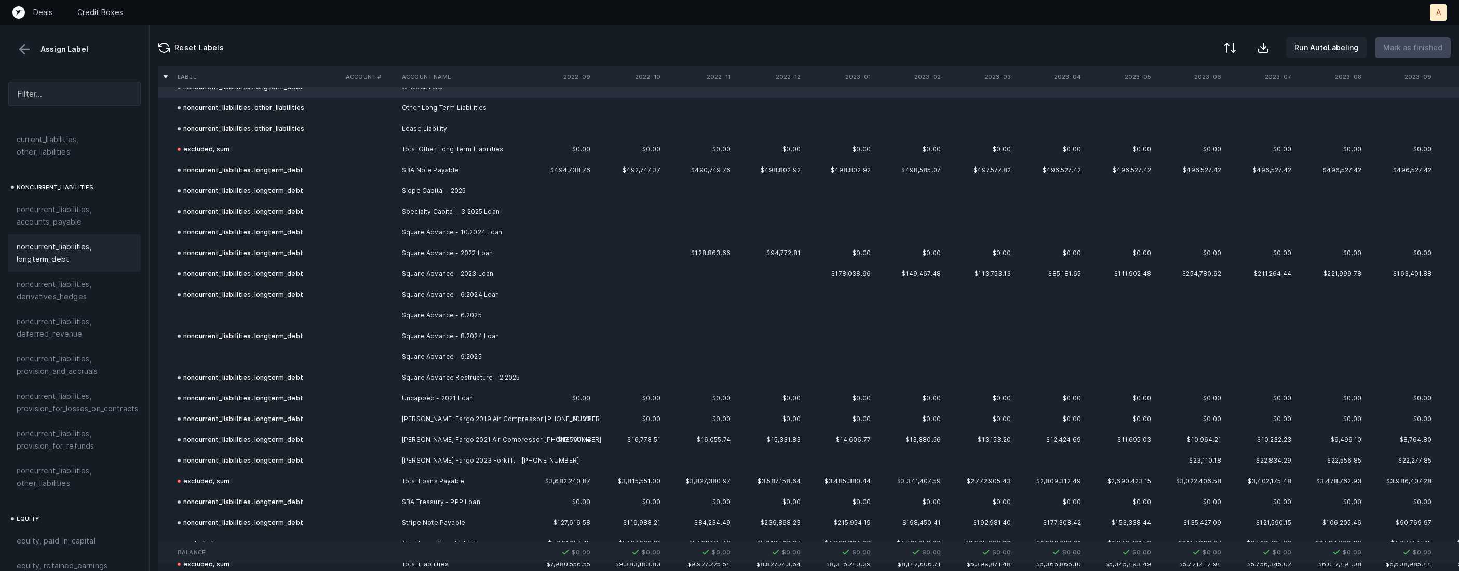
scroll to position [3082, 0]
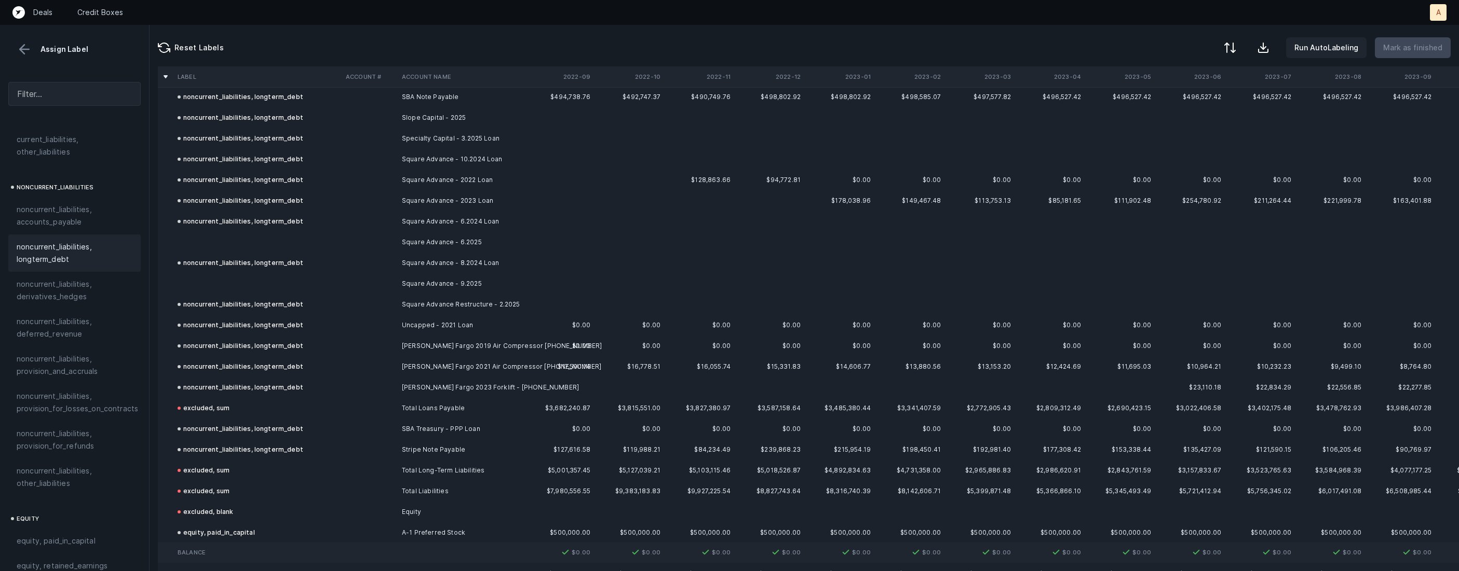
click at [282, 241] on td at bounding box center [257, 242] width 168 height 21
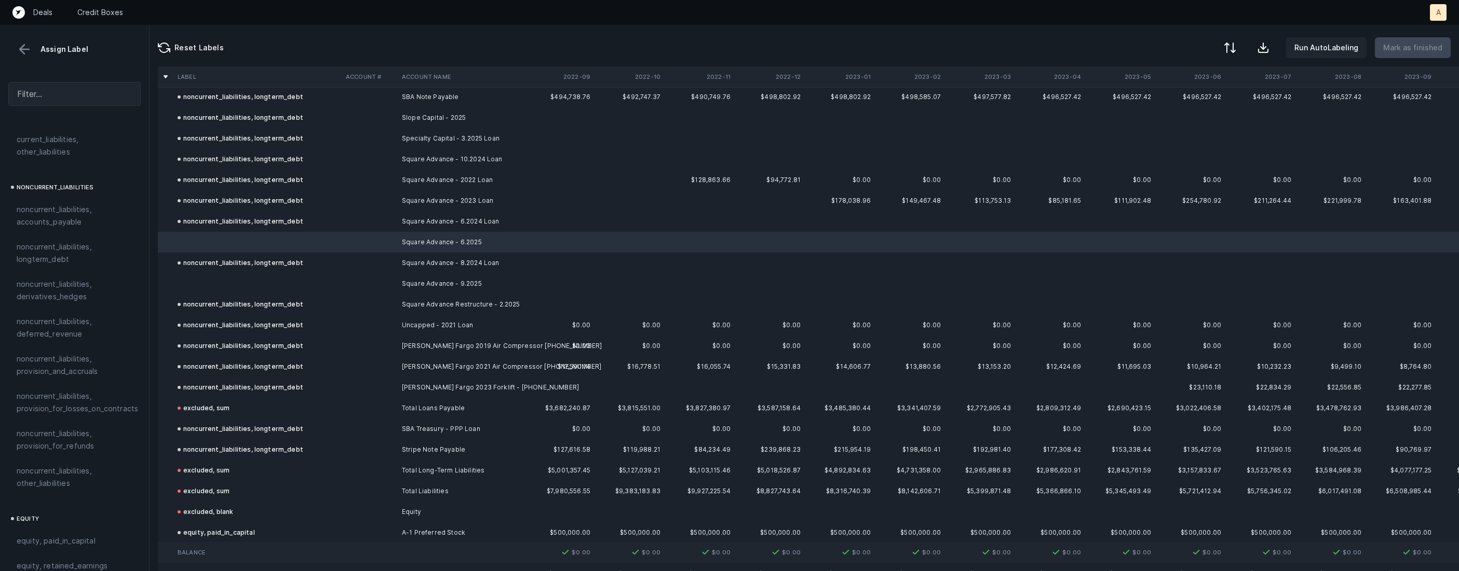
click at [268, 280] on td at bounding box center [257, 284] width 168 height 21
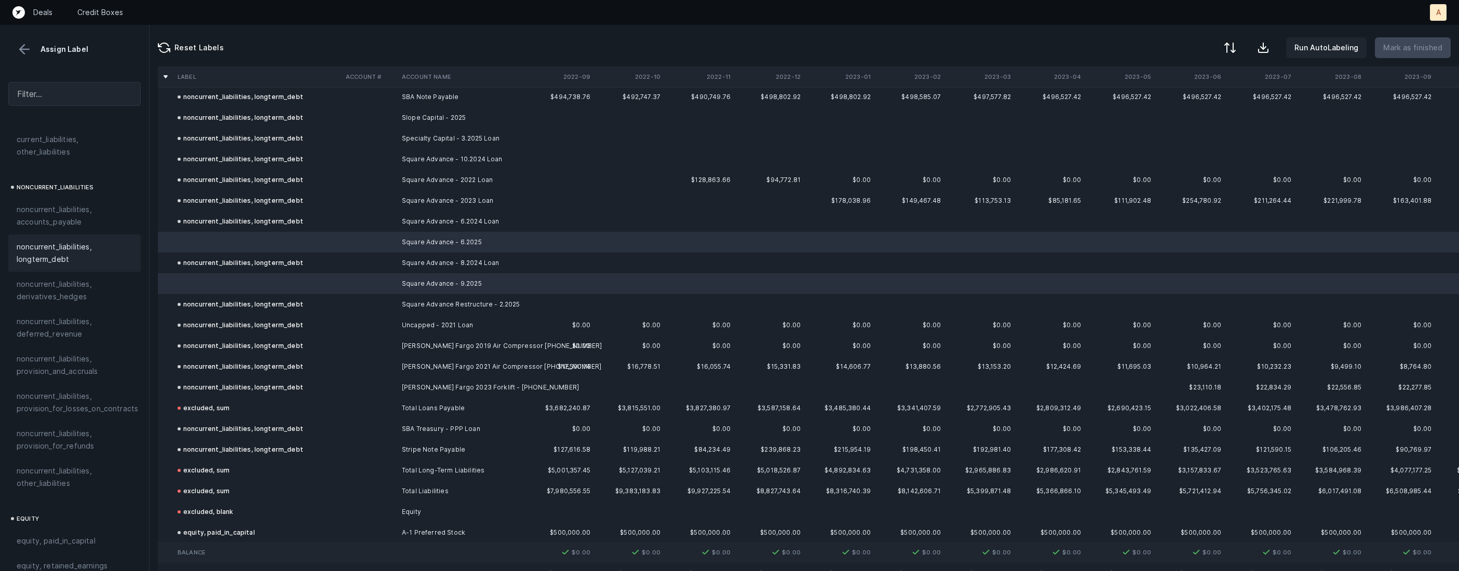
click at [73, 241] on span "noncurrent_liabilities, longterm_debt" at bounding box center [75, 253] width 116 height 25
click at [1424, 53] on p "Mark as finished" at bounding box center [1412, 48] width 59 height 12
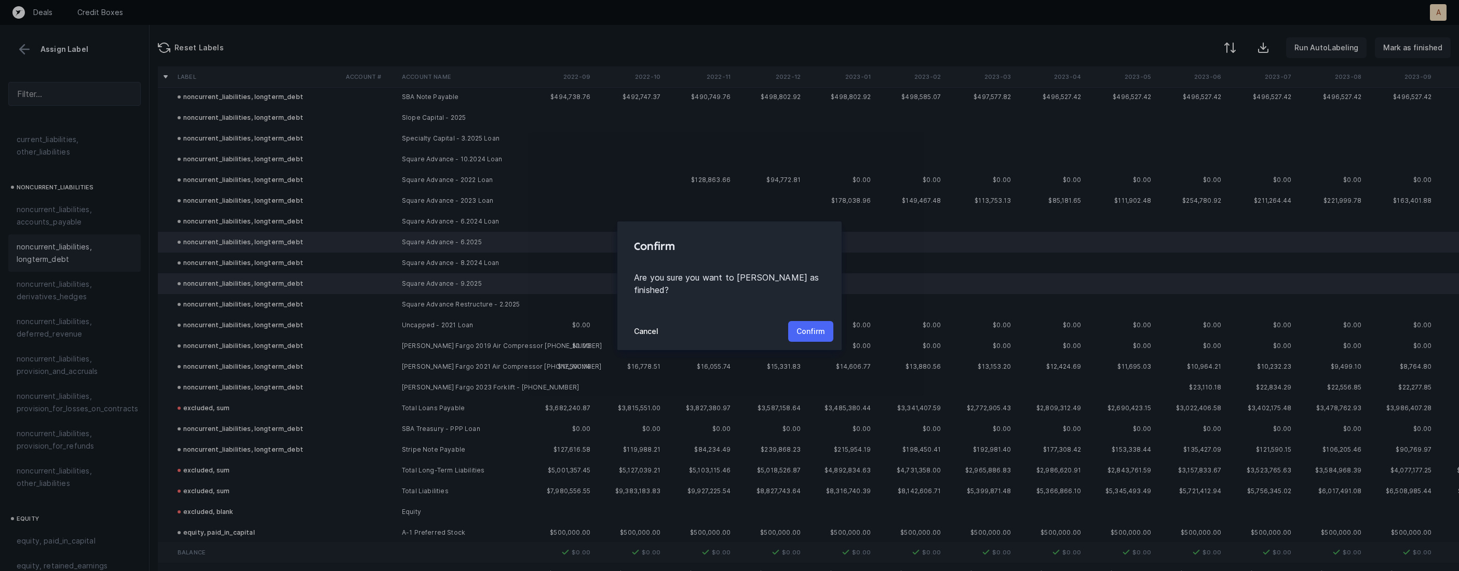
click at [811, 325] on p "Confirm" at bounding box center [810, 331] width 29 height 12
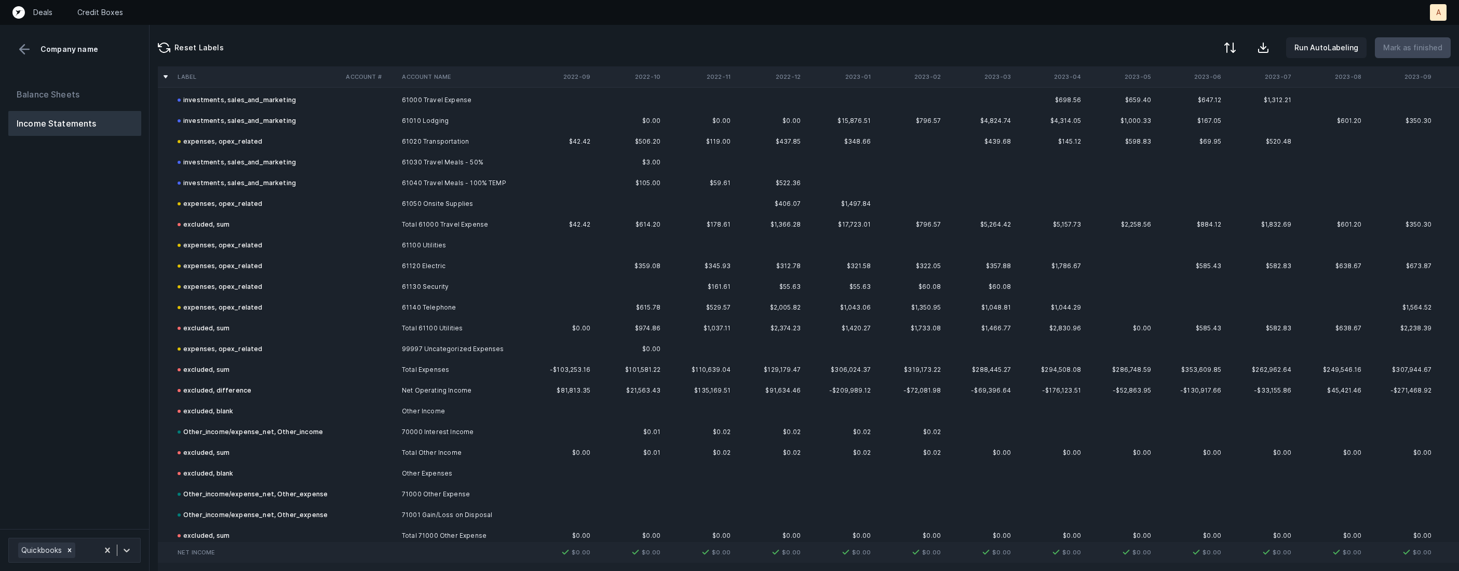
scroll to position [2654, 0]
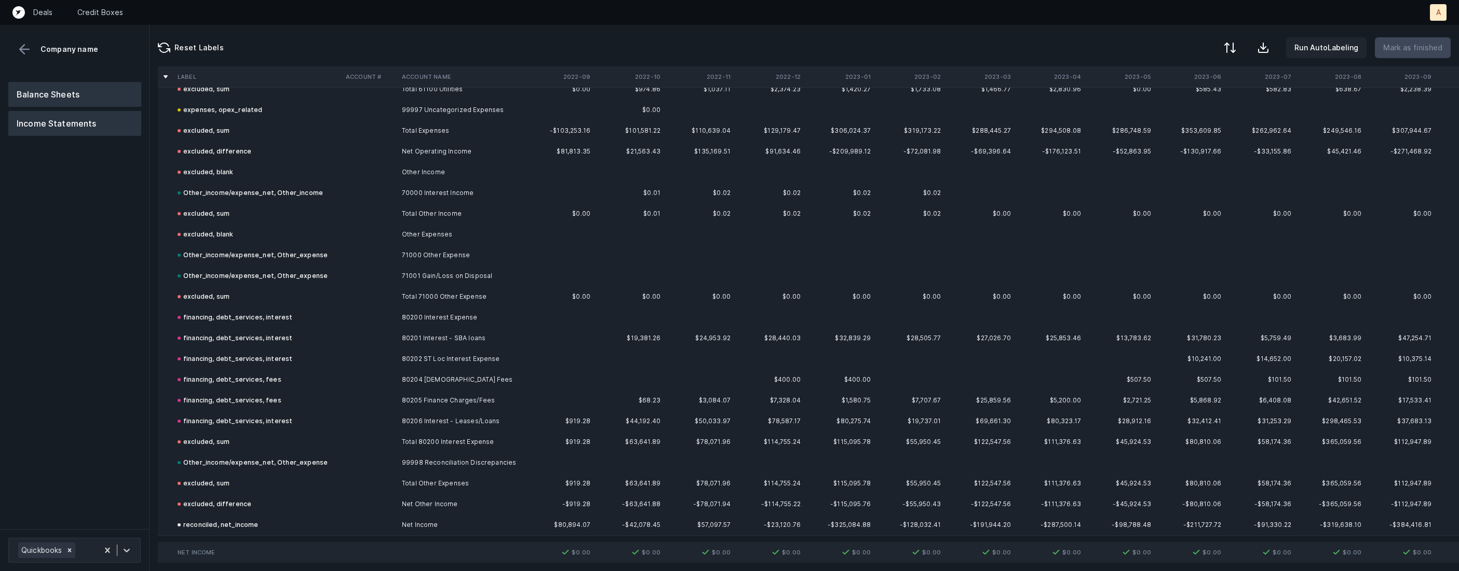
click at [96, 94] on button "Balance Sheets" at bounding box center [74, 94] width 133 height 25
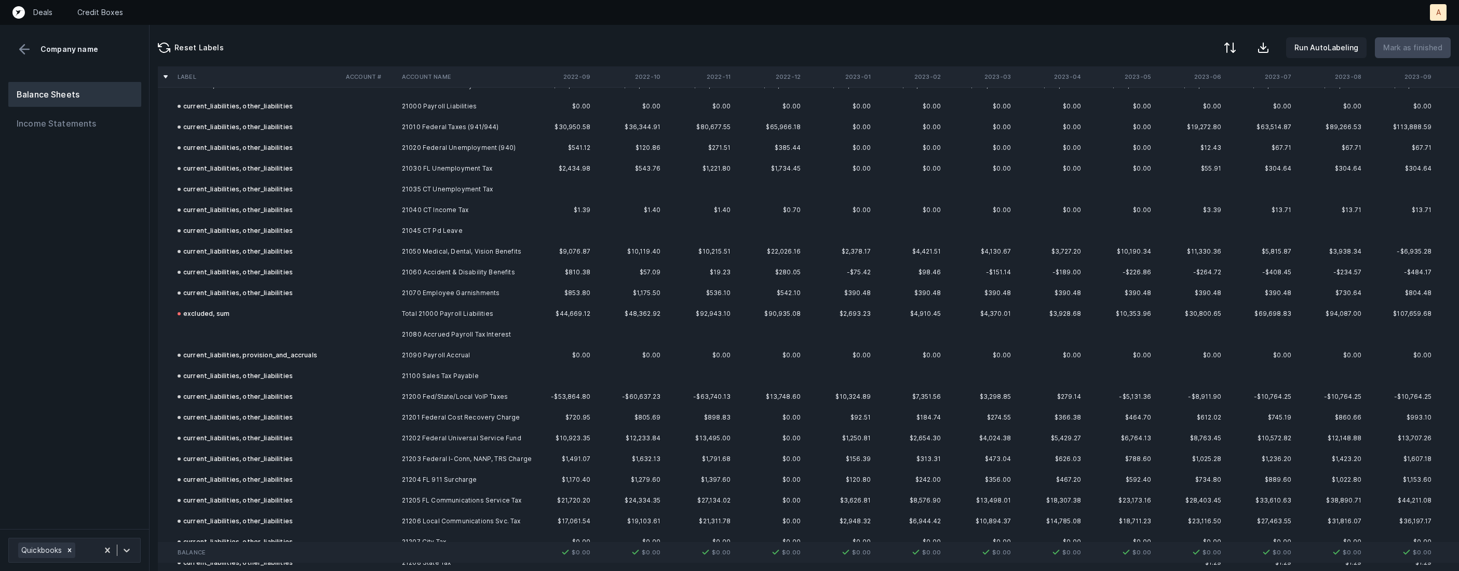
scroll to position [2659, 0]
click at [401, 334] on td "21080 Accrued Payroll Tax Interest" at bounding box center [461, 333] width 127 height 21
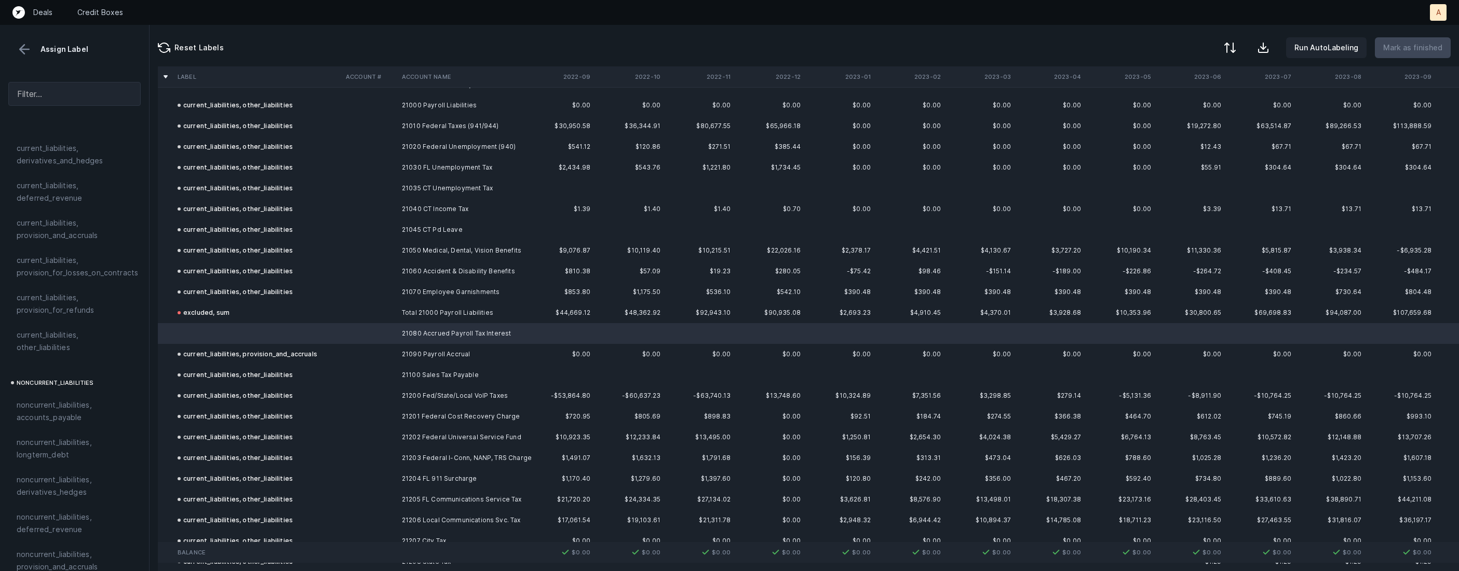
scroll to position [759, 0]
click at [72, 344] on span "current_liabilities, other_liabilities" at bounding box center [75, 356] width 116 height 25
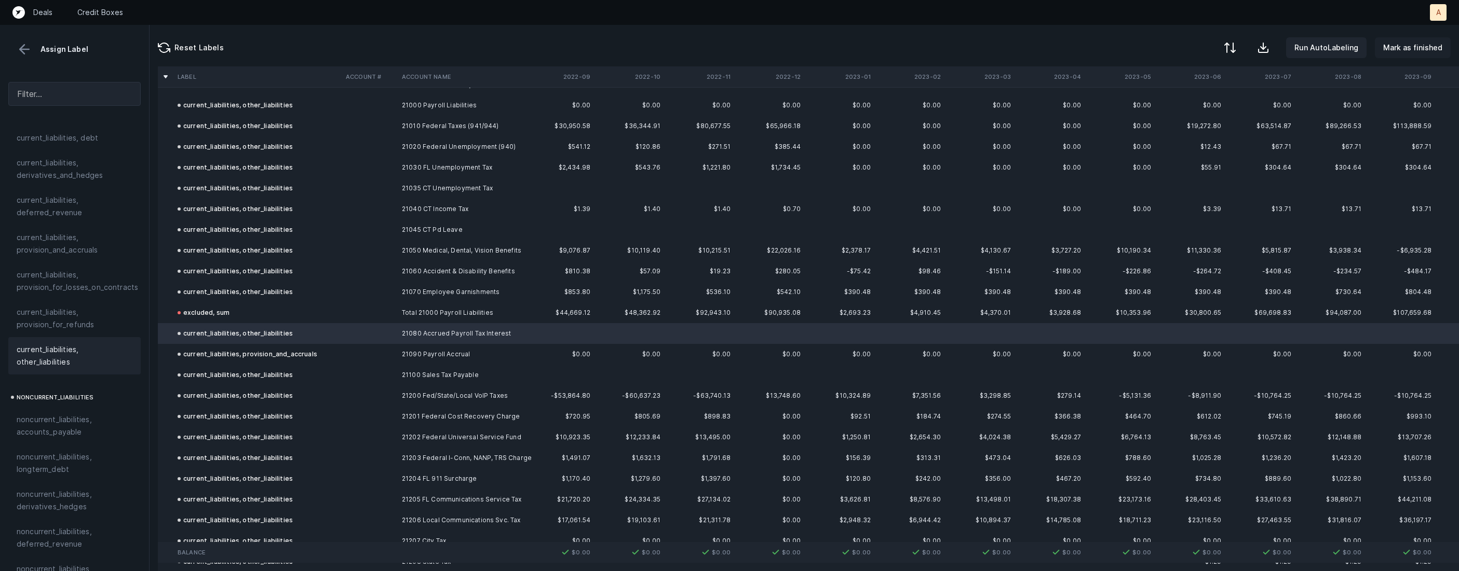
click at [1421, 47] on p "Mark as finished" at bounding box center [1412, 48] width 59 height 12
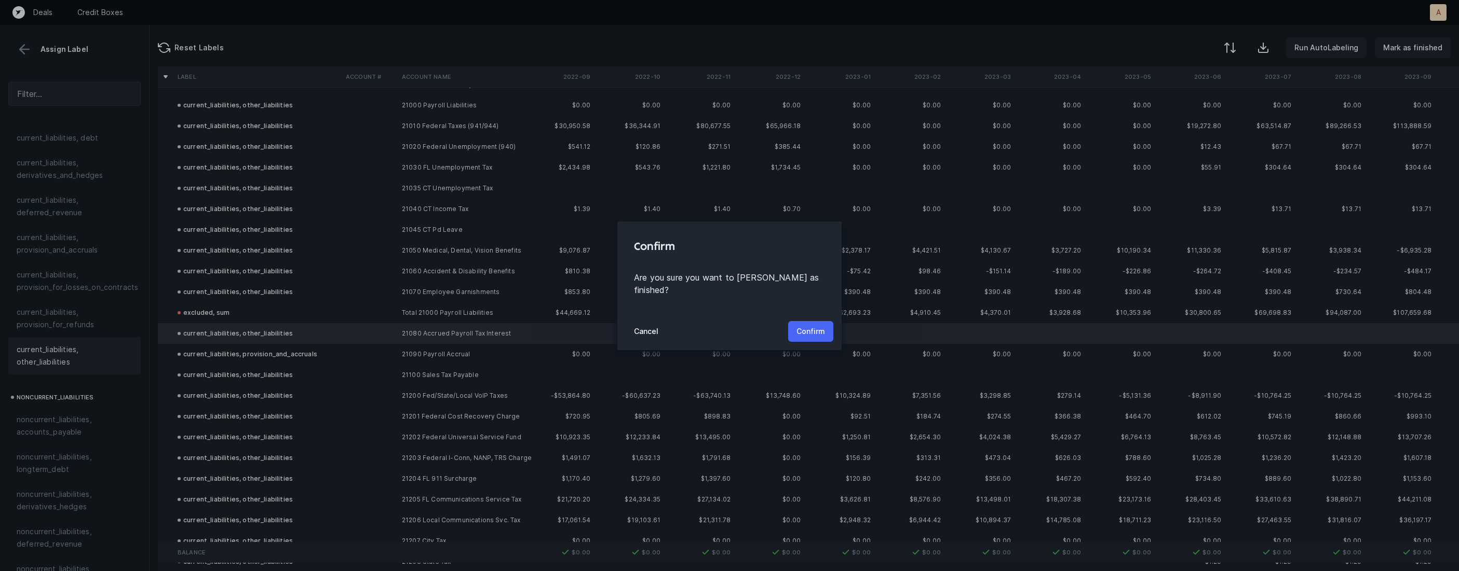
click at [802, 325] on p "Confirm" at bounding box center [810, 331] width 29 height 12
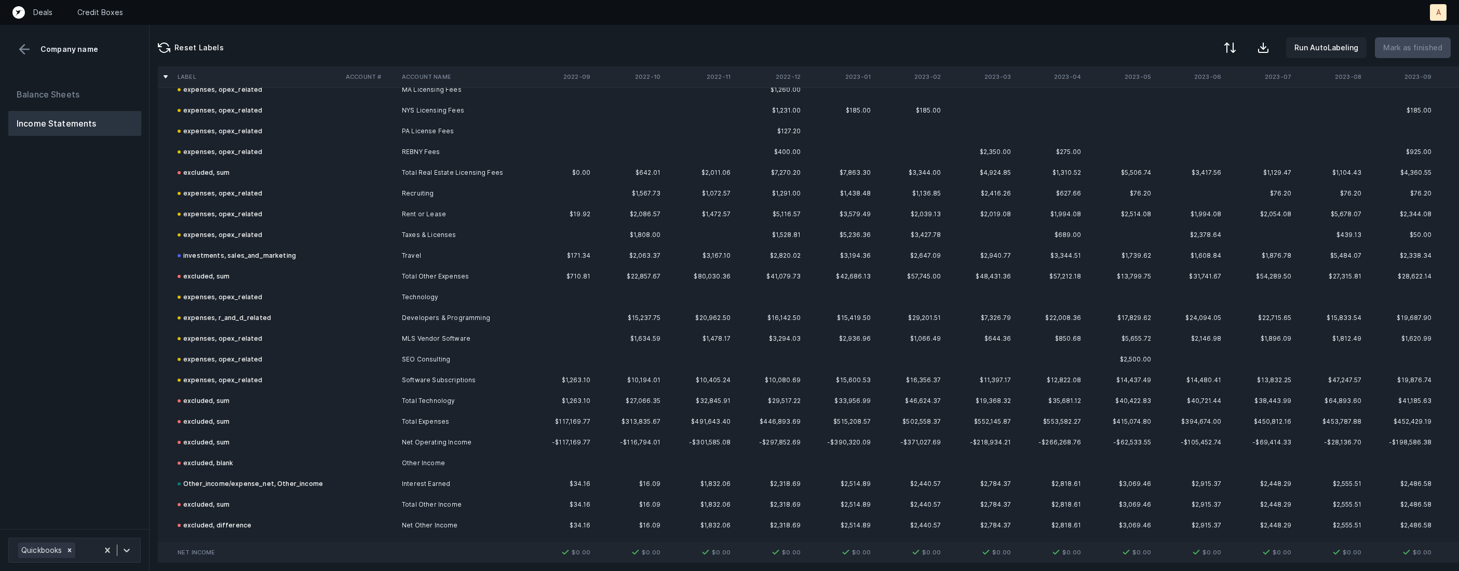
scroll to position [1056, 0]
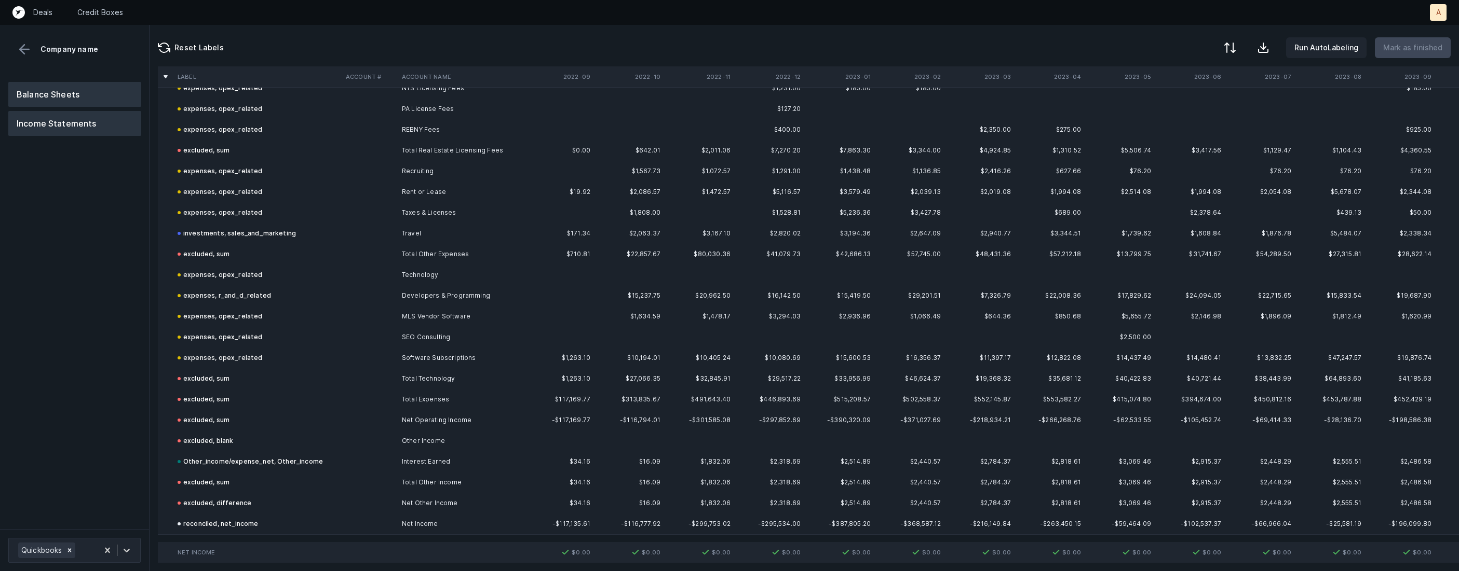
click at [54, 101] on button "Balance Sheets" at bounding box center [74, 94] width 133 height 25
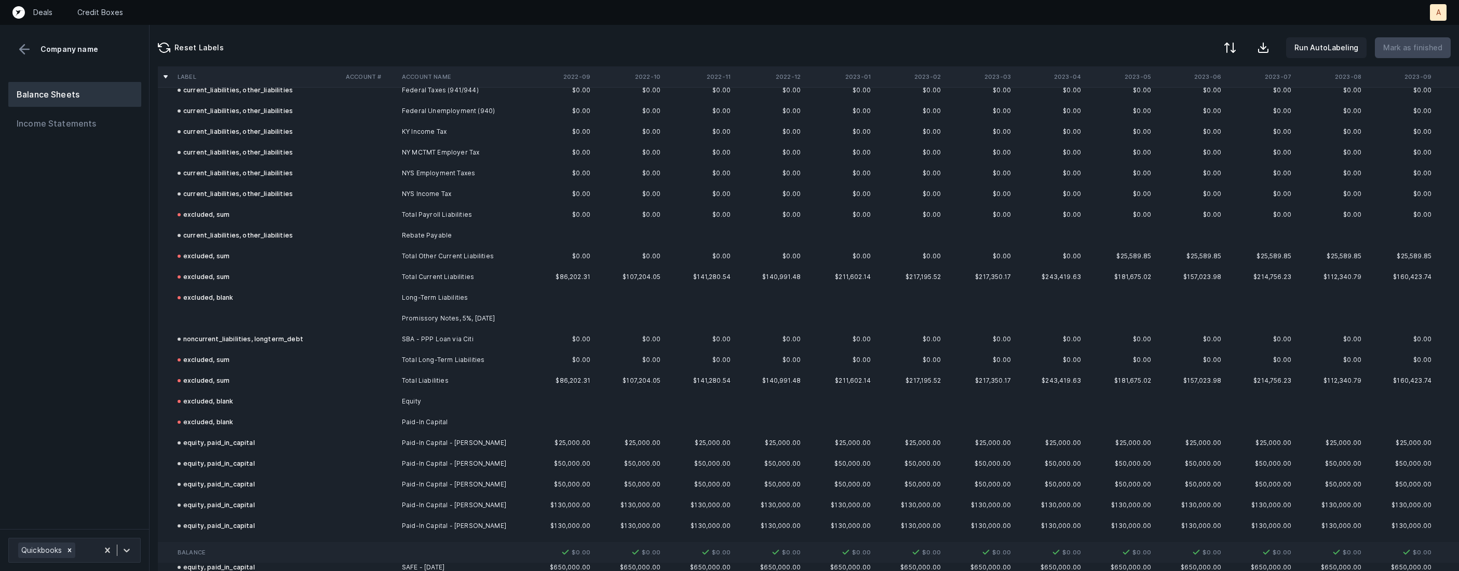
scroll to position [1201, 0]
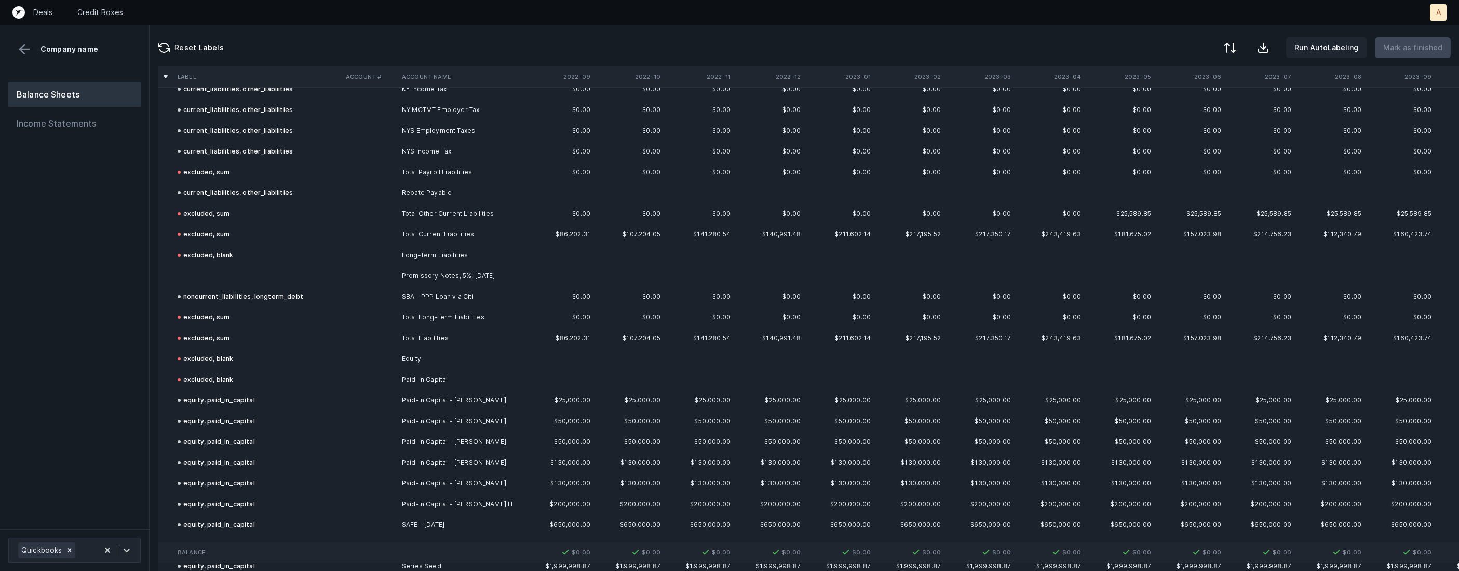
click at [237, 276] on td at bounding box center [257, 276] width 168 height 21
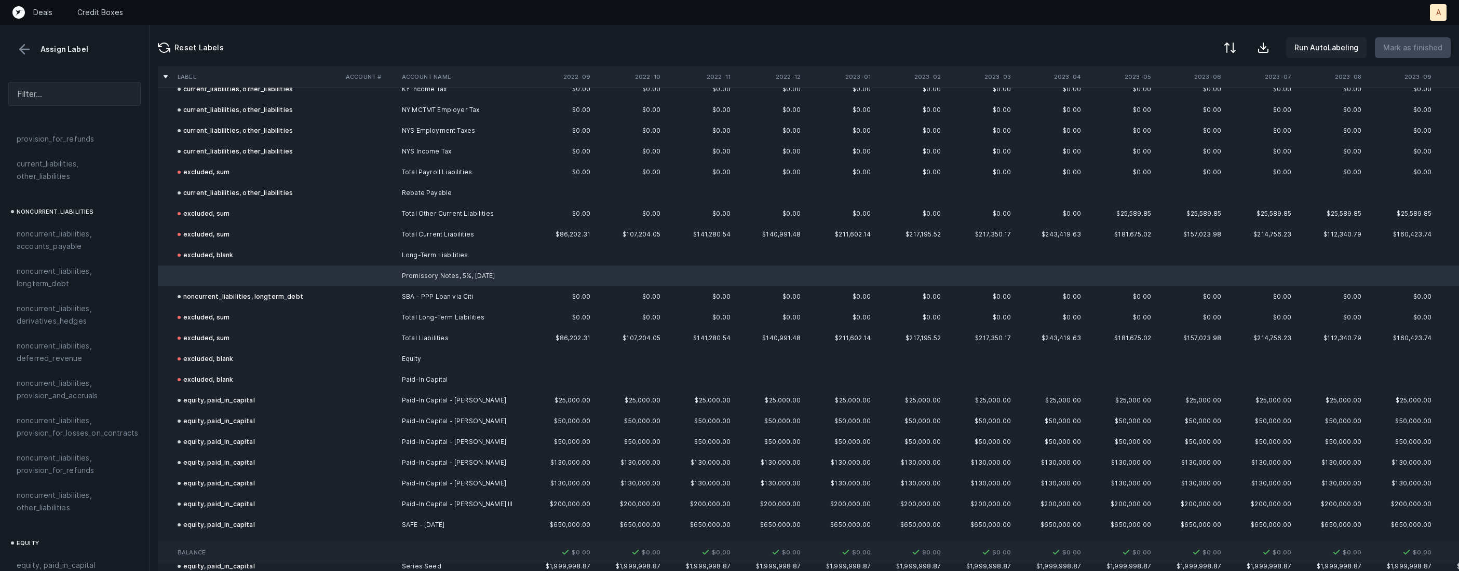
scroll to position [946, 0]
click at [53, 269] on span "noncurrent_liabilities, longterm_debt" at bounding box center [75, 276] width 116 height 25
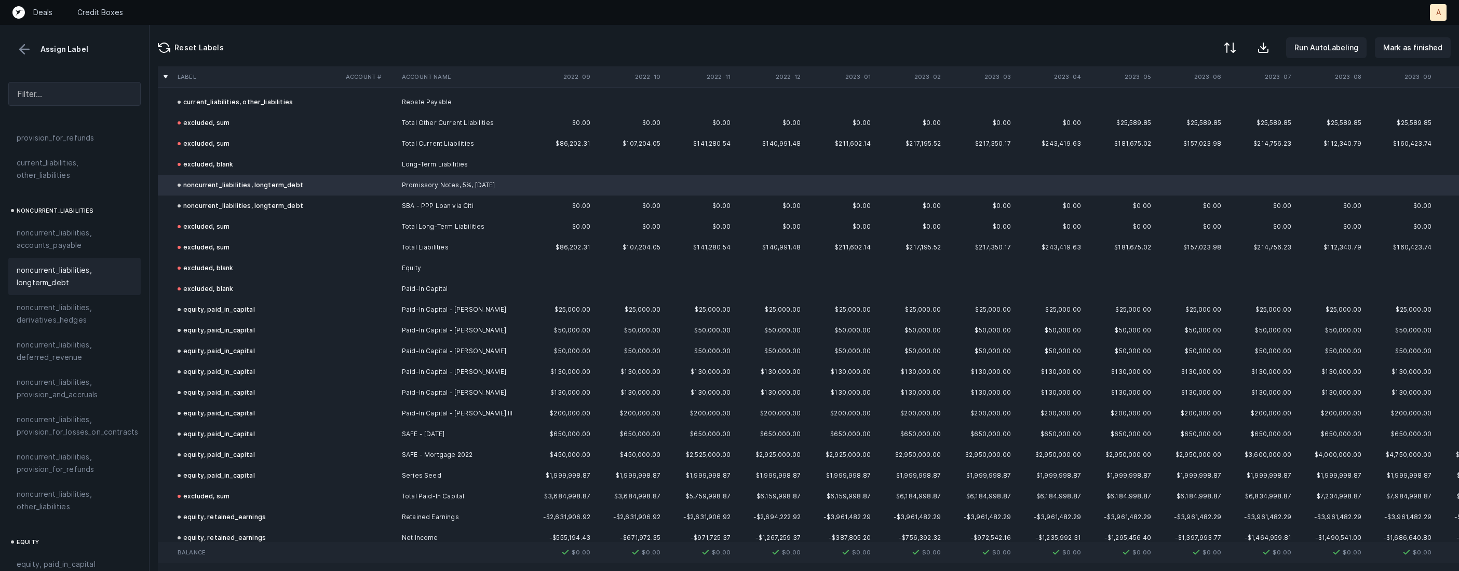
scroll to position [1347, 0]
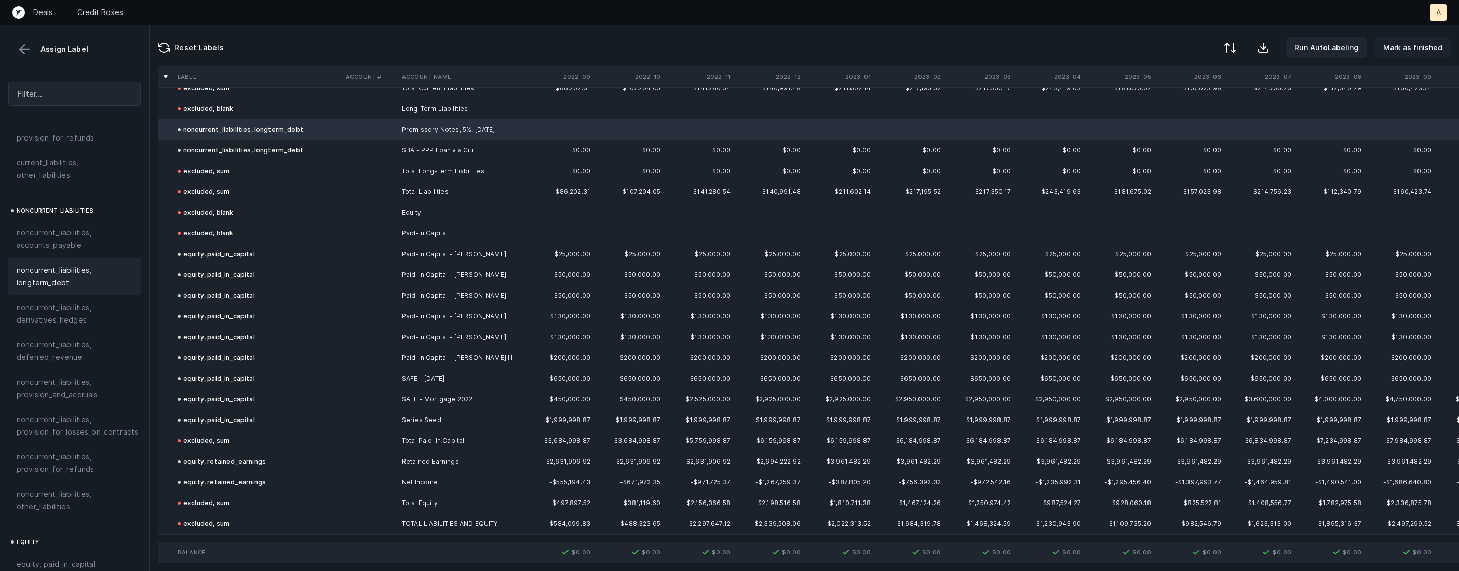
click at [1403, 47] on p "Mark as finished" at bounding box center [1412, 48] width 59 height 12
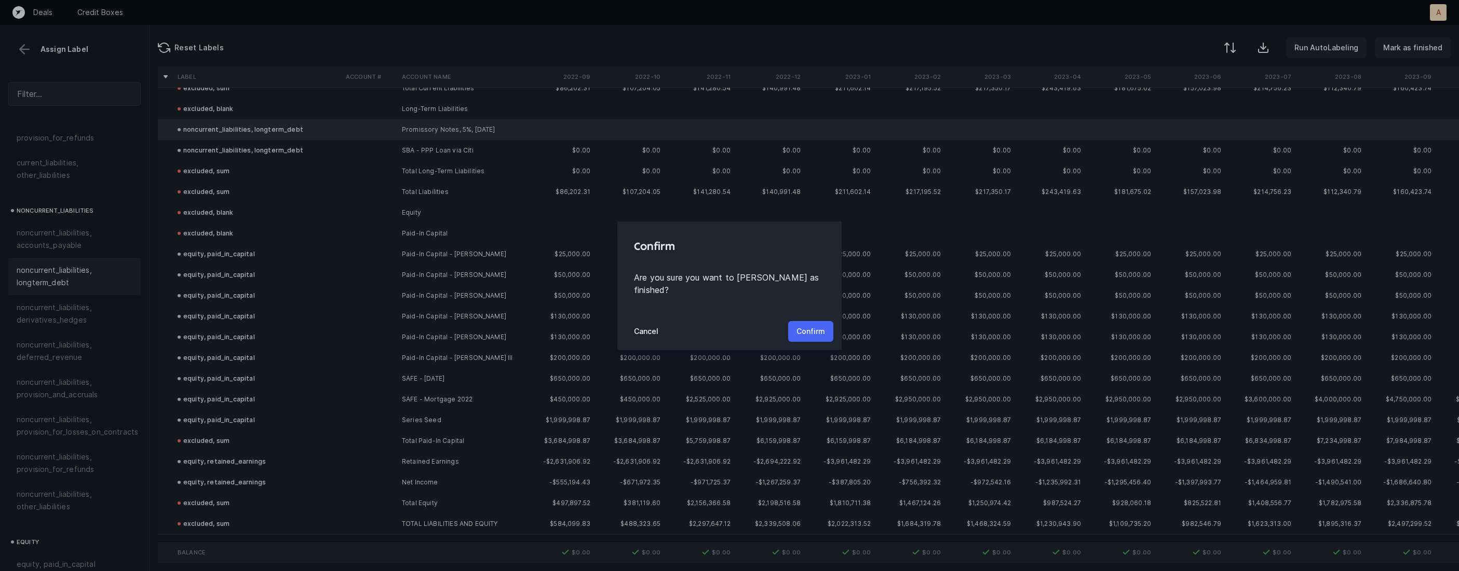
click at [816, 325] on p "Confirm" at bounding box center [810, 331] width 29 height 12
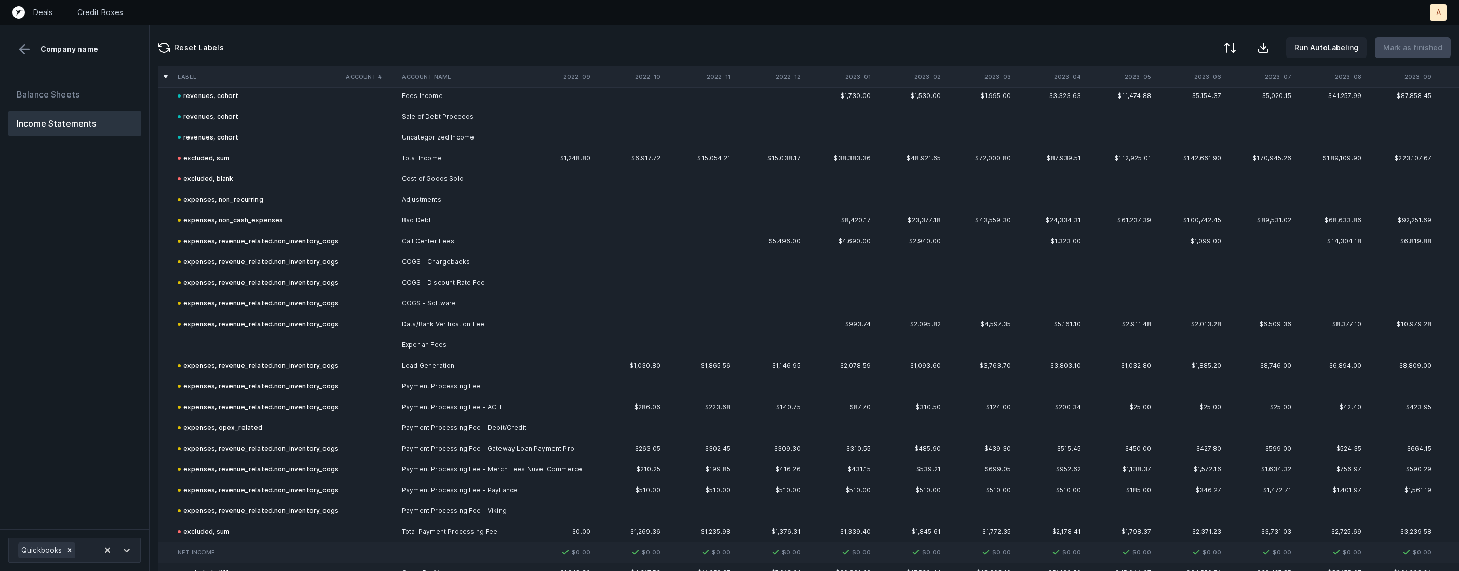
scroll to position [120, 0]
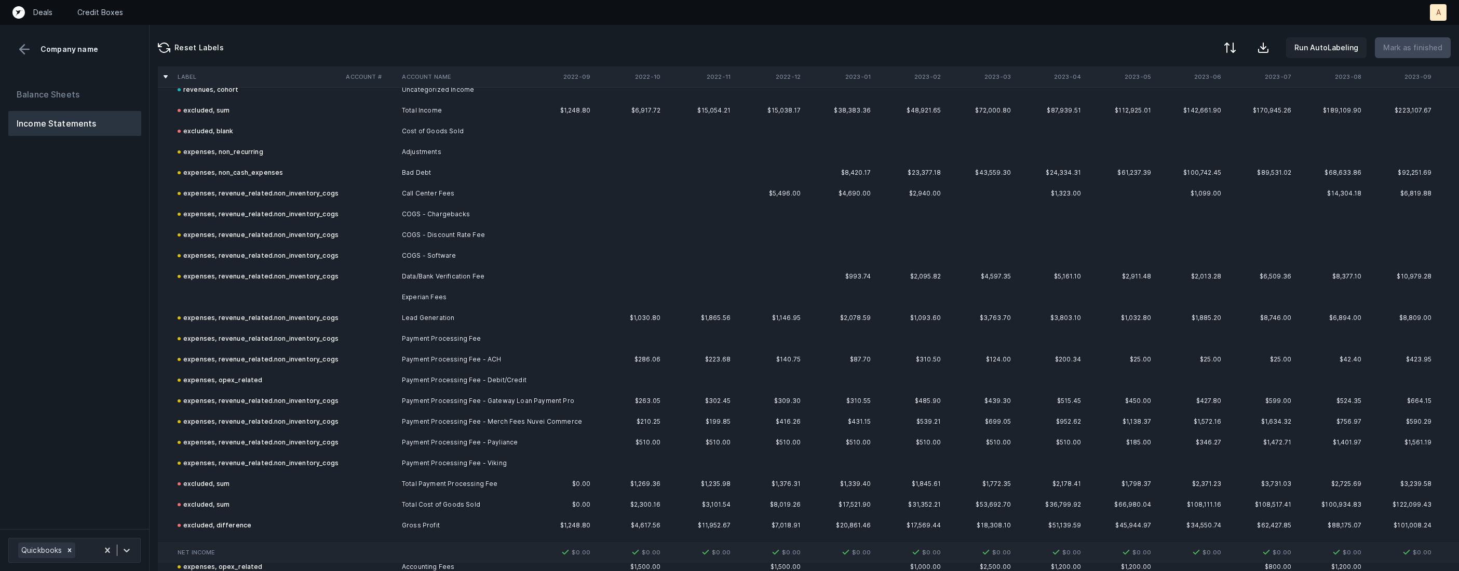
click at [390, 292] on td at bounding box center [370, 297] width 56 height 21
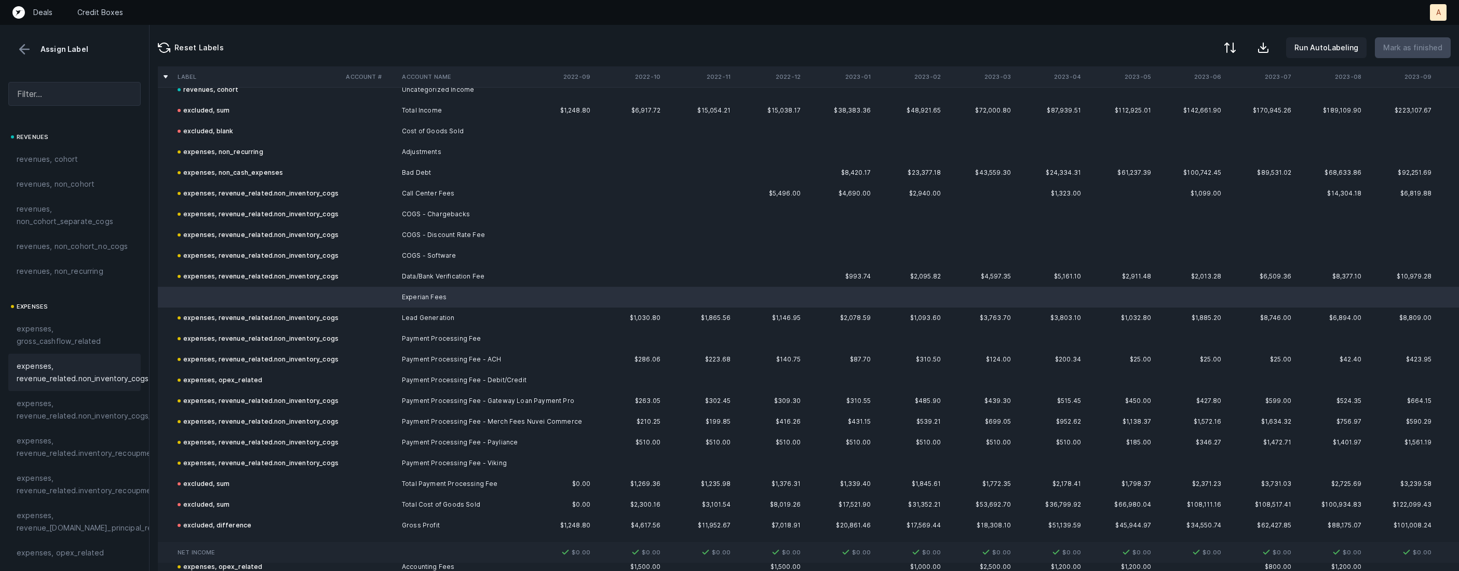
click at [89, 373] on span "expenses, revenue_related.non_inventory_cogs" at bounding box center [83, 372] width 132 height 25
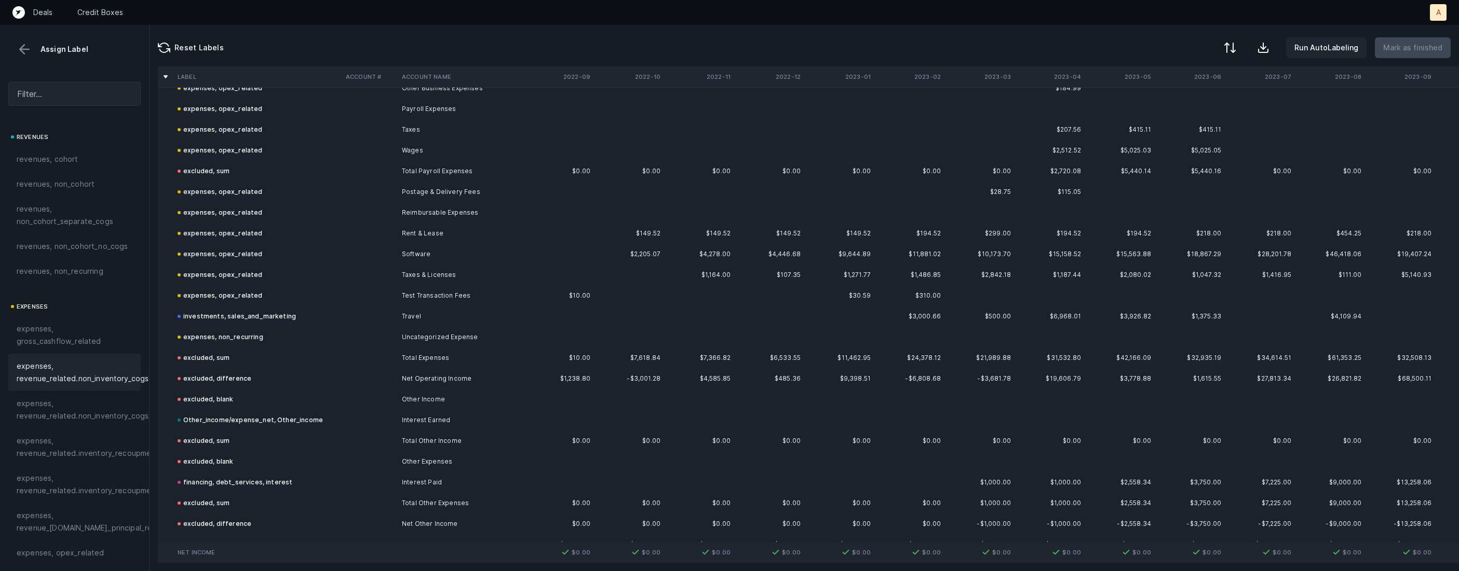
scroll to position [994, 0]
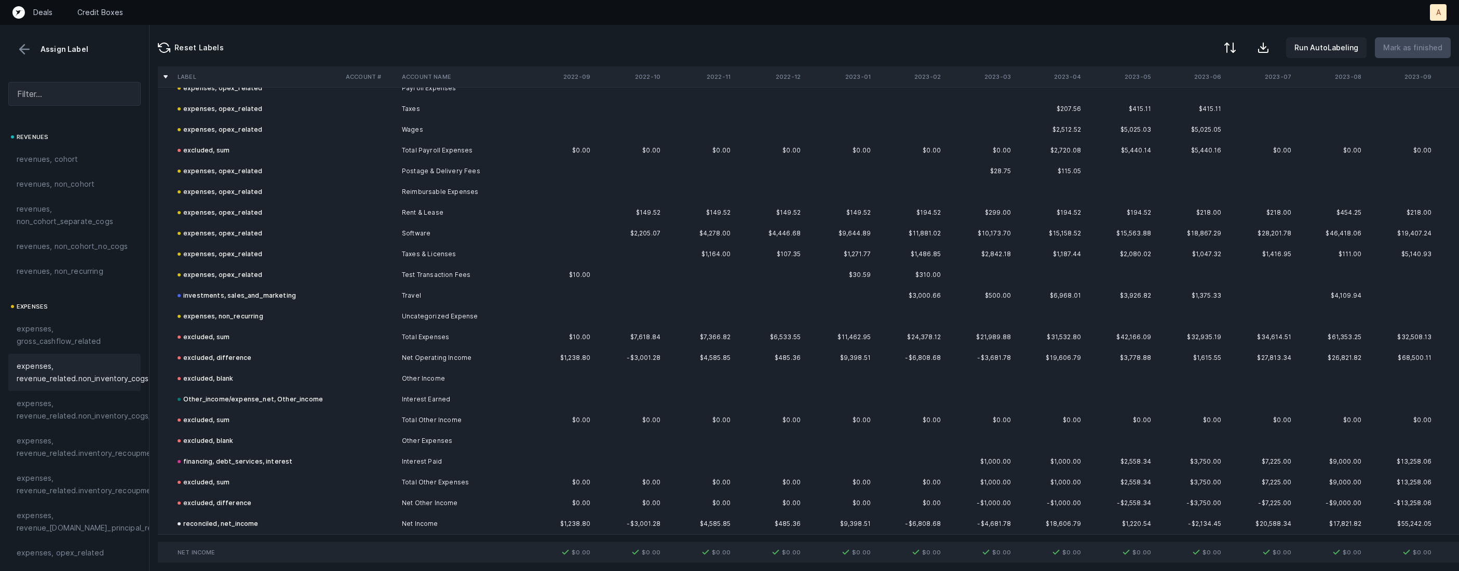
click at [11, 48] on div "Assign Label" at bounding box center [74, 50] width 132 height 16
click at [26, 50] on button at bounding box center [25, 50] width 16 height 16
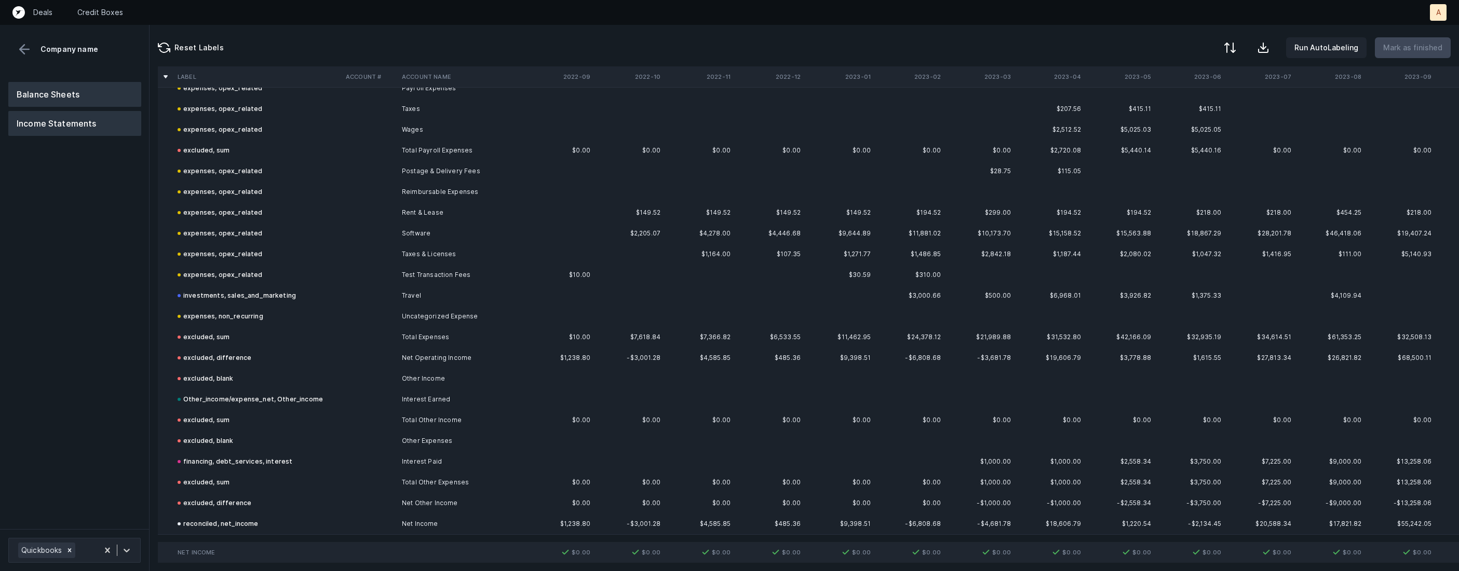
click at [44, 82] on button "Balance Sheets" at bounding box center [74, 94] width 133 height 25
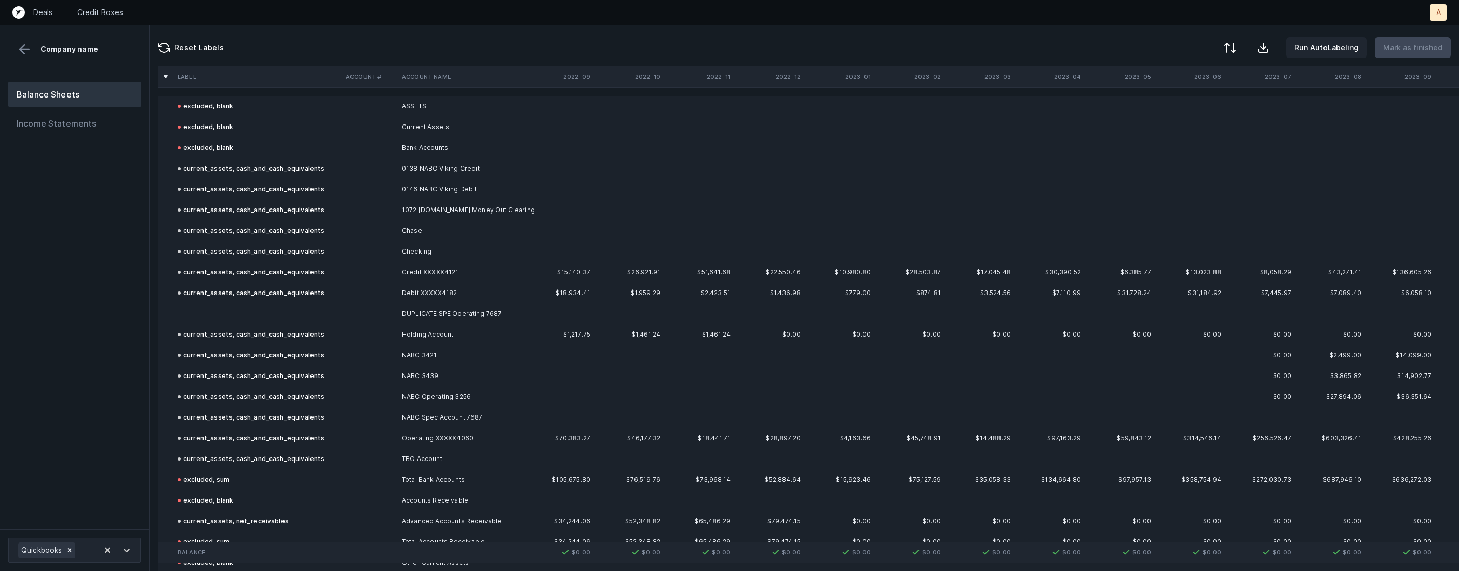
click at [311, 309] on td at bounding box center [257, 314] width 168 height 21
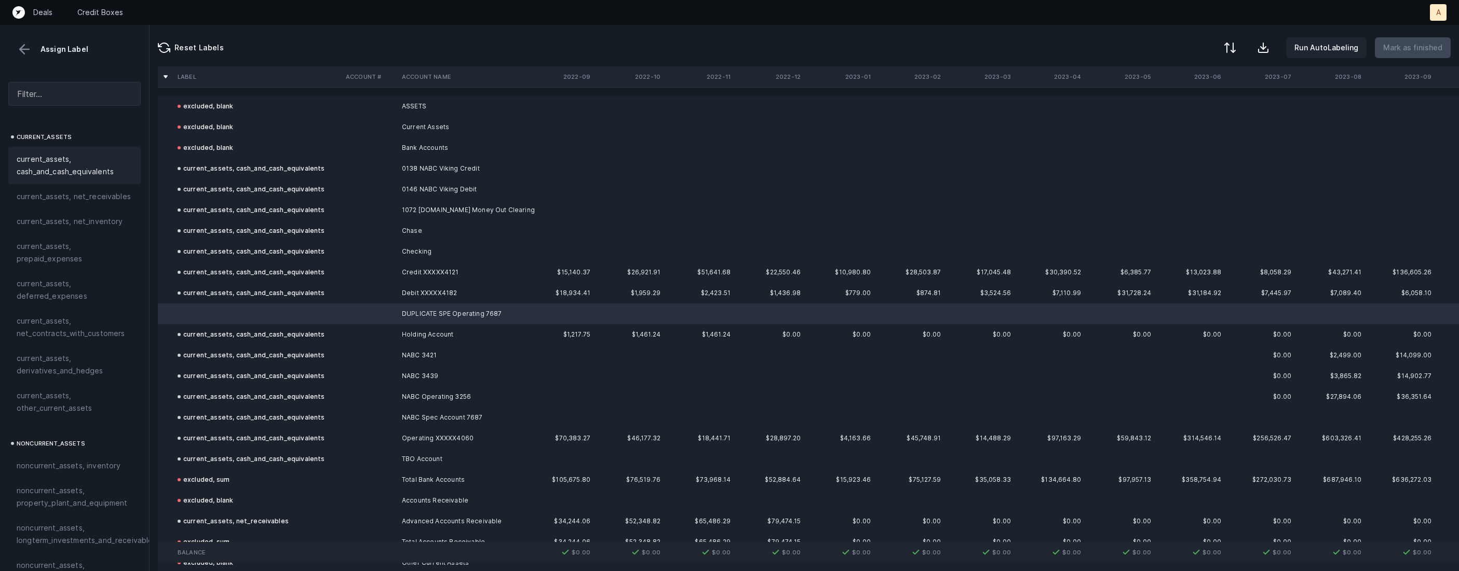
click at [104, 159] on span "current_assets, cash_and_cash_equivalents" at bounding box center [75, 165] width 116 height 25
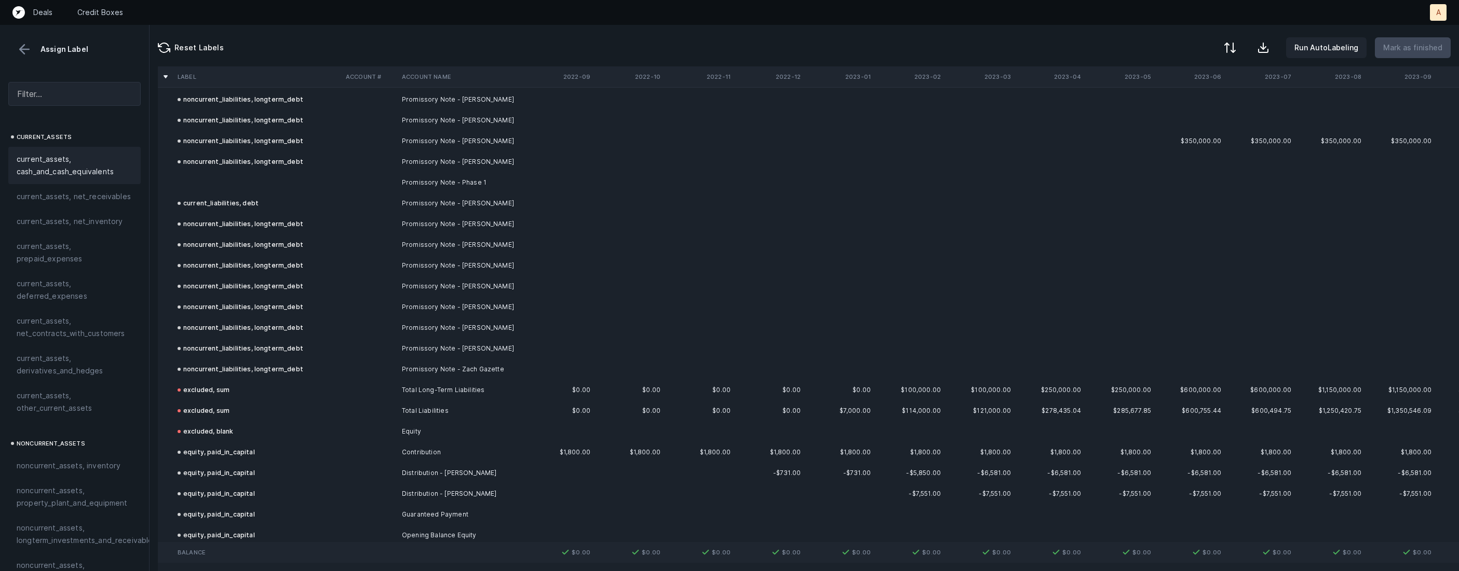
scroll to position [2017, 0]
click at [421, 183] on td "Promissory Note - Phase 1" at bounding box center [461, 186] width 127 height 21
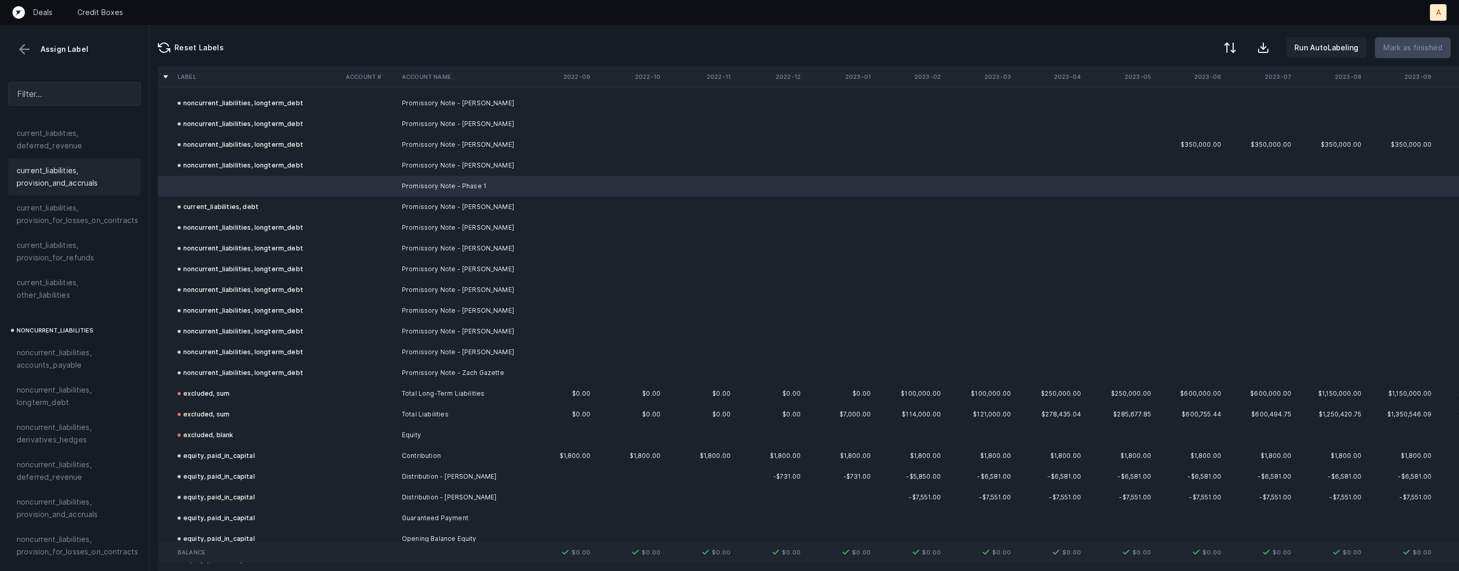
scroll to position [892, 0]
click at [56, 319] on span "noncurrent_liabilities, longterm_debt" at bounding box center [75, 331] width 116 height 25
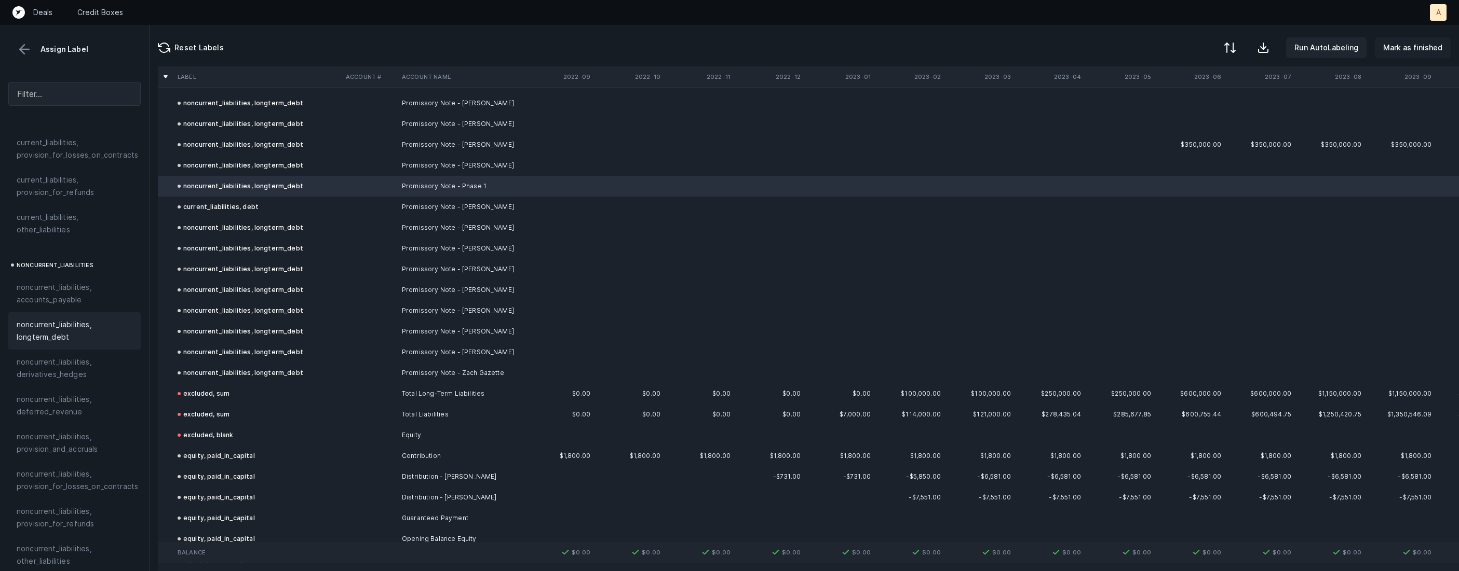
click at [1418, 43] on p "Mark as finished" at bounding box center [1412, 48] width 59 height 12
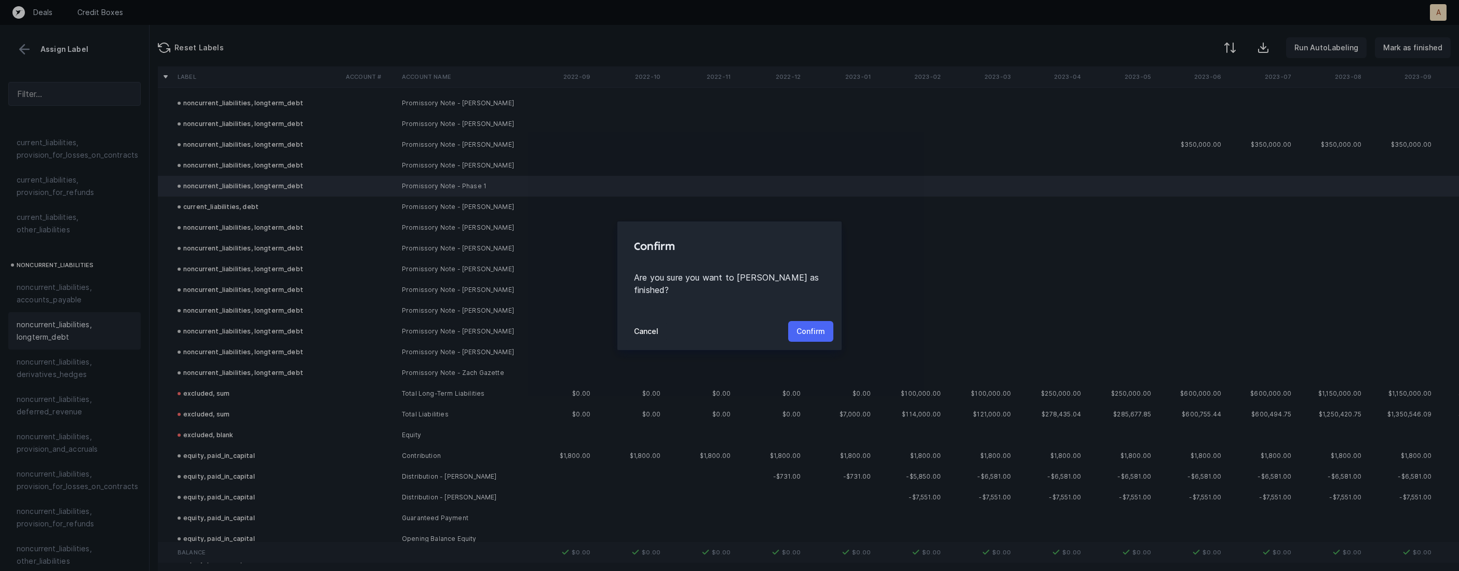
click at [816, 329] on p "Confirm" at bounding box center [810, 331] width 29 height 12
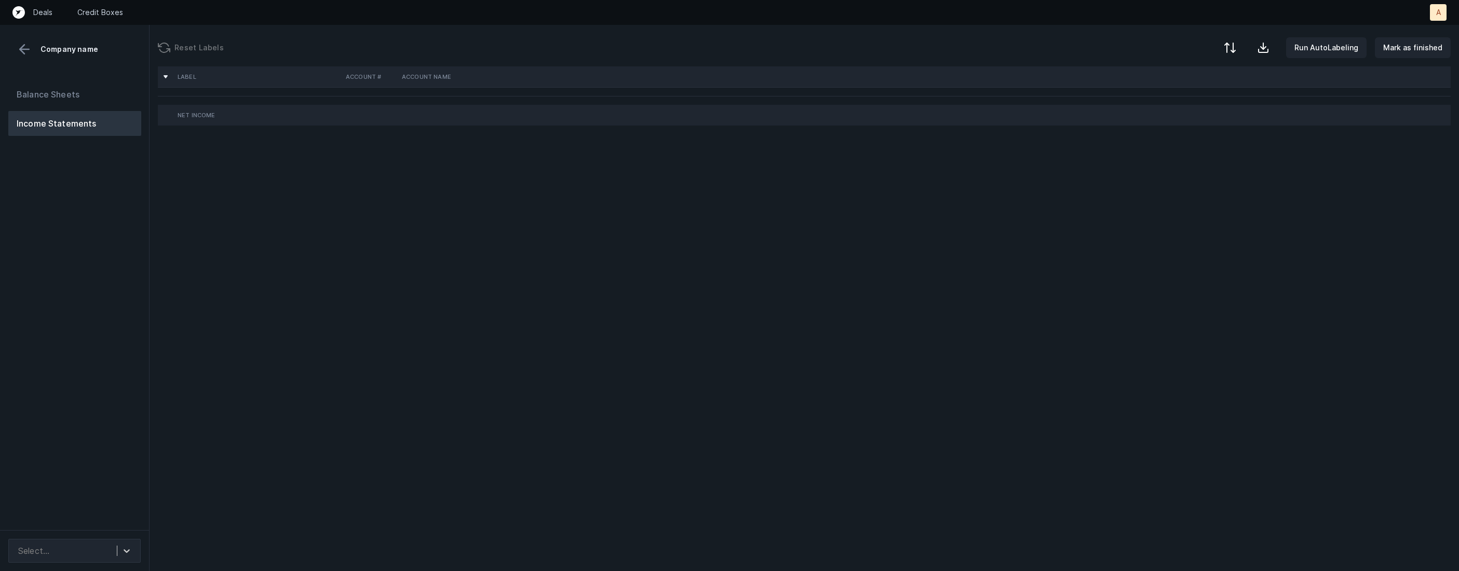
click at [103, 293] on div "Balance Sheets Income Statements" at bounding box center [74, 302] width 149 height 457
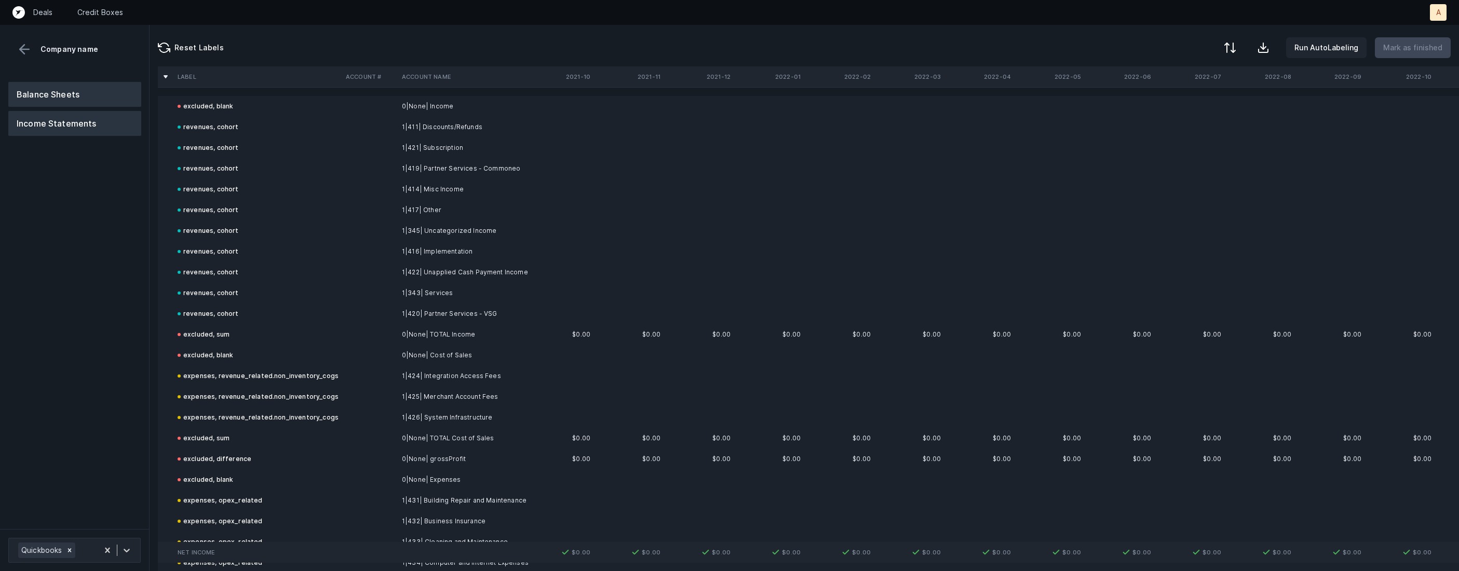
click at [38, 101] on button "Balance Sheets" at bounding box center [74, 94] width 133 height 25
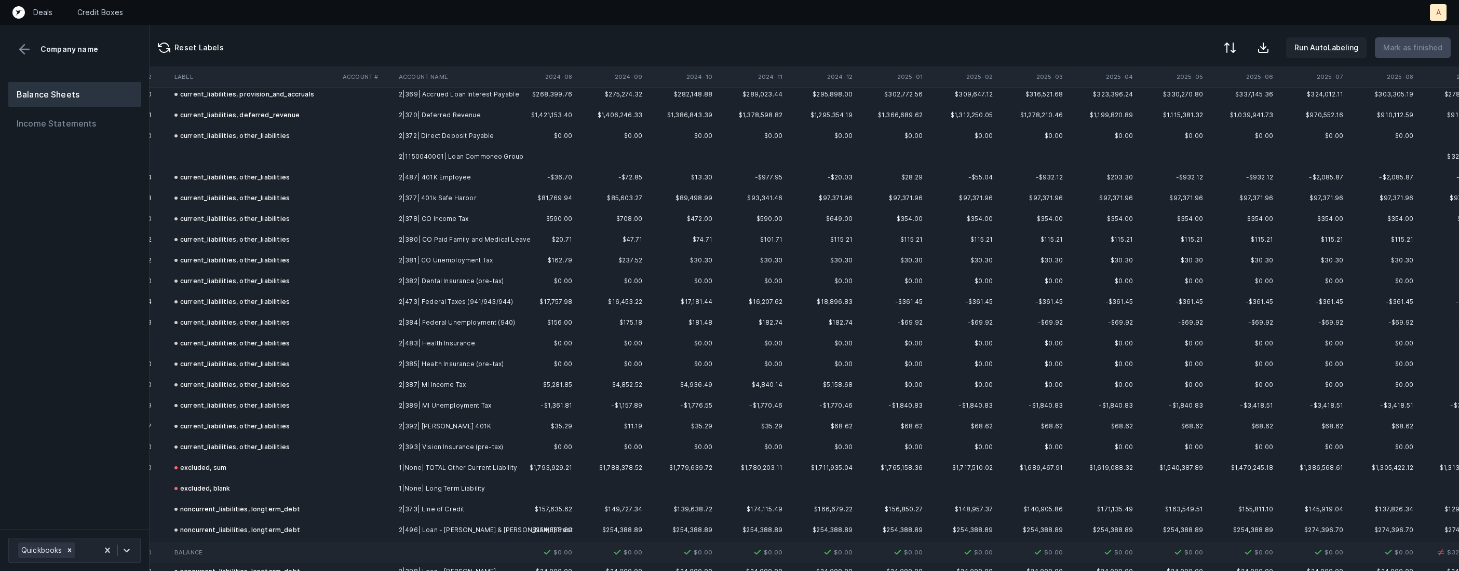
scroll to position [656, 2429]
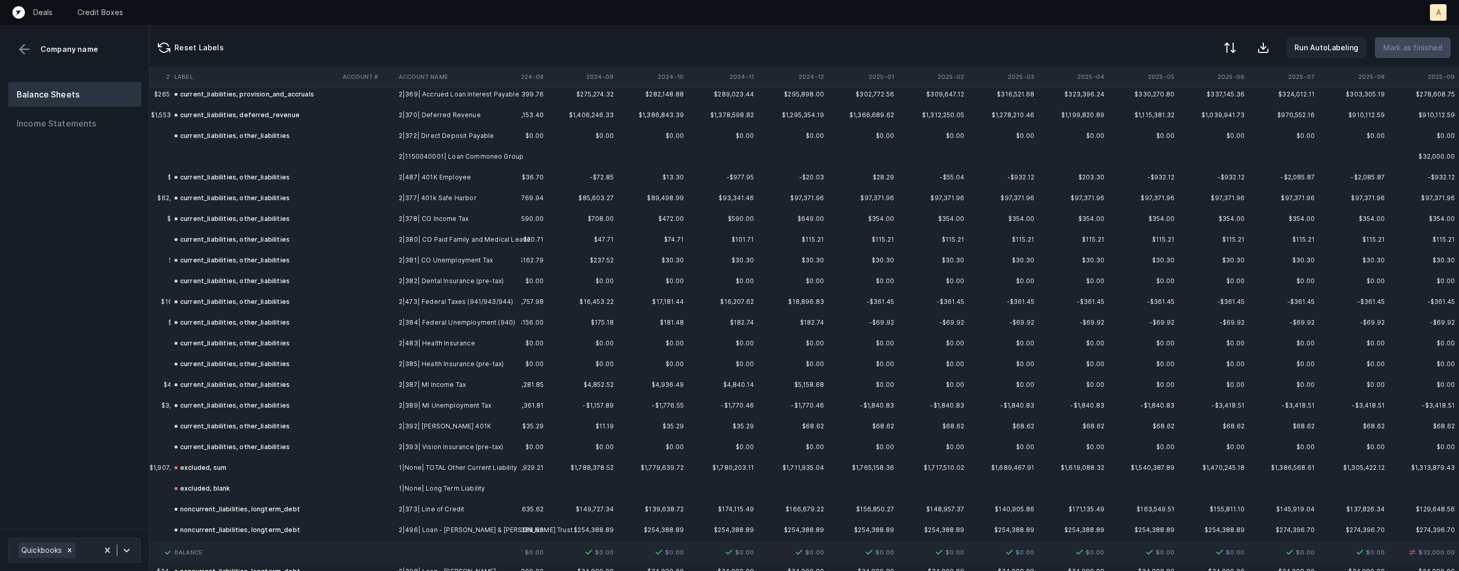
click at [416, 153] on td "2|1150040001| Loan Commoneo Group" at bounding box center [457, 156] width 127 height 21
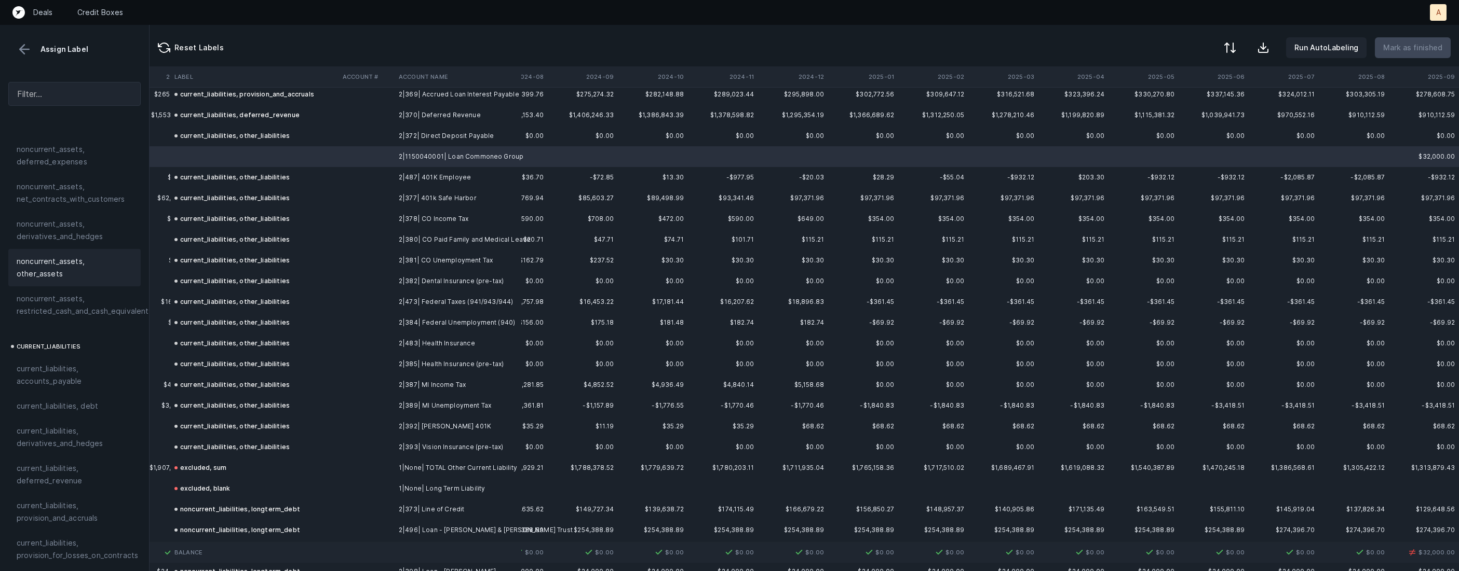
scroll to position [584, 0]
click at [83, 307] on span "current_liabilities, debt" at bounding box center [57, 313] width 81 height 12
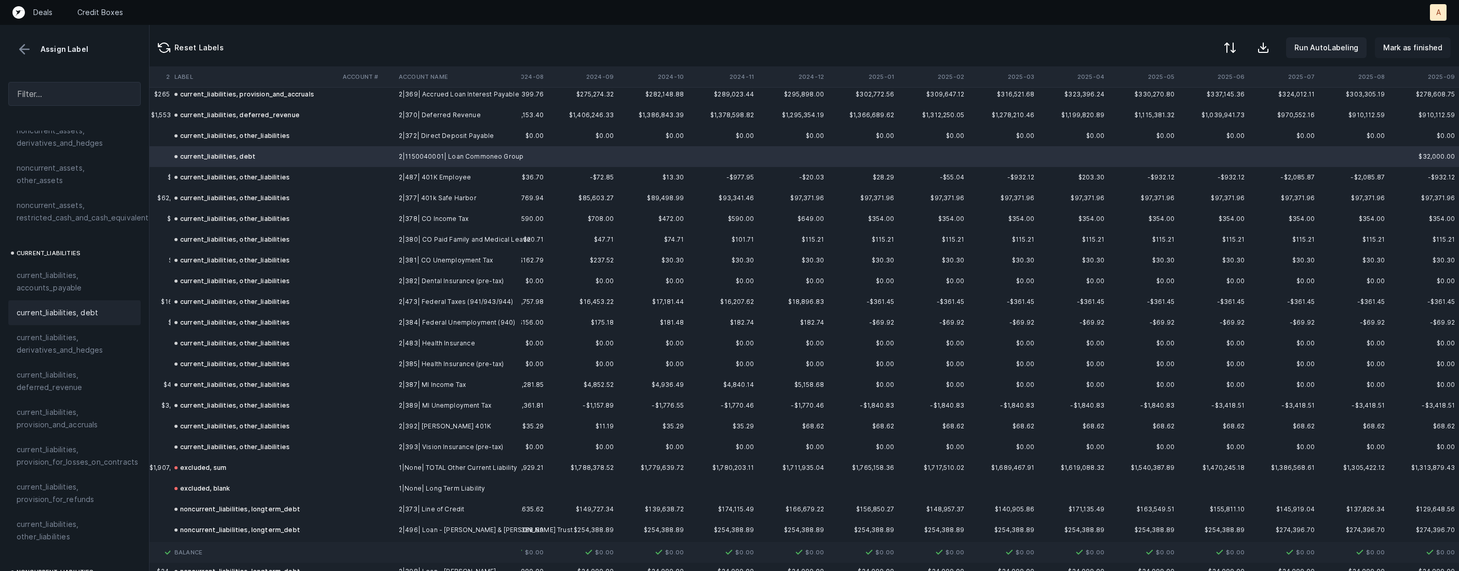
click at [1414, 49] on p "Mark as finished" at bounding box center [1412, 48] width 59 height 12
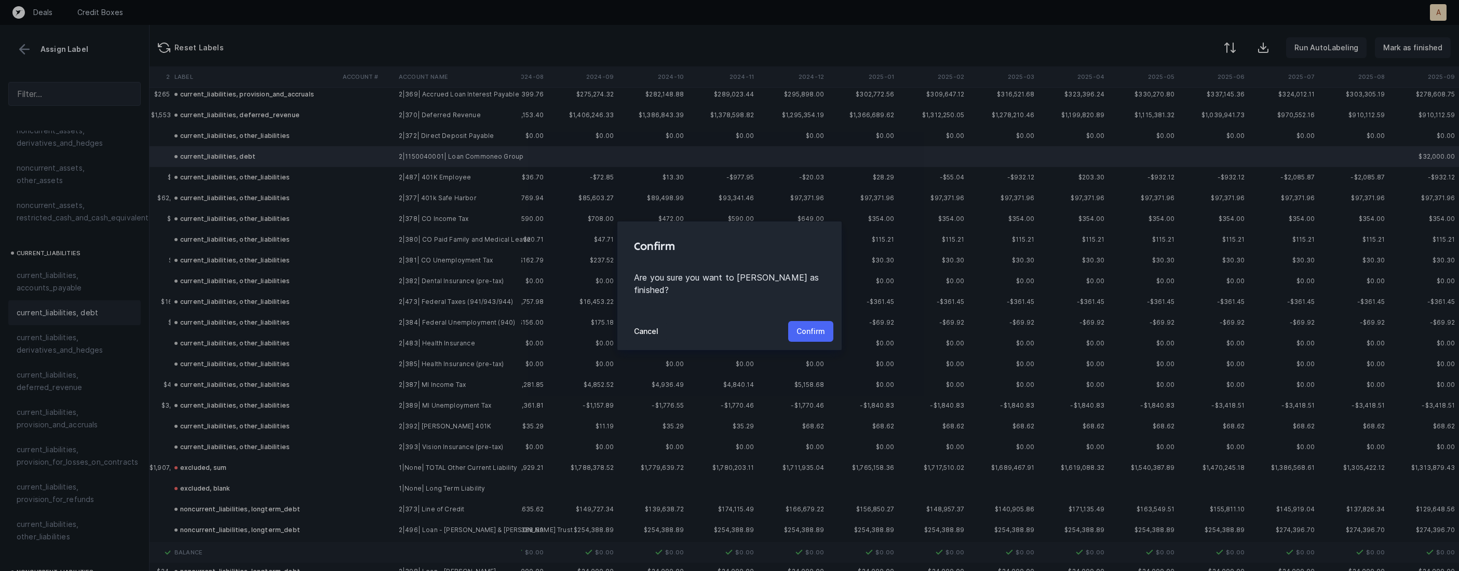
click at [815, 325] on p "Confirm" at bounding box center [810, 331] width 29 height 12
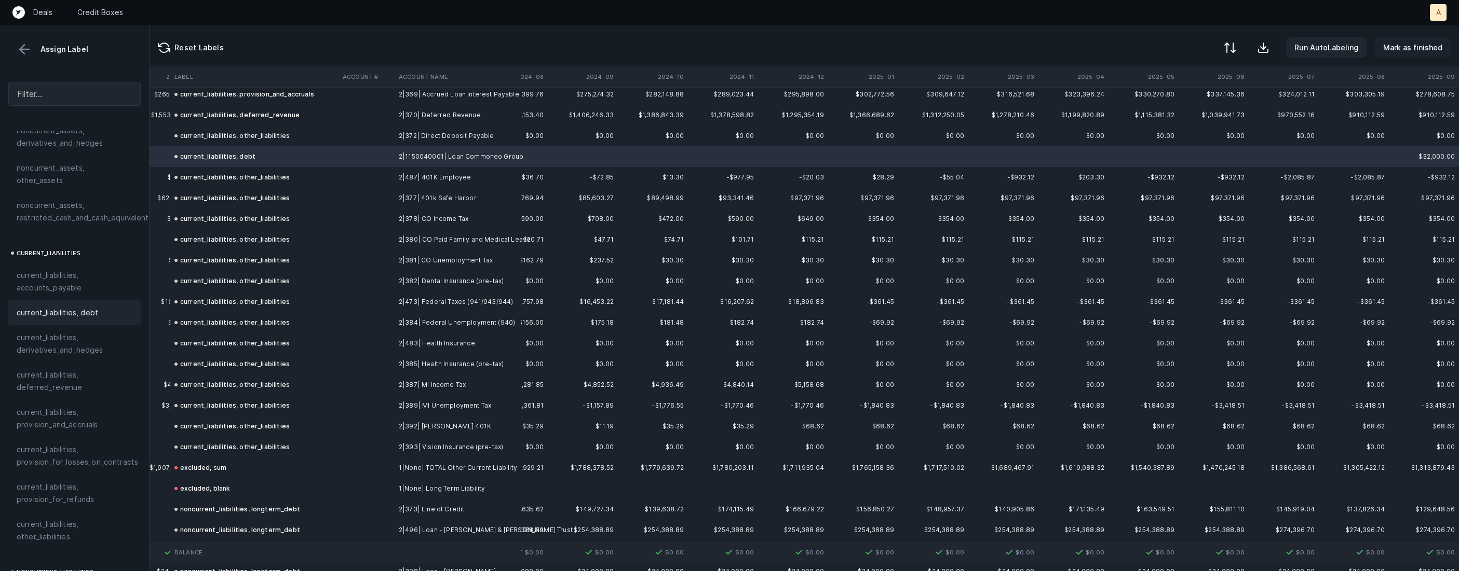
click at [1421, 47] on p "Mark as finished" at bounding box center [1412, 48] width 59 height 12
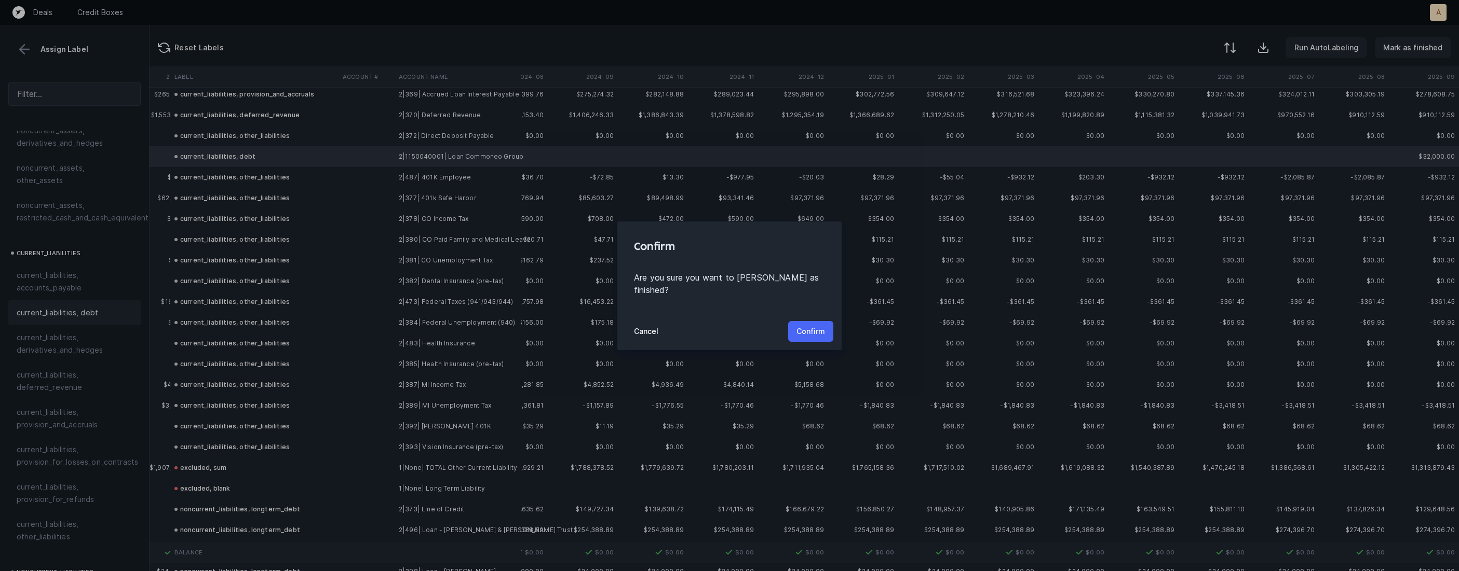
click at [810, 325] on p "Confirm" at bounding box center [810, 331] width 29 height 12
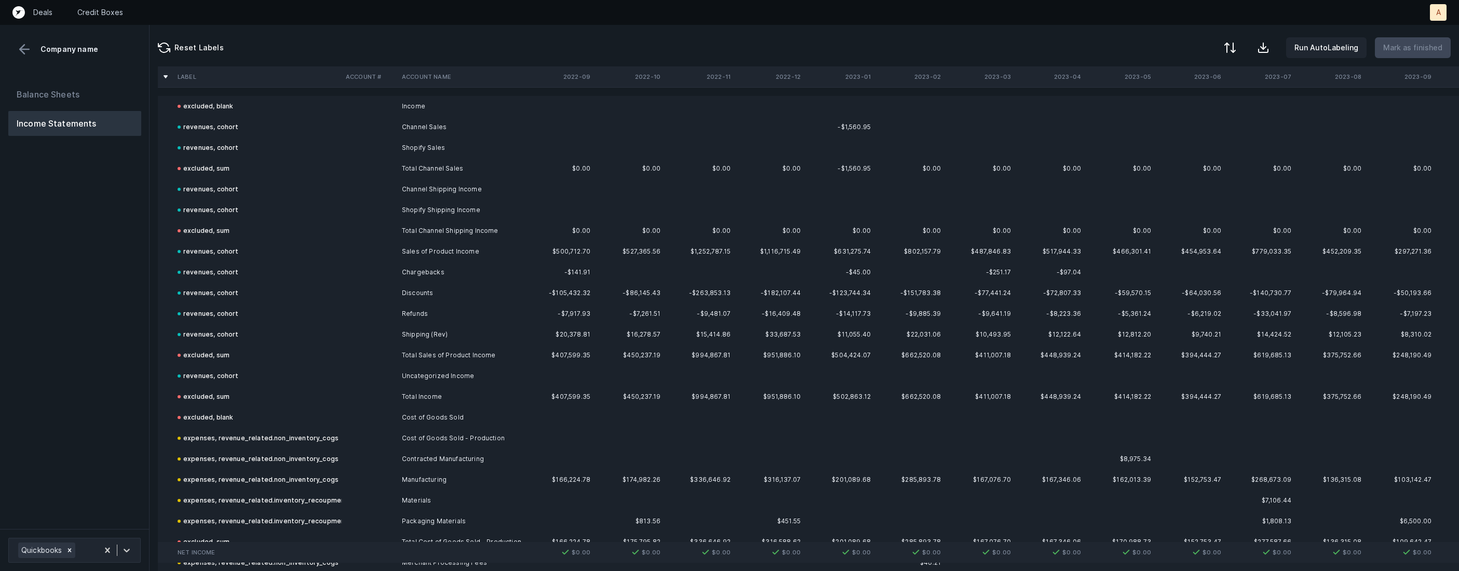
click at [92, 284] on div "Balance Sheets Income Statements" at bounding box center [74, 302] width 149 height 456
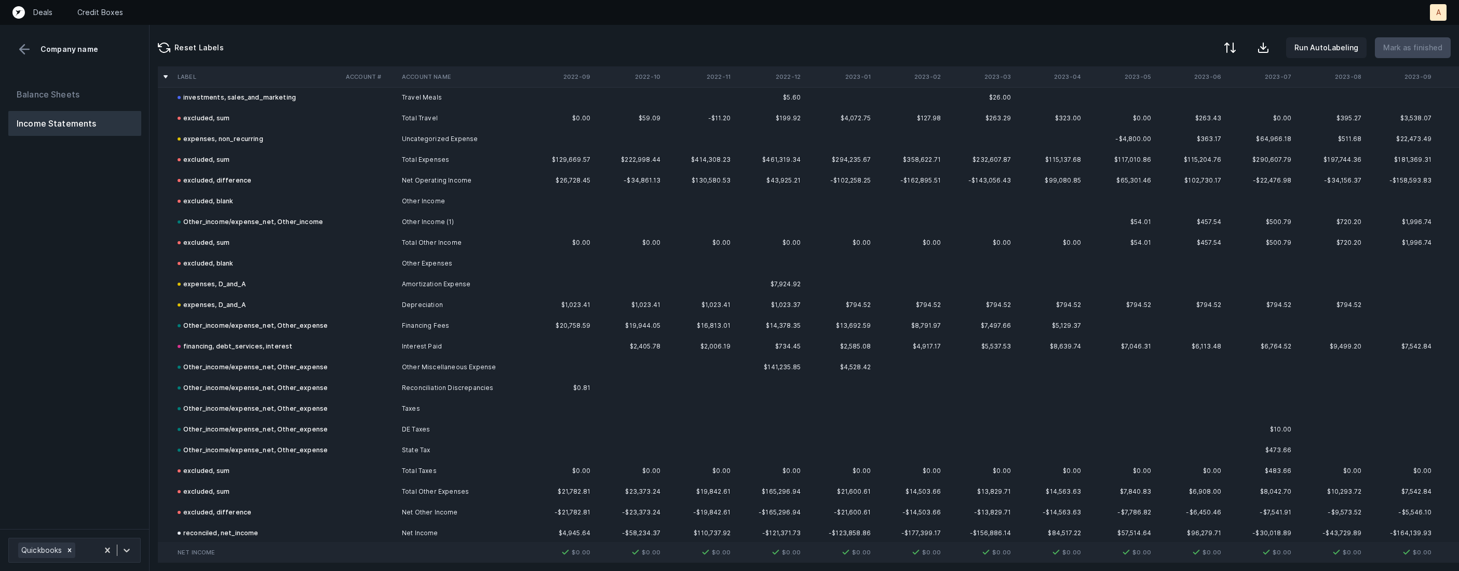
scroll to position [1762, 0]
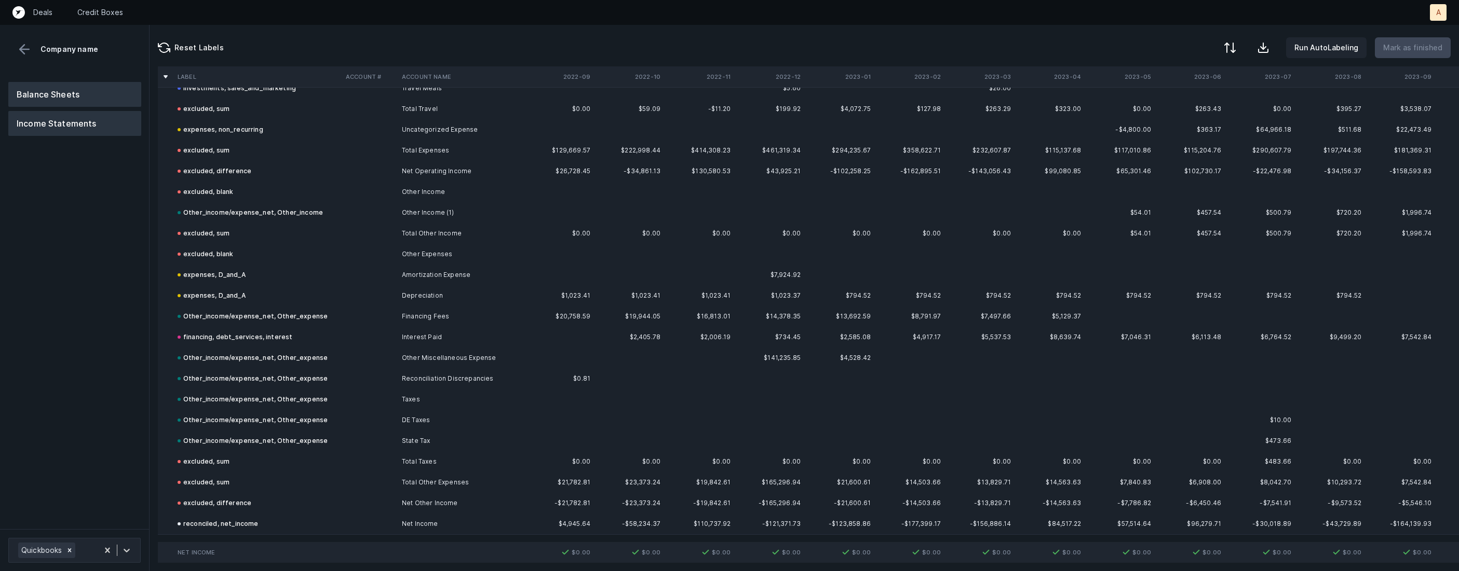
click at [105, 85] on button "Balance Sheets" at bounding box center [74, 94] width 133 height 25
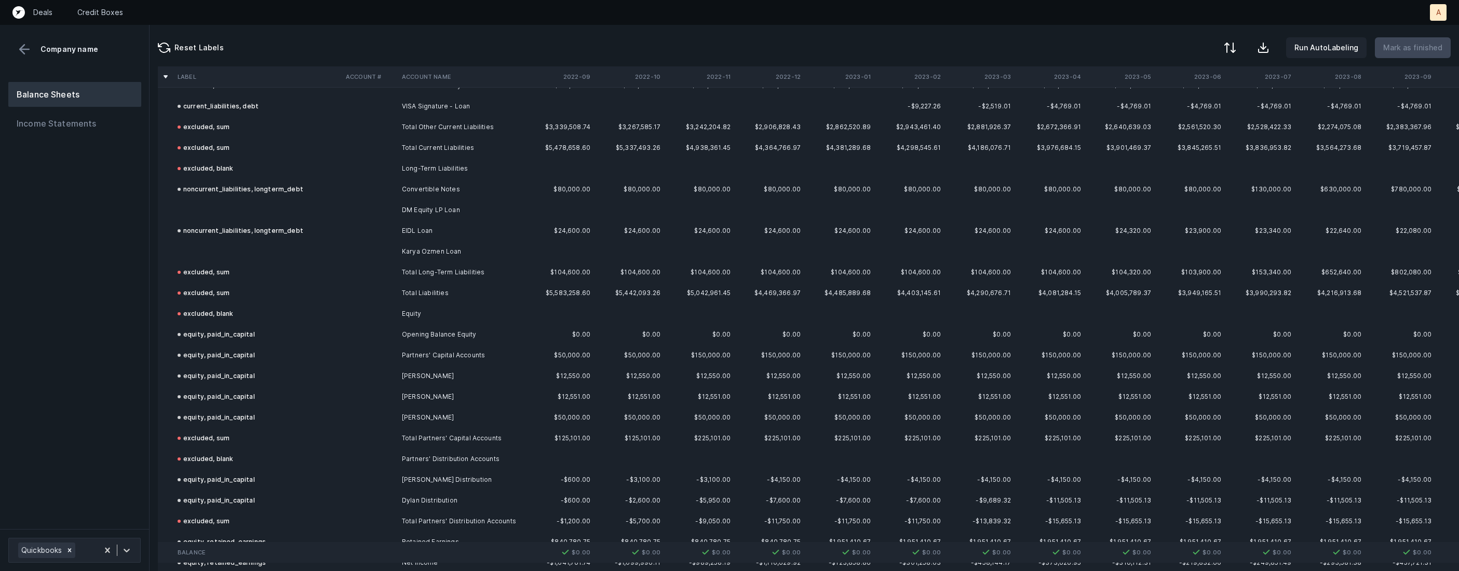
scroll to position [3073, 0]
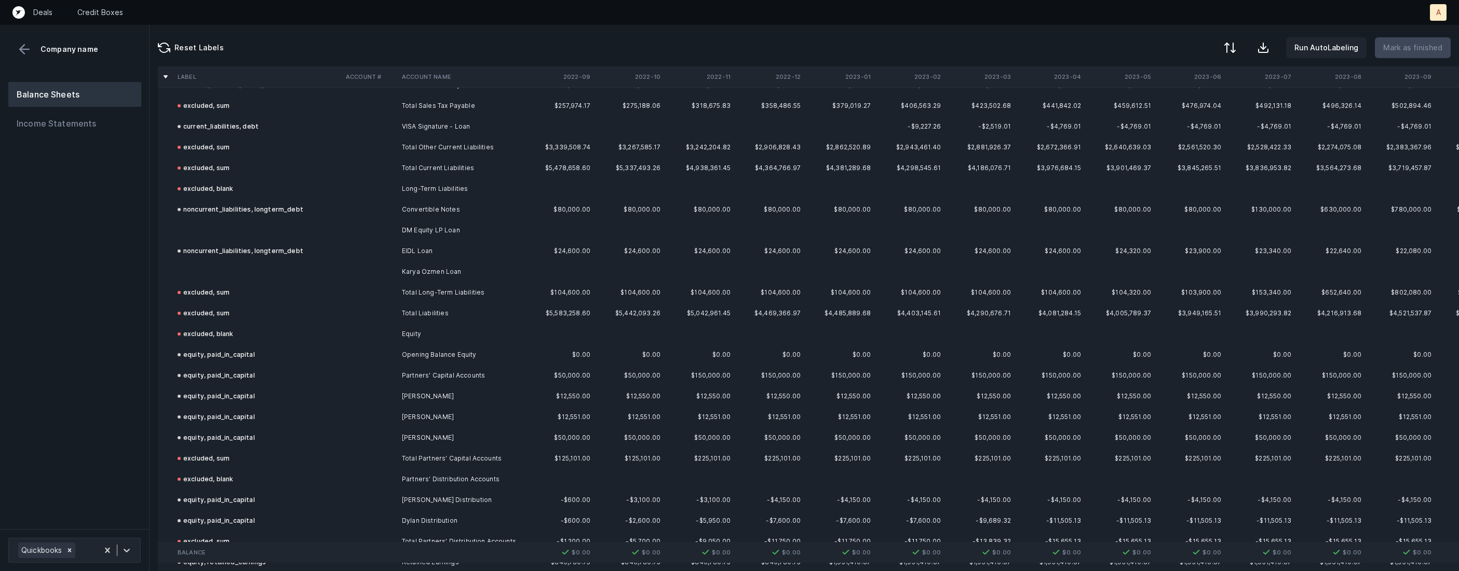
click at [417, 229] on td "DM Equity LP Loan" at bounding box center [461, 230] width 127 height 21
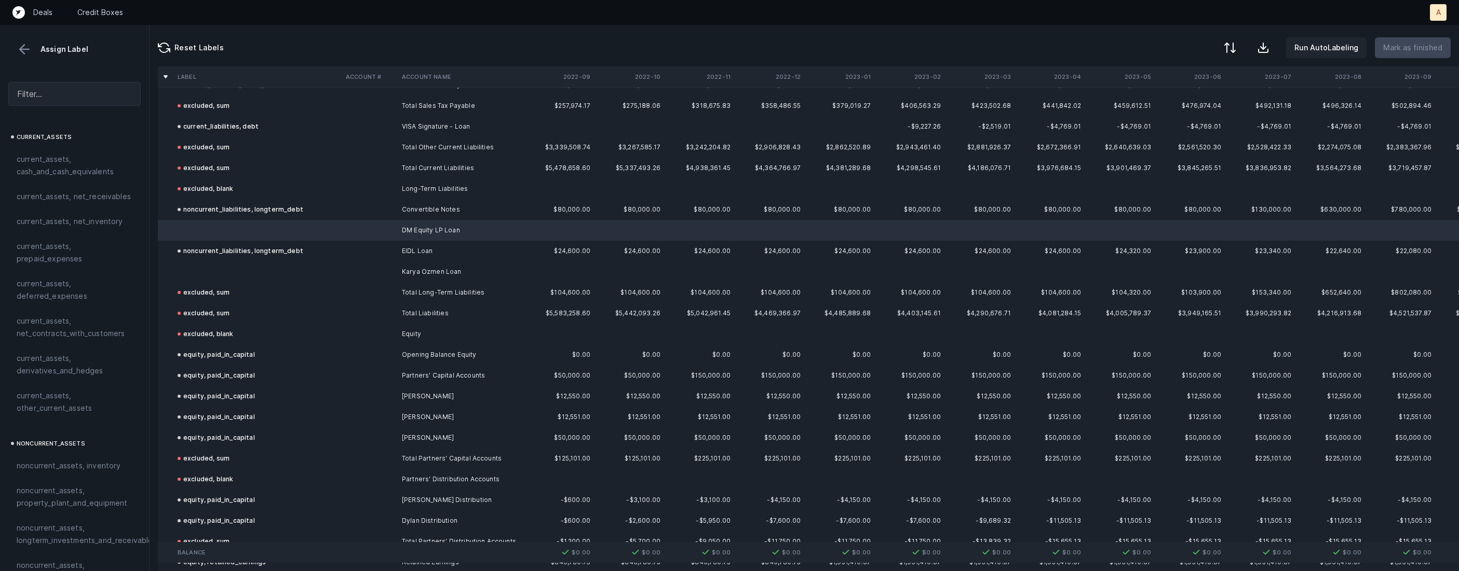
click at [406, 271] on td "Karya Ozmen Loan" at bounding box center [461, 272] width 127 height 21
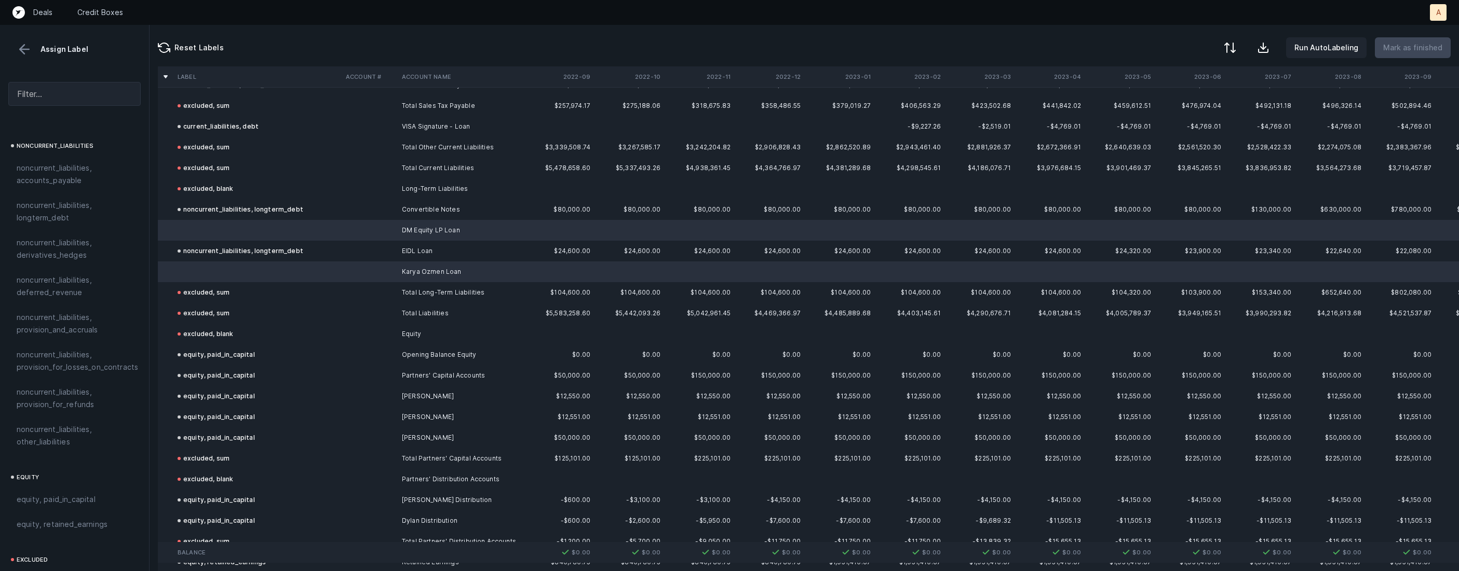
scroll to position [969, 0]
click at [79, 241] on span "noncurrent_liabilities, longterm_debt" at bounding box center [75, 253] width 116 height 25
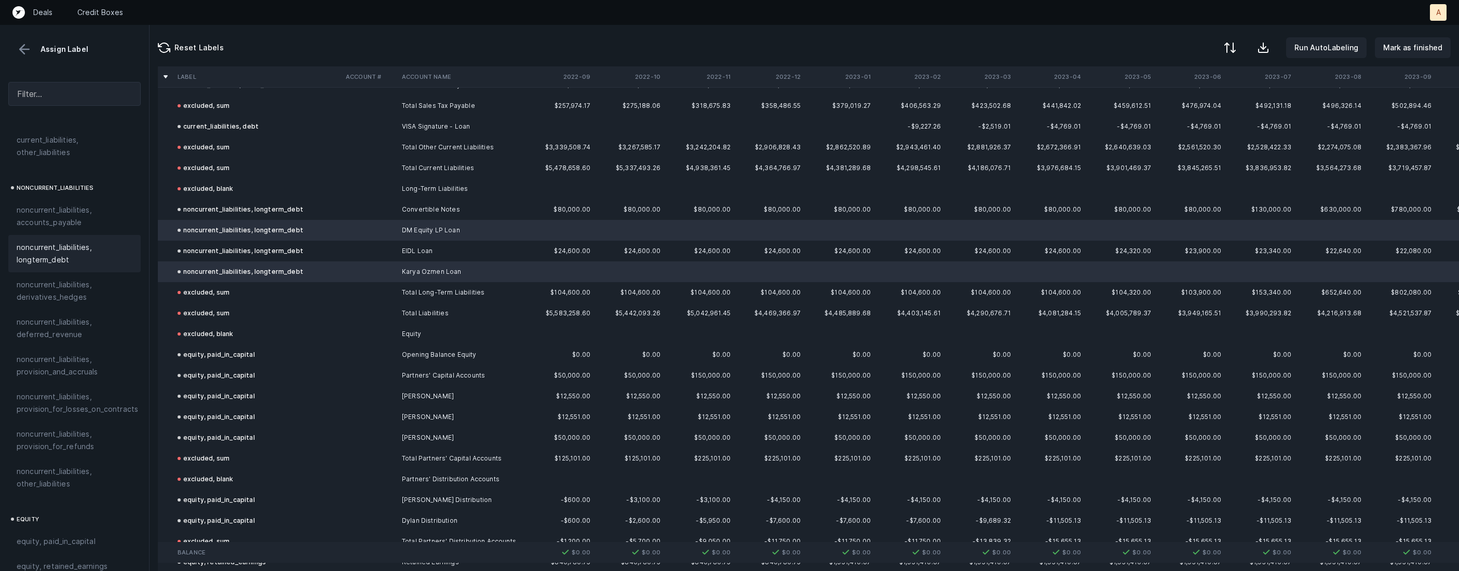
scroll to position [3173, 0]
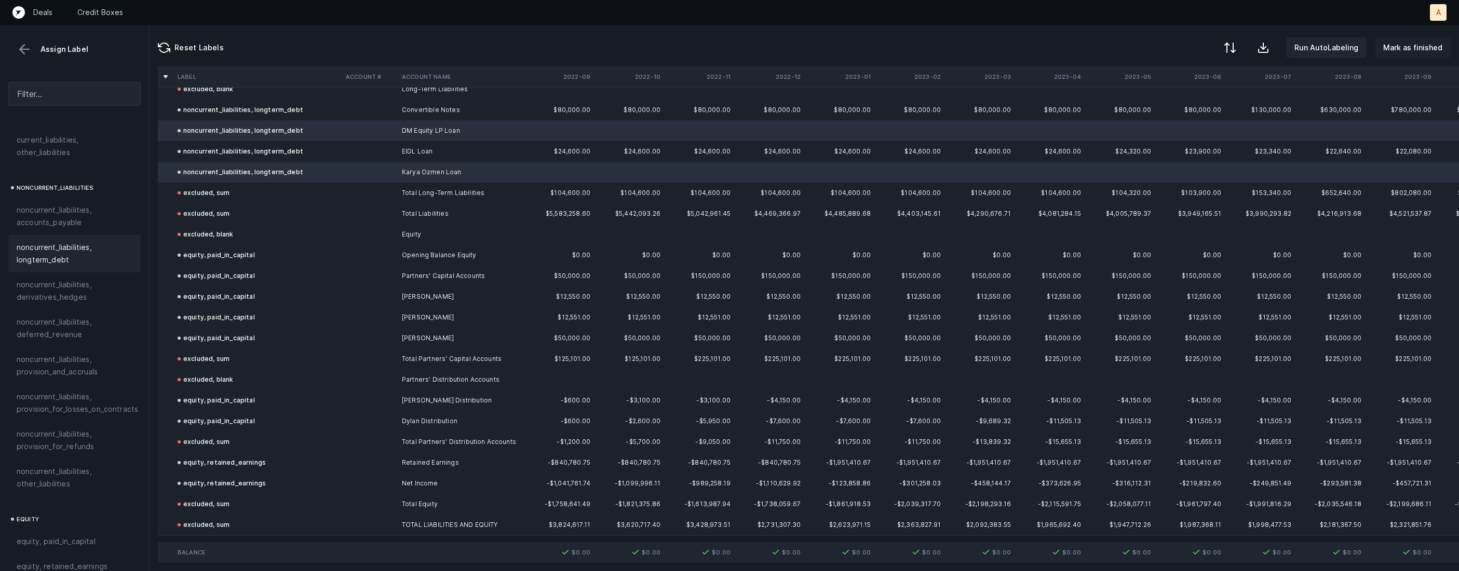
click at [1410, 51] on p "Mark as finished" at bounding box center [1412, 48] width 59 height 12
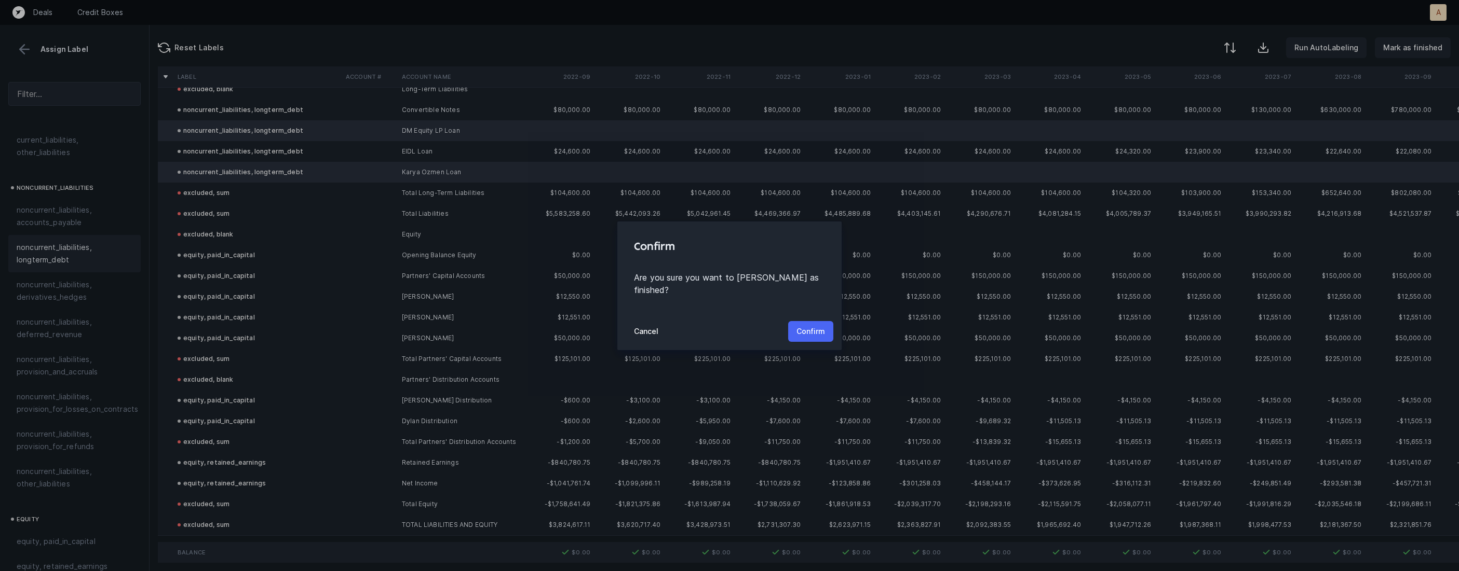
click at [815, 325] on p "Confirm" at bounding box center [810, 331] width 29 height 12
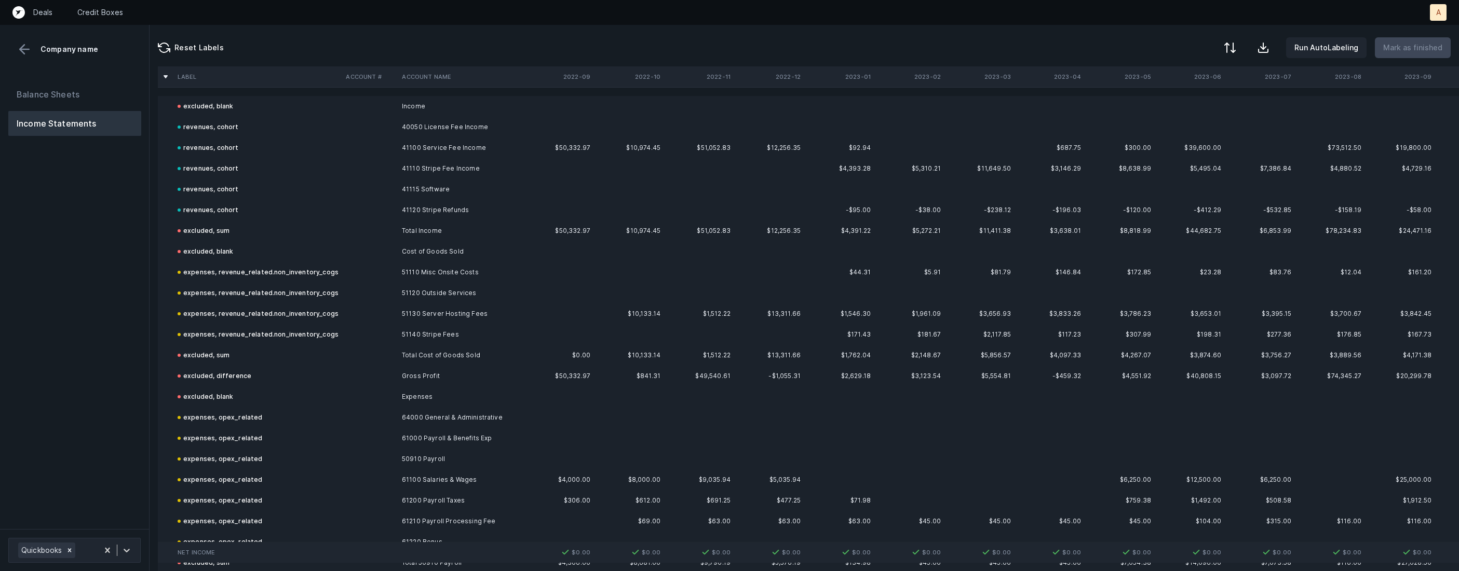
click at [84, 267] on div "Balance Sheets Income Statements" at bounding box center [74, 302] width 149 height 456
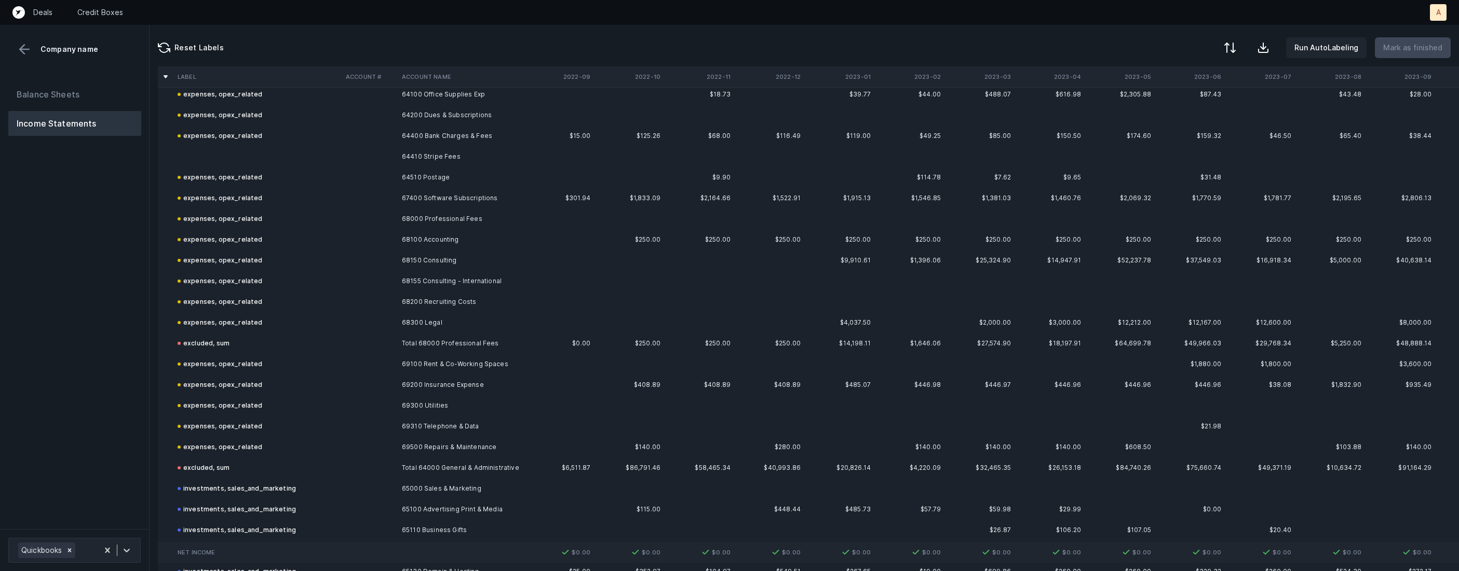
scroll to position [888, 0]
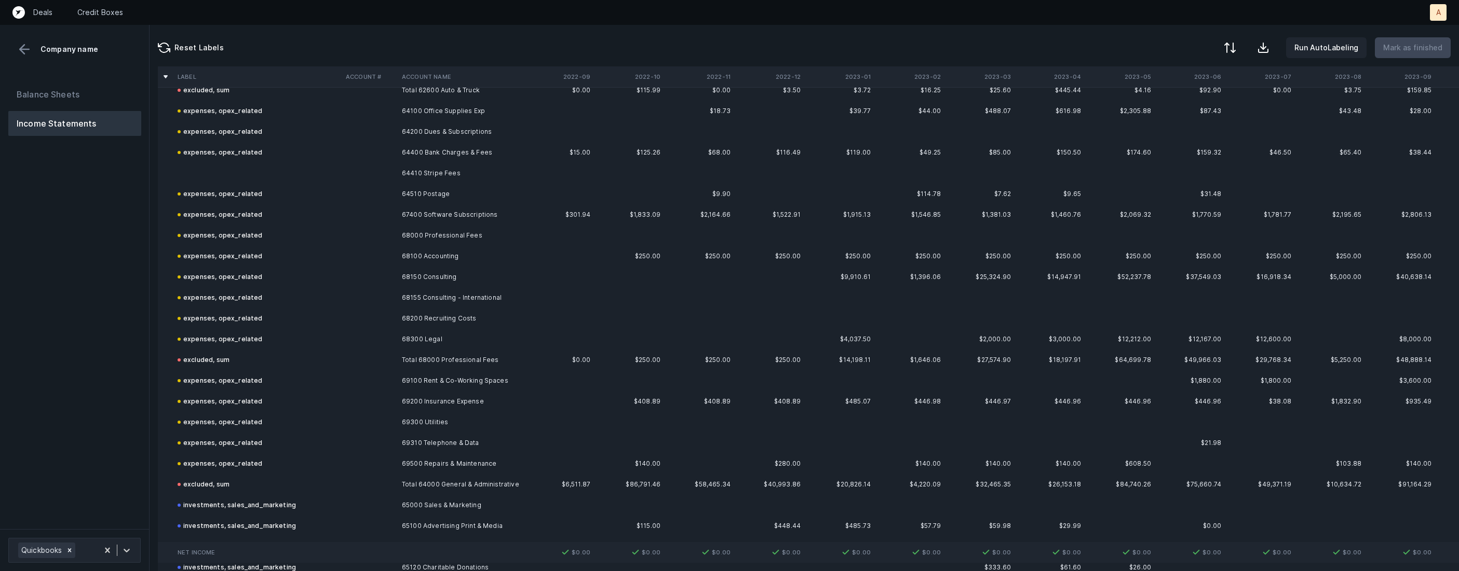
click at [417, 170] on td "64410 Stripe Fees" at bounding box center [461, 173] width 127 height 21
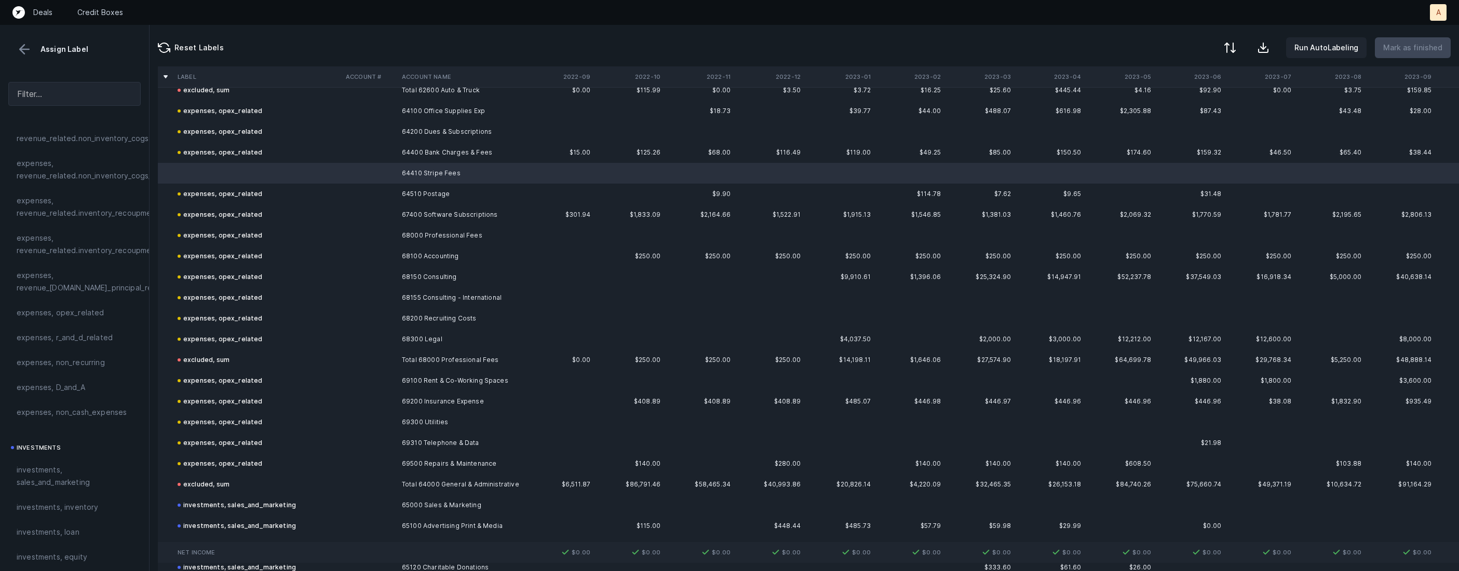
scroll to position [249, 0]
click at [81, 309] on span "expenses, opex_related" at bounding box center [61, 304] width 88 height 12
click at [1437, 46] on p "Mark as finished" at bounding box center [1412, 48] width 59 height 12
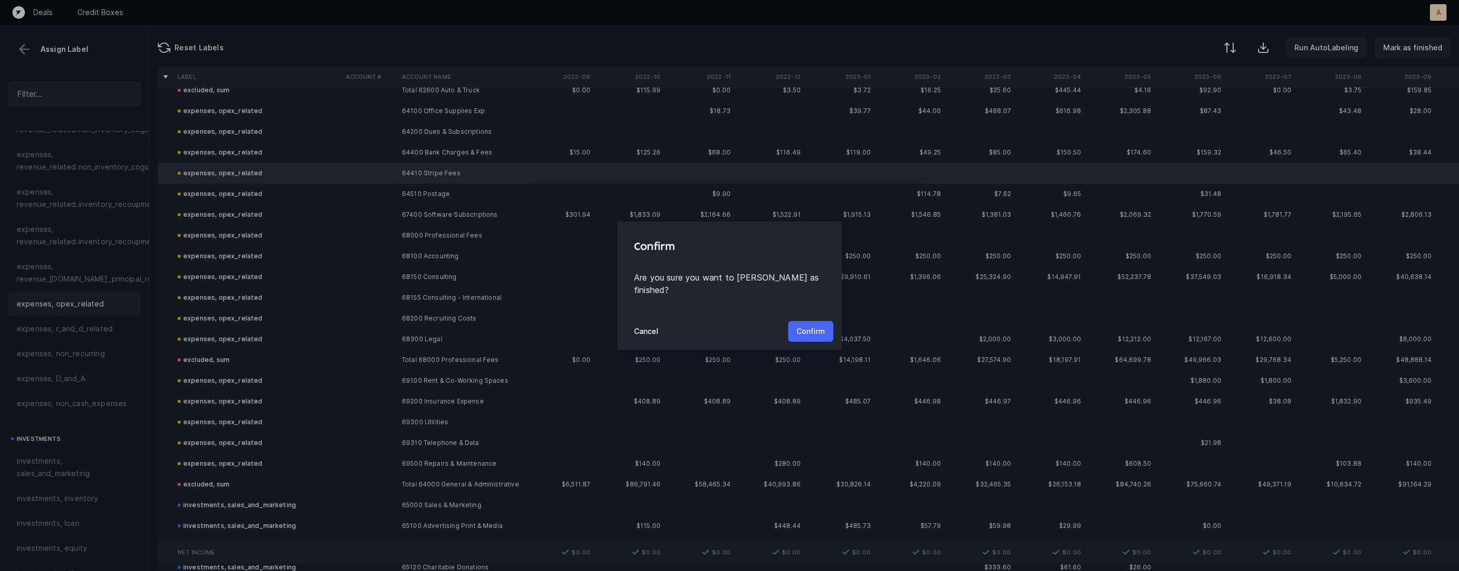
click at [814, 321] on button "Confirm" at bounding box center [810, 331] width 45 height 21
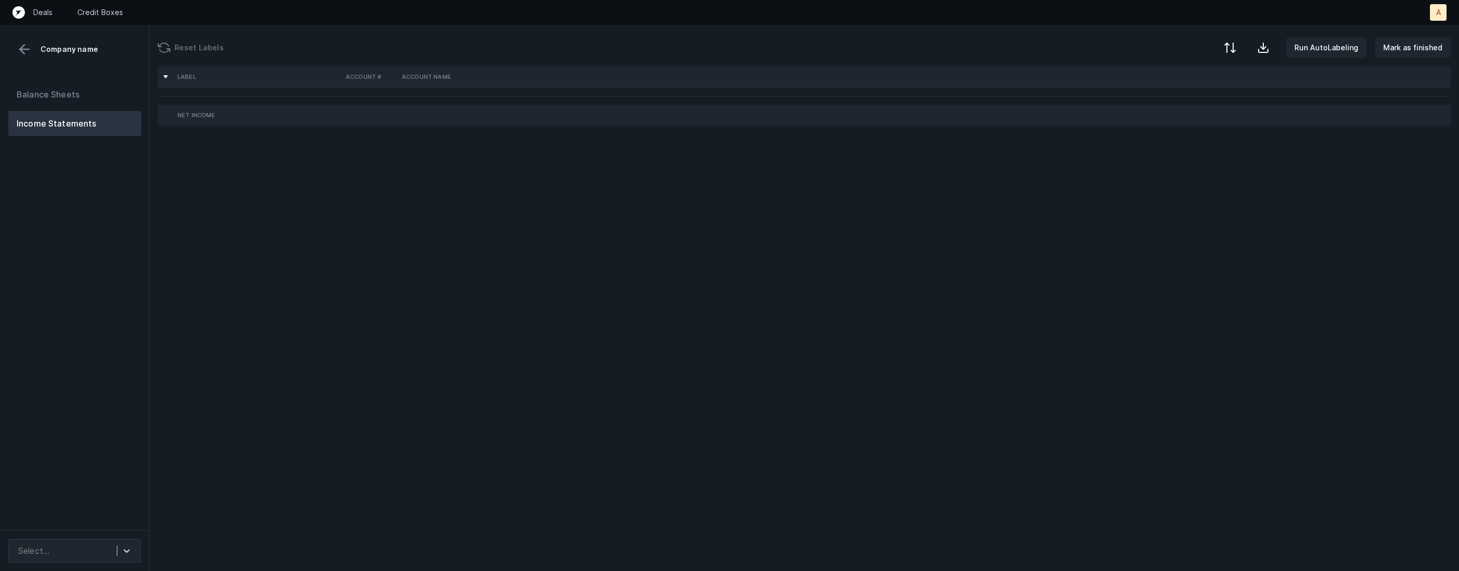
click at [122, 255] on div "Balance Sheets Income Statements" at bounding box center [74, 302] width 149 height 457
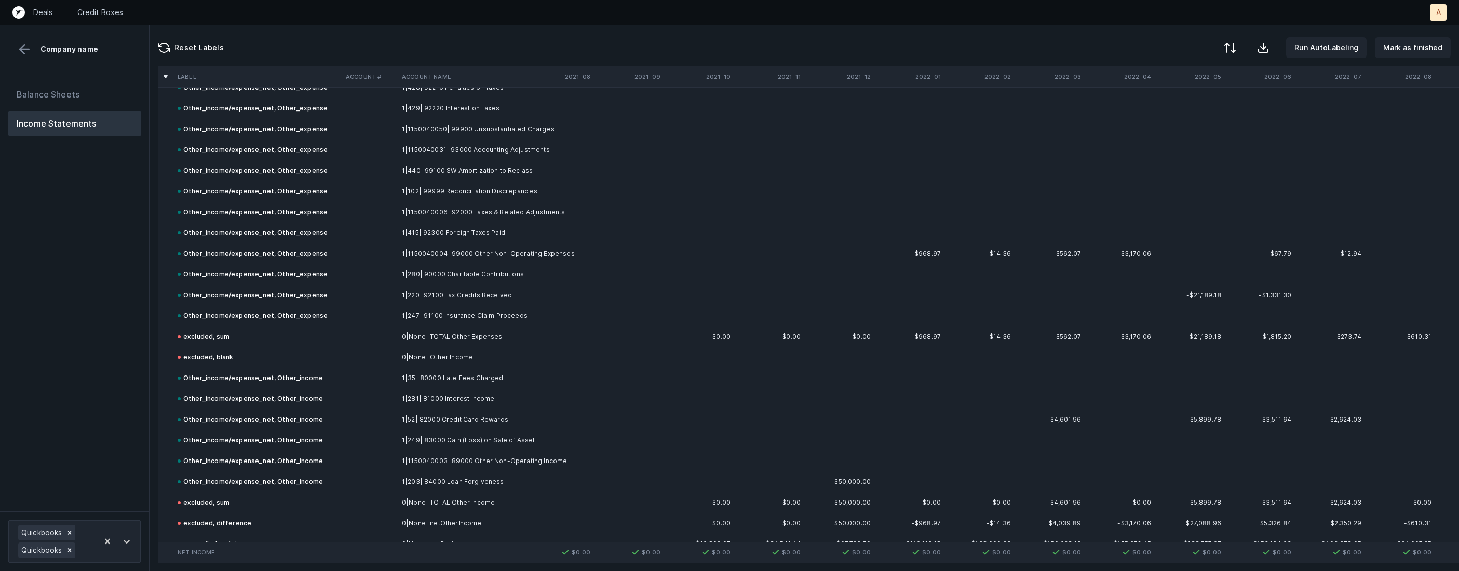
scroll to position [8506, 0]
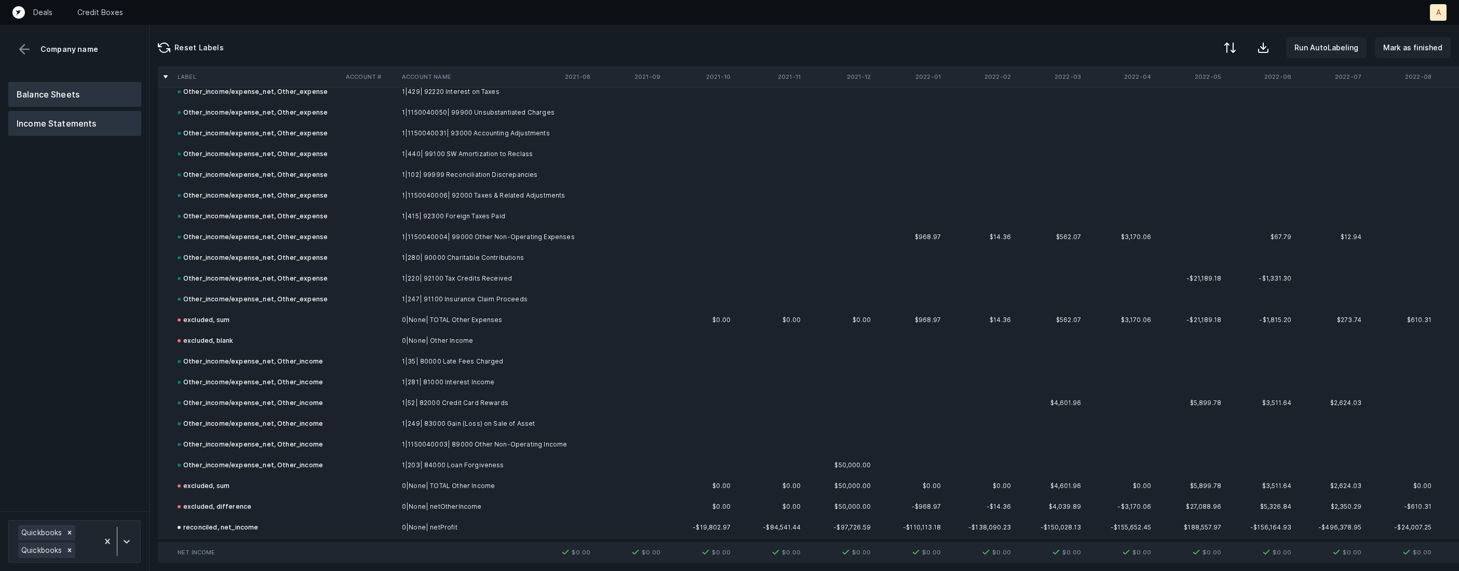
click at [45, 91] on button "Balance Sheets" at bounding box center [74, 94] width 133 height 25
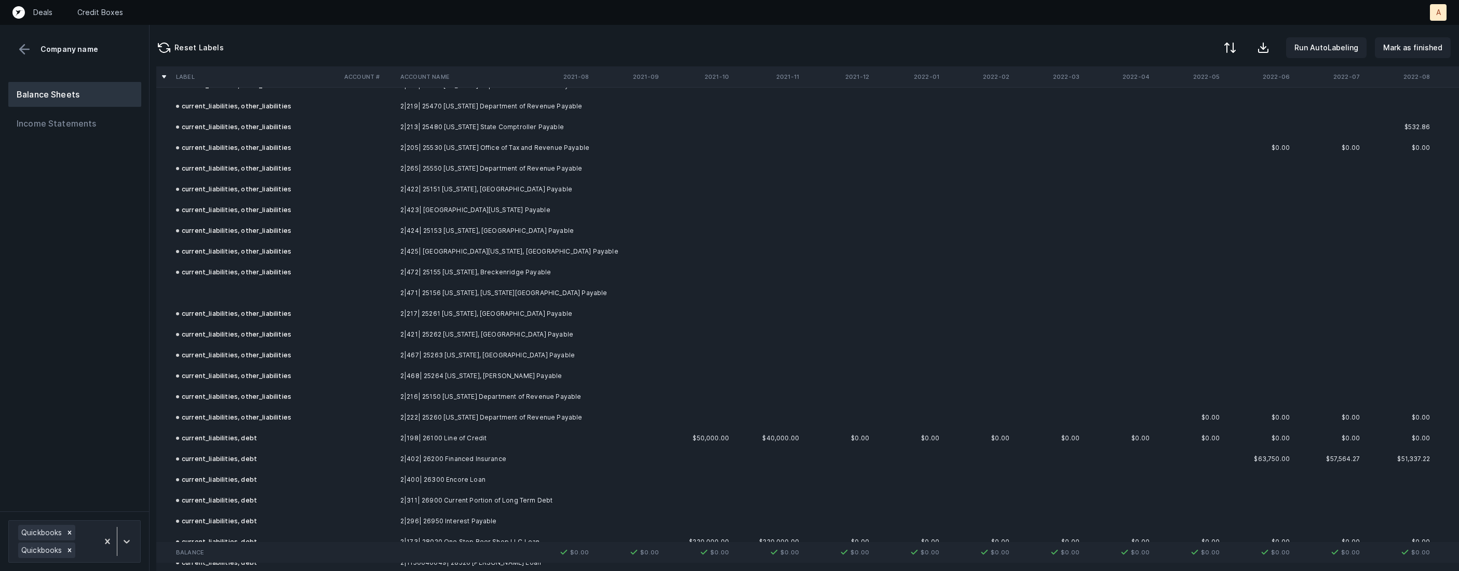
scroll to position [4983, 2]
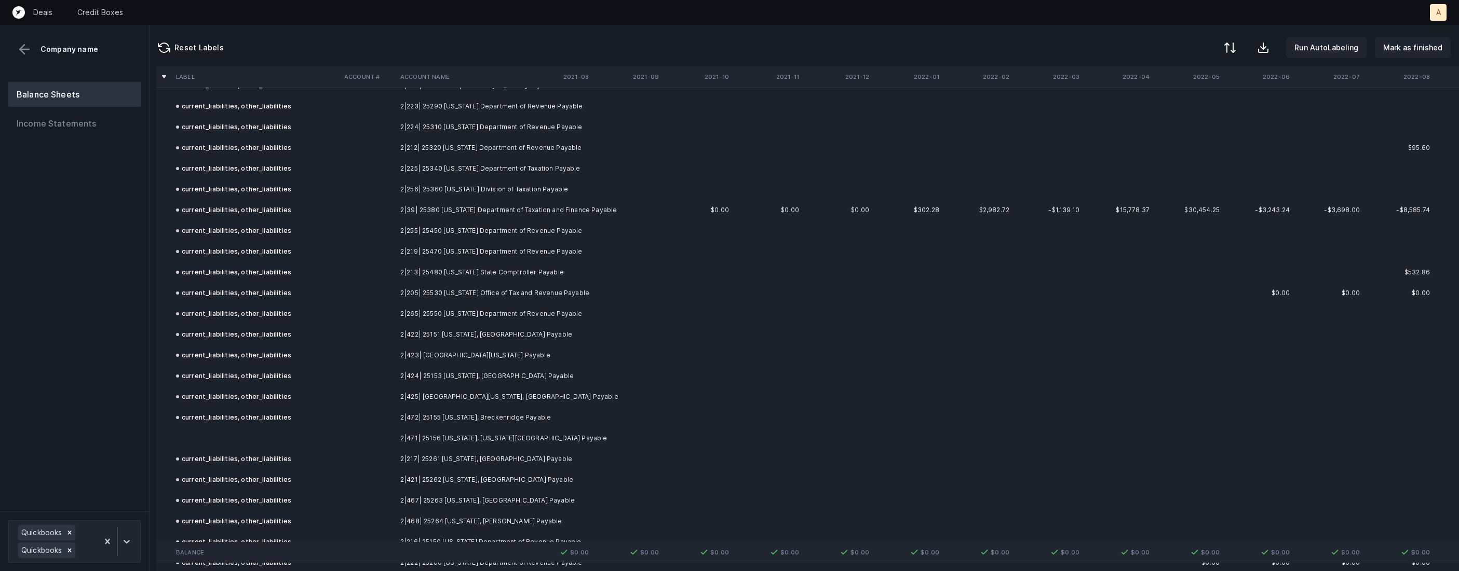
click at [228, 429] on td at bounding box center [256, 438] width 168 height 21
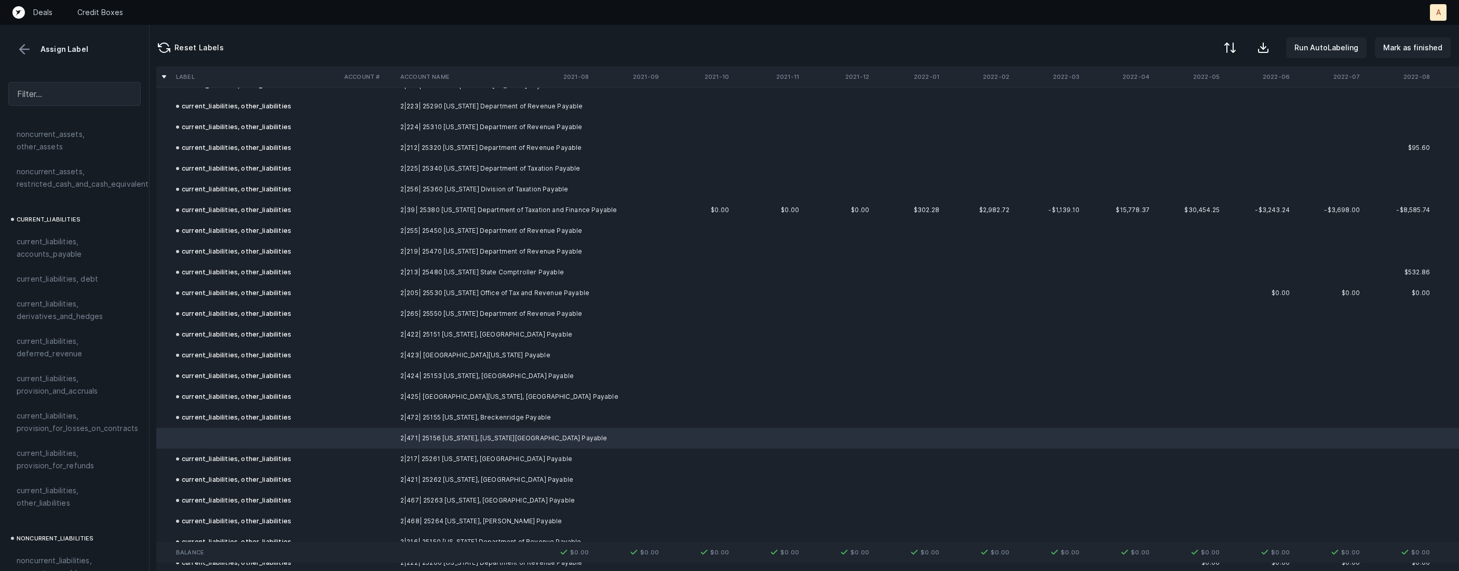
scroll to position [618, 0]
click at [36, 485] on span "current_liabilities, other_liabilities" at bounding box center [75, 497] width 116 height 25
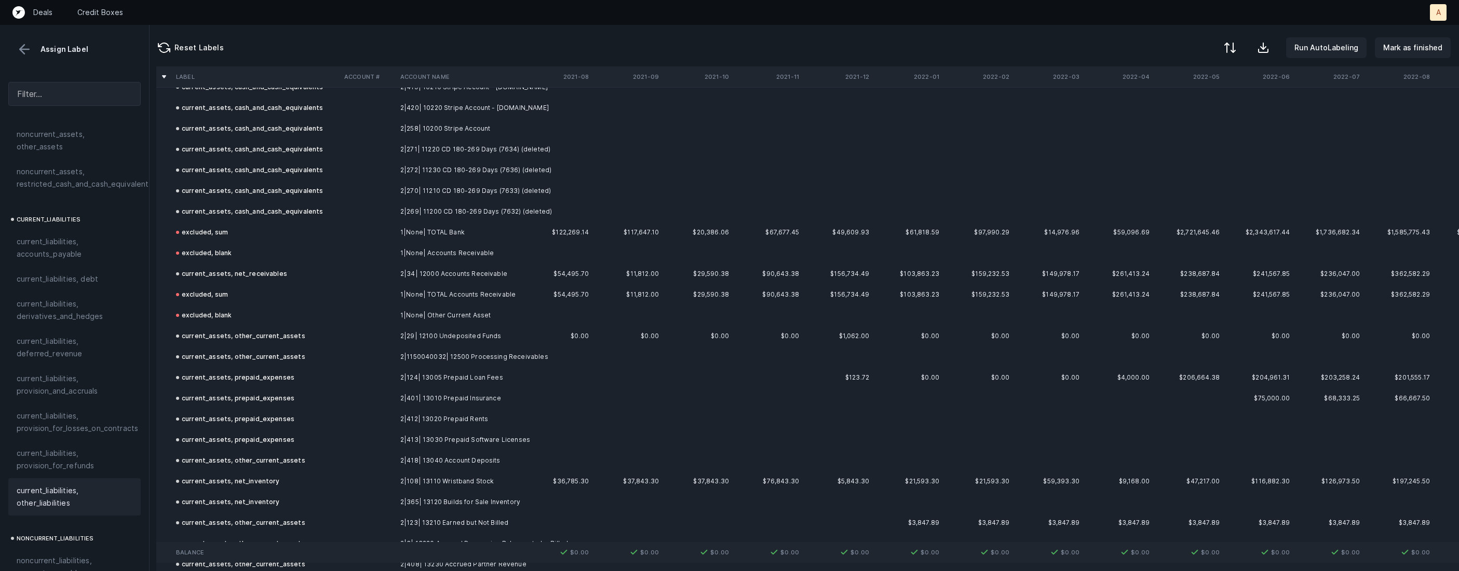
scroll to position [0, 2]
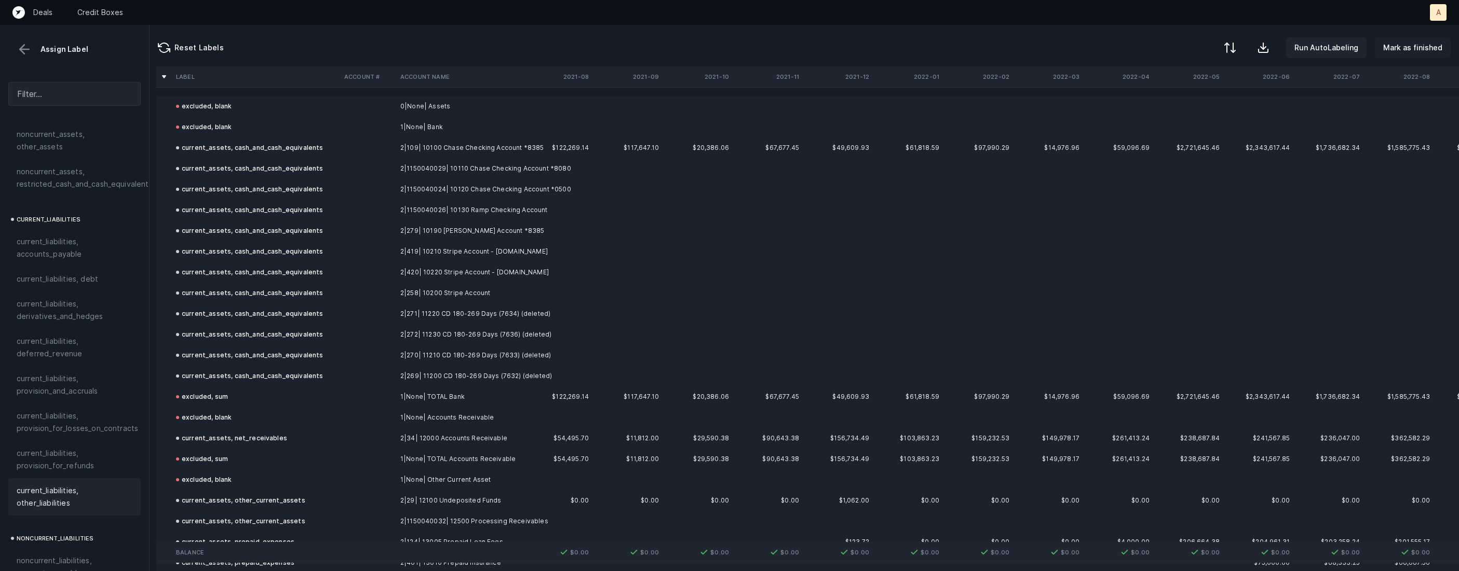
click at [1406, 53] on p "Mark as finished" at bounding box center [1412, 48] width 59 height 12
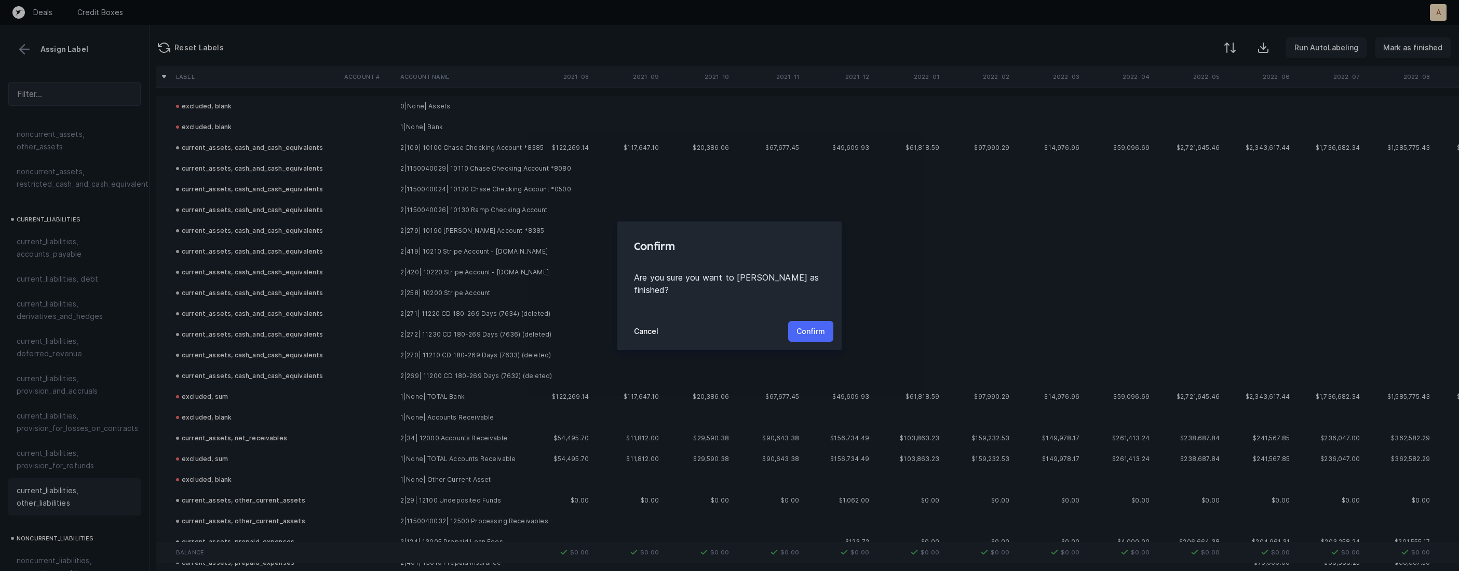
click at [816, 325] on p "Confirm" at bounding box center [810, 331] width 29 height 12
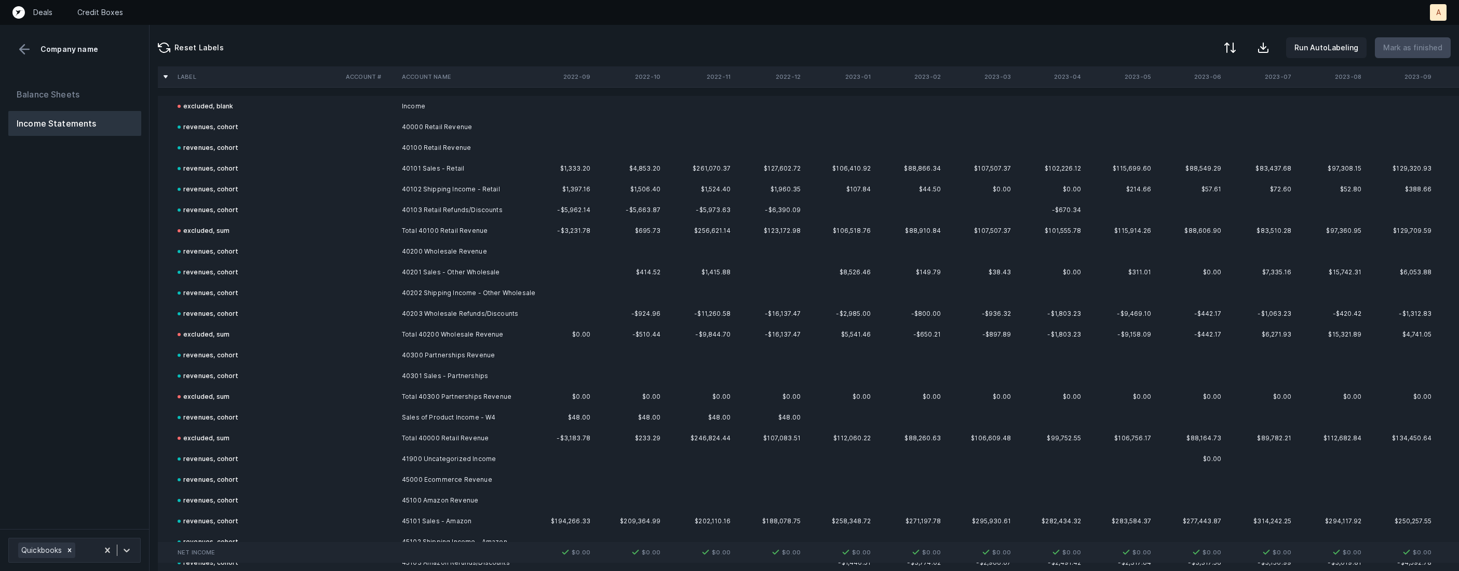
click at [132, 360] on div "Balance Sheets Income Statements" at bounding box center [74, 302] width 149 height 456
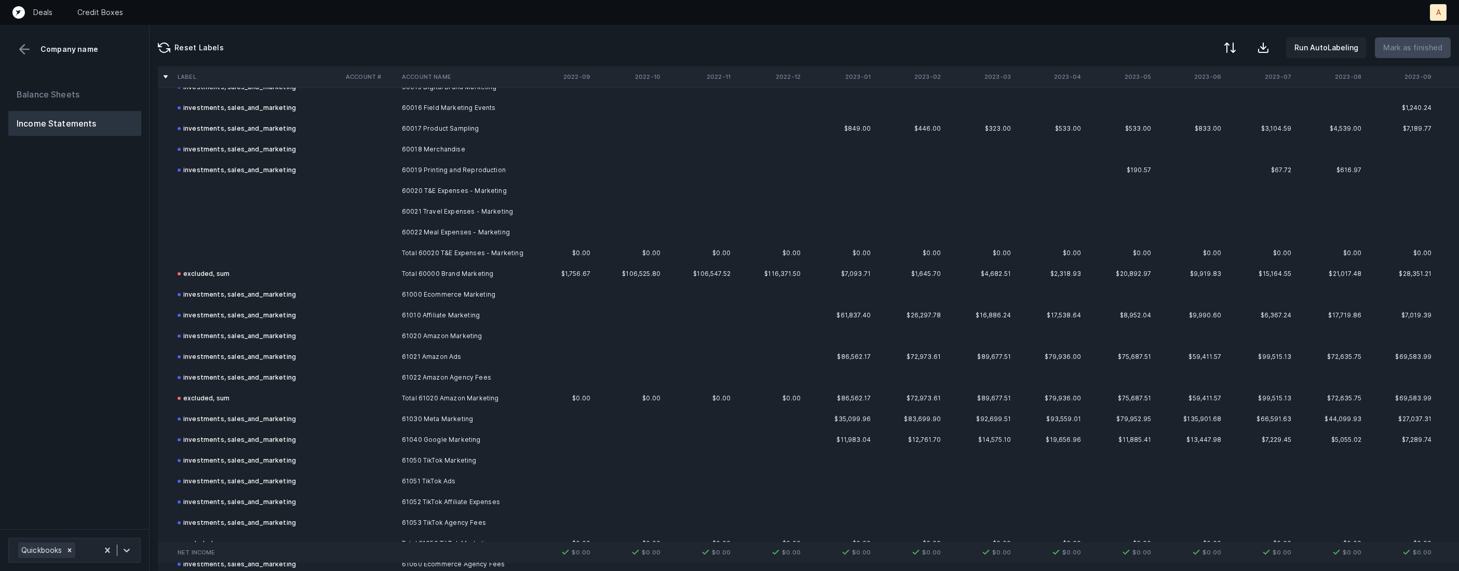
scroll to position [2214, 0]
click at [434, 193] on td "60020 T&E Expenses - Marketing" at bounding box center [461, 196] width 127 height 21
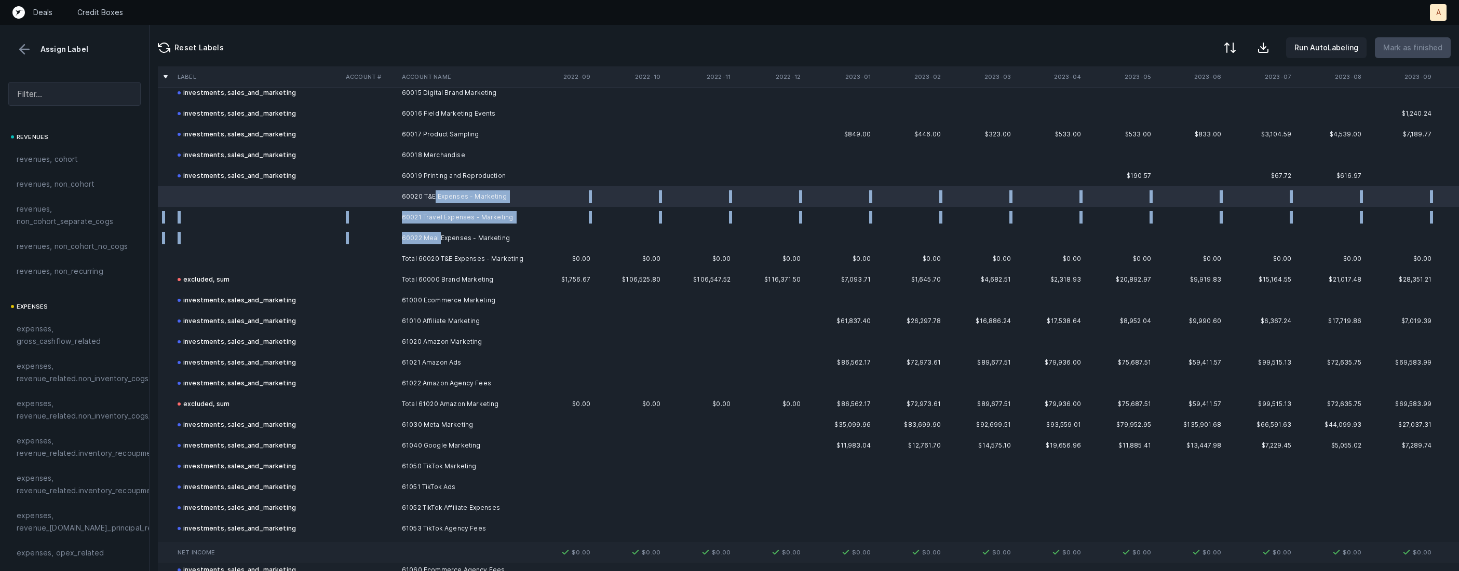
click at [441, 233] on td "60022 Meal Expenses - Marketing" at bounding box center [461, 238] width 127 height 21
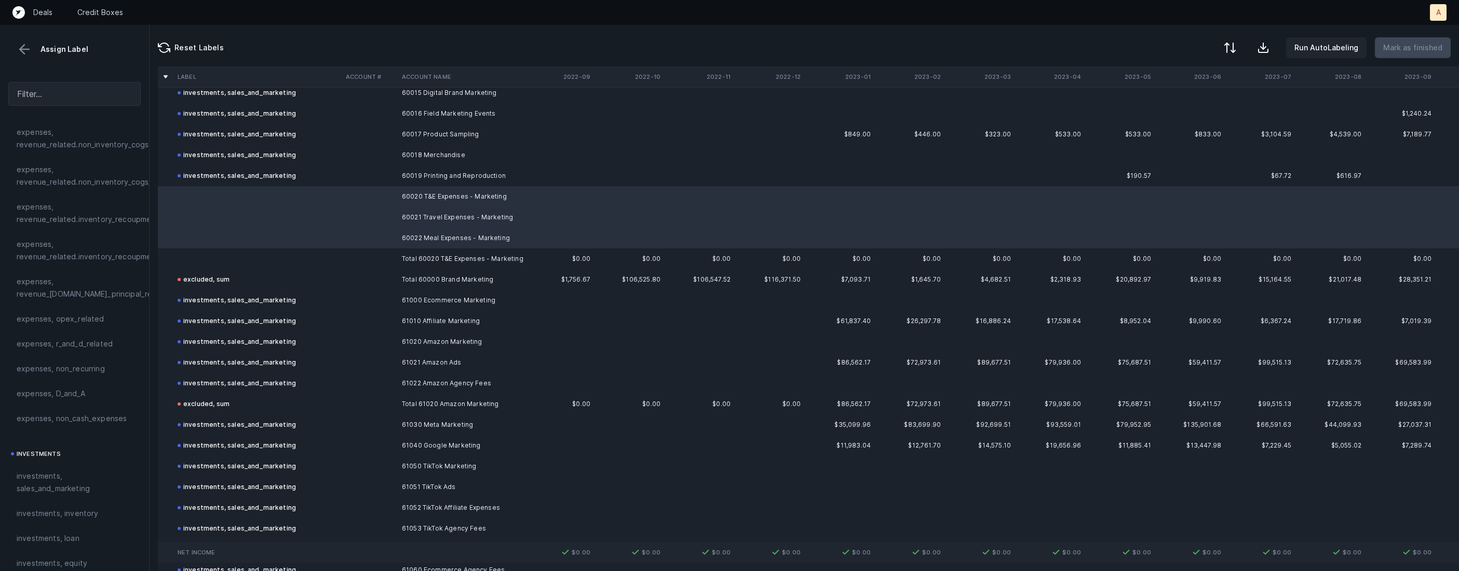
scroll to position [290, 0]
click at [45, 440] on div "investments, sales_and_marketing" at bounding box center [74, 426] width 132 height 37
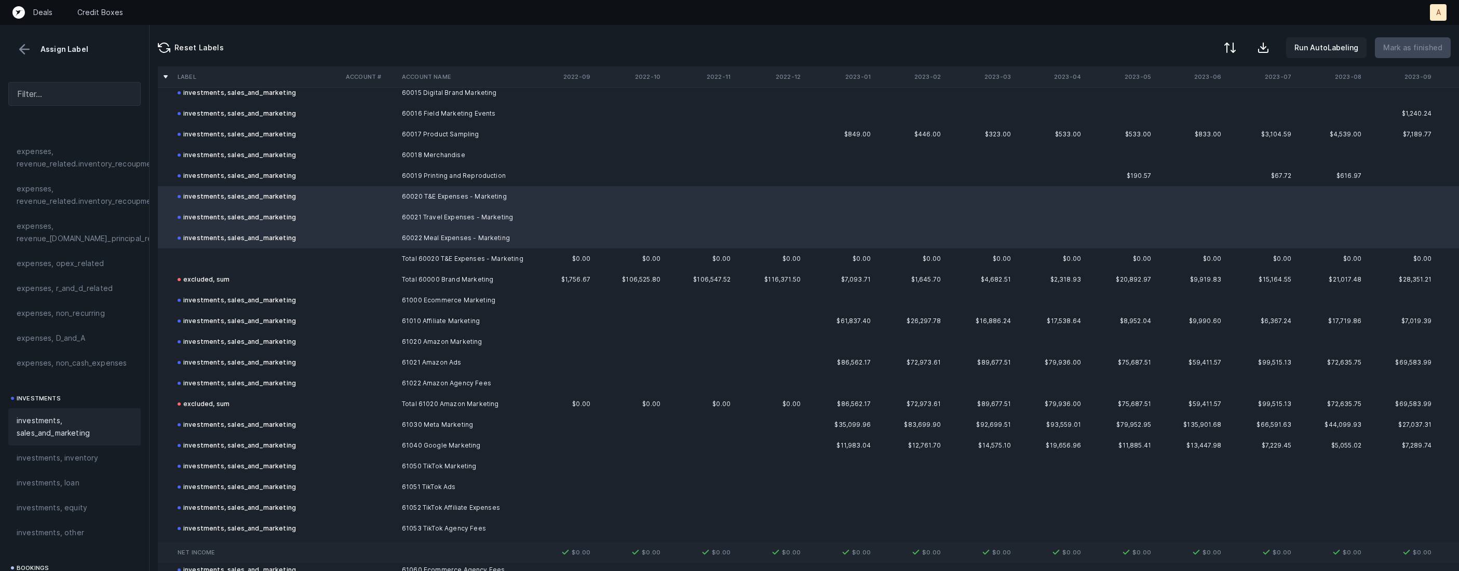
click at [235, 256] on td at bounding box center [257, 259] width 168 height 21
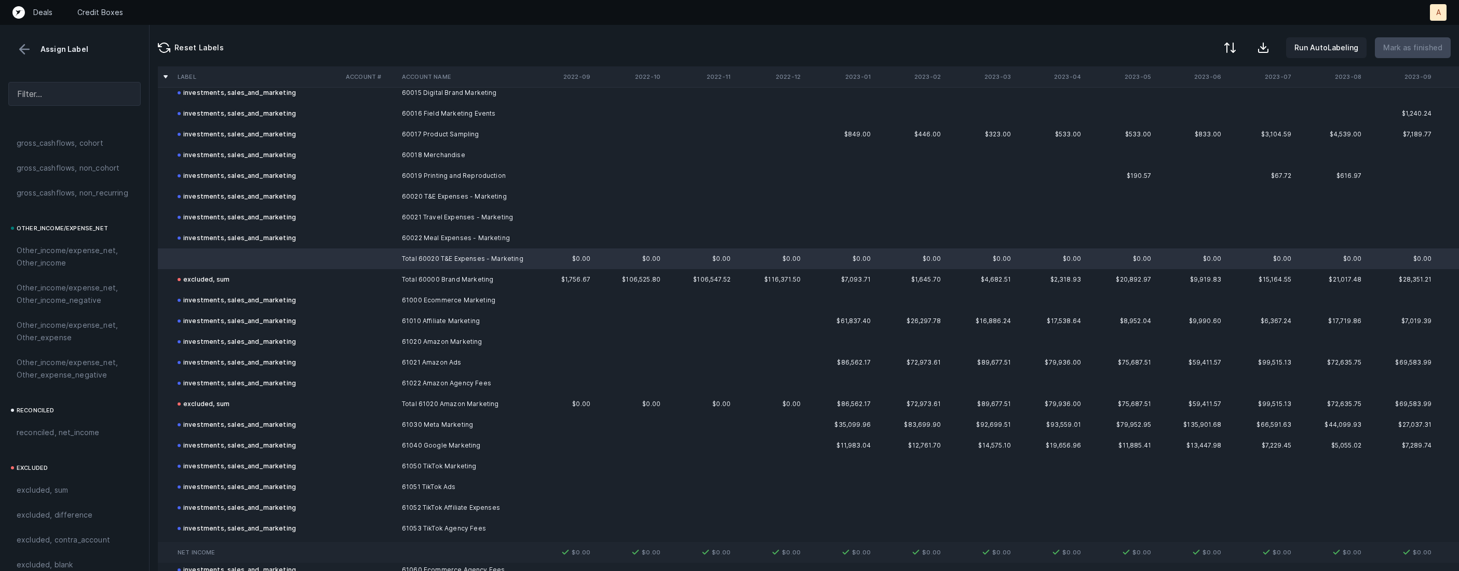
scroll to position [1143, 0]
click at [56, 472] on span "excluded, sum" at bounding box center [42, 476] width 51 height 12
click at [1413, 52] on p "Mark as finished" at bounding box center [1412, 48] width 59 height 12
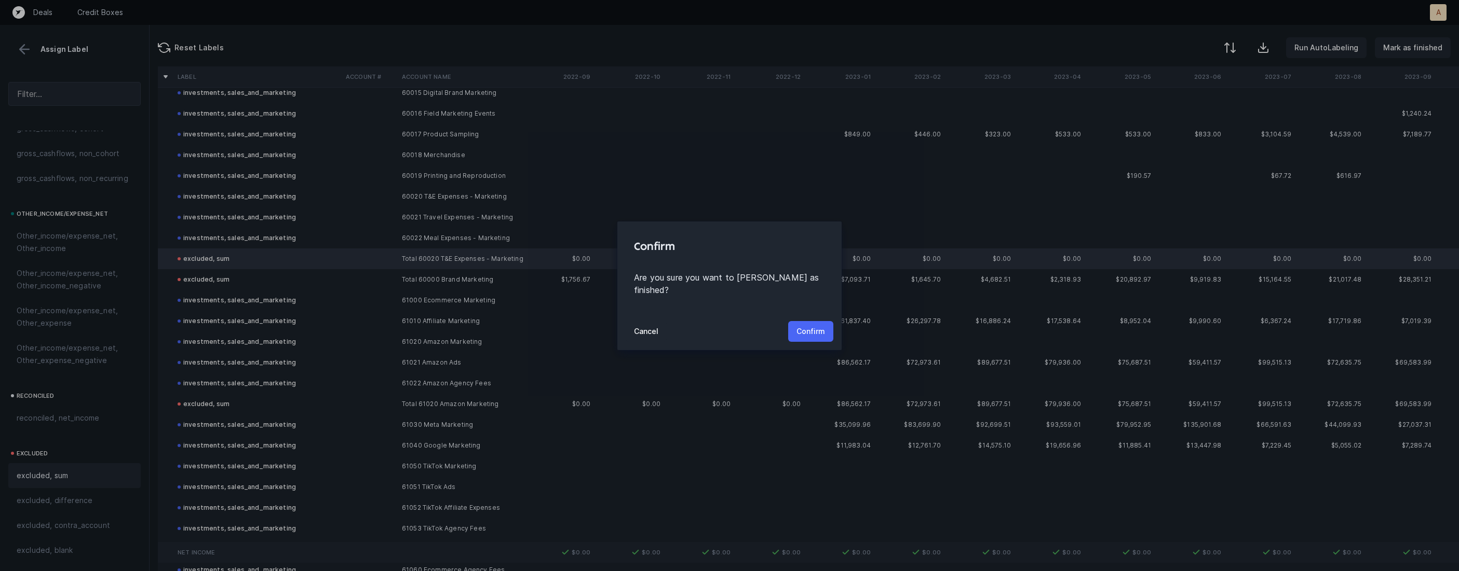
click at [817, 325] on p "Confirm" at bounding box center [810, 331] width 29 height 12
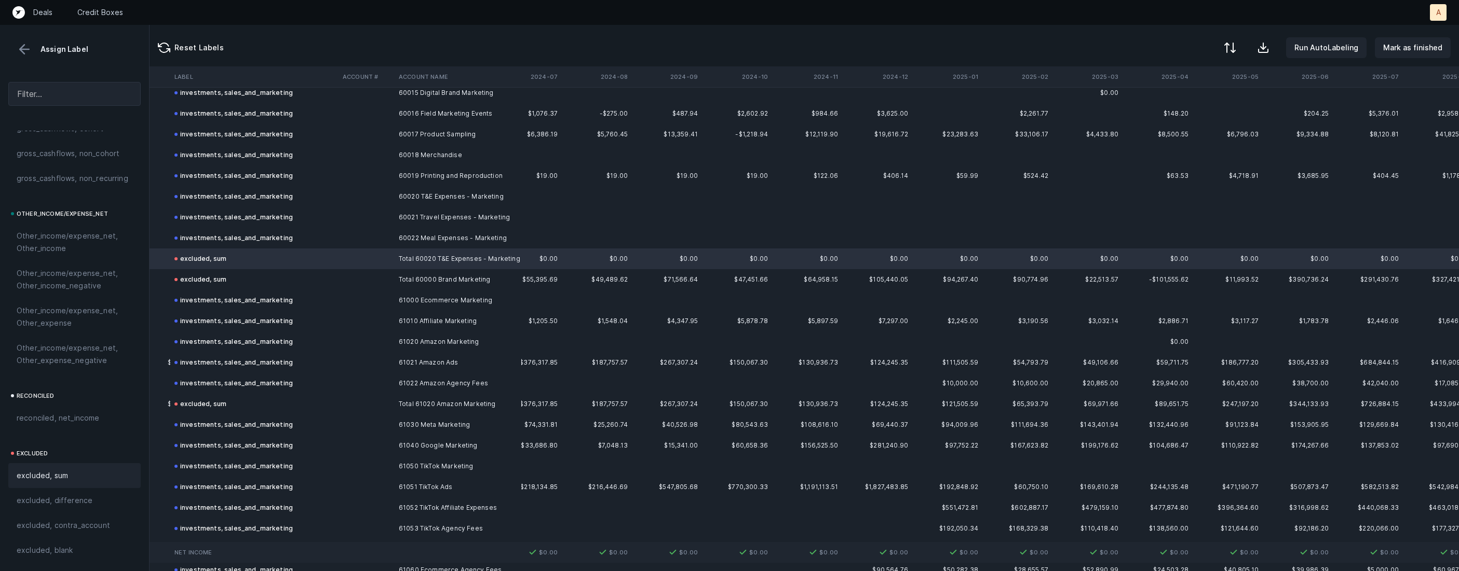
scroll to position [2214, 1658]
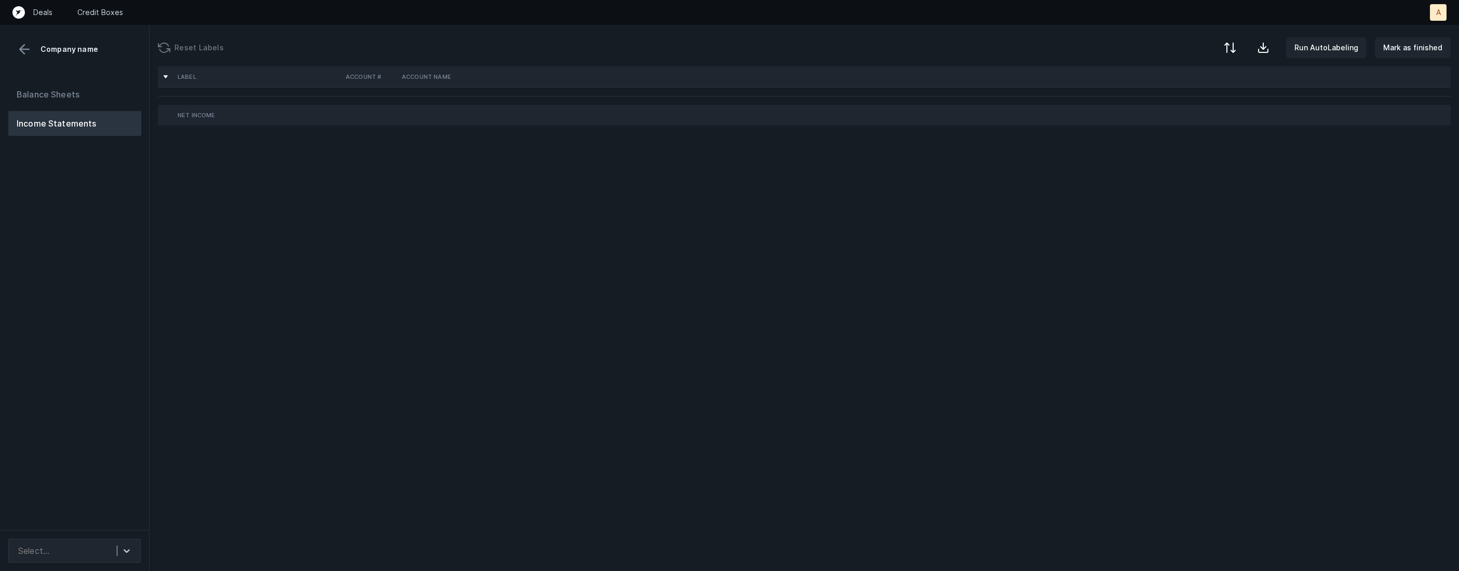
click at [120, 231] on div "Balance Sheets Income Statements" at bounding box center [74, 302] width 149 height 457
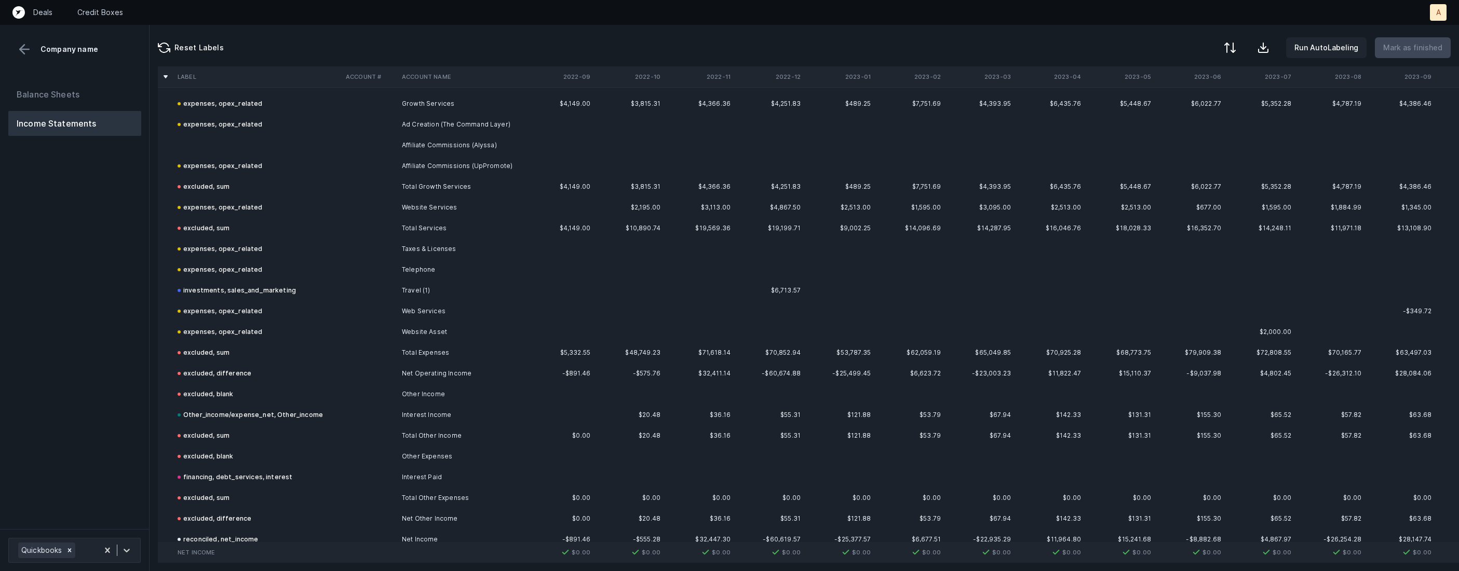
scroll to position [2140, 0]
click at [417, 145] on td "Affiliate Commissions (Alyssa)" at bounding box center [461, 146] width 127 height 21
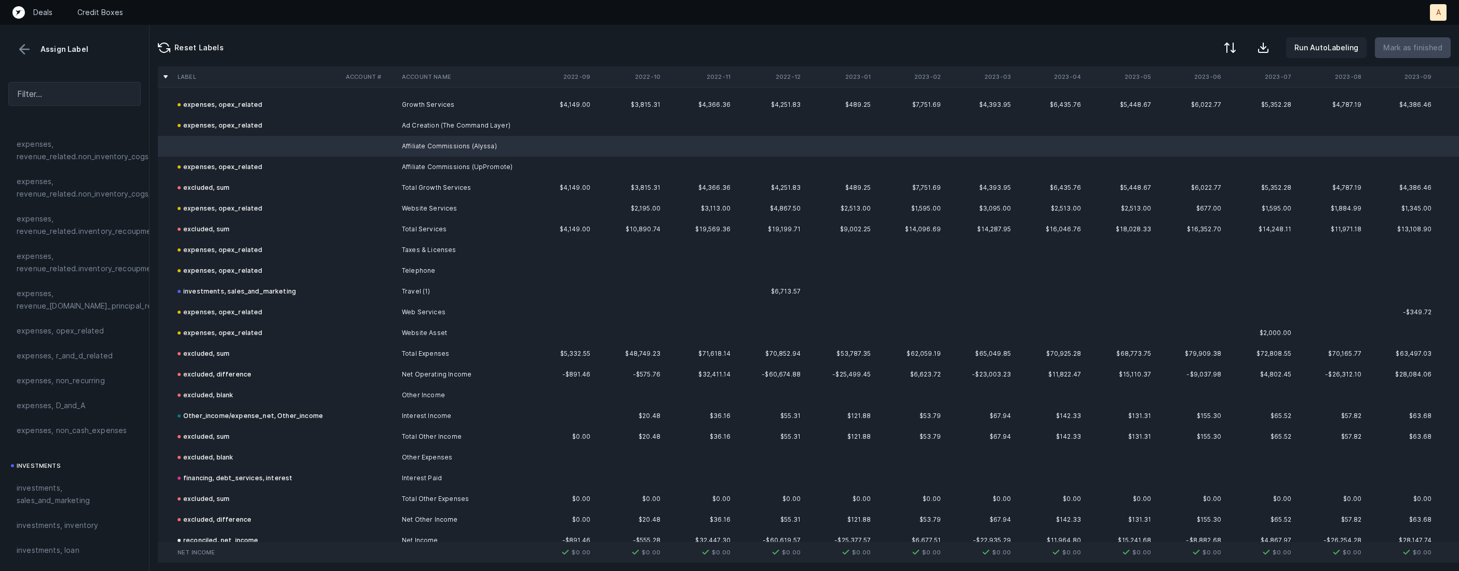
scroll to position [213, 0]
click at [57, 347] on div "expenses, opex_related" at bounding box center [74, 340] width 132 height 25
click at [1415, 51] on p "Mark as finished" at bounding box center [1412, 48] width 59 height 12
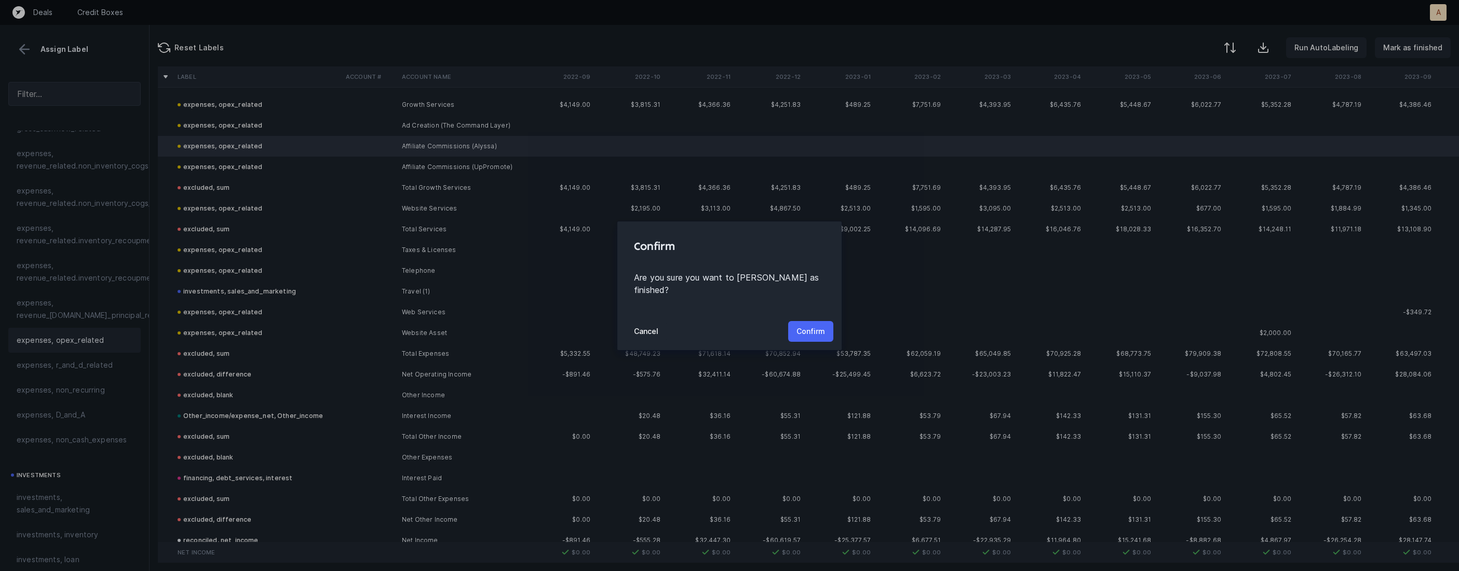
click at [819, 327] on p "Confirm" at bounding box center [810, 331] width 29 height 12
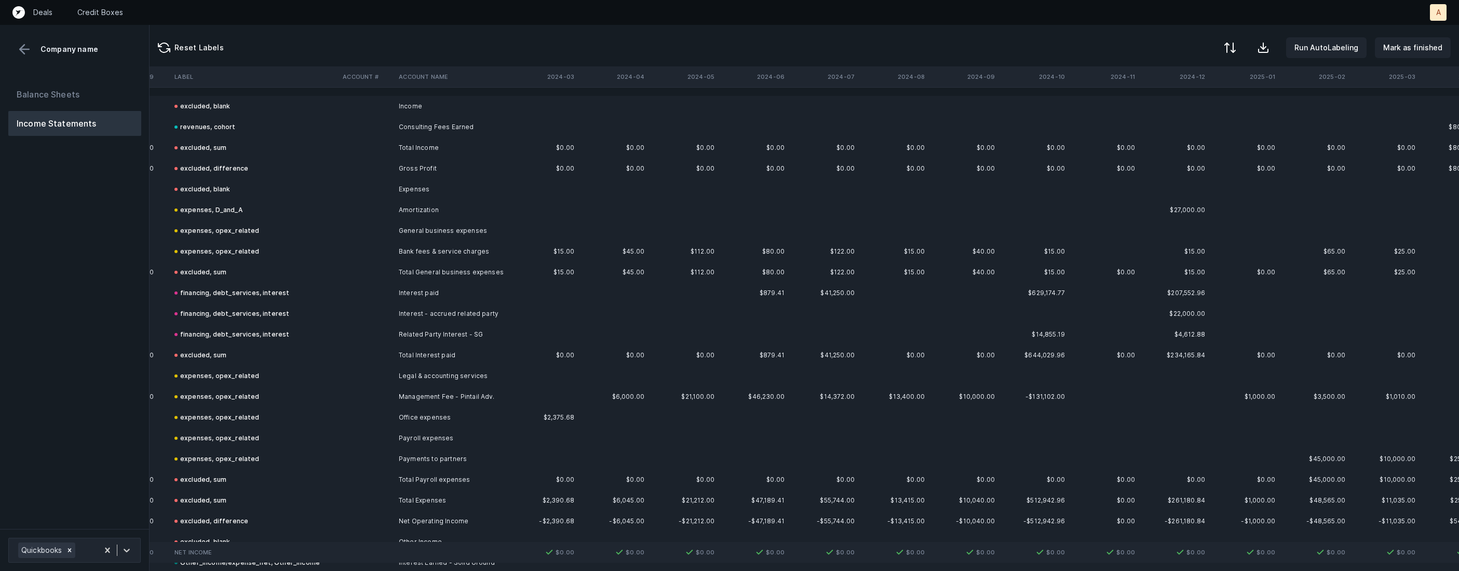
scroll to position [0, 1658]
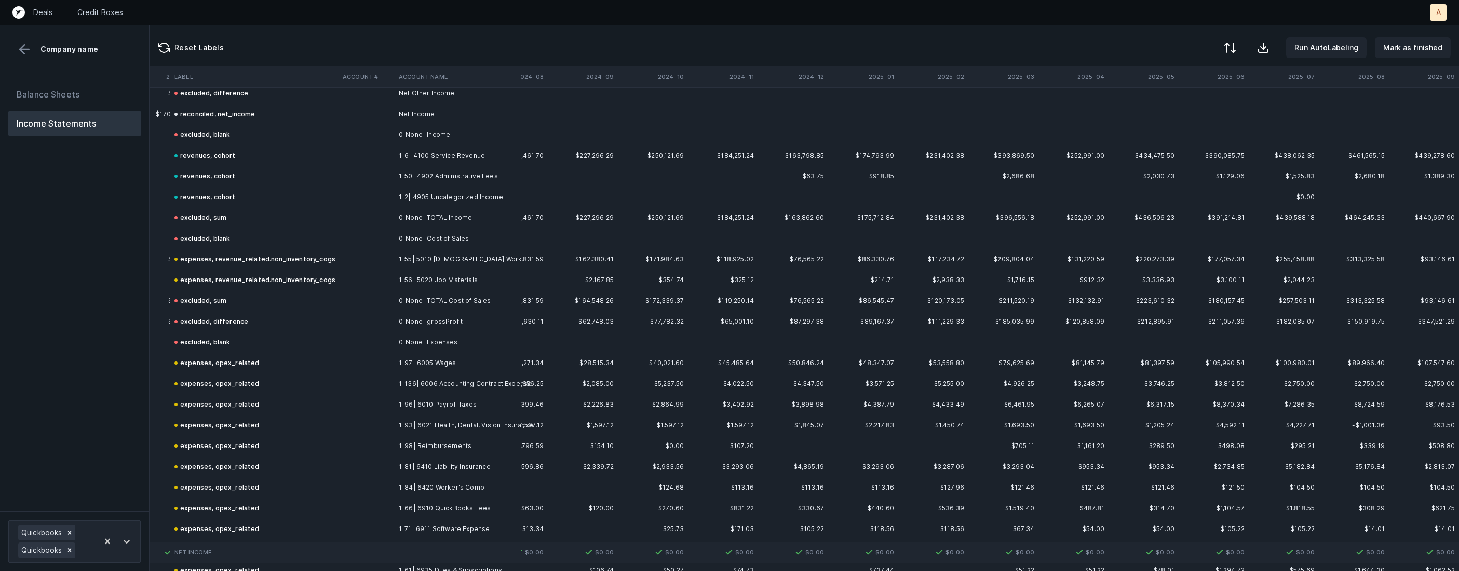
scroll to position [1964, 2850]
click at [541, 307] on div at bounding box center [729, 285] width 1459 height 571
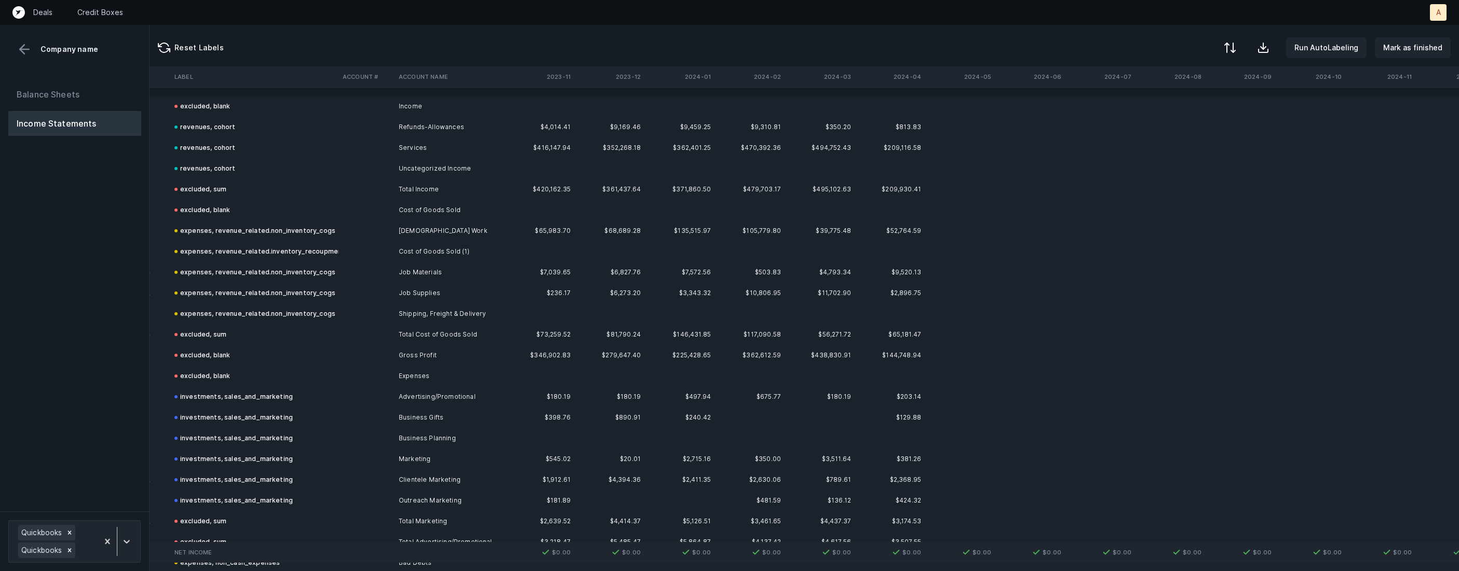
scroll to position [0, 2197]
